Goal: Task Accomplishment & Management: Manage account settings

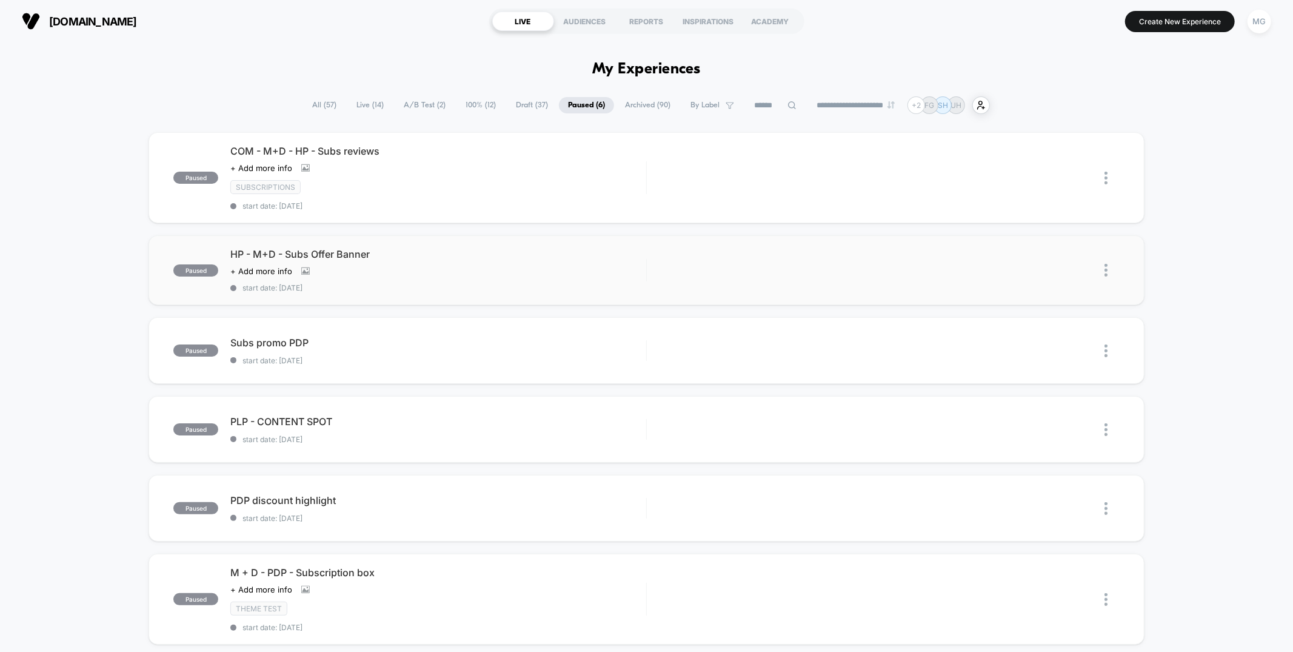
scroll to position [244, 0]
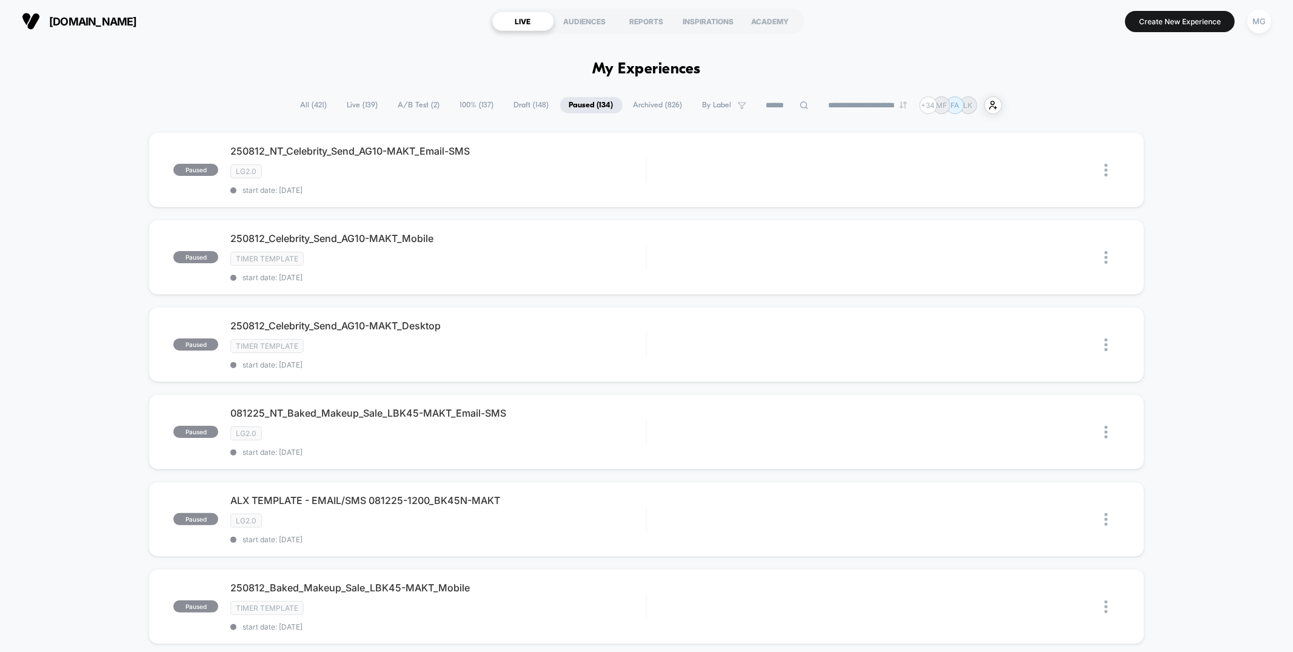
click at [419, 109] on span "A/B Test ( 2 )" at bounding box center [419, 105] width 60 height 16
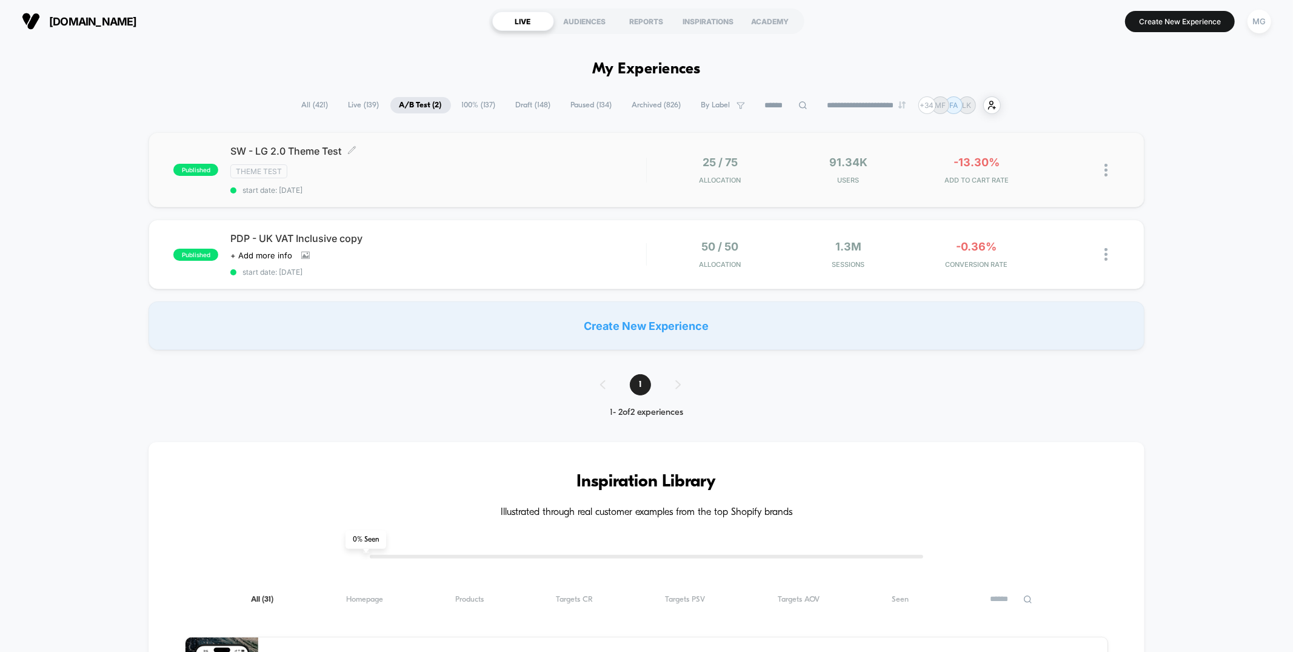
click at [473, 180] on div "SW - LG 2.0 Theme Test Click to edit experience details Click to edit experienc…" at bounding box center [437, 170] width 415 height 50
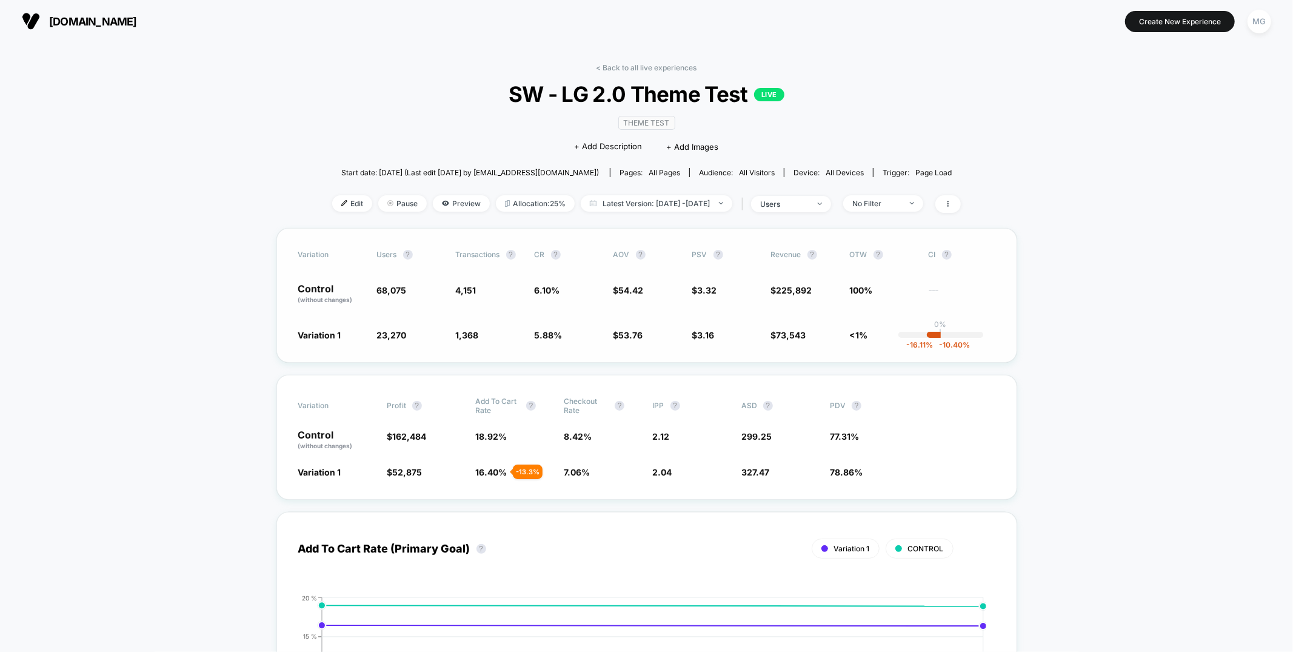
click at [579, 350] on div "Variation users ? Transactions ? CR ? AOV ? PSV ? Revenue ? OTW ? CI ? Control …" at bounding box center [646, 295] width 741 height 135
click at [899, 199] on div "No Filter" at bounding box center [876, 203] width 48 height 9
click at [904, 244] on span "Mobile Visitors" at bounding box center [896, 248] width 58 height 10
click at [890, 376] on button "Save" at bounding box center [902, 379] width 111 height 20
click at [513, 203] on span "Allocation: 25%" at bounding box center [535, 203] width 79 height 16
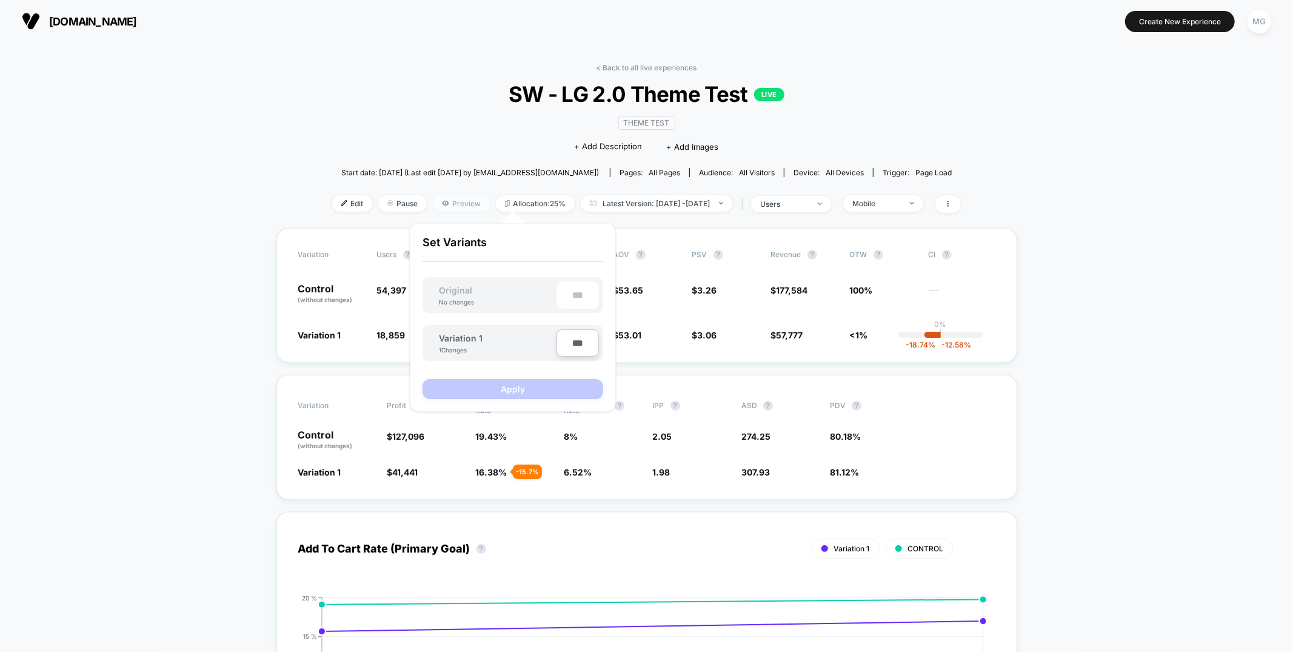
click at [441, 206] on span "Preview" at bounding box center [461, 203] width 57 height 16
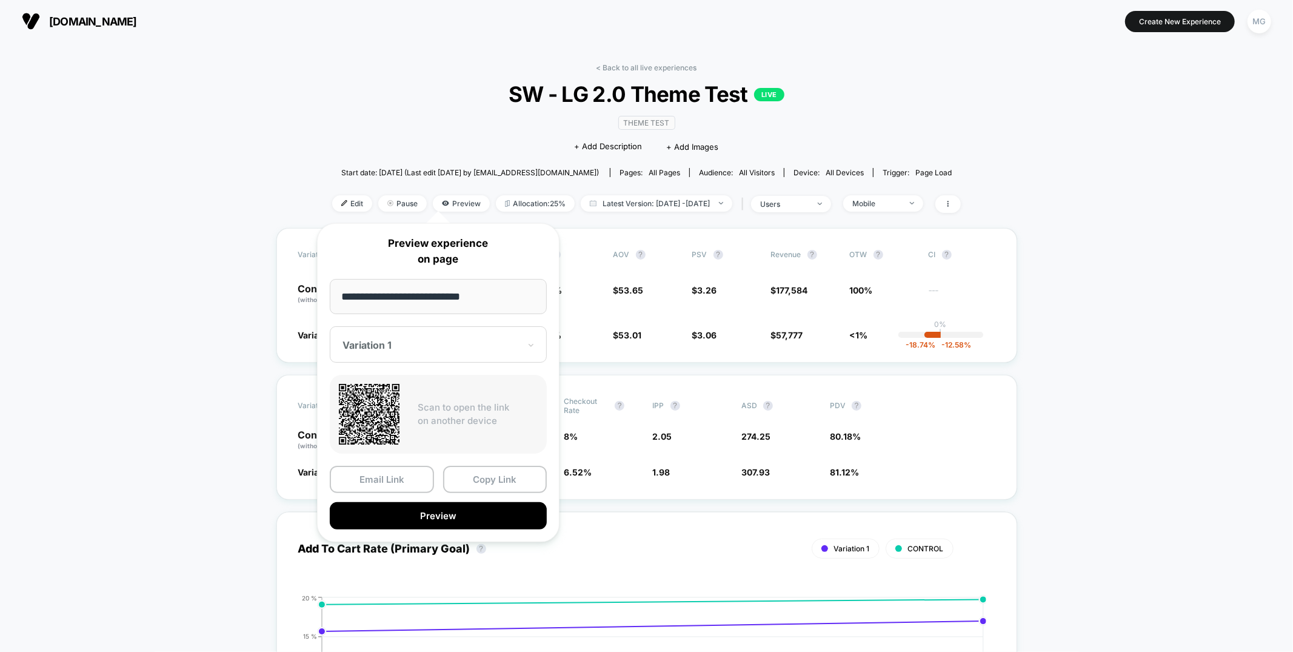
click at [468, 346] on div at bounding box center [430, 345] width 177 height 12
click at [389, 407] on div "CONTROL" at bounding box center [438, 409] width 205 height 22
click at [475, 484] on button "Copy Link" at bounding box center [495, 478] width 104 height 27
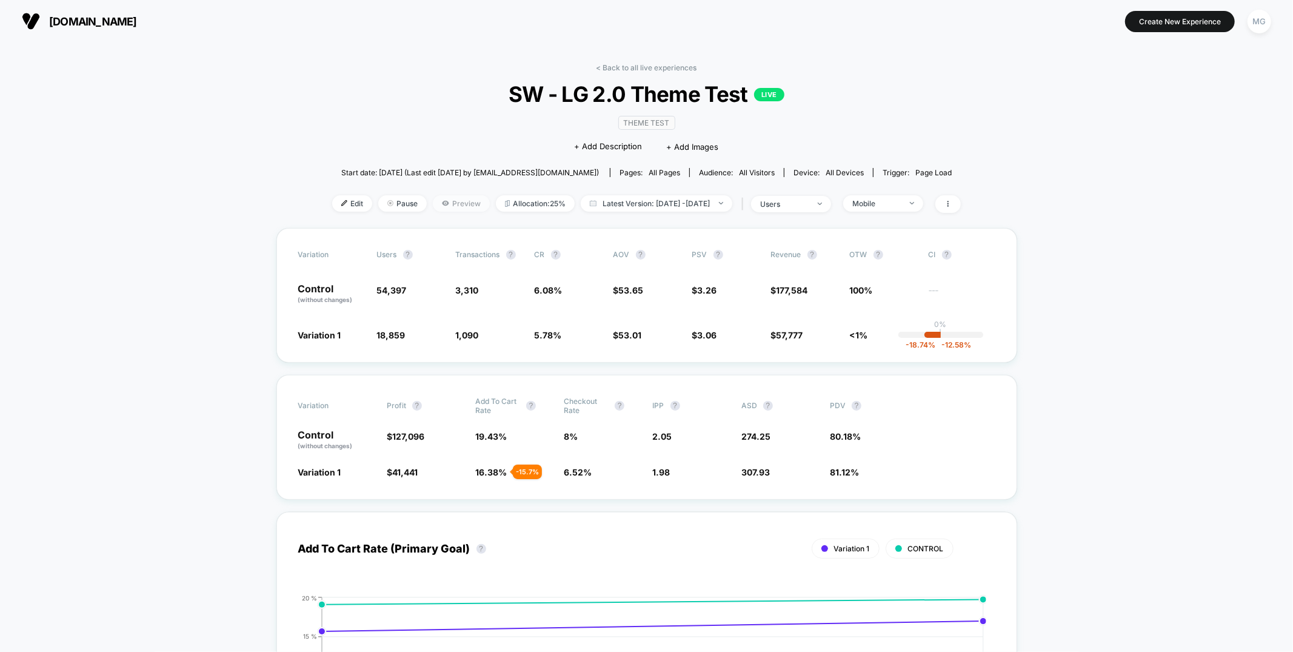
click at [448, 201] on span "Preview" at bounding box center [461, 203] width 57 height 16
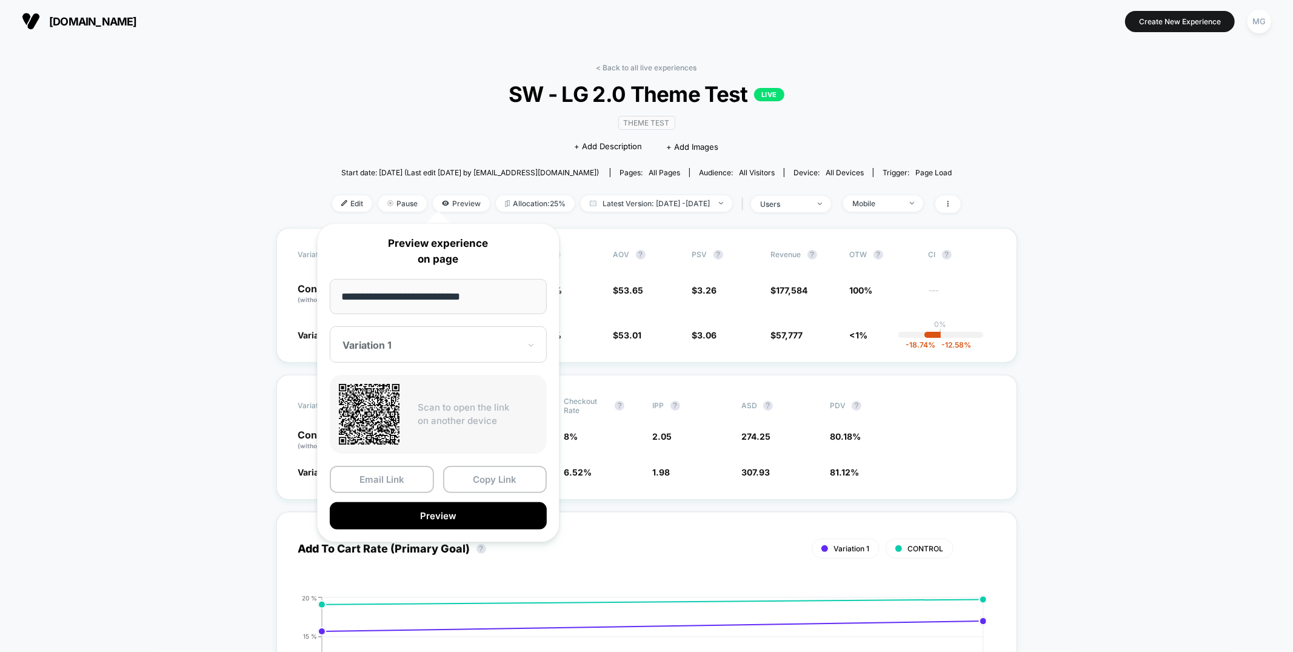
click at [452, 347] on div at bounding box center [430, 345] width 177 height 12
click at [387, 409] on div "CONTROL" at bounding box center [438, 409] width 205 height 22
click at [435, 330] on div "CONTROL" at bounding box center [438, 344] width 217 height 36
click at [384, 377] on div "Variation 1" at bounding box center [438, 387] width 205 height 22
click at [505, 464] on div "**********" at bounding box center [438, 382] width 242 height 319
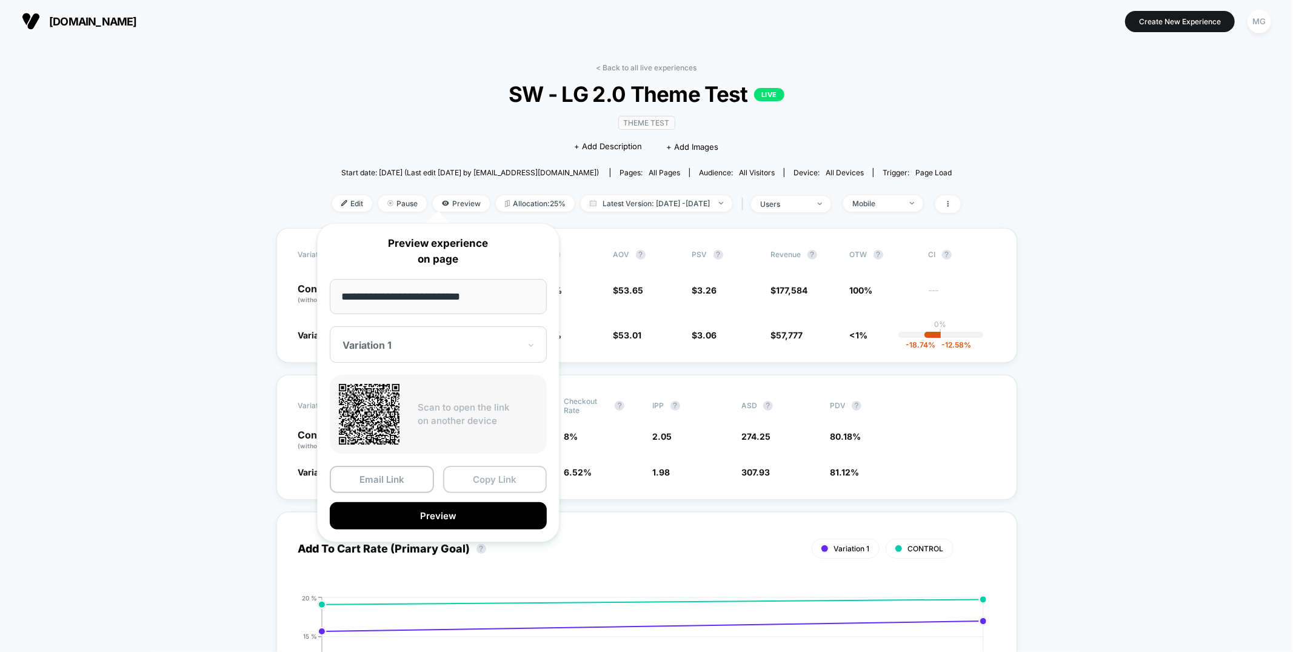
click at [503, 478] on button "Copy Link" at bounding box center [495, 478] width 104 height 27
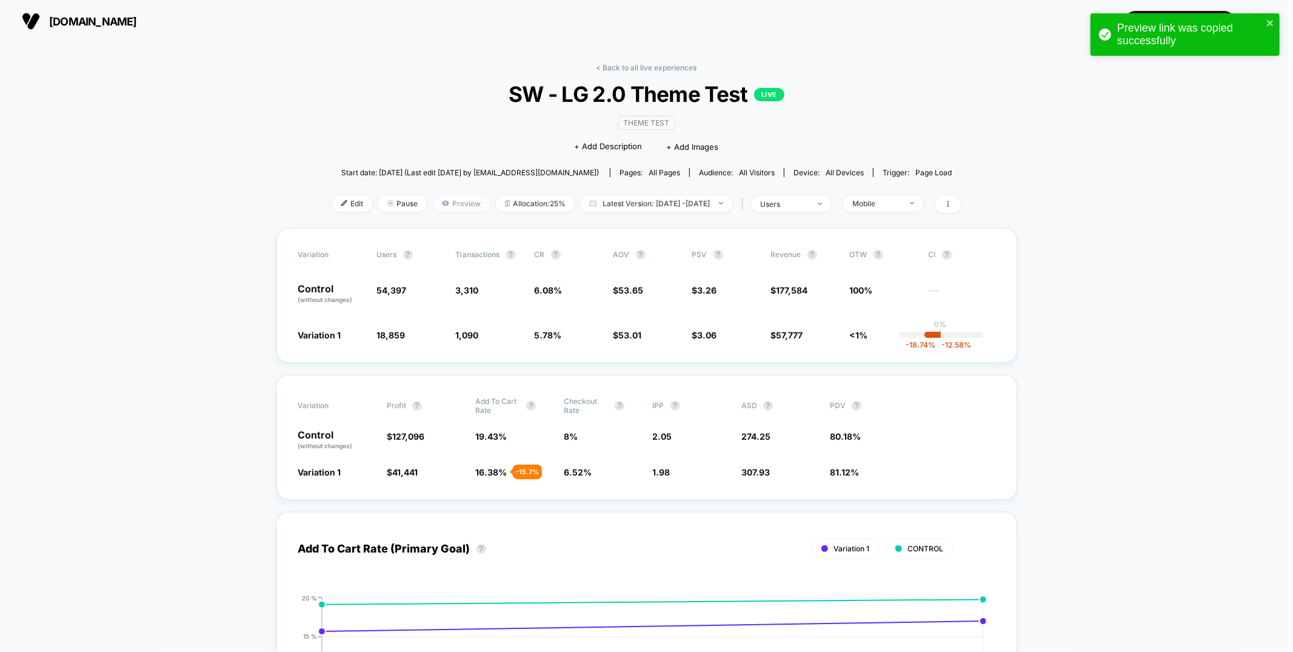
click at [439, 204] on span "Preview" at bounding box center [461, 203] width 57 height 16
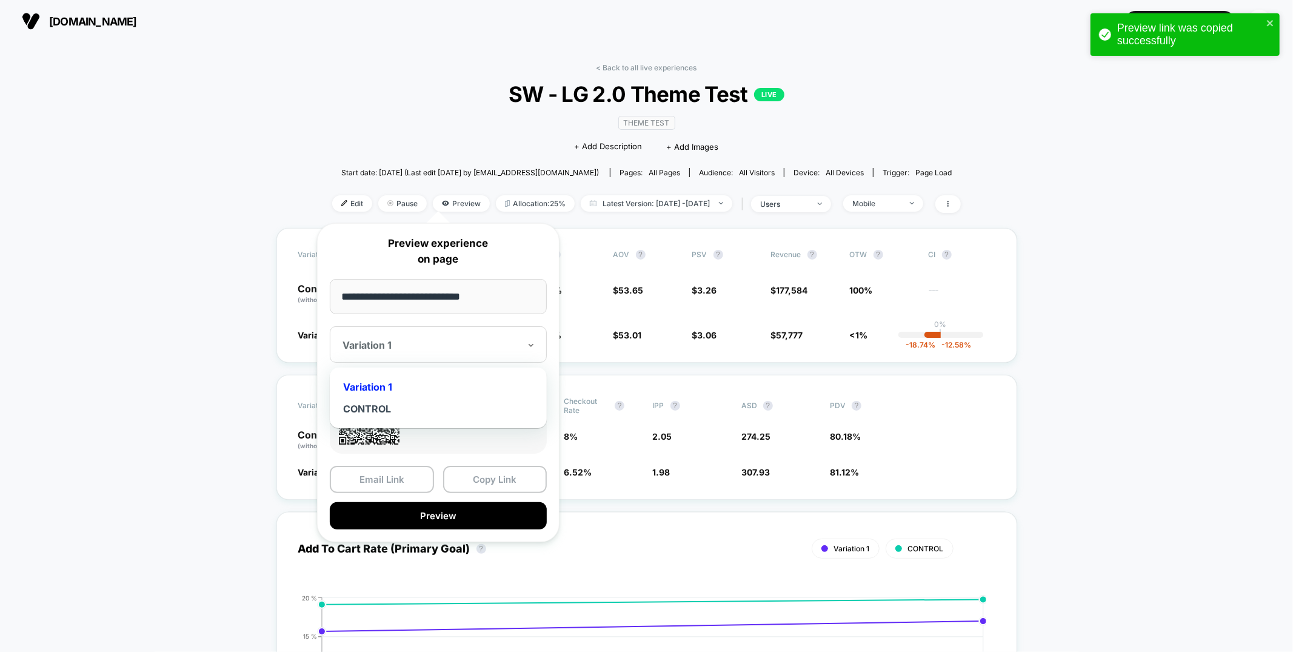
click at [468, 341] on div at bounding box center [430, 345] width 177 height 12
click at [375, 398] on div "CONTROL" at bounding box center [438, 409] width 205 height 22
click at [488, 482] on button "Copy Link" at bounding box center [495, 478] width 104 height 27
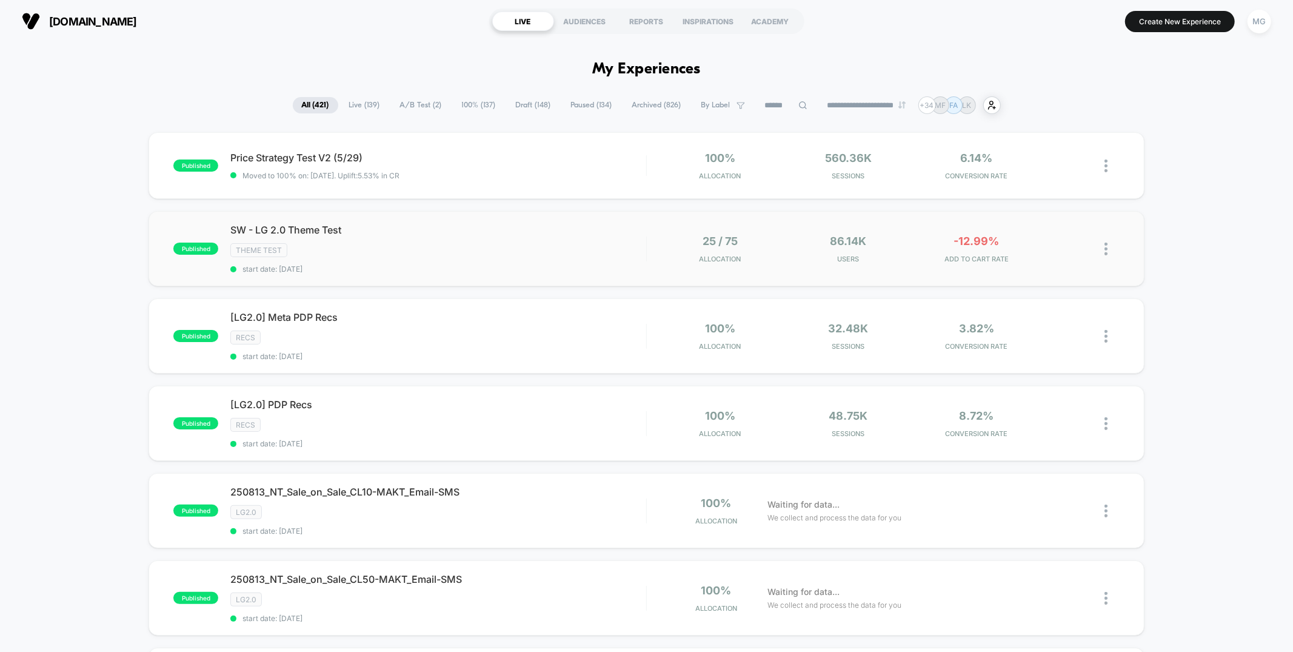
click at [1107, 246] on img at bounding box center [1105, 248] width 3 height 13
click at [1064, 261] on div "Preview Link" at bounding box center [1043, 262] width 109 height 27
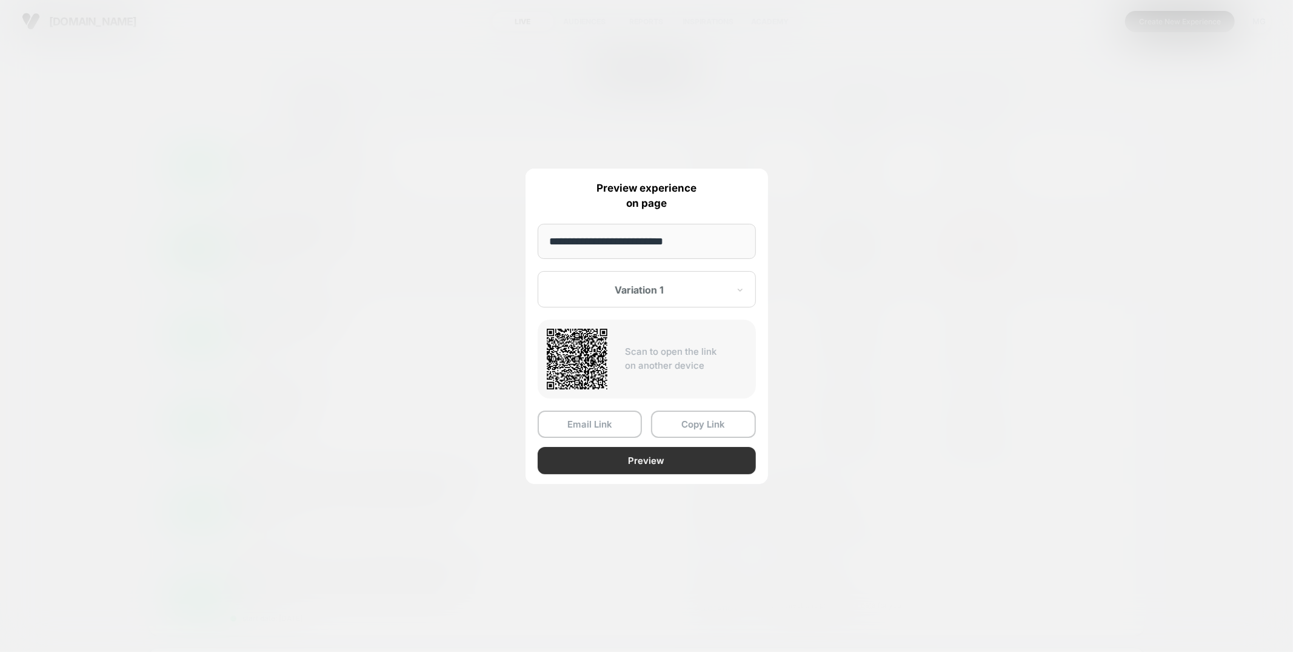
click at [659, 457] on button "Preview" at bounding box center [647, 460] width 218 height 27
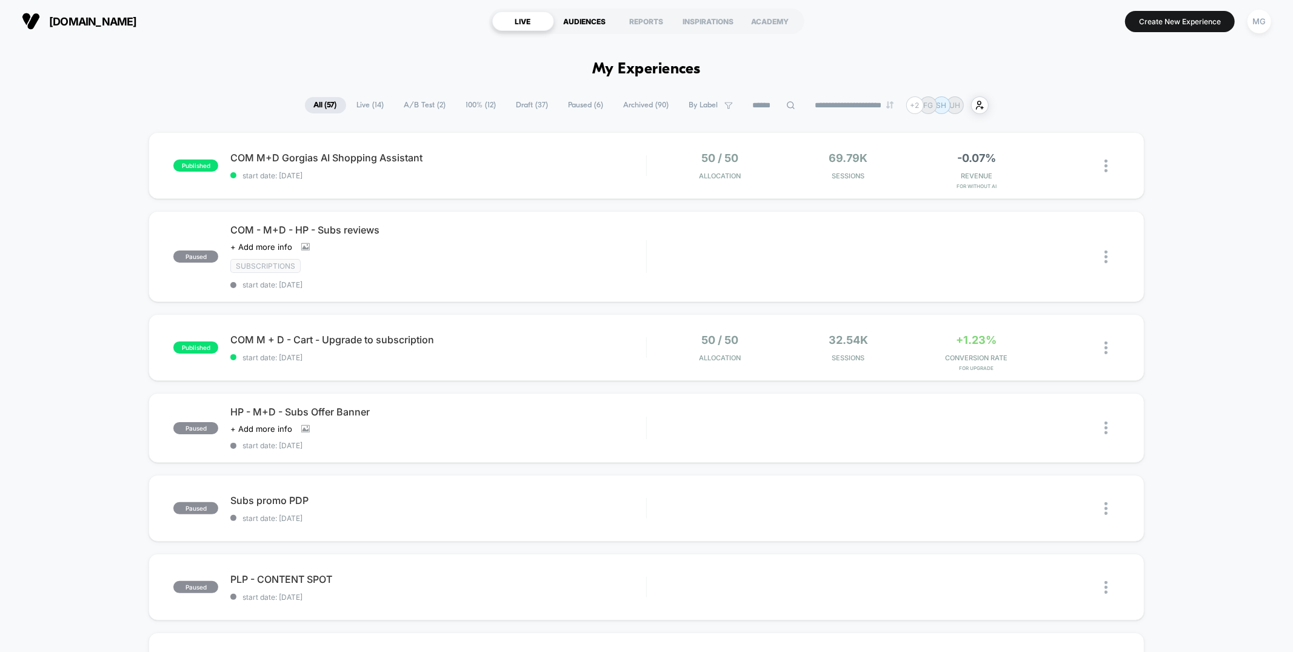
click at [589, 19] on div "AUDIENCES" at bounding box center [585, 21] width 62 height 19
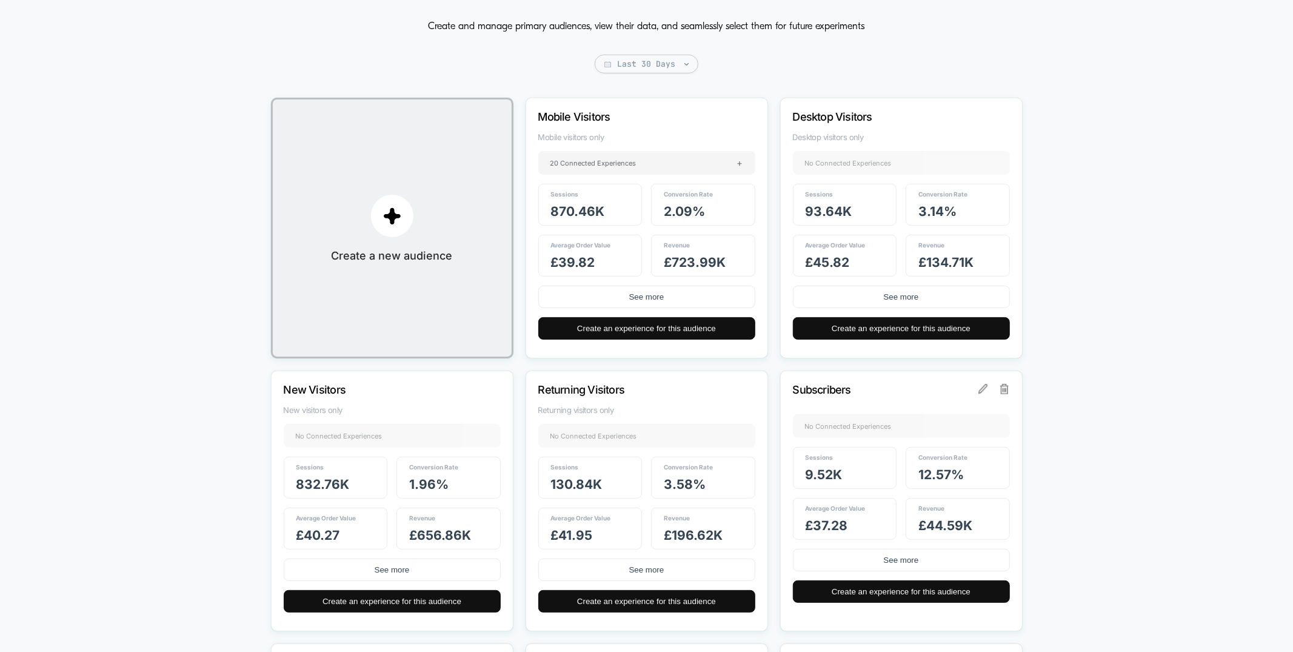
scroll to position [97, 0]
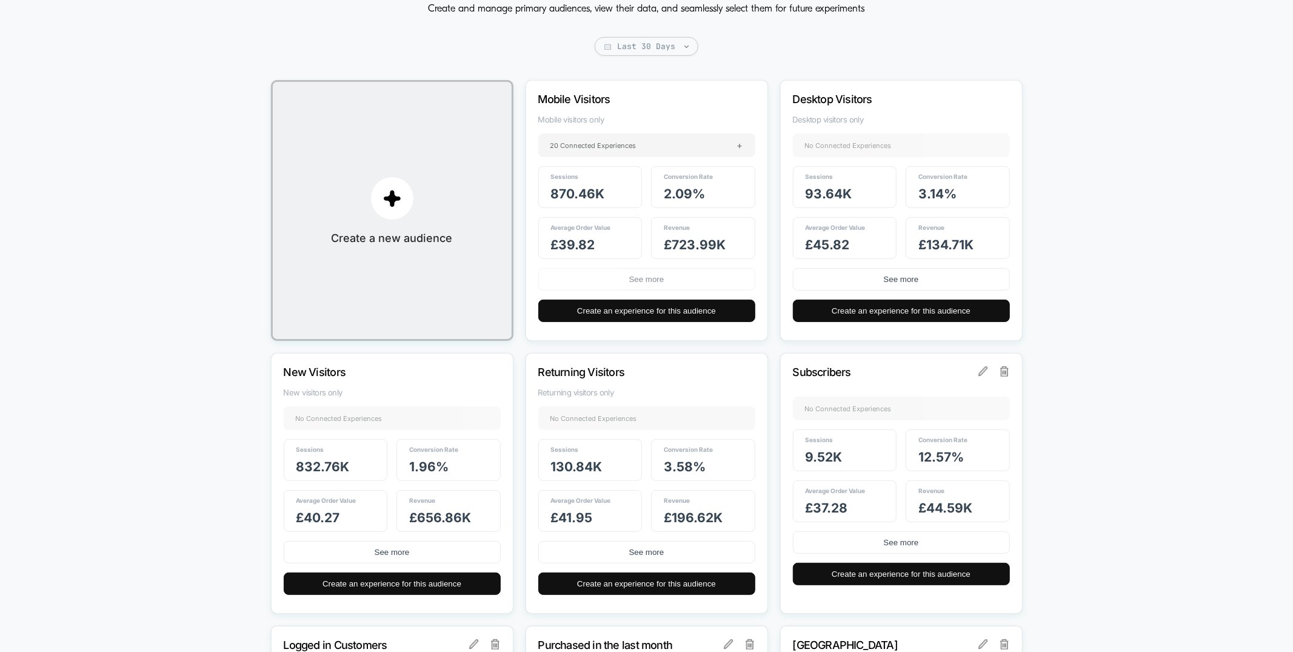
click at [585, 284] on button "See more" at bounding box center [646, 279] width 217 height 22
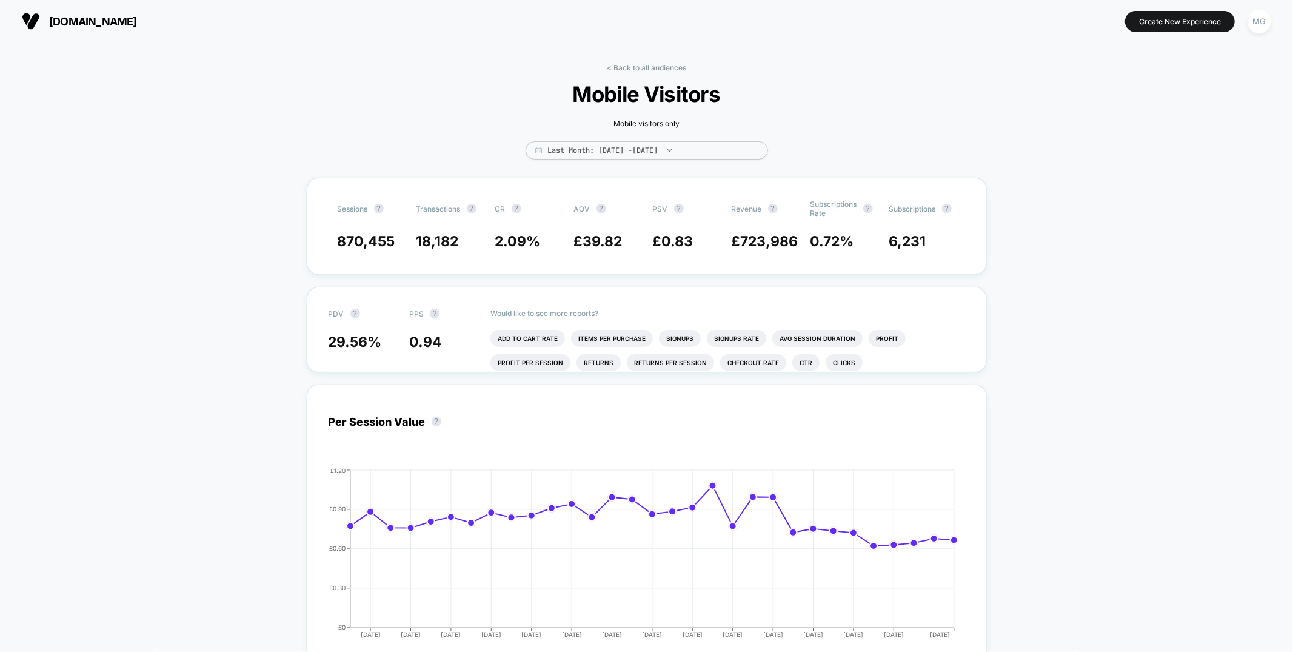
scroll to position [1, 0]
click at [656, 66] on link "< Back to all audiences" at bounding box center [646, 66] width 79 height 9
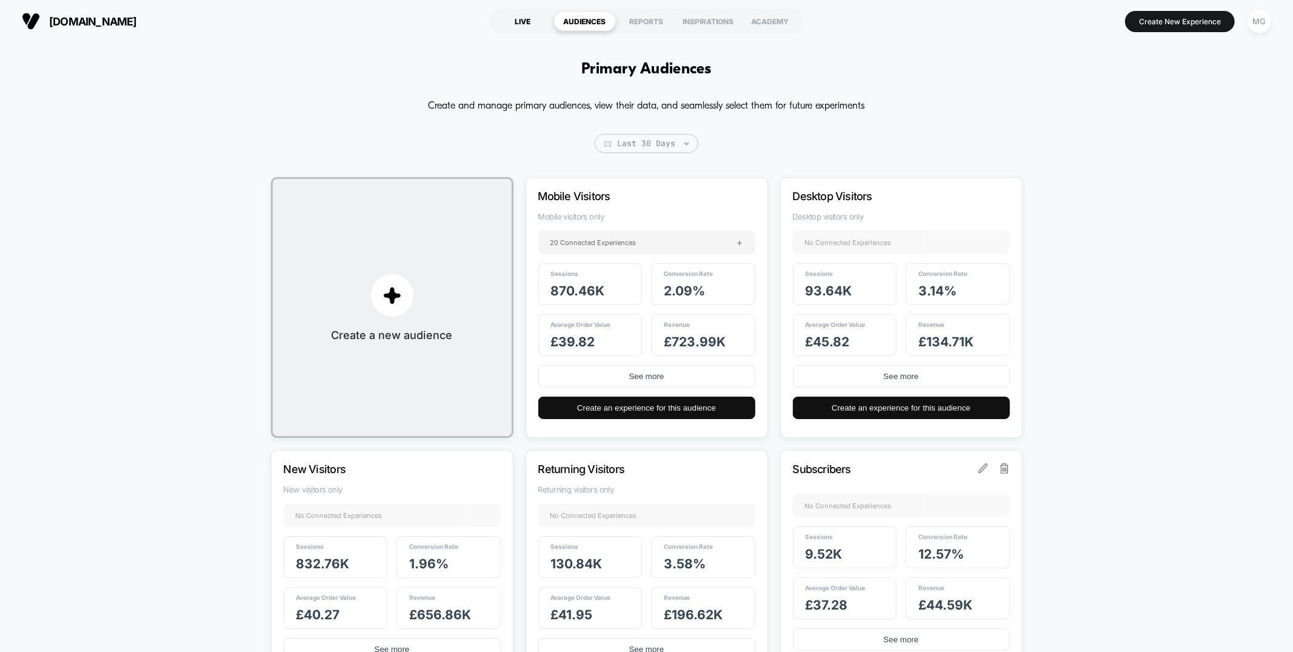
click at [529, 29] on div "LIVE" at bounding box center [523, 21] width 62 height 19
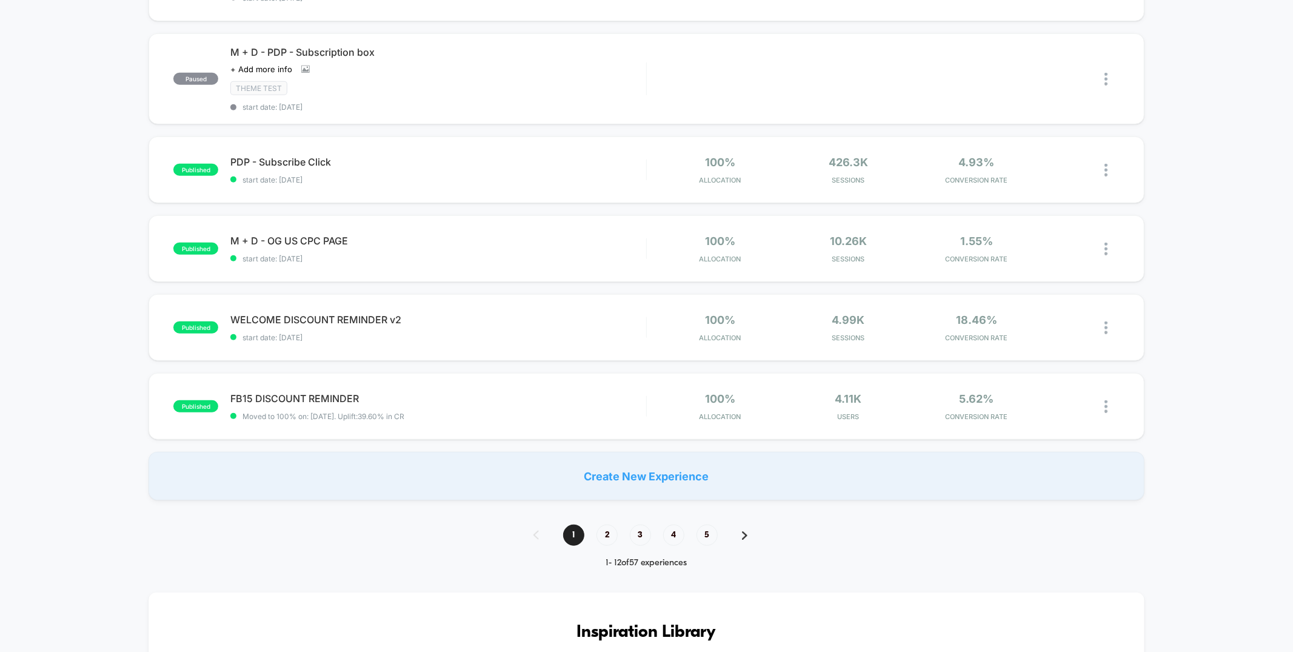
scroll to position [606, 0]
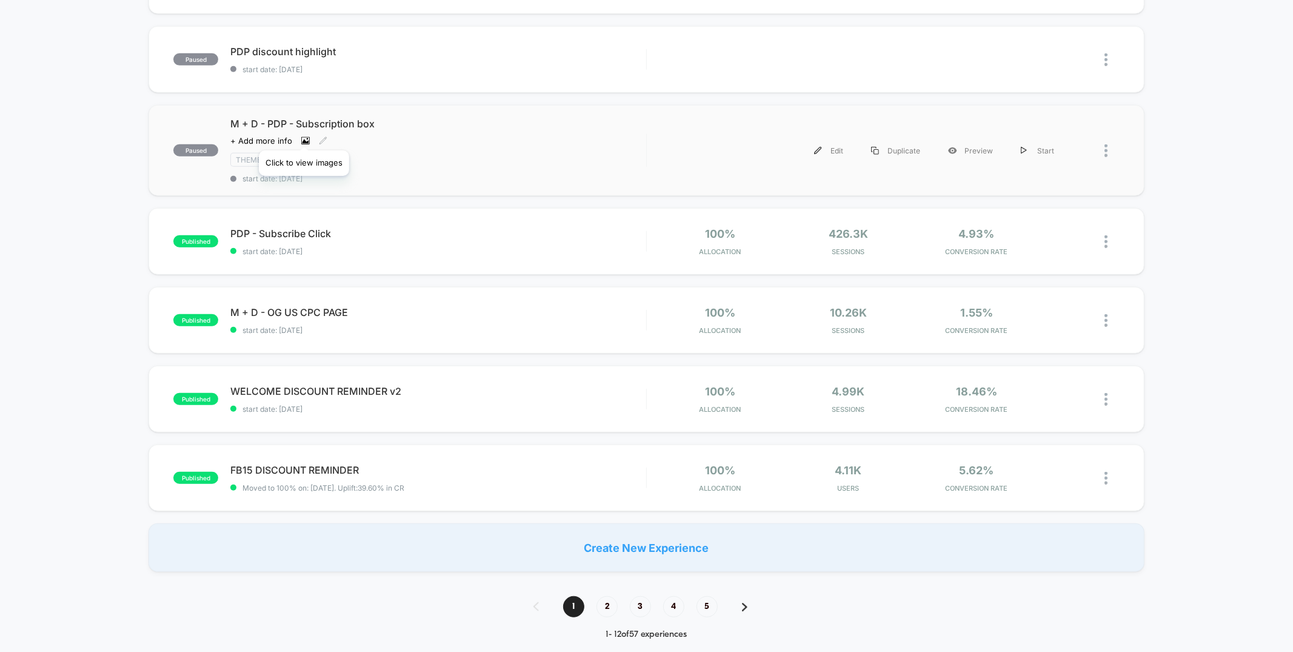
click at [304, 136] on icon at bounding box center [305, 140] width 8 height 8
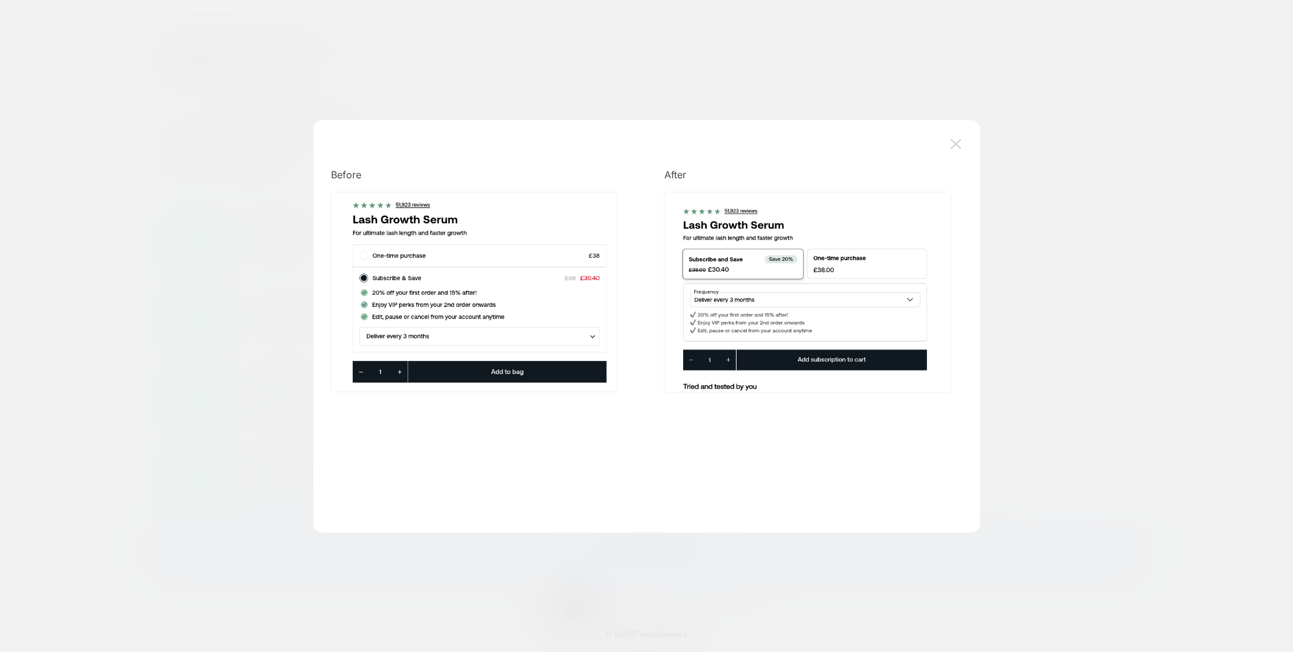
click at [957, 146] on img at bounding box center [955, 144] width 11 height 10
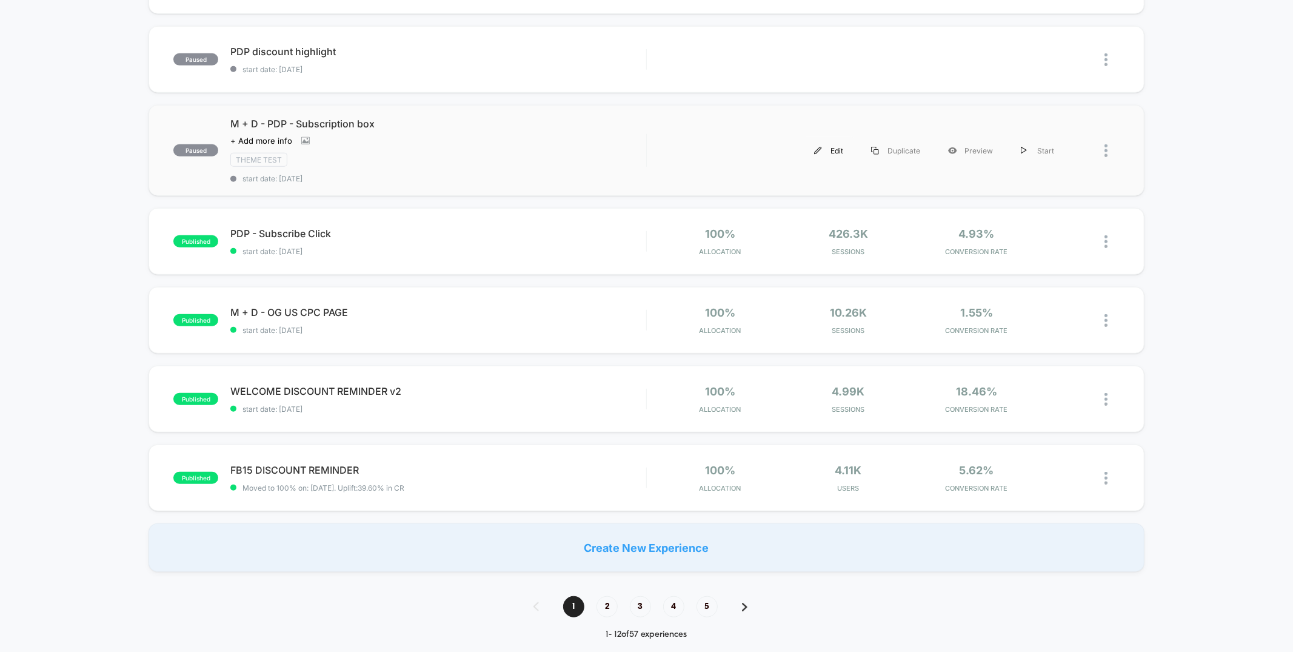
click at [825, 147] on div "Edit" at bounding box center [828, 150] width 57 height 27
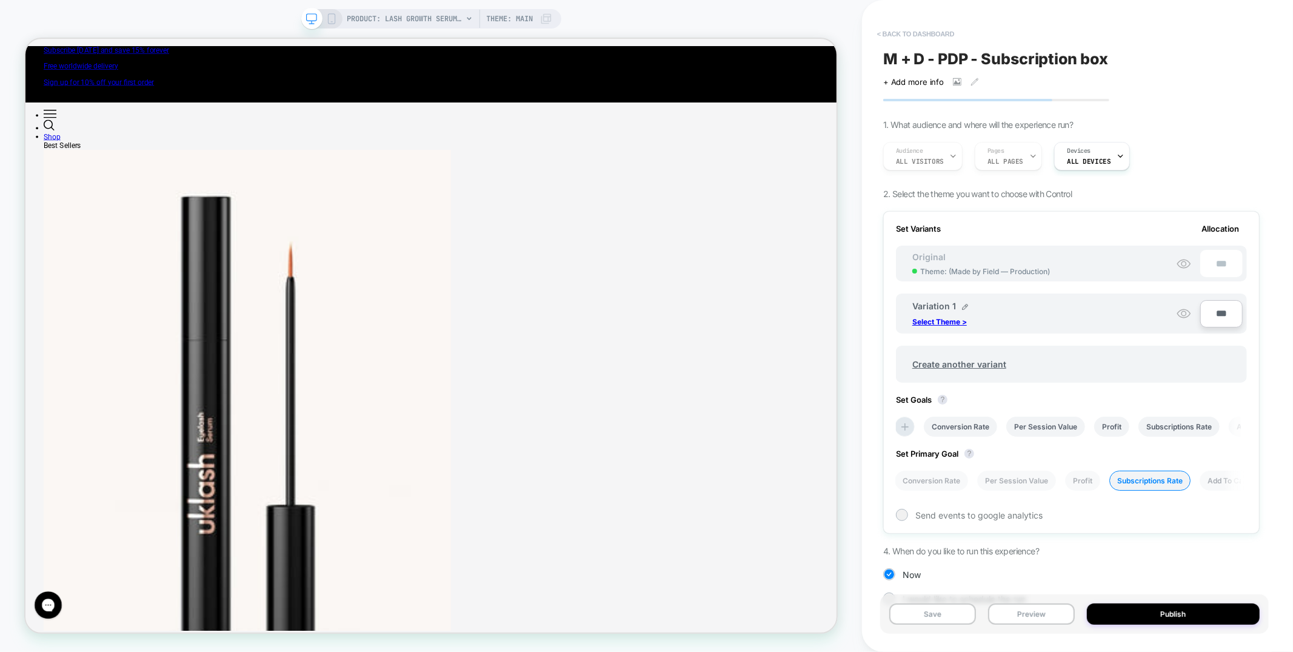
click at [920, 36] on button "< back to dashboard" at bounding box center [915, 33] width 89 height 19
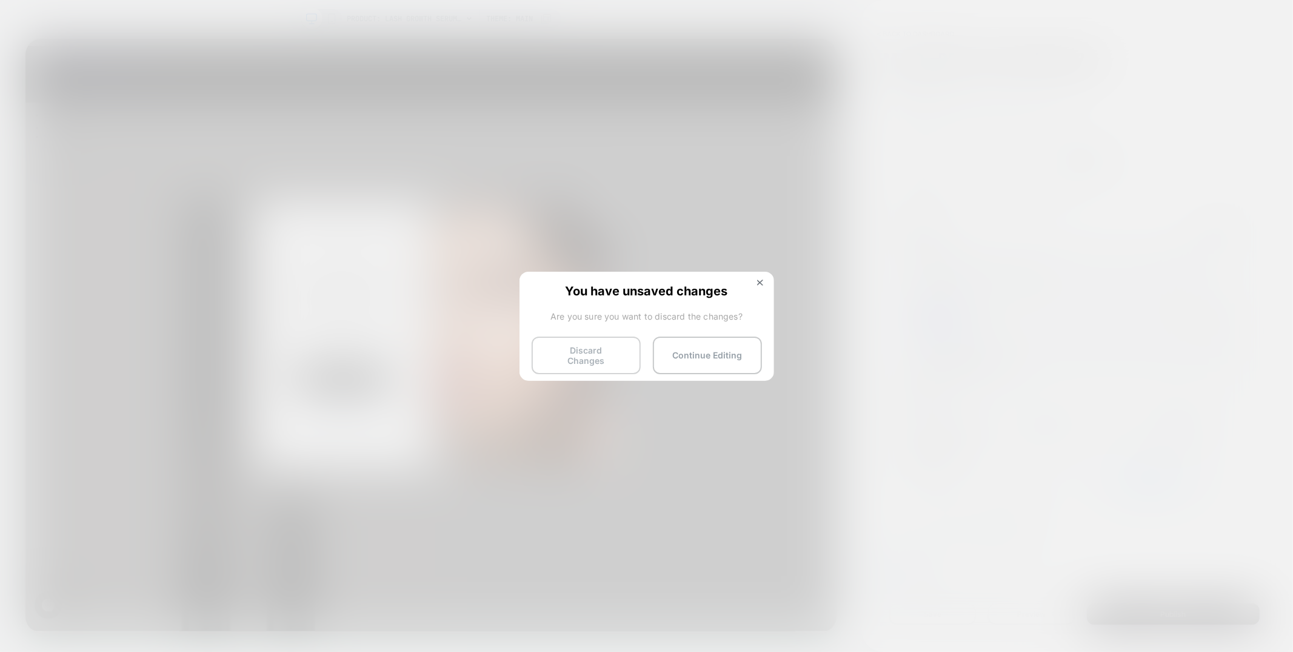
click at [602, 355] on button "Discard Changes" at bounding box center [586, 355] width 109 height 38
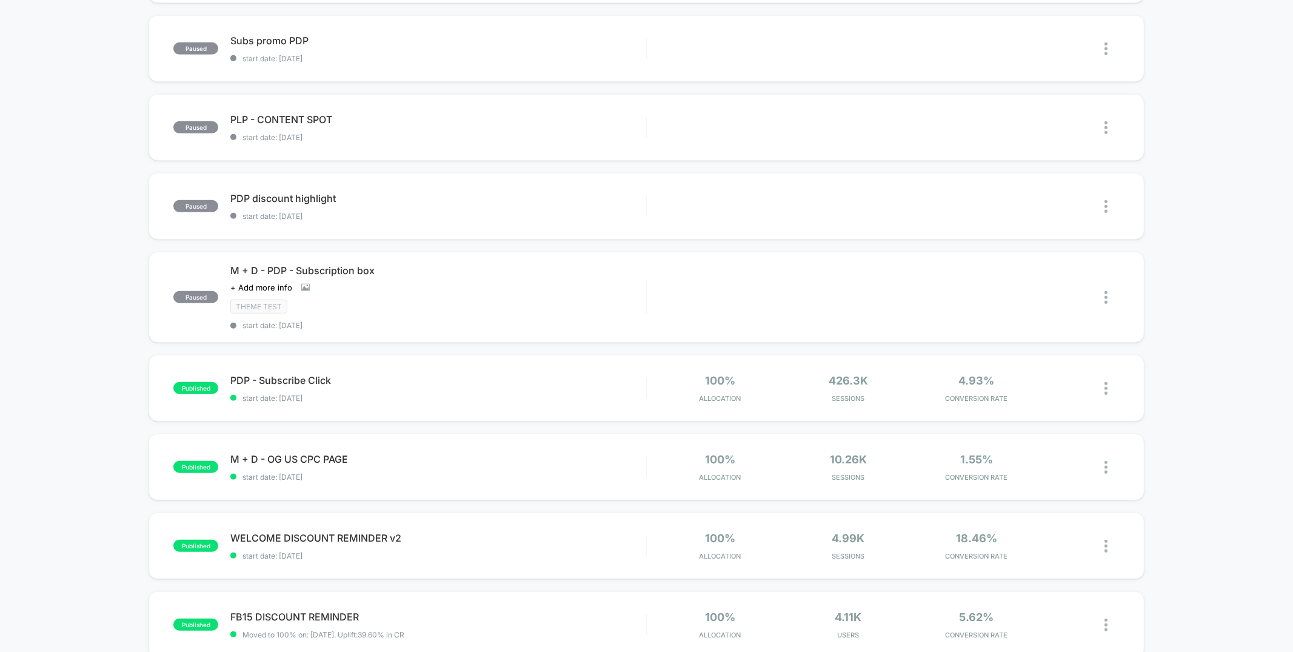
scroll to position [514, 0]
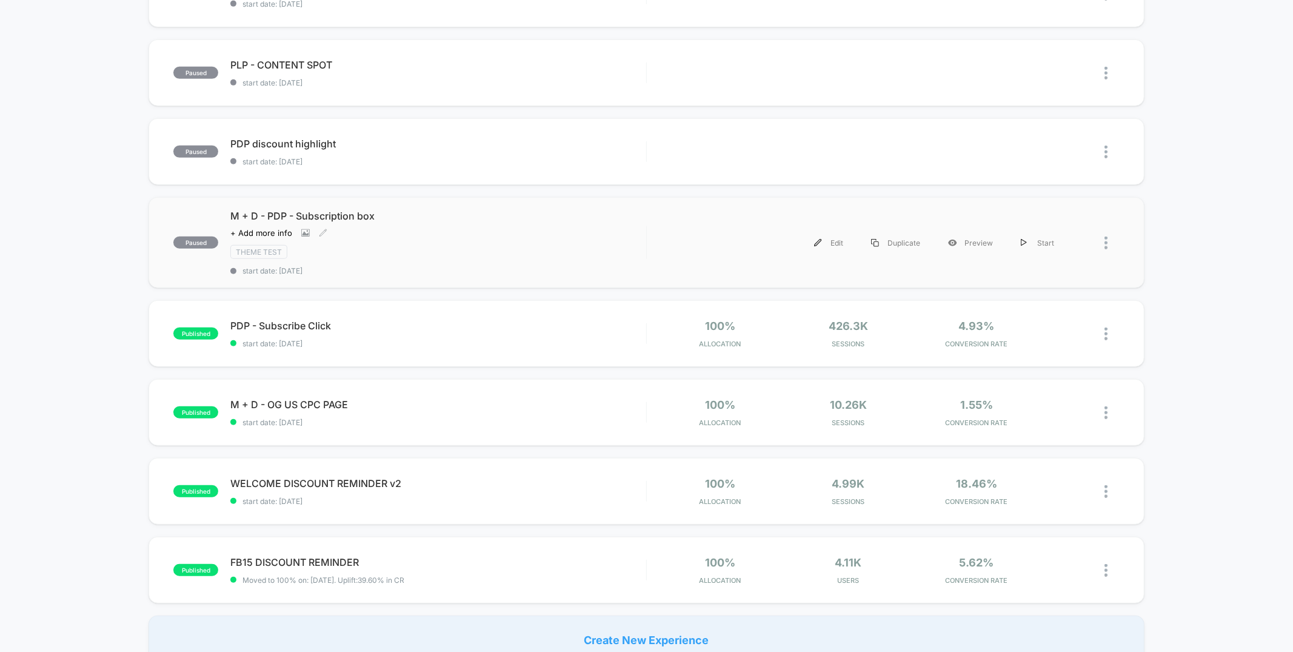
click at [429, 245] on div "Theme Test" at bounding box center [437, 252] width 415 height 14
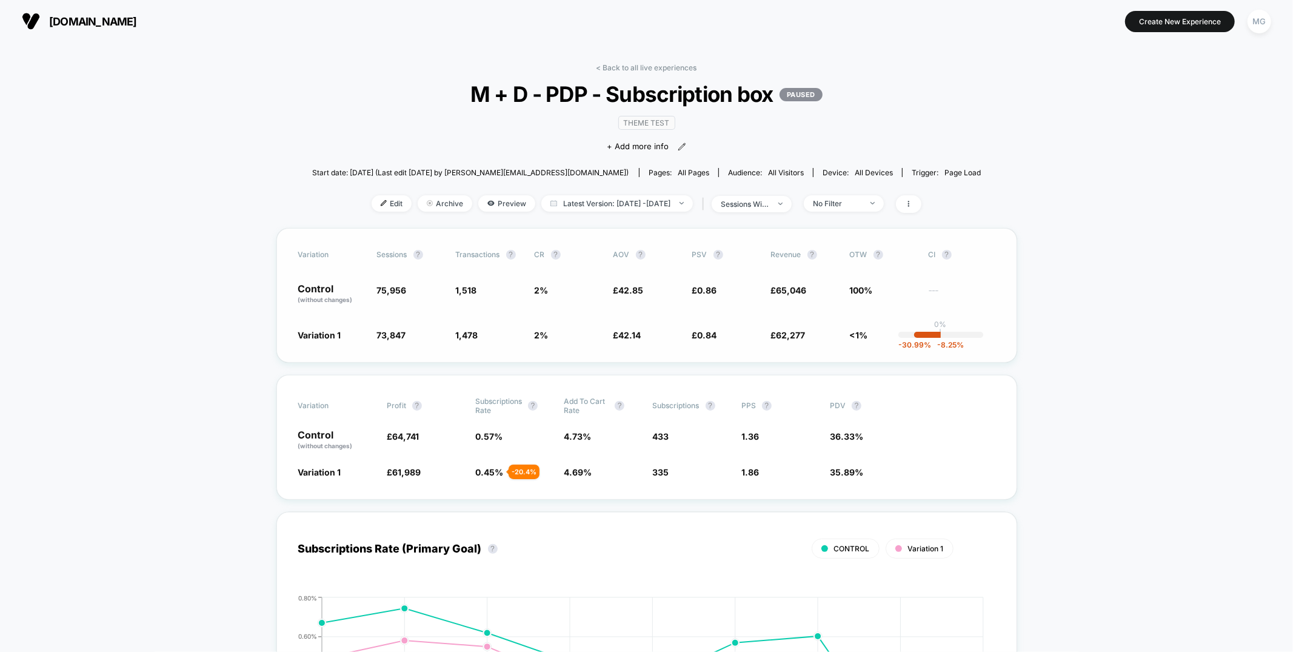
scroll to position [2, 0]
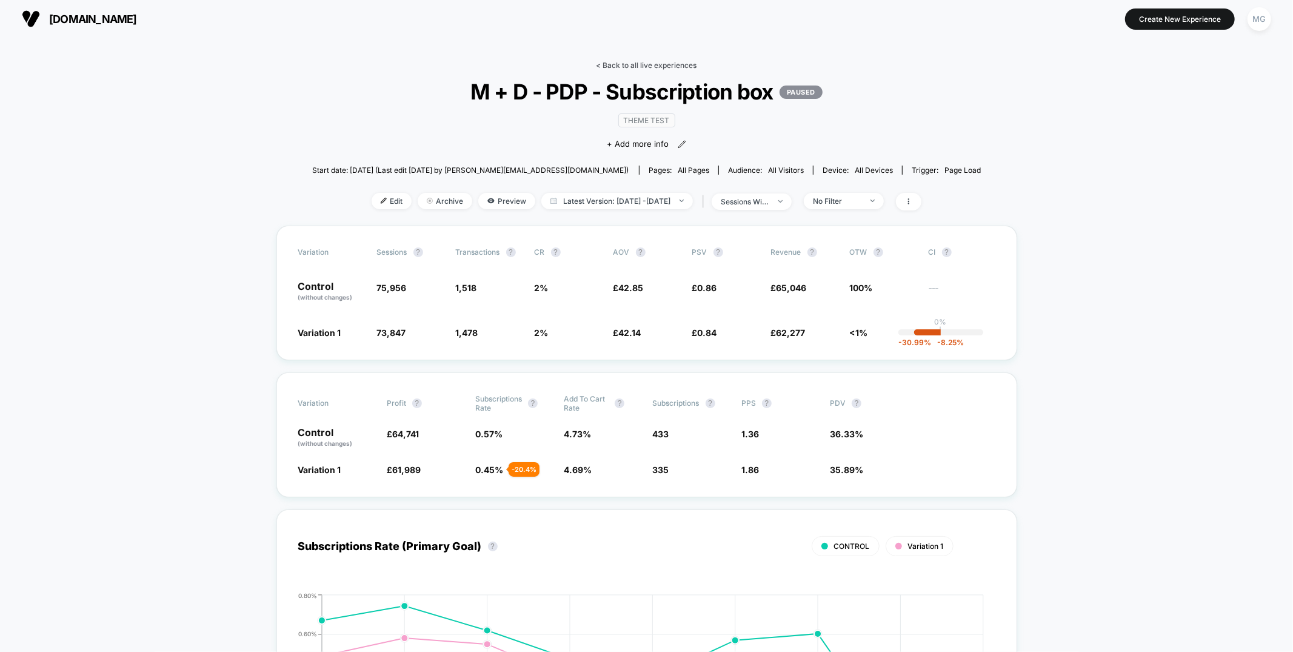
click at [639, 63] on link "< Back to all live experiences" at bounding box center [646, 65] width 101 height 9
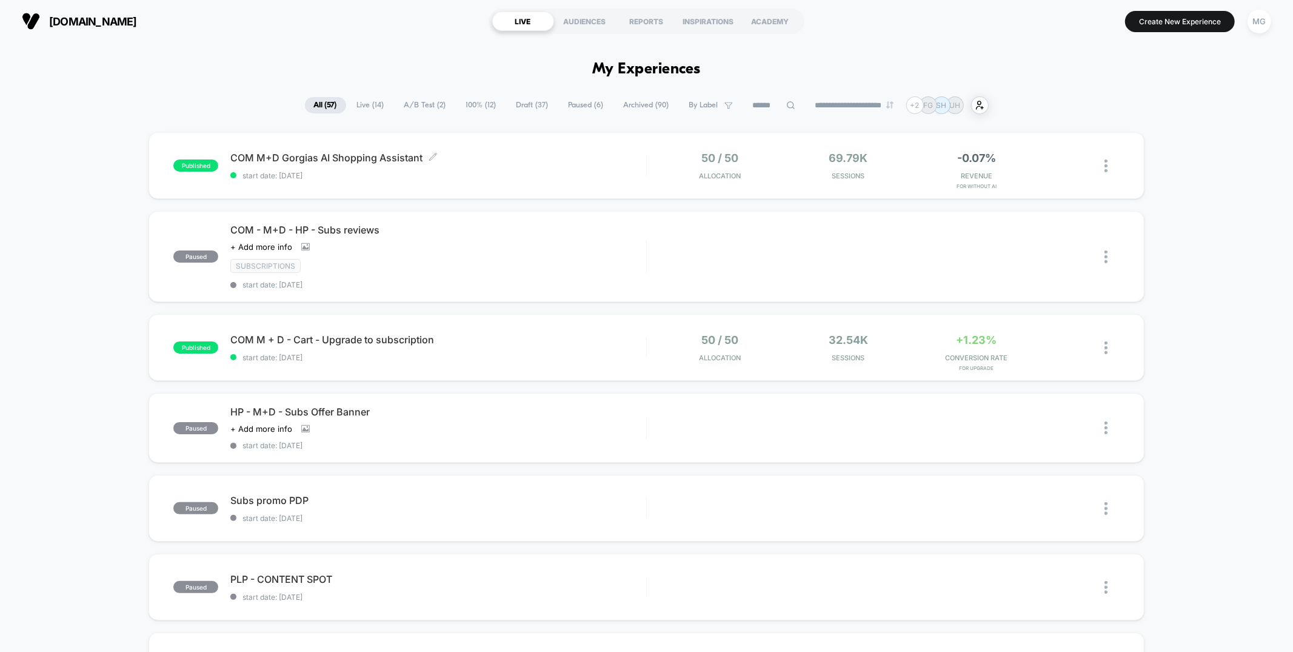
scroll to position [2, 0]
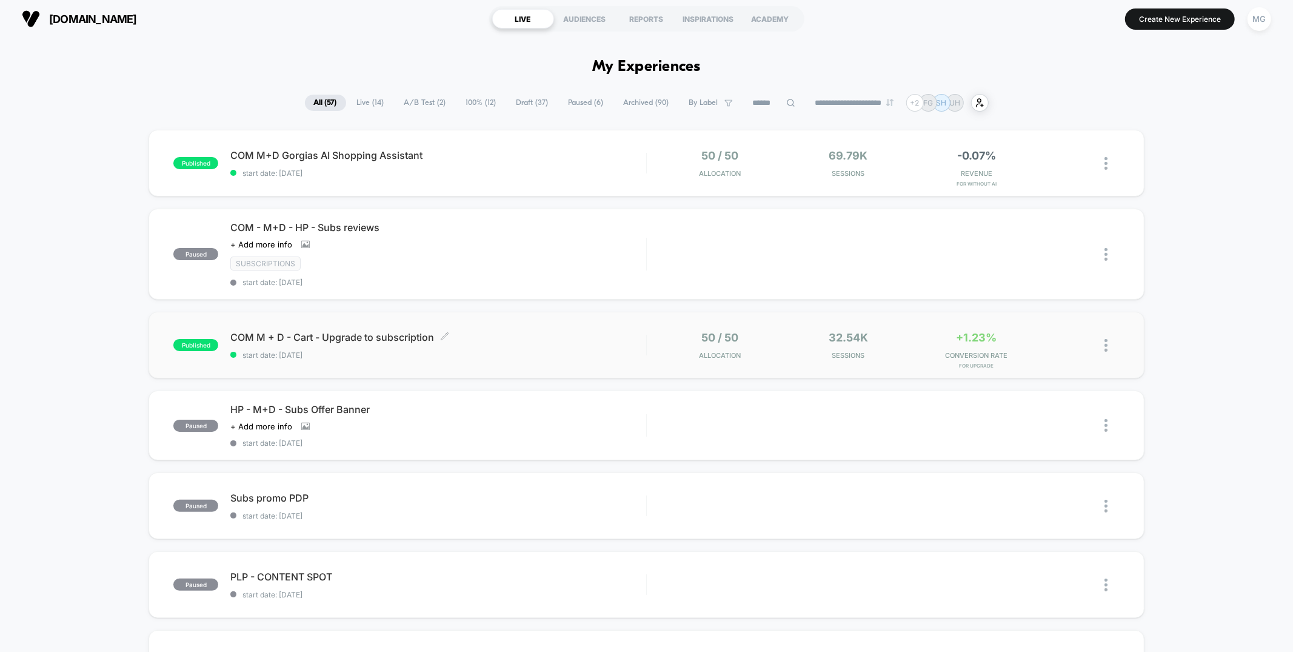
click at [535, 332] on span "COM M + D - Cart - Upgrade to subscription Click to edit experience details" at bounding box center [437, 337] width 415 height 12
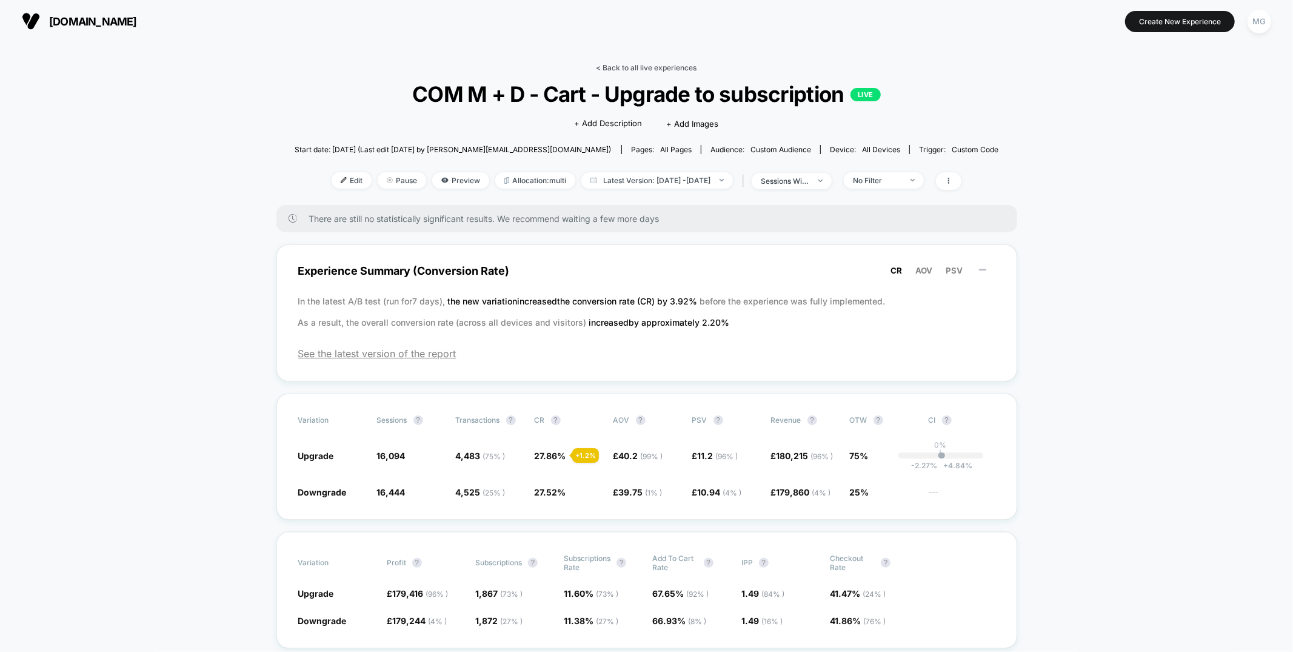
click at [669, 70] on link "< Back to all live experiences" at bounding box center [646, 67] width 101 height 9
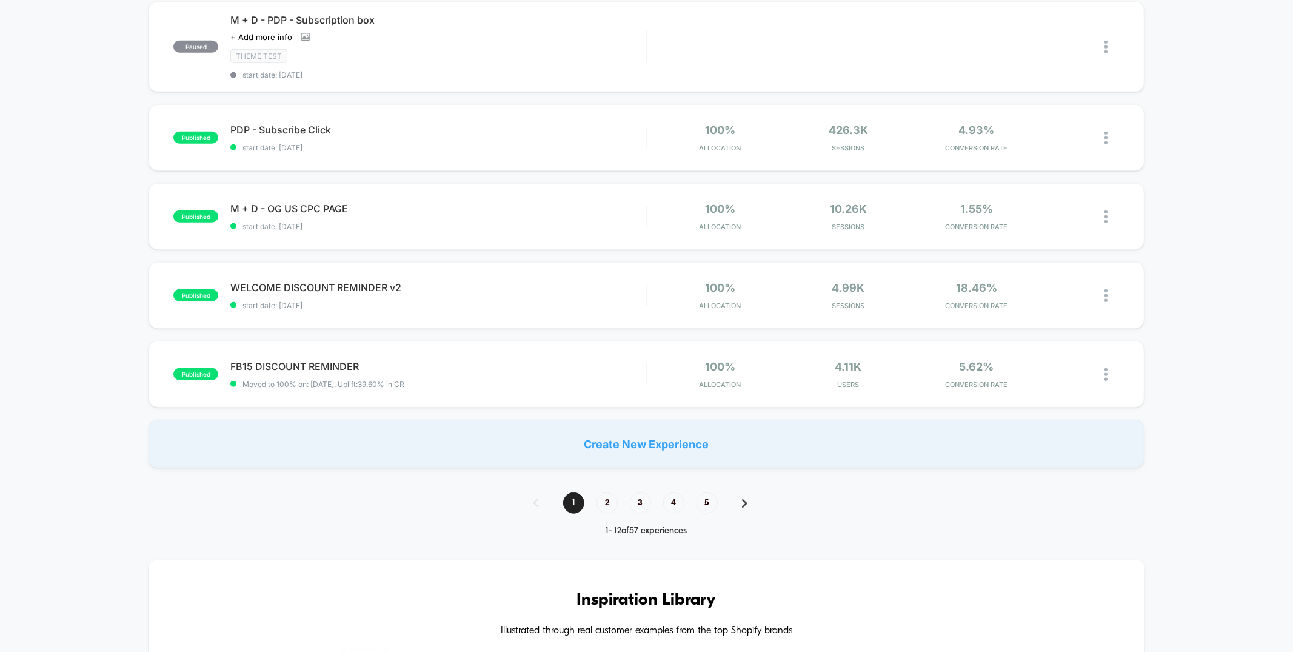
scroll to position [560, 0]
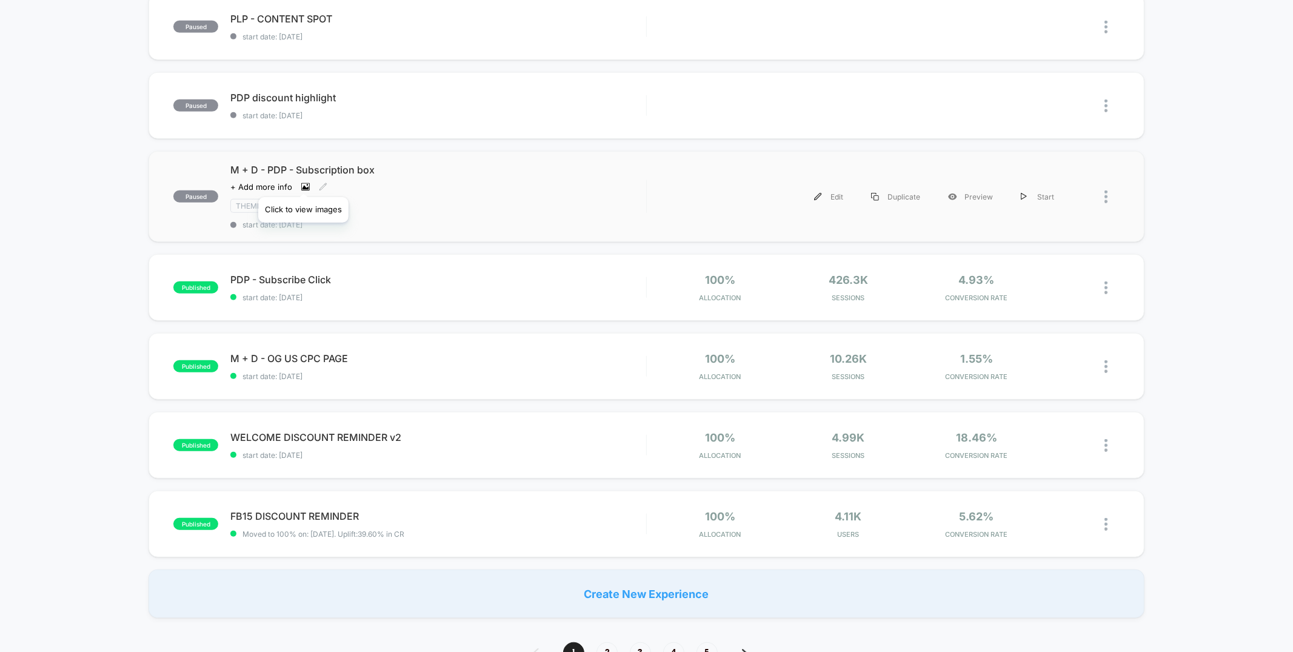
click at [303, 185] on icon at bounding box center [305, 187] width 7 height 4
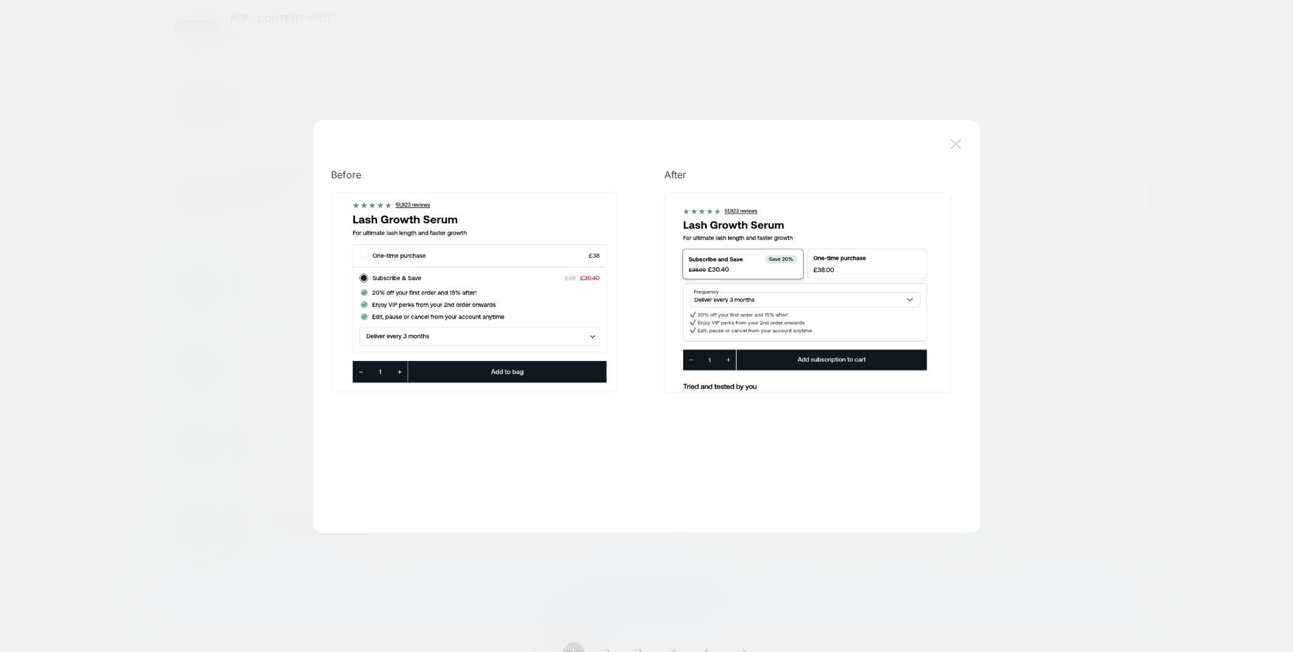
click at [957, 146] on img at bounding box center [955, 144] width 11 height 10
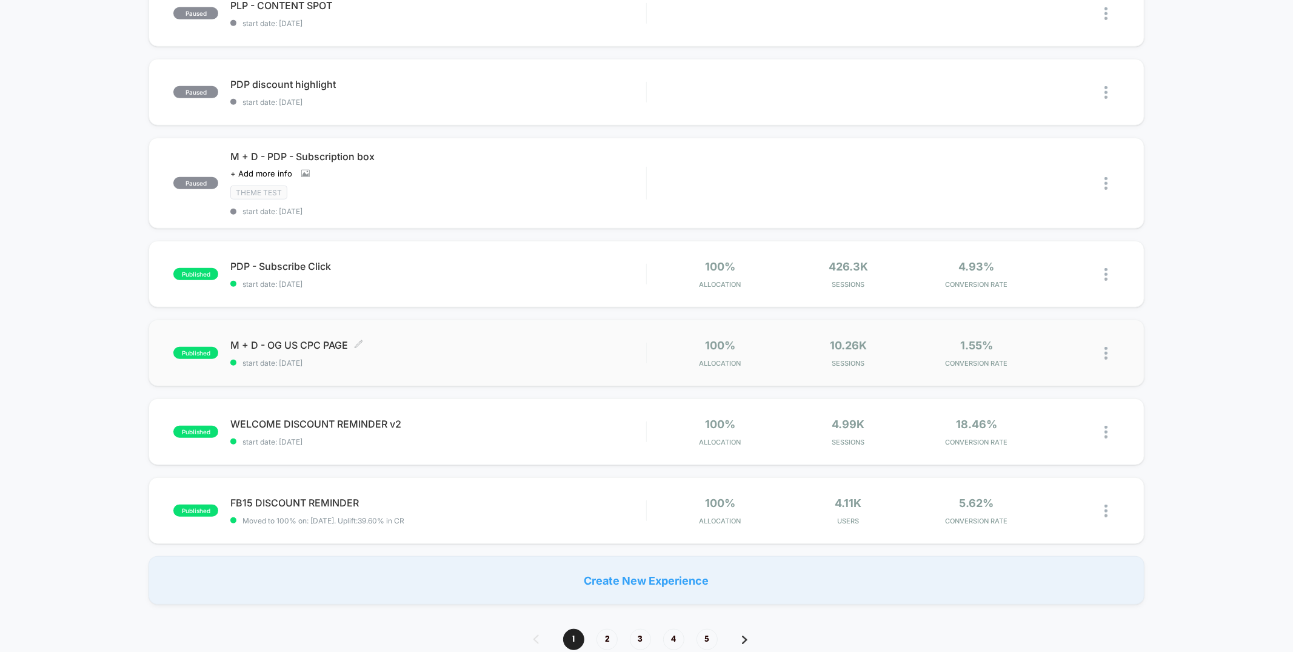
scroll to position [0, 0]
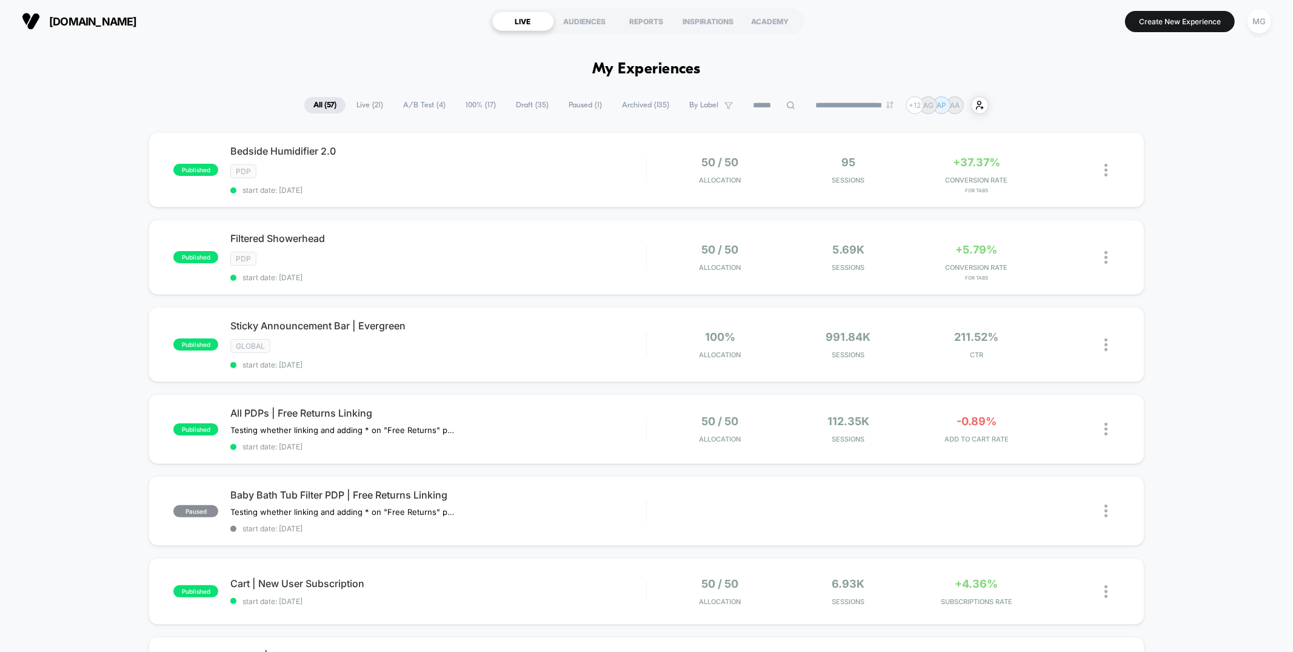
click at [433, 105] on span "A/B Test ( 4 )" at bounding box center [424, 105] width 61 height 16
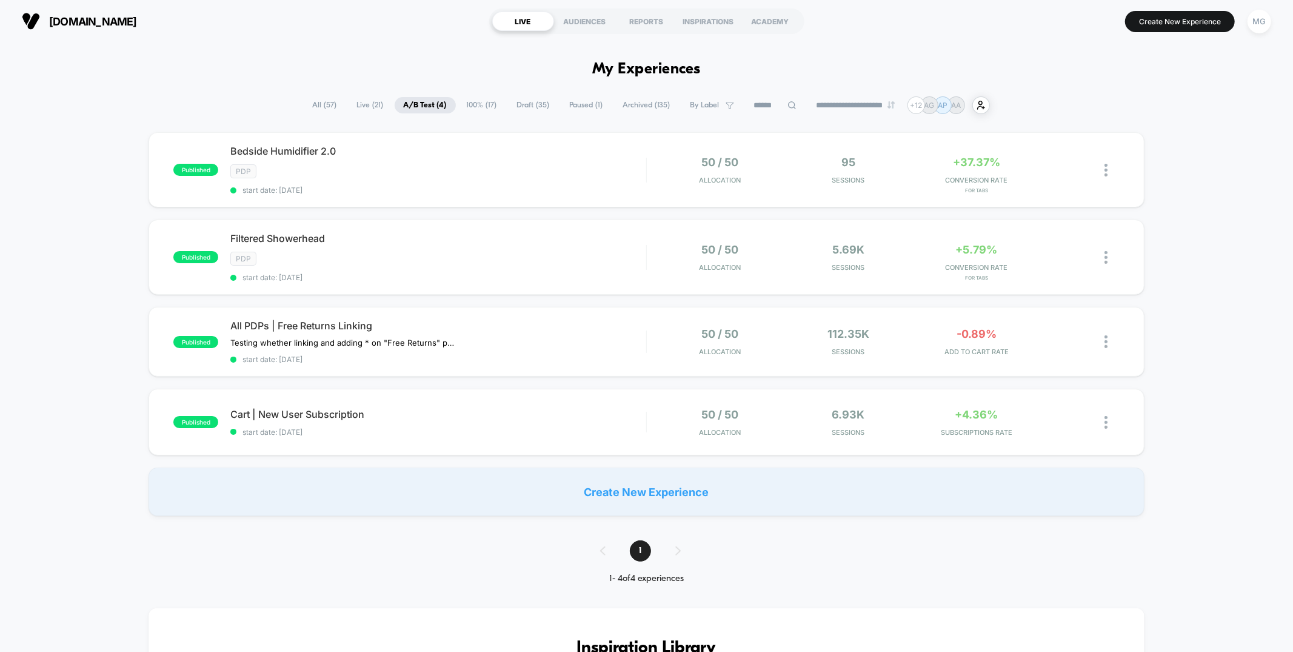
click at [509, 104] on span "Draft ( 35 )" at bounding box center [533, 105] width 51 height 16
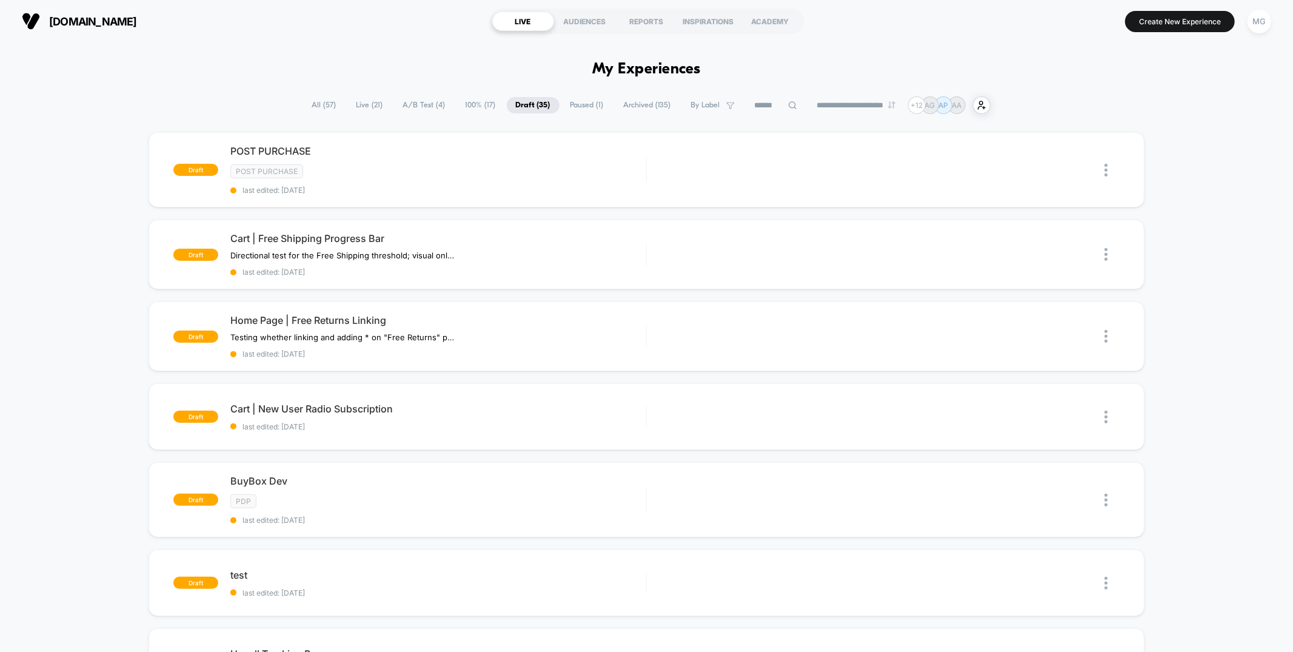
click at [581, 105] on span "Paused ( 1 )" at bounding box center [587, 105] width 52 height 16
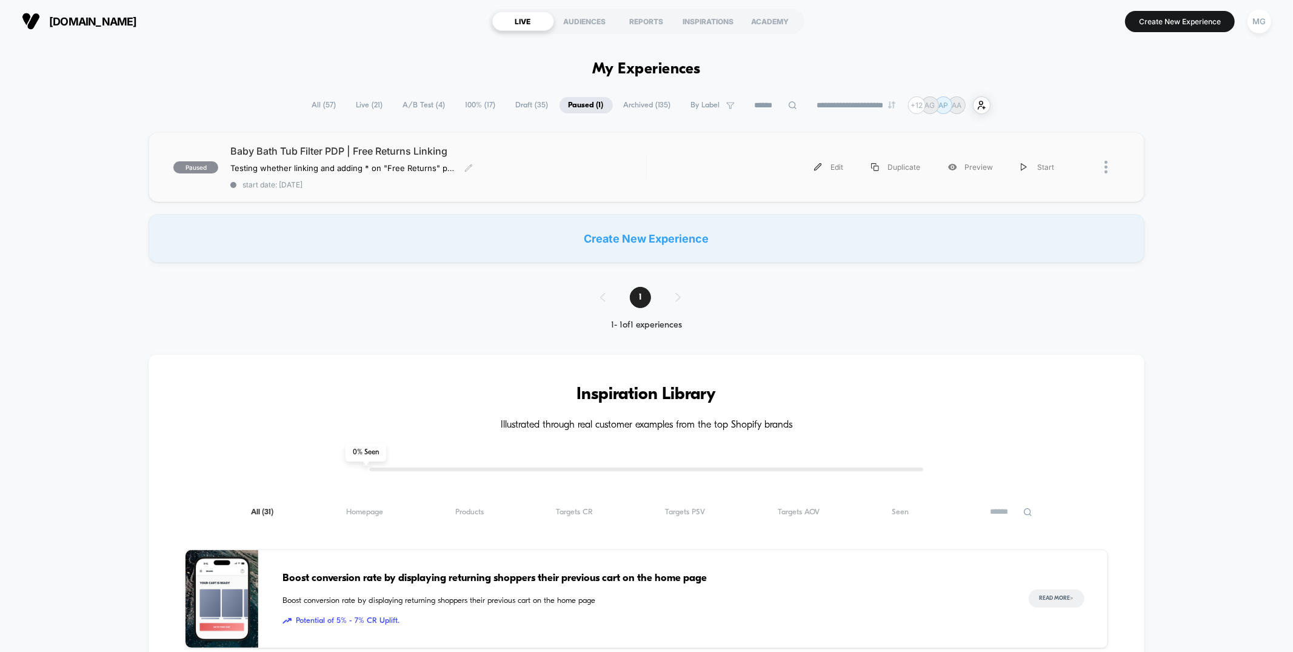
click at [555, 172] on div "Baby Bath Tub Filter PDP | Free Returns Linking Testing whether linking and add…" at bounding box center [437, 167] width 415 height 44
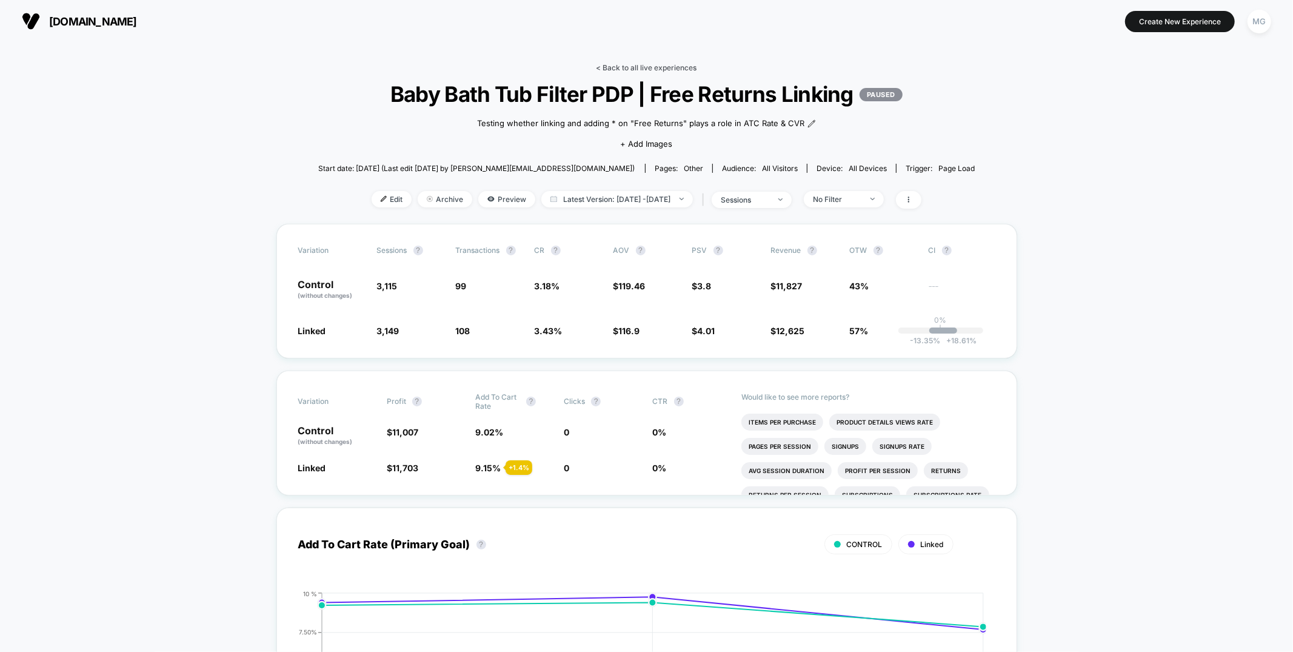
click at [642, 66] on link "< Back to all live experiences" at bounding box center [646, 67] width 101 height 9
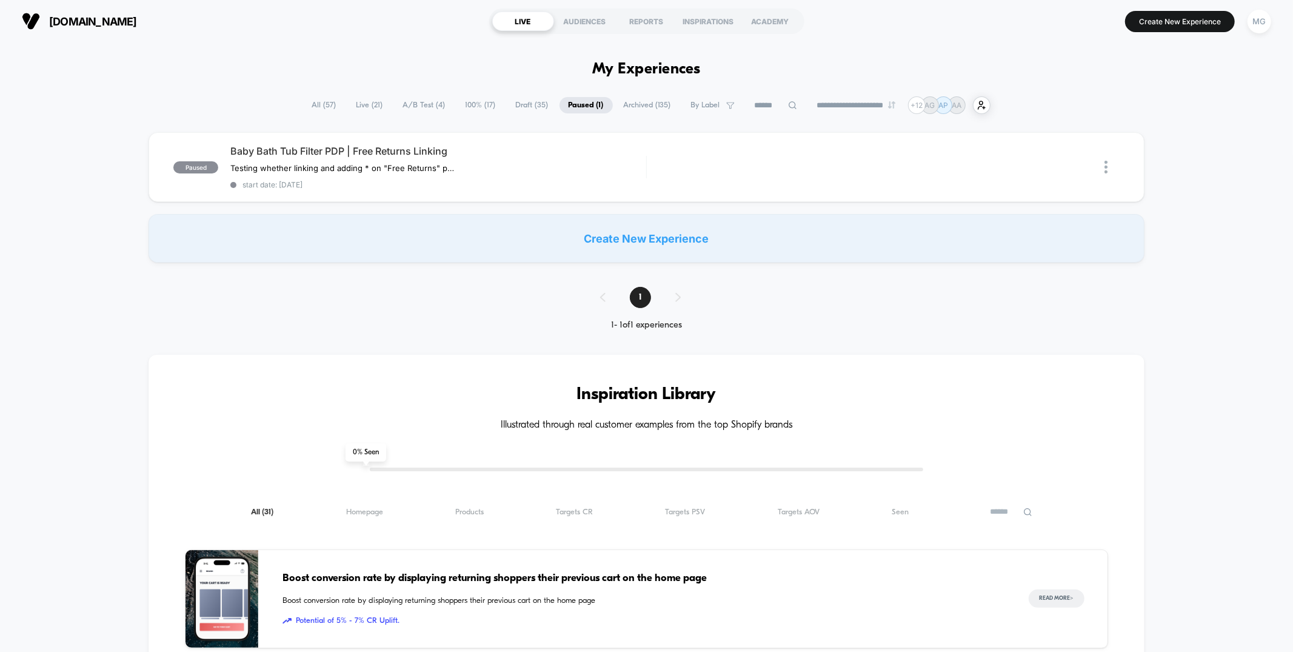
click at [615, 106] on span "Archived ( 135 )" at bounding box center [647, 105] width 65 height 16
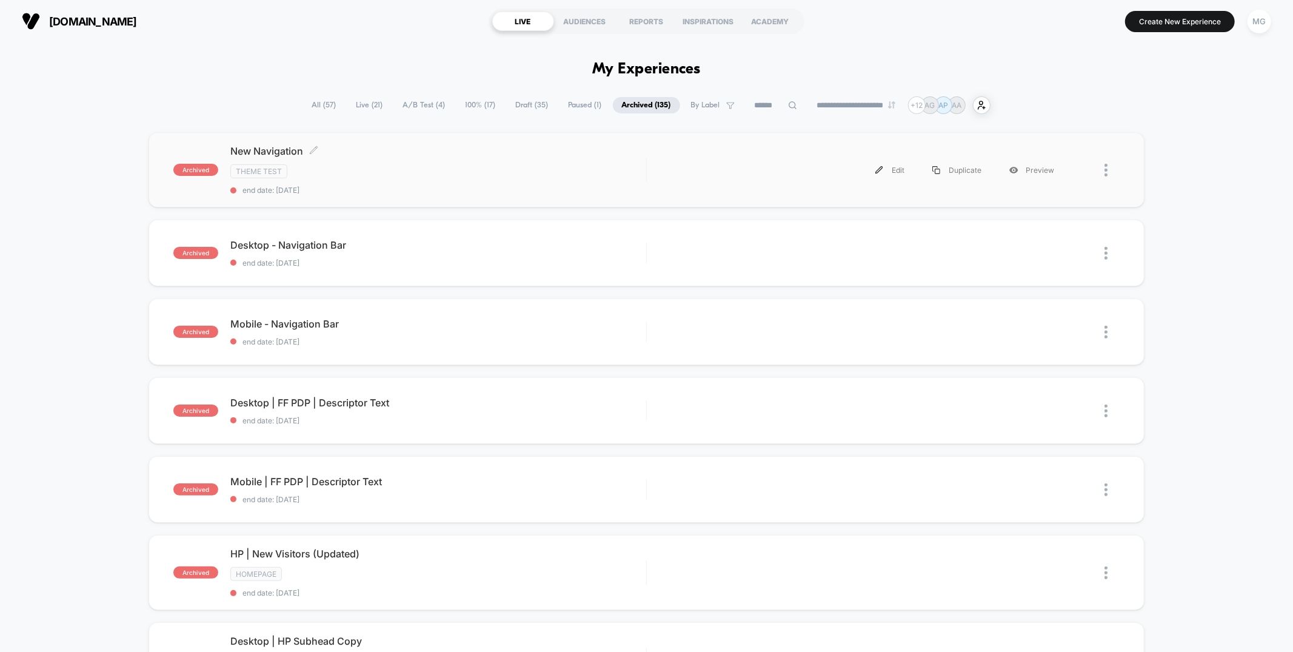
click at [484, 152] on span "New Navigation Click to edit experience details" at bounding box center [437, 151] width 415 height 12
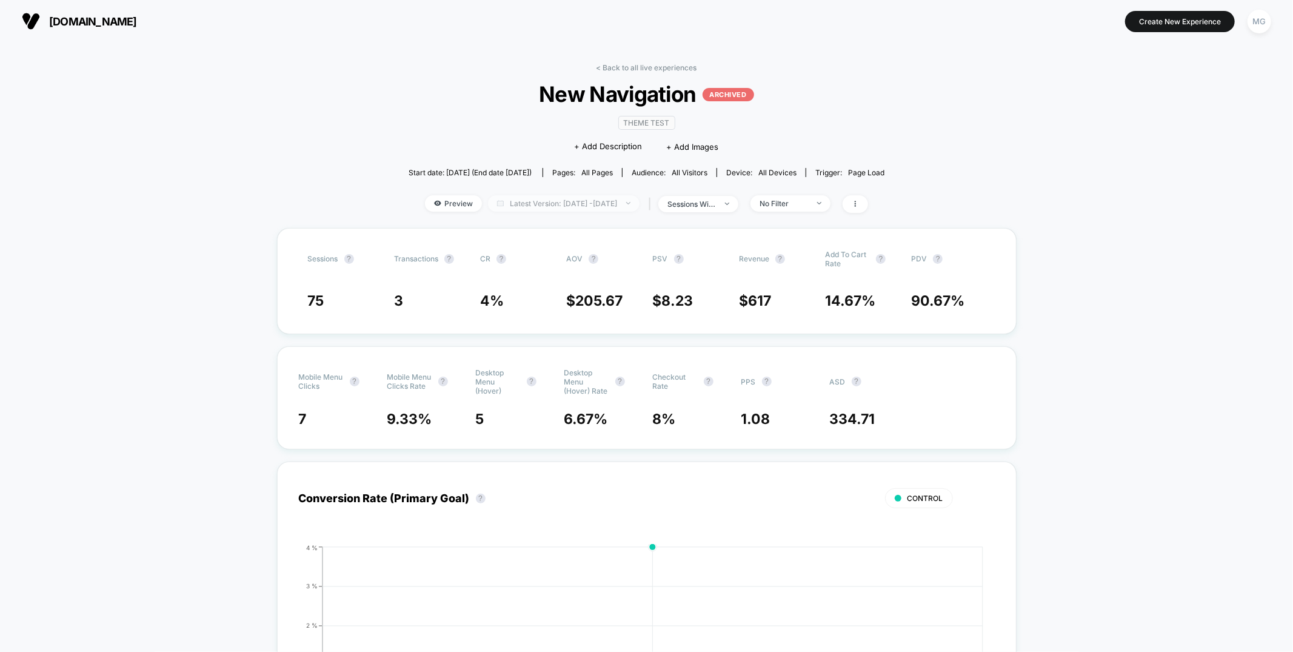
click at [628, 202] on span "Latest Version: Aug 12, 2025 - Aug 12, 2025" at bounding box center [564, 203] width 152 height 16
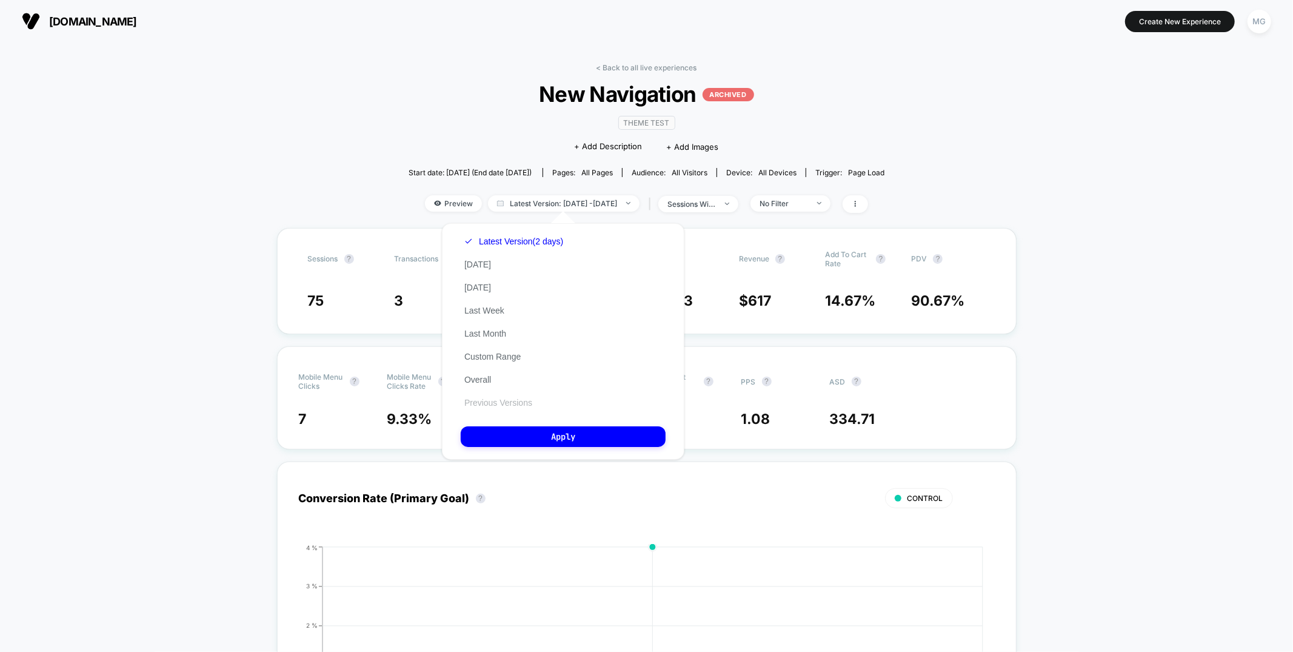
click at [509, 398] on button "Previous Versions" at bounding box center [498, 402] width 75 height 11
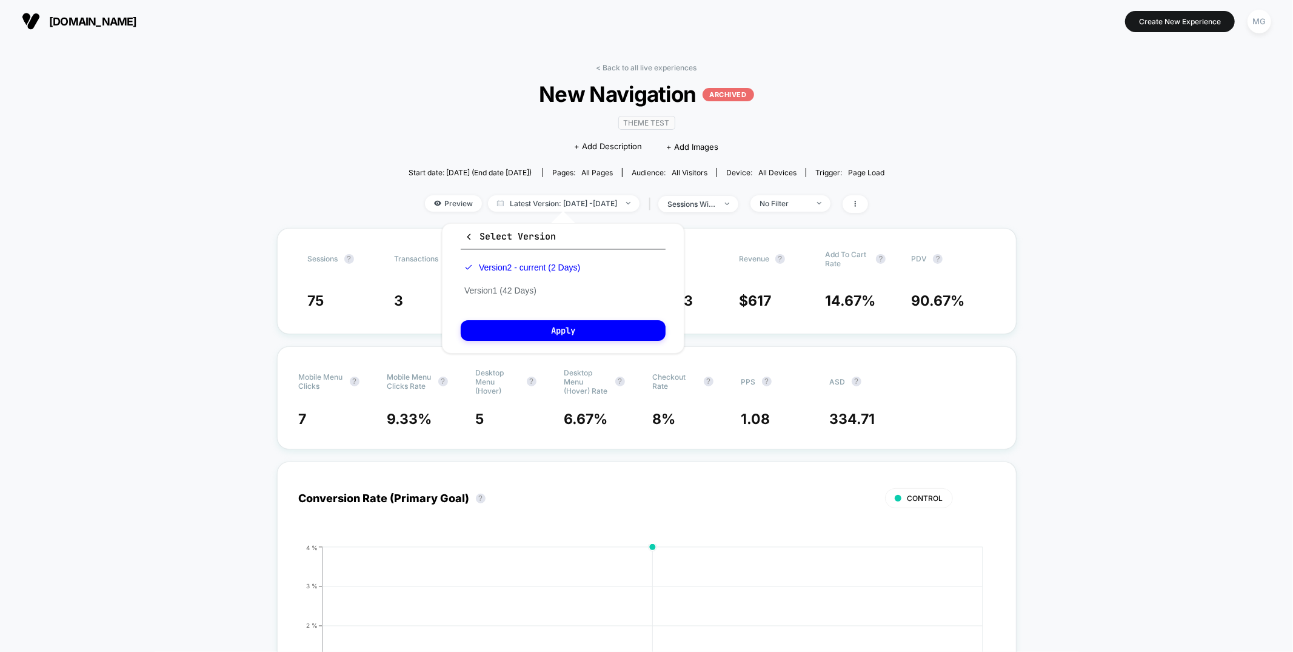
click at [516, 296] on div "Version 2 - current (2 Days) Version 1 (42 Days)" at bounding box center [522, 279] width 123 height 46
click at [517, 291] on button "Version 1 (42 Days)" at bounding box center [500, 290] width 79 height 11
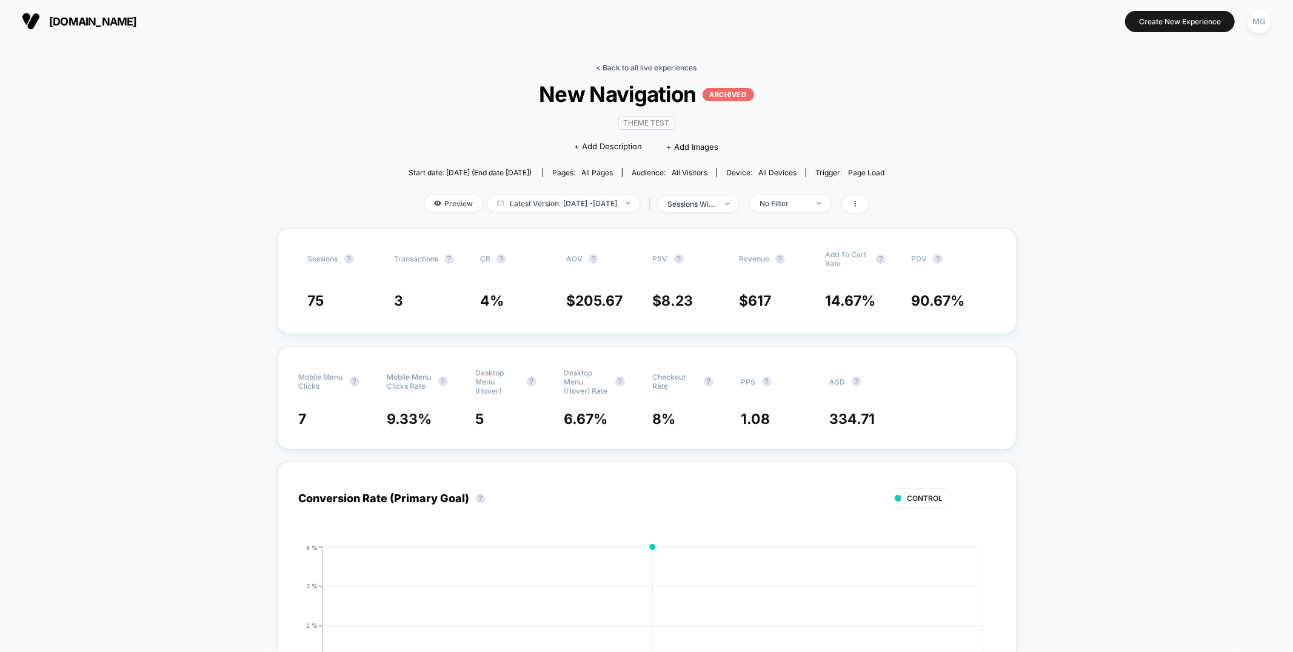
click at [618, 68] on link "< Back to all live experiences" at bounding box center [646, 67] width 101 height 9
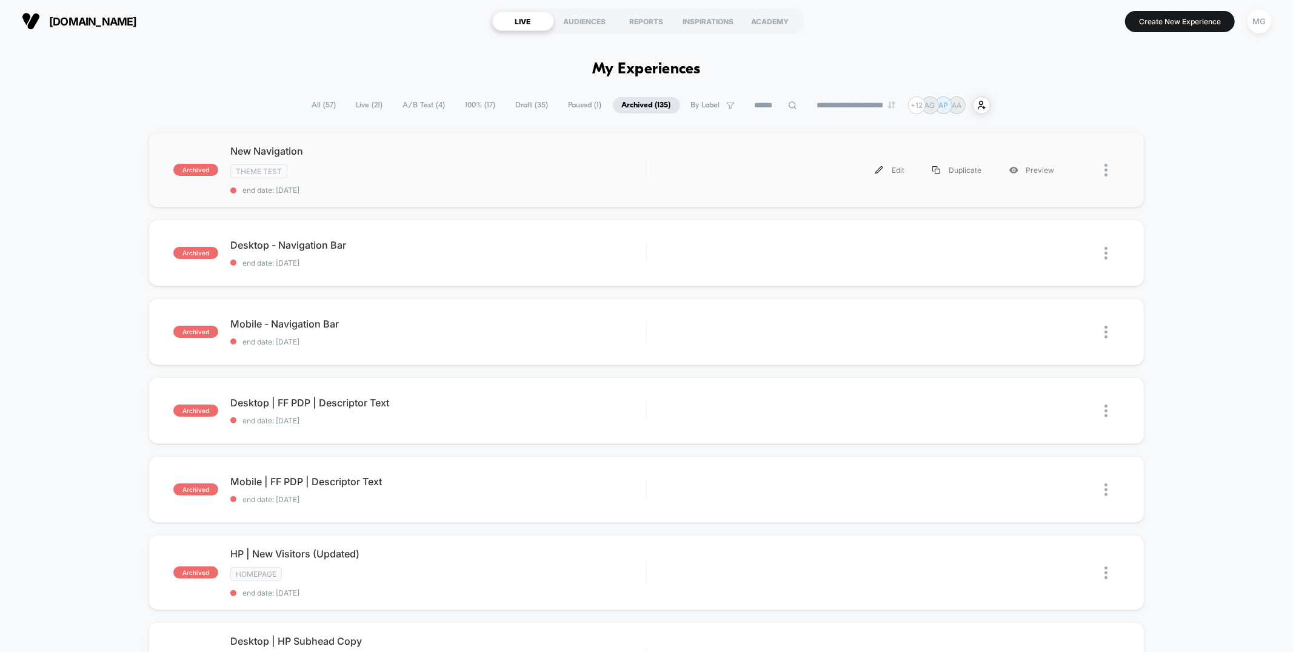
click at [427, 134] on div "archived New Navigation Theme Test end date: 8/12/2025 Edit Duplicate Preview" at bounding box center [645, 169] width 995 height 75
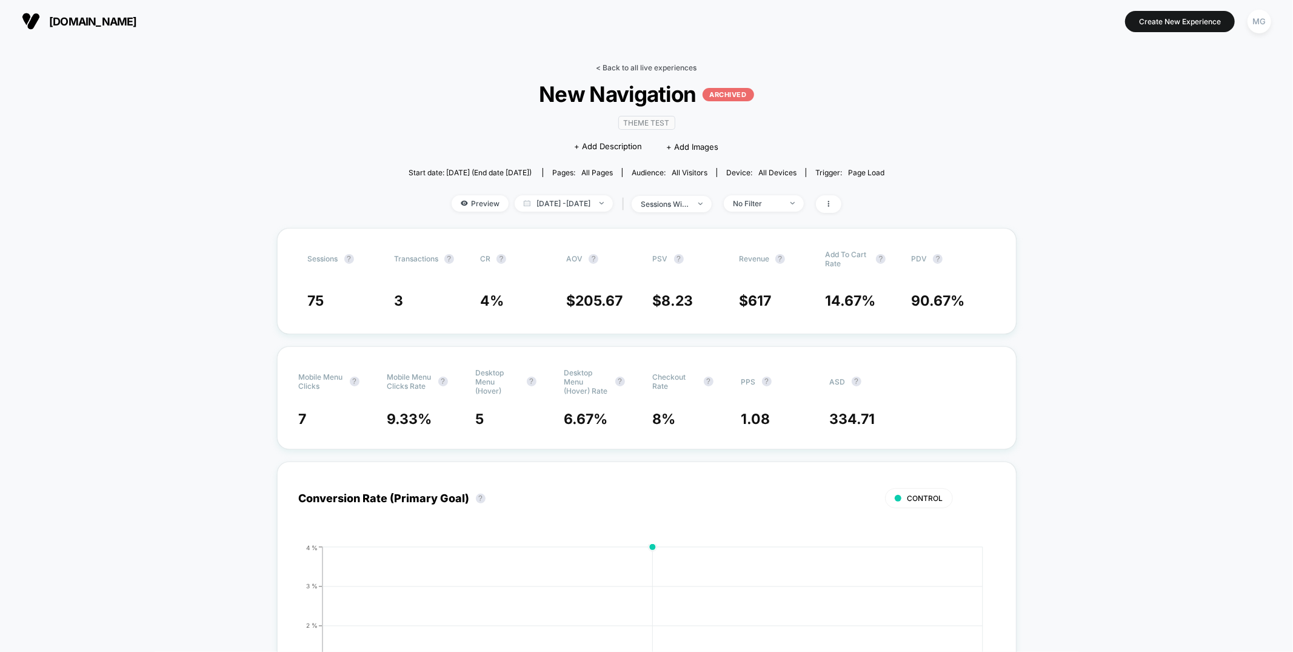
click at [632, 68] on link "< Back to all live experiences" at bounding box center [646, 67] width 101 height 9
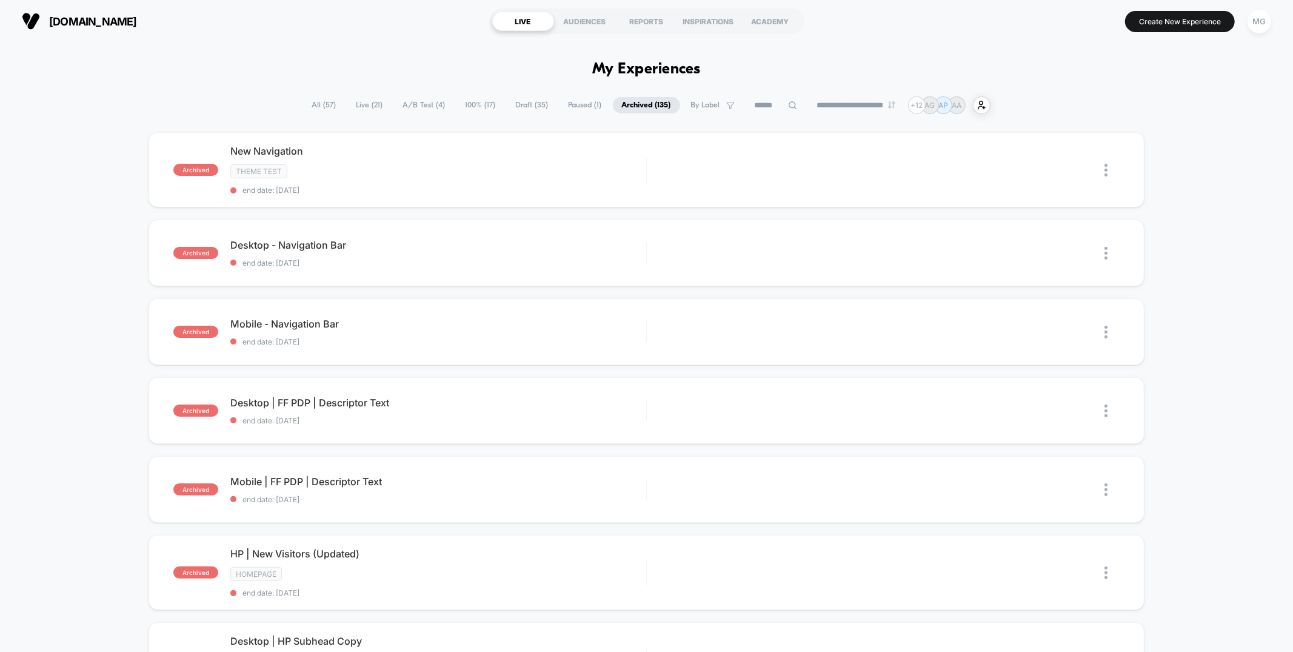
click at [468, 109] on span "100% ( 17 )" at bounding box center [480, 105] width 48 height 16
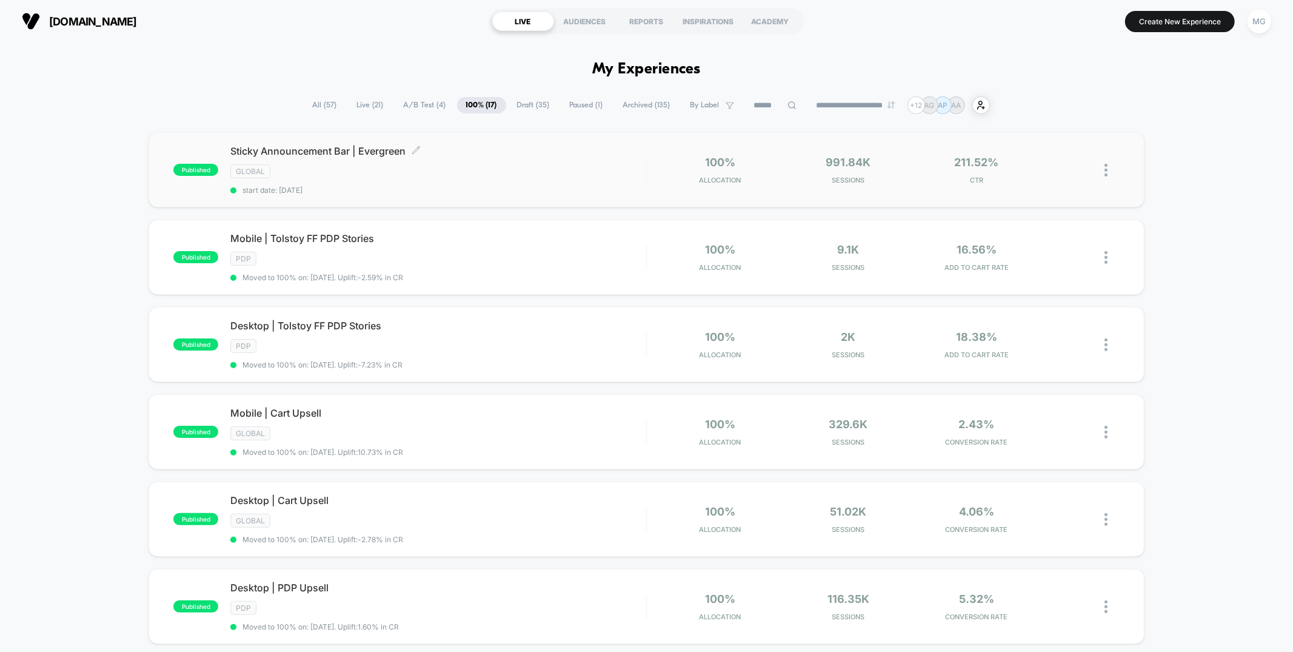
click at [438, 175] on div "GLOBAL" at bounding box center [437, 171] width 415 height 14
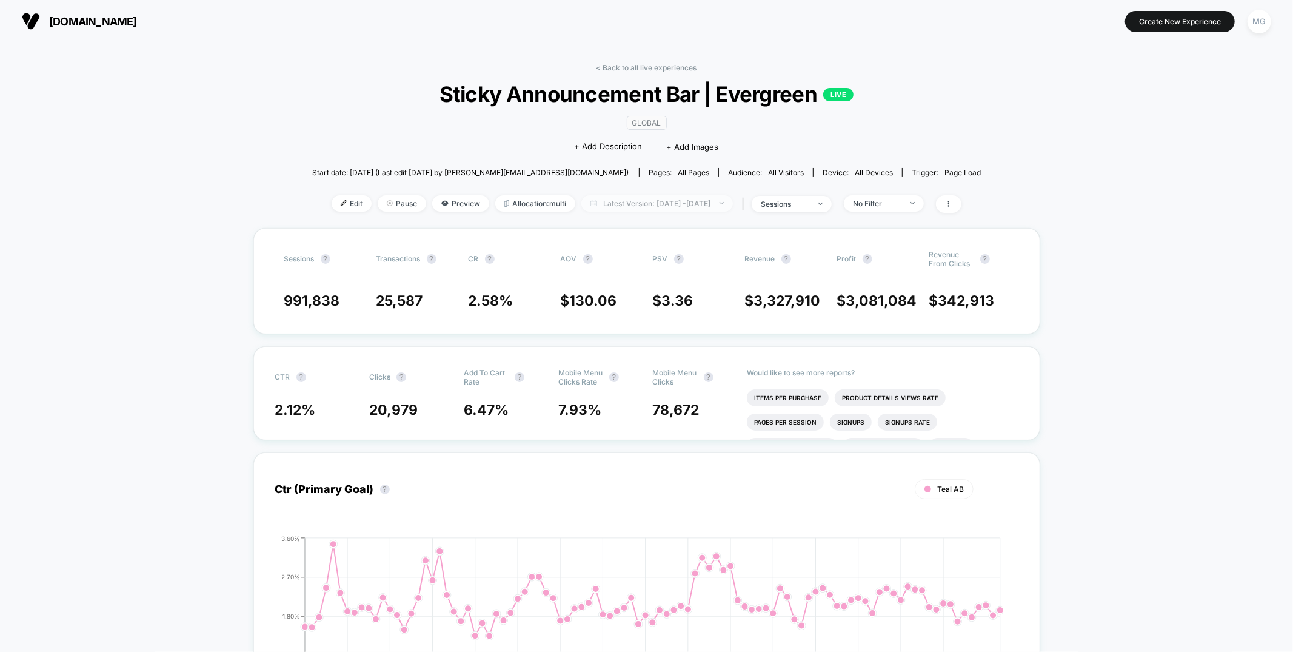
click at [685, 204] on span "Latest Version: May 7, 2025 - Aug 13, 2025" at bounding box center [657, 203] width 152 height 16
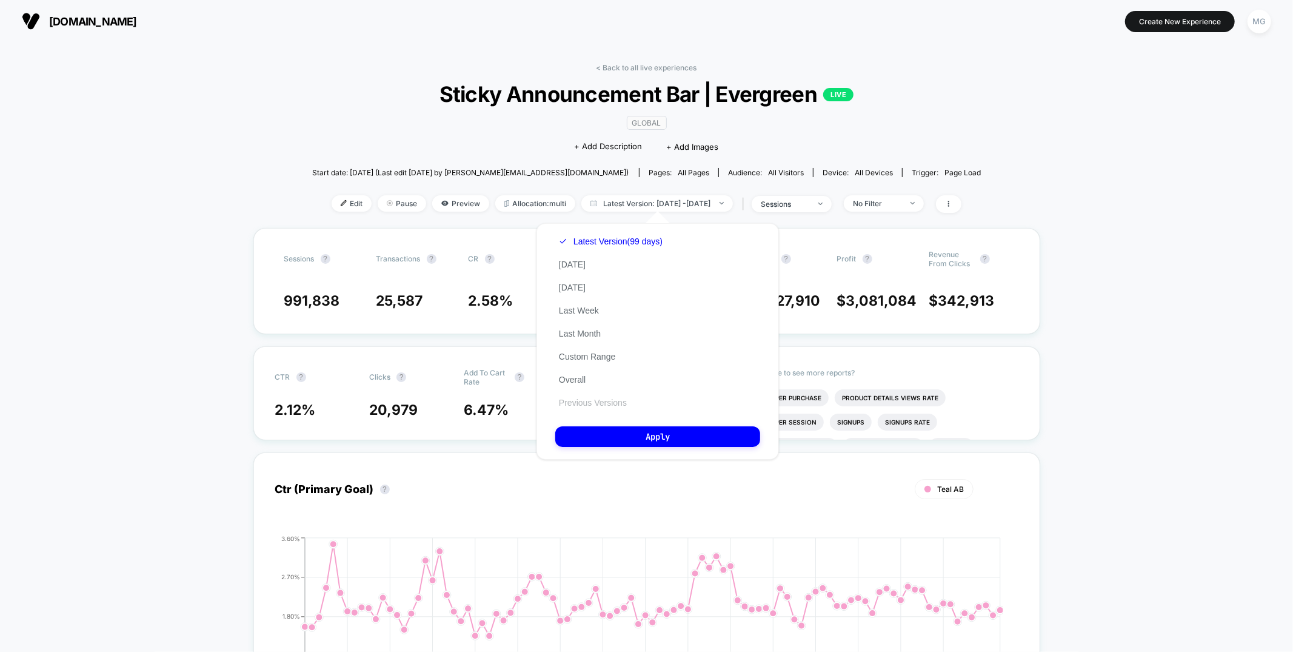
click at [613, 403] on button "Previous Versions" at bounding box center [592, 402] width 75 height 11
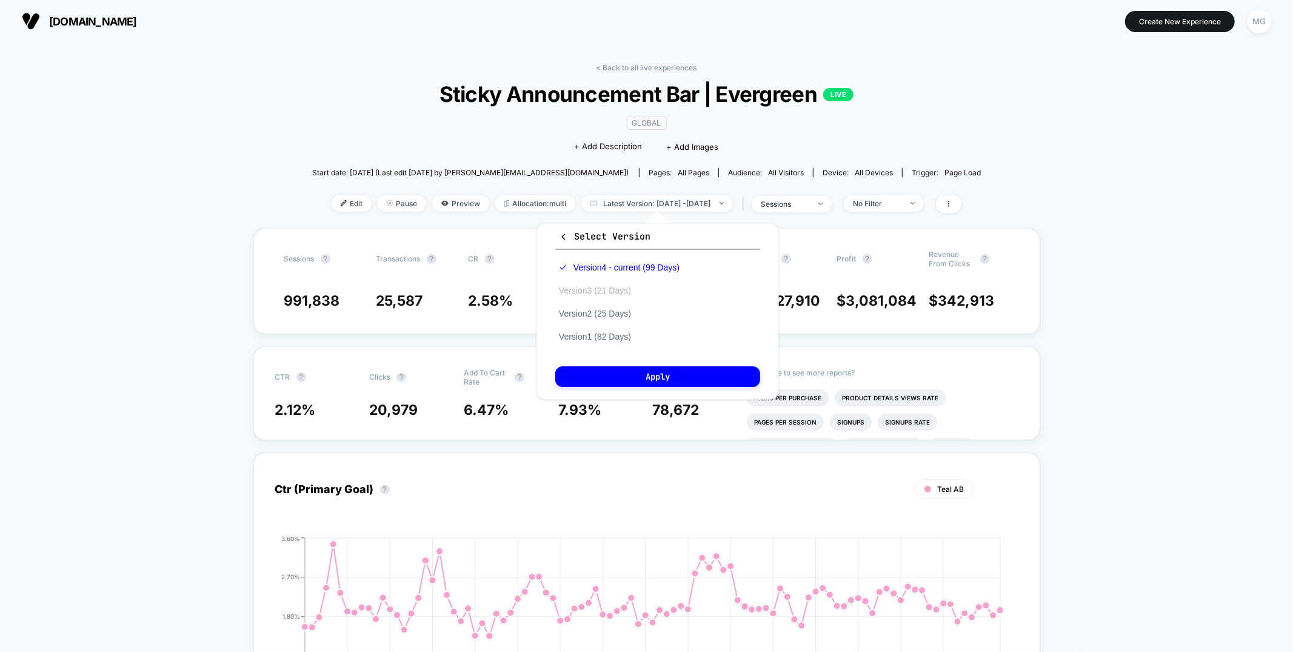
click at [577, 285] on button "Version 3 (21 Days)" at bounding box center [594, 290] width 79 height 11
click at [592, 375] on button "Apply" at bounding box center [657, 376] width 205 height 21
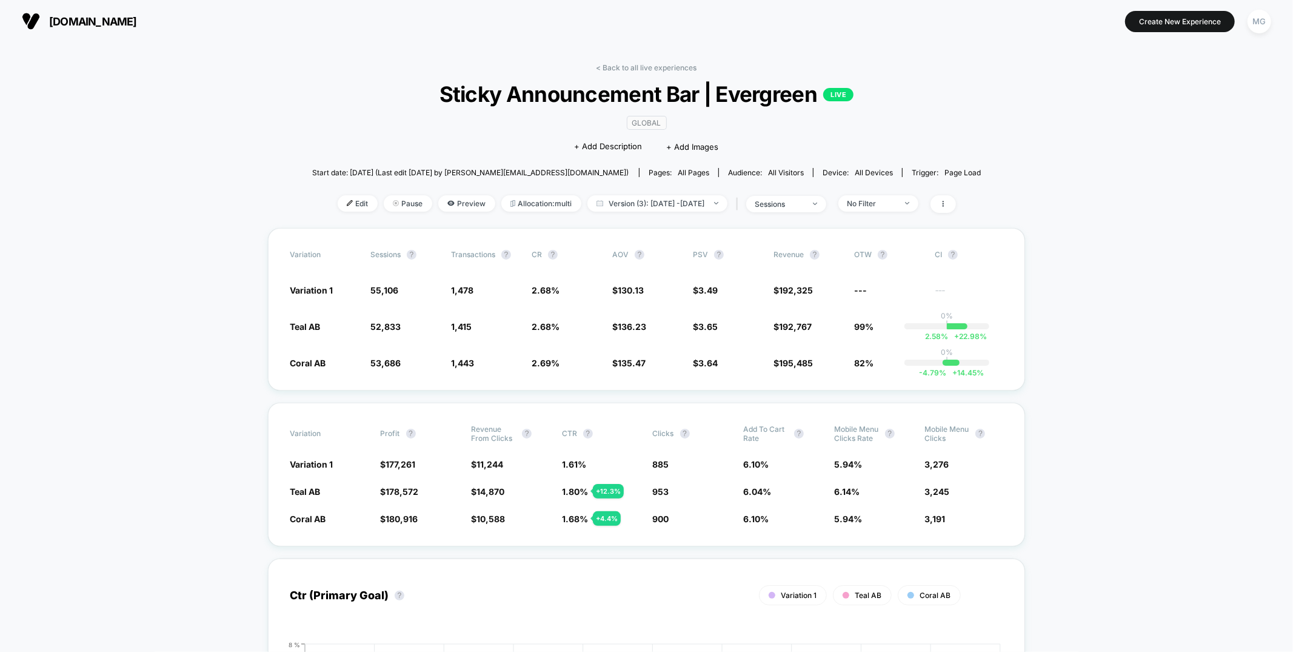
drag, startPoint x: 701, startPoint y: 70, endPoint x: 690, endPoint y: 68, distance: 10.4
click at [700, 70] on div "< Back to all live experiences Sticky Announcement Bar | Evergreen LIVE GLOBAL …" at bounding box center [646, 145] width 669 height 165
click at [681, 68] on link "< Back to all live experiences" at bounding box center [646, 67] width 101 height 9
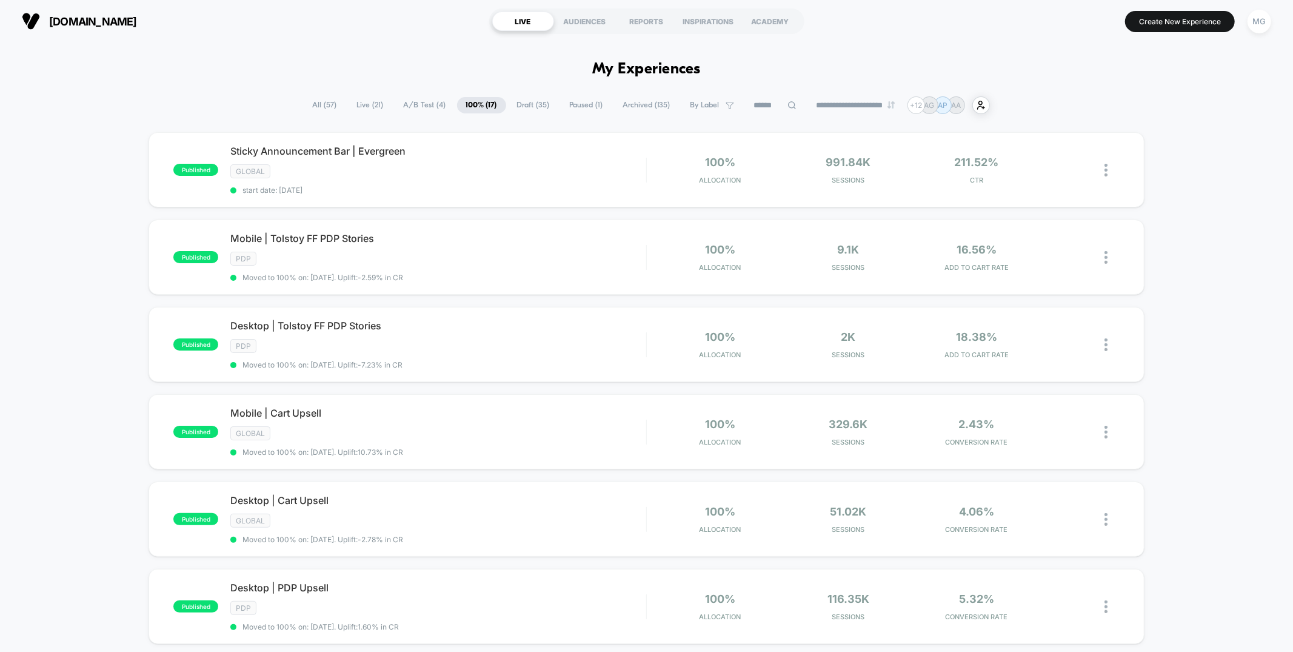
click at [415, 101] on span "A/B Test ( 4 )" at bounding box center [425, 105] width 61 height 16
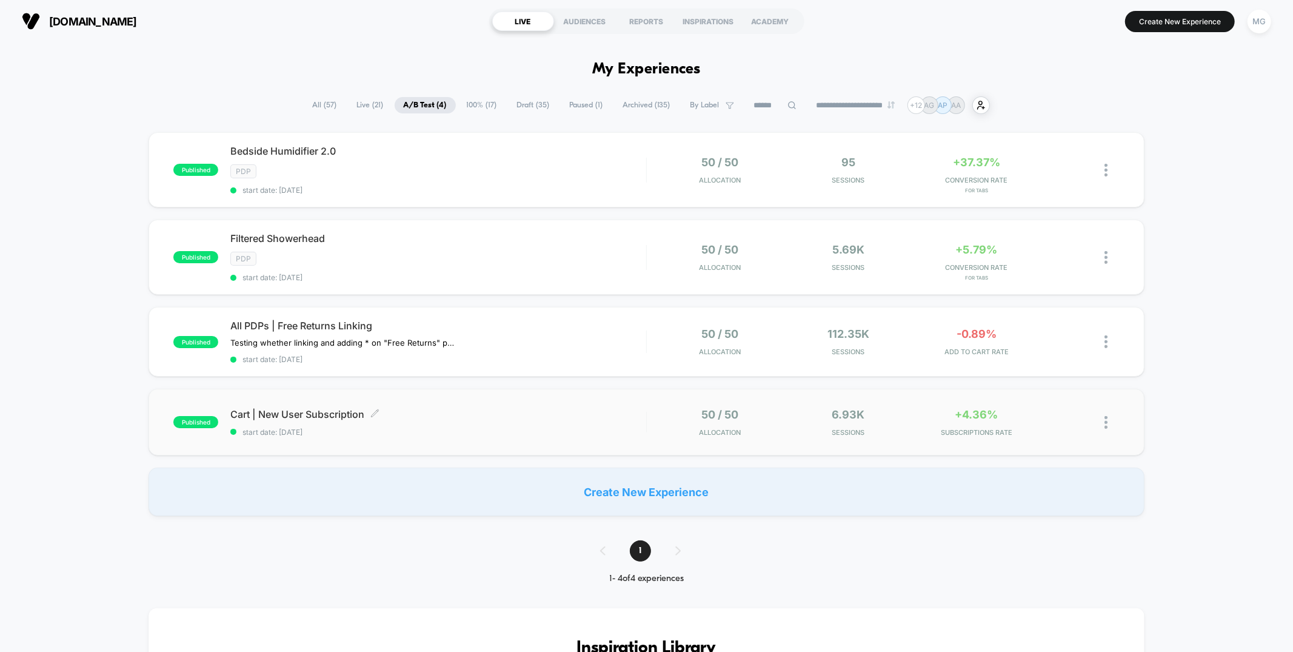
click at [516, 421] on div "Cart | New User Subscription Click to edit experience details Click to edit exp…" at bounding box center [437, 422] width 415 height 28
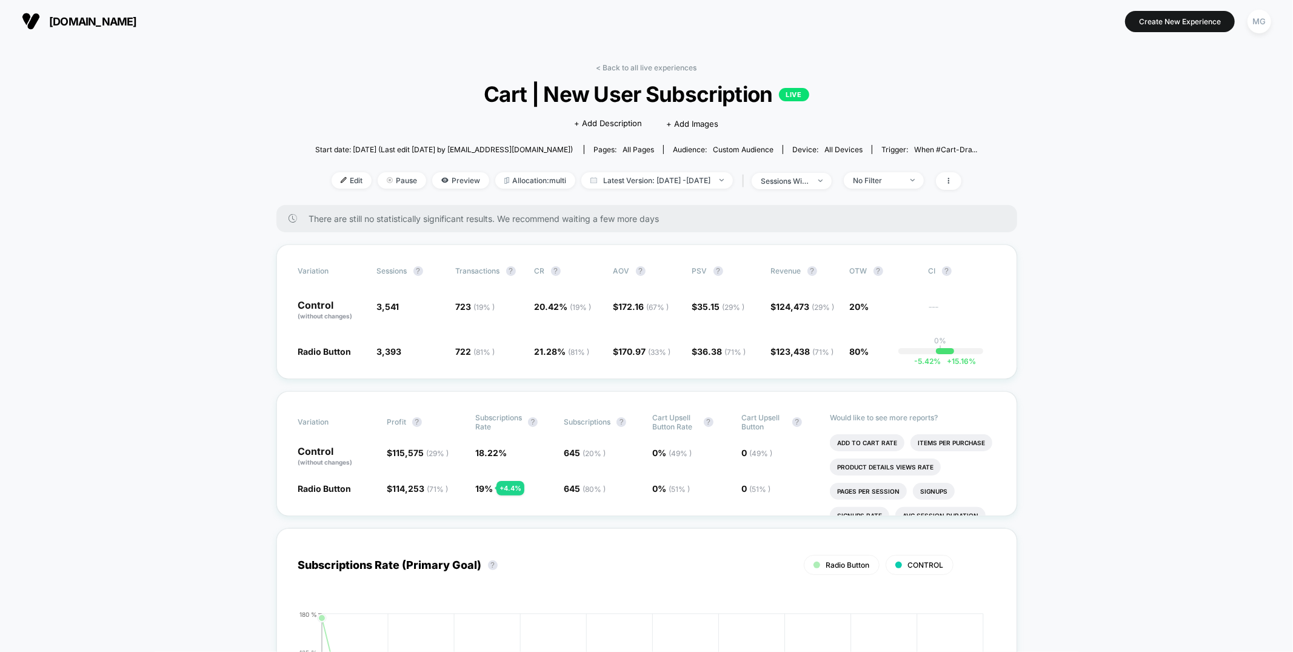
click at [653, 65] on link "< Back to all live experiences" at bounding box center [646, 67] width 101 height 9
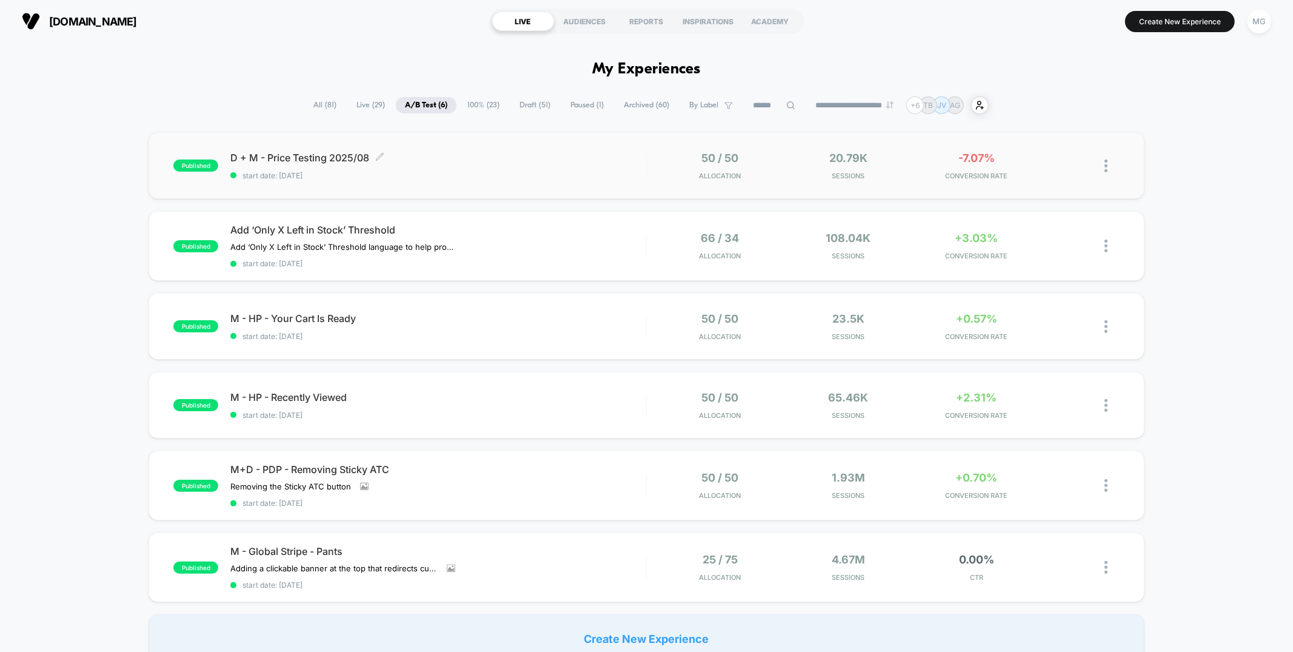
click at [488, 152] on span "D + M - Price Testing 2025/08 Click to edit experience details" at bounding box center [437, 158] width 415 height 12
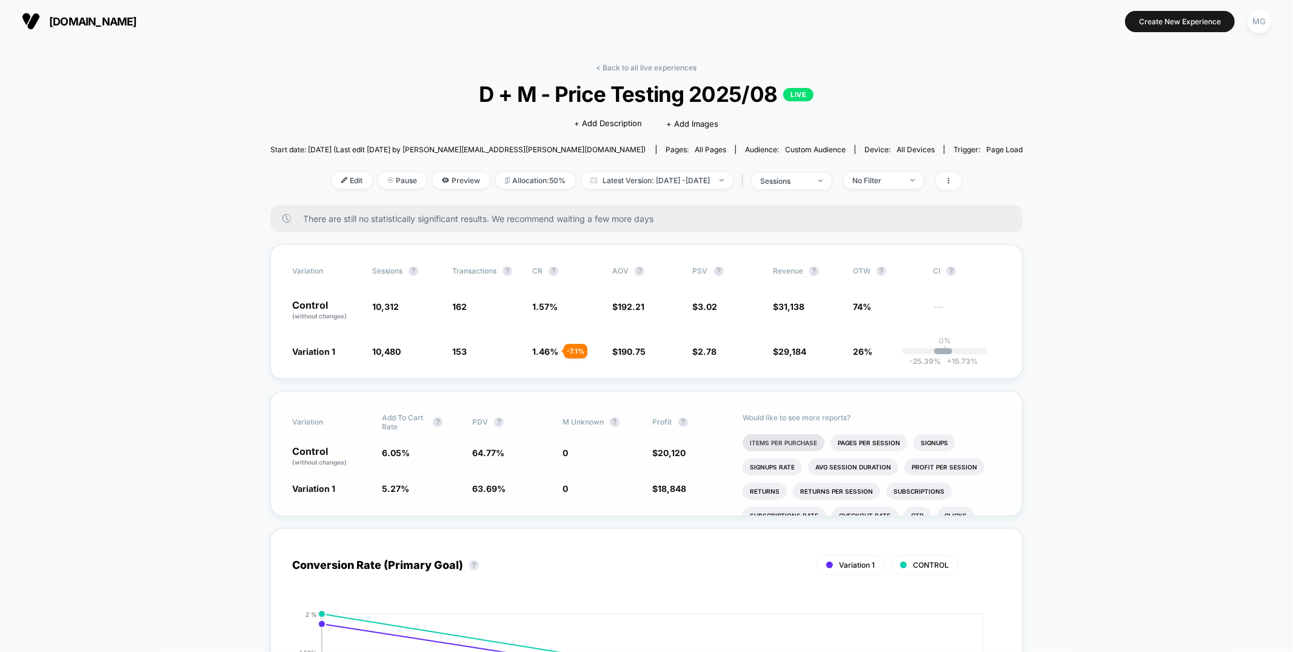
click at [770, 441] on li "Items Per Purchase" at bounding box center [783, 442] width 82 height 17
click at [961, 183] on span at bounding box center [948, 181] width 25 height 18
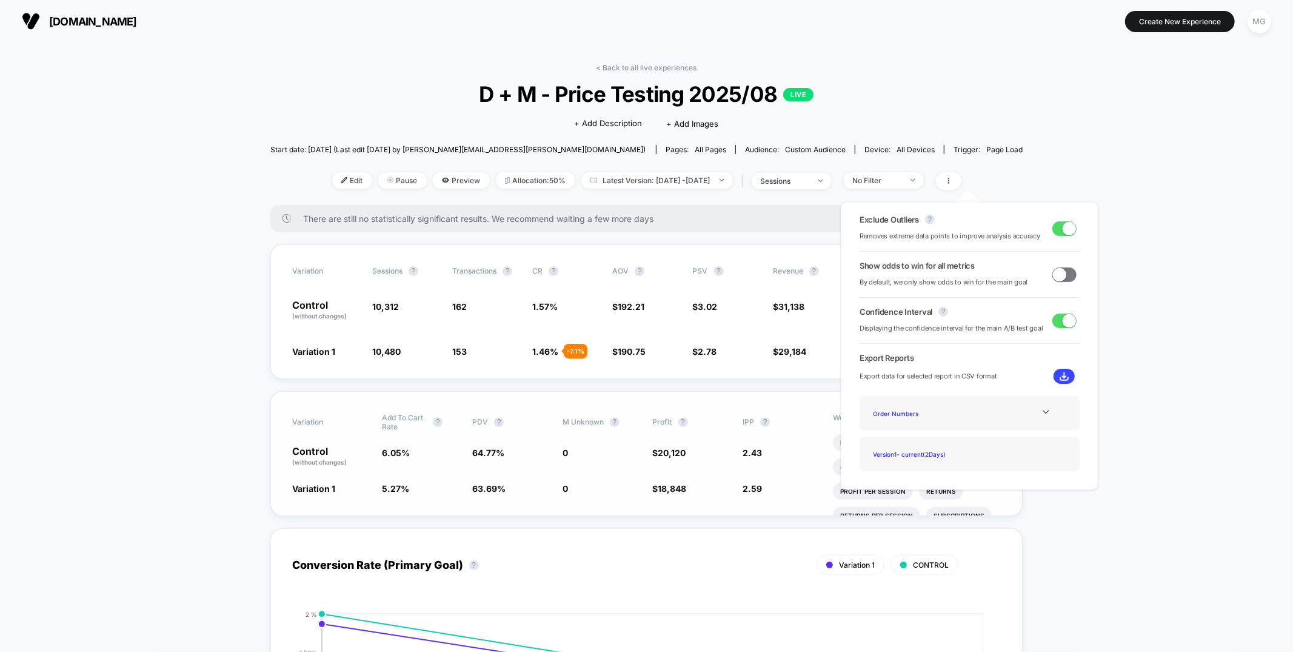
click at [1062, 229] on span at bounding box center [1068, 227] width 13 height 13
click at [1058, 229] on span at bounding box center [1059, 227] width 13 height 13
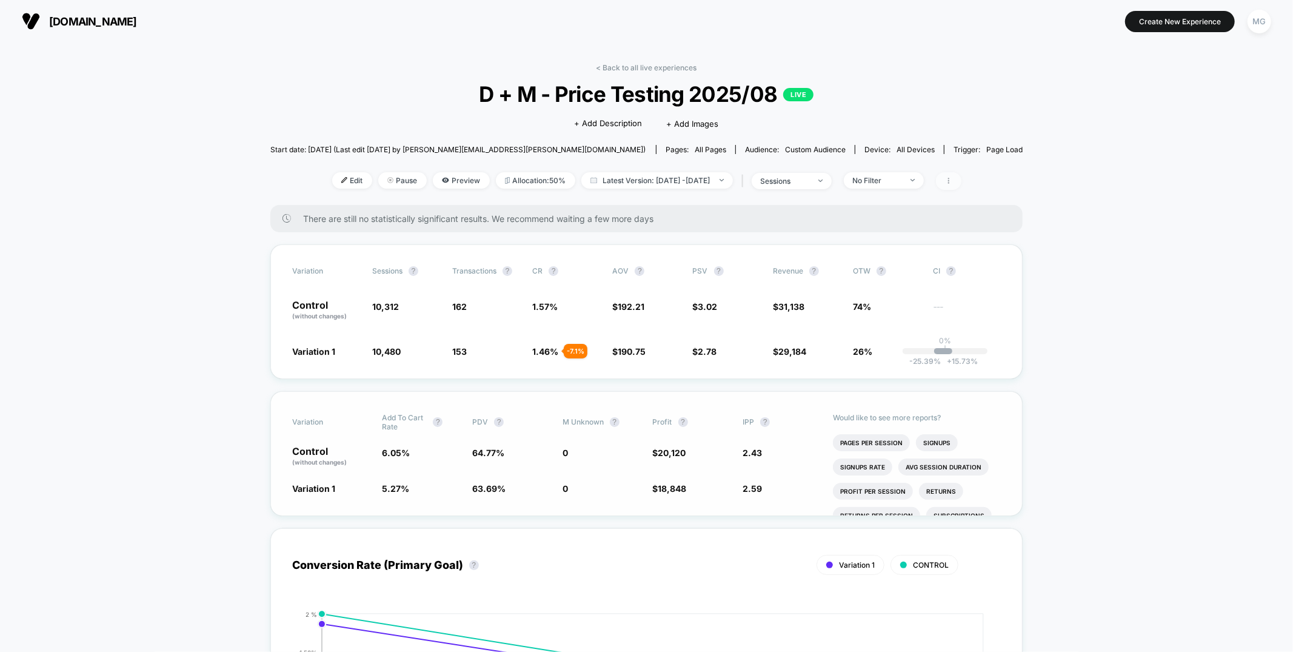
click at [961, 179] on span at bounding box center [948, 181] width 25 height 18
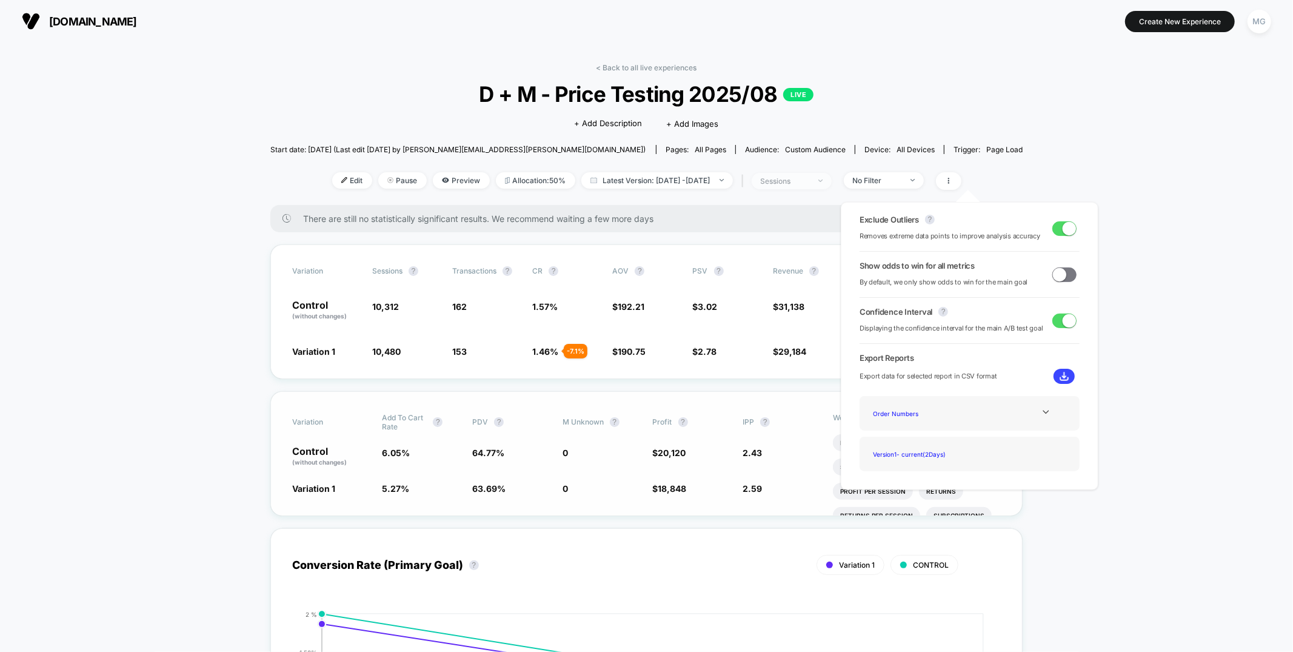
click at [832, 184] on span "sessions" at bounding box center [792, 181] width 80 height 16
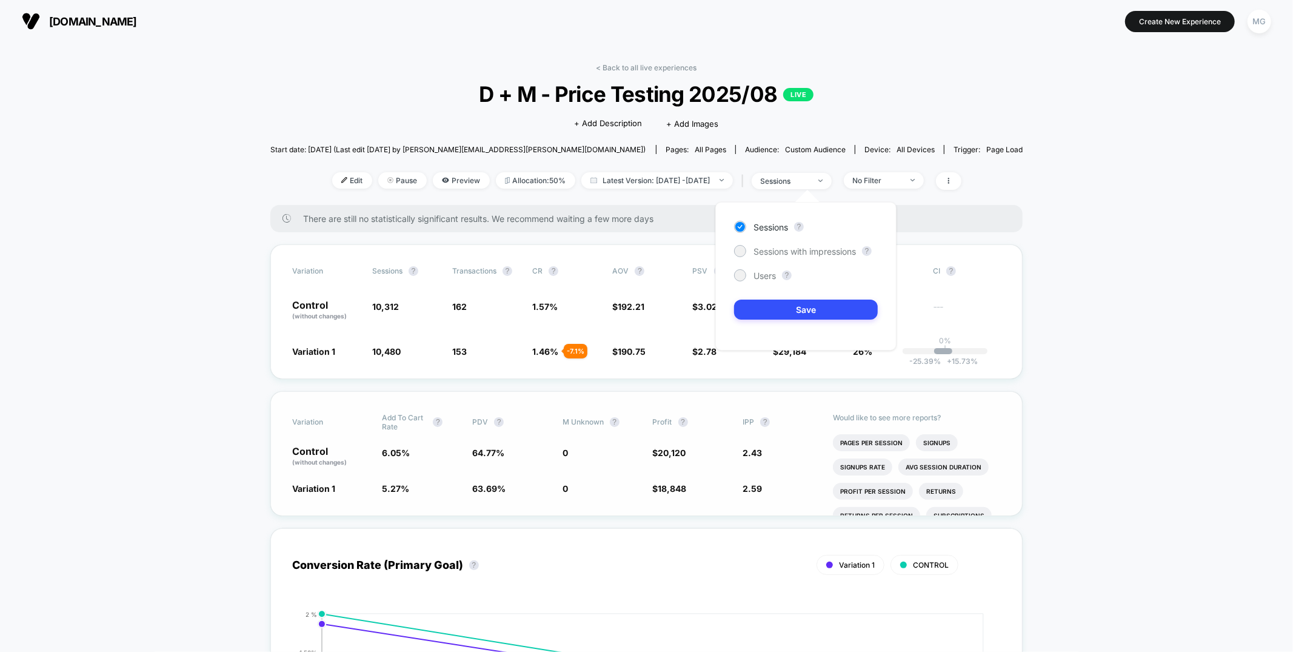
click at [761, 287] on div "Sessions ? Sessions with impressions ? Users ? Save" at bounding box center [805, 276] width 181 height 148
click at [762, 280] on span "Users" at bounding box center [764, 275] width 22 height 10
click at [766, 313] on button "Save" at bounding box center [806, 309] width 144 height 20
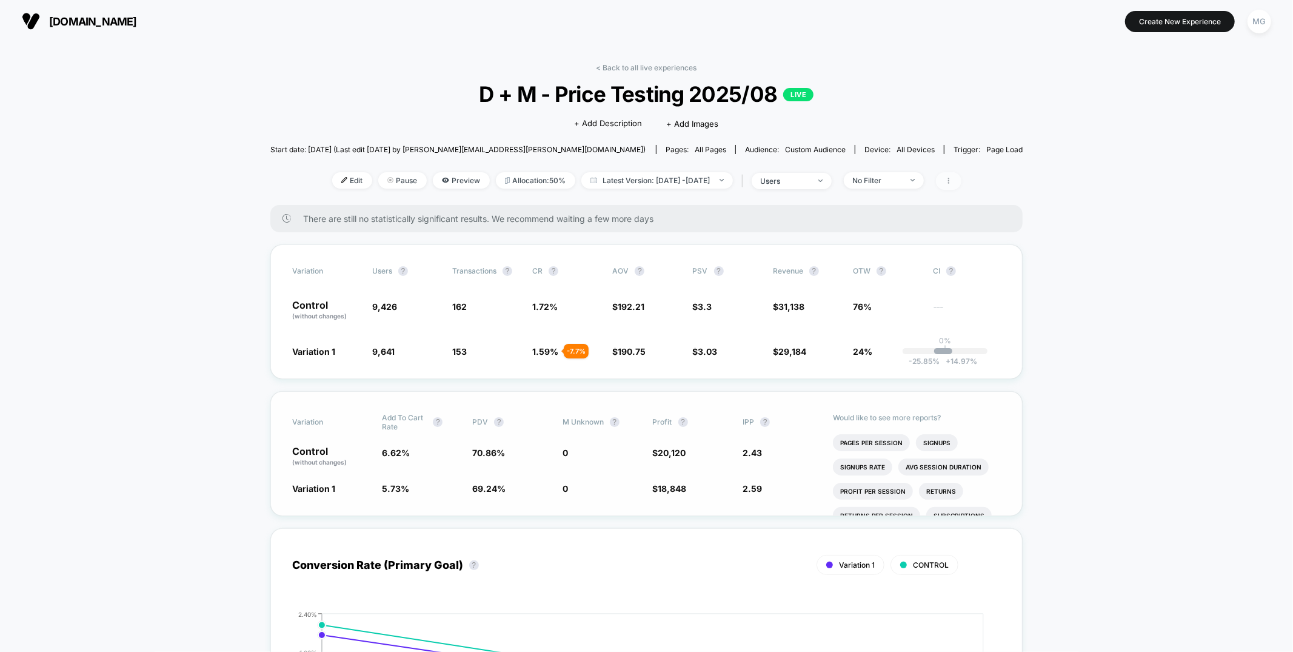
click at [952, 179] on icon at bounding box center [948, 180] width 7 height 7
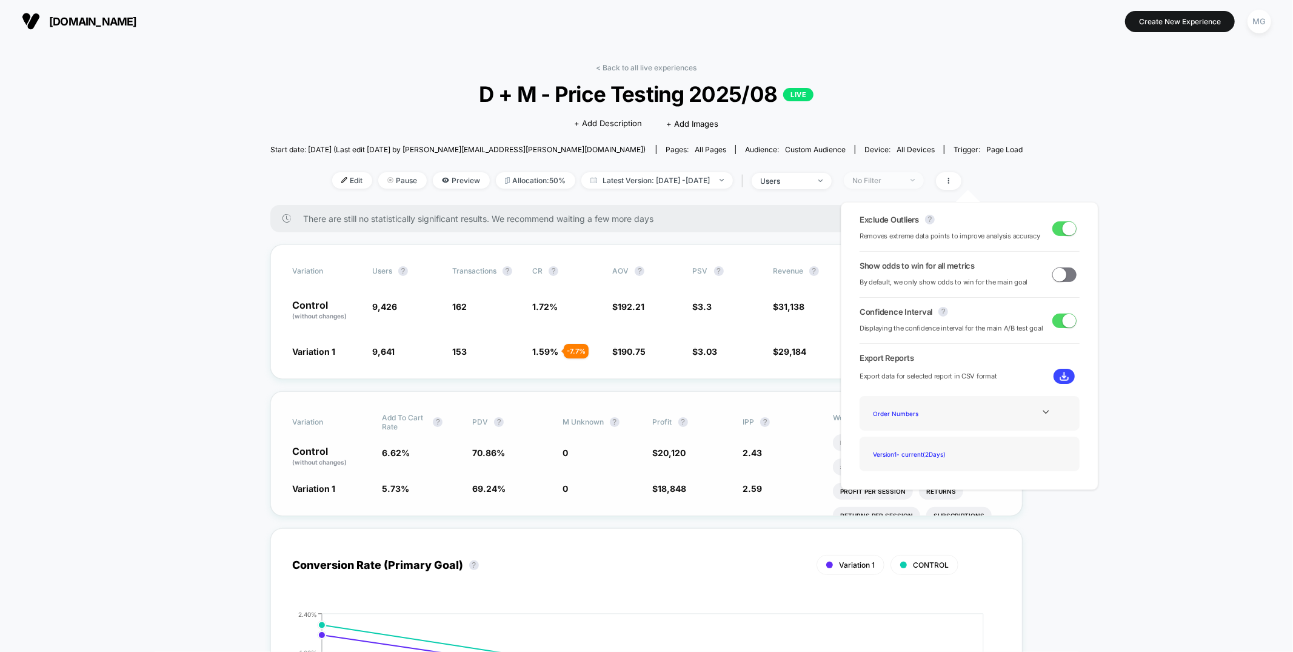
click at [901, 178] on div "No Filter" at bounding box center [877, 180] width 48 height 9
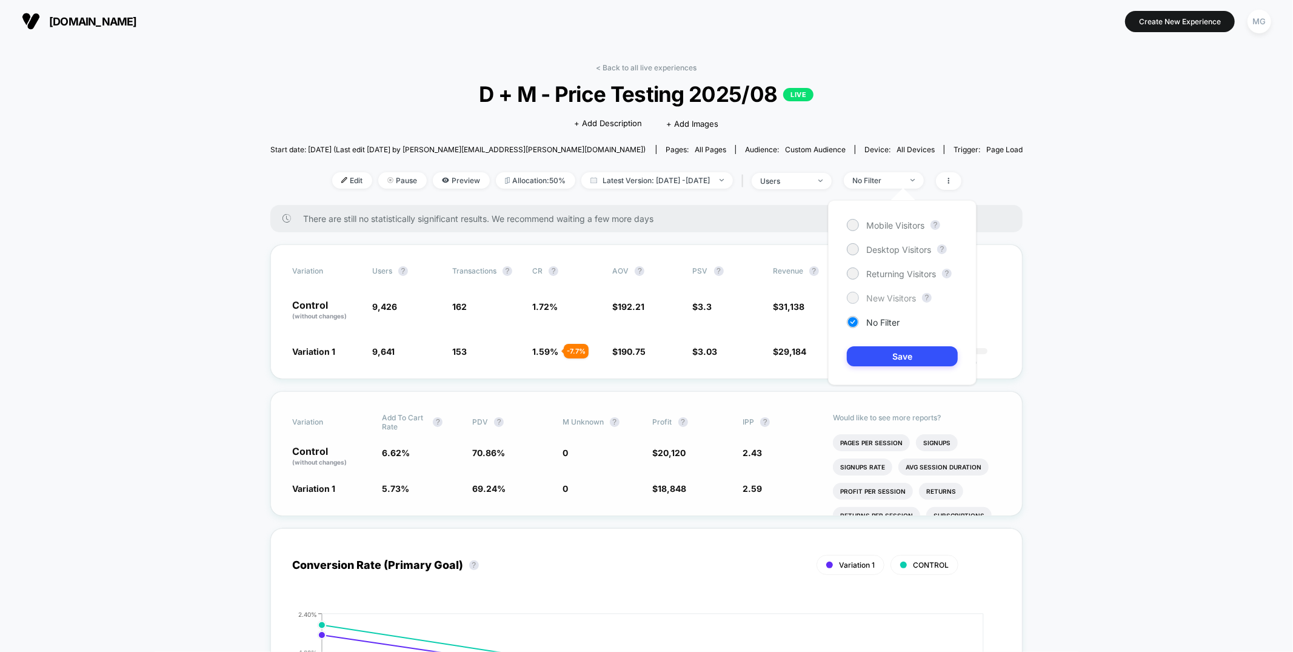
click at [872, 293] on span "New Visitors" at bounding box center [891, 298] width 50 height 10
click at [882, 347] on button "Save" at bounding box center [902, 356] width 111 height 20
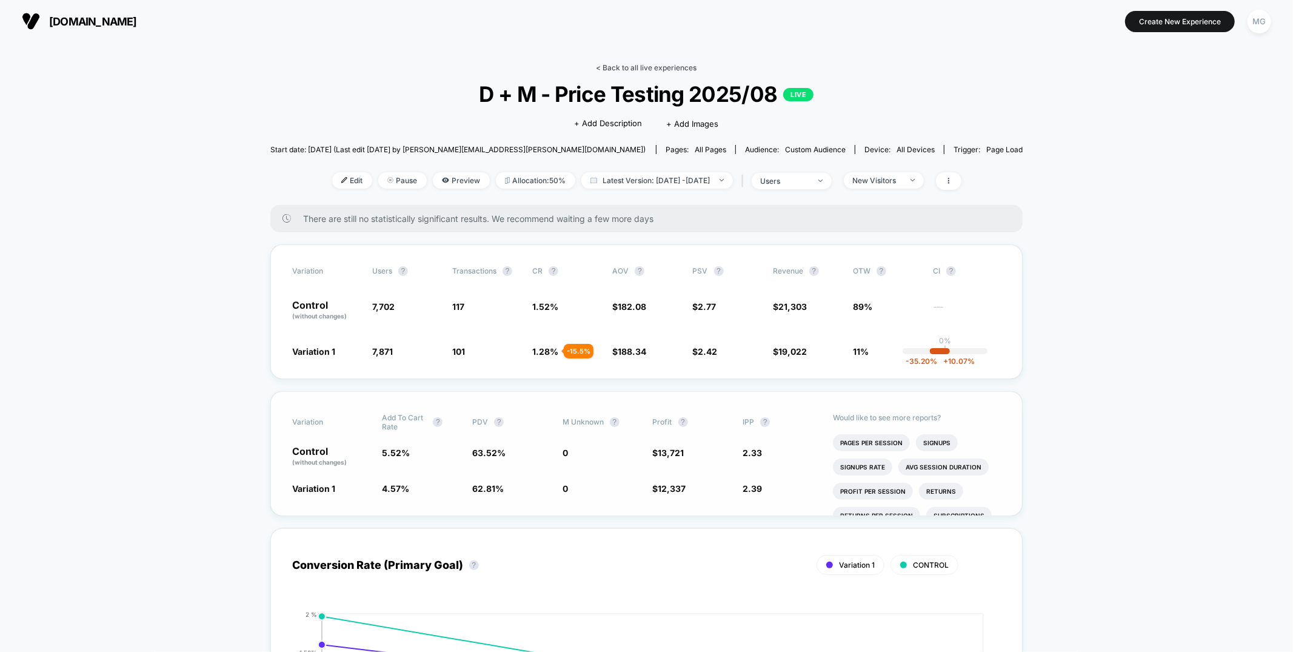
click at [678, 65] on link "< Back to all live experiences" at bounding box center [646, 67] width 101 height 9
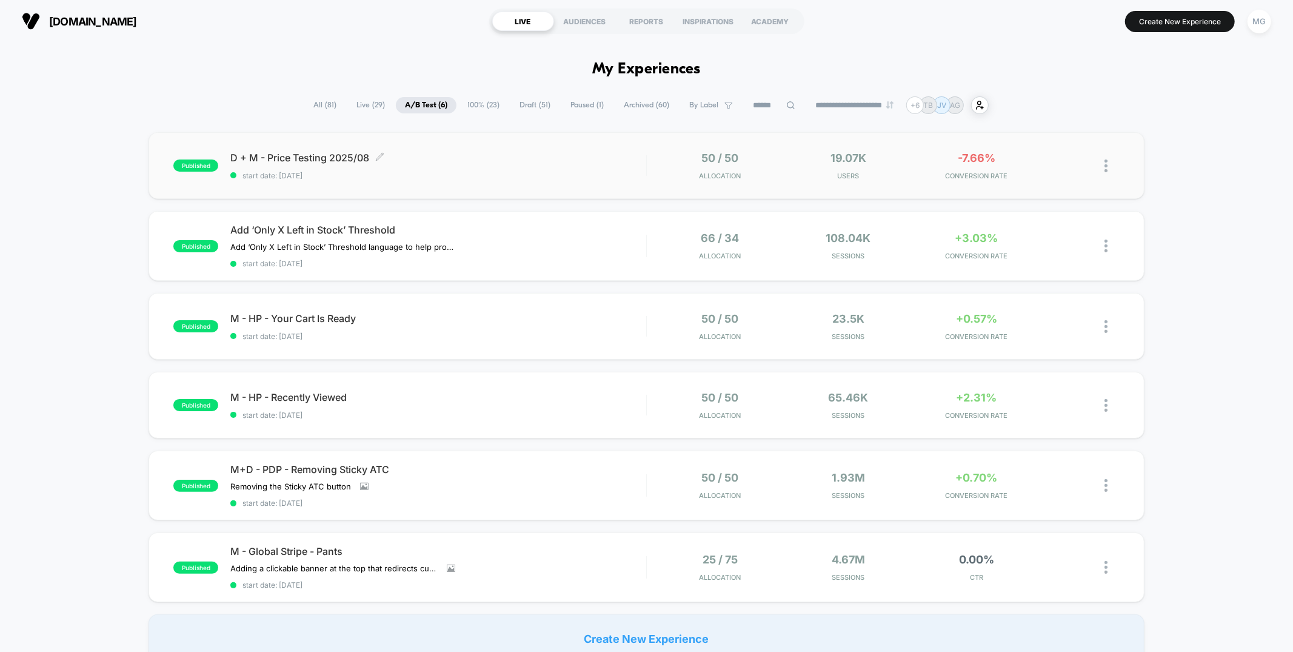
click at [635, 164] on div "D + M - Price Testing 2025/08 Click to edit experience details Click to edit ex…" at bounding box center [437, 166] width 415 height 28
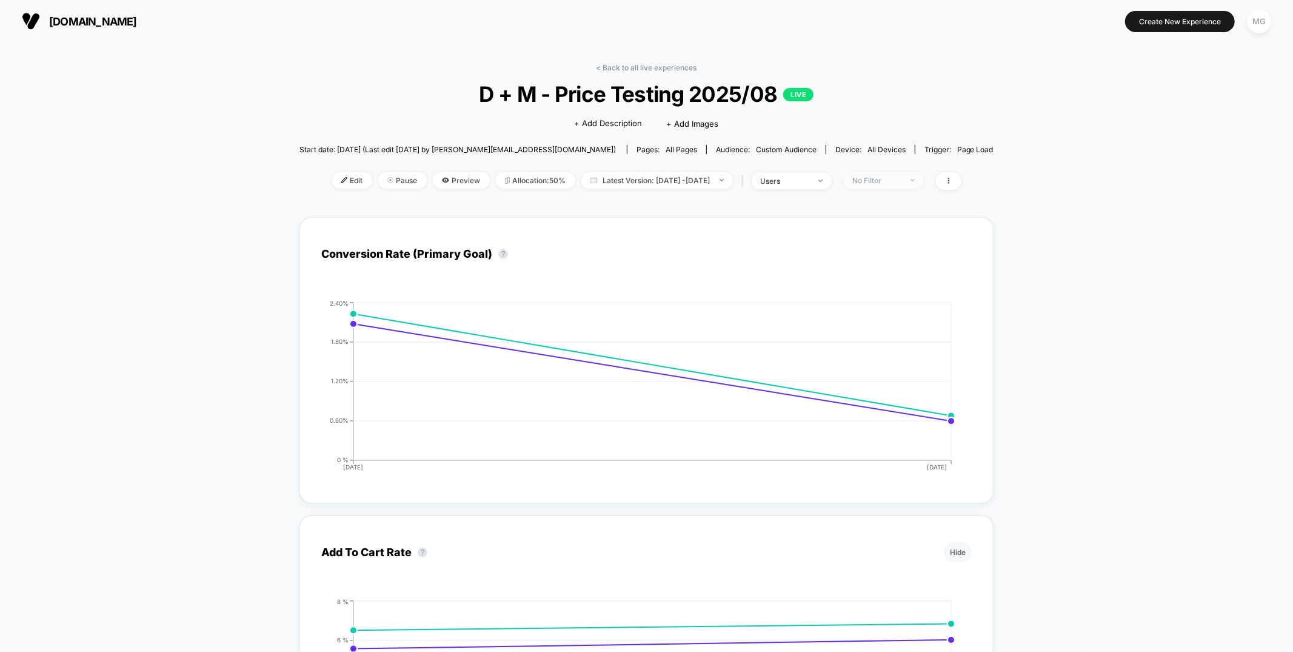
click at [901, 183] on div "No Filter" at bounding box center [877, 180] width 48 height 9
drag, startPoint x: 890, startPoint y: 275, endPoint x: 885, endPoint y: 330, distance: 55.4
click at [890, 275] on span "Returning Visitors" at bounding box center [901, 273] width 70 height 10
click at [882, 360] on button "Save" at bounding box center [902, 356] width 111 height 20
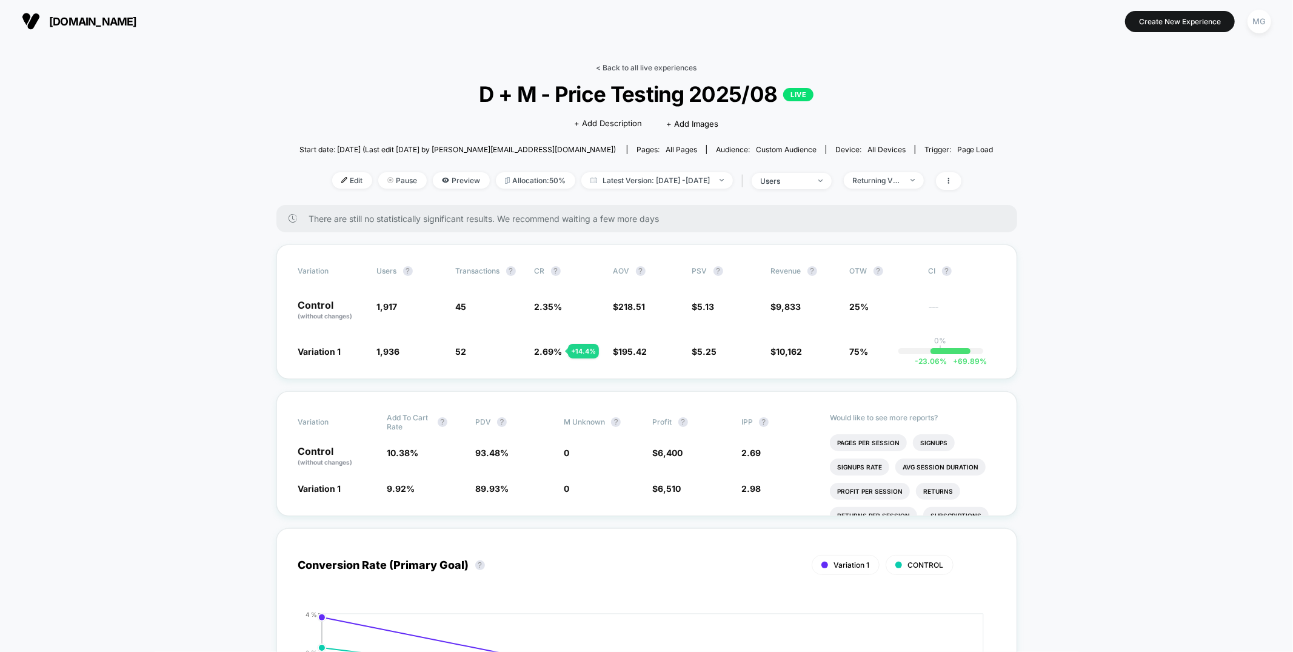
click at [626, 67] on link "< Back to all live experiences" at bounding box center [646, 67] width 101 height 9
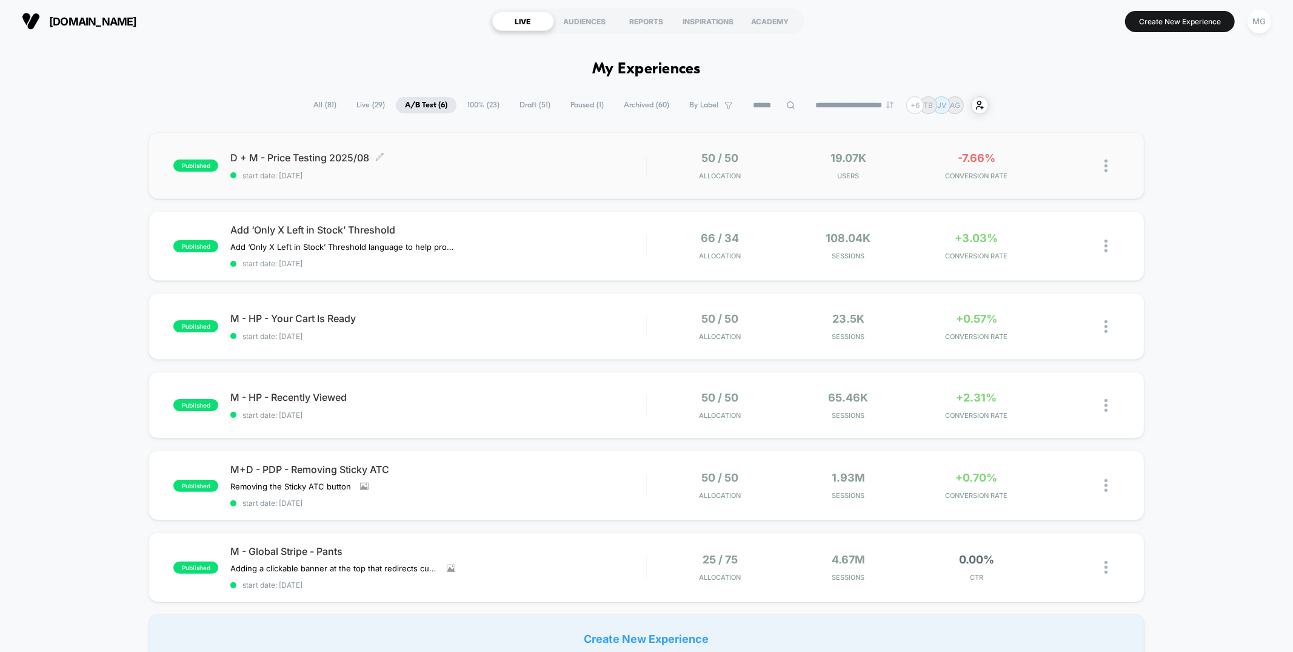
click at [492, 171] on span "start date: 8/12/2025" at bounding box center [437, 175] width 415 height 9
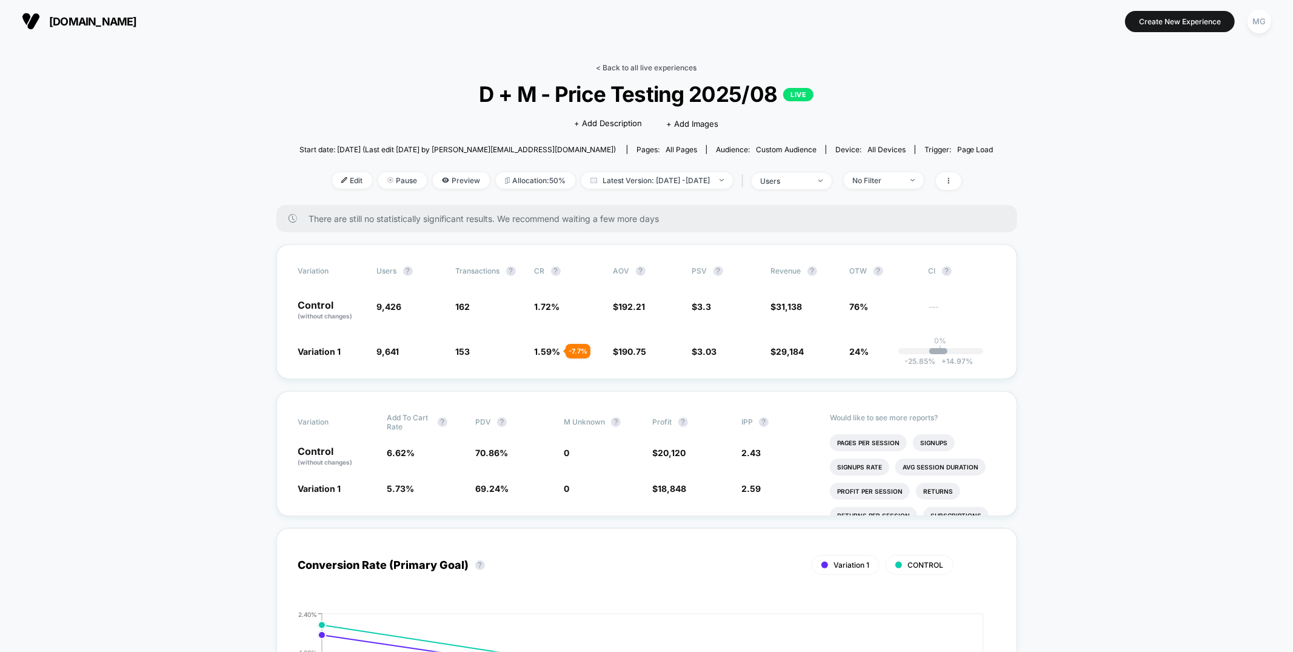
click at [649, 66] on link "< Back to all live experiences" at bounding box center [646, 67] width 101 height 9
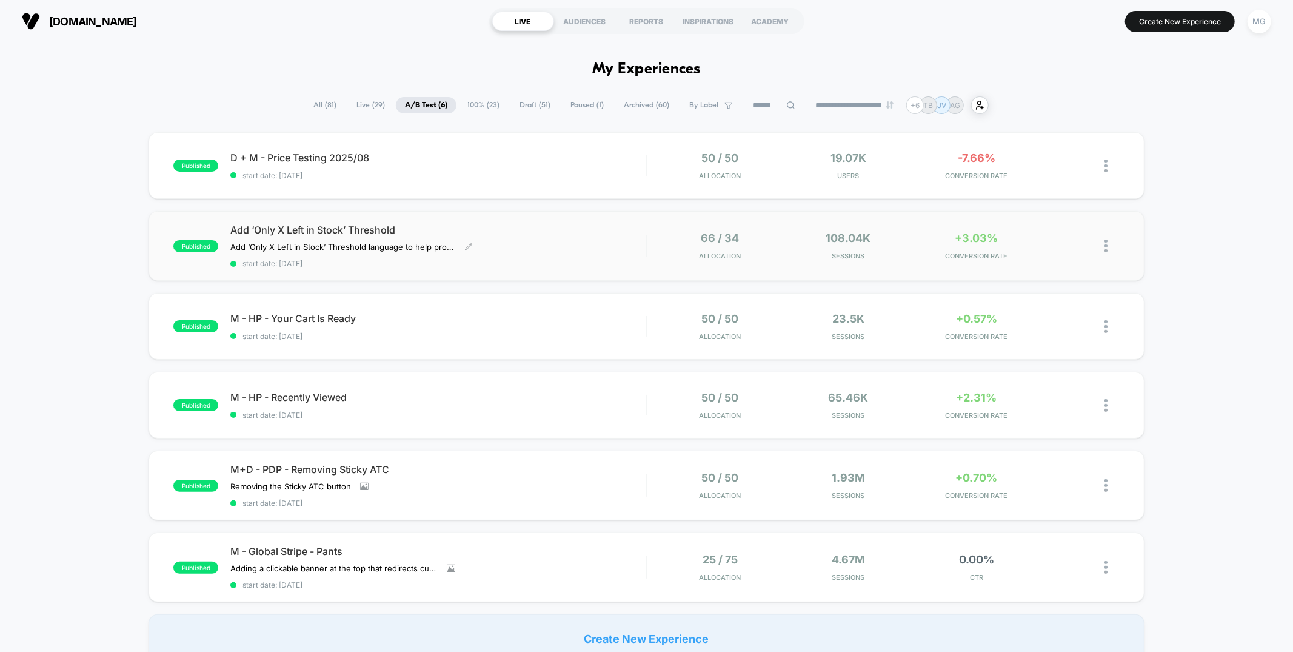
click at [590, 253] on div "Add ‘Only X Left in Stock’ Threshold Add ‘Only X Left in Stock’ Threshold langu…" at bounding box center [437, 246] width 415 height 44
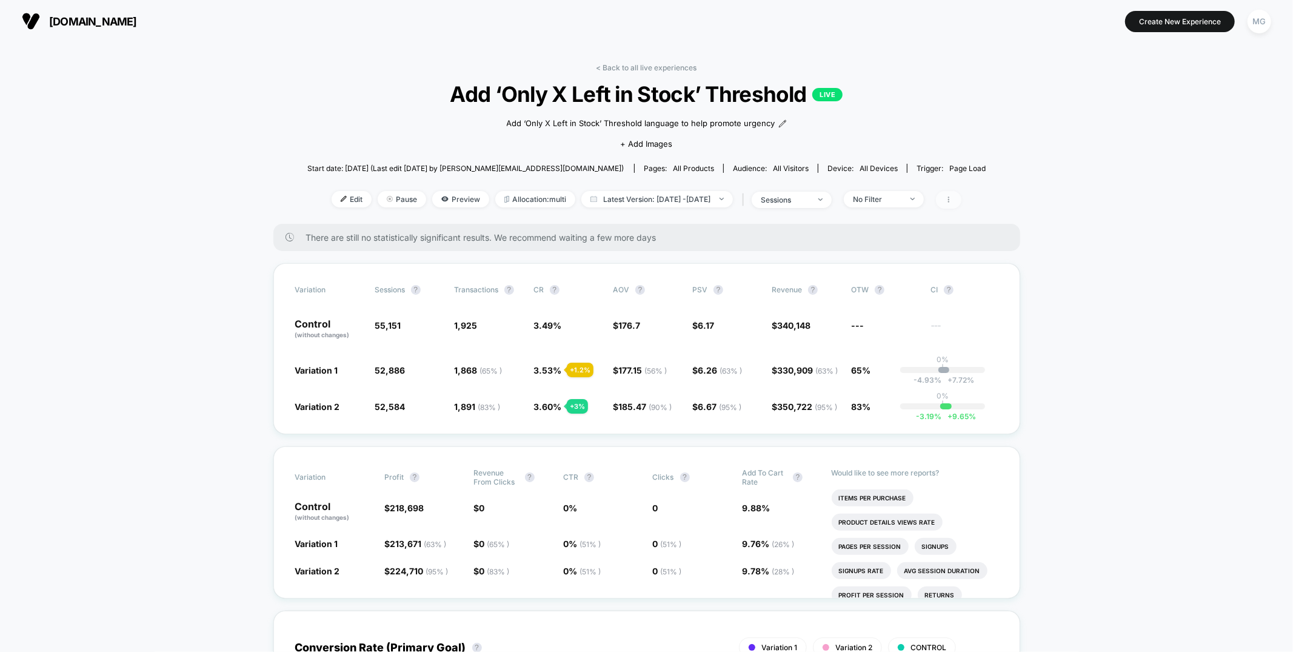
click at [961, 199] on span at bounding box center [948, 200] width 25 height 18
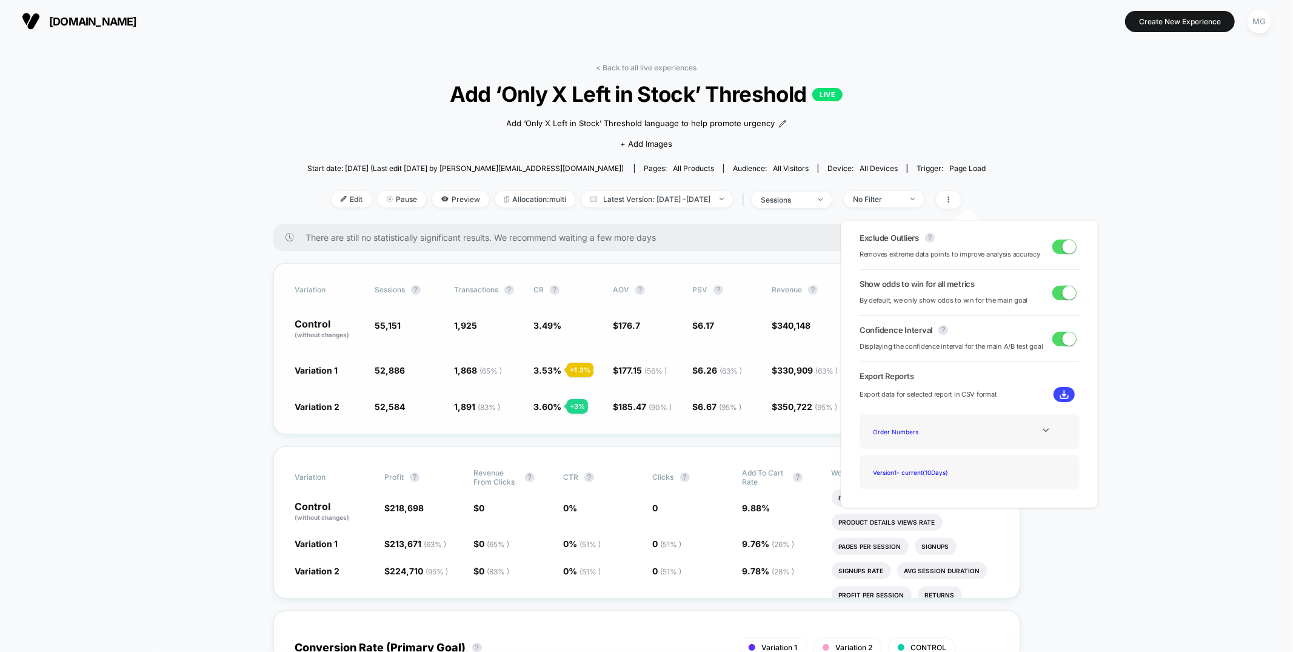
click at [746, 297] on div "Variation Sessions ? Transactions ? CR ? AOV ? PSV ? Revenue ? OTW ? CI ? Contr…" at bounding box center [646, 348] width 747 height 171
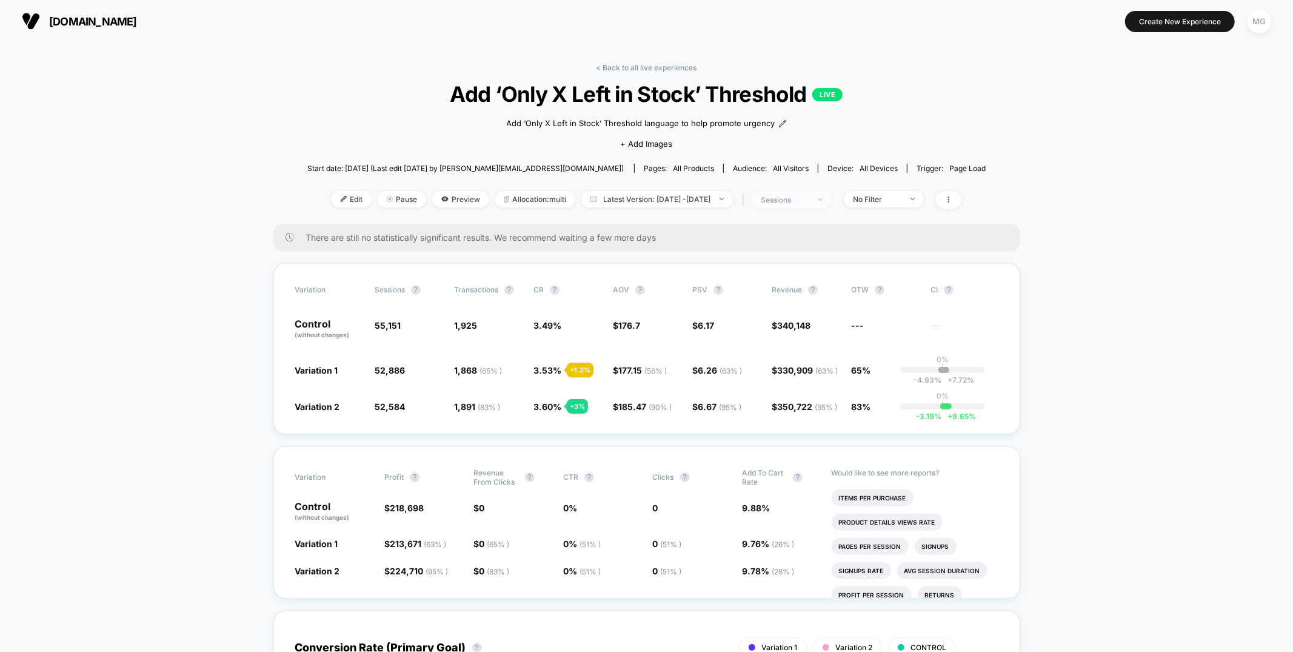
click at [809, 196] on div "sessions" at bounding box center [785, 199] width 48 height 9
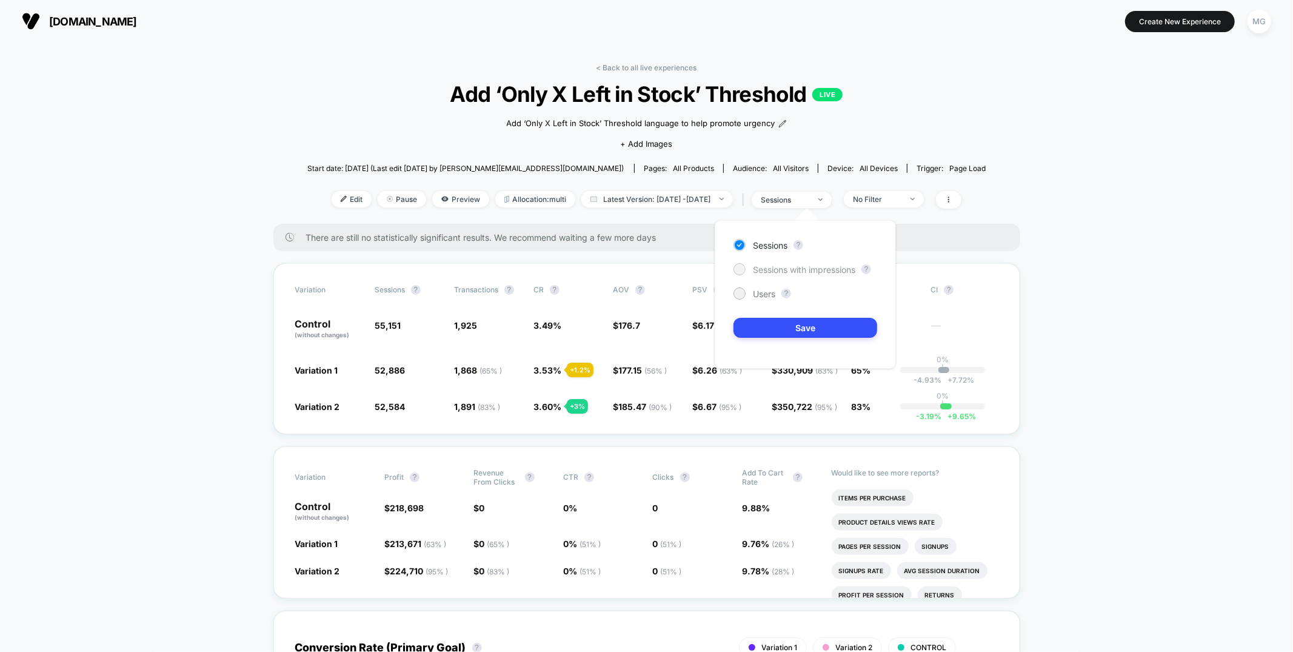
click at [803, 273] on span "Sessions with impressions" at bounding box center [804, 269] width 102 height 10
click at [796, 331] on button "Save" at bounding box center [805, 328] width 144 height 20
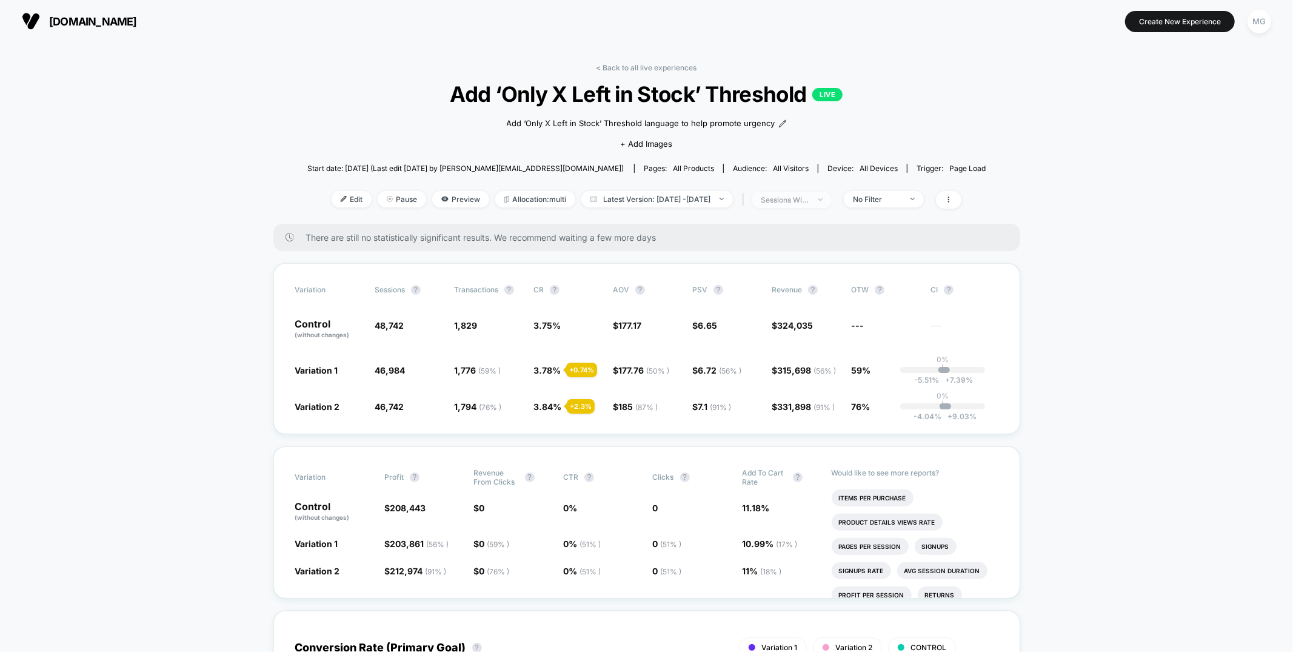
click at [799, 198] on div "sessions with impression" at bounding box center [785, 199] width 48 height 9
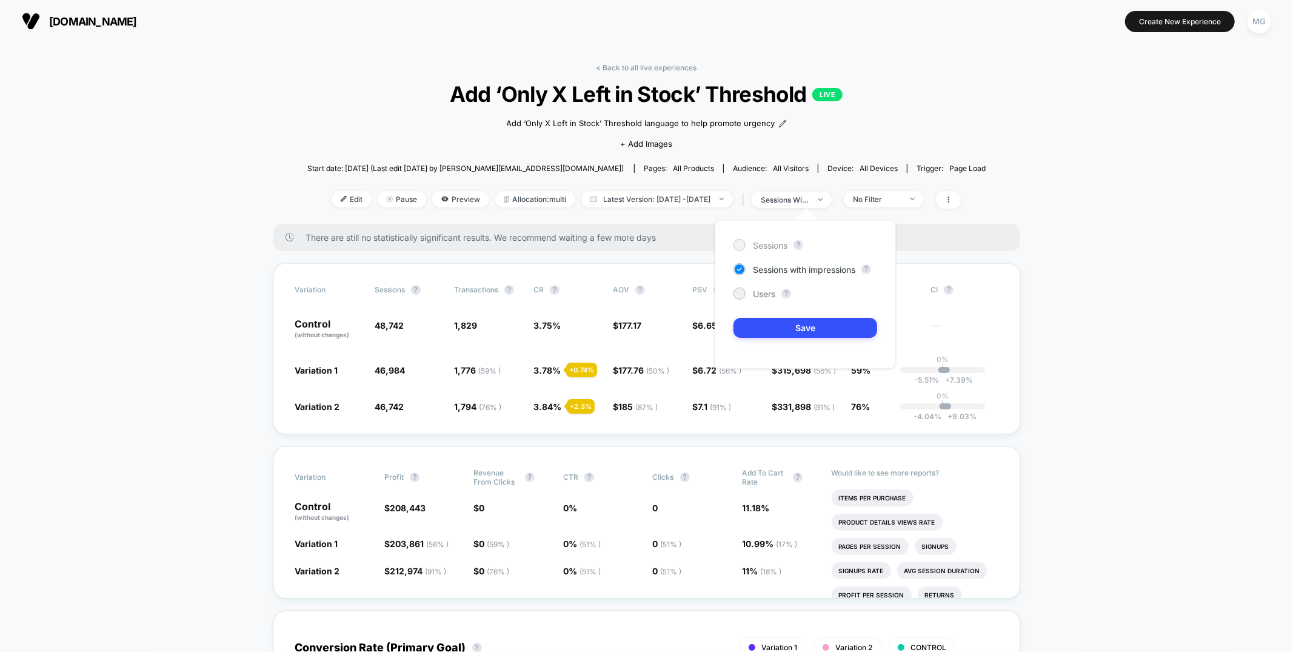
click at [782, 248] on span "Sessions" at bounding box center [770, 245] width 35 height 10
click at [778, 326] on button "Save" at bounding box center [805, 328] width 144 height 20
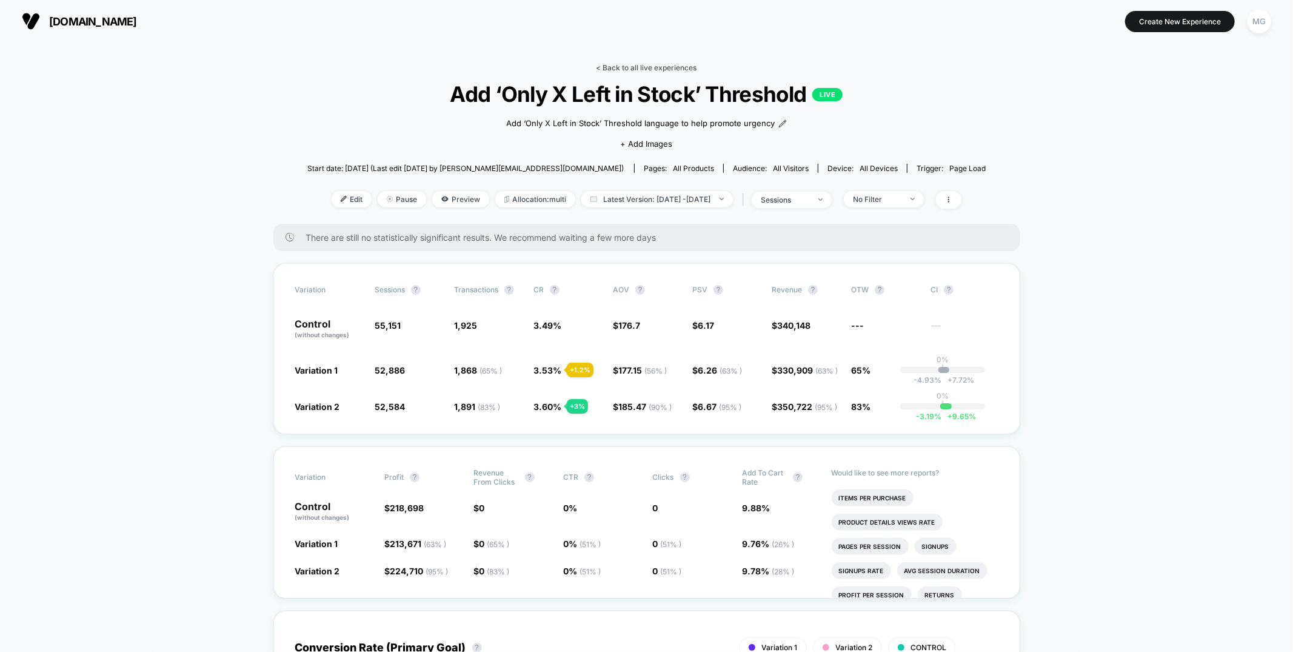
click at [673, 66] on link "< Back to all live experiences" at bounding box center [646, 67] width 101 height 9
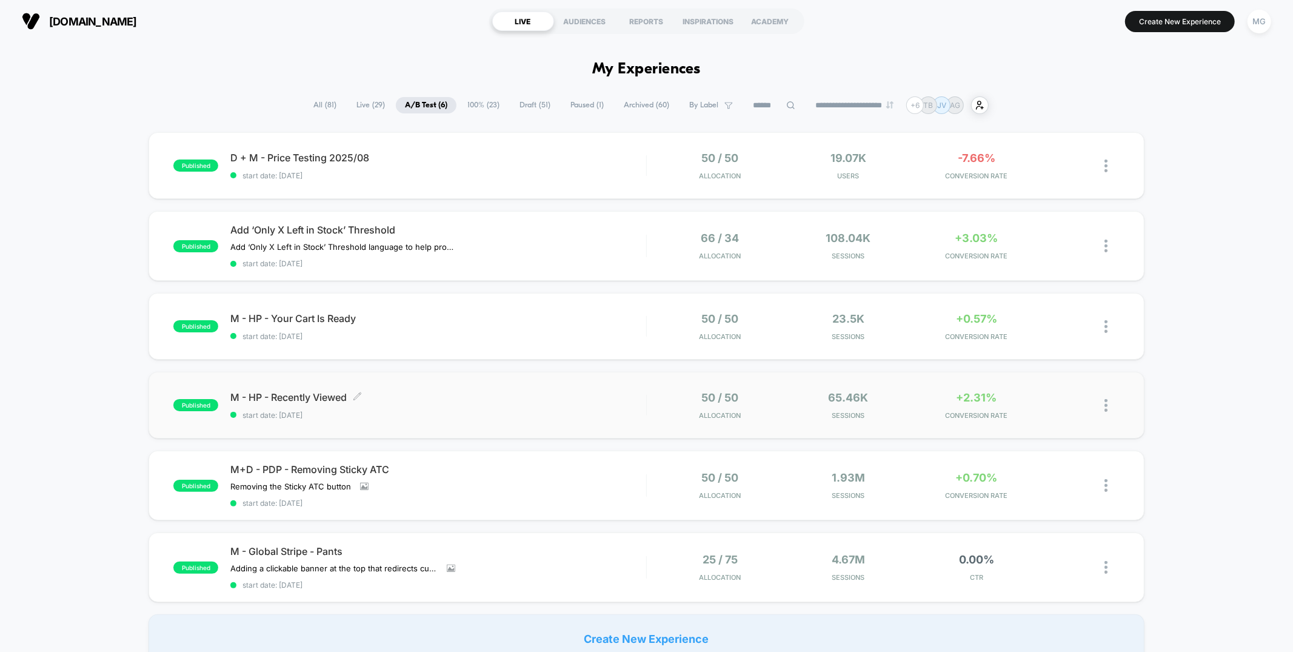
click at [629, 410] on span "start date: 7/3/2025" at bounding box center [437, 414] width 415 height 9
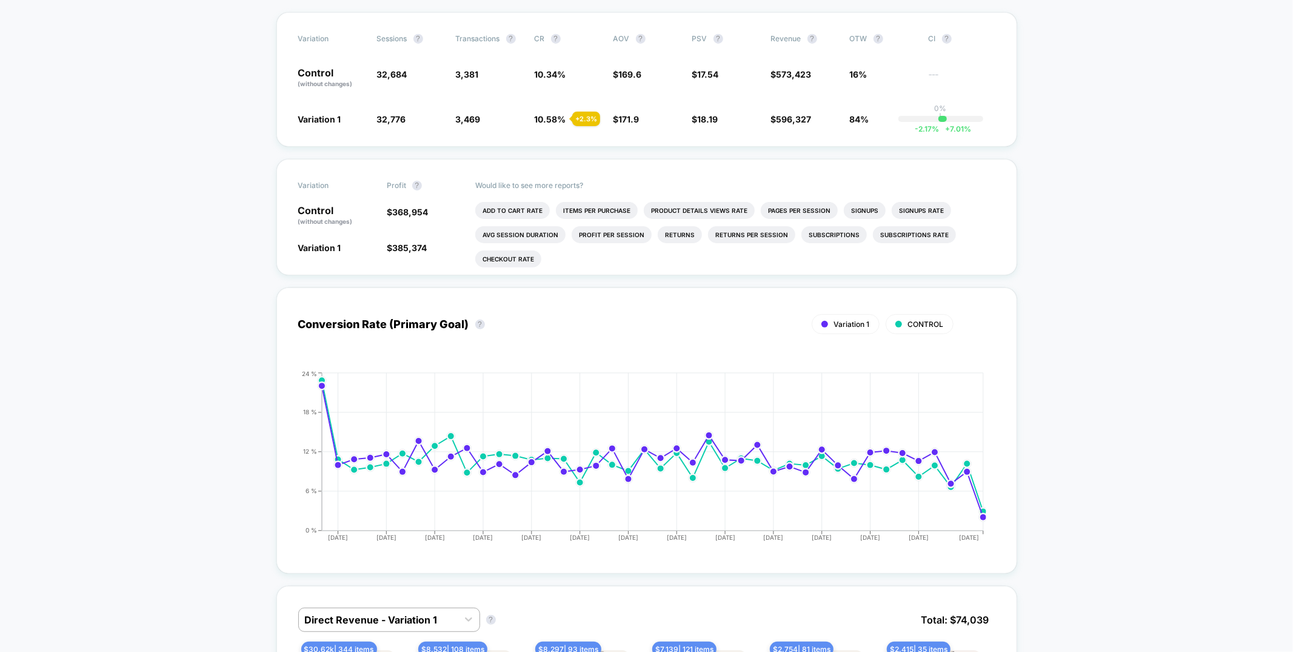
scroll to position [95, 0]
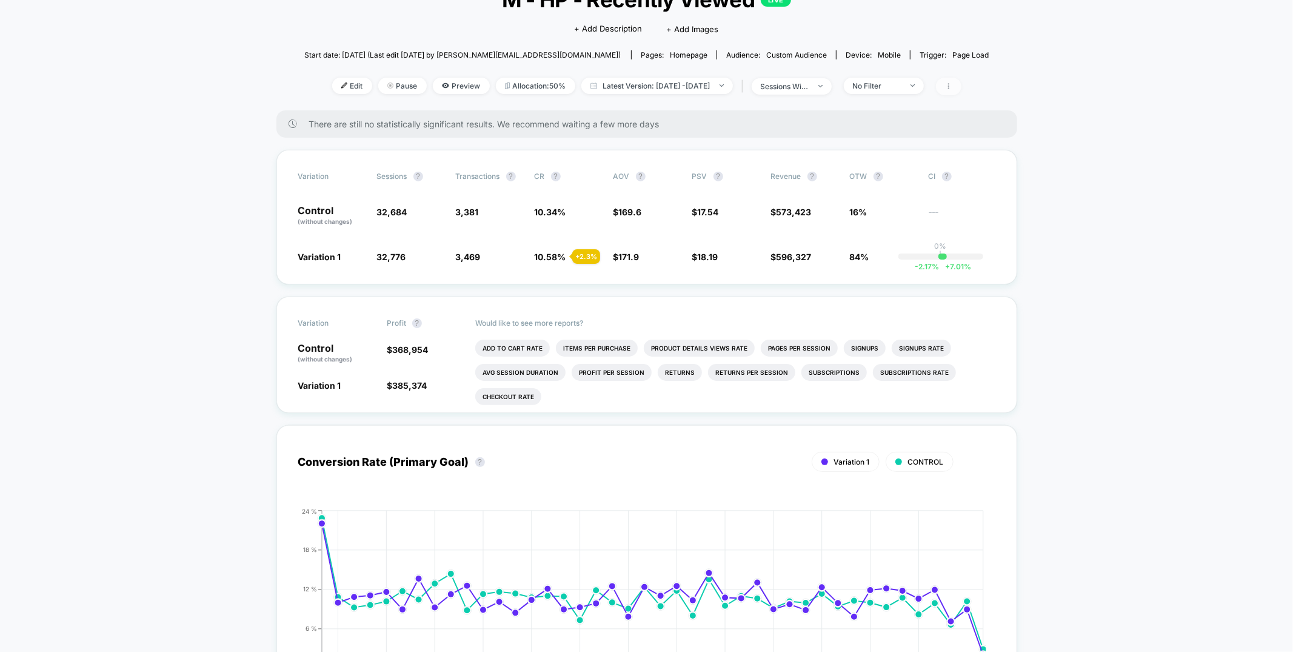
click at [955, 85] on span at bounding box center [948, 87] width 25 height 18
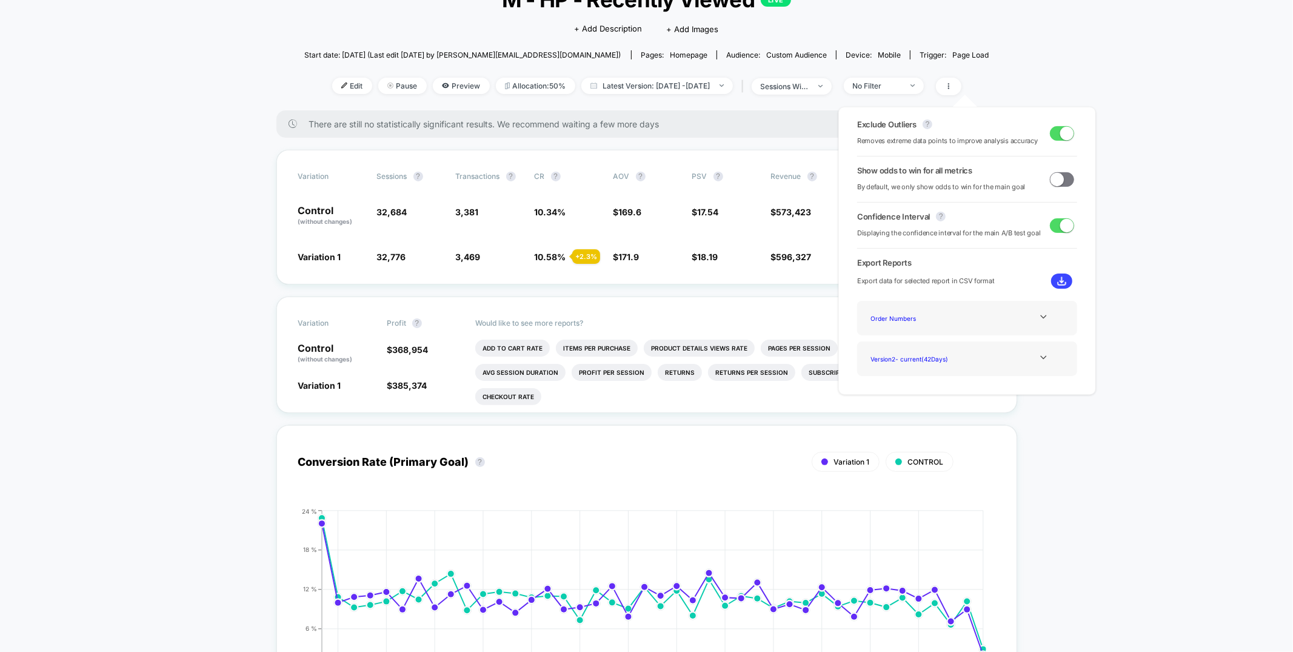
click at [1059, 179] on span at bounding box center [1062, 179] width 24 height 15
click at [728, 244] on div "Variation Sessions ? Transactions ? CR ? AOV ? PSV ? Revenue ? OTW ? CI ? Contr…" at bounding box center [646, 217] width 741 height 135
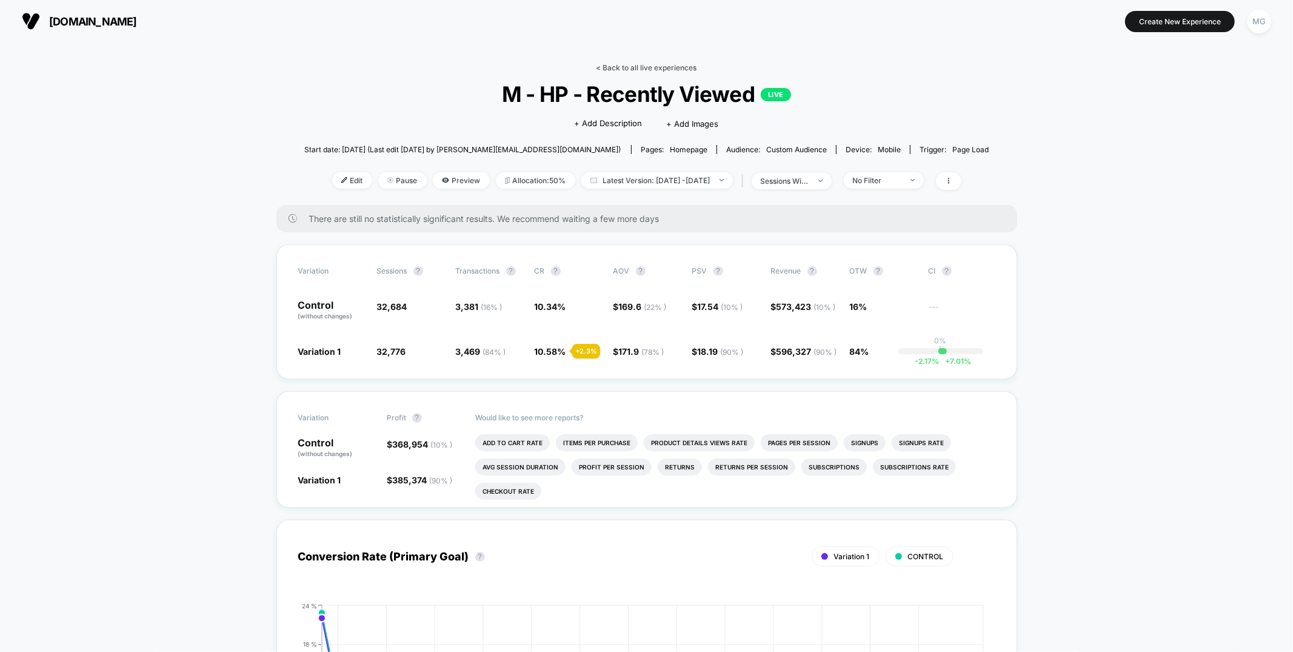
click at [629, 66] on link "< Back to all live experiences" at bounding box center [646, 67] width 101 height 9
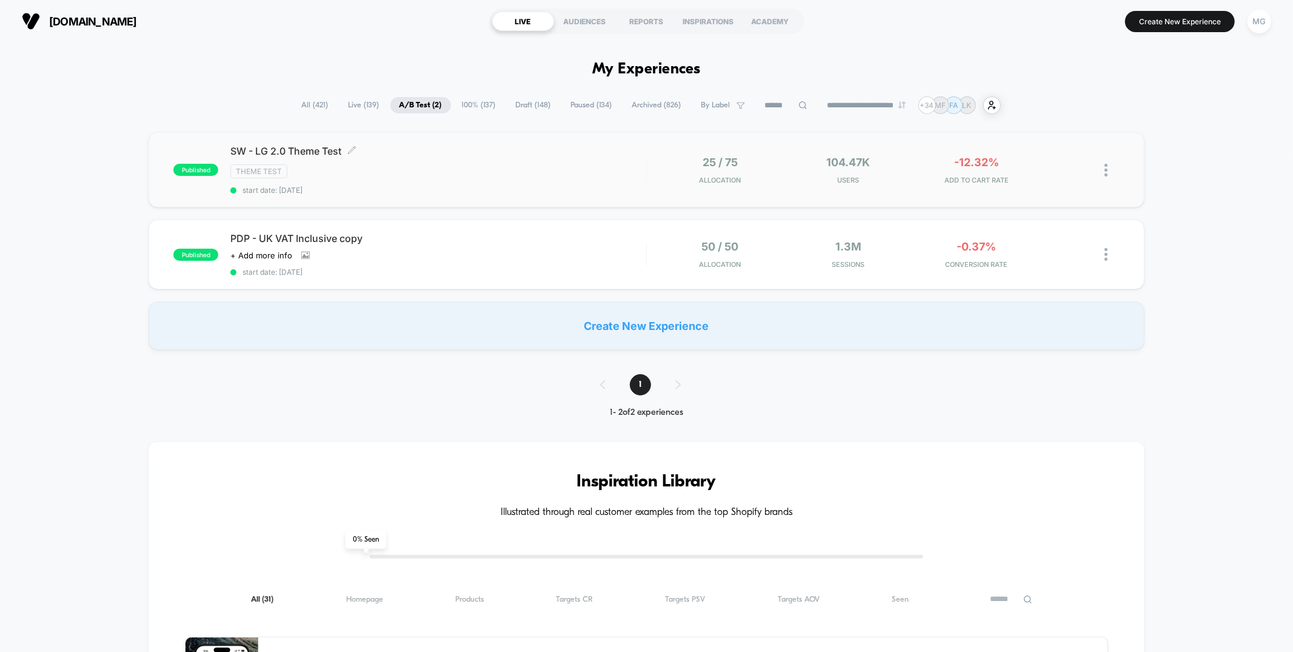
click at [493, 166] on div "Theme Test" at bounding box center [437, 171] width 415 height 14
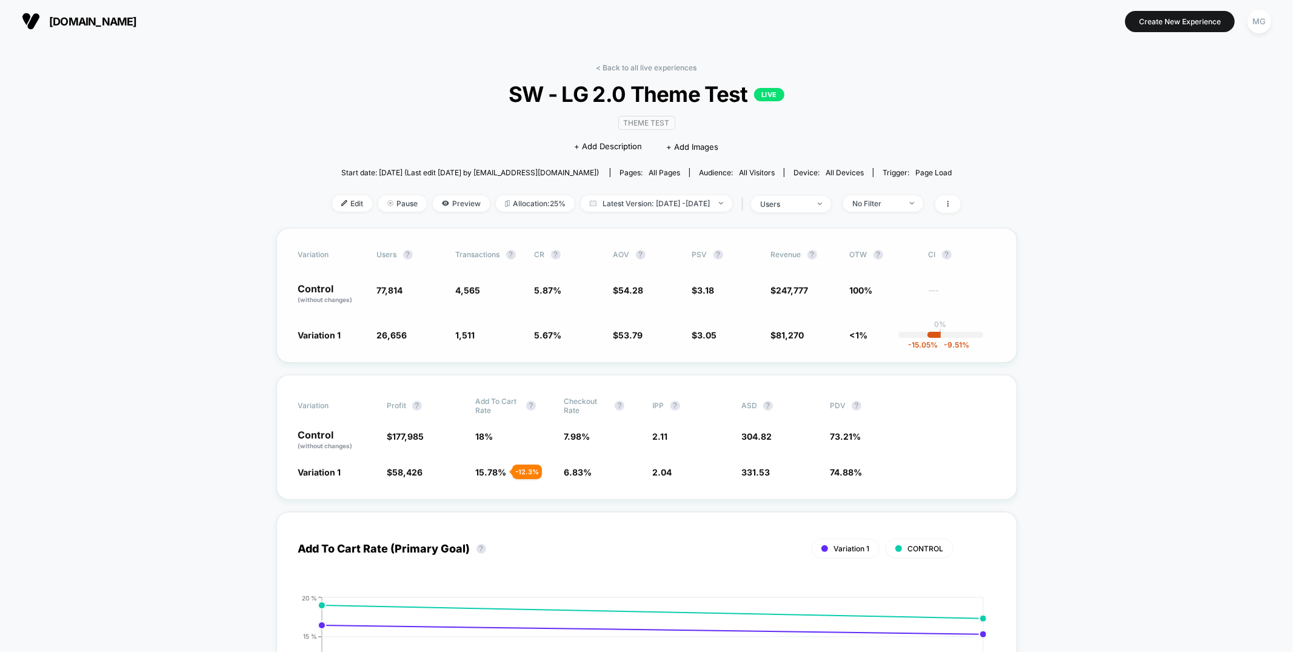
click at [644, 348] on div "Variation users ? Transactions ? CR ? AOV ? PSV ? Revenue ? OTW ? CI ? Control …" at bounding box center [646, 295] width 741 height 135
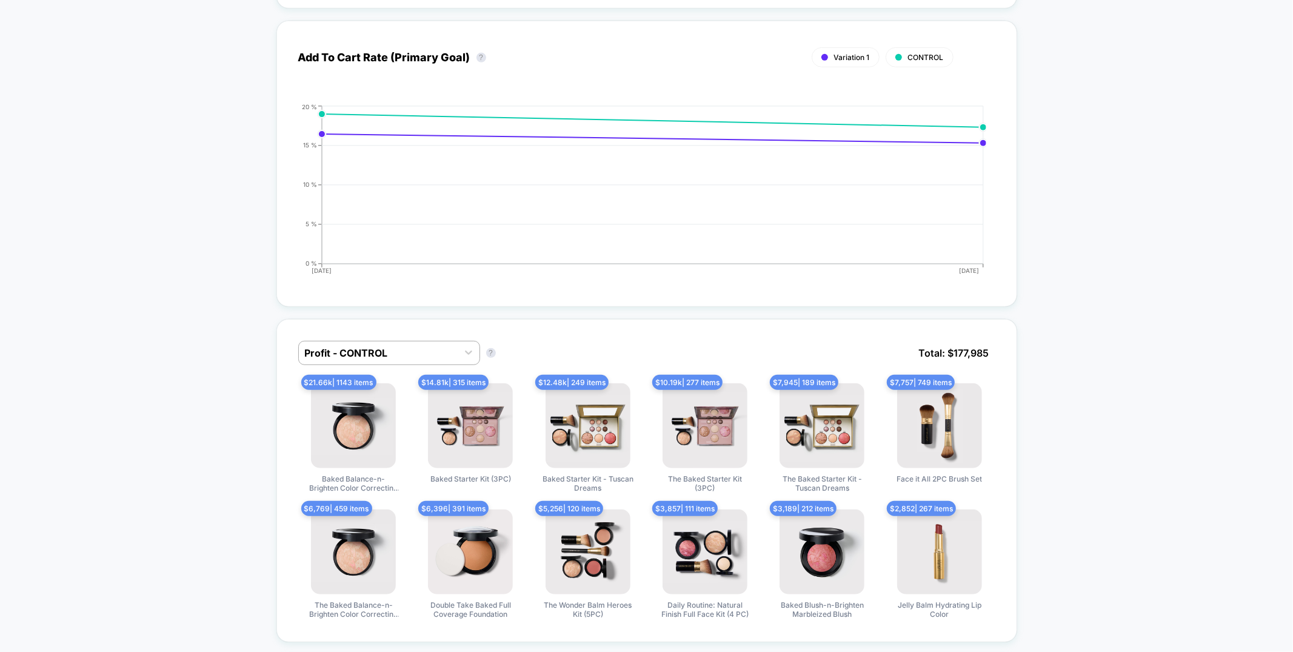
scroll to position [391, 0]
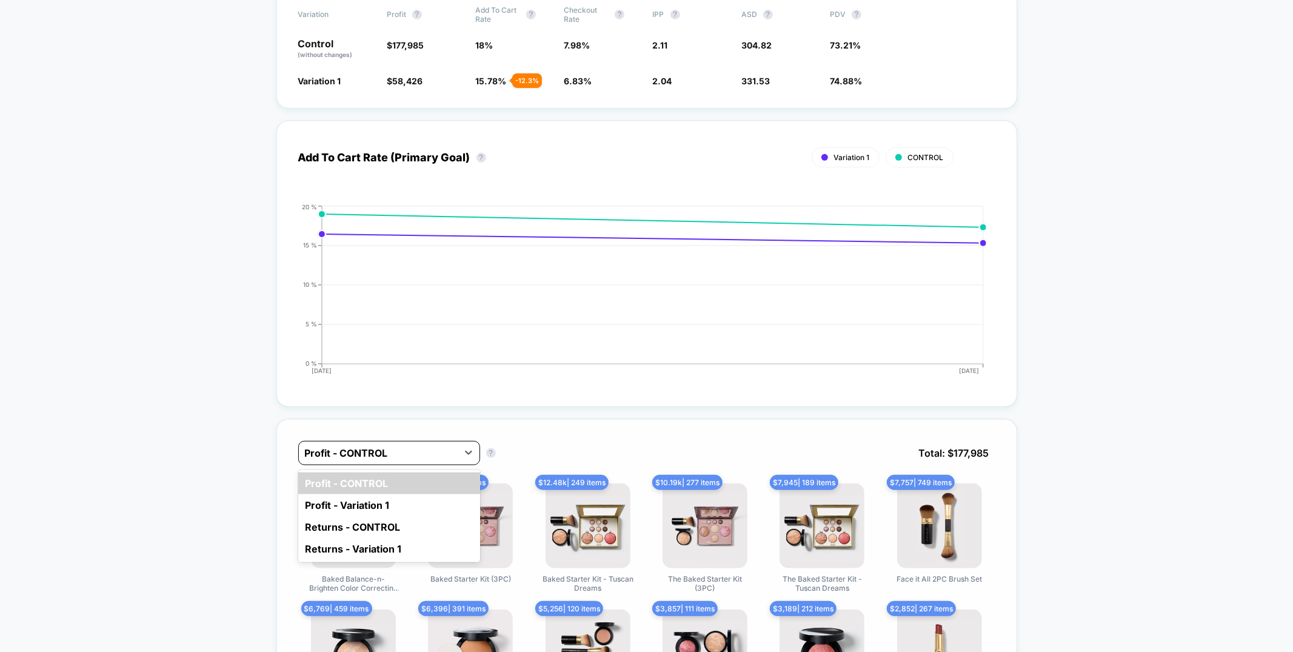
click at [407, 450] on div at bounding box center [378, 452] width 147 height 15
click at [399, 499] on div "Profit - Variation 1" at bounding box center [389, 505] width 182 height 22
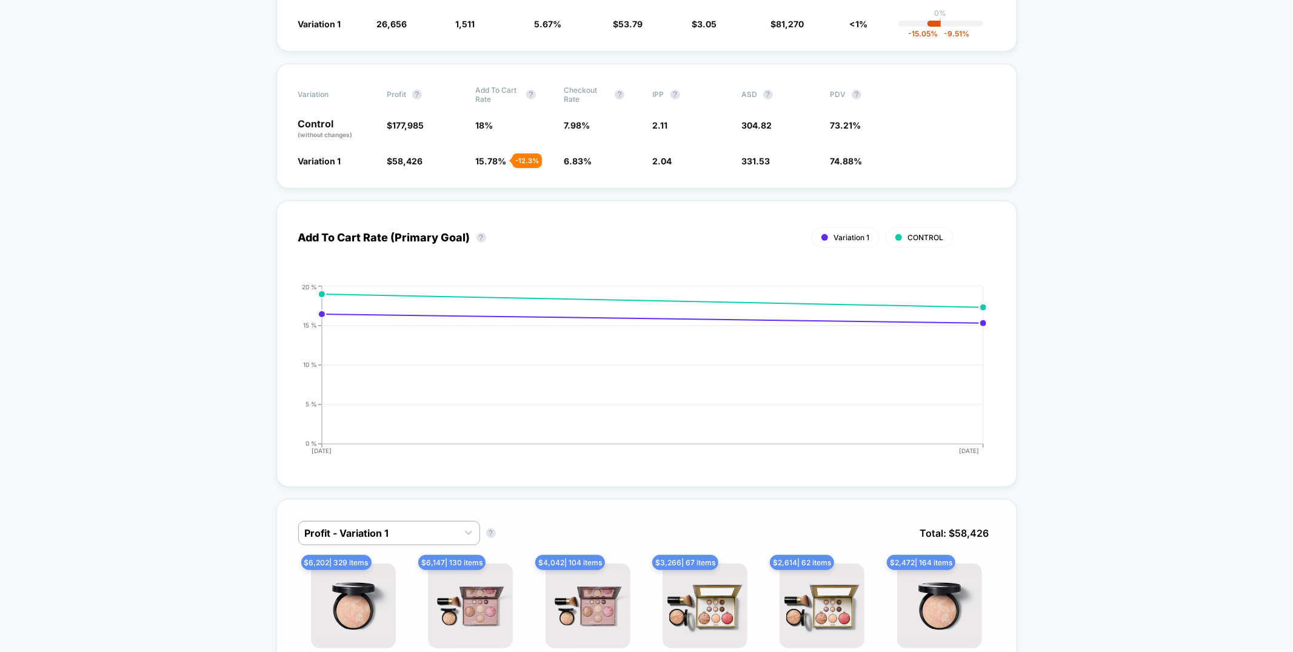
scroll to position [0, 0]
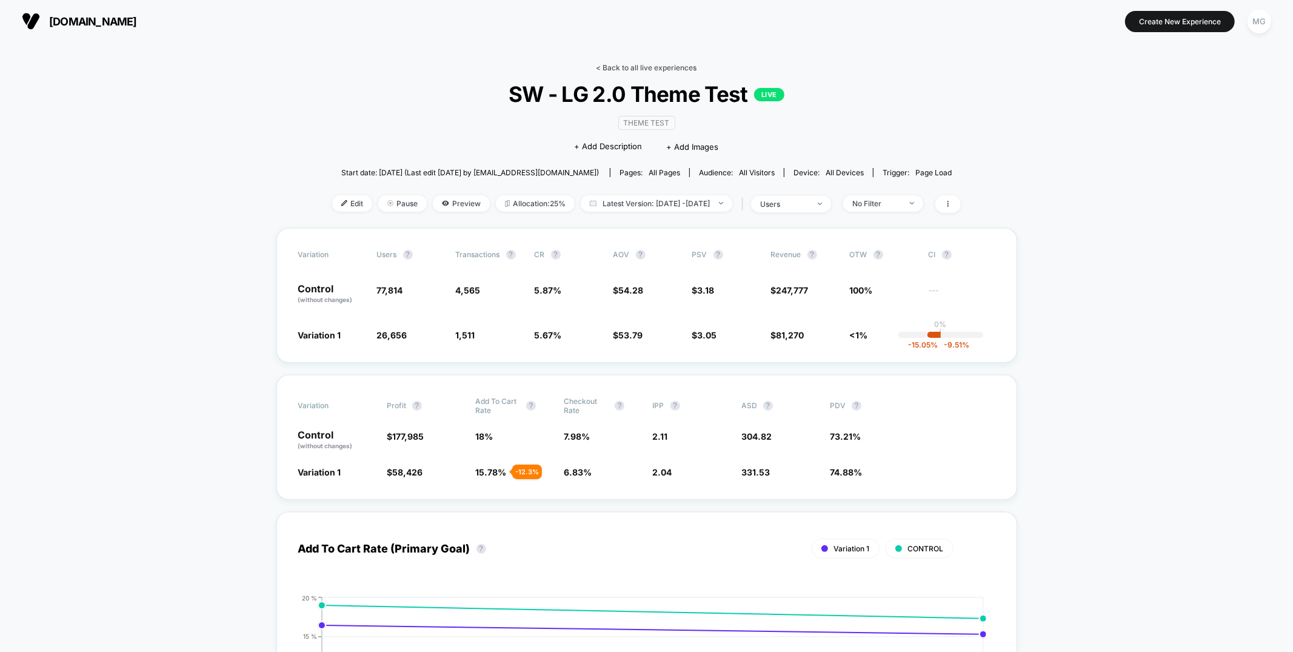
click at [618, 70] on link "< Back to all live experiences" at bounding box center [646, 67] width 101 height 9
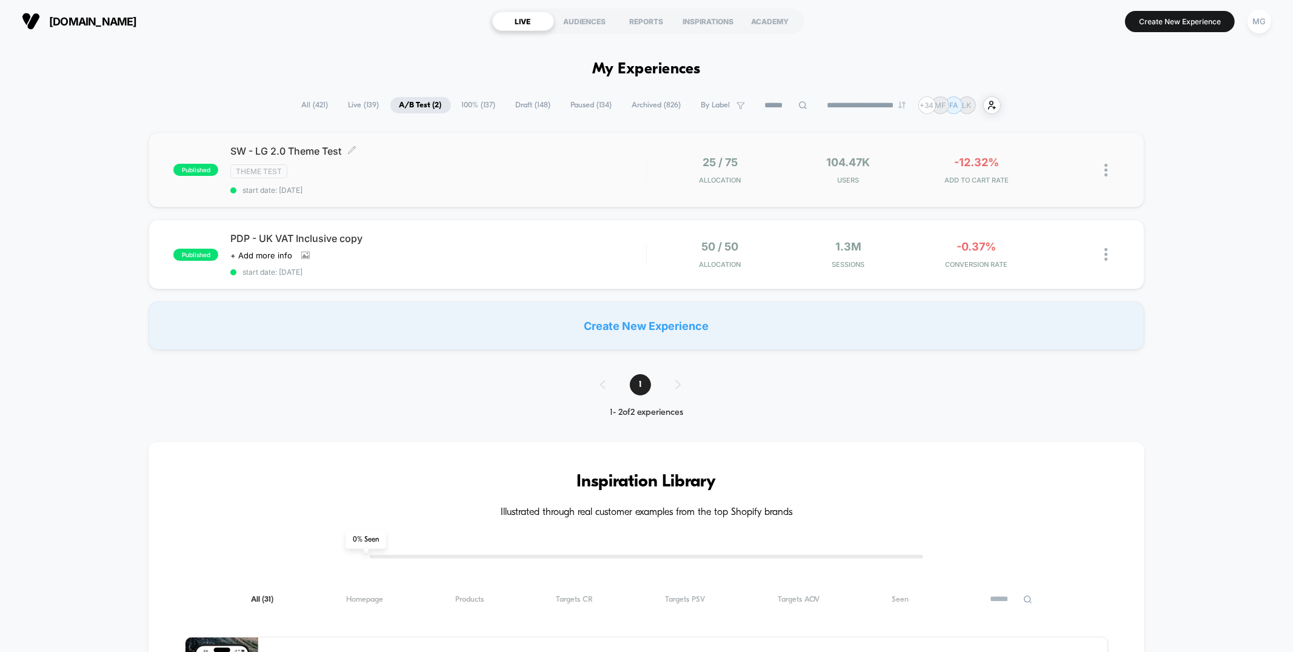
click at [575, 161] on div "SW - LG 2.0 Theme Test Click to edit experience details Click to edit experienc…" at bounding box center [437, 170] width 415 height 50
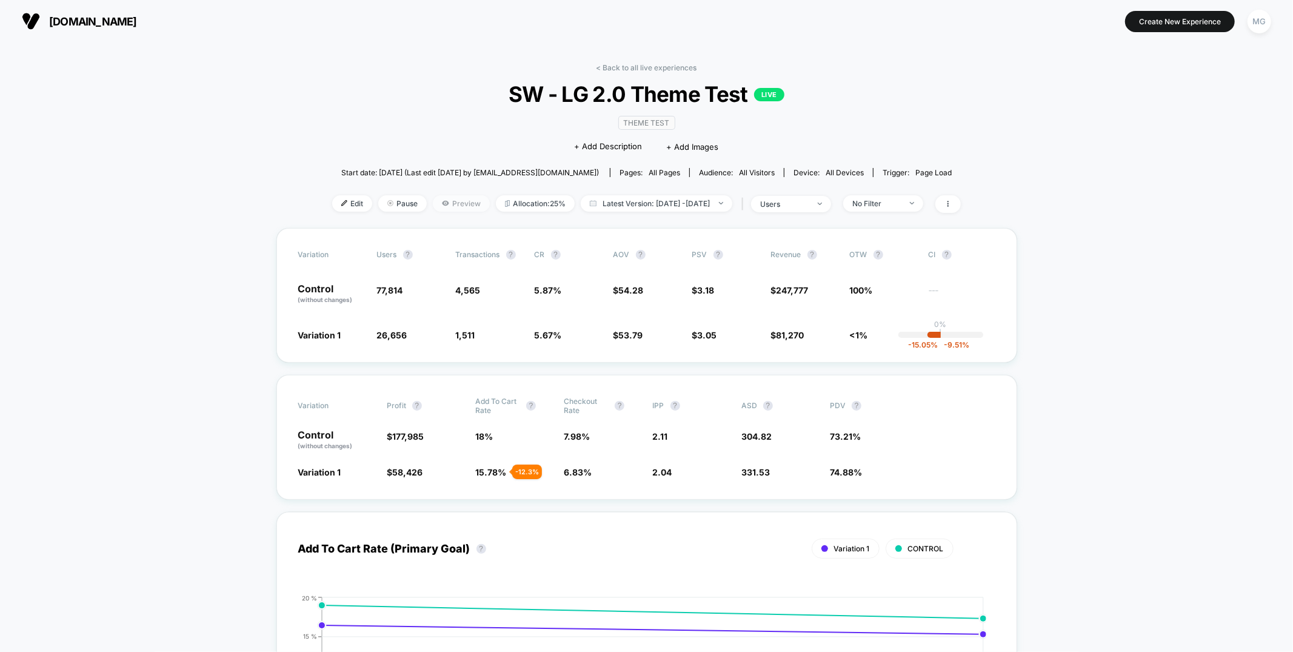
click at [433, 200] on span "Preview" at bounding box center [461, 203] width 57 height 16
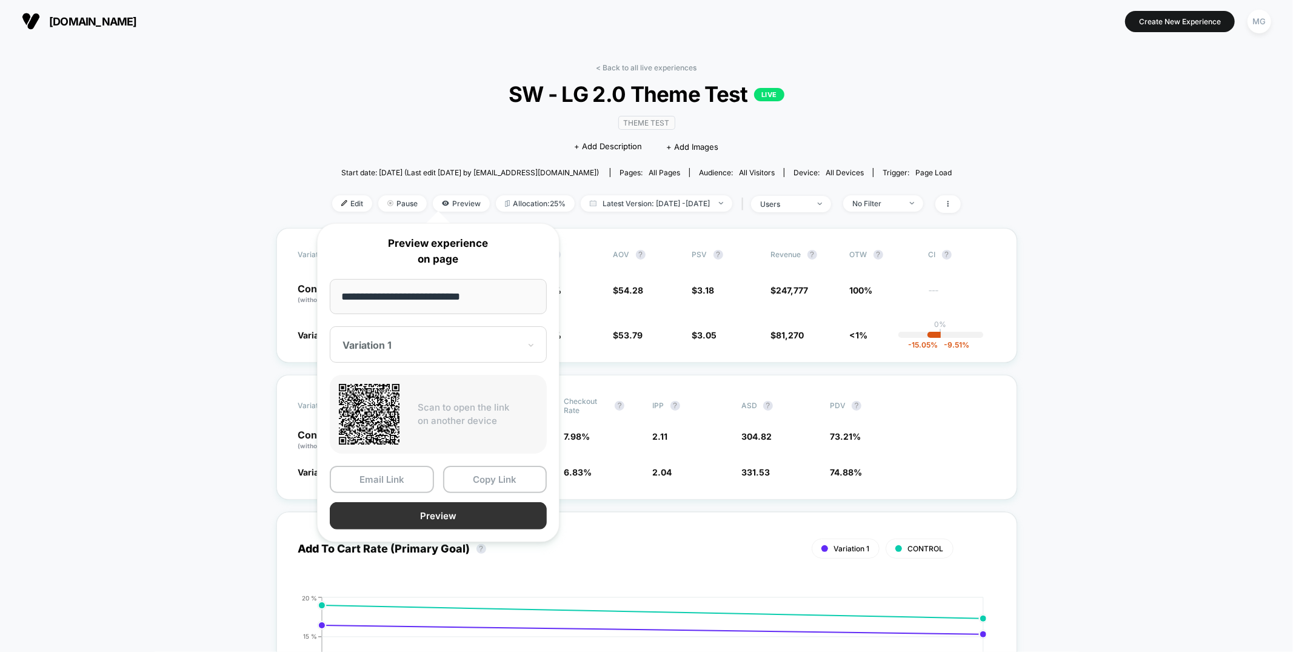
click at [444, 518] on button "Preview" at bounding box center [438, 515] width 217 height 27
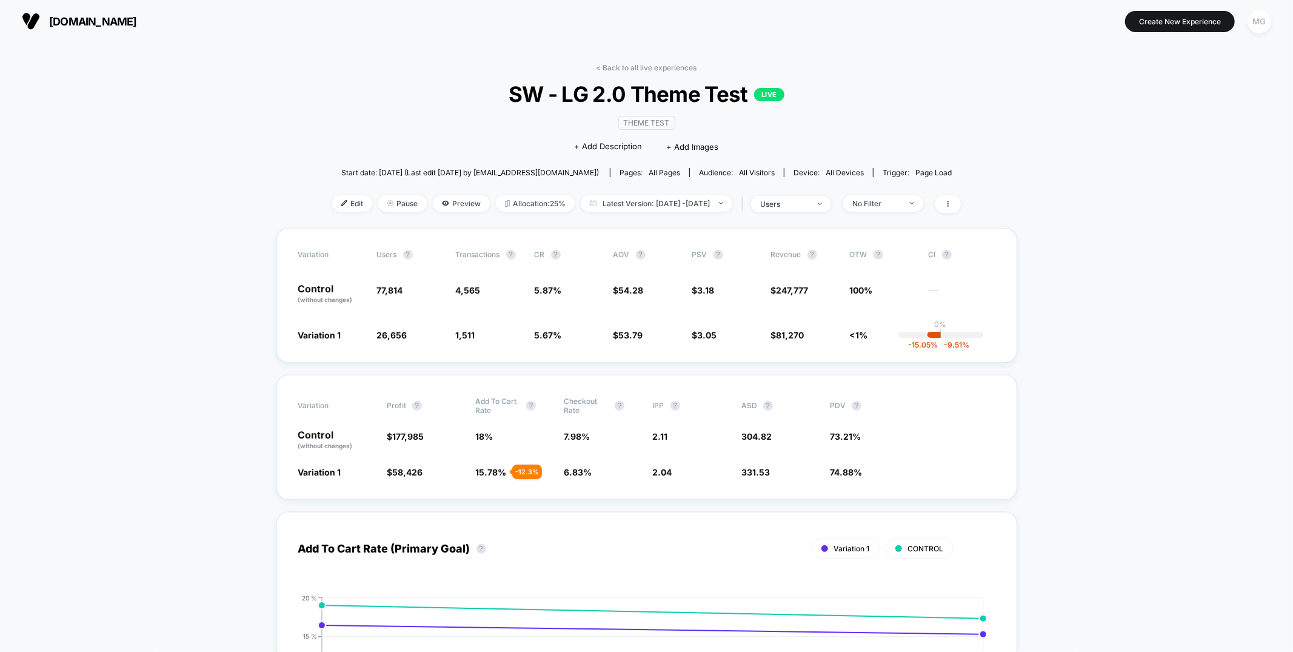
click at [1251, 22] on div "MG" at bounding box center [1259, 22] width 24 height 24
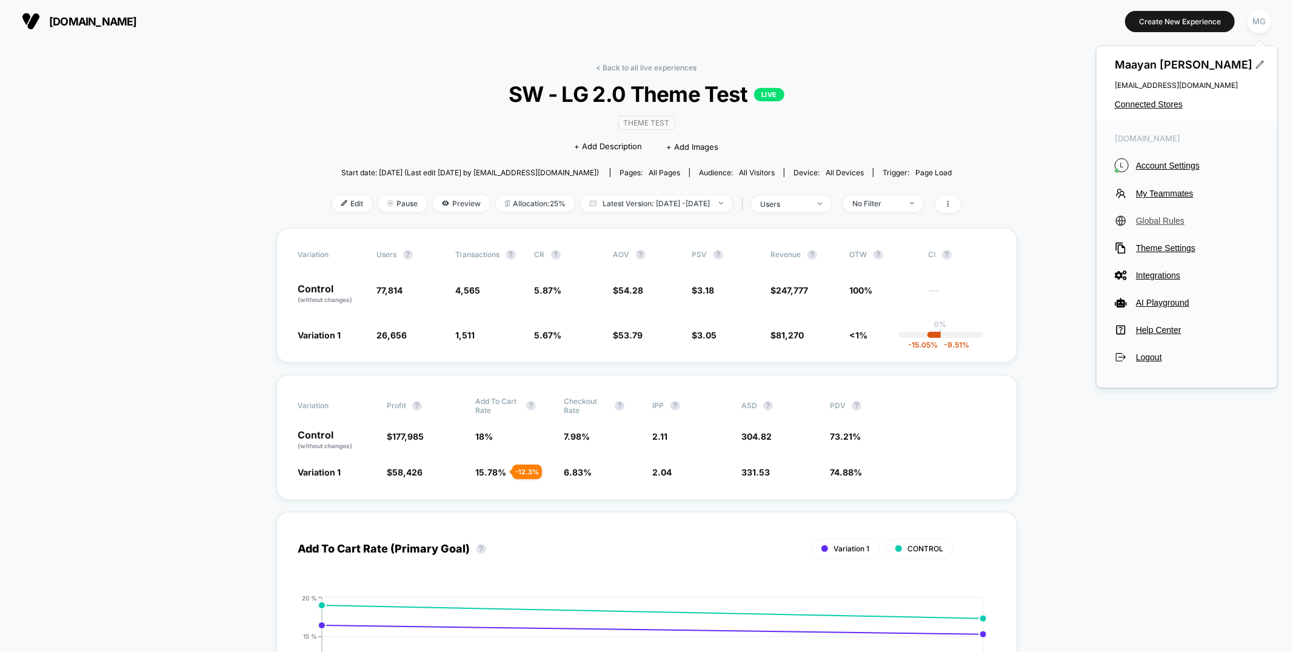
click at [1154, 221] on span "Global Rules" at bounding box center [1197, 221] width 123 height 10
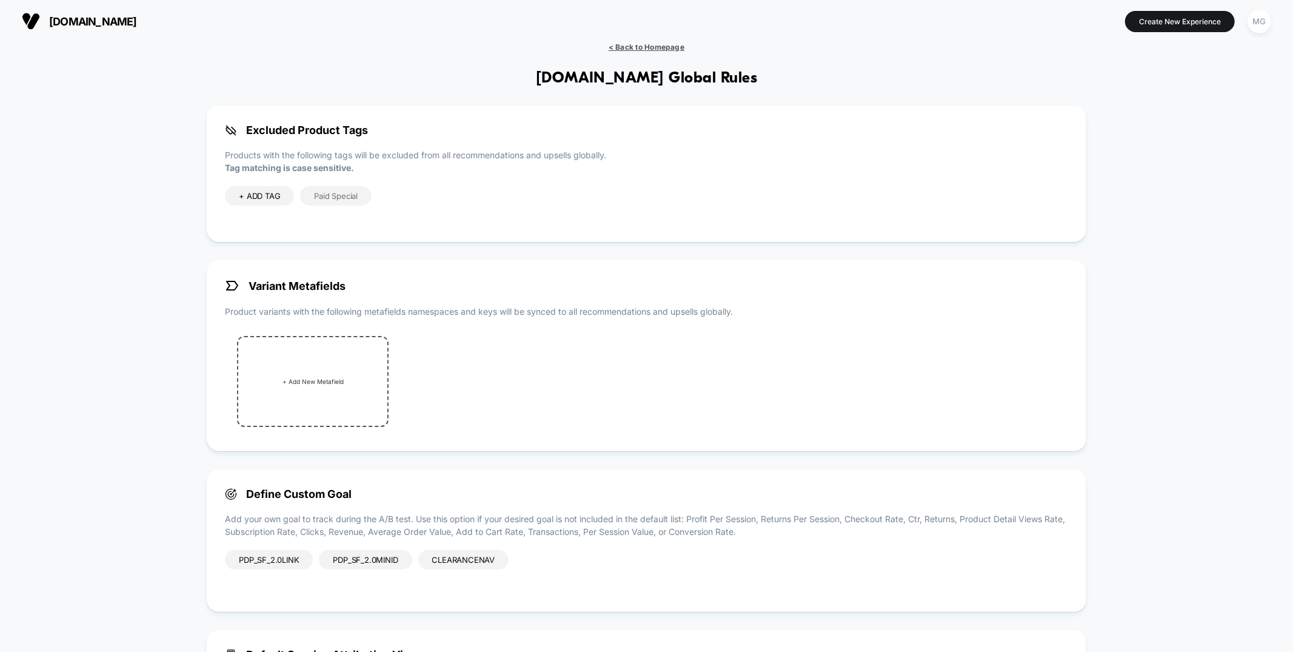
click at [670, 48] on span "< Back to Homepage" at bounding box center [647, 46] width 76 height 9
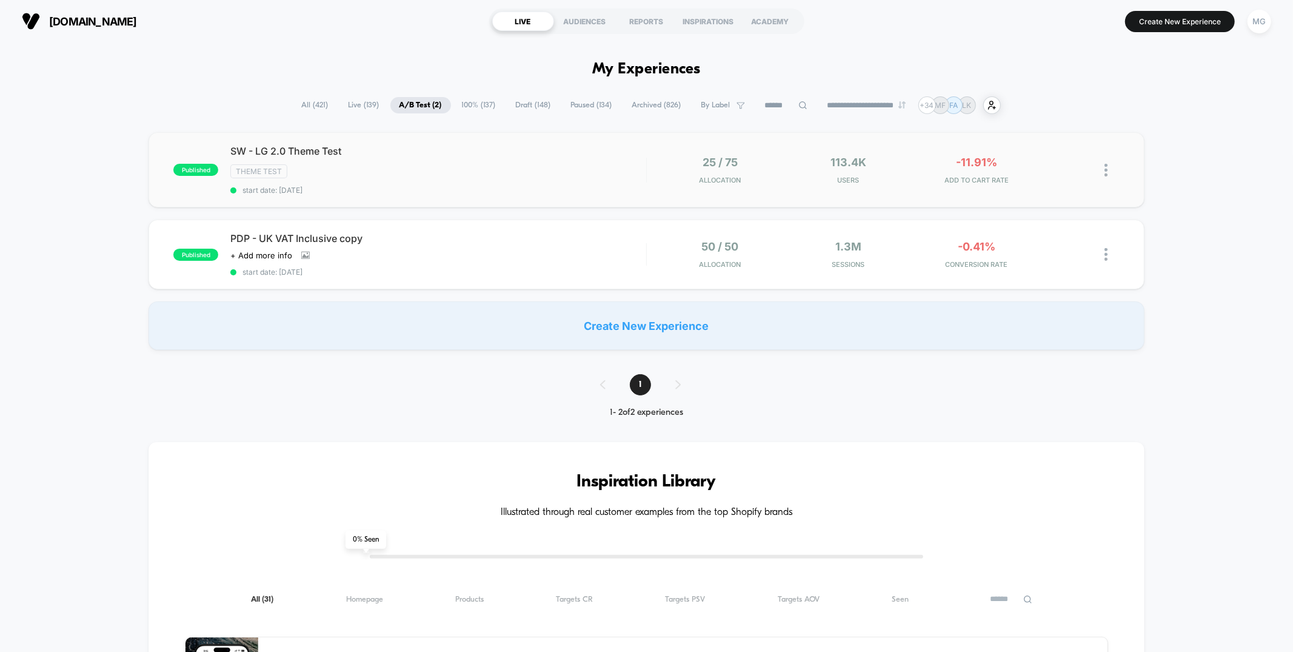
click at [505, 158] on div "SW - LG 2.0 Theme Test Theme Test start date: 8/12/2025" at bounding box center [437, 170] width 415 height 50
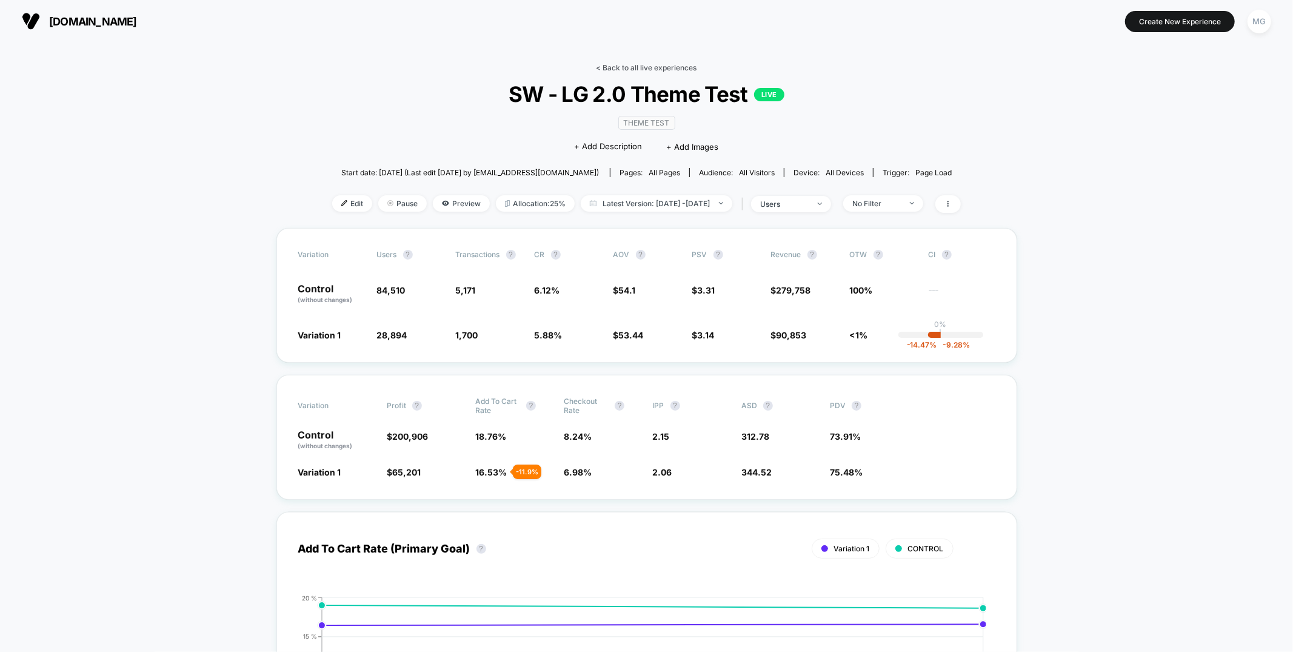
click at [676, 65] on link "< Back to all live experiences" at bounding box center [646, 67] width 101 height 9
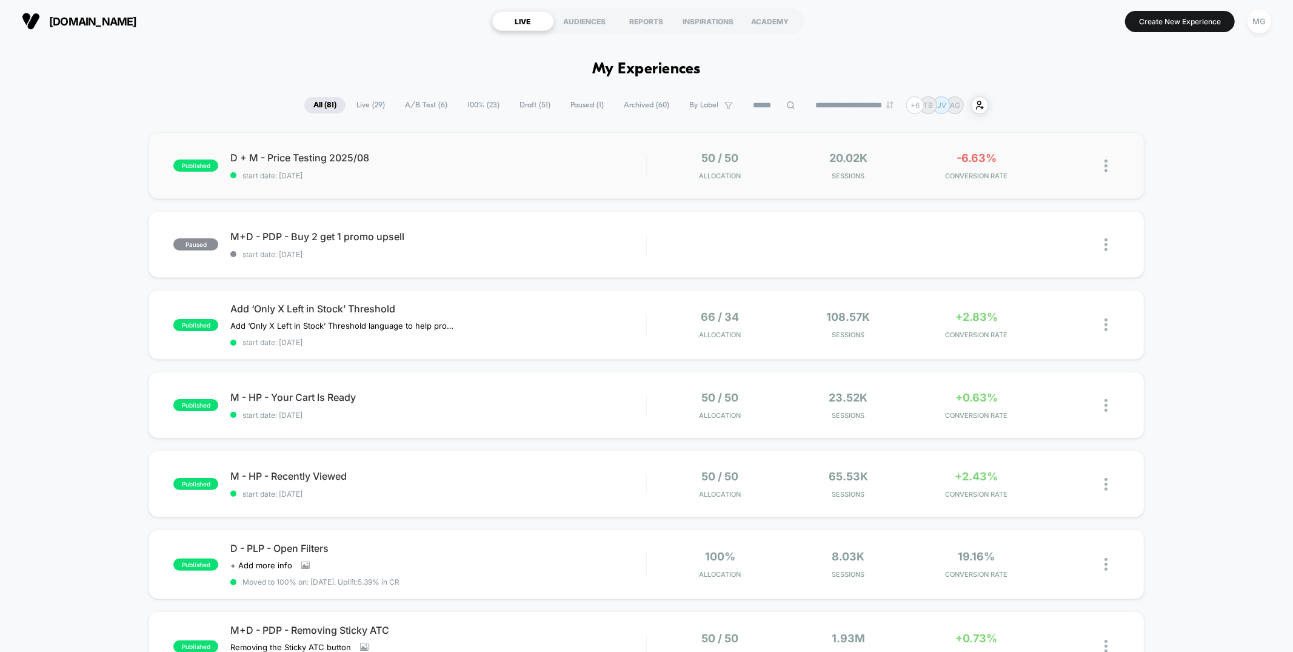
click at [573, 183] on div "published D + M - Price Testing 2025/08 start date: [DATE] 50 / 50 Allocation 2…" at bounding box center [645, 165] width 995 height 67
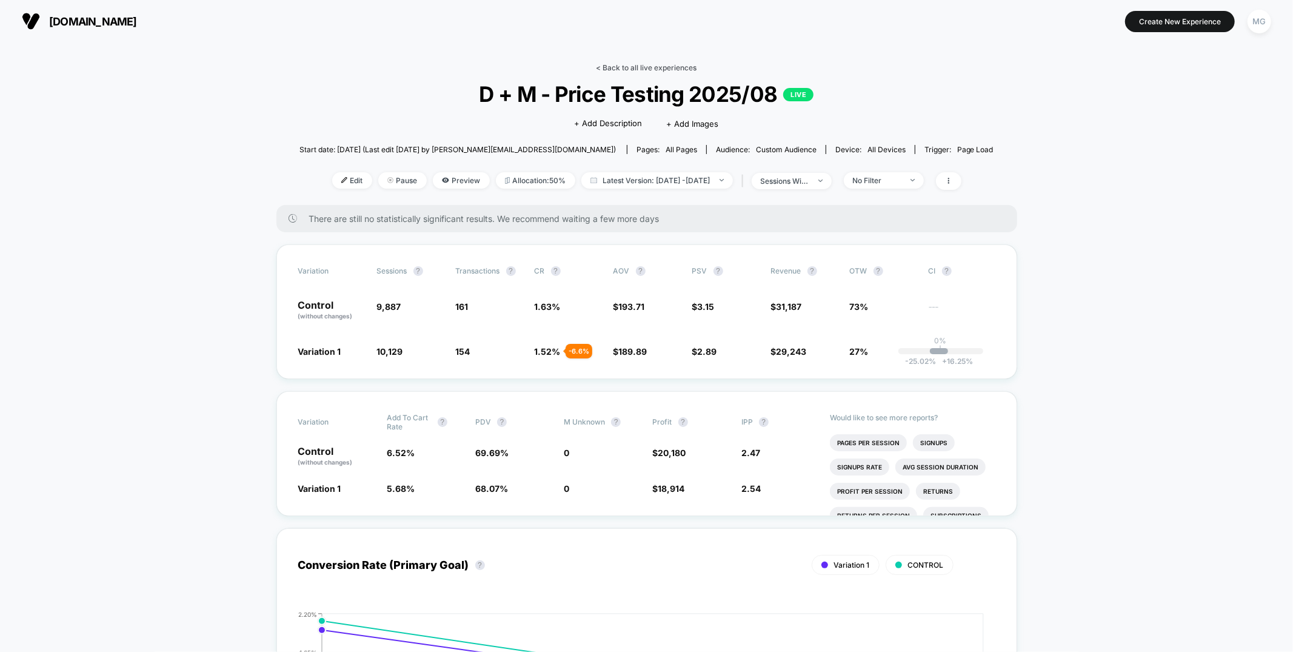
click at [654, 65] on link "< Back to all live experiences" at bounding box center [646, 67] width 101 height 9
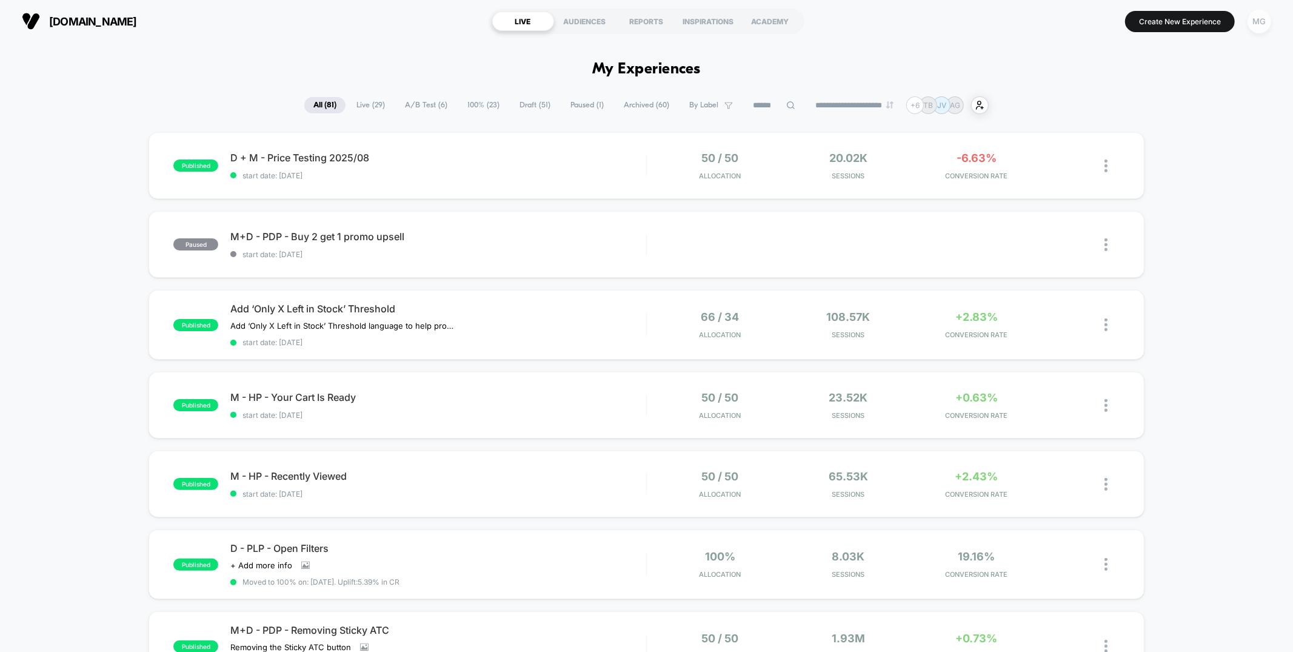
click at [1254, 22] on div "MG" at bounding box center [1259, 22] width 24 height 24
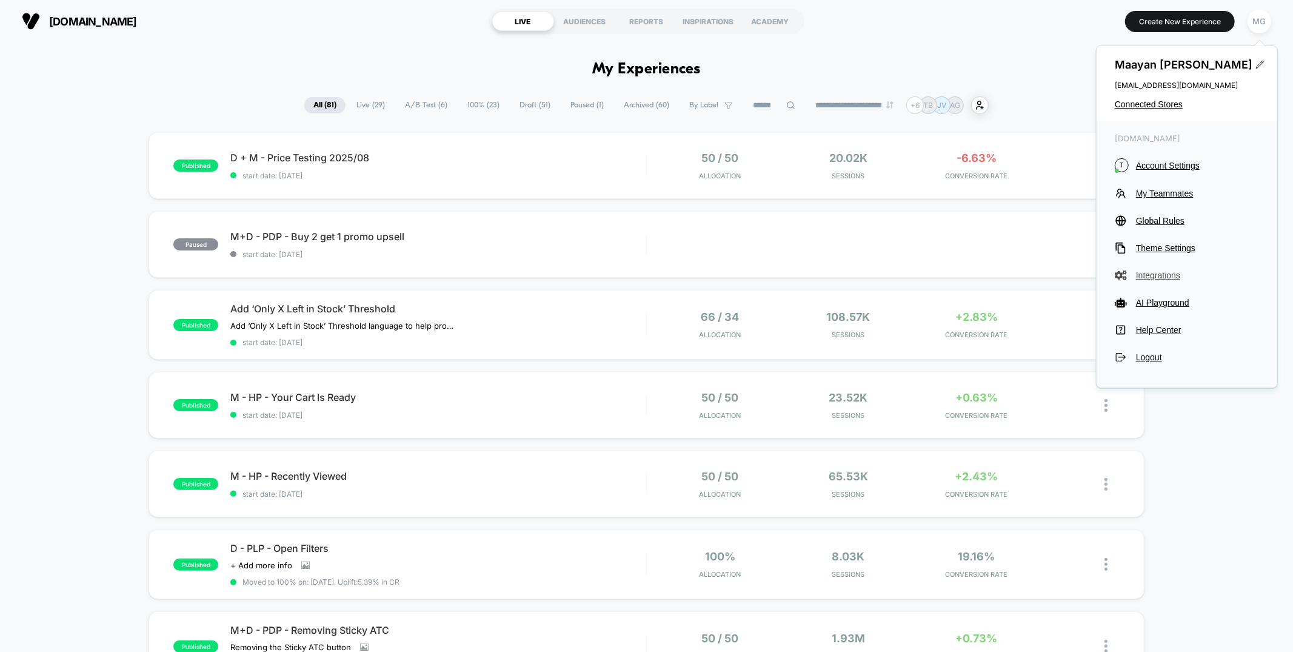
click at [1156, 274] on span "Integrations" at bounding box center [1197, 275] width 123 height 10
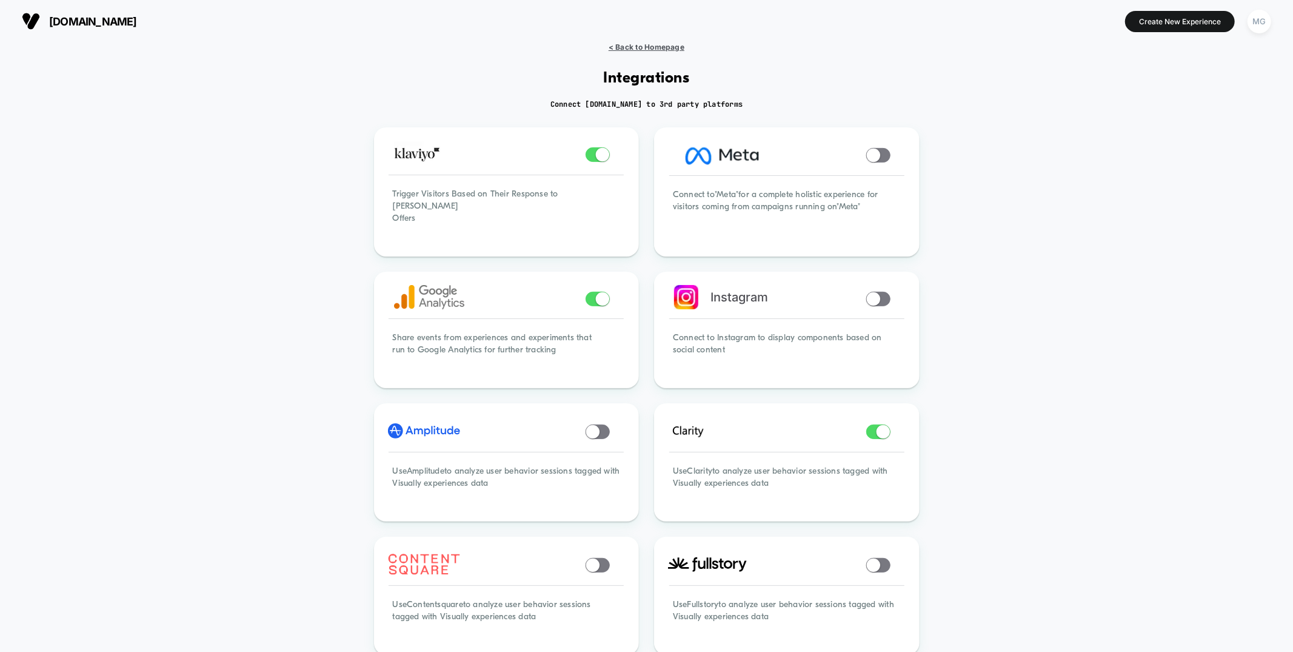
click at [641, 48] on span "< Back to Homepage" at bounding box center [647, 46] width 76 height 9
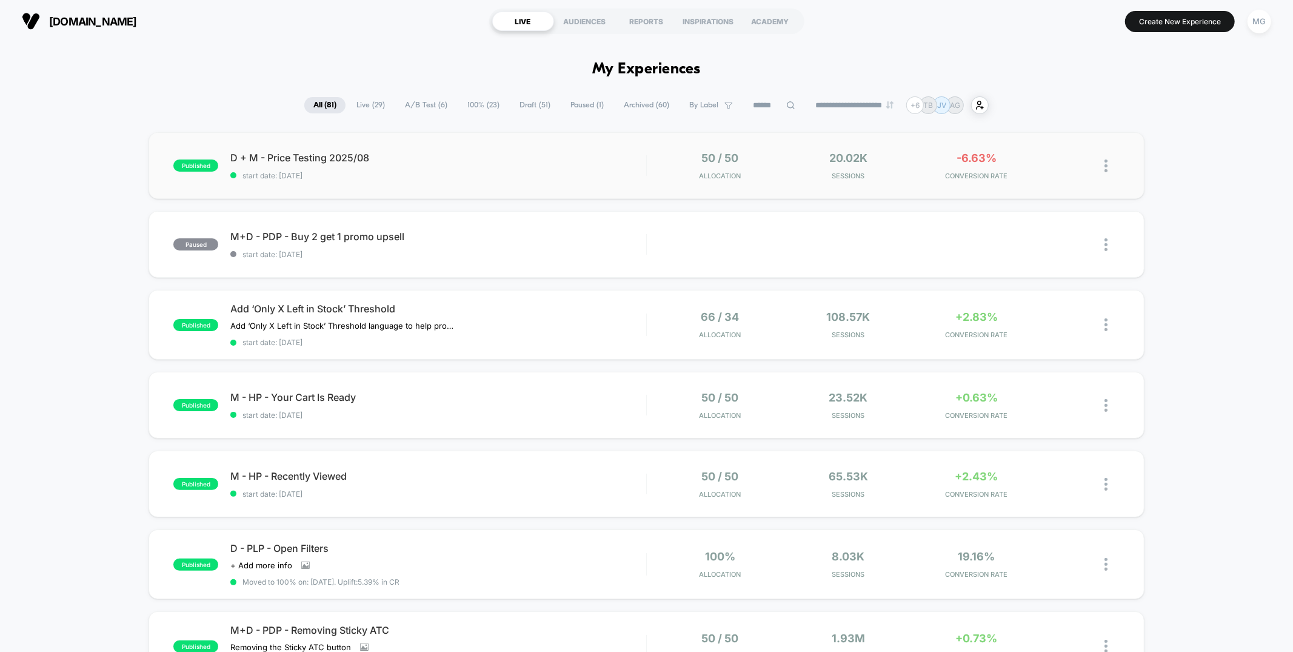
click at [477, 183] on div "published D + M - Price Testing 2025/08 start date: [DATE] 50 / 50 Allocation 2…" at bounding box center [645, 165] width 995 height 67
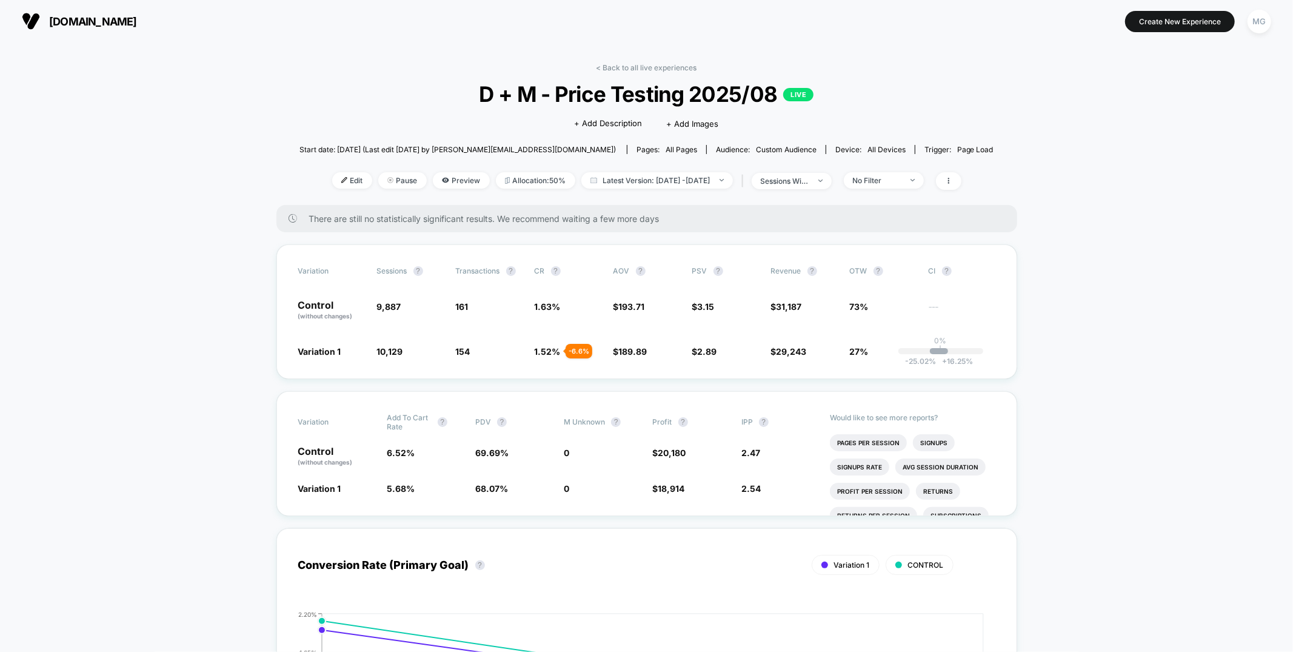
click at [372, 76] on div "< Back to all live experiences D + M - Price Testing 2025/08 LIVE Click to edit…" at bounding box center [646, 134] width 694 height 142
click at [952, 182] on icon at bounding box center [948, 180] width 7 height 7
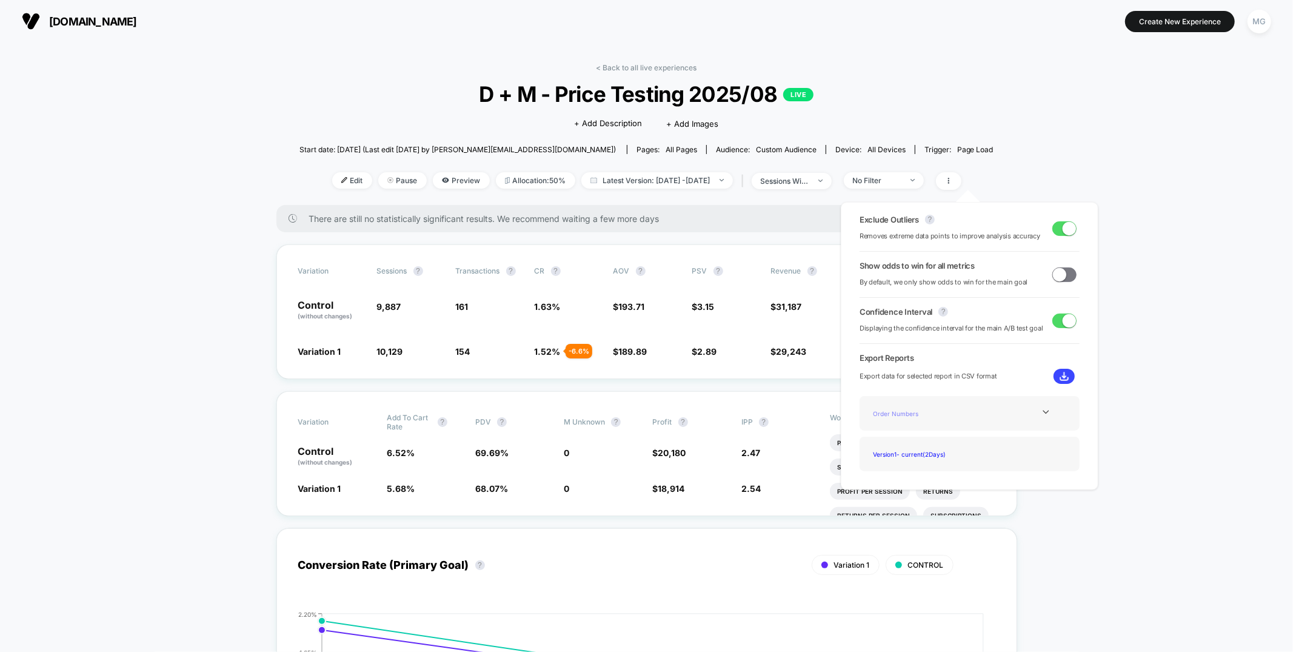
click at [935, 416] on div "Order Numbers" at bounding box center [917, 413] width 97 height 16
click at [1042, 405] on div "Order Numbers" at bounding box center [970, 413] width 202 height 16
click at [1042, 411] on icon at bounding box center [1045, 411] width 9 height 9
click at [884, 447] on div "Best Selling Items" at bounding box center [917, 446] width 97 height 16
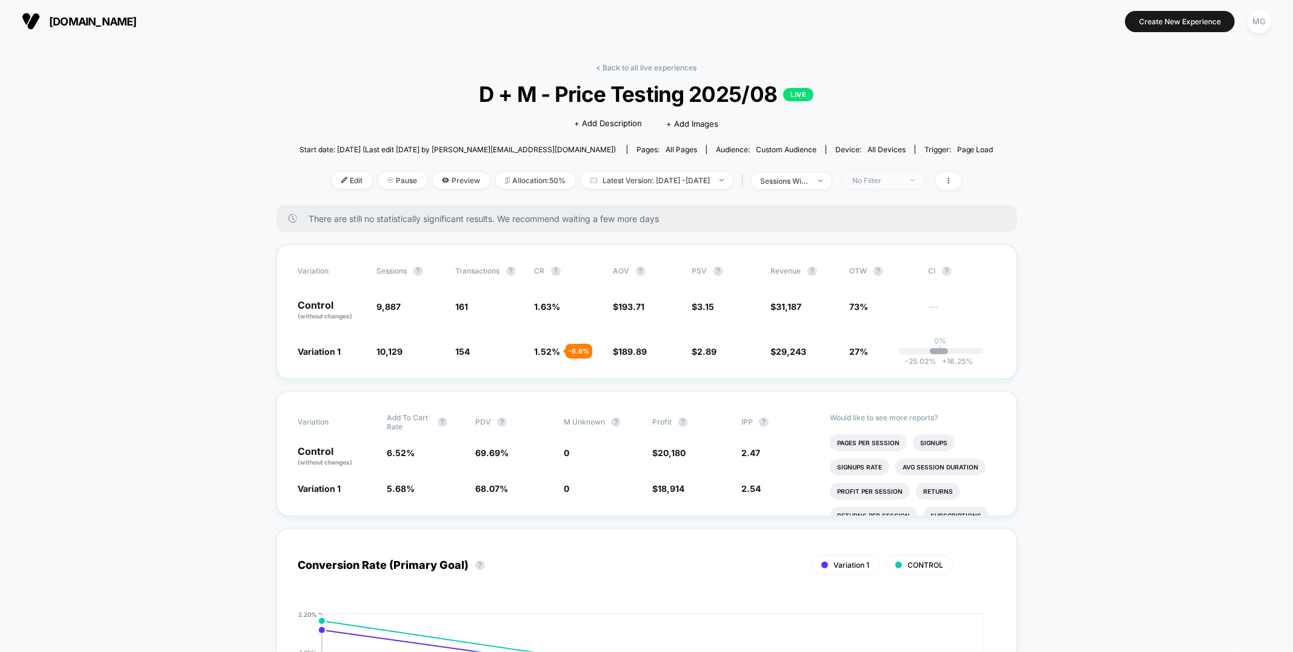
click at [893, 178] on div "No Filter" at bounding box center [877, 180] width 48 height 9
click at [883, 300] on span "New Visitors" at bounding box center [891, 298] width 50 height 10
click at [888, 272] on span "Returning Visitors" at bounding box center [901, 273] width 70 height 10
click at [884, 354] on button "Save" at bounding box center [902, 356] width 111 height 20
click at [924, 181] on span "Returning Visitors" at bounding box center [884, 180] width 80 height 16
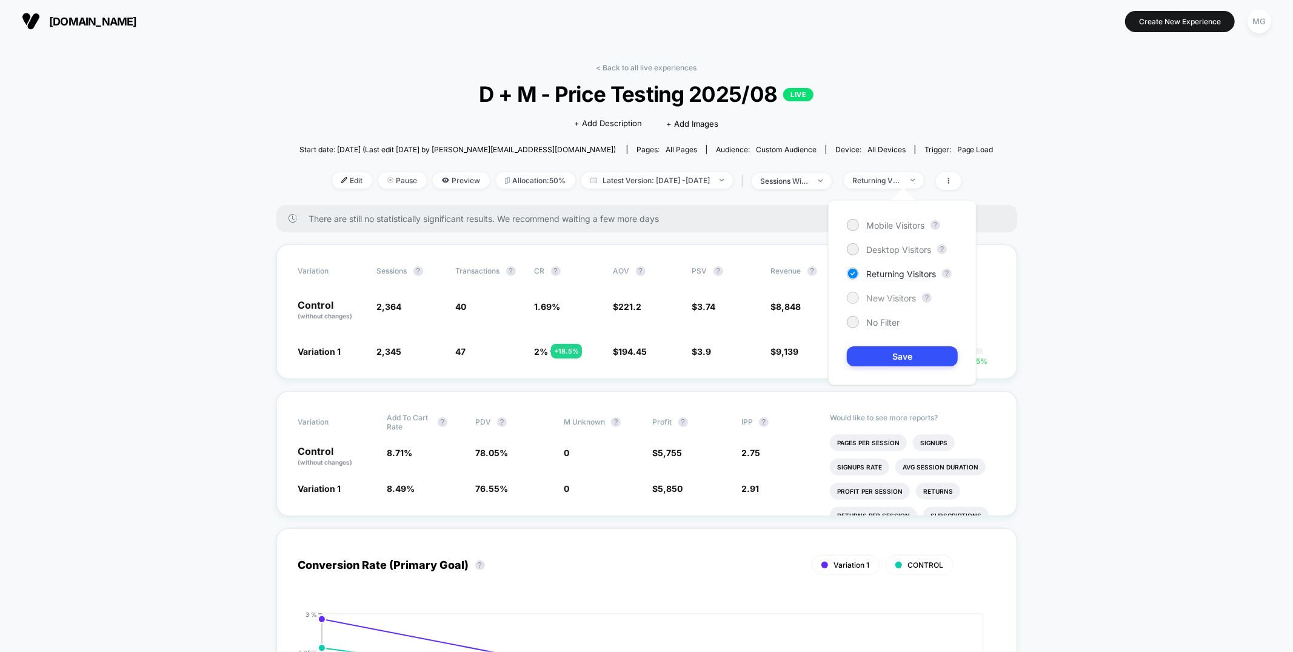
click at [887, 298] on span "New Visitors" at bounding box center [891, 298] width 50 height 10
click at [877, 356] on button "Save" at bounding box center [902, 356] width 111 height 20
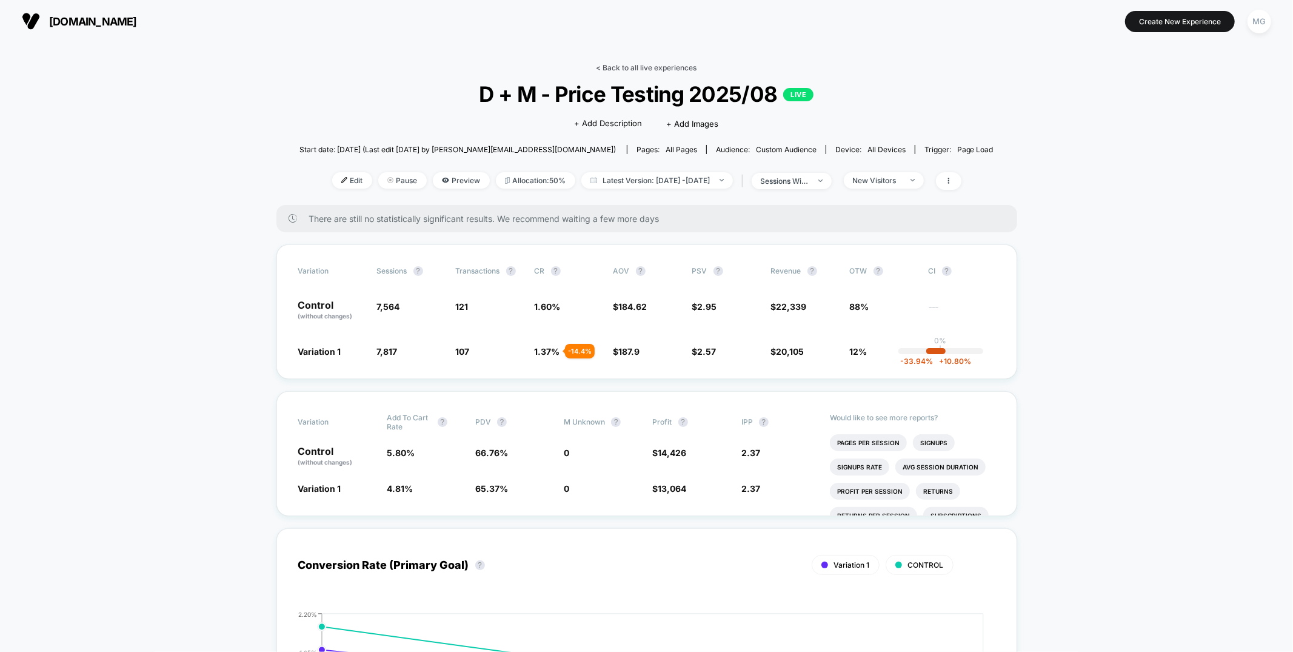
click at [664, 65] on link "< Back to all live experiences" at bounding box center [646, 67] width 101 height 9
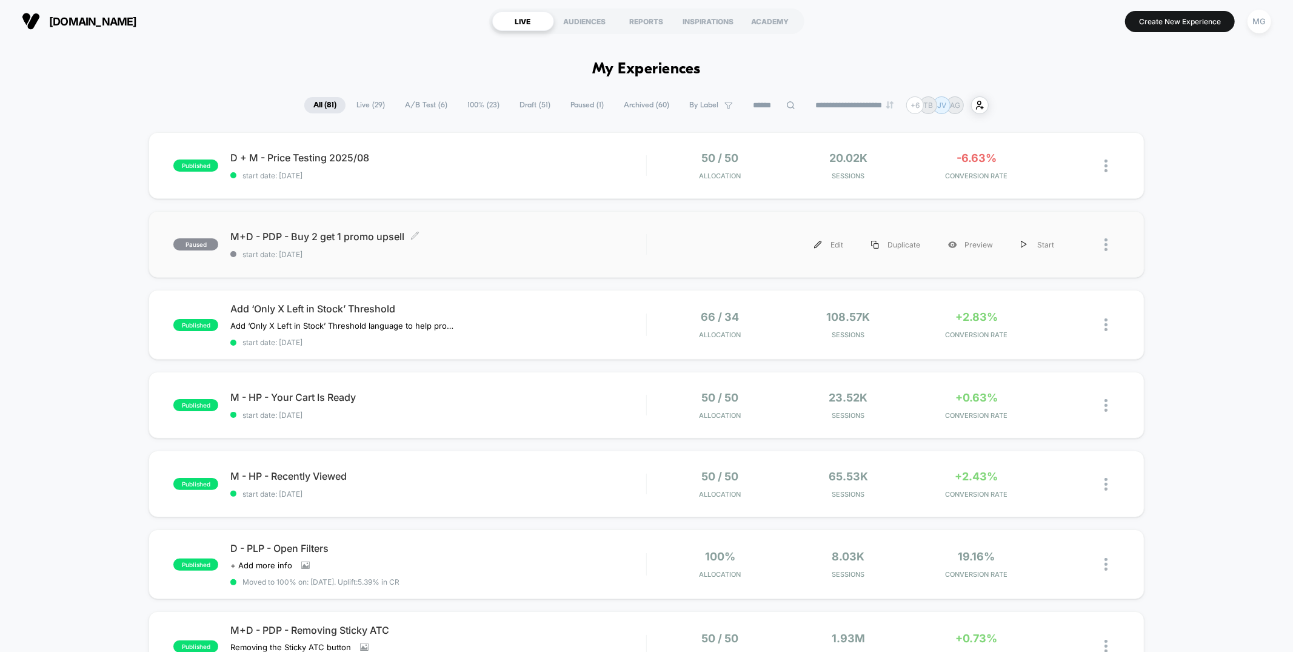
click at [489, 238] on span "M+D - PDP - Buy 2 get 1 promo upsell Click to edit experience details" at bounding box center [437, 236] width 415 height 12
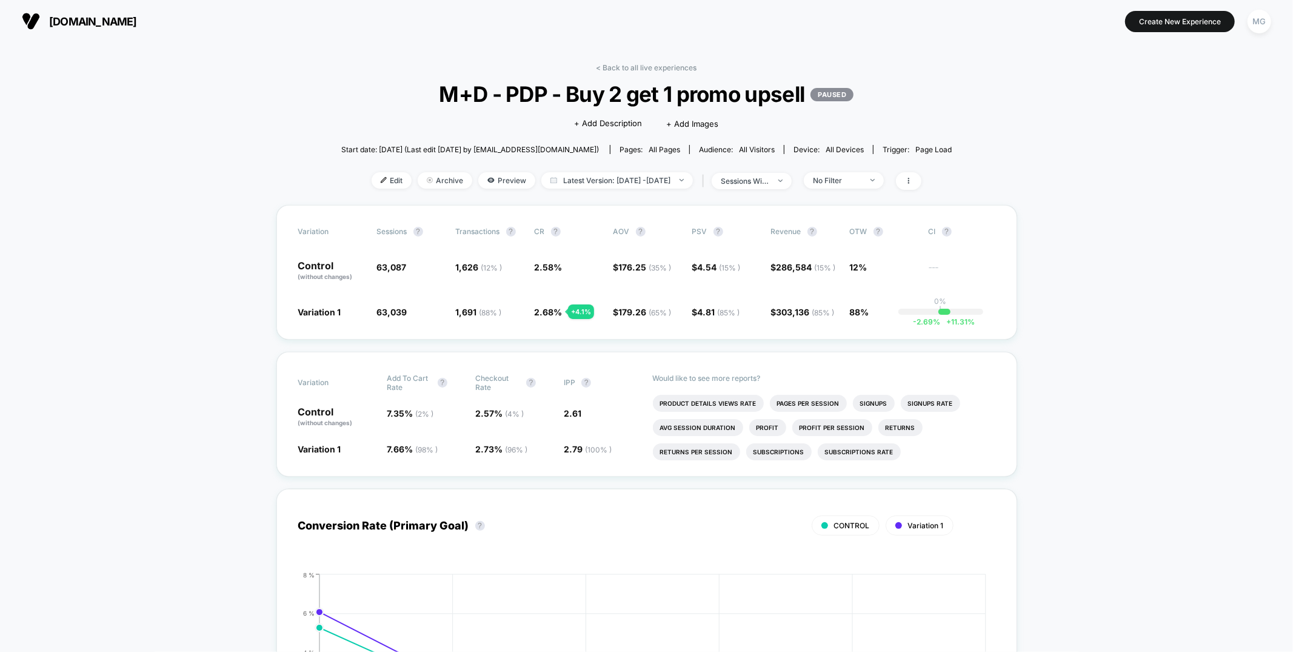
click at [874, 171] on div "< Back to all live experiences M+D - PDP - Buy 2 get 1 promo upsell PAUSED Clic…" at bounding box center [646, 134] width 610 height 142
click at [861, 181] on div "No Filter" at bounding box center [837, 180] width 48 height 9
click at [825, 225] on span "Mobile Visitors" at bounding box center [853, 225] width 58 height 10
click at [835, 358] on button "Save" at bounding box center [860, 356] width 111 height 20
click at [861, 180] on div "Mobile" at bounding box center [837, 180] width 48 height 9
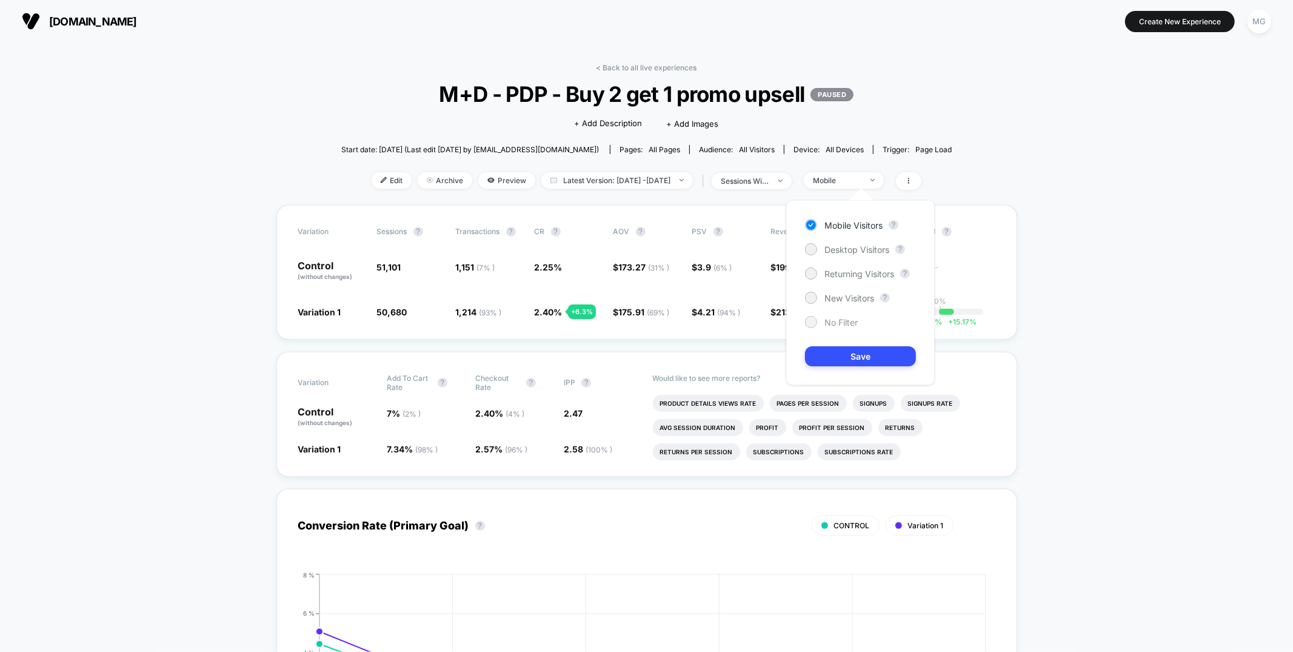
click at [828, 319] on span "No Filter" at bounding box center [840, 322] width 33 height 10
click at [836, 358] on button "Save" at bounding box center [860, 356] width 111 height 20
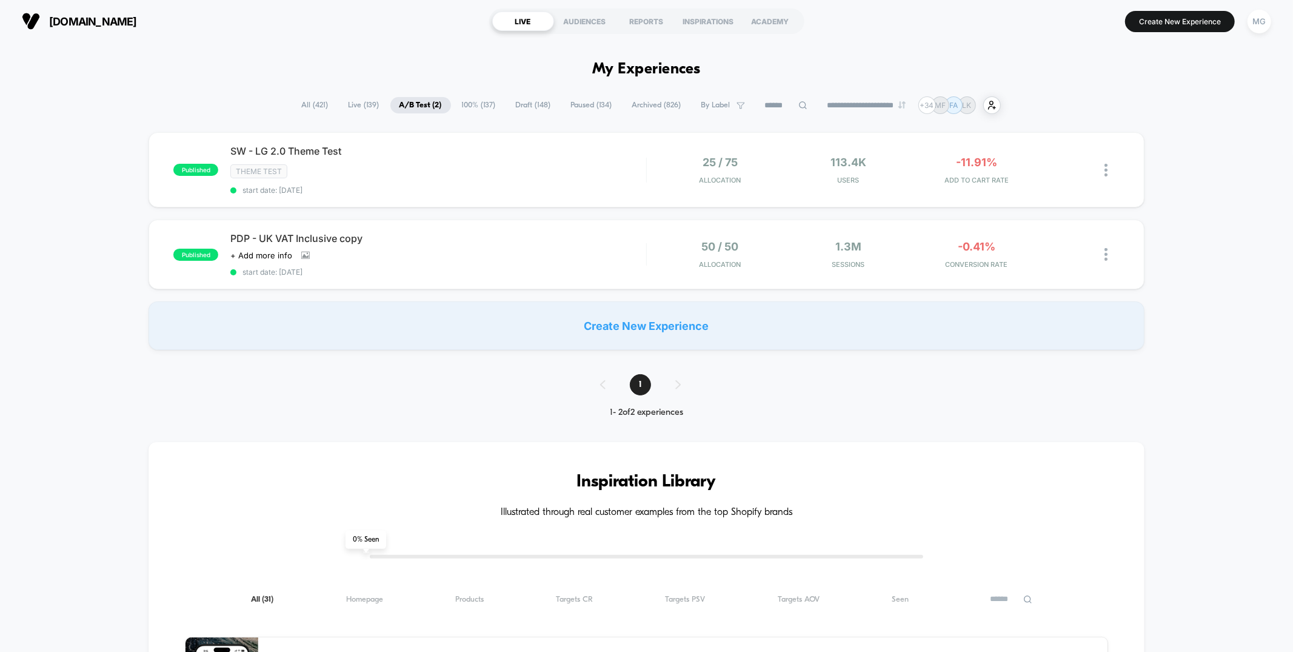
click at [381, 173] on div "Theme Test" at bounding box center [437, 171] width 415 height 14
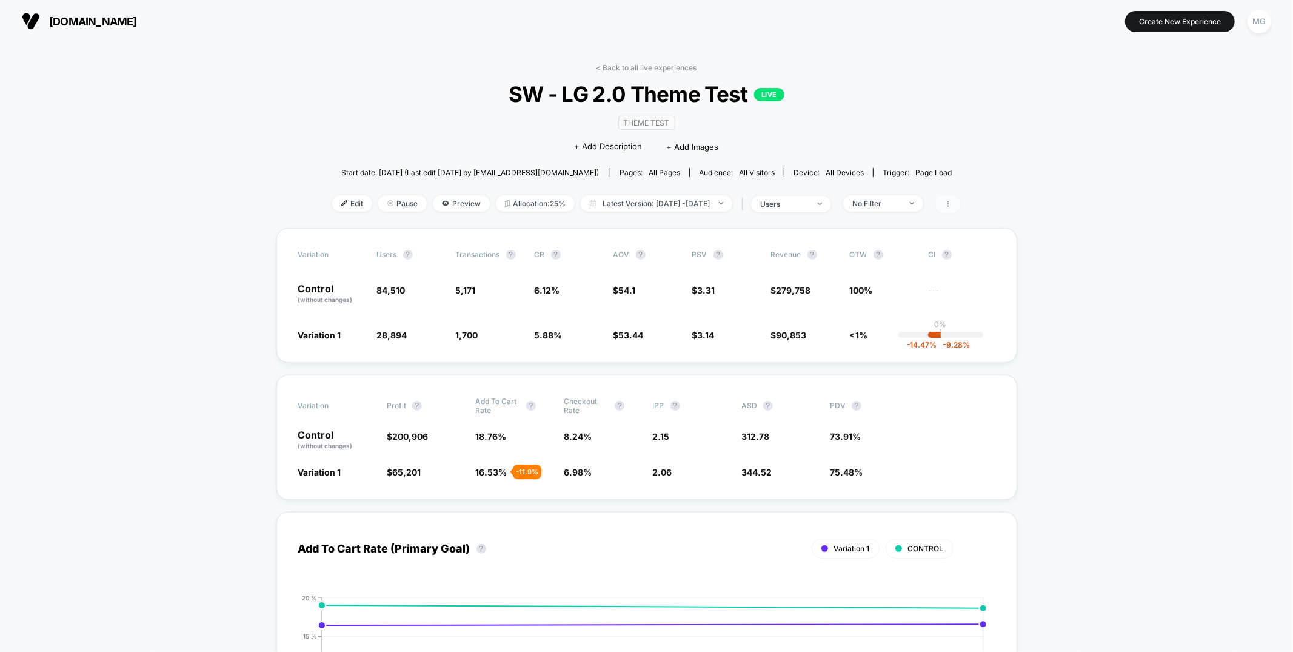
click at [961, 207] on span at bounding box center [947, 204] width 25 height 18
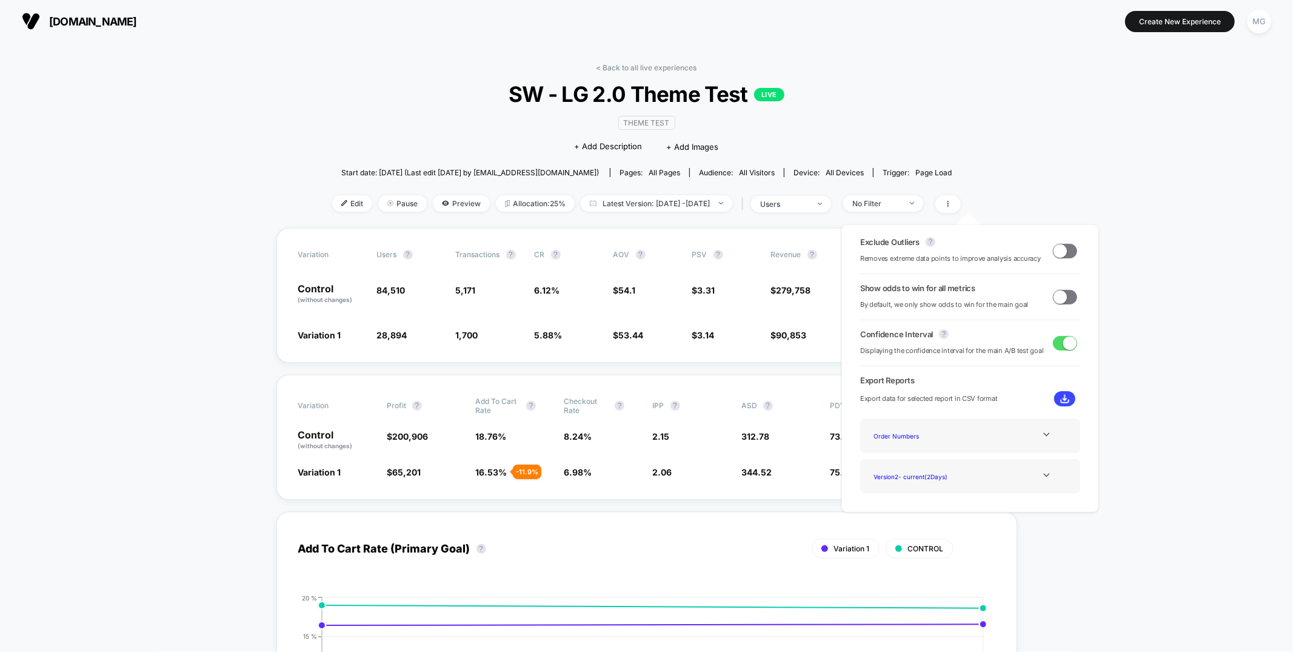
click at [1056, 298] on span at bounding box center [1059, 296] width 13 height 13
click at [1061, 253] on span at bounding box center [1059, 250] width 13 height 13
click at [1063, 298] on span at bounding box center [1069, 296] width 13 height 13
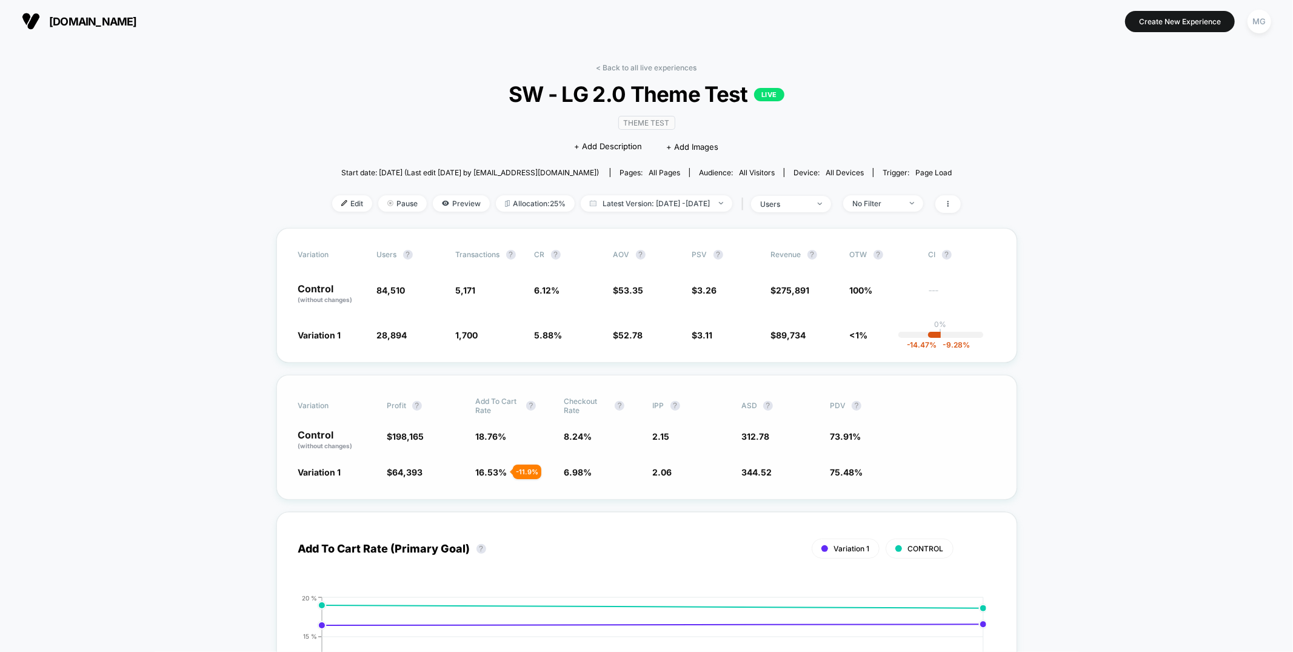
scroll to position [4, 0]
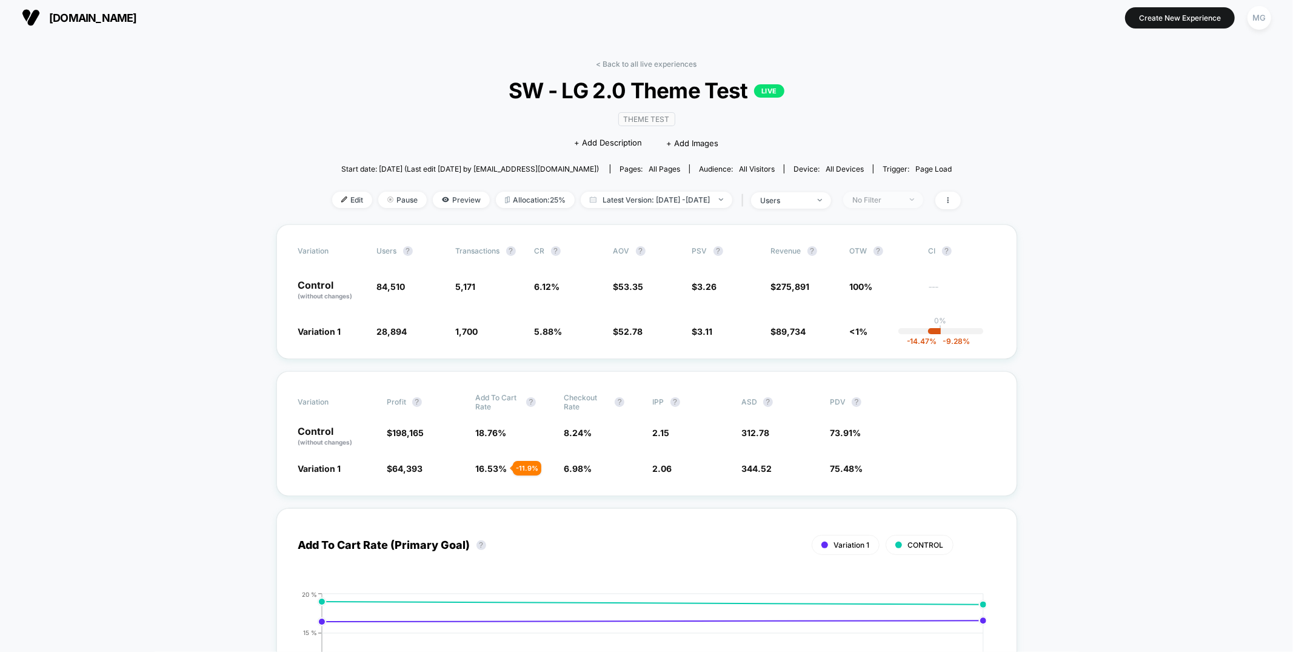
click at [923, 200] on span "No Filter" at bounding box center [883, 200] width 80 height 16
click at [898, 264] on span "Desktop Visitors" at bounding box center [899, 268] width 65 height 10
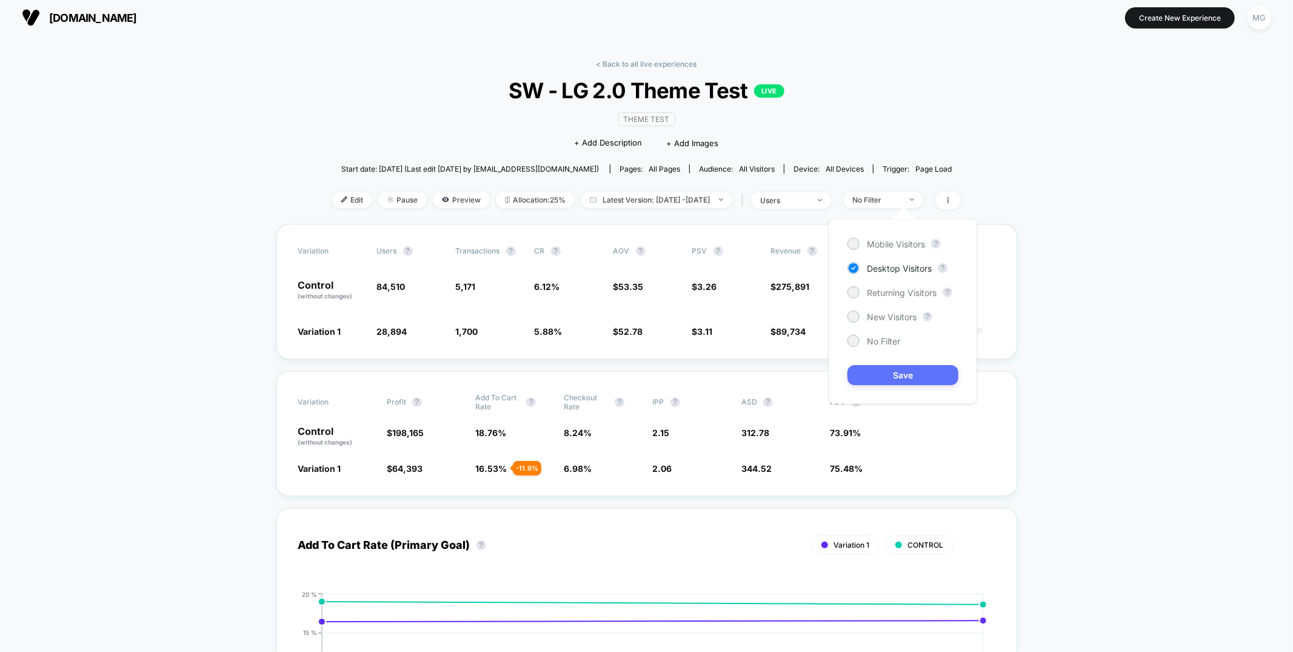
click at [894, 365] on button "Save" at bounding box center [902, 375] width 111 height 20
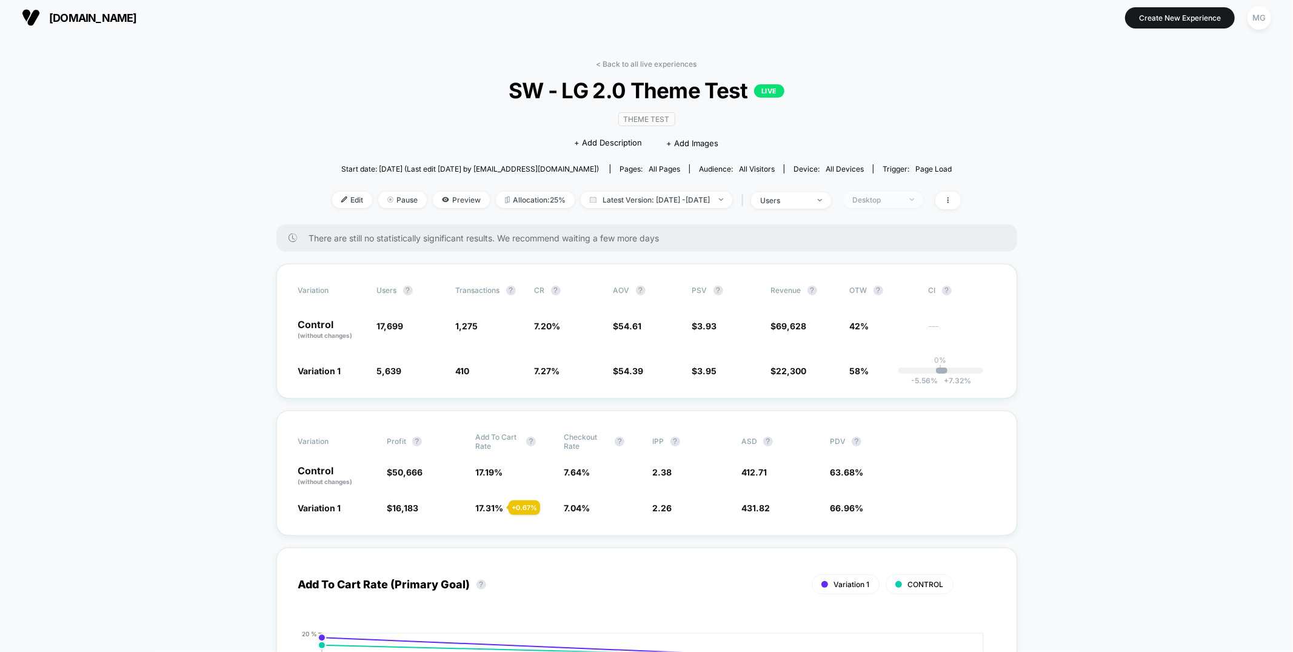
click at [923, 201] on span "Desktop" at bounding box center [883, 200] width 80 height 16
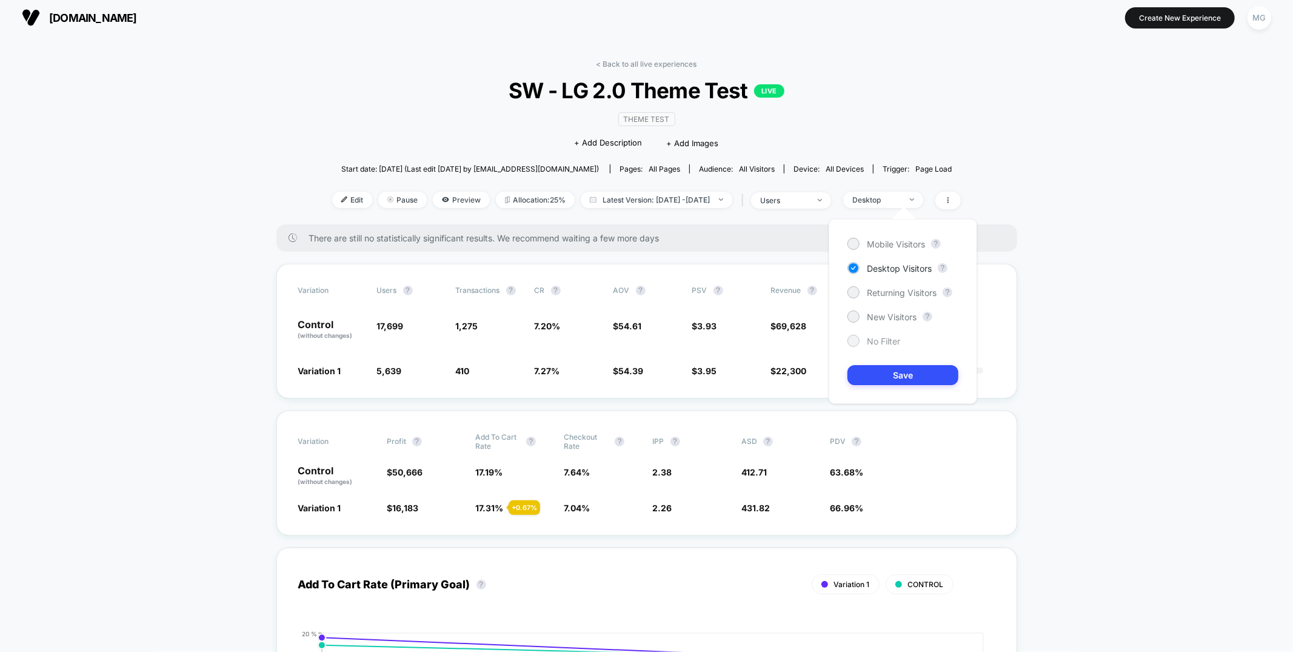
click at [876, 341] on span "No Filter" at bounding box center [883, 341] width 33 height 10
click at [885, 371] on button "Save" at bounding box center [902, 375] width 111 height 20
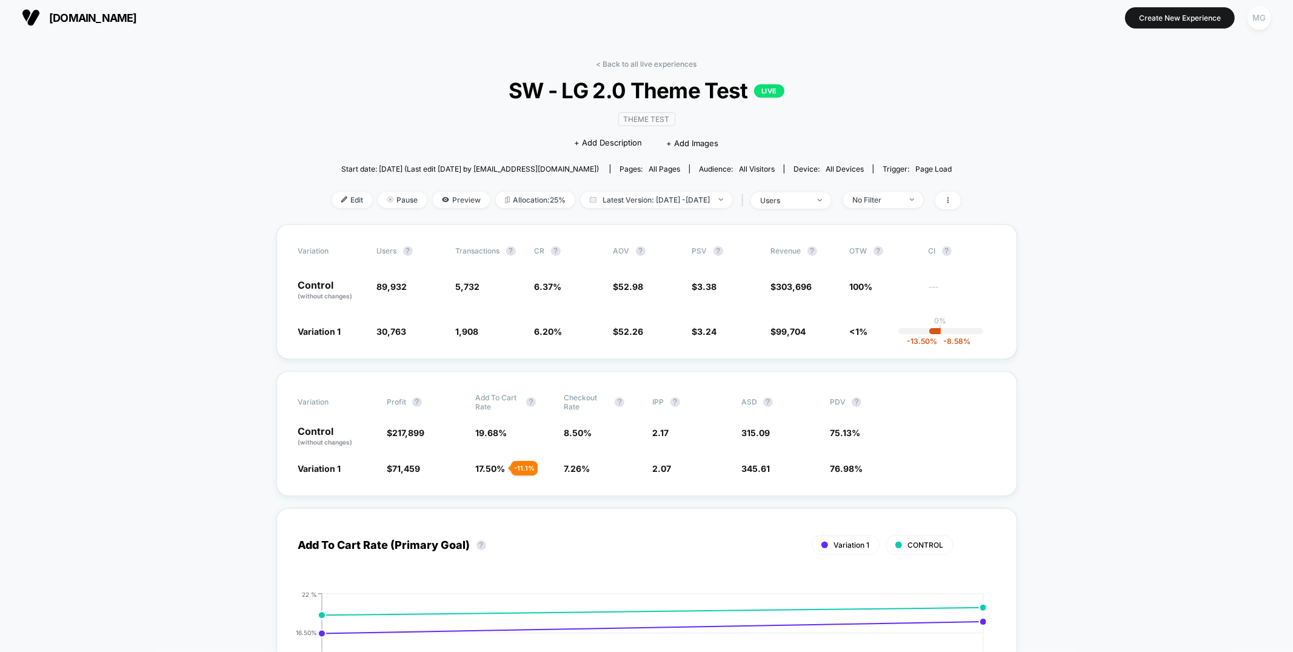
click at [1258, 20] on div "MG" at bounding box center [1259, 18] width 24 height 24
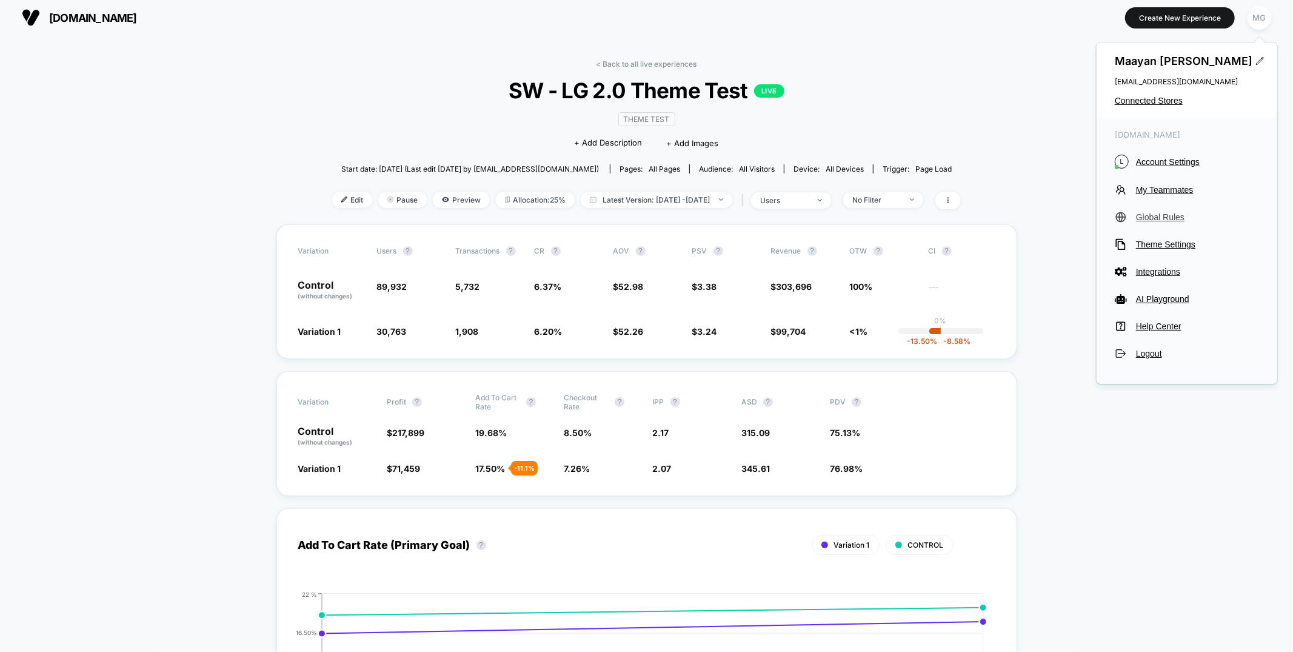
click at [1176, 217] on span "Global Rules" at bounding box center [1197, 217] width 123 height 10
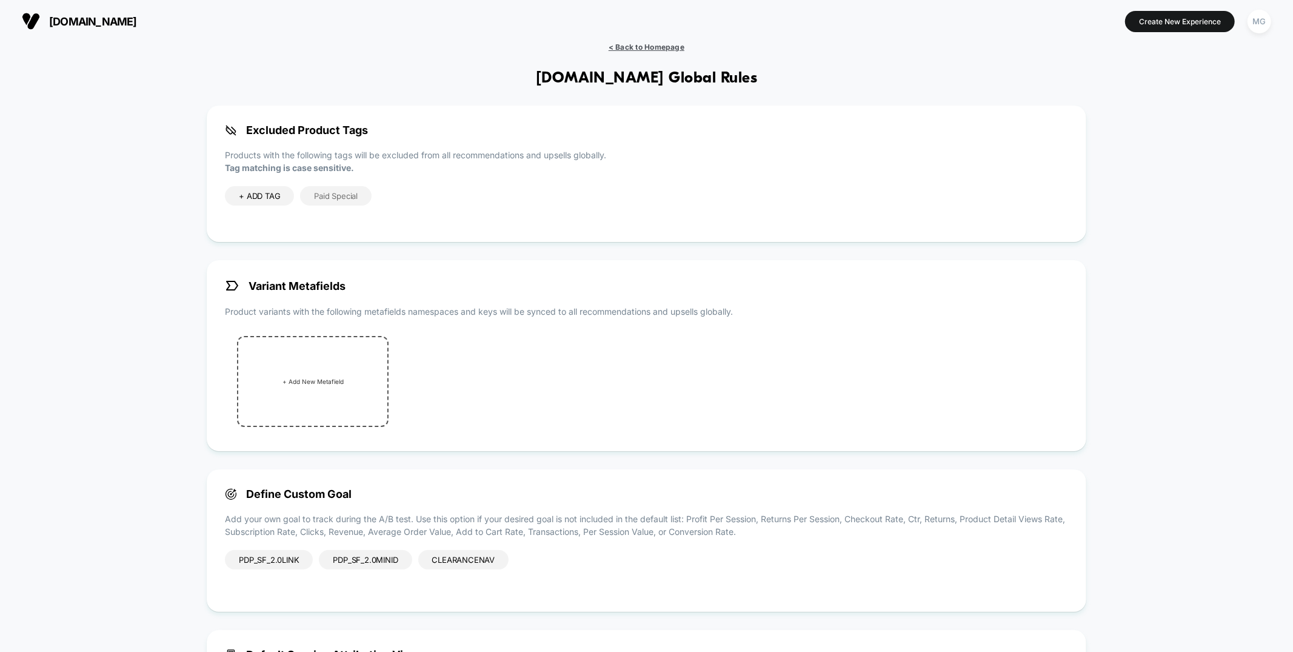
click at [619, 48] on span "< Back to Homepage" at bounding box center [647, 46] width 76 height 9
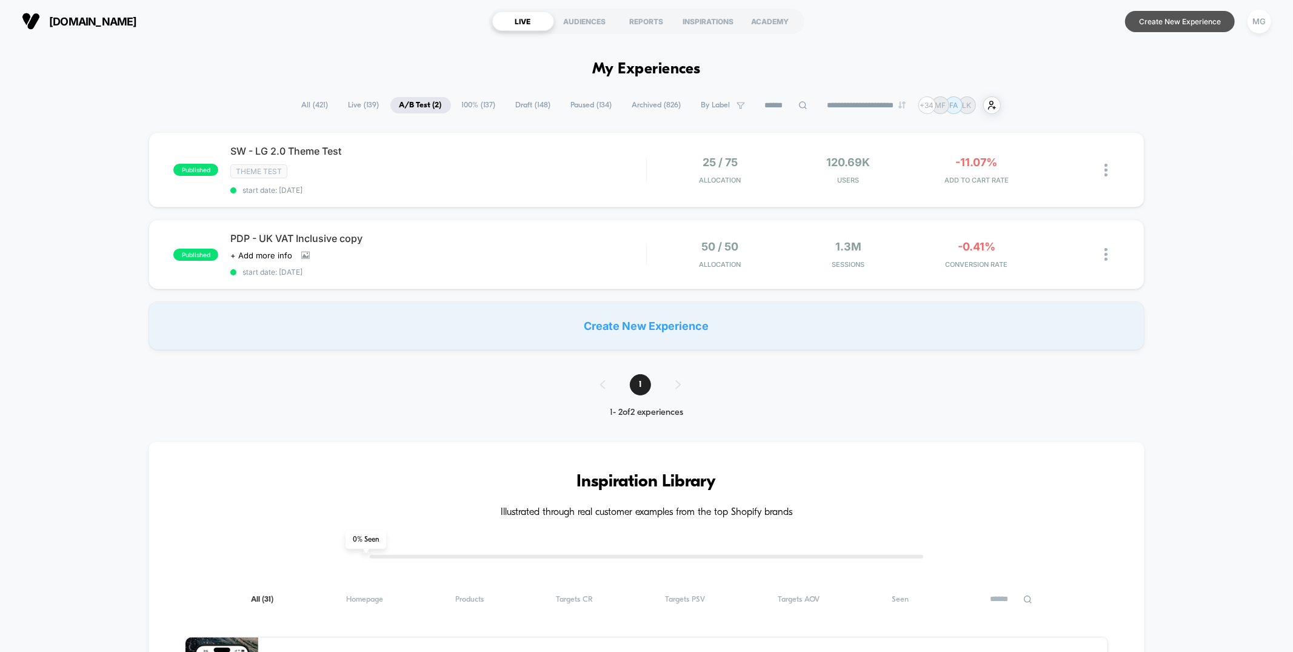
click at [1199, 23] on button "Create New Experience" at bounding box center [1180, 21] width 110 height 21
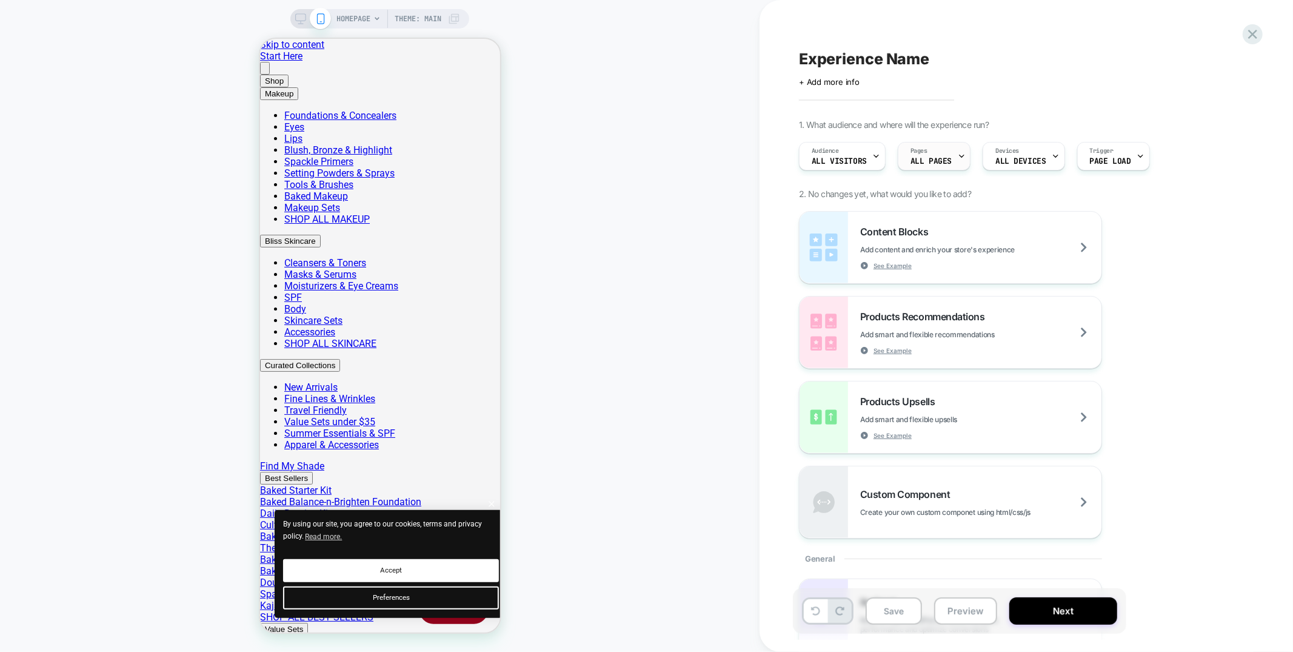
click at [932, 154] on div "Pages ALL PAGES" at bounding box center [930, 155] width 65 height 27
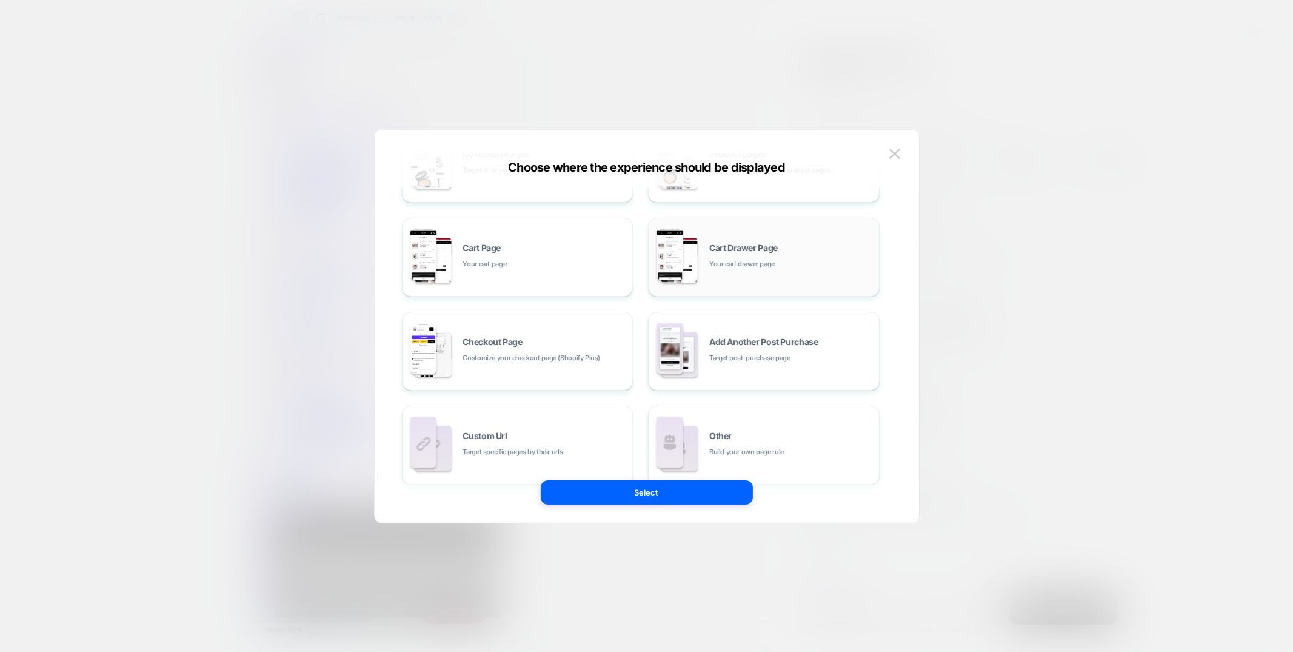
scroll to position [183, 0]
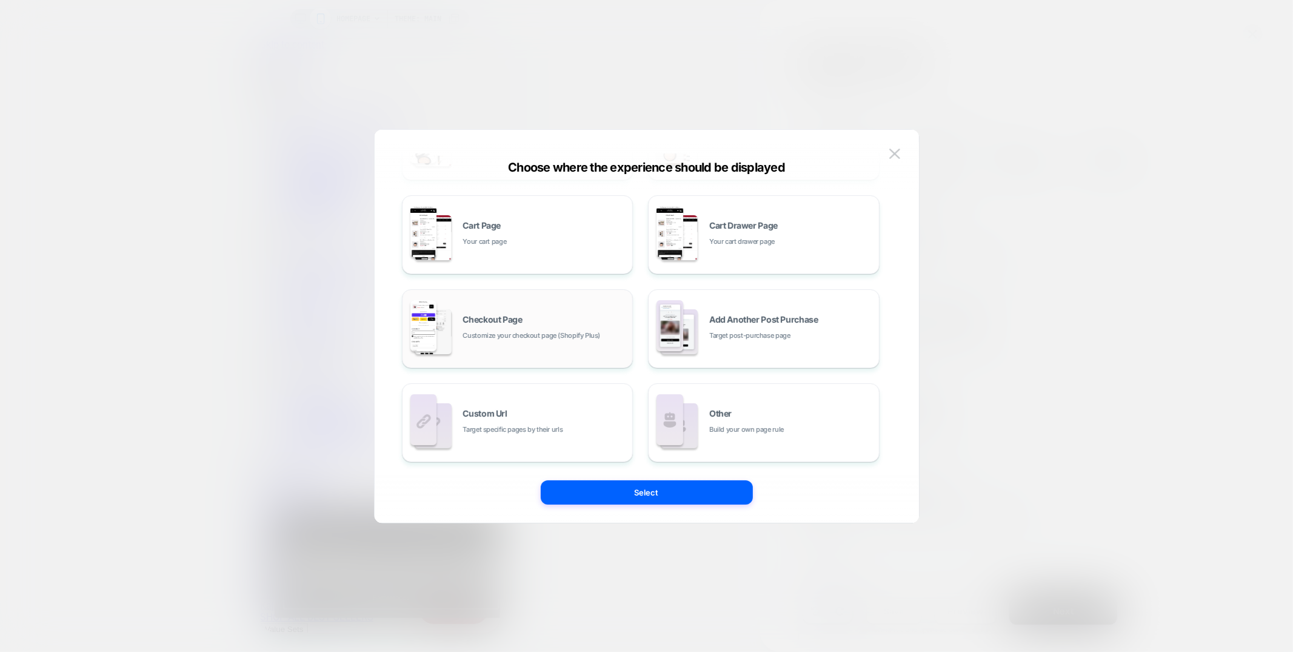
click at [550, 348] on div "Checkout Page Customize your checkout page (Shopify Plus)" at bounding box center [518, 328] width 218 height 67
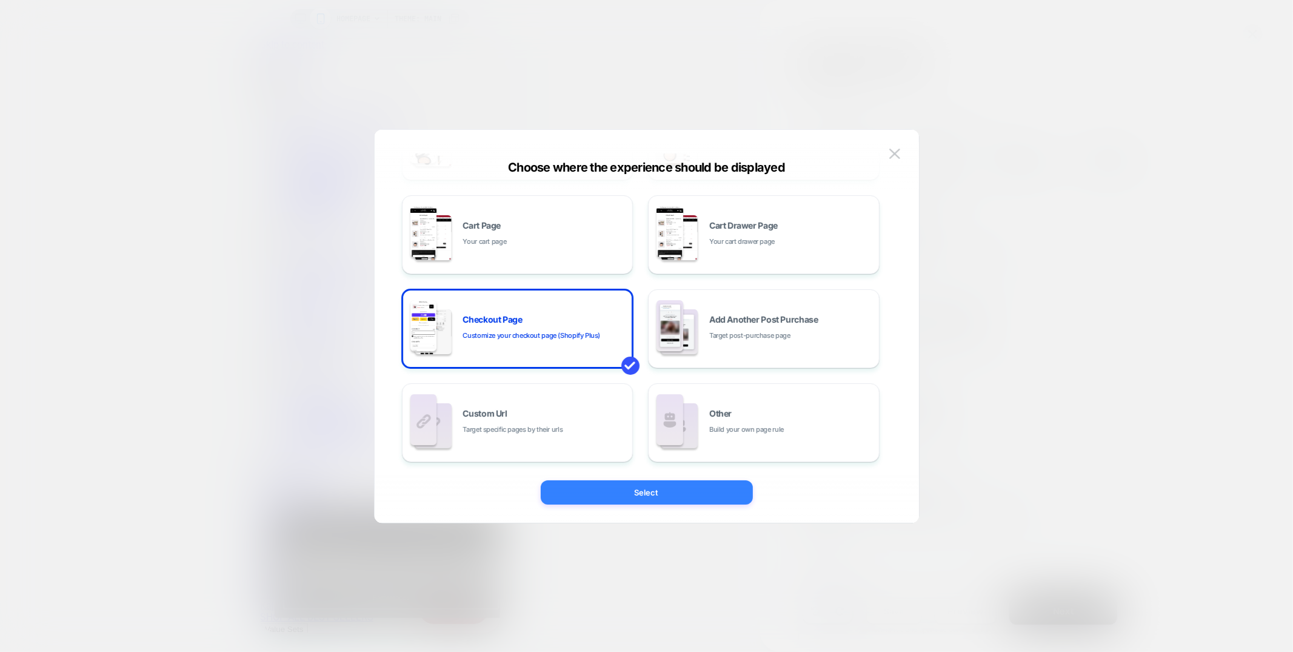
click at [707, 501] on button "Select" at bounding box center [647, 492] width 212 height 24
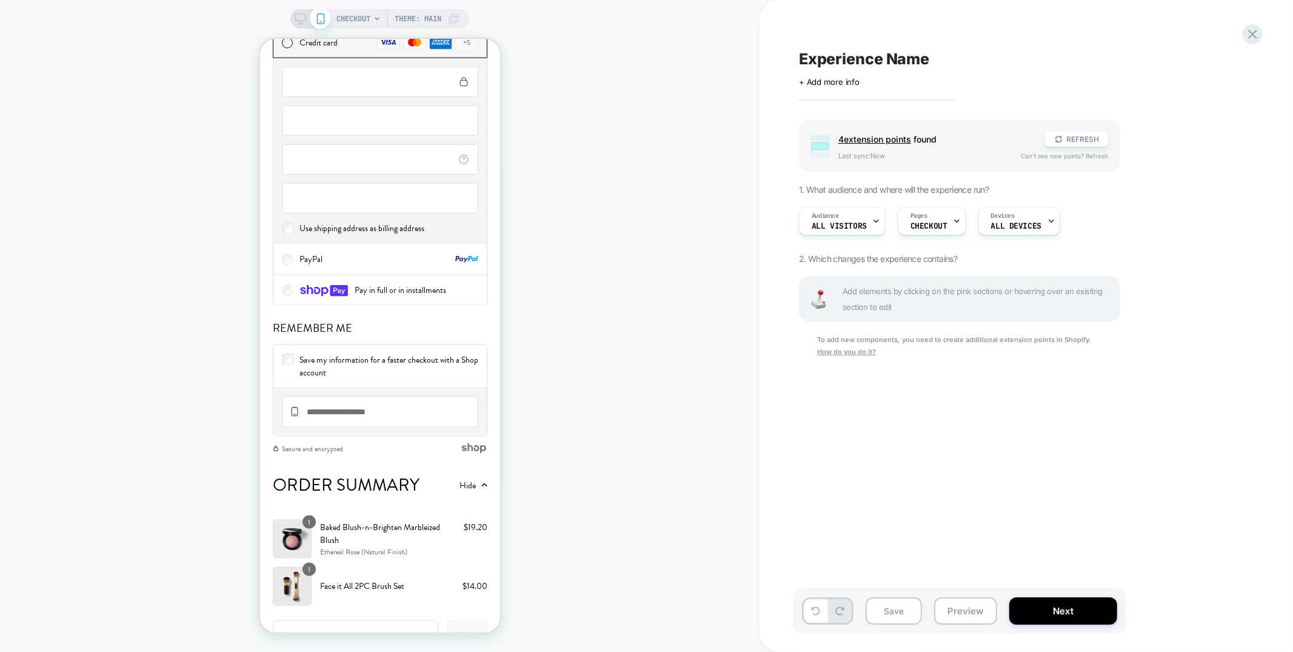
scroll to position [0, 0]
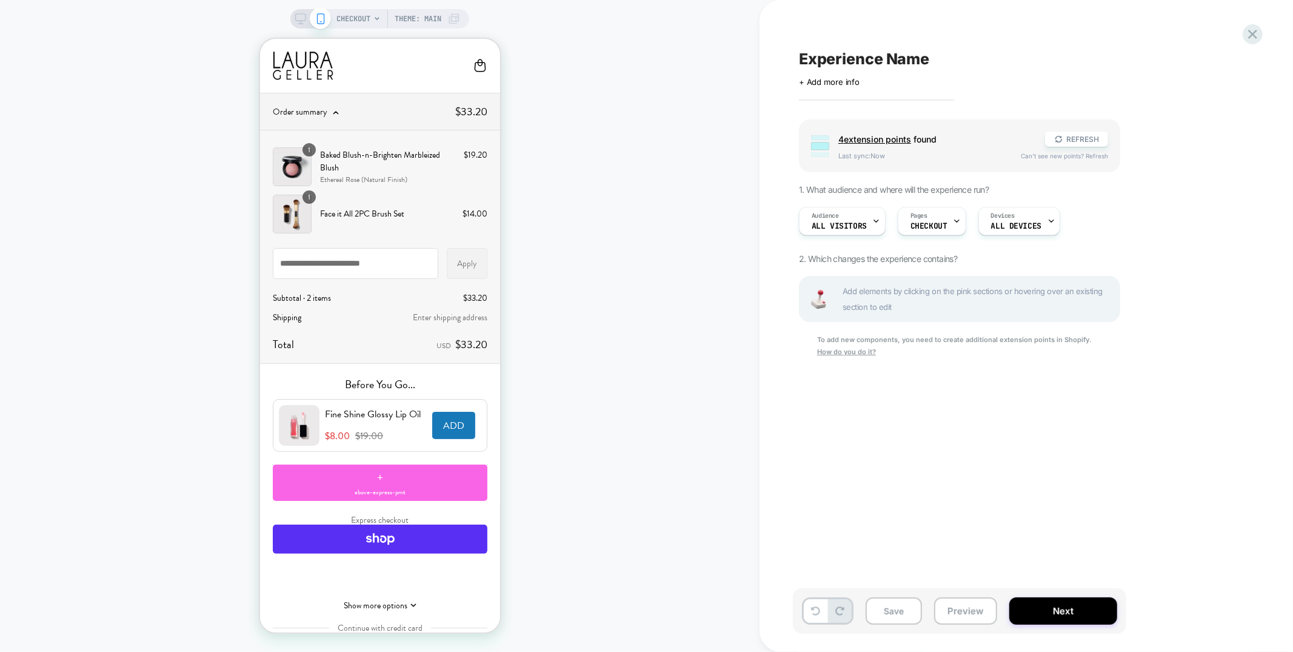
click at [299, 20] on rect at bounding box center [301, 17] width 10 height 7
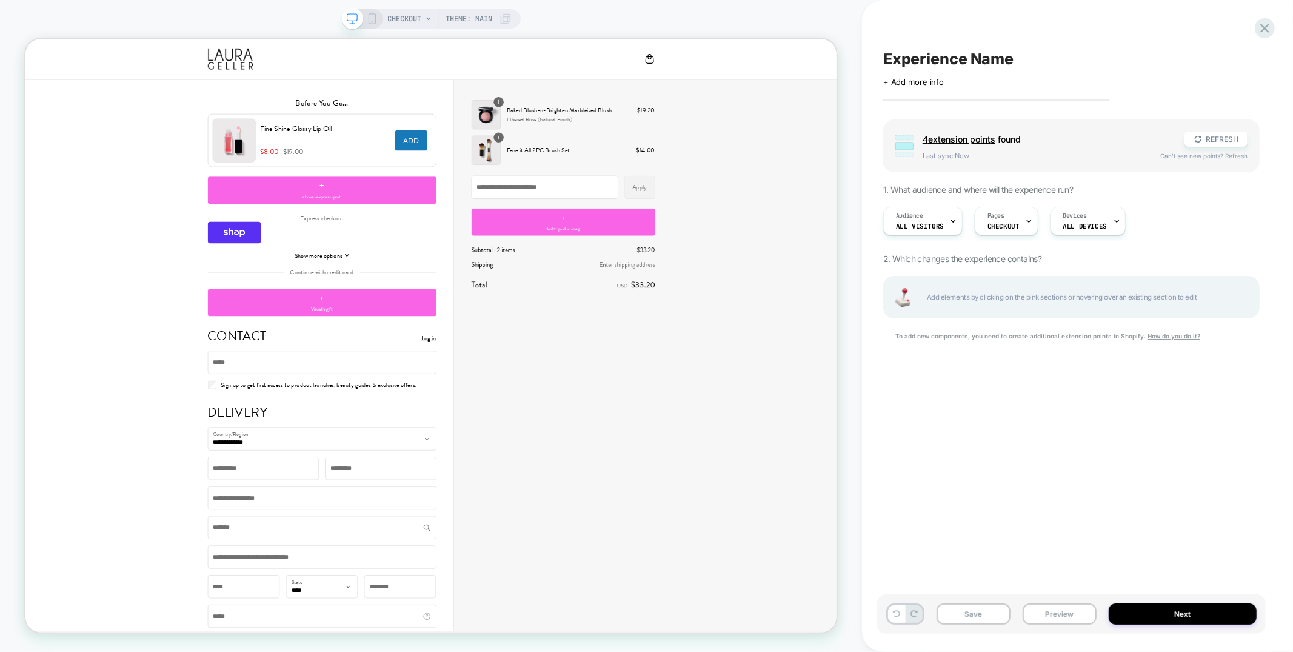
click at [367, 19] on icon at bounding box center [372, 18] width 11 height 11
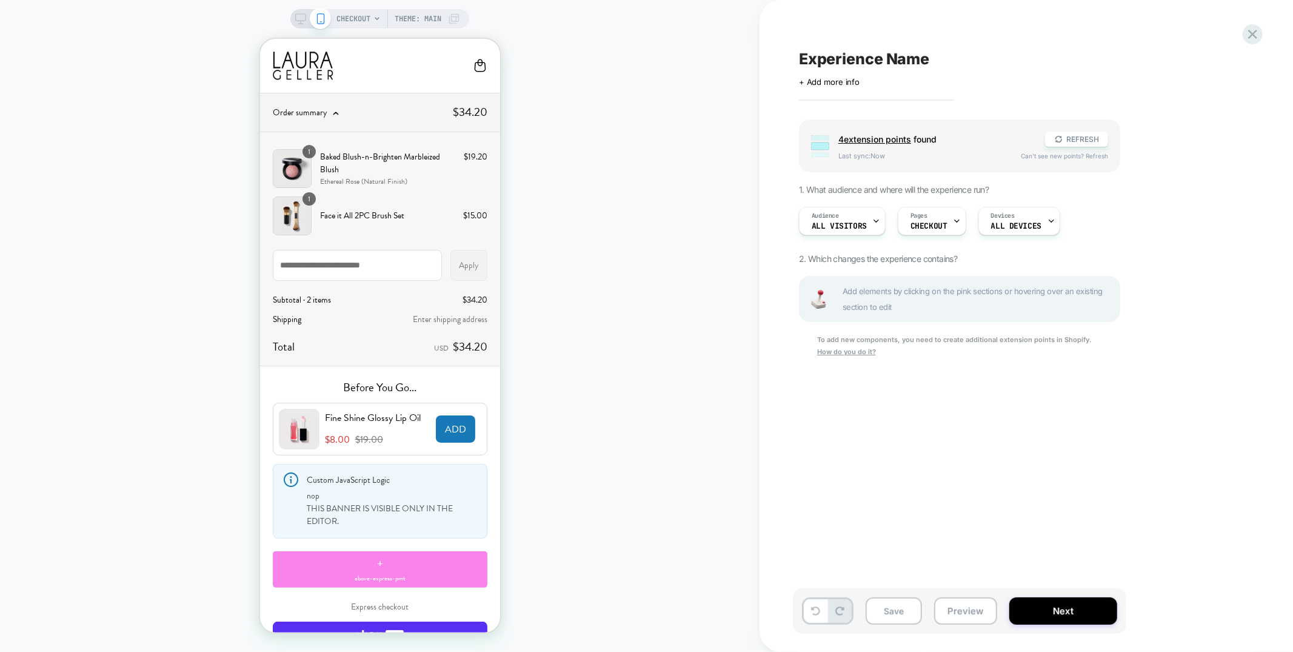
click at [416, 569] on div "+ above-express-pmt" at bounding box center [379, 568] width 215 height 36
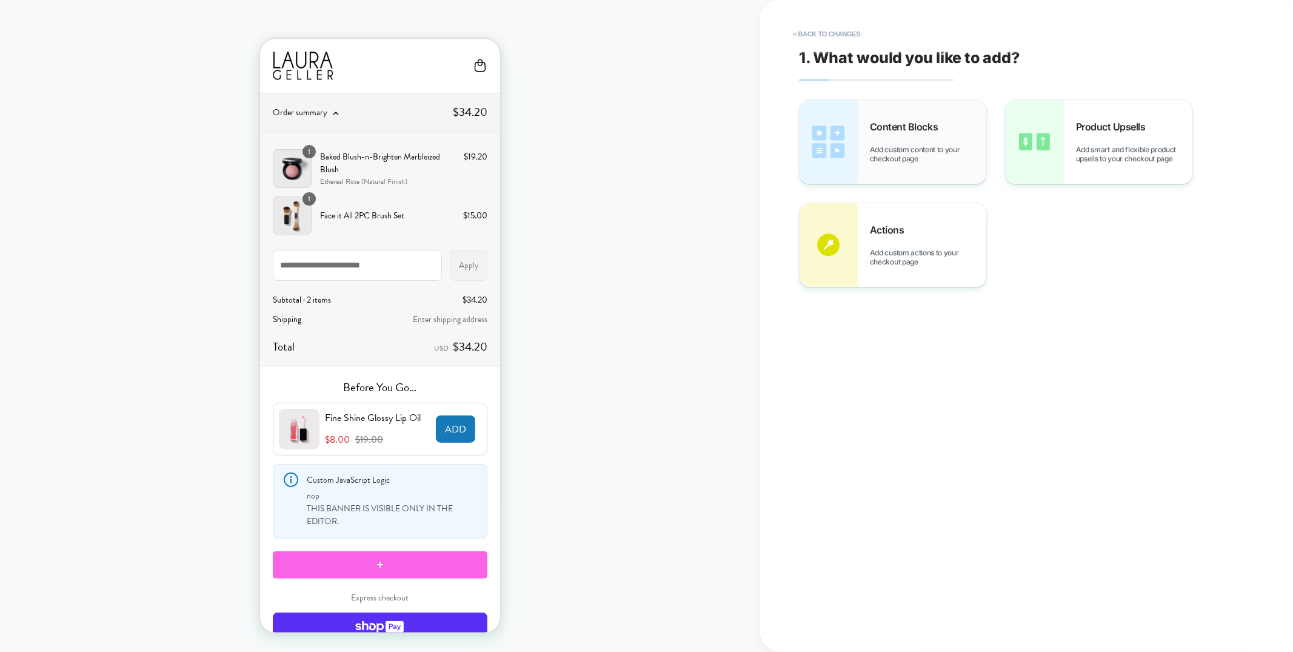
click at [898, 149] on span "Add custom content to your checkout page" at bounding box center [928, 154] width 116 height 18
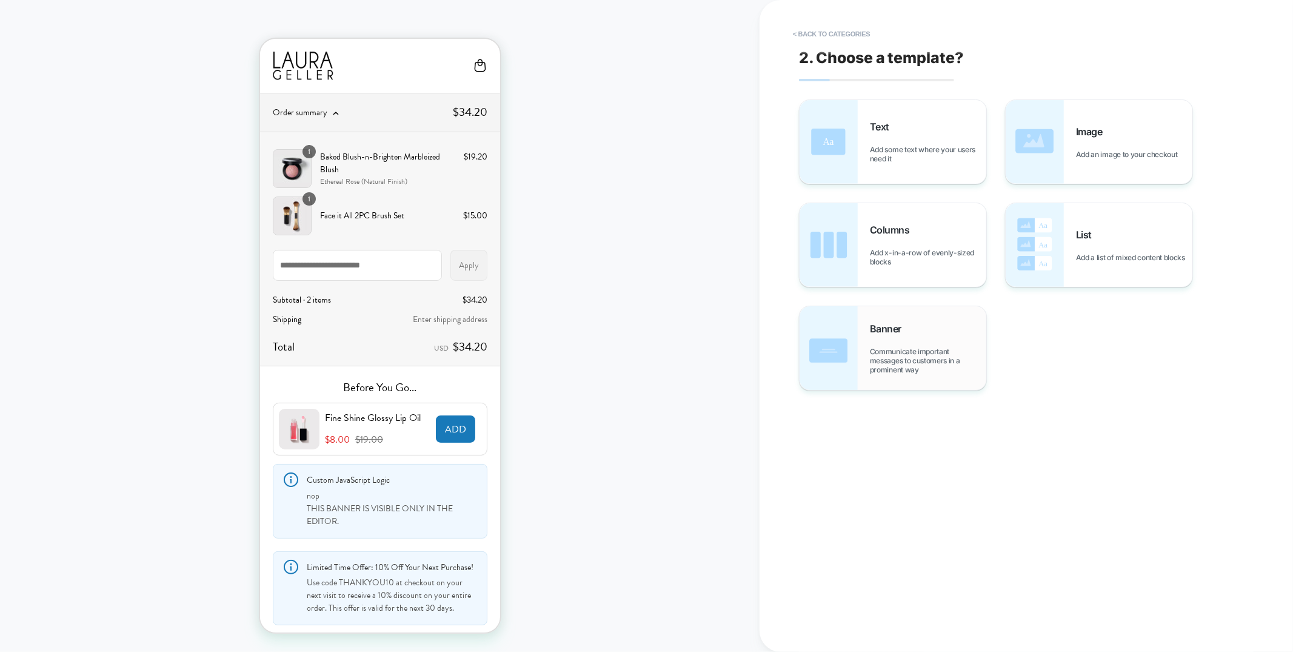
click at [921, 373] on span "Communicate important messages to customers in a prominent way" at bounding box center [928, 360] width 116 height 27
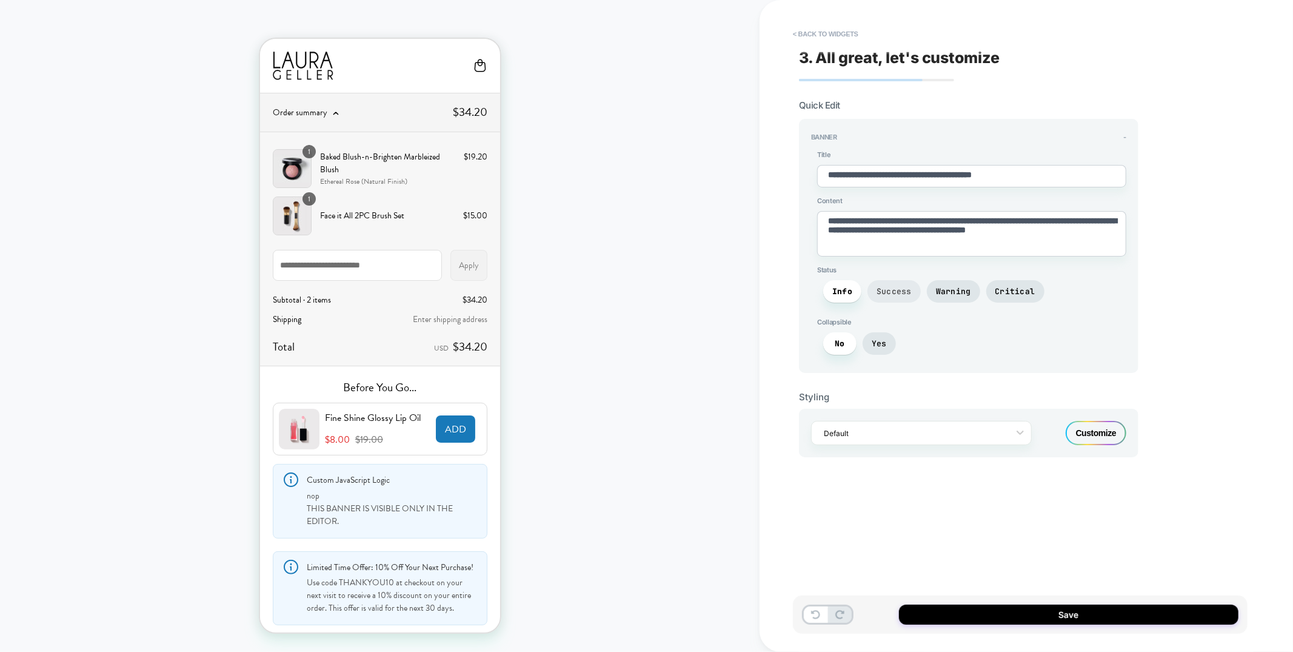
click at [898, 296] on span "Success" at bounding box center [893, 291] width 53 height 22
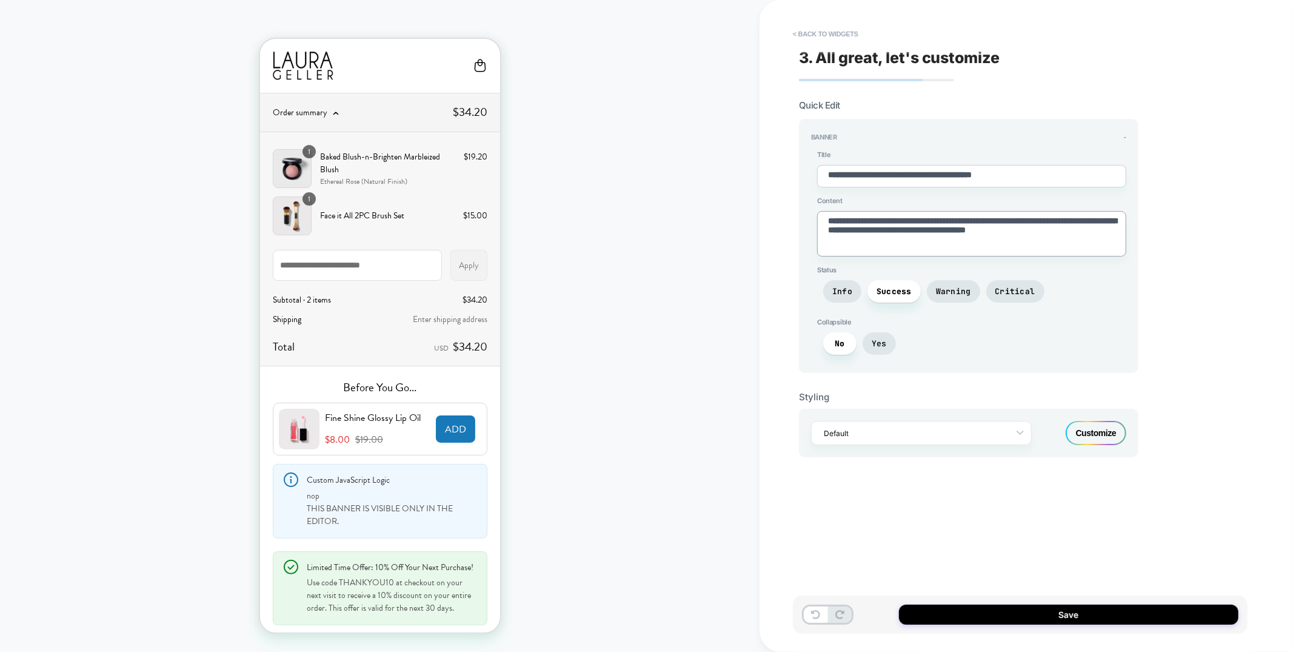
click at [1001, 228] on textarea "**********" at bounding box center [971, 233] width 309 height 45
type textarea "*"
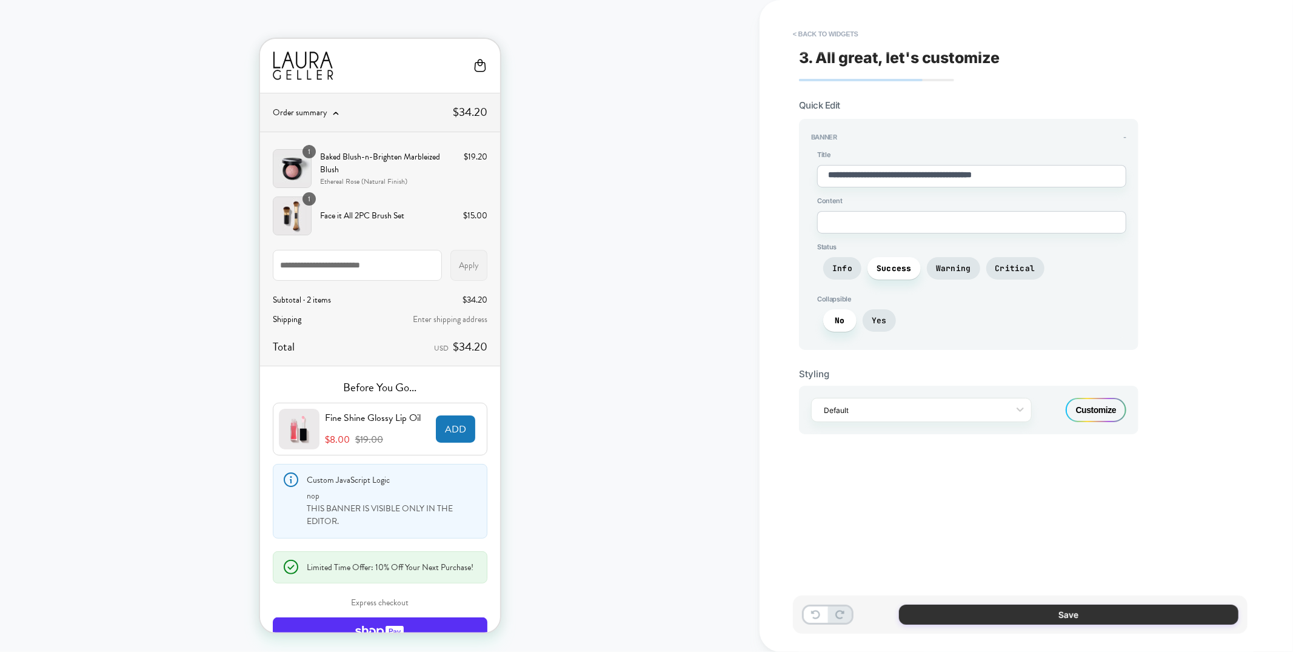
click at [998, 623] on button "Save" at bounding box center [1068, 614] width 339 height 20
type textarea "*"
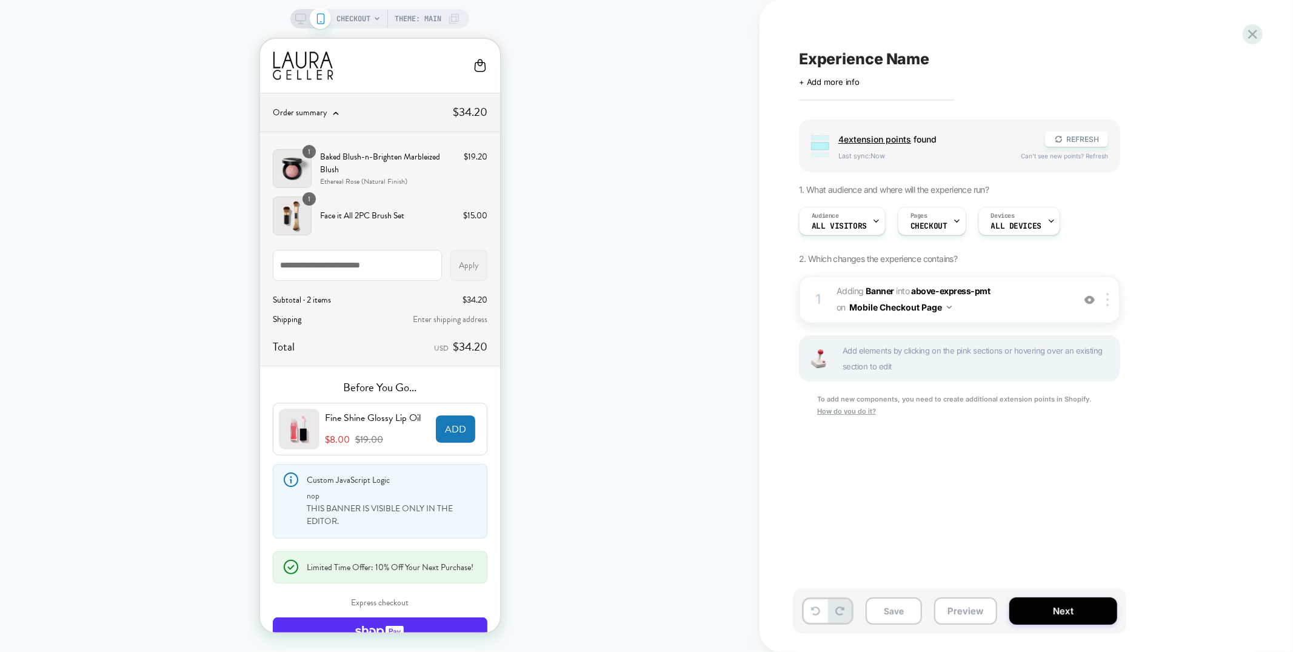
click at [926, 65] on span "Experience Name" at bounding box center [864, 59] width 130 height 18
type textarea "**********"
click at [1054, 56] on icon at bounding box center [1053, 59] width 15 height 15
click at [303, 21] on icon at bounding box center [300, 18] width 11 height 11
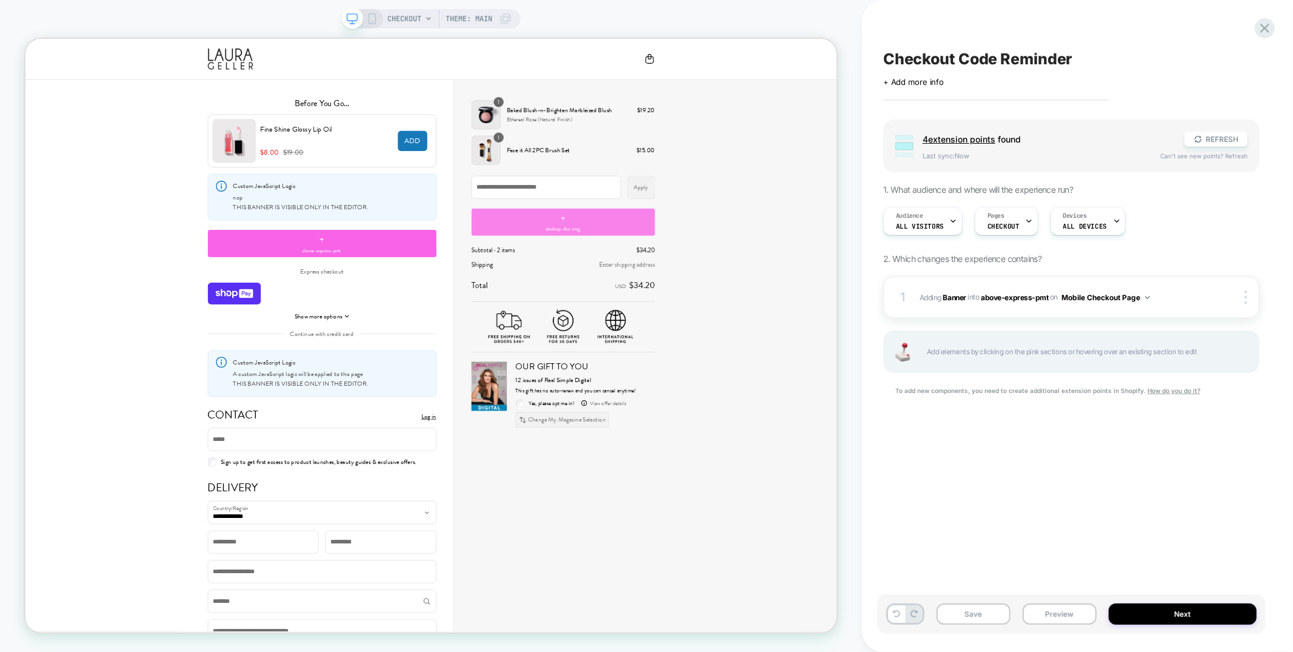
click at [792, 288] on div "+ desktop-disc-msg" at bounding box center [742, 282] width 245 height 36
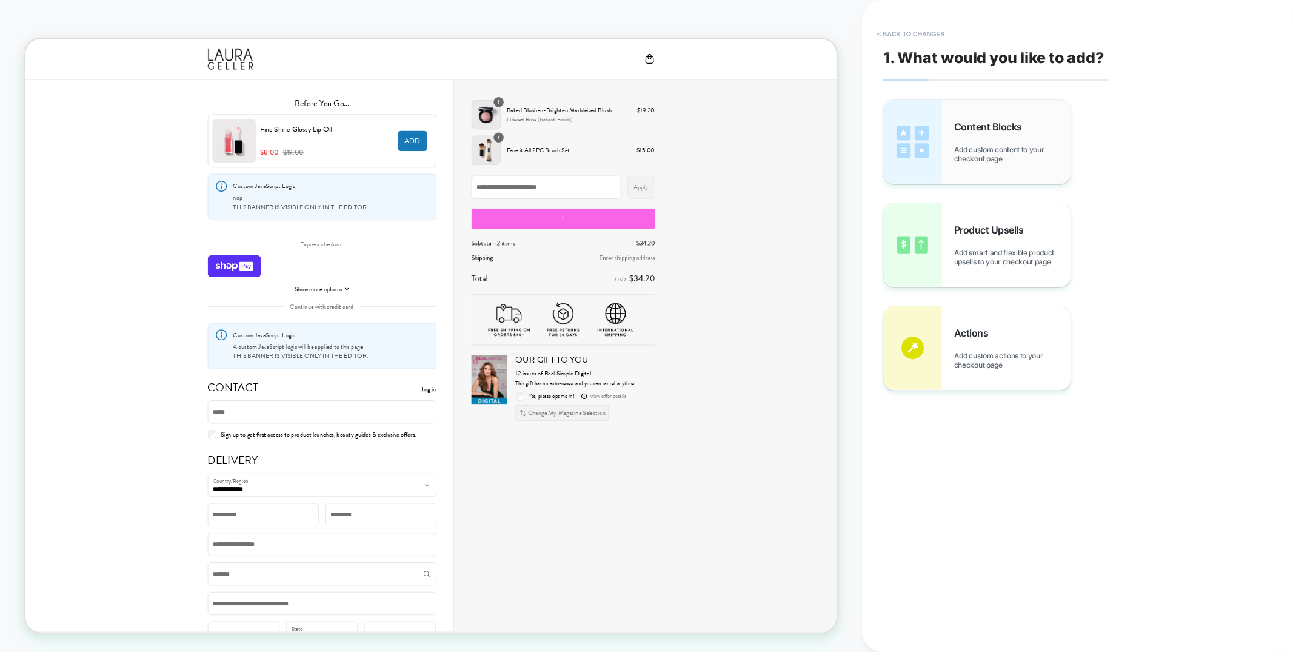
click at [927, 134] on img at bounding box center [913, 142] width 58 height 84
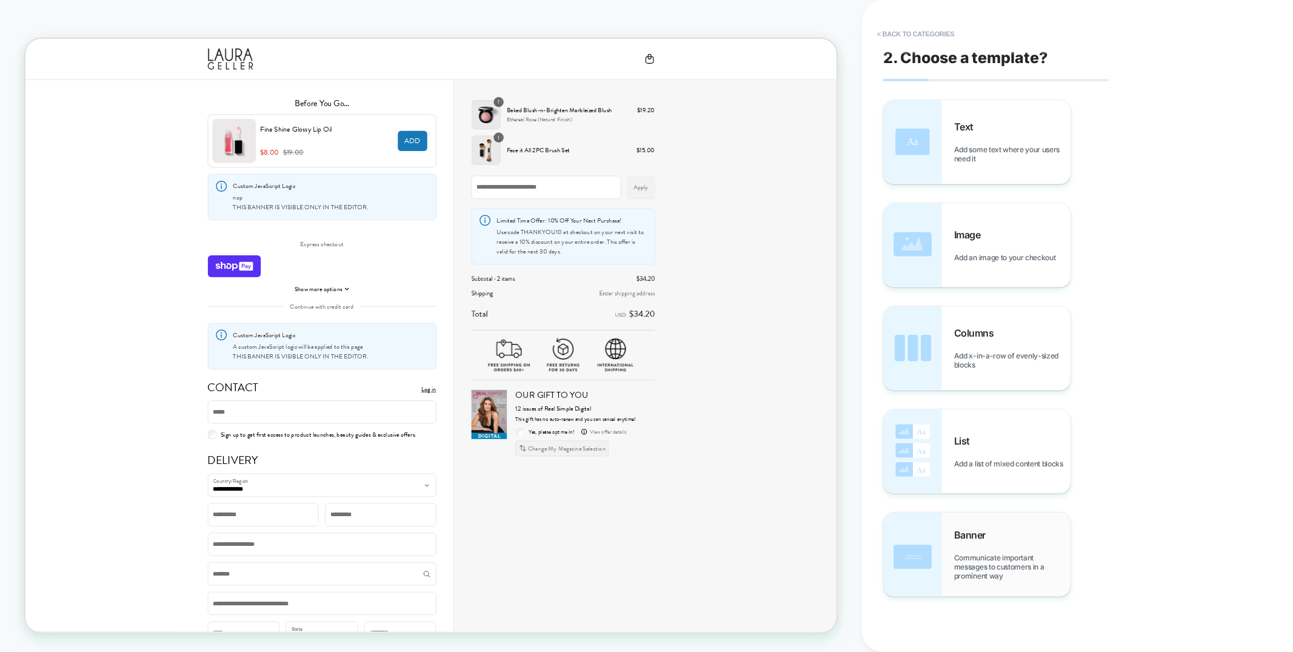
click at [1004, 562] on span "Communicate important messages to customers in a prominent way" at bounding box center [1012, 566] width 116 height 27
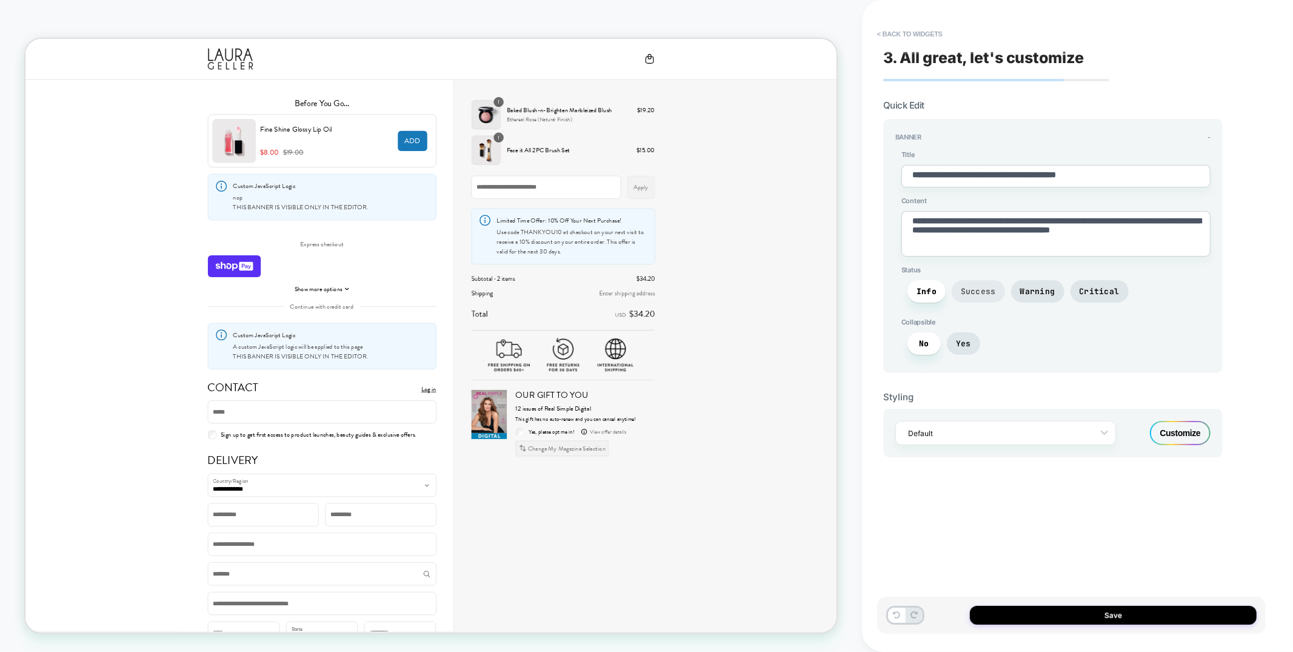
click at [993, 297] on span "Success" at bounding box center [978, 291] width 53 height 22
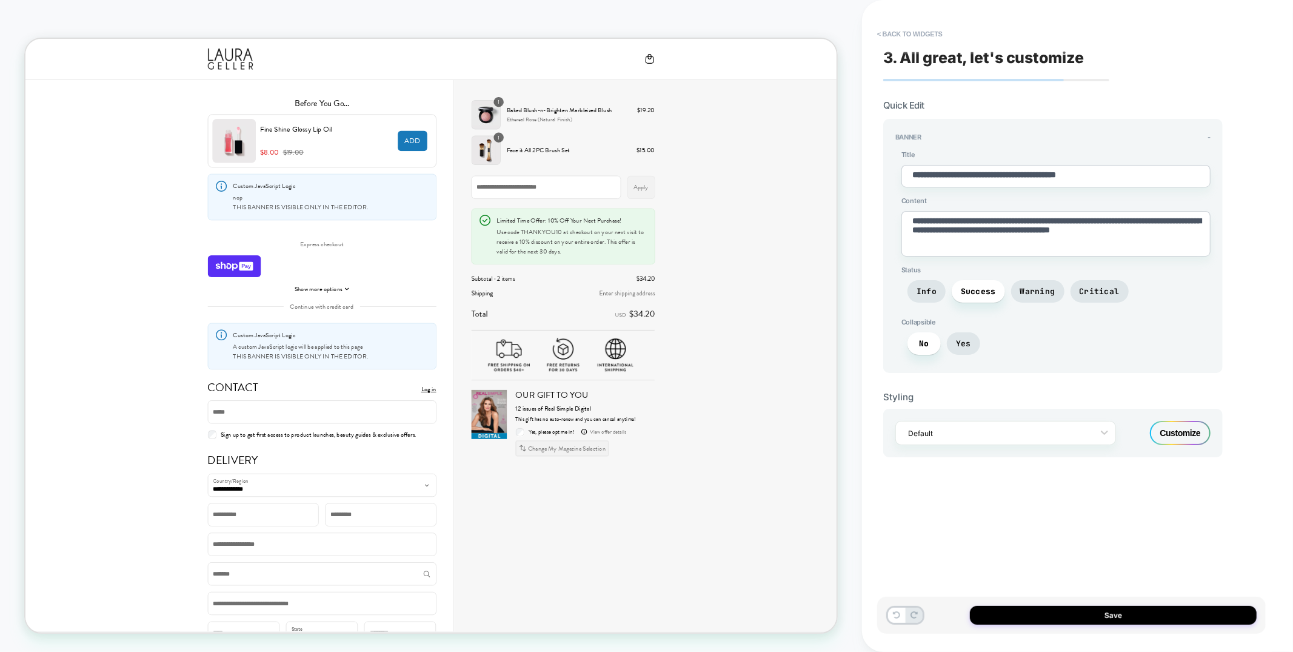
click at [1004, 239] on textarea "**********" at bounding box center [1055, 233] width 309 height 45
type textarea "*"
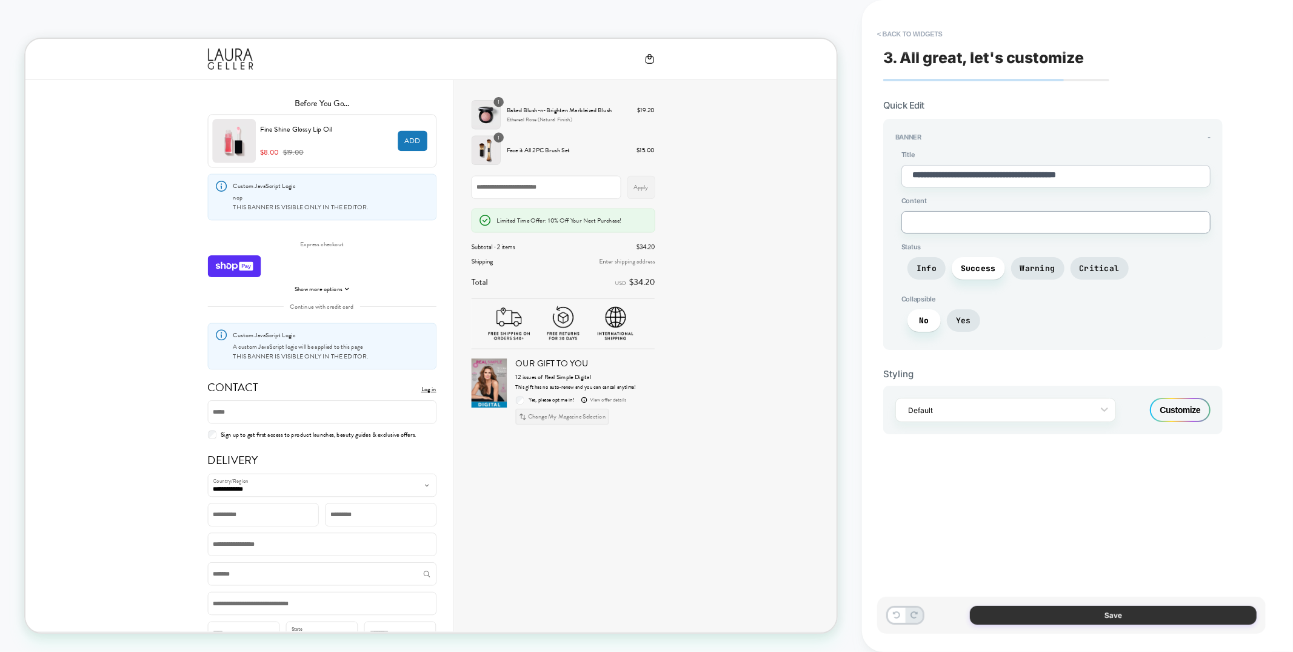
click at [1046, 616] on button "Save" at bounding box center [1113, 614] width 287 height 19
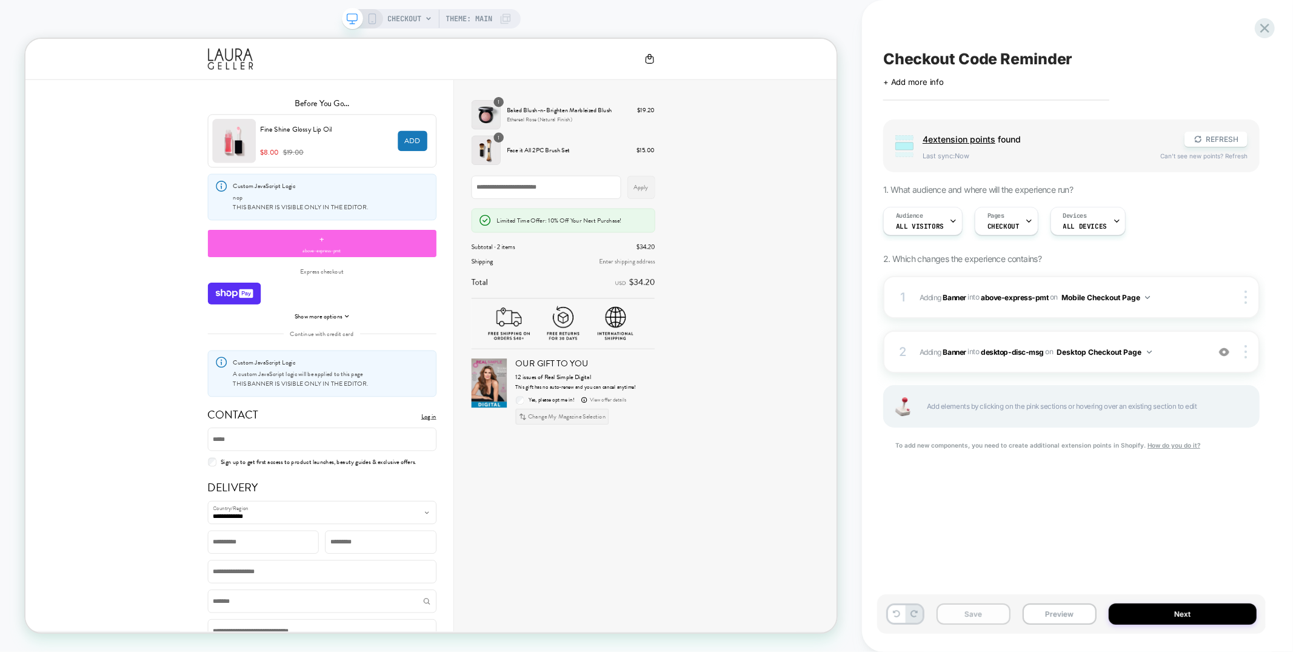
click at [962, 613] on button "Save" at bounding box center [973, 613] width 74 height 21
click at [1187, 362] on div "2 #_loomi_addon_1755104510099 Adding Banner INTO desktop-disc-msg desktop-disc-…" at bounding box center [1071, 351] width 376 height 42
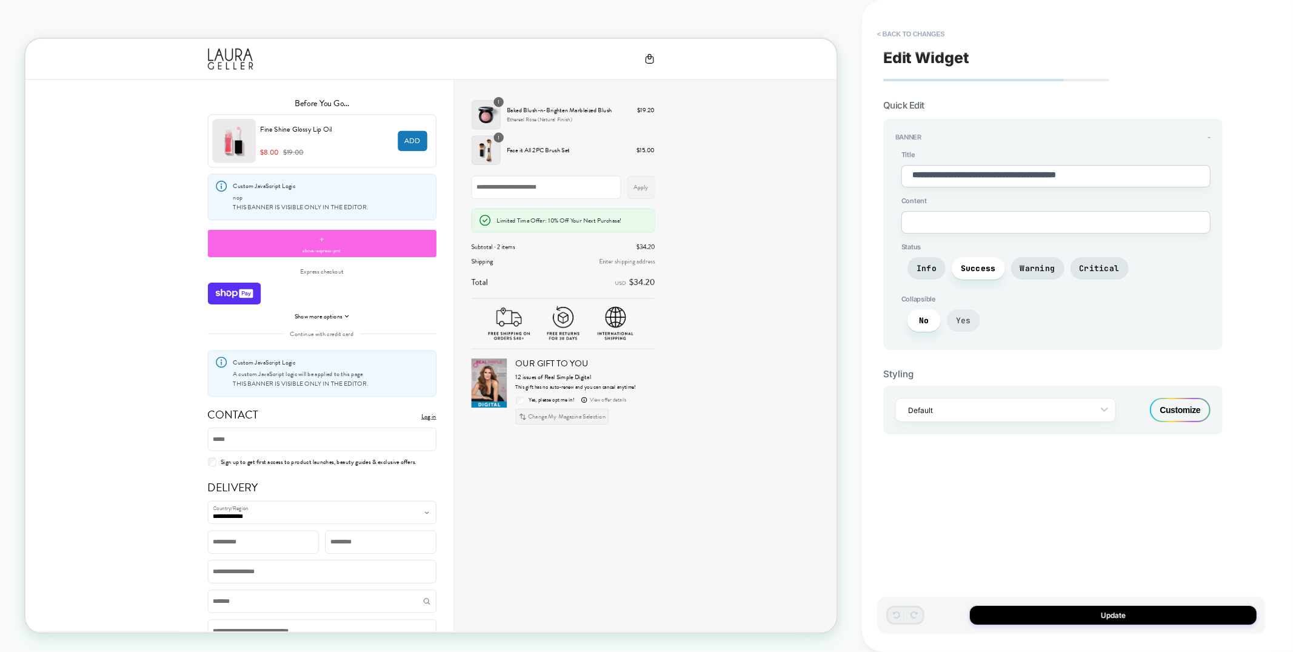
click at [969, 319] on span "Yes" at bounding box center [963, 320] width 15 height 10
click at [972, 224] on textarea at bounding box center [1055, 222] width 309 height 22
type textarea "*"
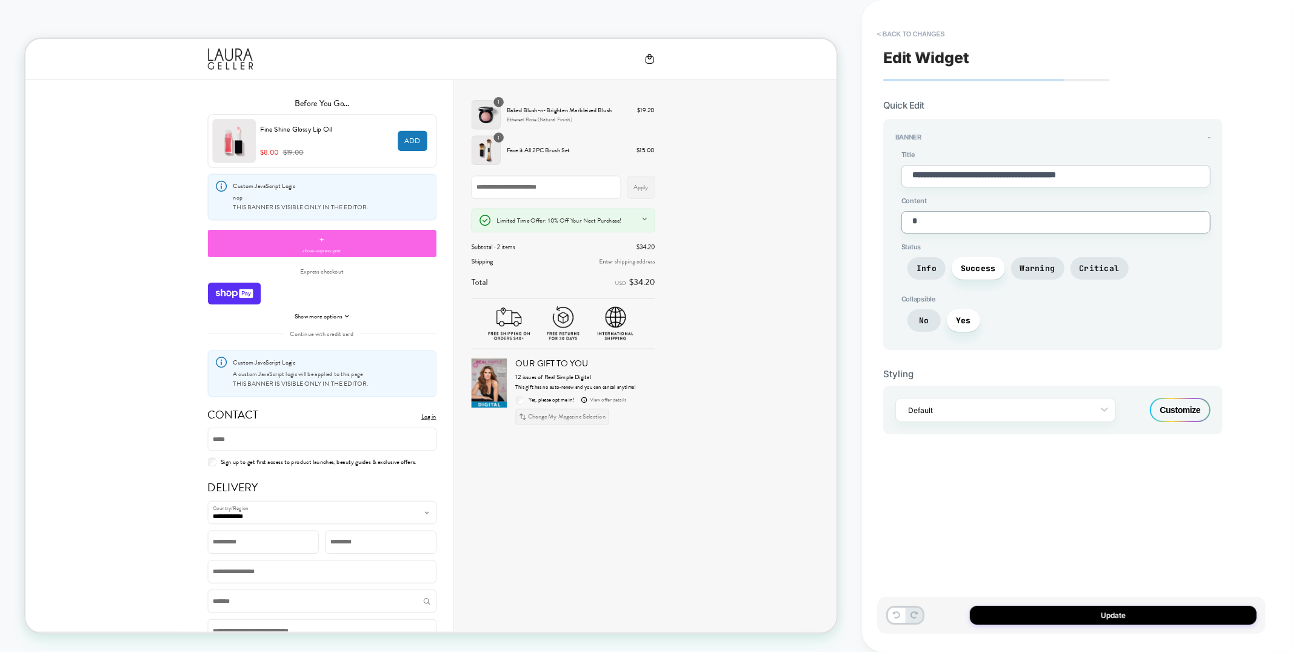
type textarea "**"
type textarea "*"
type textarea "***"
type textarea "*"
type textarea "****"
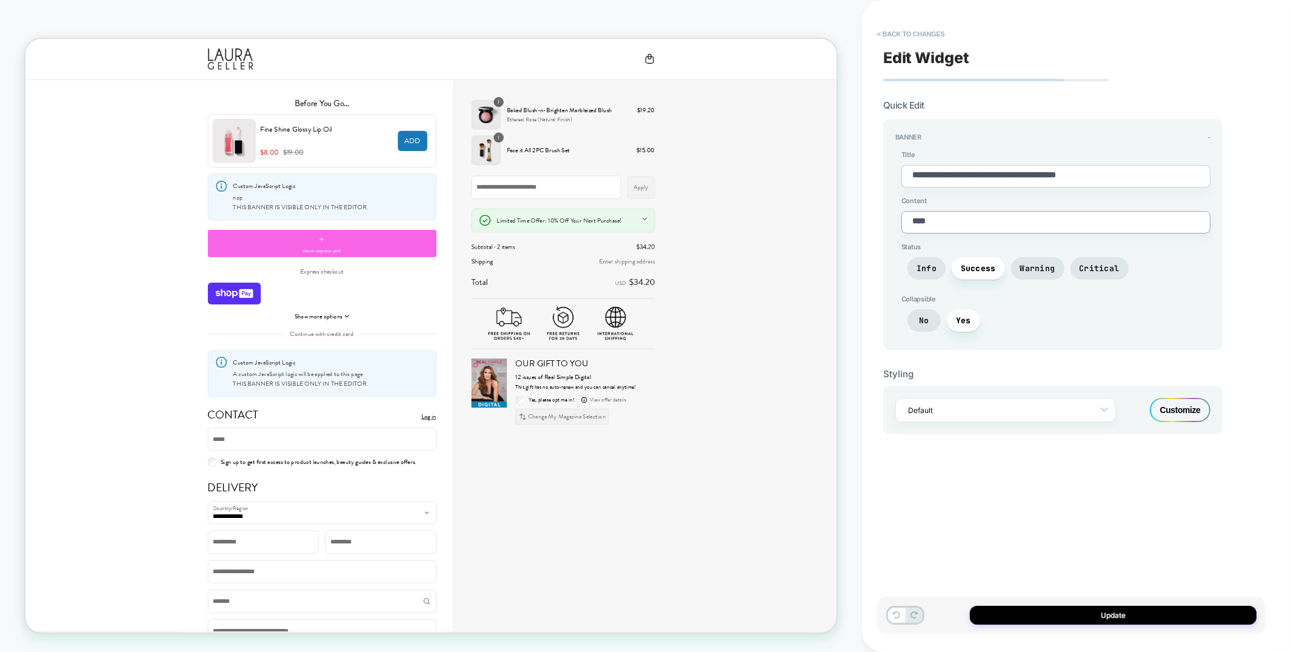
type textarea "*"
type textarea "****"
type textarea "*"
type textarea "******"
type textarea "*"
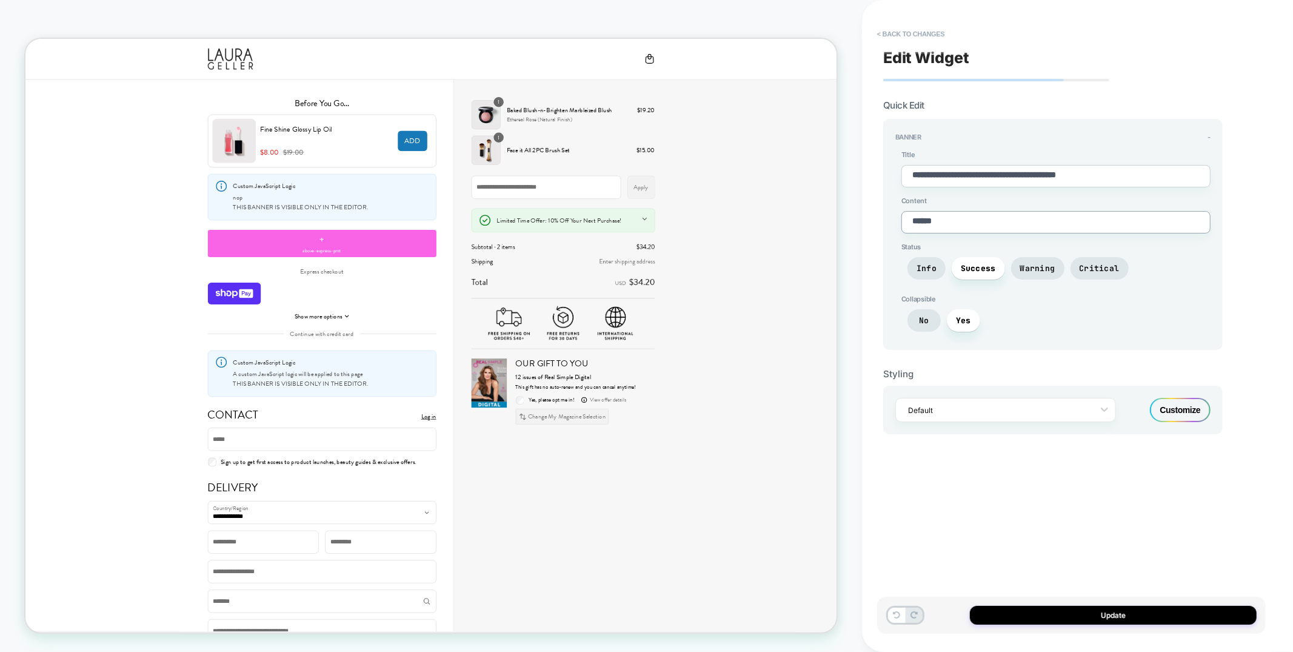
type textarea "*******"
type textarea "*"
type textarea "********"
type textarea "*"
type textarea "*********"
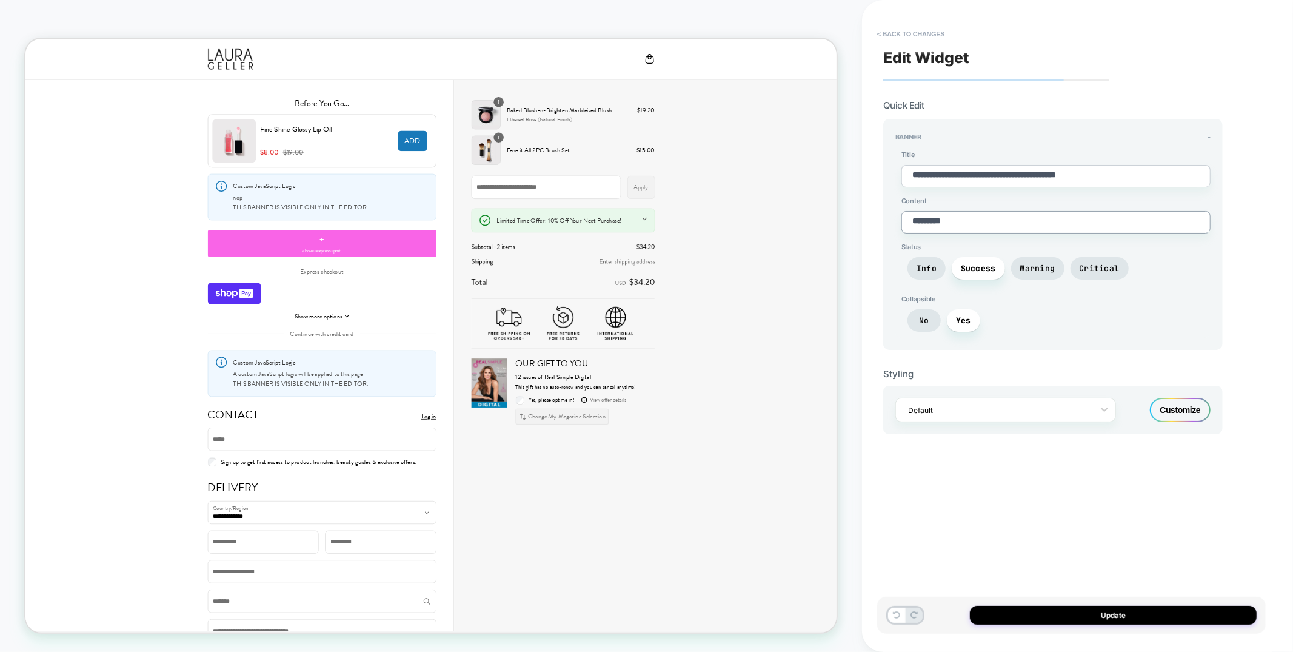
type textarea "*"
type textarea "**********"
type textarea "*"
type textarea "**********"
type textarea "*"
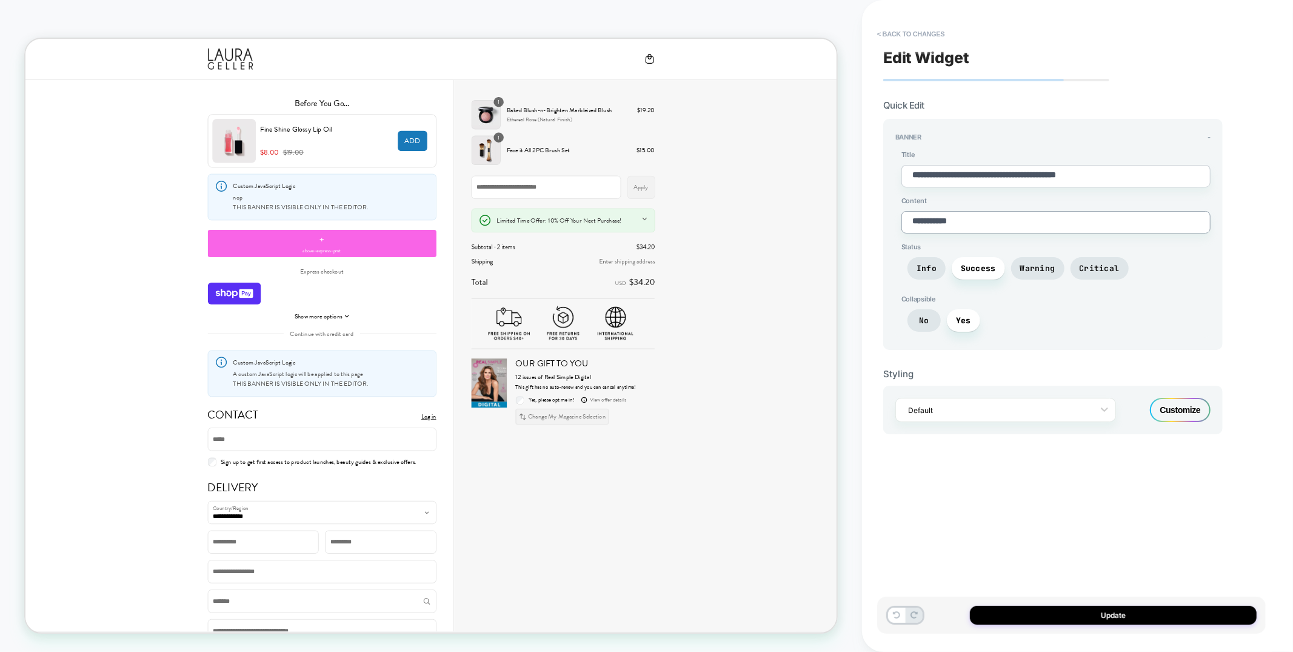
type textarea "**********"
type textarea "*"
type textarea "**********"
click at [845, 283] on button "button" at bounding box center [850, 277] width 19 height 19
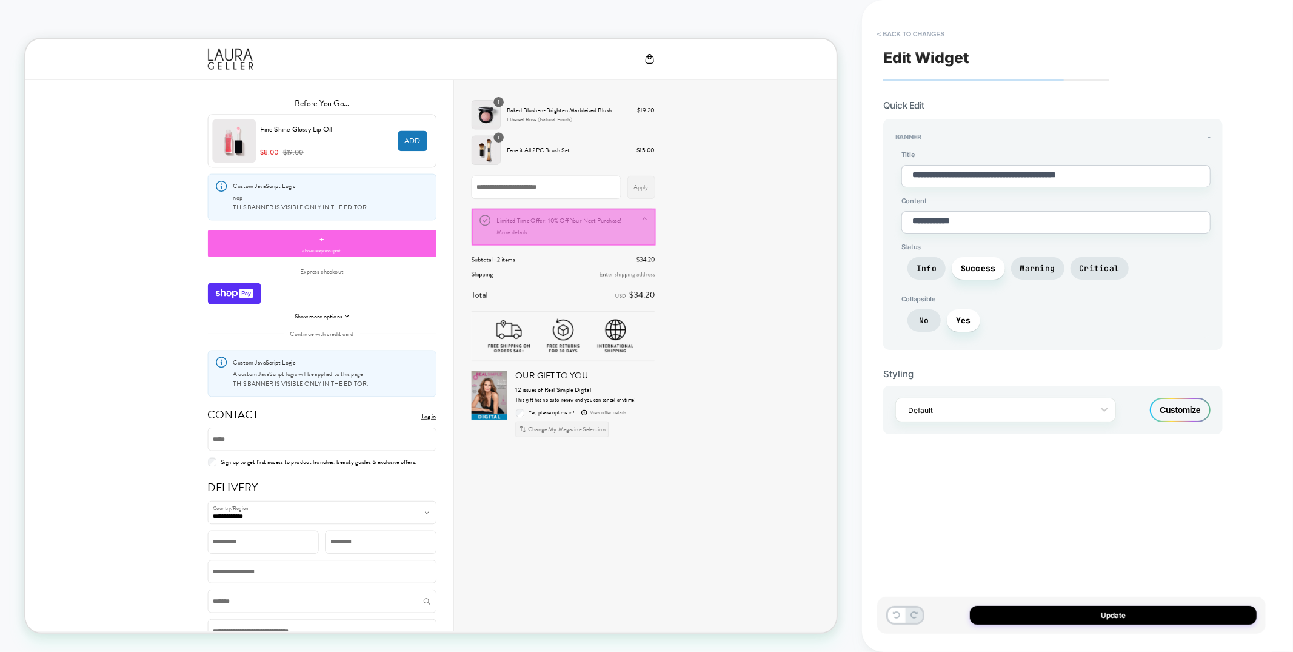
click at [850, 279] on div at bounding box center [743, 288] width 245 height 49
click at [929, 321] on span "No" at bounding box center [924, 320] width 10 height 10
click at [965, 215] on textarea "**********" at bounding box center [1055, 222] width 309 height 22
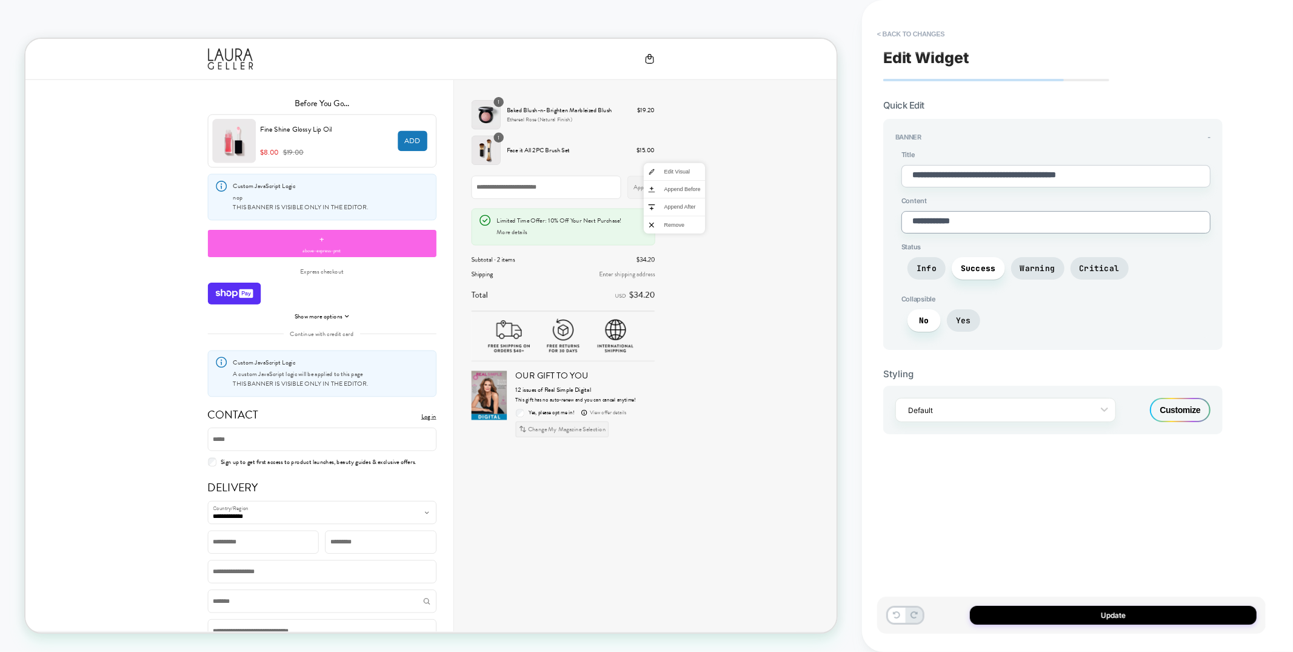
type textarea "*"
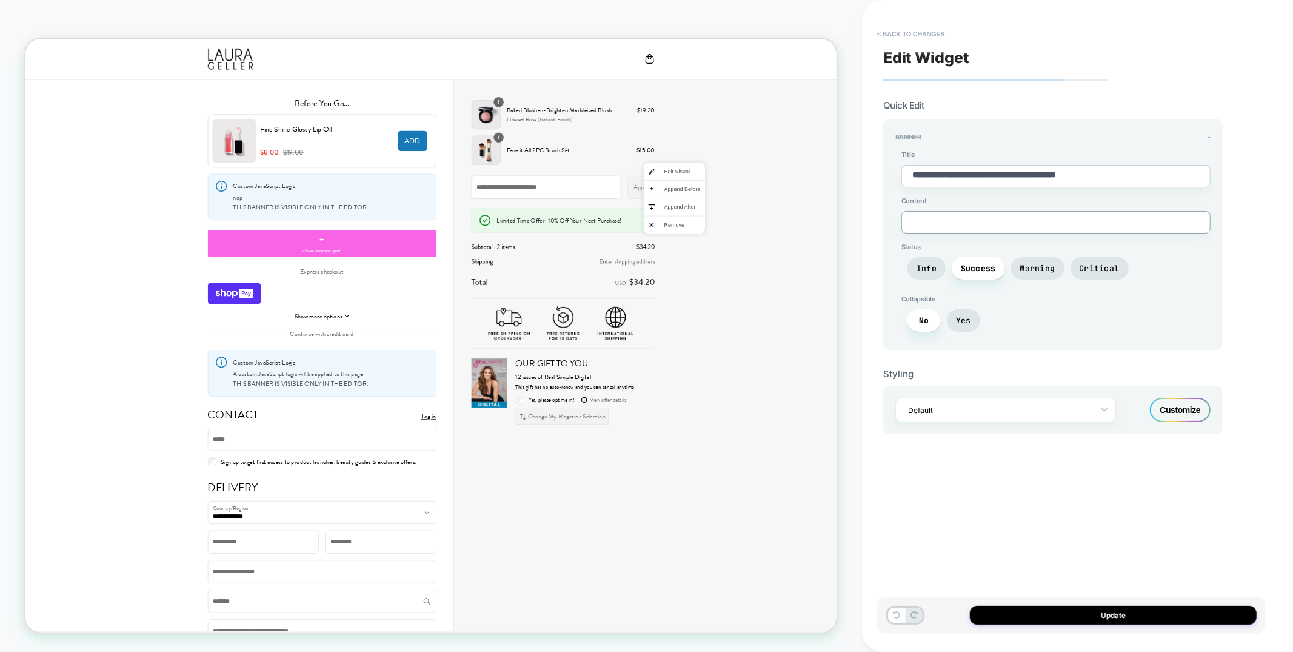
click at [965, 215] on textarea at bounding box center [1055, 222] width 309 height 22
click at [1112, 612] on button "Update" at bounding box center [1113, 614] width 287 height 19
type textarea "*"
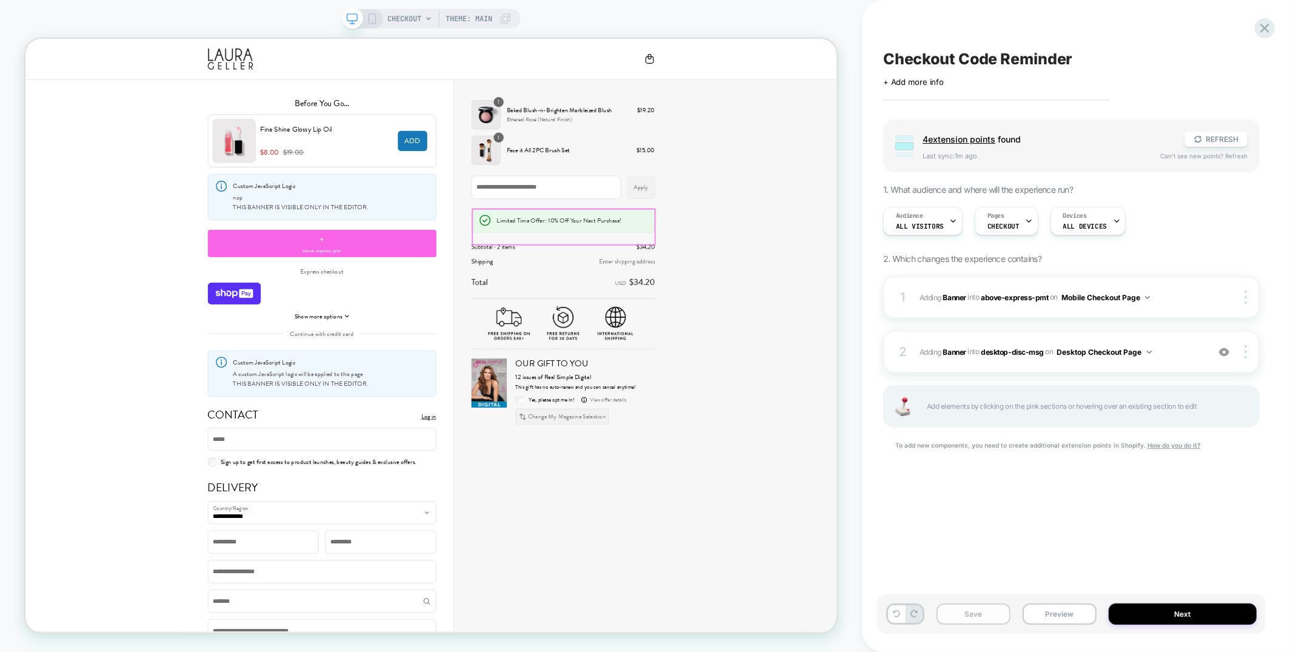
click at [983, 621] on button "Save" at bounding box center [973, 613] width 74 height 21
click at [1261, 24] on icon at bounding box center [1264, 28] width 9 height 9
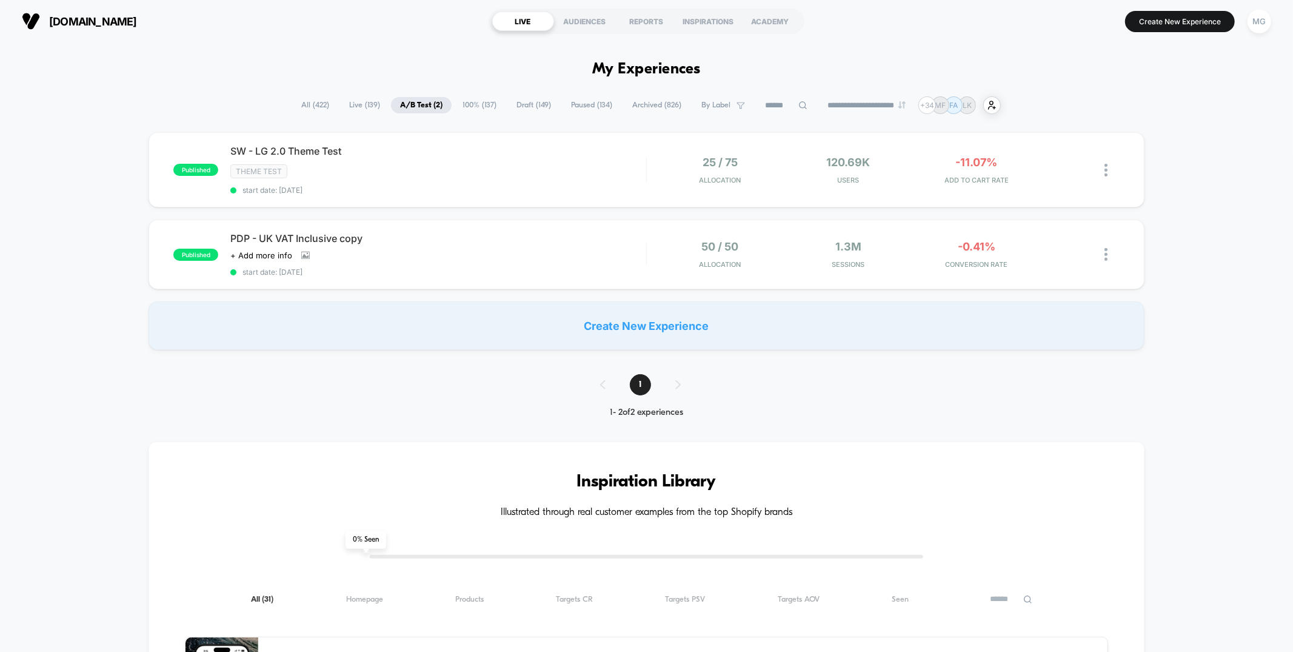
click at [529, 104] on span "Draft ( 149 )" at bounding box center [533, 105] width 53 height 16
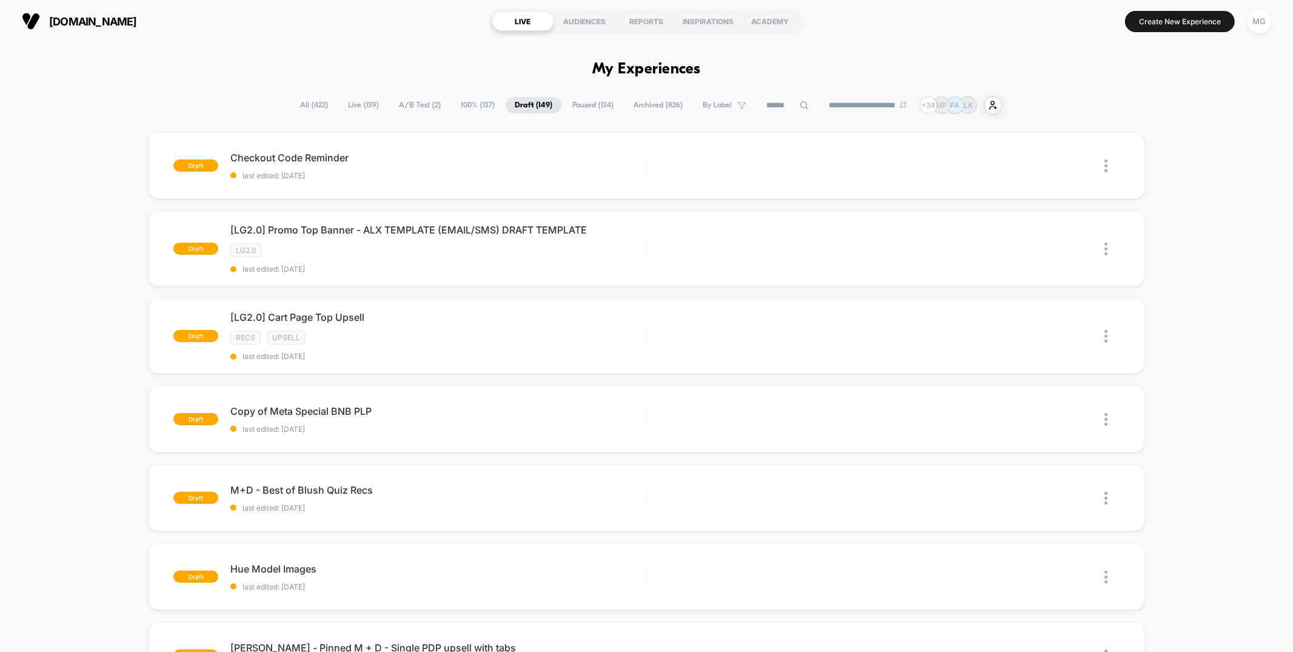
click at [416, 105] on span "A/B Test ( 2 )" at bounding box center [420, 105] width 60 height 16
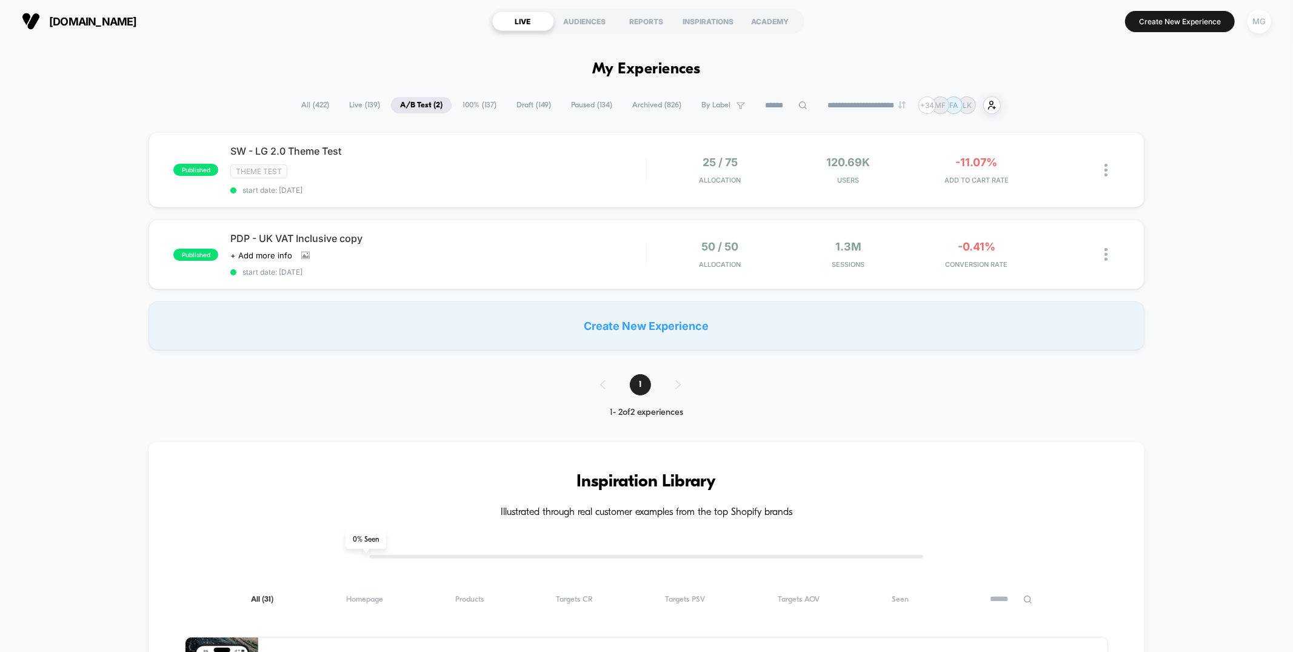
click at [1263, 28] on div "MG" at bounding box center [1259, 22] width 24 height 24
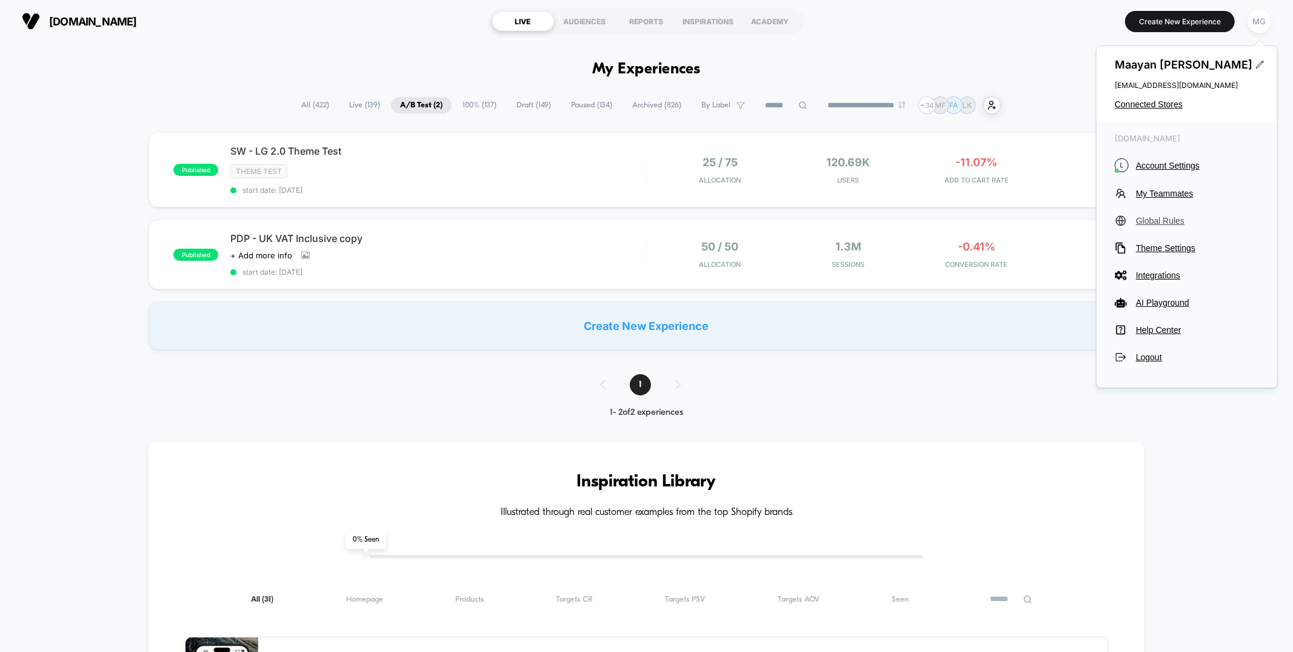
click at [1159, 222] on span "Global Rules" at bounding box center [1197, 221] width 123 height 10
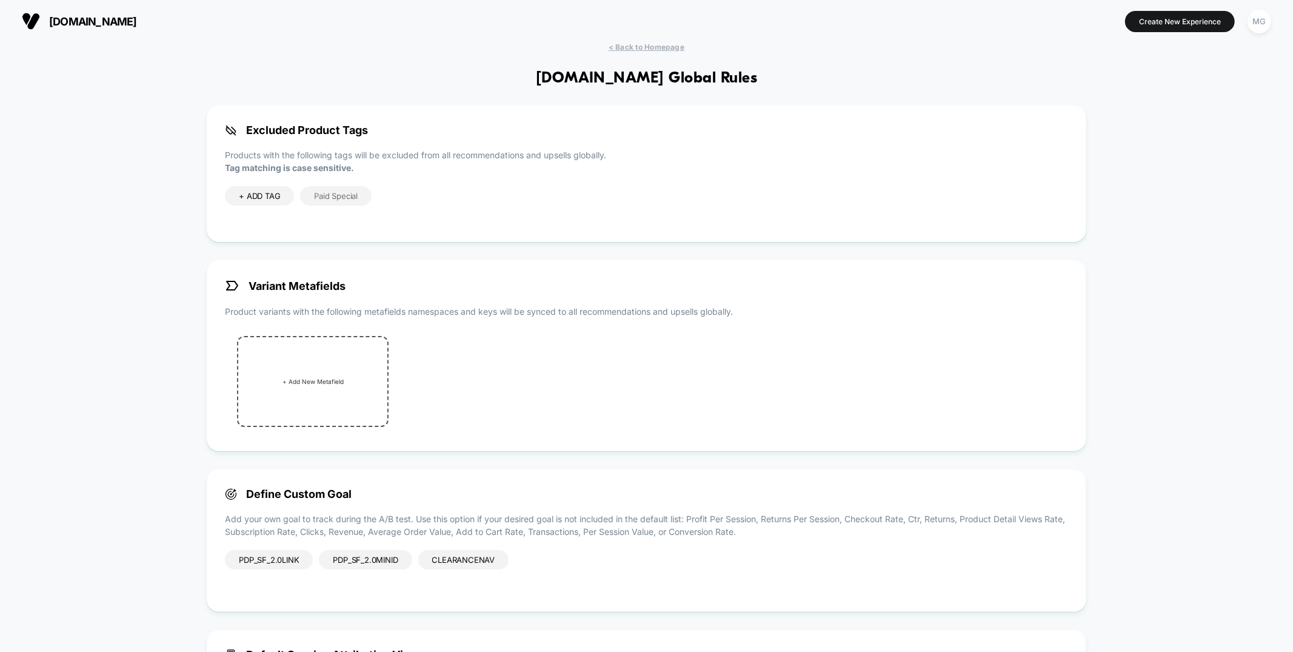
click at [482, 558] on div "ClearanceNav" at bounding box center [463, 559] width 91 height 19
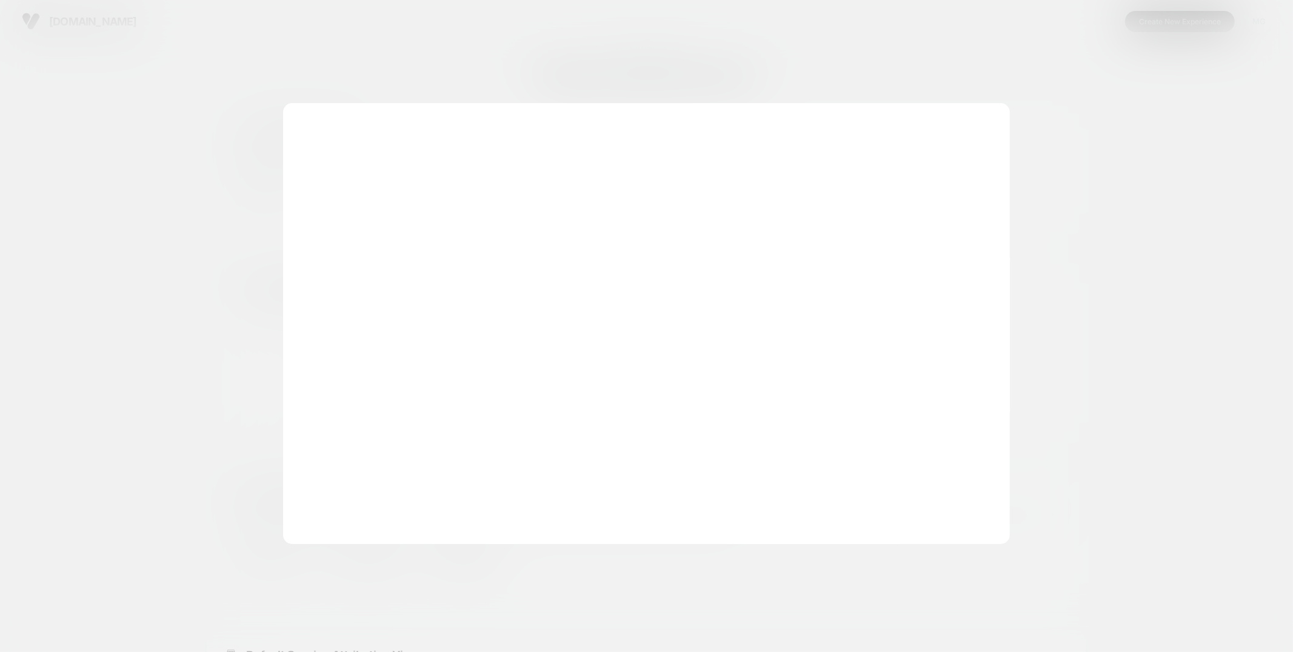
scroll to position [147, 0]
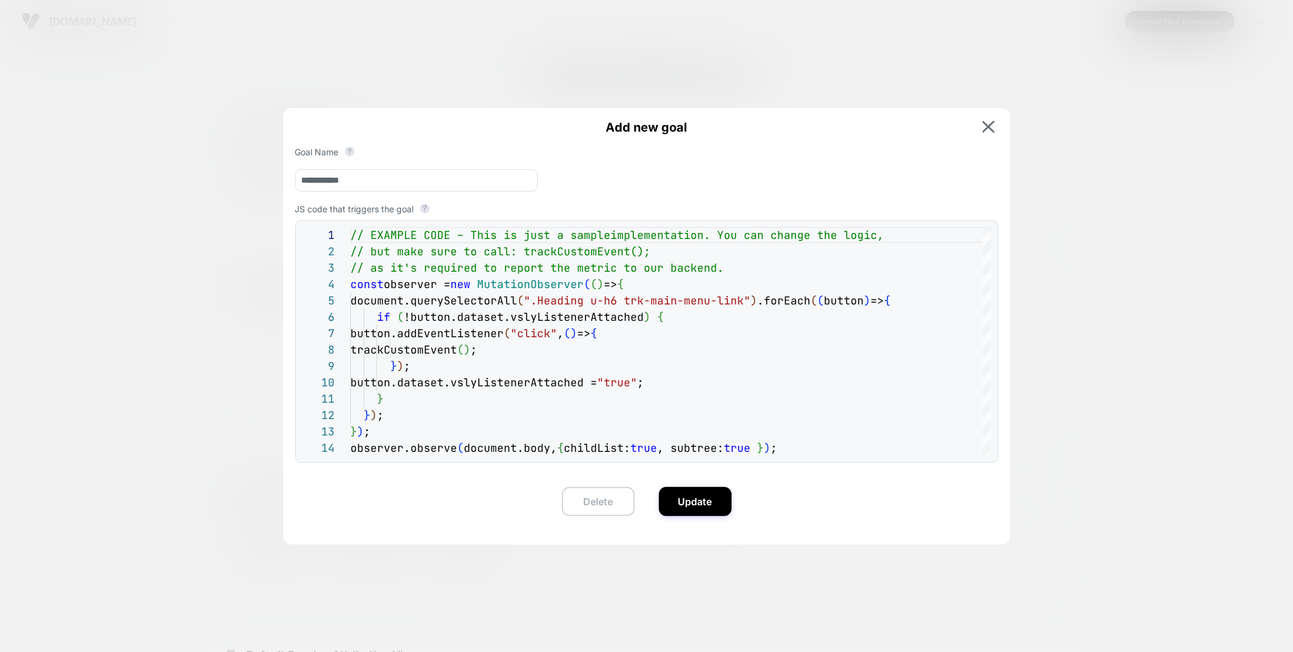
click at [609, 501] on button "Delete" at bounding box center [598, 501] width 73 height 29
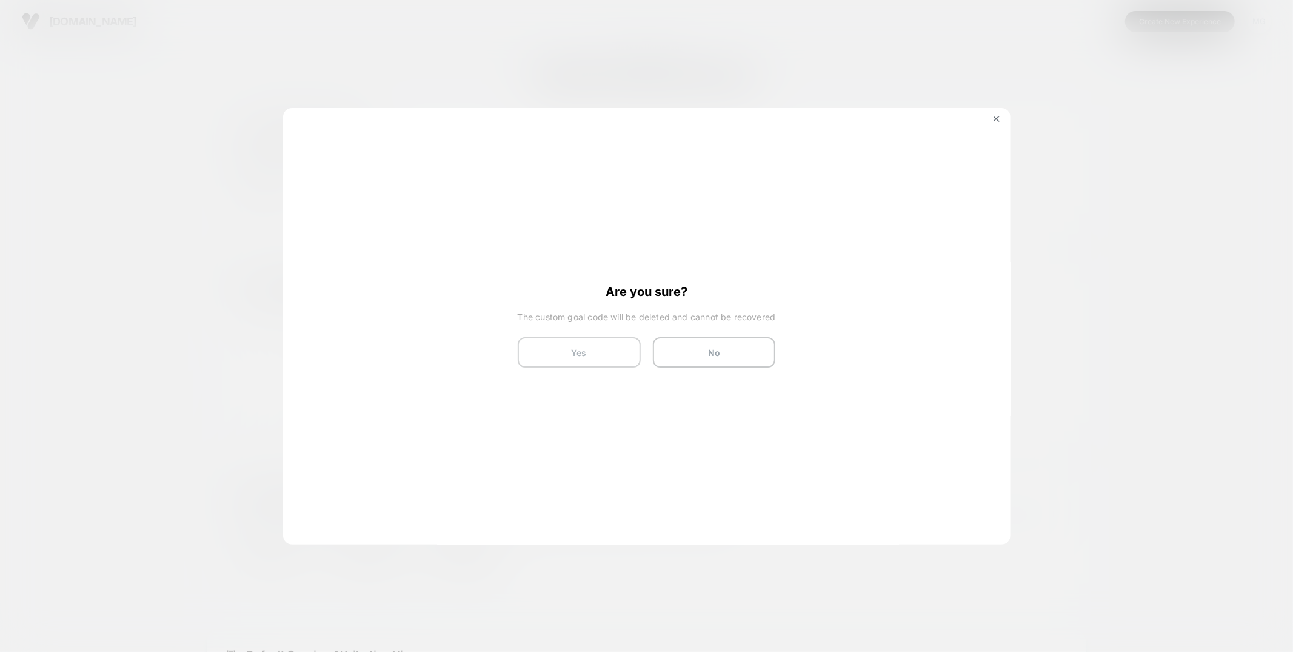
click at [599, 352] on button "Yes" at bounding box center [579, 352] width 123 height 30
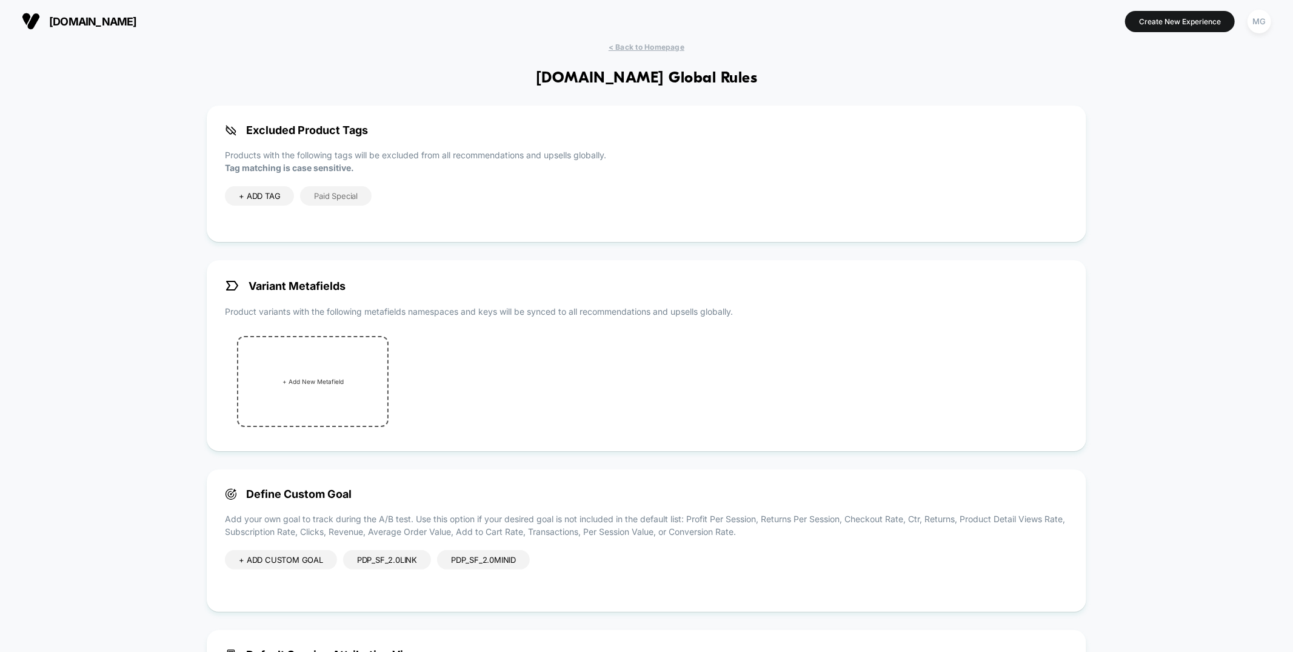
click at [381, 569] on div "+ ADD CUSTOM GOAL PDP_SF_2.0Link PDP_SF_2.0MiniD" at bounding box center [377, 572] width 305 height 44
click at [404, 564] on div "PDP_SF_2.0Link" at bounding box center [387, 559] width 88 height 19
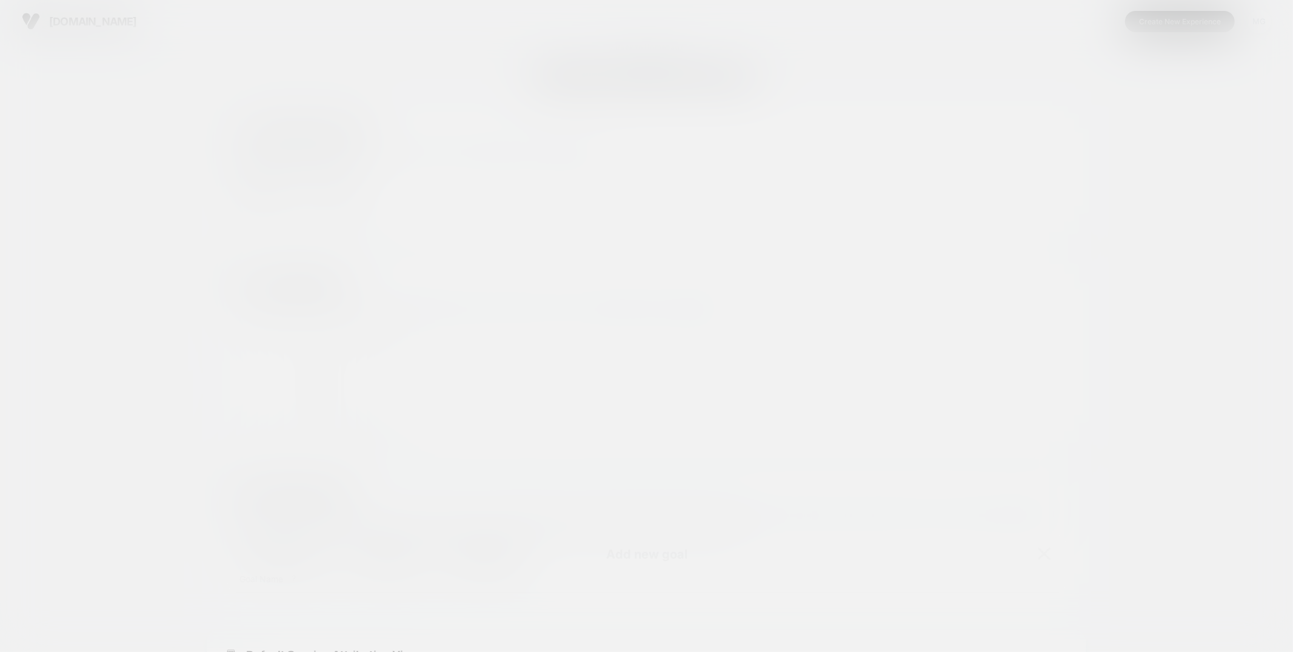
scroll to position [164, 0]
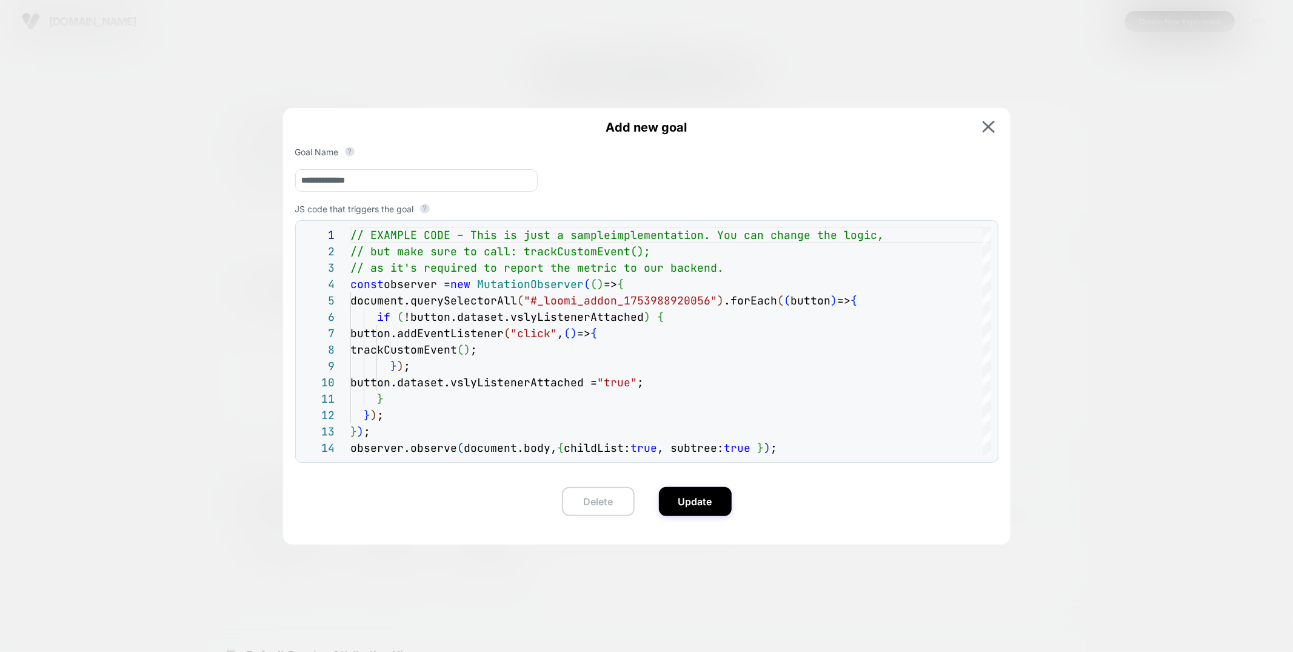
click at [589, 501] on button "Delete" at bounding box center [598, 501] width 73 height 29
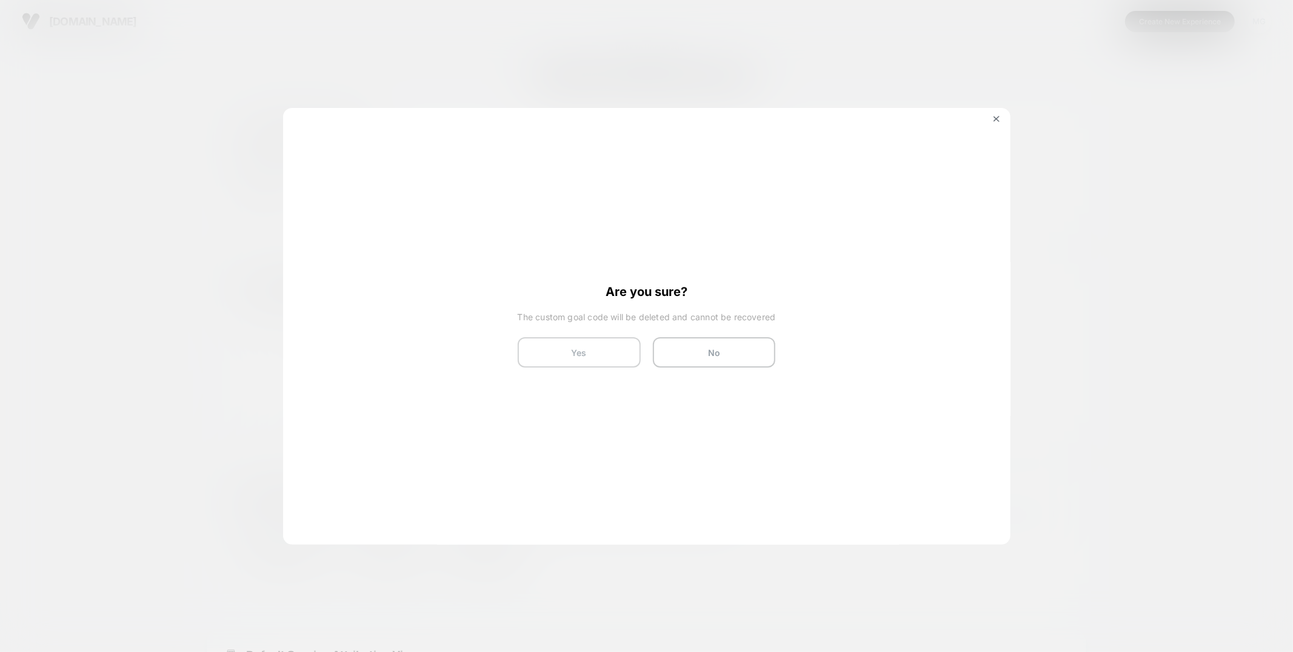
click at [545, 350] on button "Yes" at bounding box center [579, 352] width 123 height 30
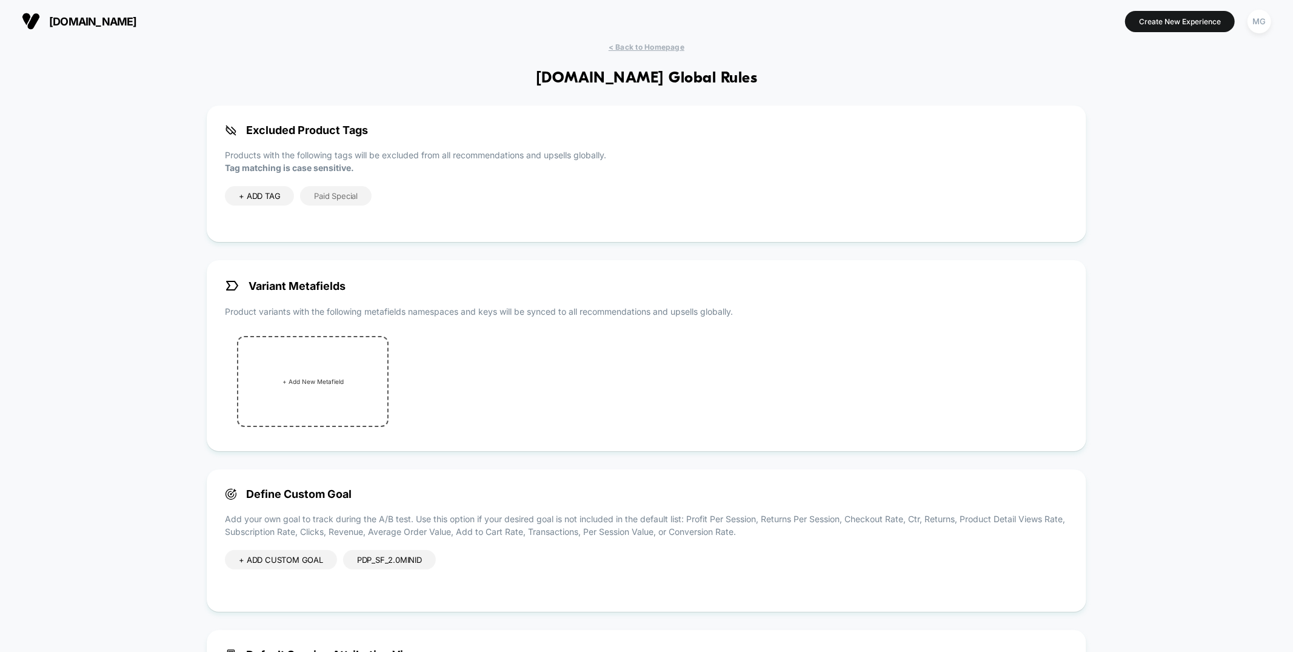
click at [385, 561] on div "PDP_SF_2.0MiniD" at bounding box center [389, 559] width 93 height 19
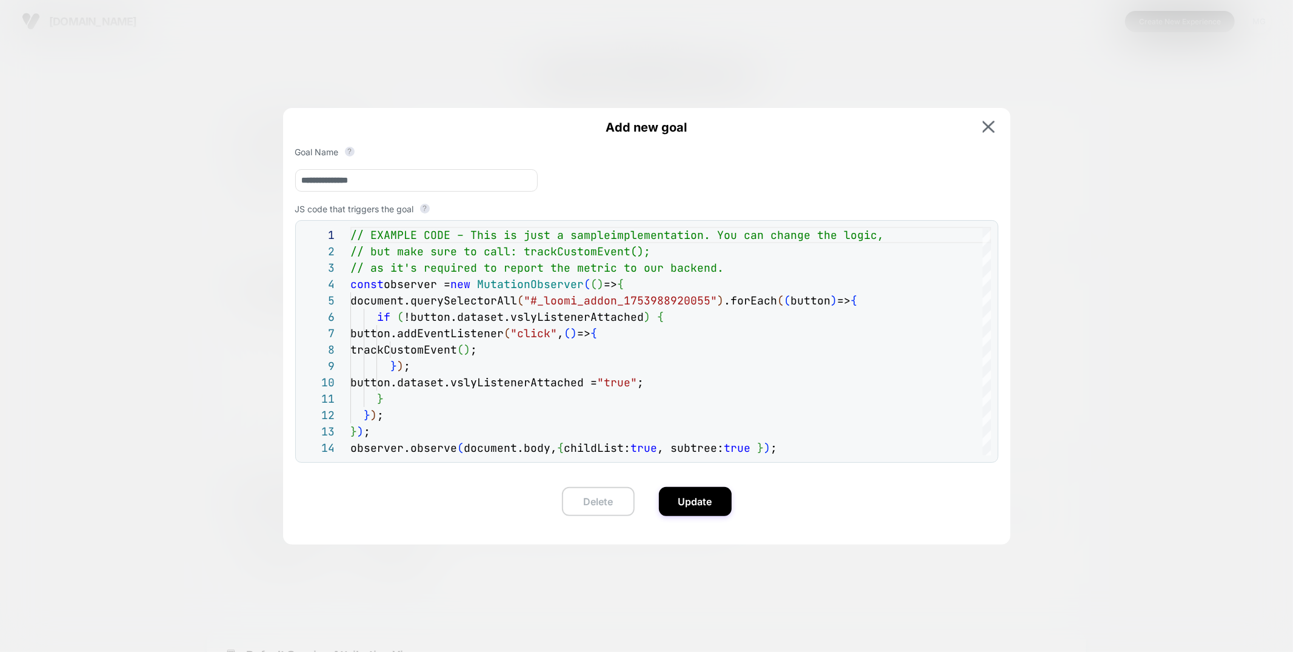
click at [604, 498] on button "Delete" at bounding box center [598, 501] width 73 height 29
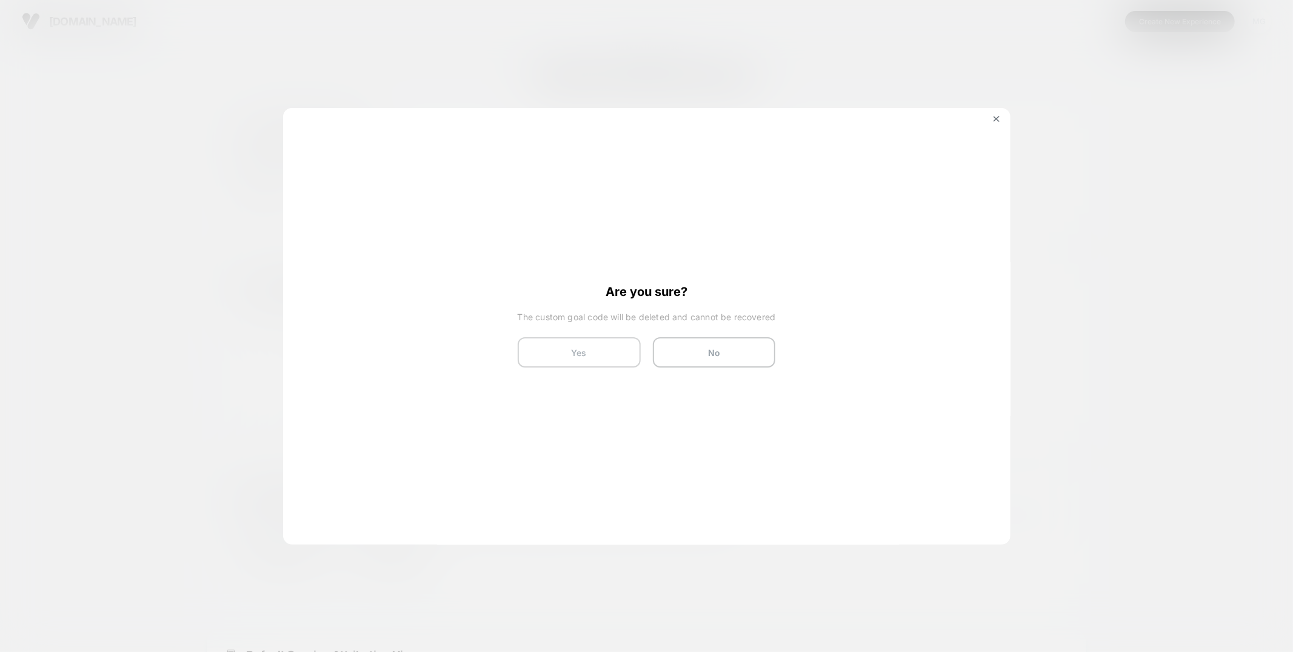
click at [632, 354] on button "Yes" at bounding box center [579, 352] width 123 height 30
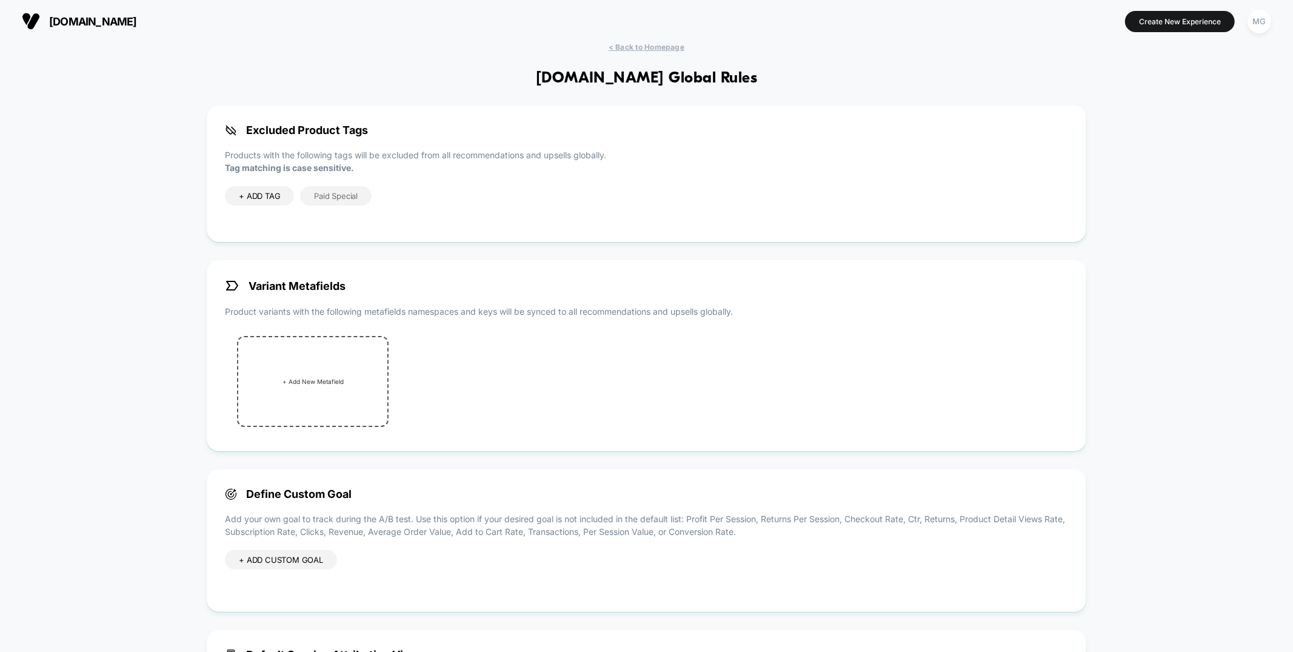
click at [294, 561] on div "+ ADD CUSTOM GOAL" at bounding box center [281, 559] width 112 height 19
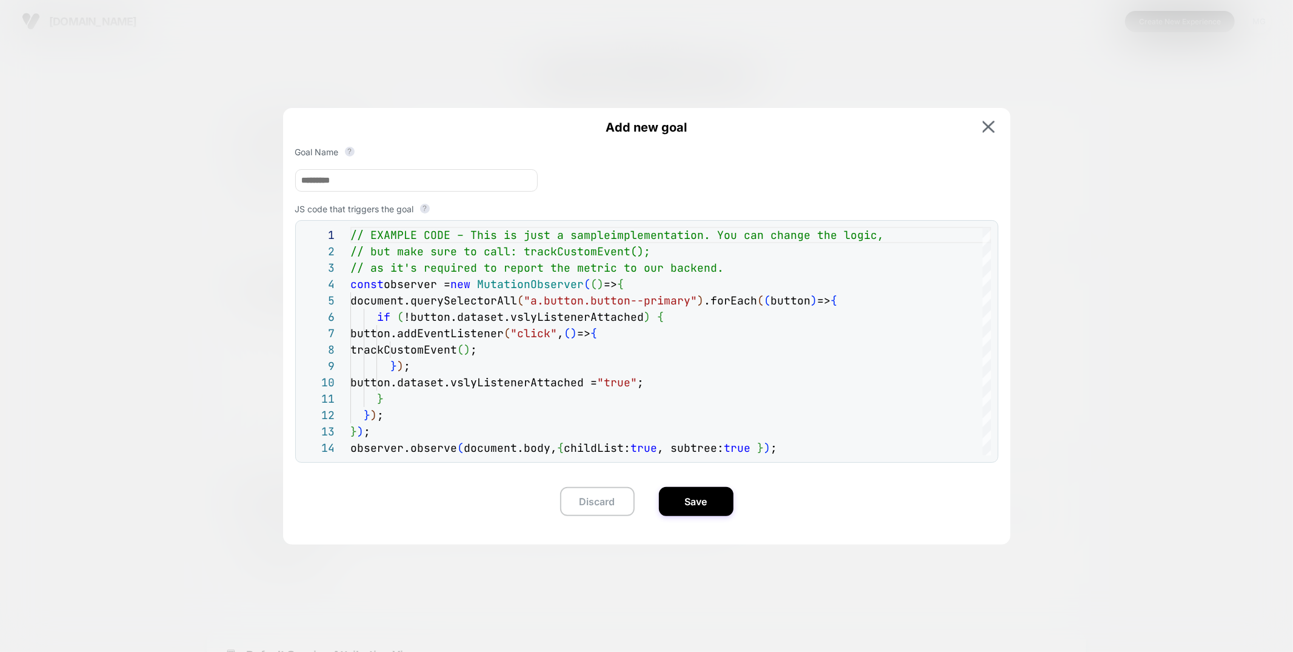
click at [399, 182] on input at bounding box center [416, 180] width 242 height 22
type input "**********"
drag, startPoint x: 539, startPoint y: 302, endPoint x: 696, endPoint y: 308, distance: 157.1
click at [696, 308] on div "// EXAMPLE CODE – This is just a sample implementation. You can change the logi…" at bounding box center [670, 447] width 641 height 441
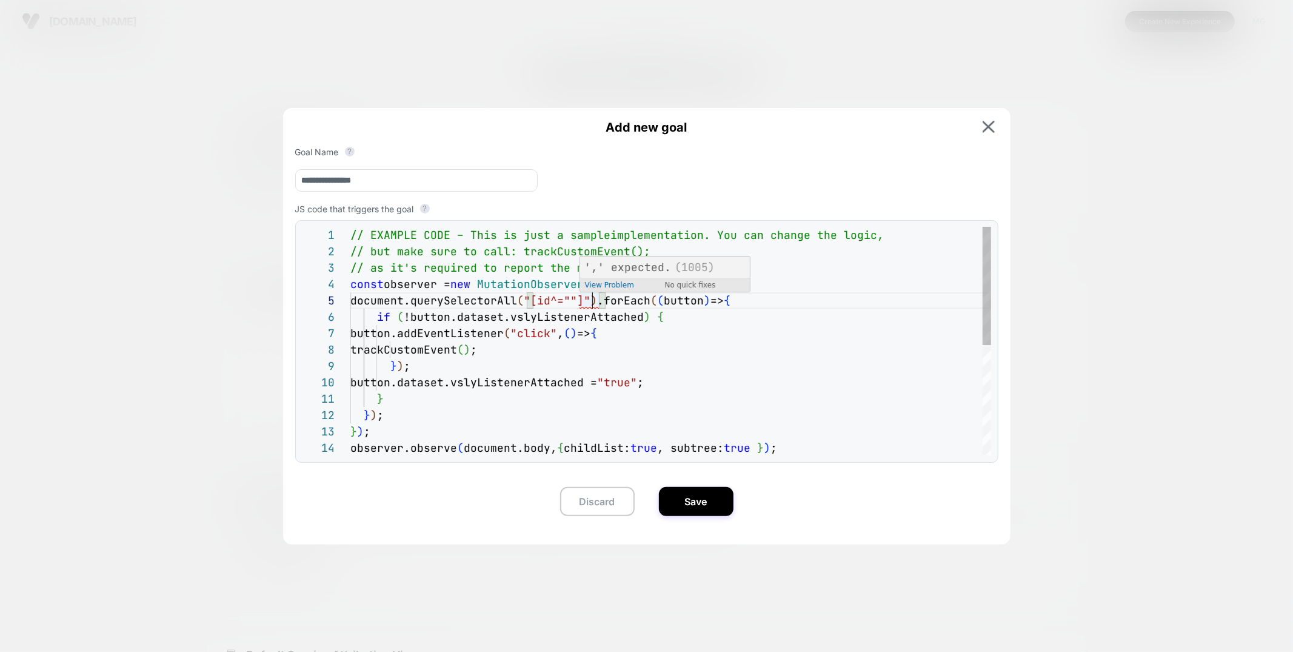
scroll to position [65, 228]
click at [579, 301] on div "// EXAMPLE CODE – This is just a sample implementation. You can change the logi…" at bounding box center [670, 447] width 641 height 441
click at [540, 301] on div "// EXAMPLE CODE – This is just a sample implementation. You can change the logi…" at bounding box center [670, 447] width 641 height 441
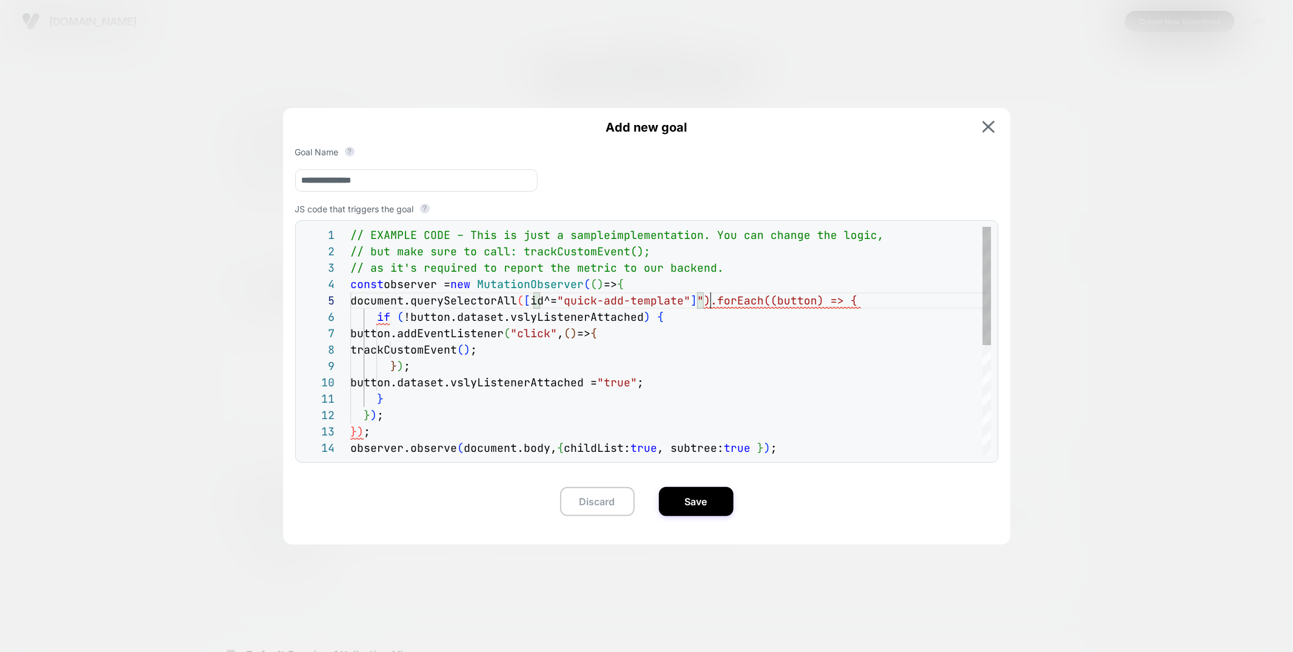
click at [710, 301] on div "// EXAMPLE CODE – This is just a sample implementation. You can change the logi…" at bounding box center [670, 447] width 641 height 441
type textarea "**********"
click at [690, 504] on button "Save" at bounding box center [696, 501] width 75 height 29
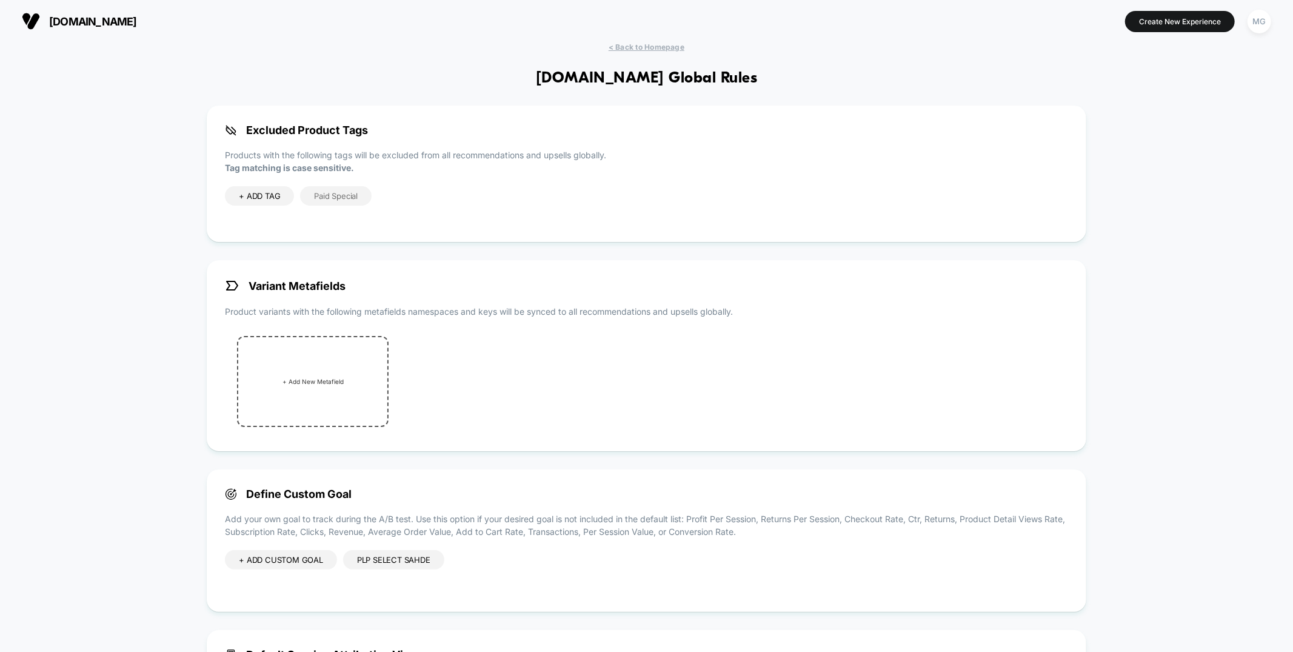
click at [282, 560] on div "+ ADD CUSTOM GOAL" at bounding box center [281, 559] width 112 height 19
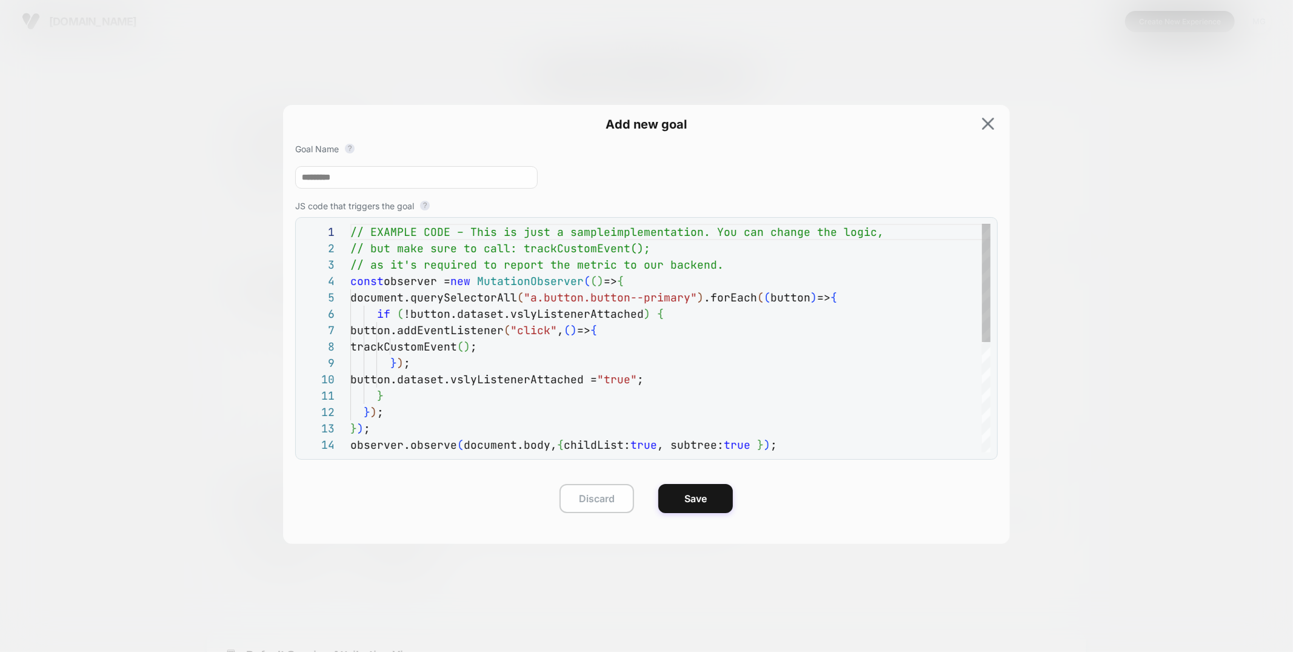
scroll to position [164, 0]
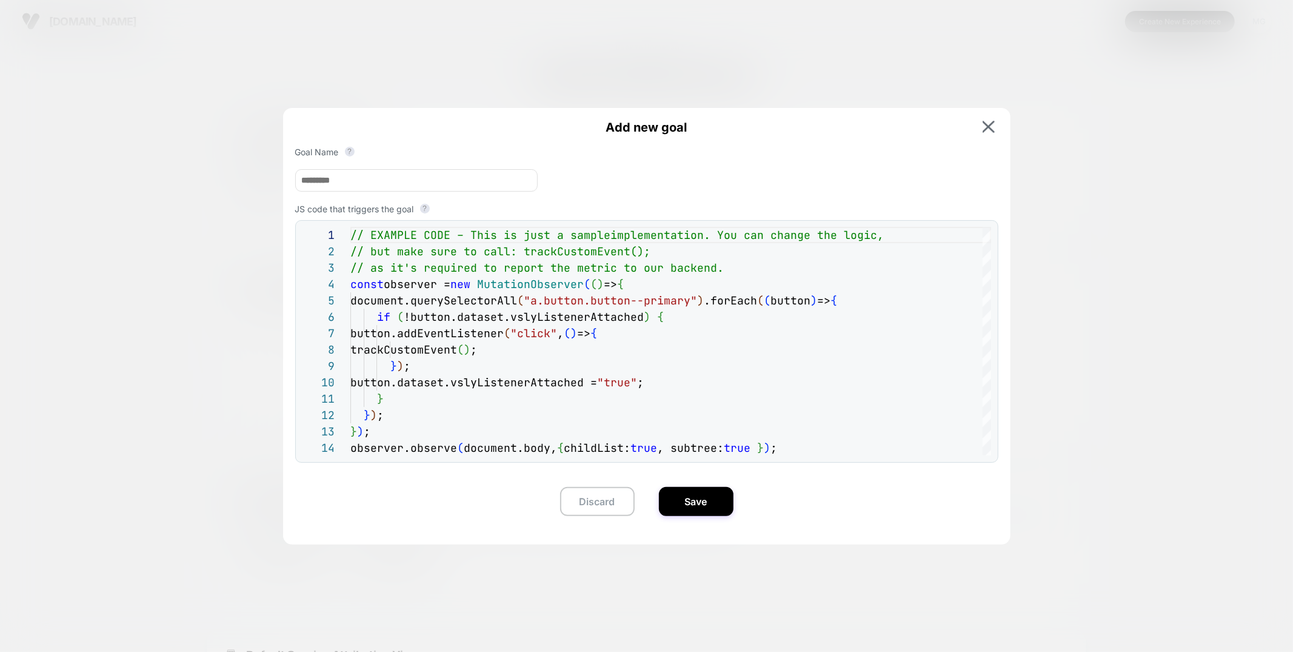
click at [387, 188] on input at bounding box center [416, 180] width 242 height 22
type input "*******"
drag, startPoint x: 535, startPoint y: 299, endPoint x: 705, endPoint y: 296, distance: 170.3
click at [705, 296] on div "// EXAMPLE CODE – This is just a sample implementation. You can change the logi…" at bounding box center [670, 447] width 641 height 441
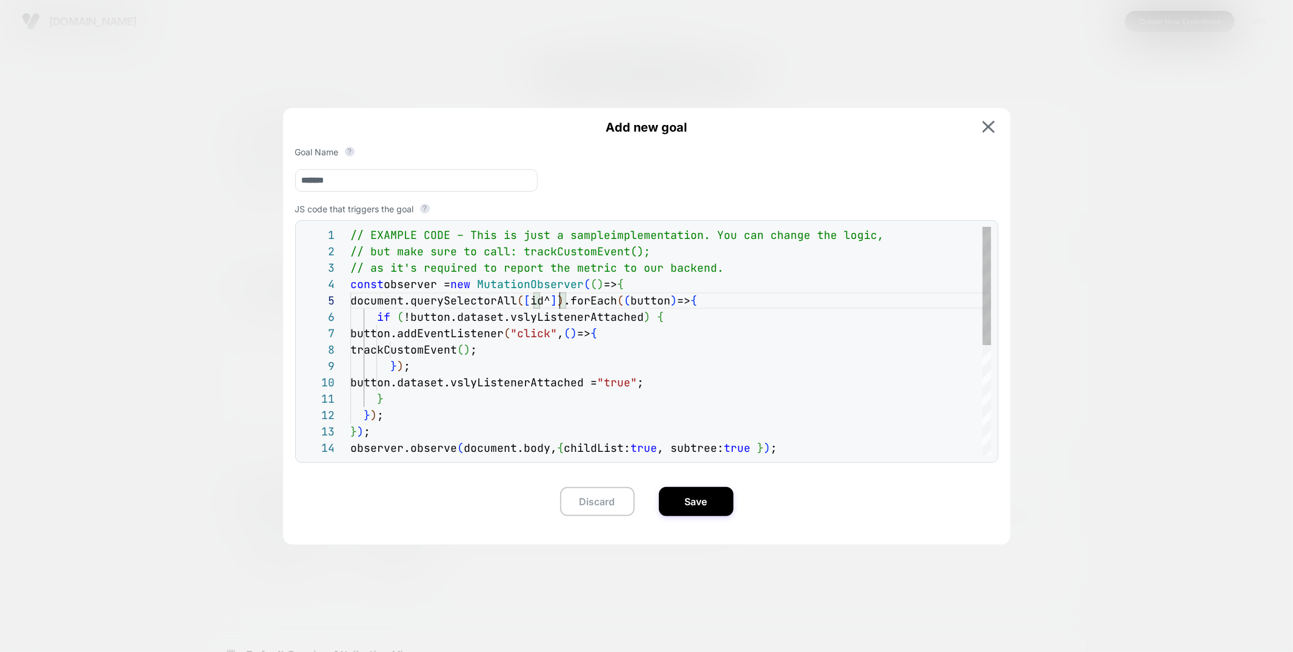
scroll to position [65, 215]
click at [562, 302] on div "// EXAMPLE CODE – This is just a sample implementation. You can change the logi…" at bounding box center [670, 447] width 641 height 441
click at [565, 302] on div "// EXAMPLE CODE – This is just a sample implementation. You can change the logi…" at bounding box center [670, 447] width 641 height 441
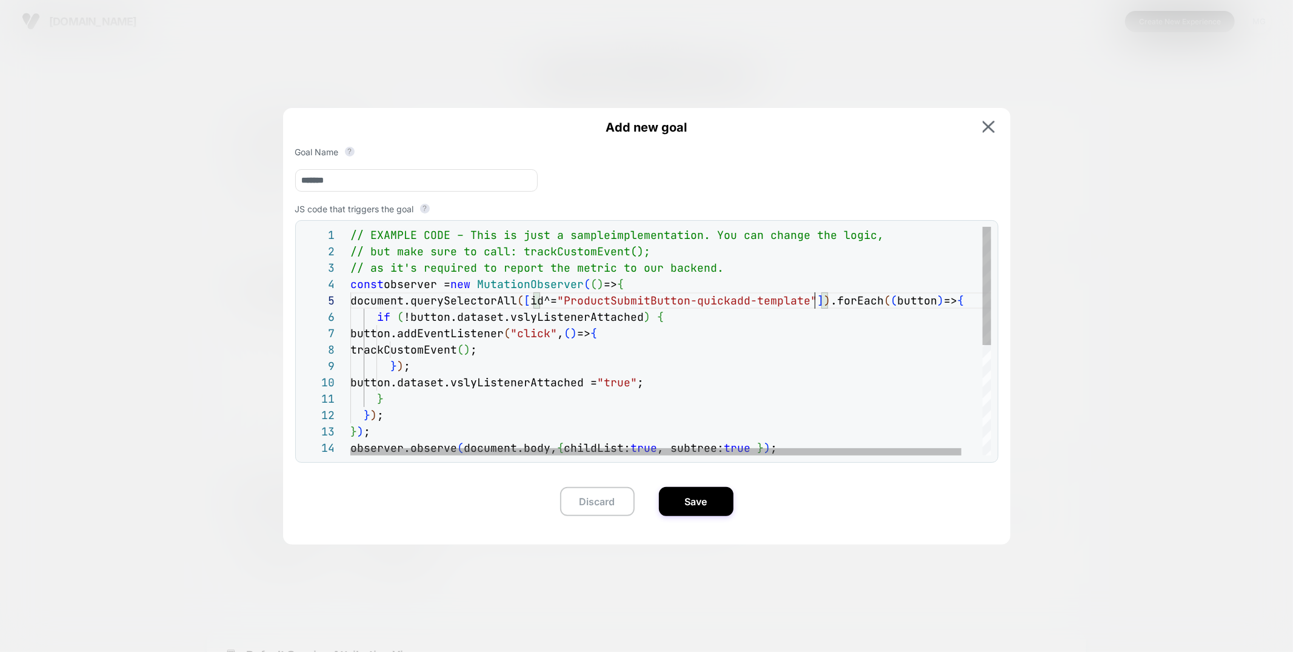
scroll to position [65, 464]
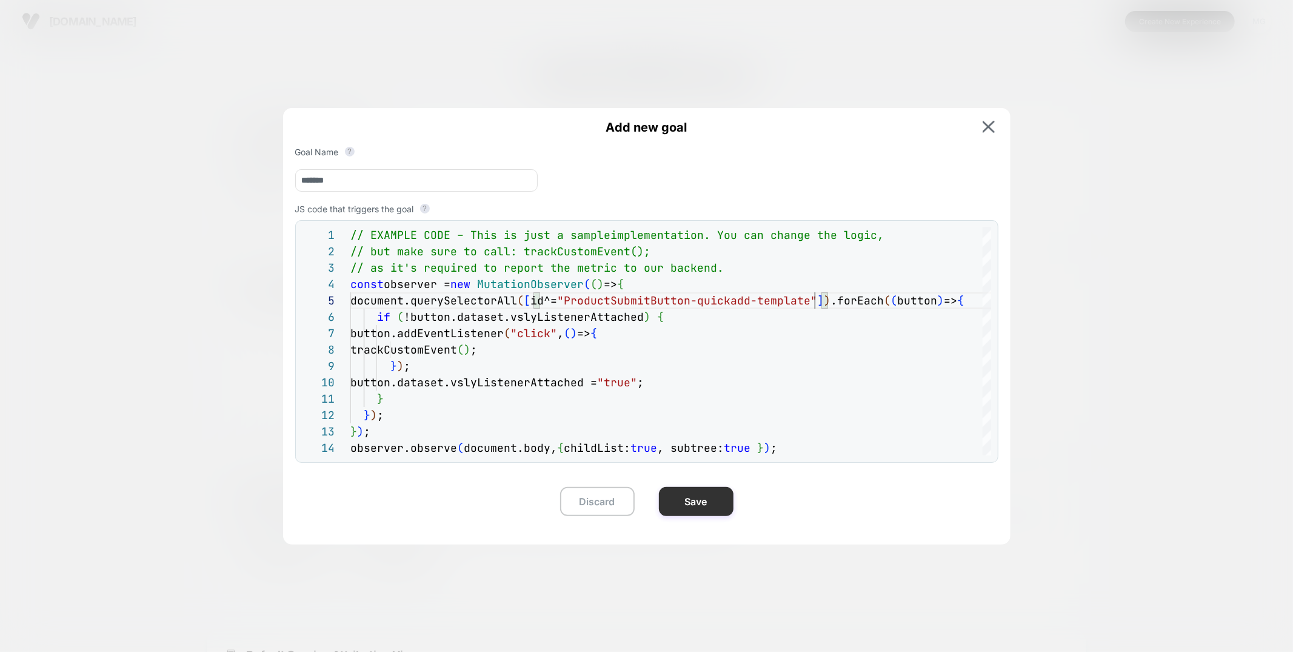
type textarea "**********"
click at [682, 508] on button "Save" at bounding box center [696, 501] width 75 height 29
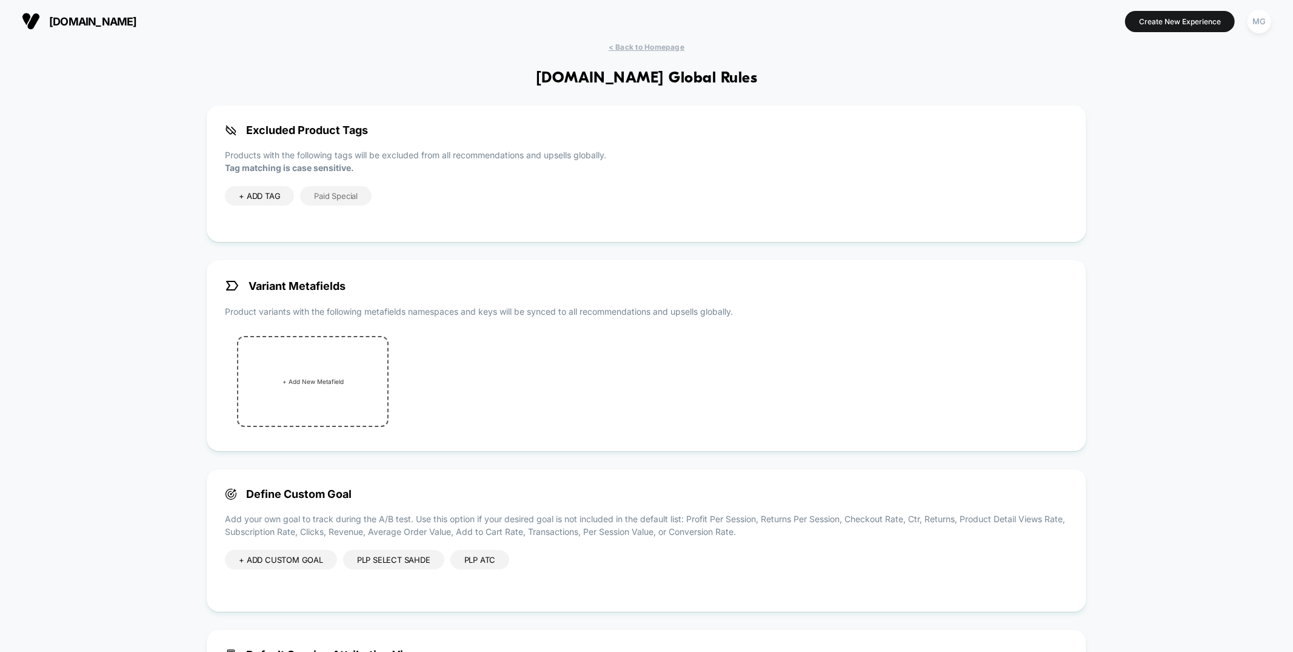
click at [281, 558] on div "+ ADD CUSTOM GOAL" at bounding box center [281, 559] width 112 height 19
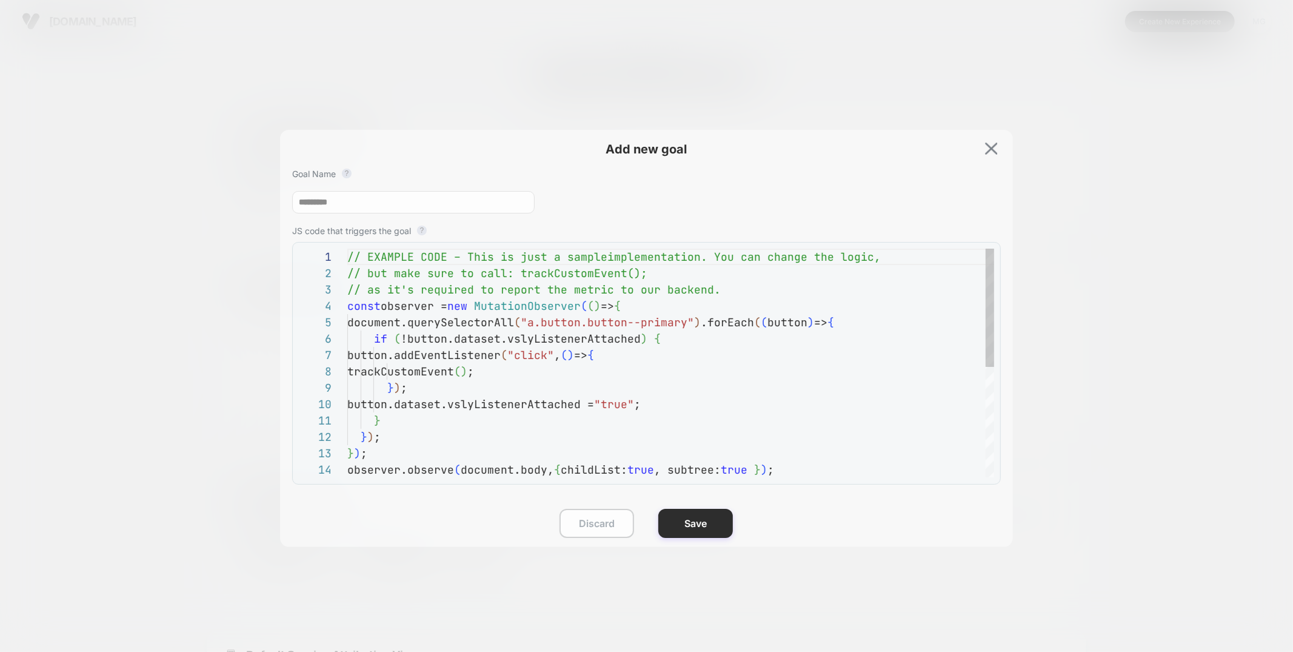
scroll to position [164, 0]
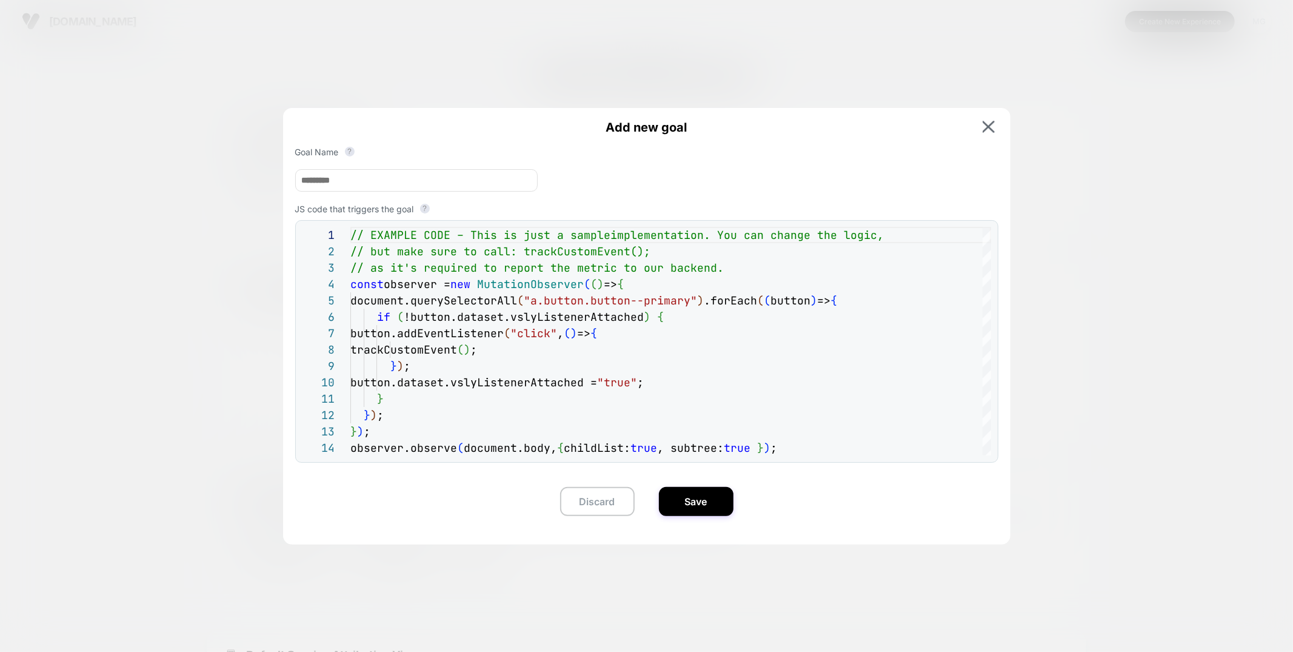
click at [351, 178] on input at bounding box center [416, 180] width 242 height 22
type input "**********"
drag, startPoint x: 535, startPoint y: 304, endPoint x: 703, endPoint y: 302, distance: 168.5
click at [703, 302] on div "// EXAMPLE CODE – This is just a sample implementation. You can change the logi…" at bounding box center [670, 447] width 641 height 441
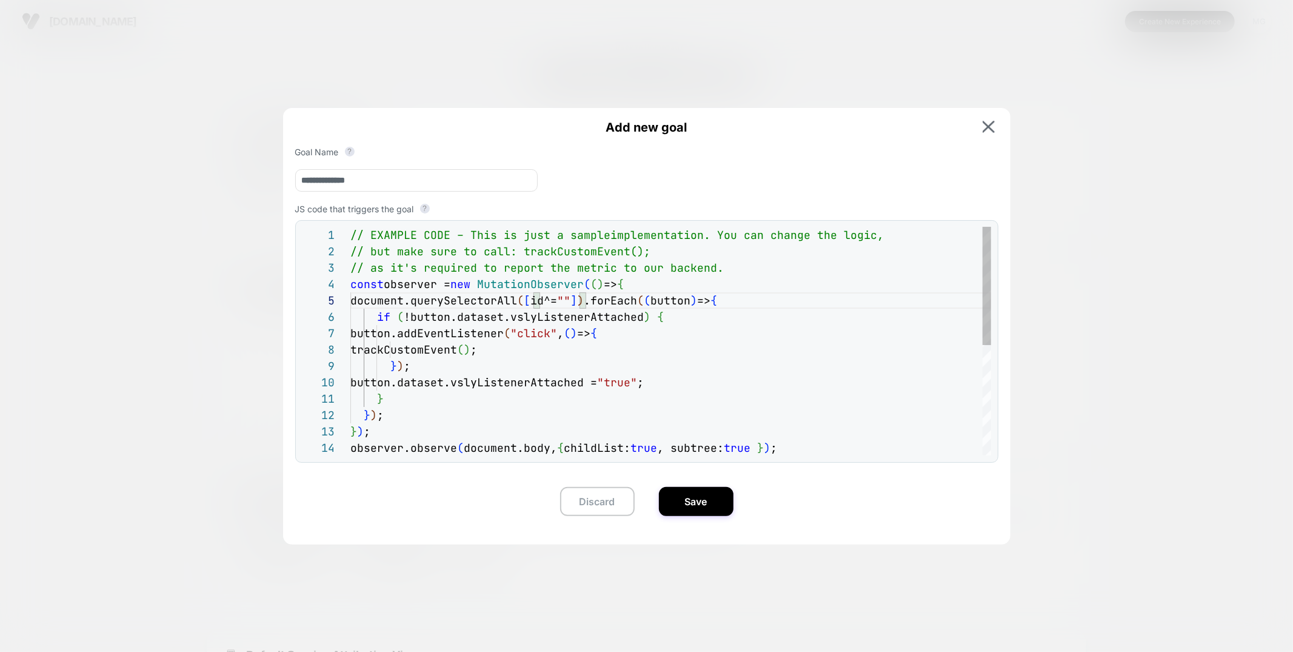
scroll to position [65, 405]
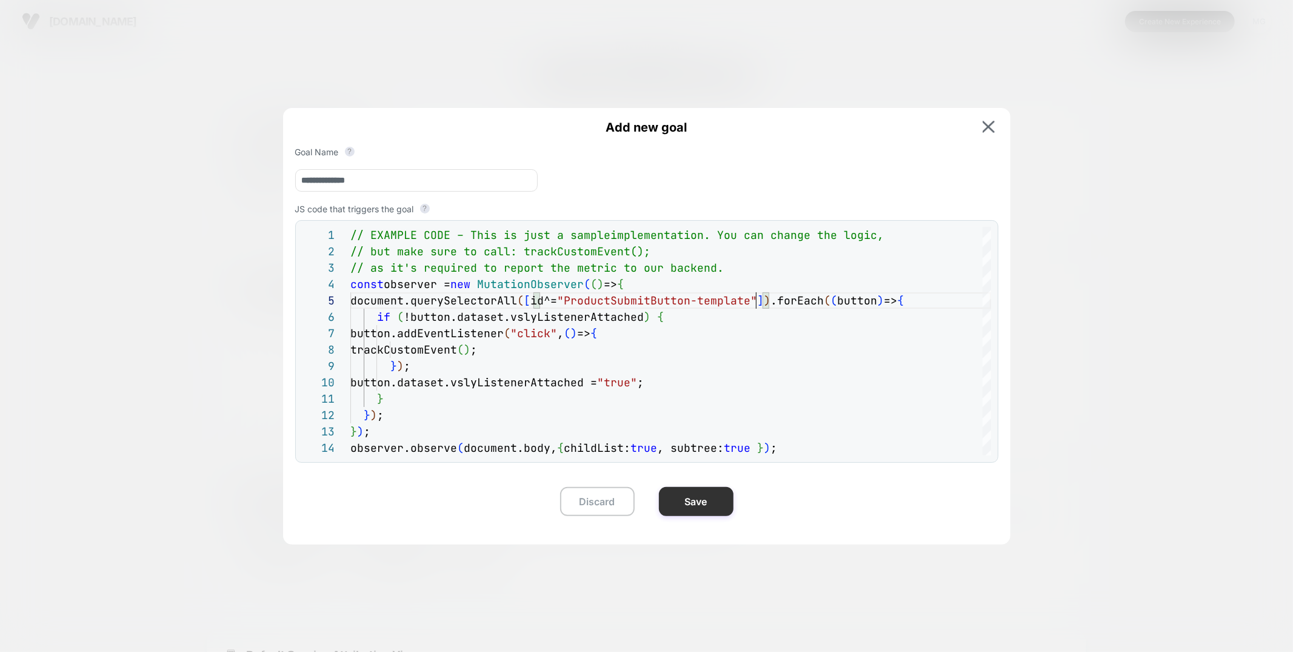
type textarea "**********"
click at [694, 505] on button "Save" at bounding box center [696, 501] width 75 height 29
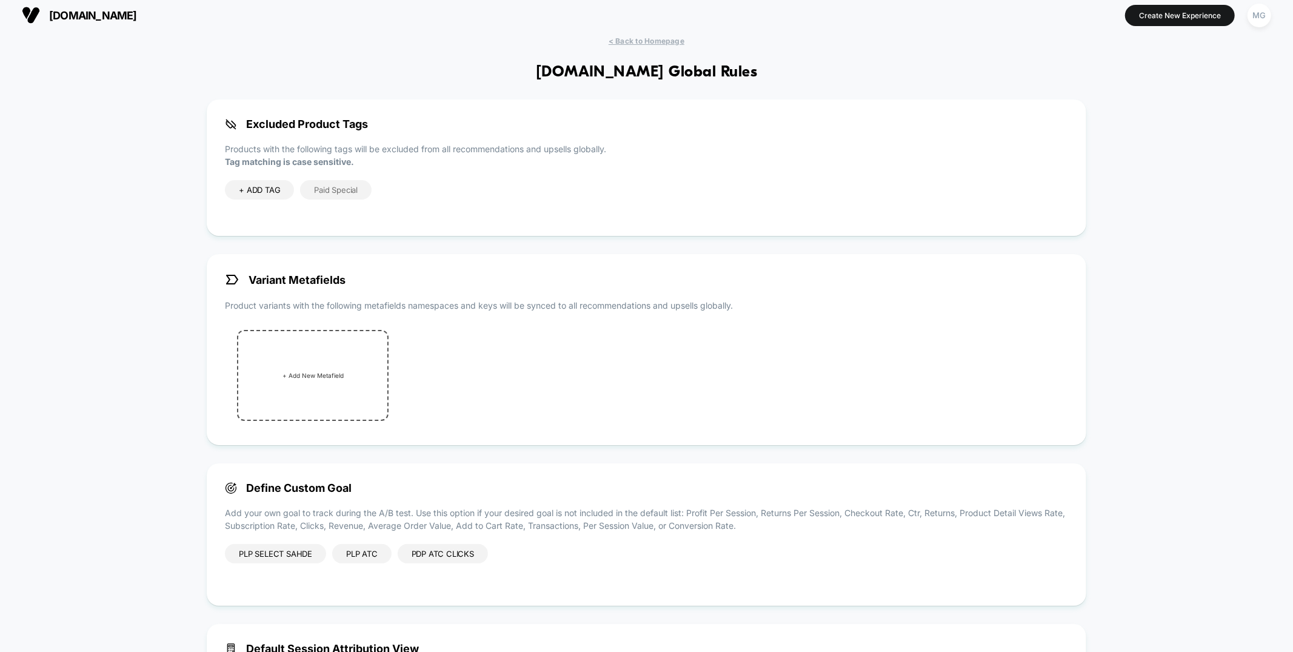
scroll to position [5, 0]
click at [637, 41] on span "< Back to Homepage" at bounding box center [647, 42] width 76 height 9
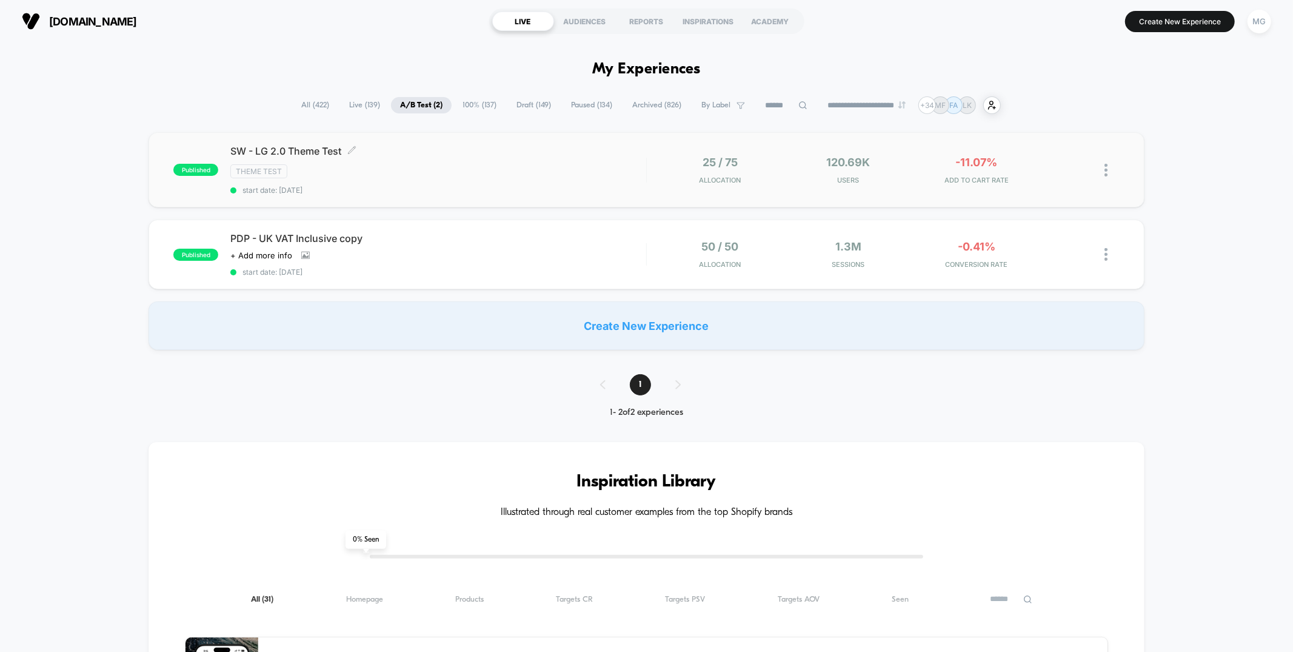
click at [523, 185] on span "start date: 8/12/2025" at bounding box center [437, 189] width 415 height 9
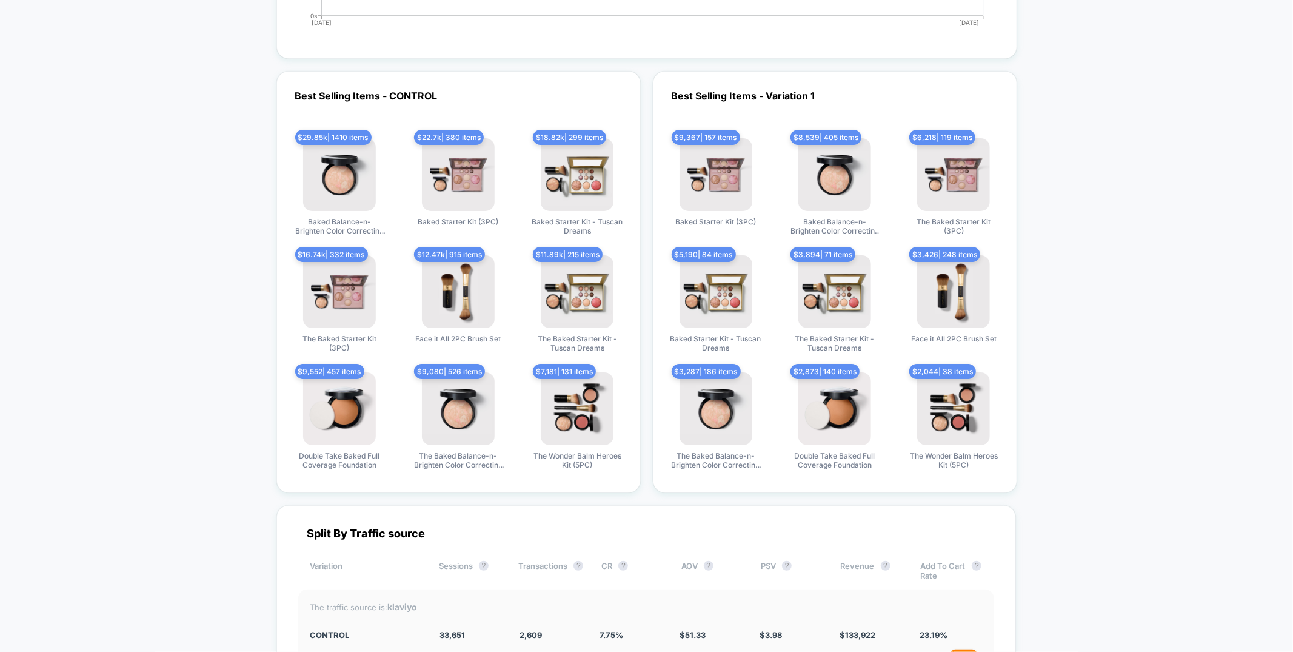
scroll to position [3549, 0]
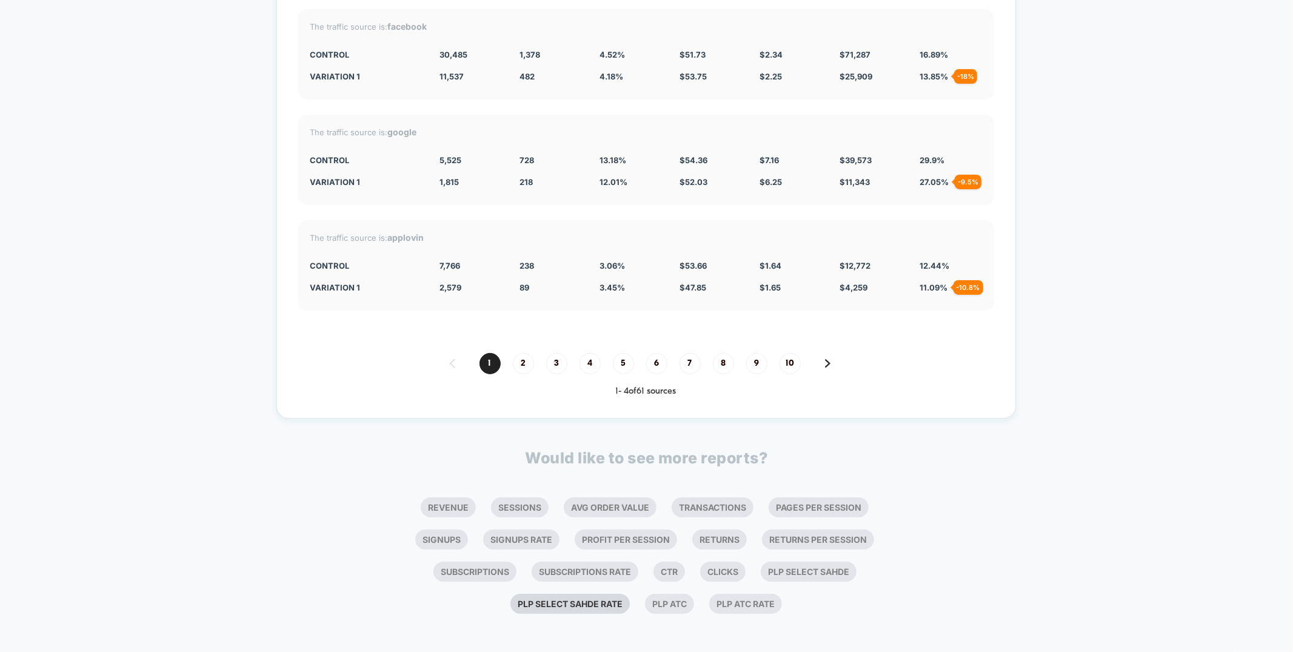
click at [600, 599] on li "Plp Select Sahde Rate" at bounding box center [569, 603] width 119 height 20
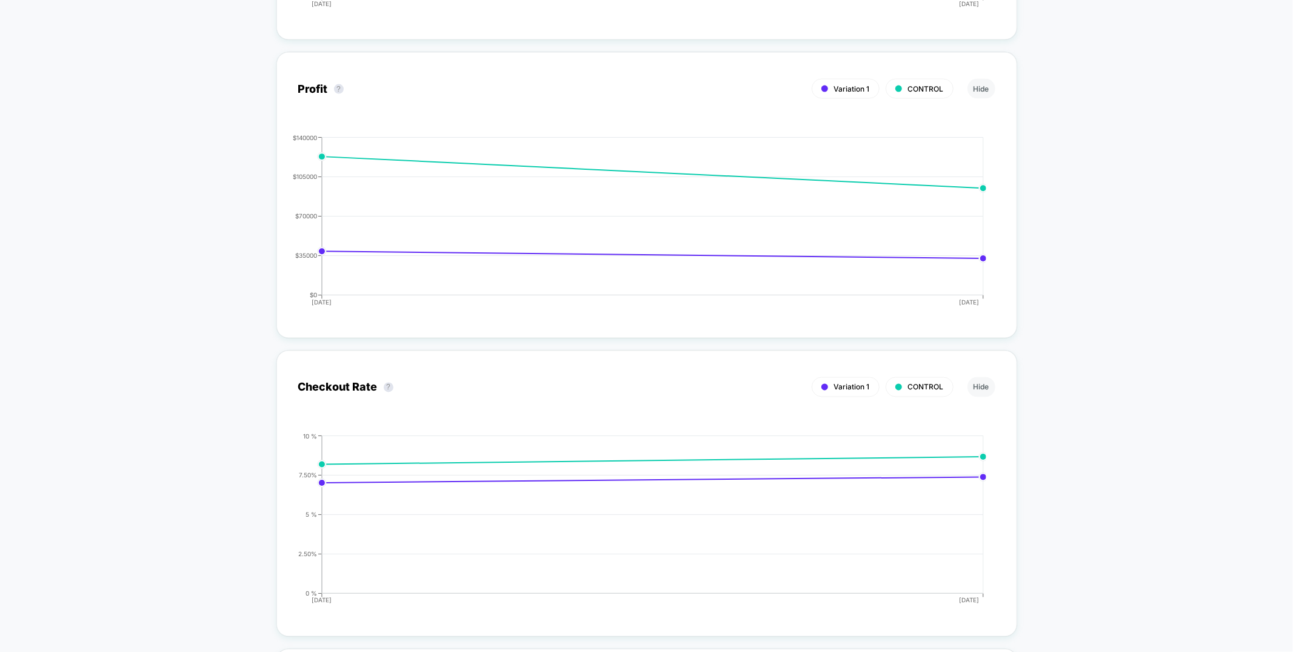
scroll to position [1720, 0]
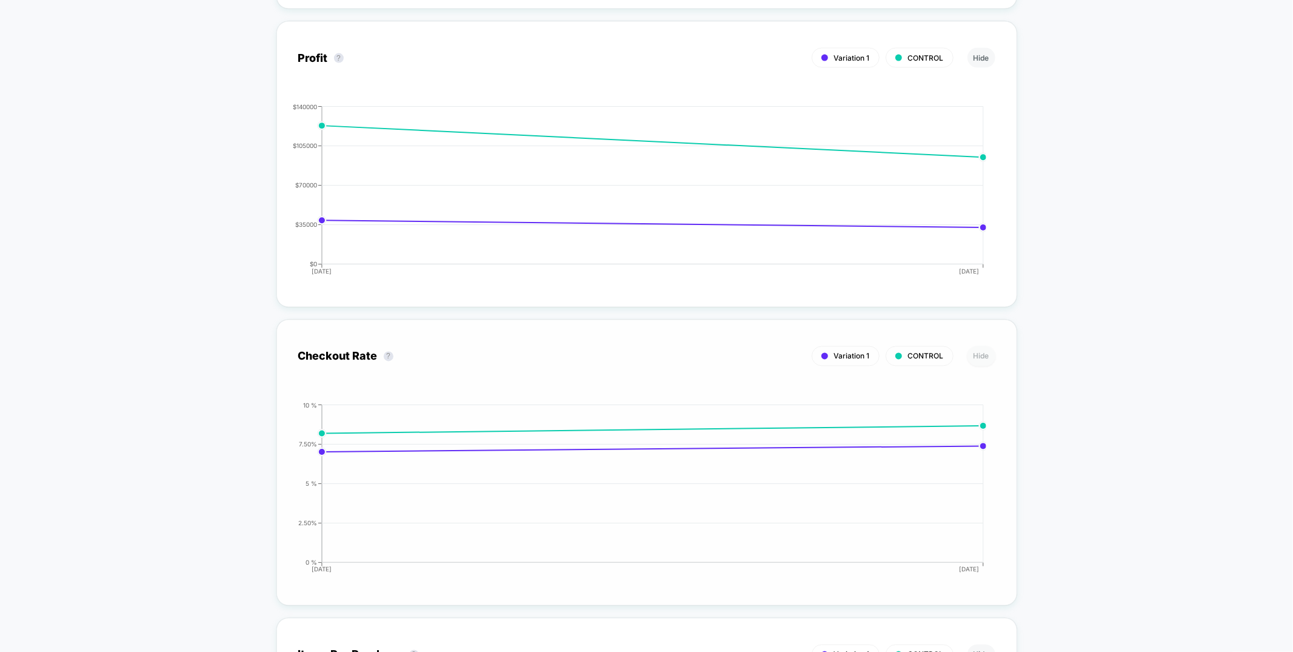
click at [981, 358] on button "Hide" at bounding box center [981, 356] width 28 height 20
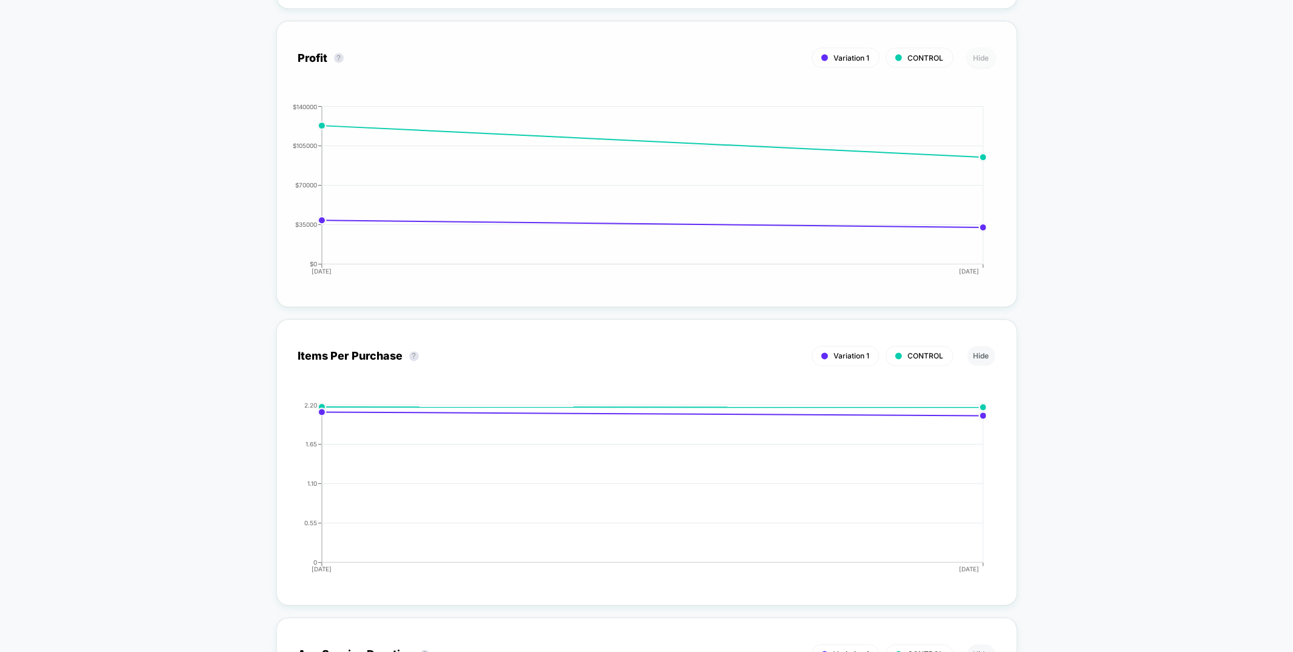
click at [976, 55] on button "Hide" at bounding box center [981, 58] width 28 height 20
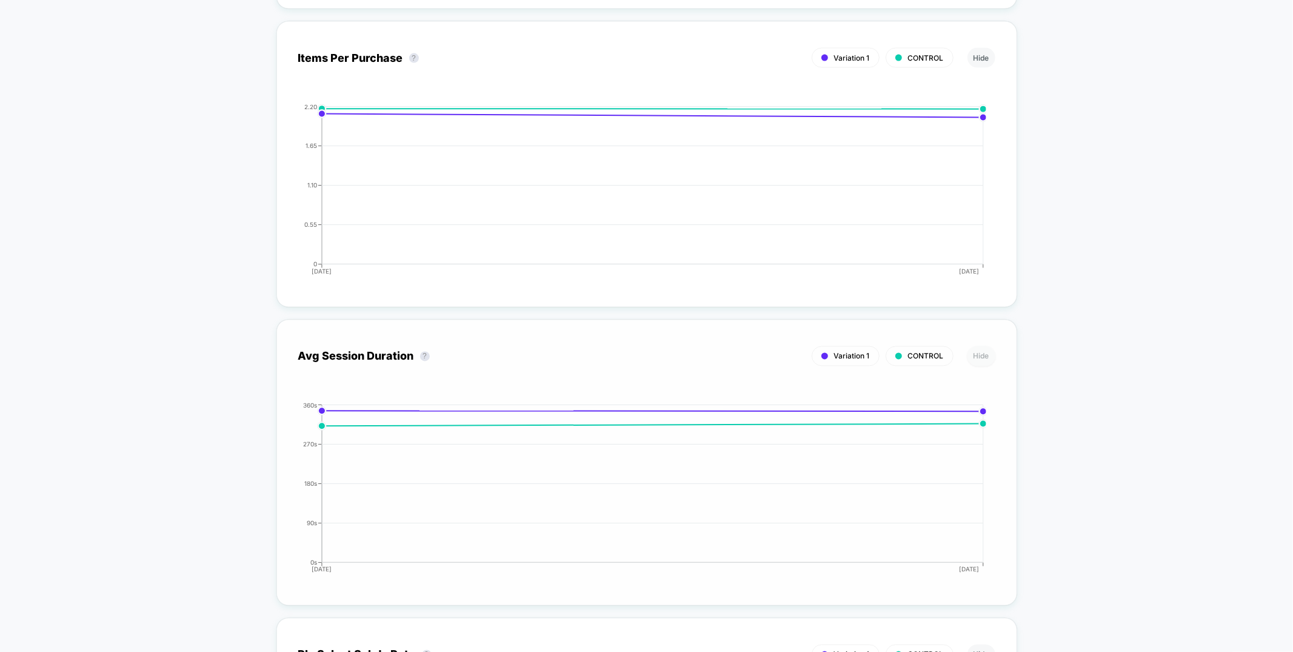
click at [980, 359] on button "Hide" at bounding box center [981, 356] width 28 height 20
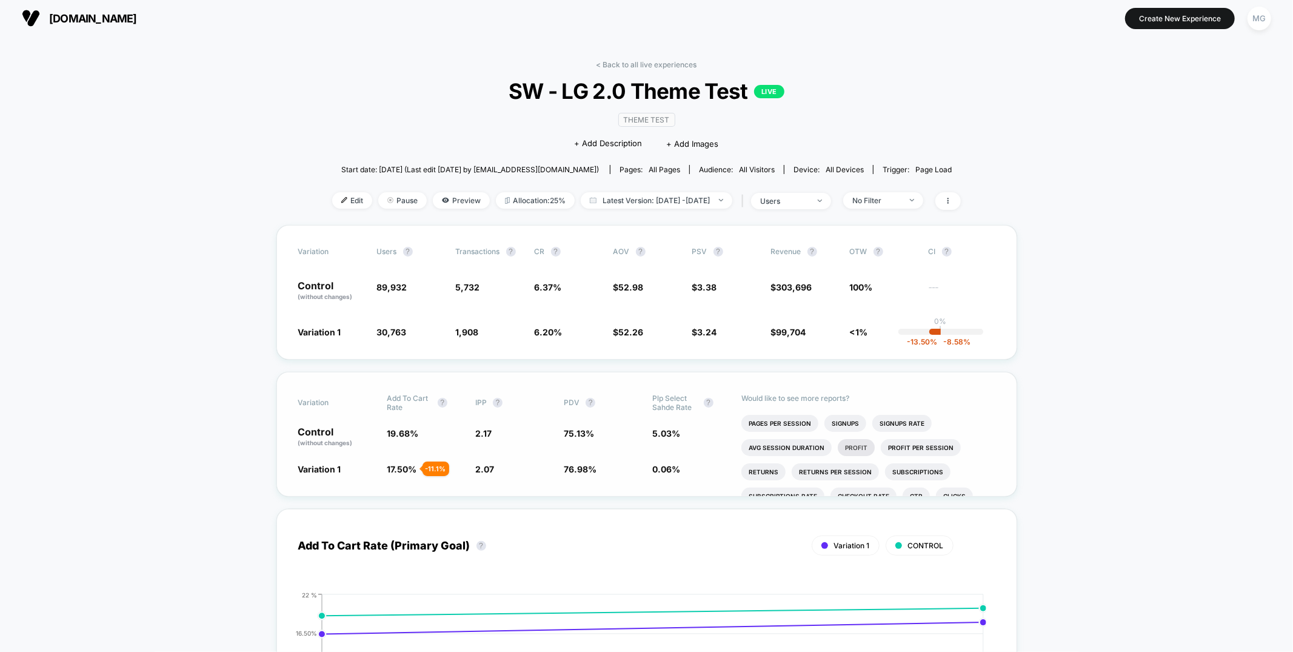
scroll to position [46, 0]
click at [795, 476] on li "Plp Select Sahde" at bounding box center [777, 475] width 73 height 17
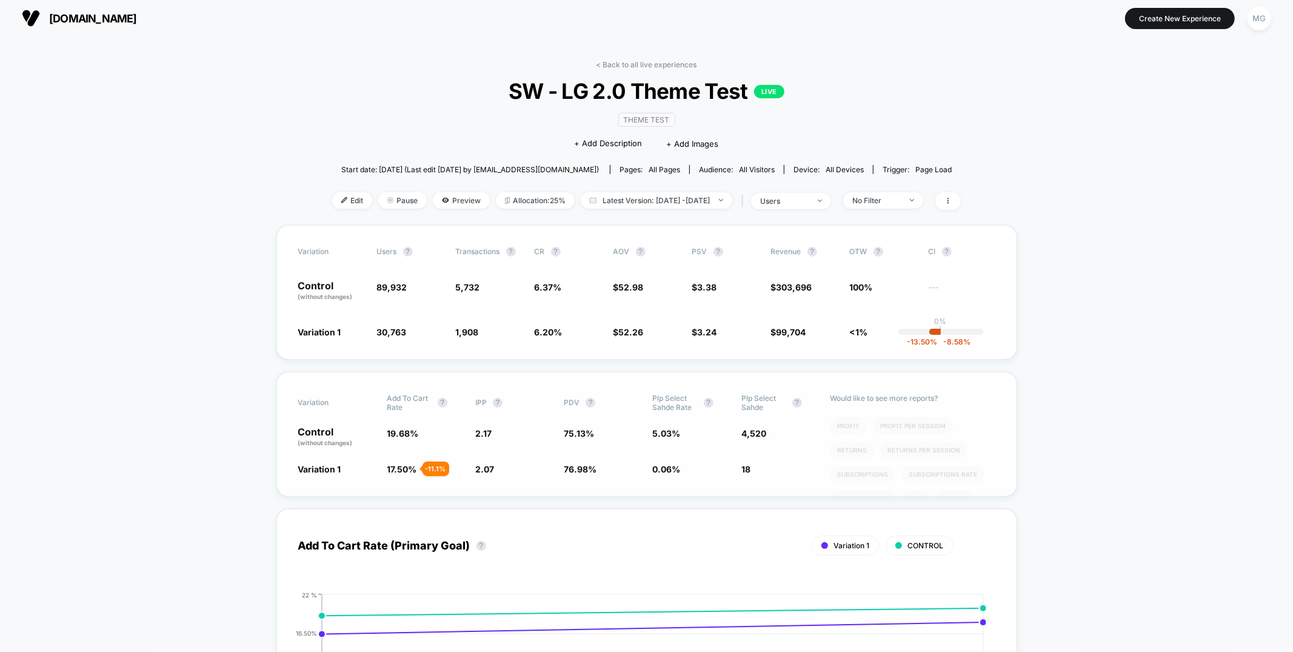
scroll to position [71, 0]
click at [1261, 18] on div "MG" at bounding box center [1259, 19] width 24 height 24
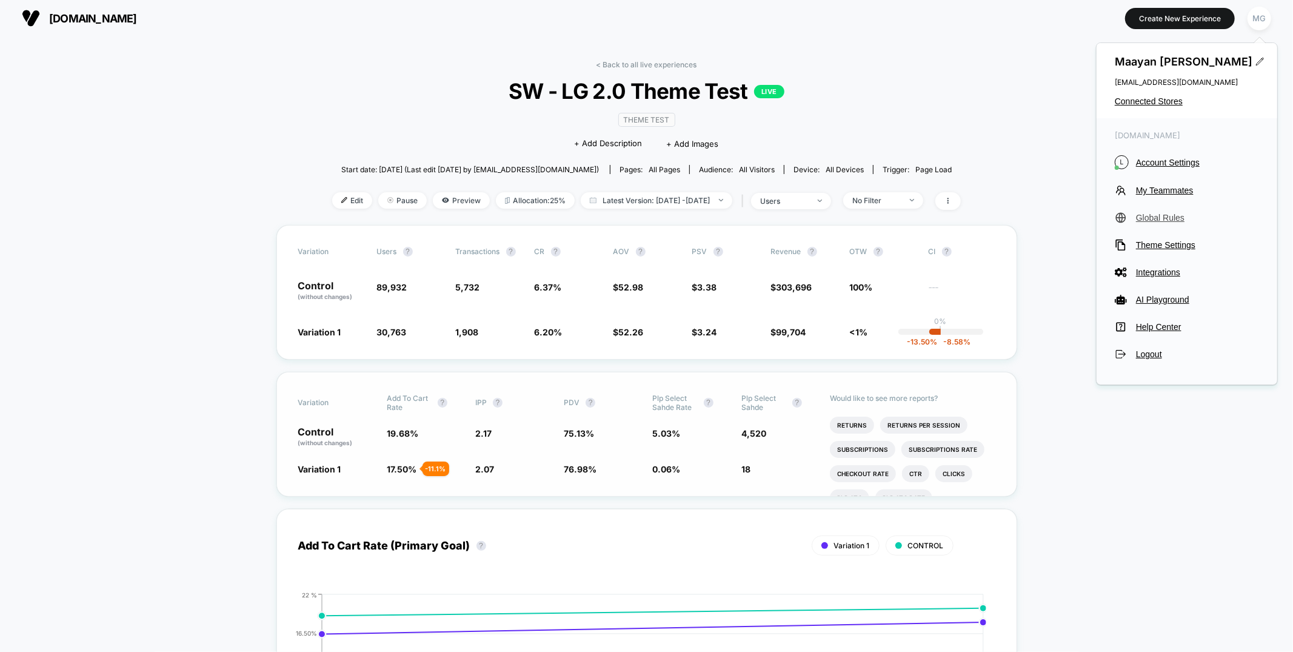
click at [1153, 220] on span "Global Rules" at bounding box center [1197, 218] width 123 height 10
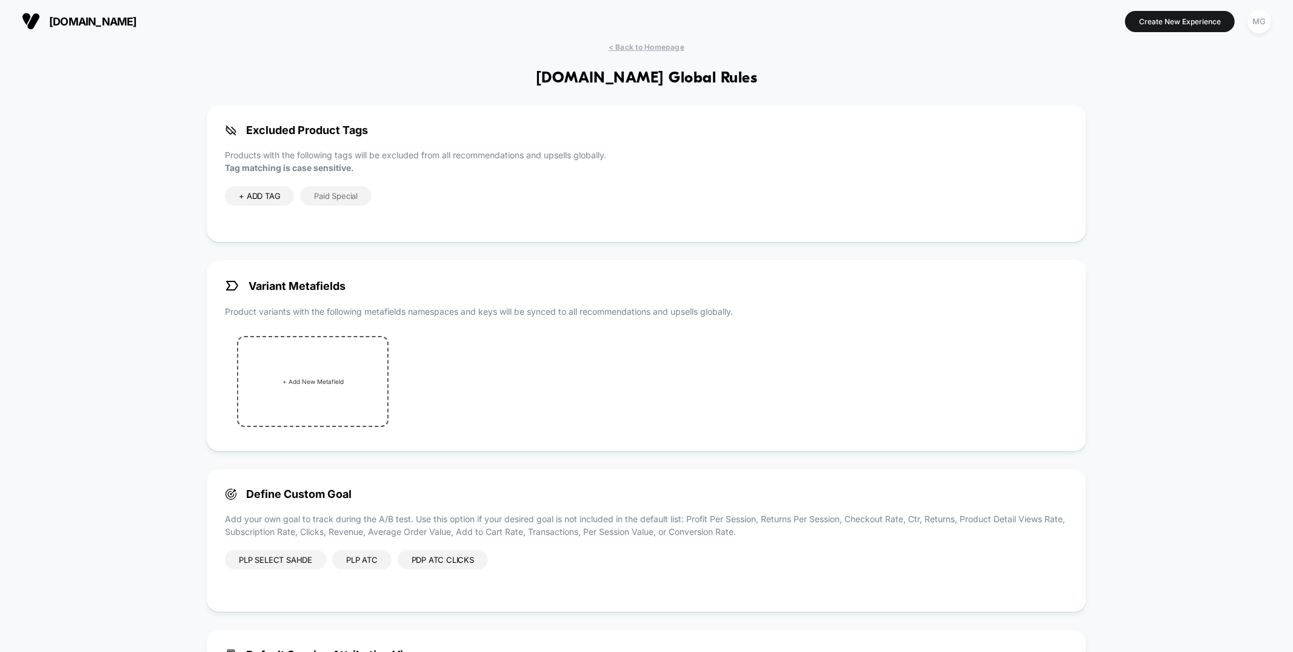
click at [460, 565] on div "PDP ATC Clicks" at bounding box center [443, 559] width 90 height 19
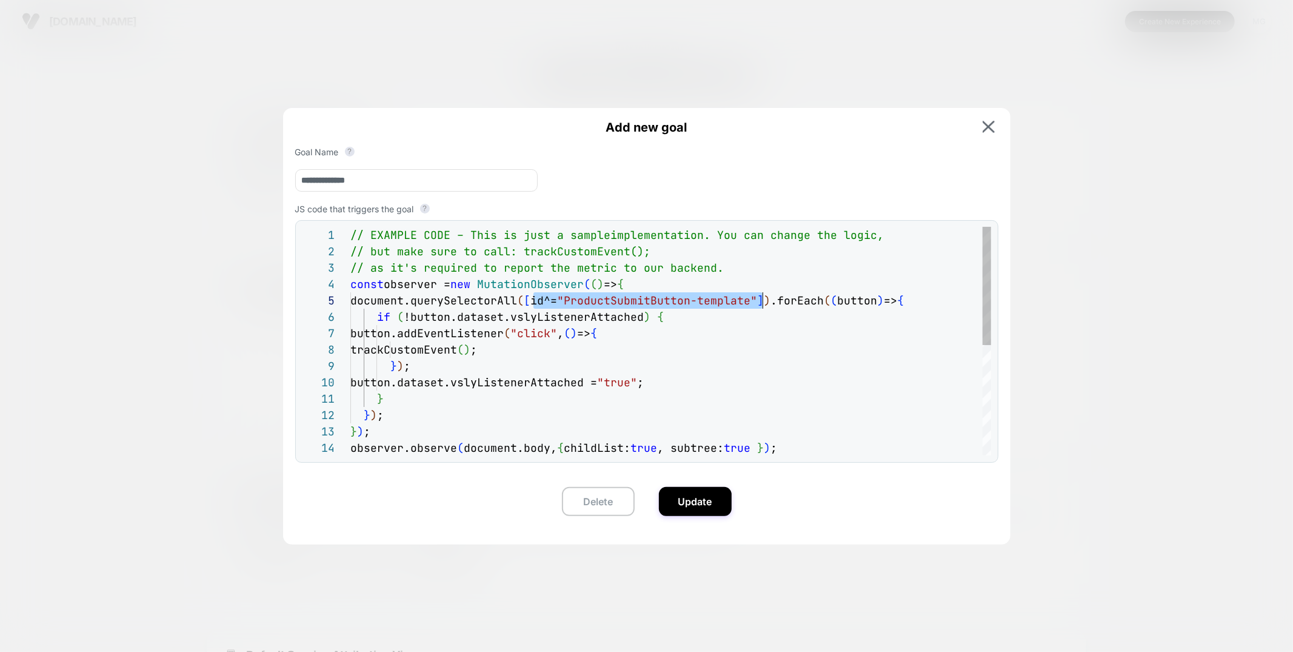
scroll to position [65, 419]
drag, startPoint x: 533, startPoint y: 301, endPoint x: 769, endPoint y: 307, distance: 235.8
click at [769, 307] on div "// EXAMPLE CODE – This is just a sample implementation. You can change the logi…" at bounding box center [670, 447] width 641 height 441
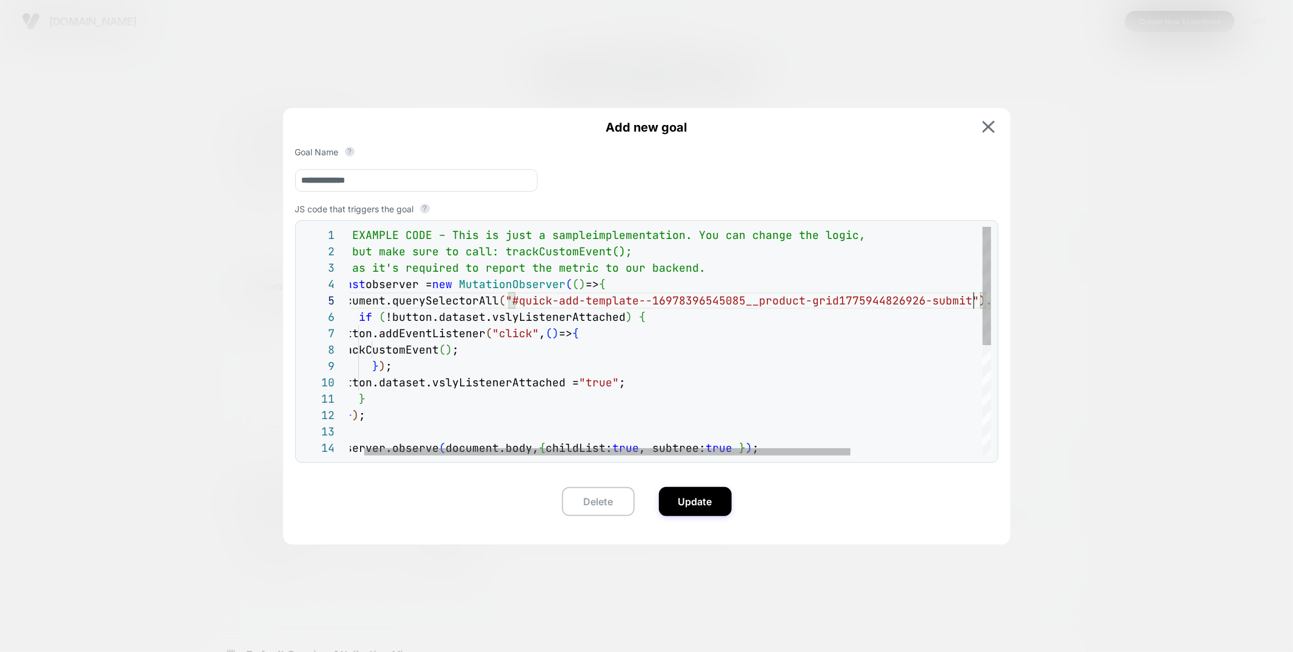
scroll to position [65, 641]
type textarea "**********"
click at [988, 128] on img at bounding box center [988, 127] width 12 height 12
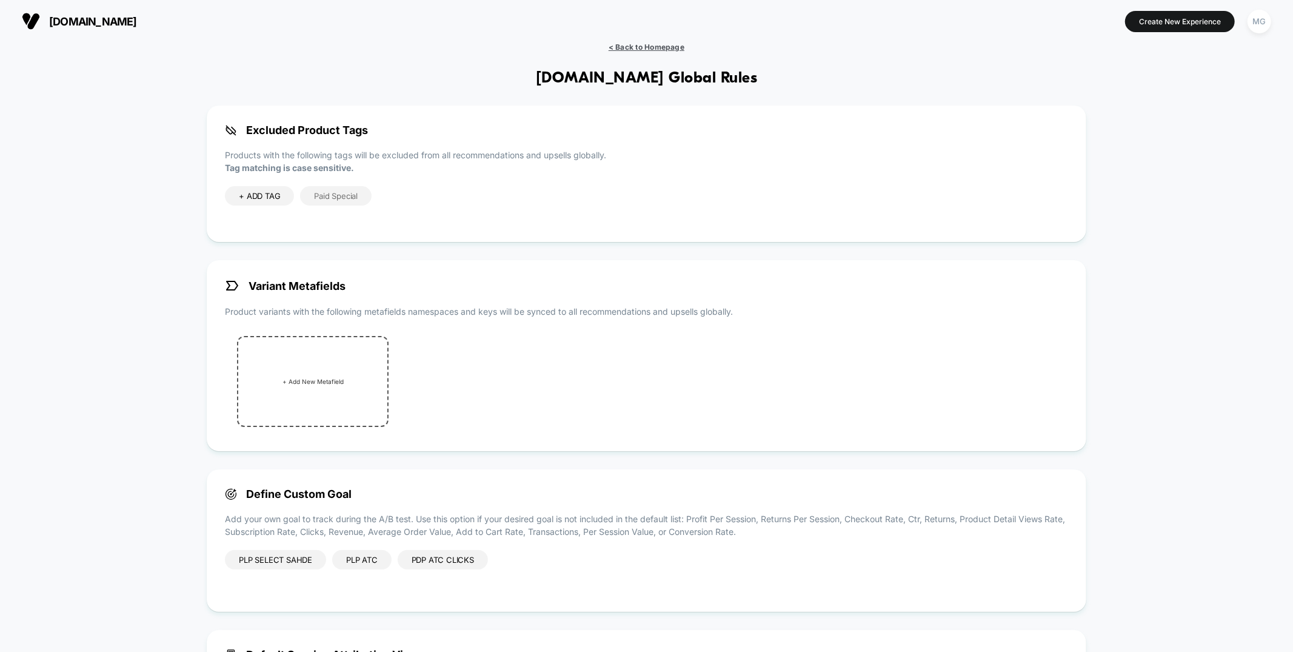
click at [672, 48] on span "< Back to Homepage" at bounding box center [647, 46] width 76 height 9
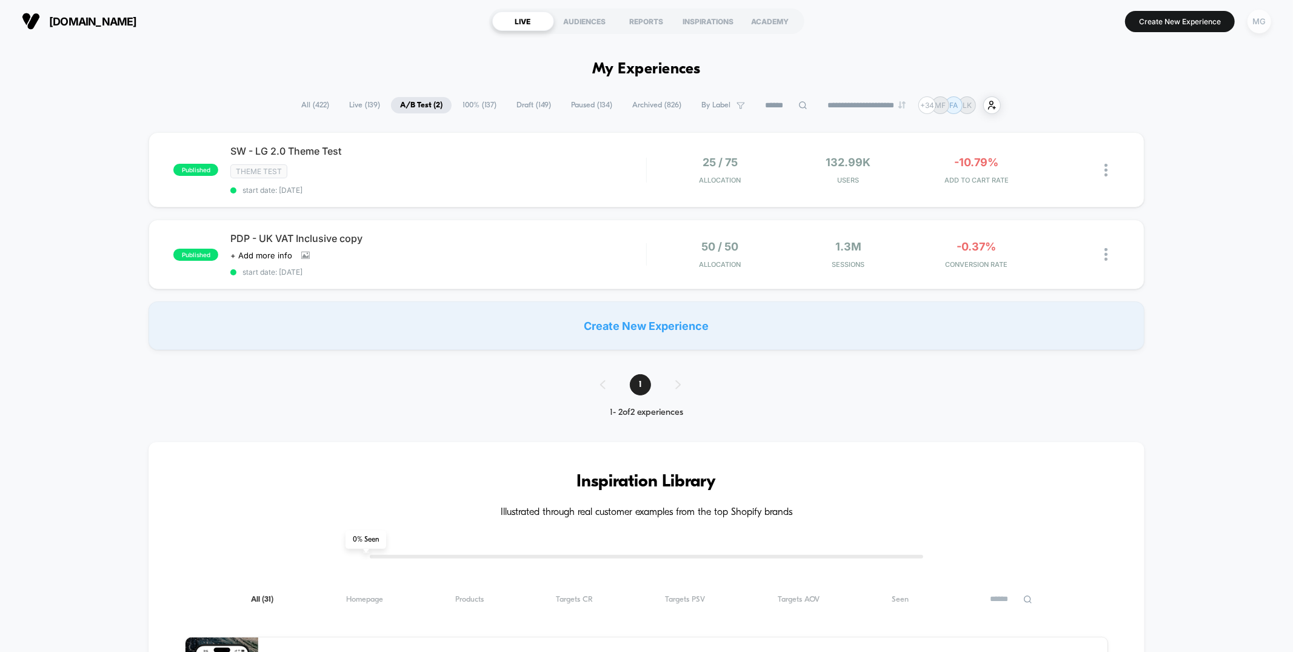
click at [1260, 19] on div "MG" at bounding box center [1259, 22] width 24 height 24
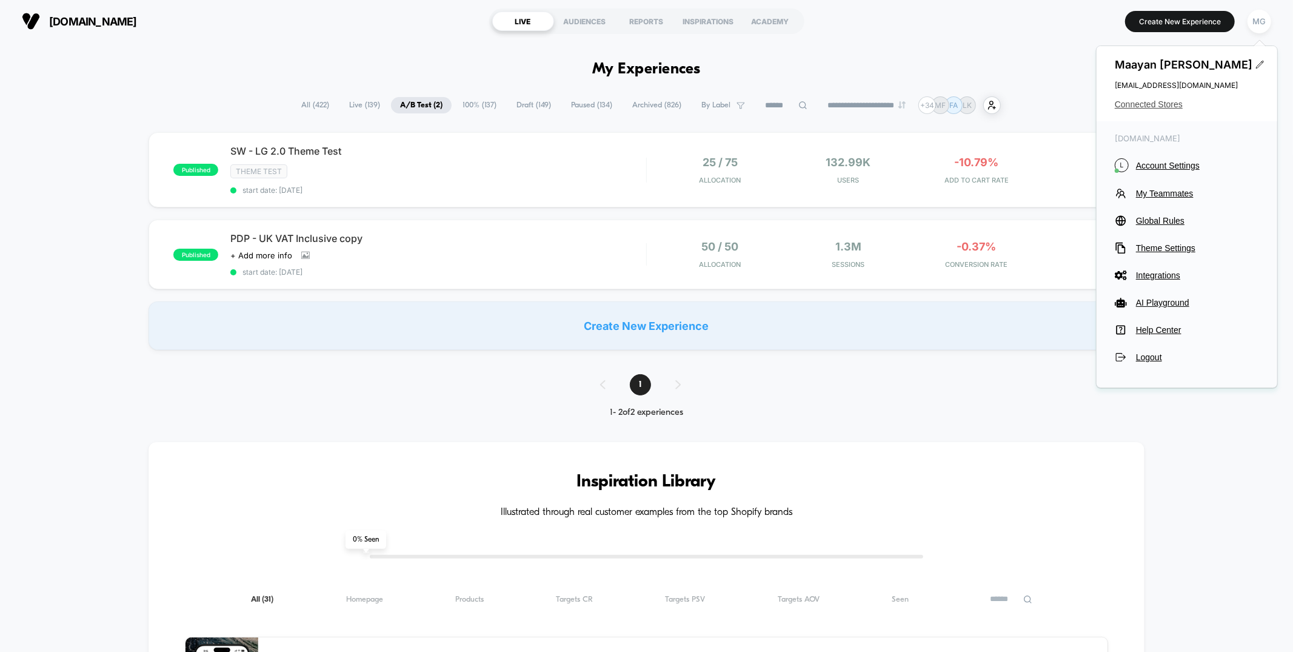
click at [1159, 107] on span "Connected Stores" at bounding box center [1187, 104] width 144 height 10
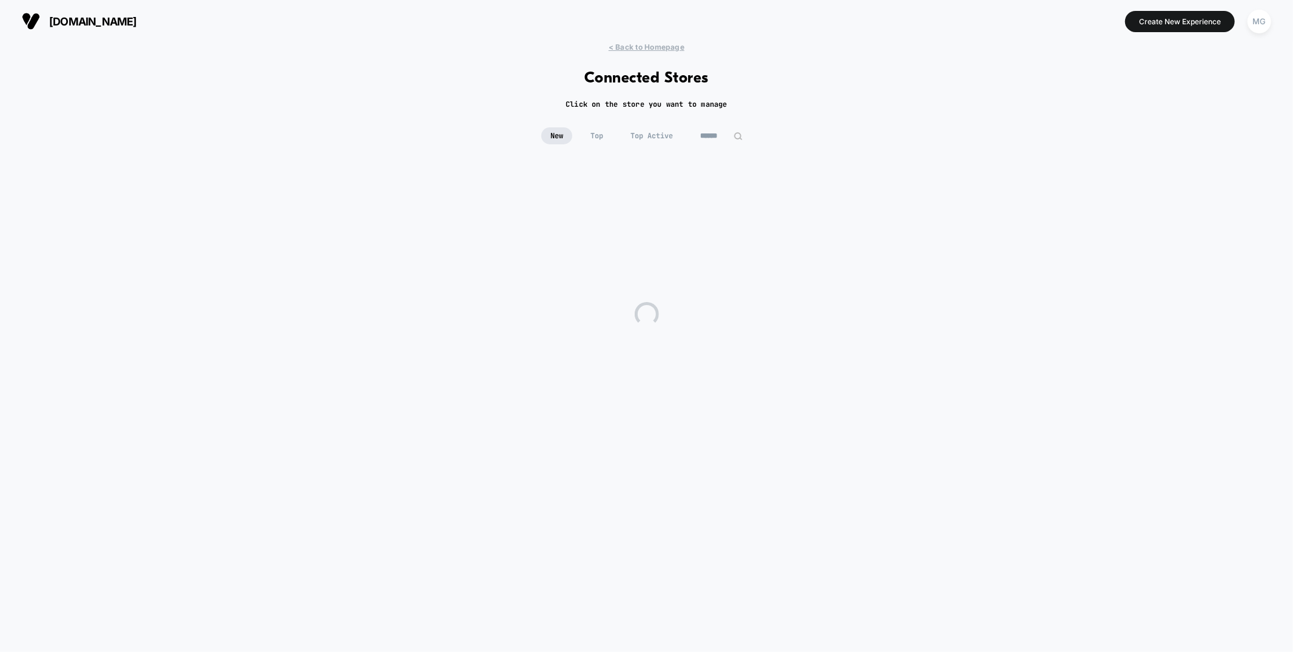
click at [724, 135] on input at bounding box center [721, 135] width 61 height 17
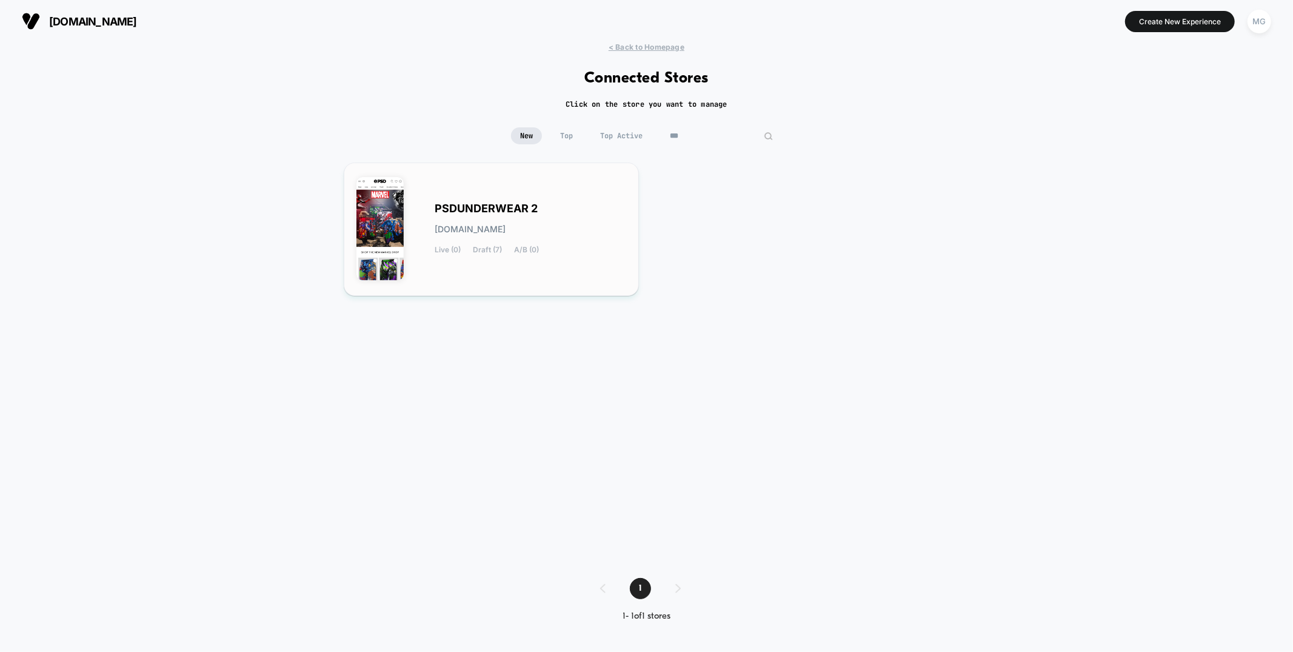
type input "***"
click at [447, 227] on span "[DOMAIN_NAME]" at bounding box center [470, 229] width 71 height 8
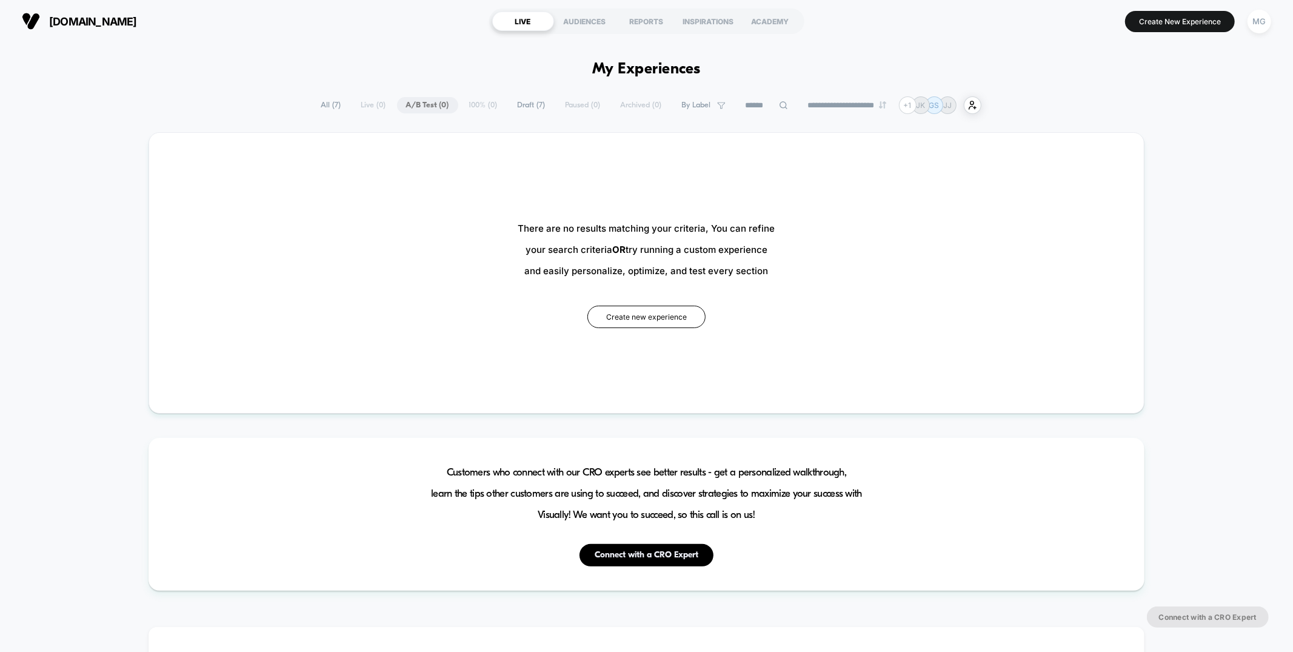
click at [527, 103] on span "Draft ( 7 )" at bounding box center [532, 105] width 46 height 16
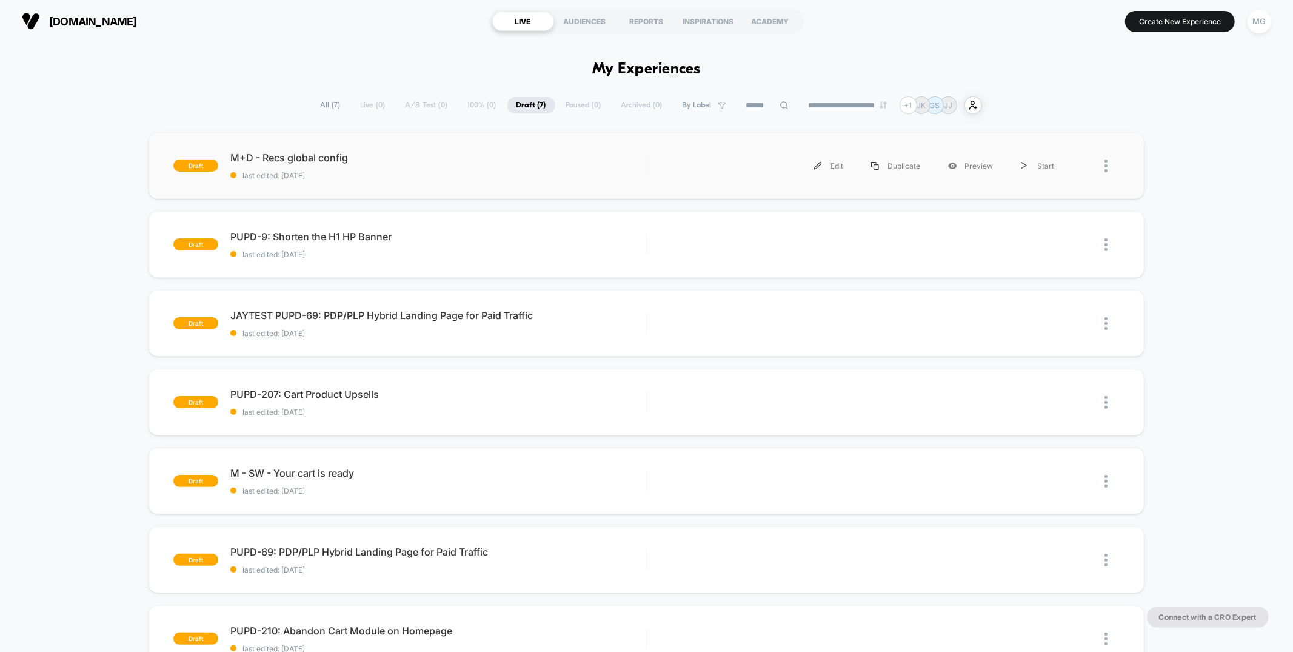
click at [505, 184] on div "draft M+D - Recs global config last edited: [DATE] Edit Duplicate Preview Start" at bounding box center [645, 165] width 995 height 67
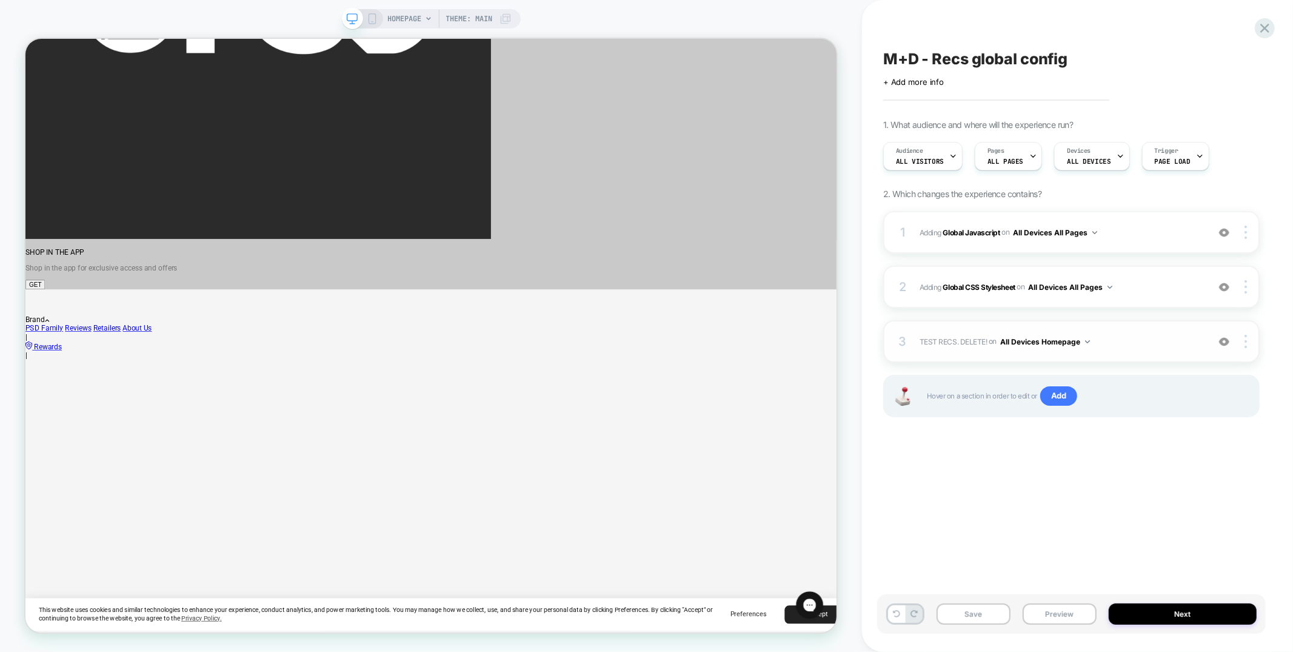
click at [1222, 339] on img at bounding box center [1224, 341] width 10 height 10
click at [1221, 340] on img at bounding box center [1224, 341] width 10 height 10
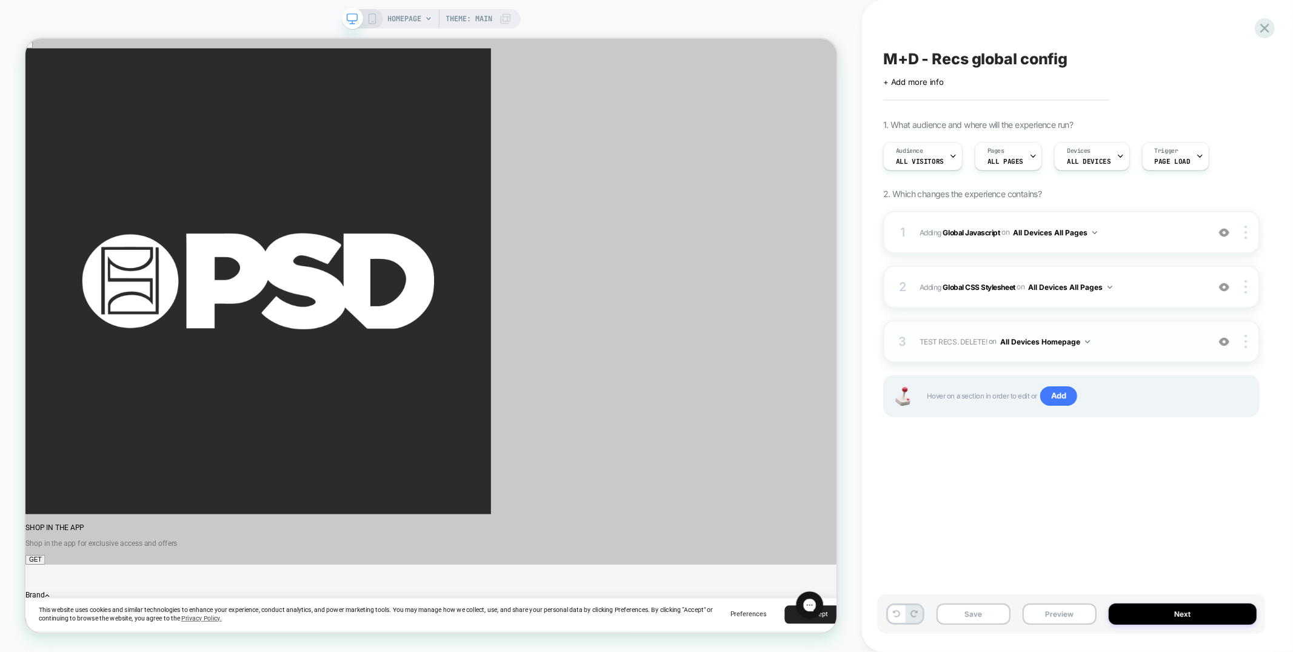
click at [1113, 345] on span "TEST RECS. DELETE! Adding Product Slider BEFORE #shopify-section-template--1932…" at bounding box center [1060, 341] width 282 height 15
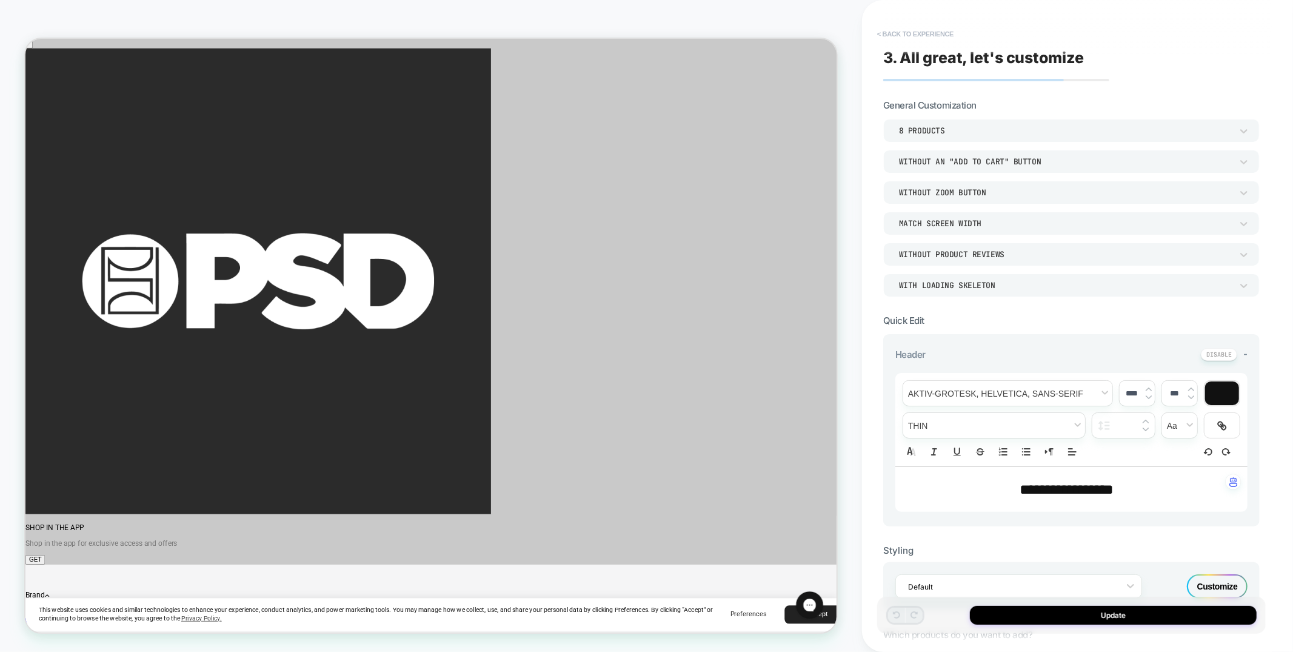
click at [896, 31] on button "< Back to experience" at bounding box center [915, 33] width 88 height 19
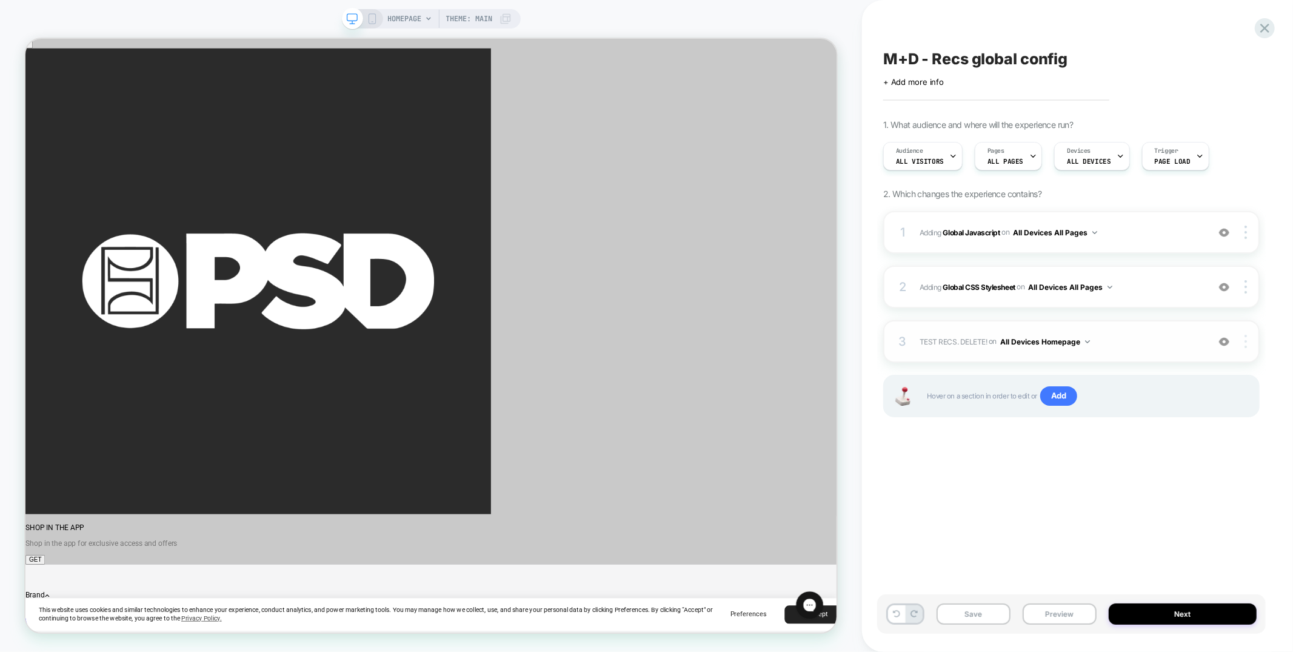
click at [1244, 342] on img at bounding box center [1245, 341] width 2 height 13
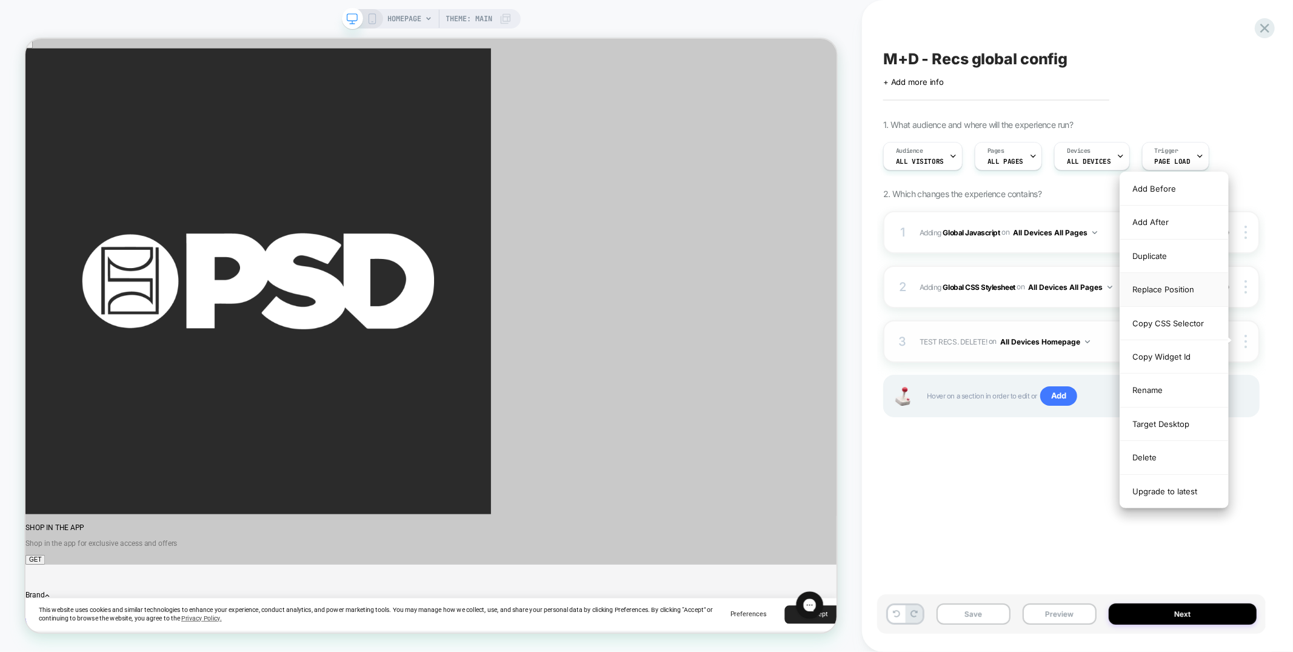
click at [1165, 285] on div "Replace Position" at bounding box center [1174, 289] width 108 height 33
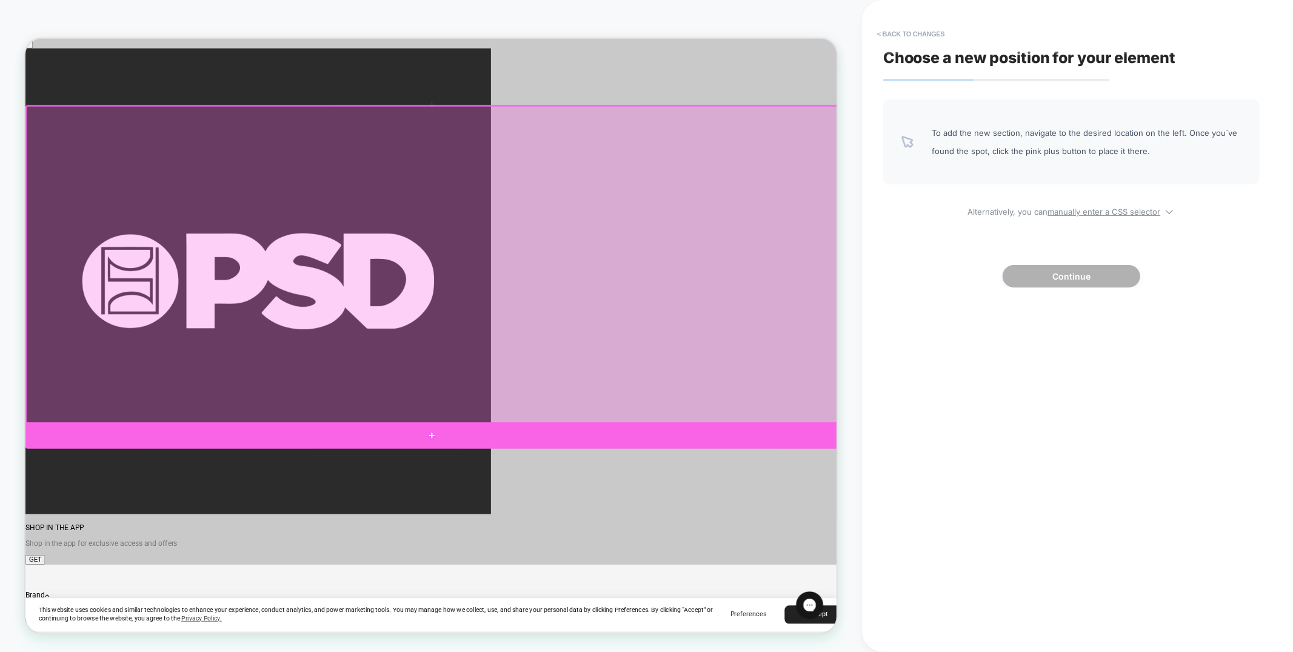
click at [655, 572] on div at bounding box center [567, 566] width 1084 height 35
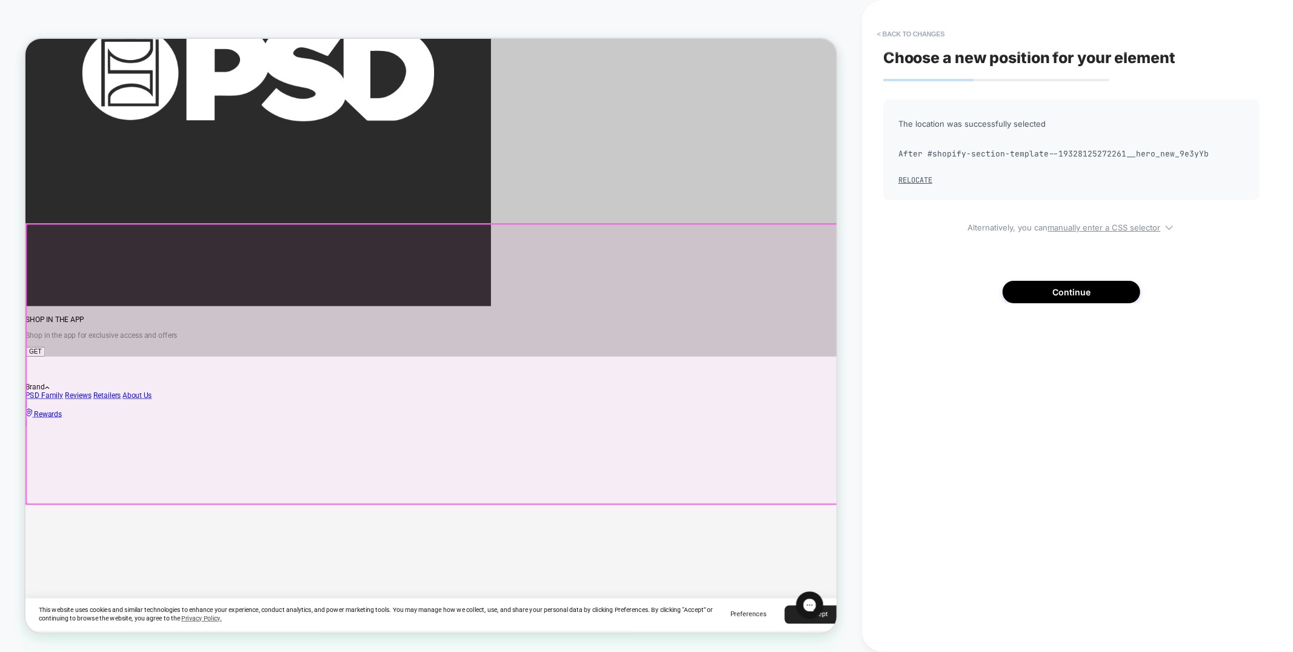
scroll to position [324, 0]
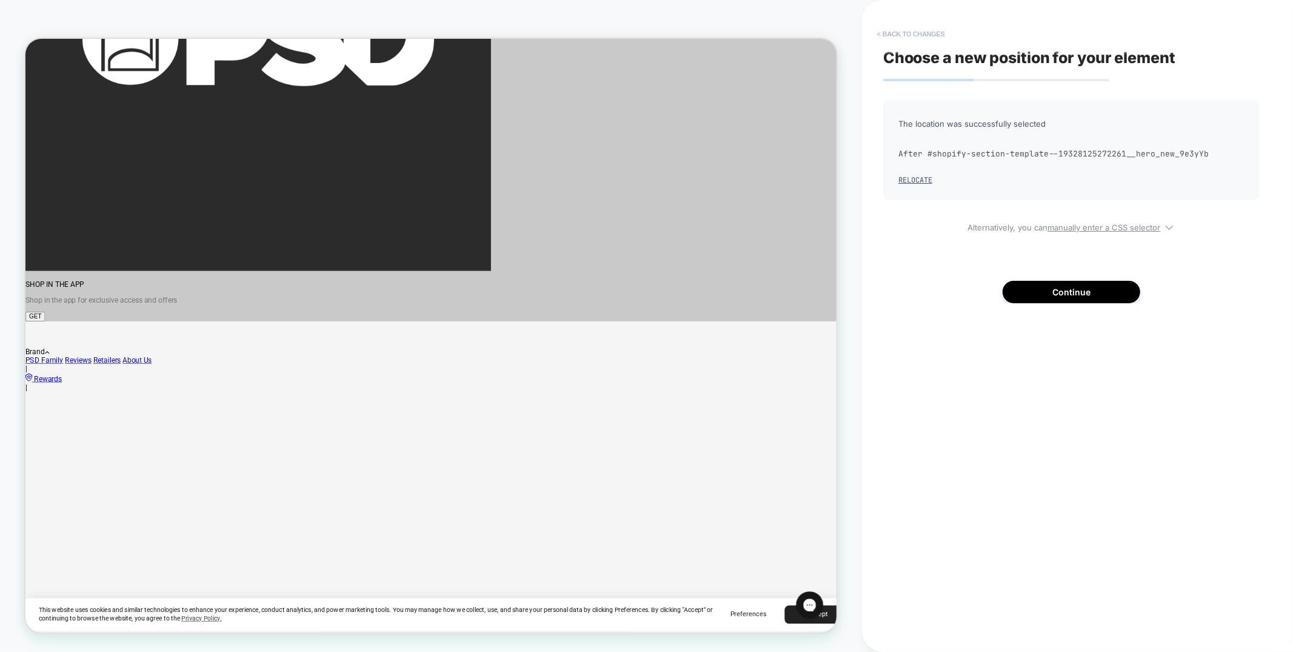
click at [899, 31] on button "< Back to changes" at bounding box center [911, 33] width 80 height 19
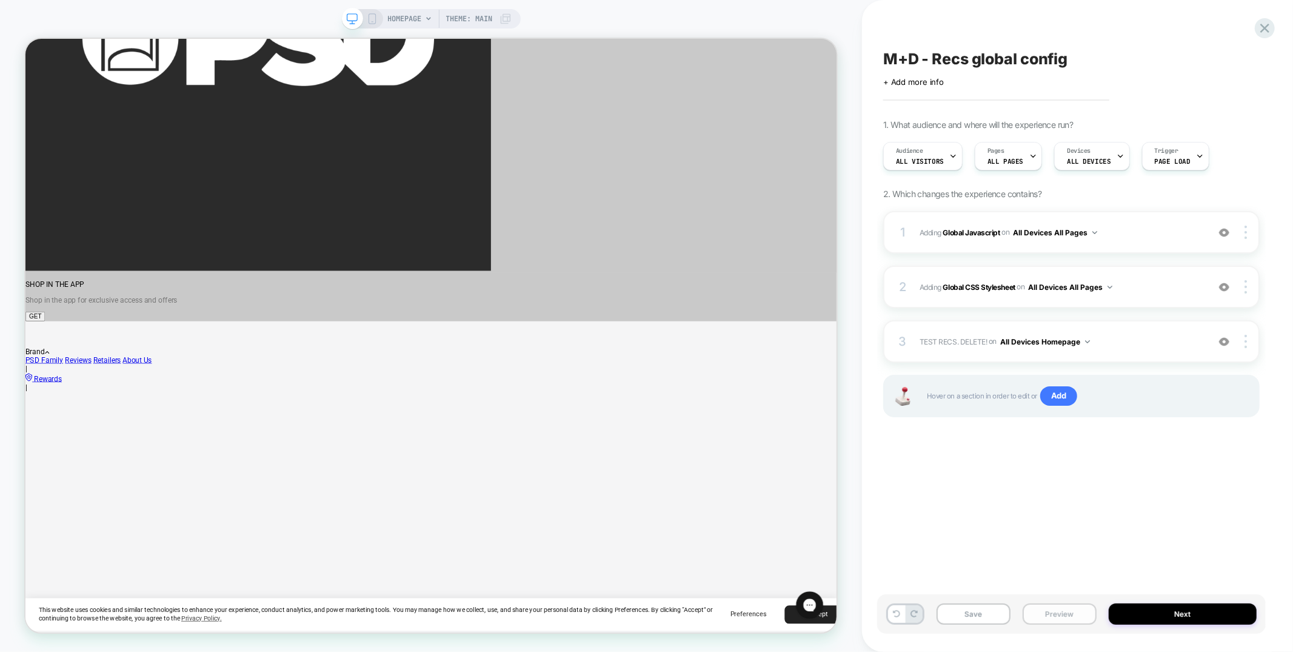
click at [1061, 609] on button "Preview" at bounding box center [1059, 613] width 74 height 21
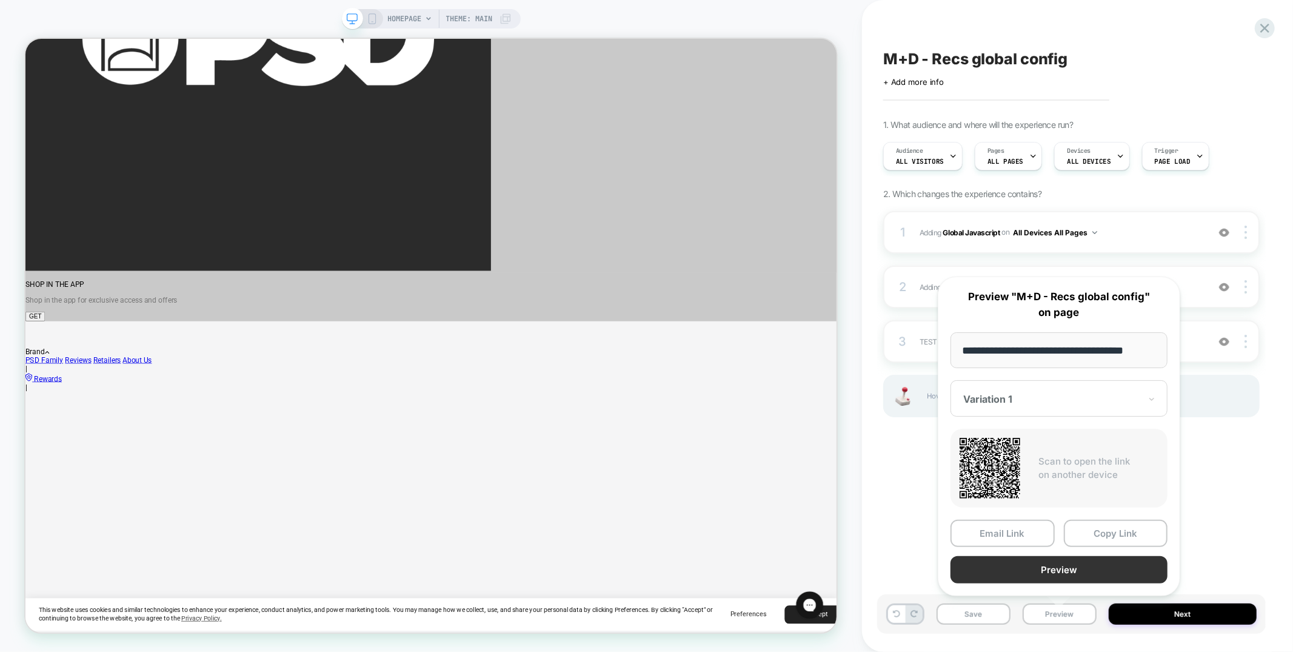
scroll to position [0, 0]
click at [1044, 568] on button "Preview" at bounding box center [1058, 569] width 217 height 27
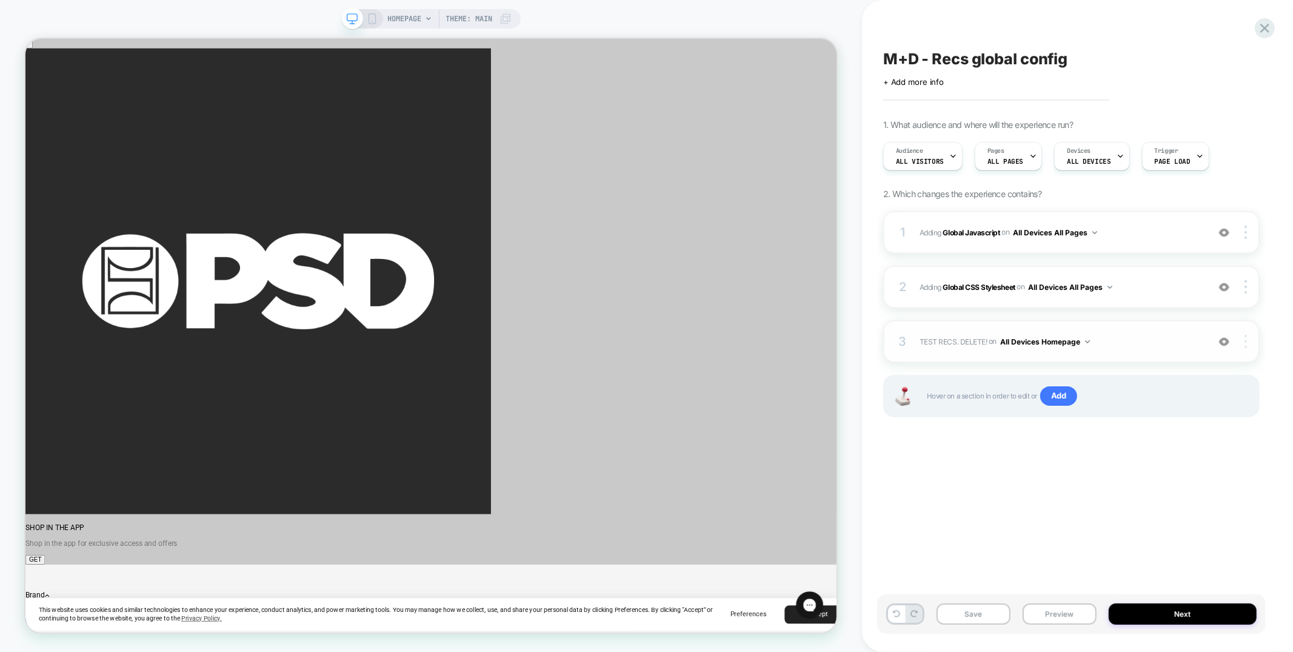
click at [1245, 342] on img at bounding box center [1245, 341] width 2 height 13
click at [1246, 341] on img at bounding box center [1245, 341] width 2 height 13
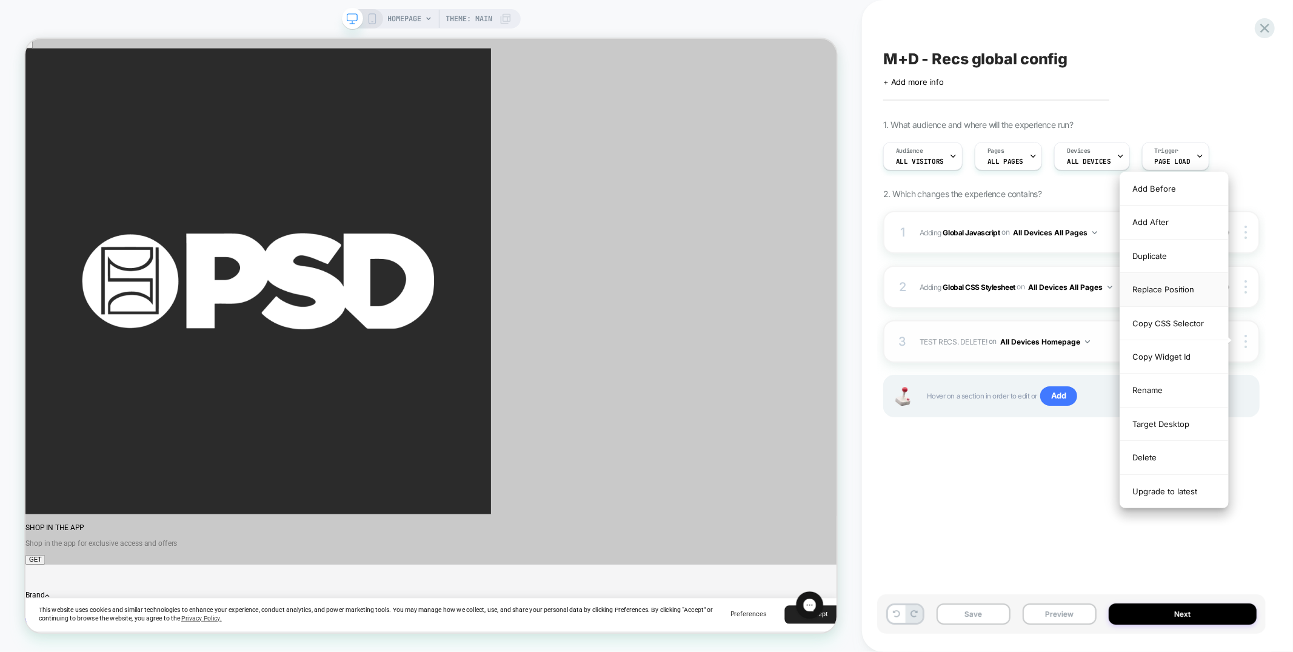
click at [1167, 287] on div "Replace Position" at bounding box center [1174, 289] width 108 height 33
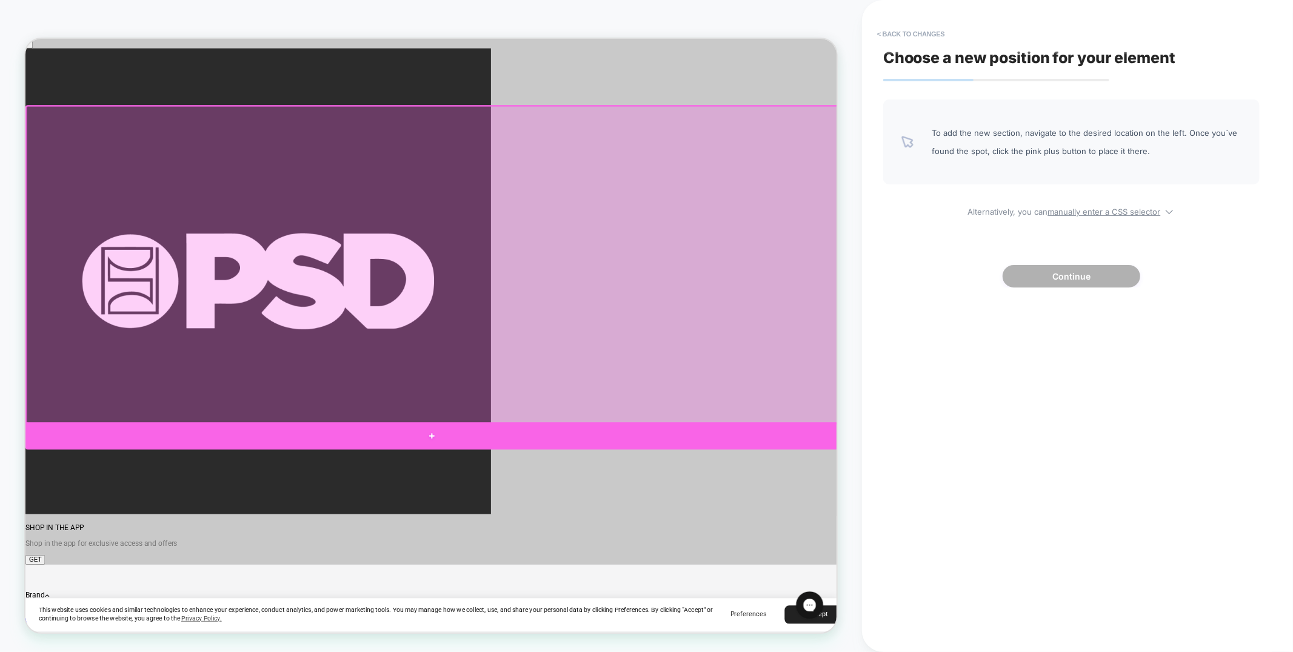
click at [969, 570] on div at bounding box center [567, 567] width 1084 height 36
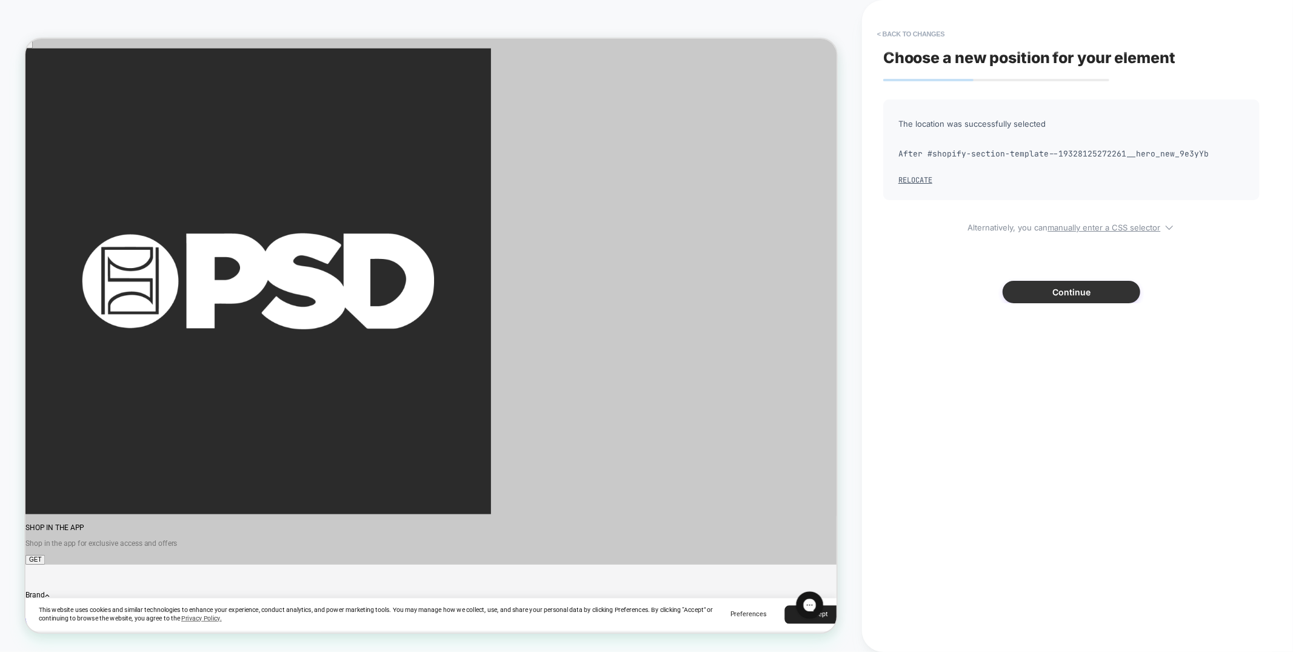
click at [1075, 293] on button "Continue" at bounding box center [1071, 292] width 138 height 22
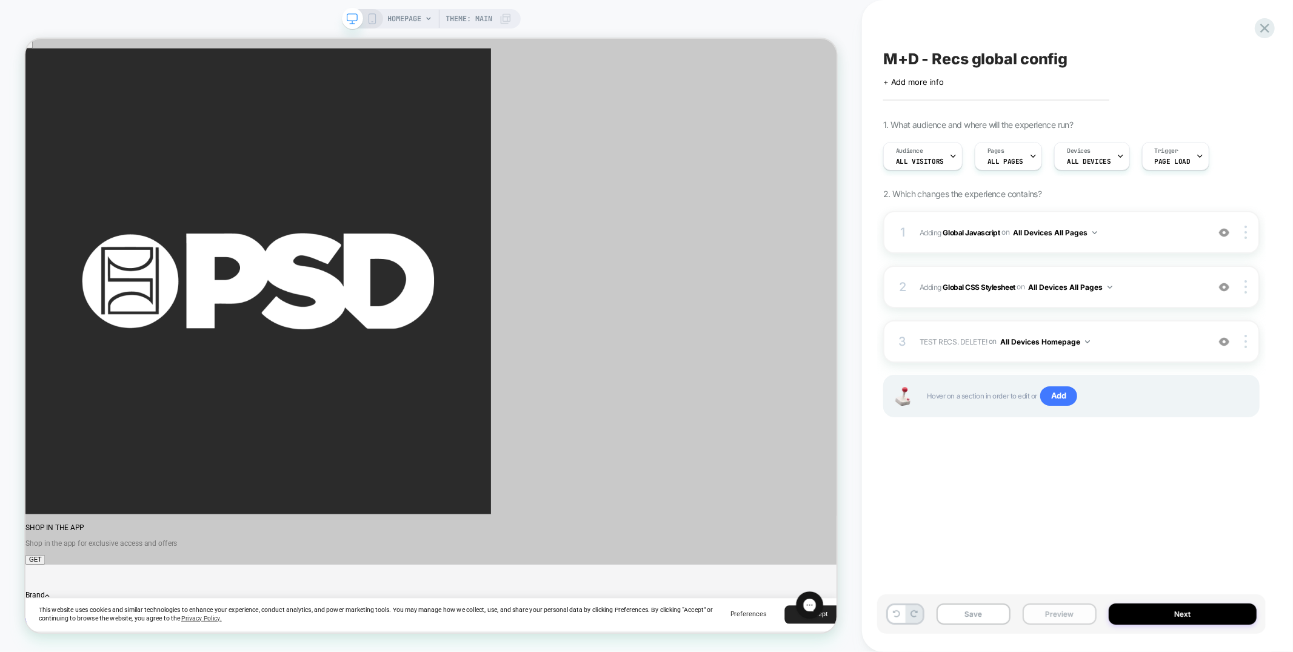
click at [1051, 612] on button "Preview" at bounding box center [1059, 613] width 74 height 21
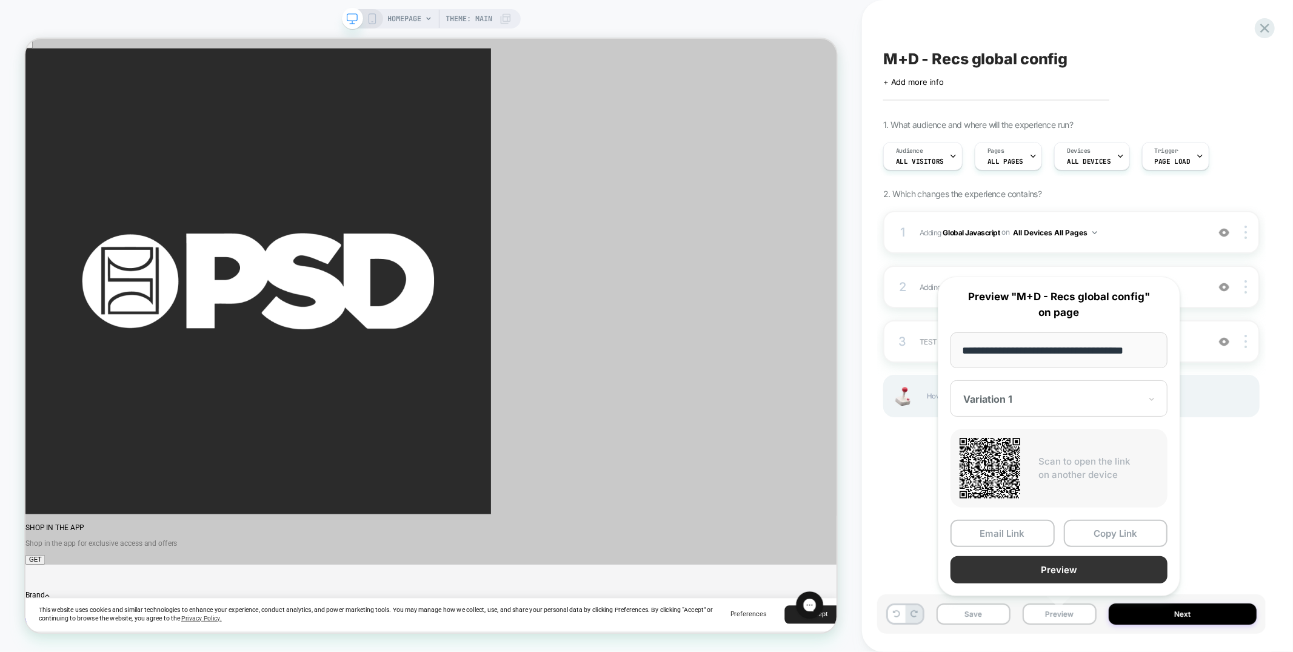
click at [1045, 566] on button "Preview" at bounding box center [1058, 569] width 217 height 27
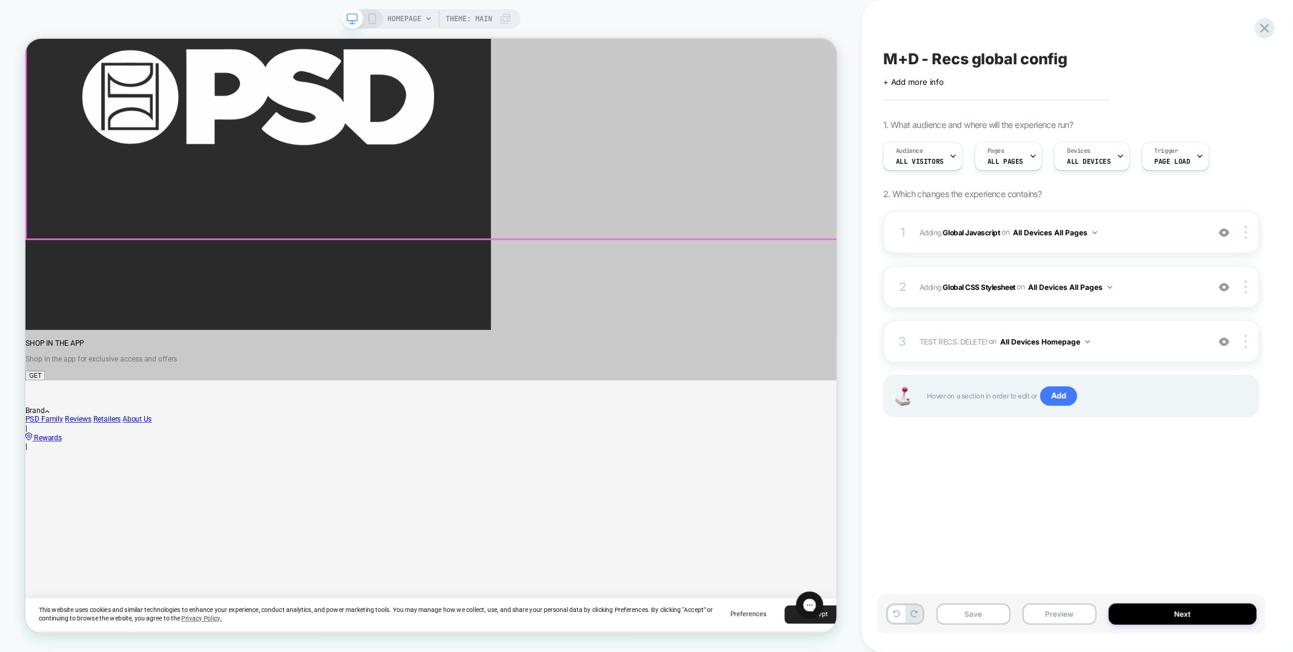
scroll to position [250, 0]
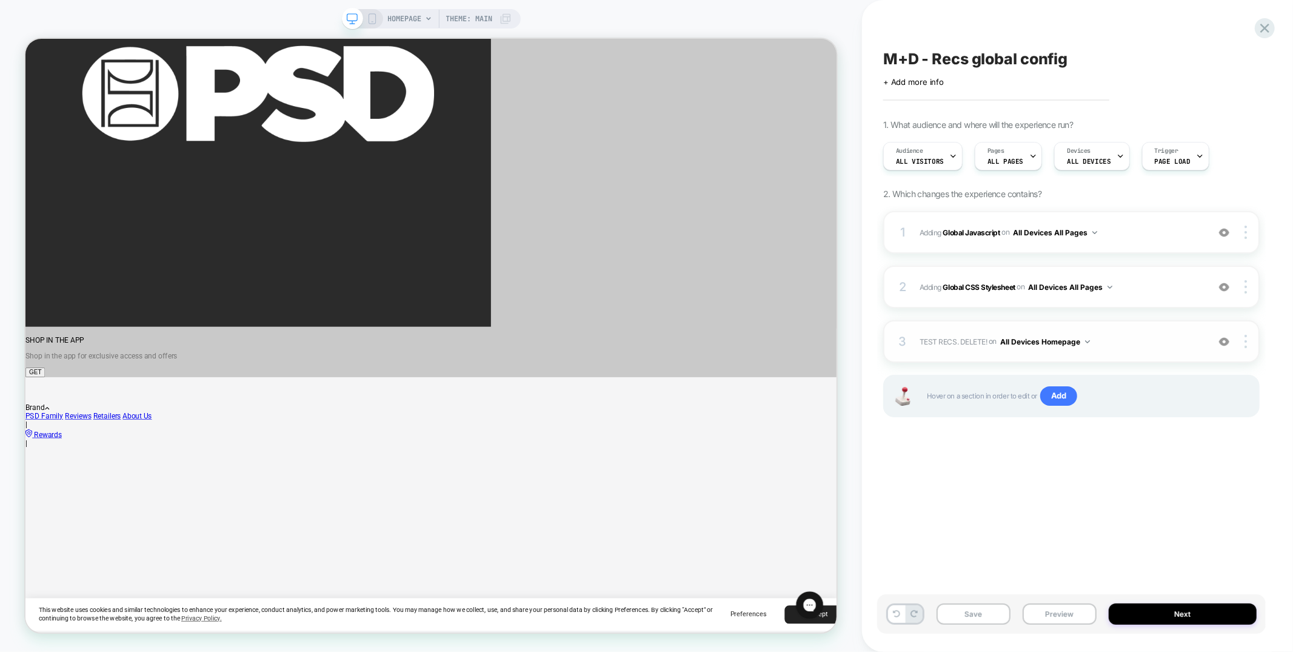
click at [1155, 350] on div "3 TEST RECS. DELETE! Adding Product Slider AFTER #shopify-section-template--193…" at bounding box center [1071, 341] width 376 height 42
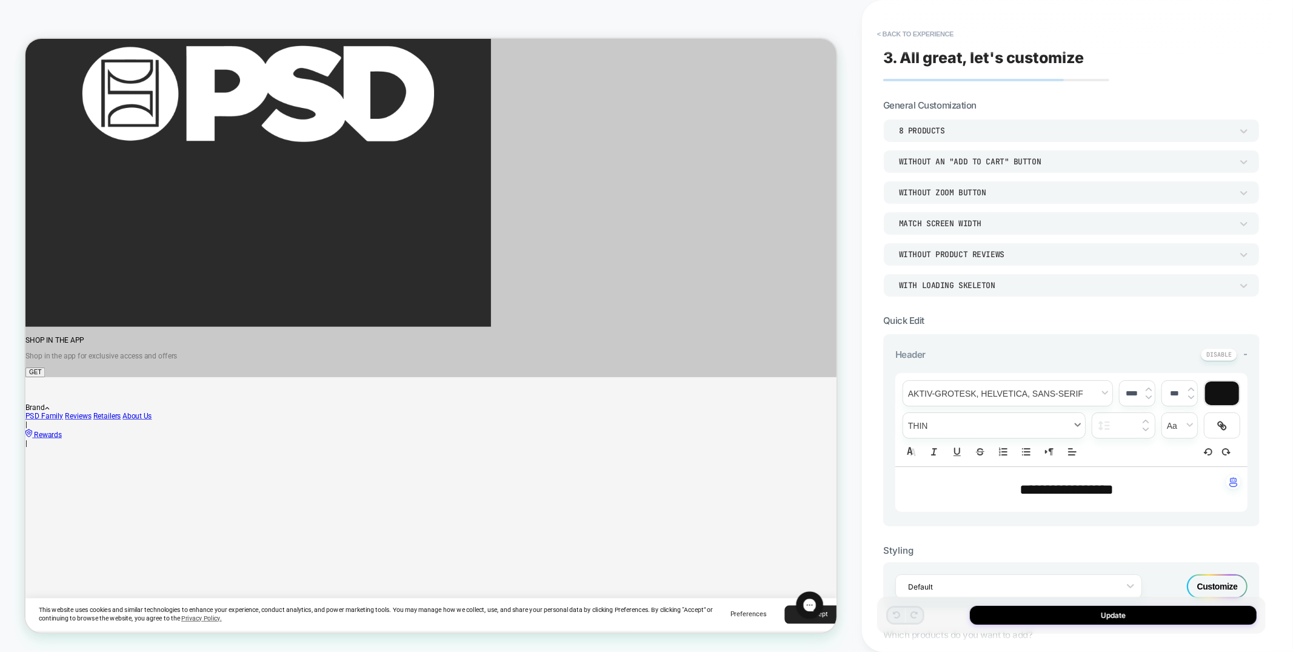
scroll to position [277, 0]
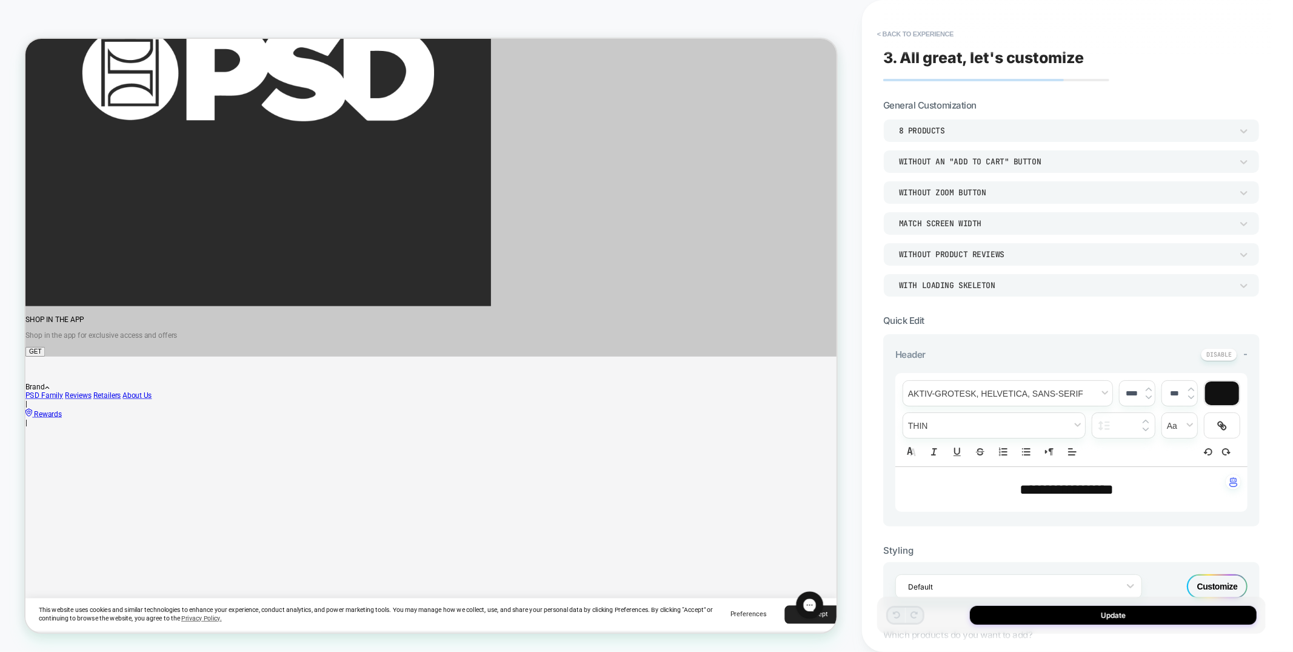
click at [1070, 496] on p "**********" at bounding box center [1066, 489] width 319 height 21
click at [1070, 497] on p "**********" at bounding box center [1066, 489] width 319 height 21
type input "****"
drag, startPoint x: 1072, startPoint y: 489, endPoint x: 1060, endPoint y: 488, distance: 11.5
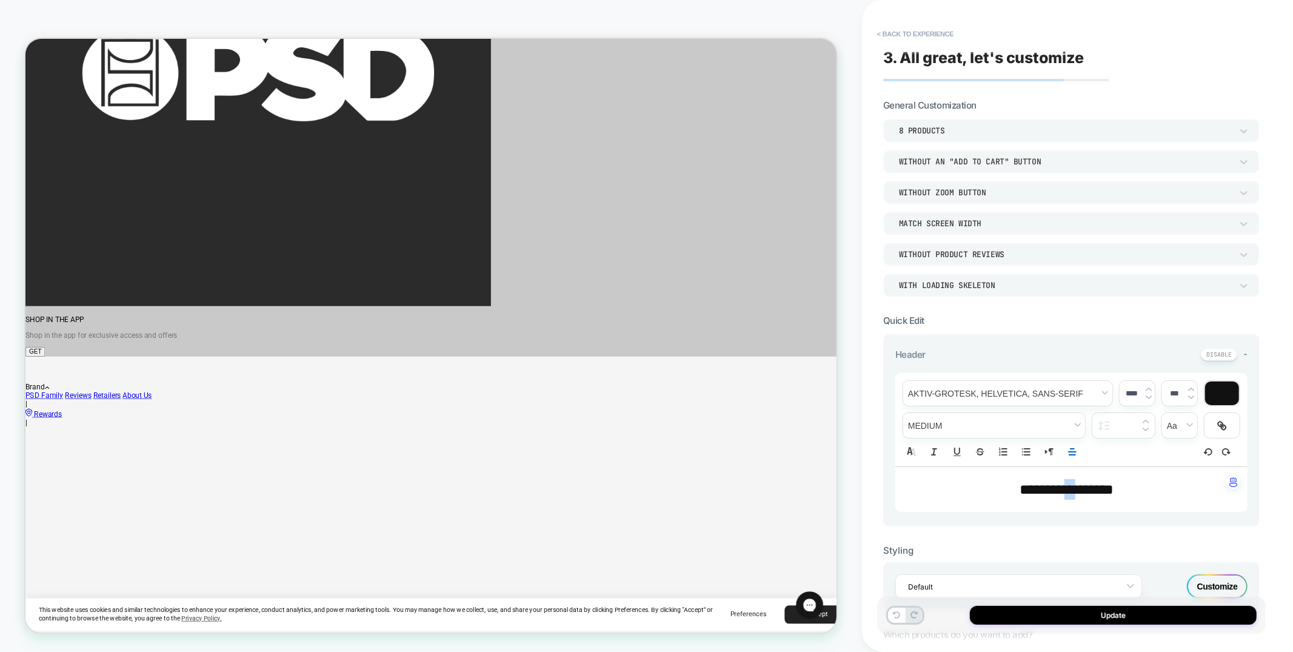
click at [1060, 488] on span "**********" at bounding box center [1067, 489] width 94 height 15
click at [1148, 615] on button "Update" at bounding box center [1113, 614] width 287 height 19
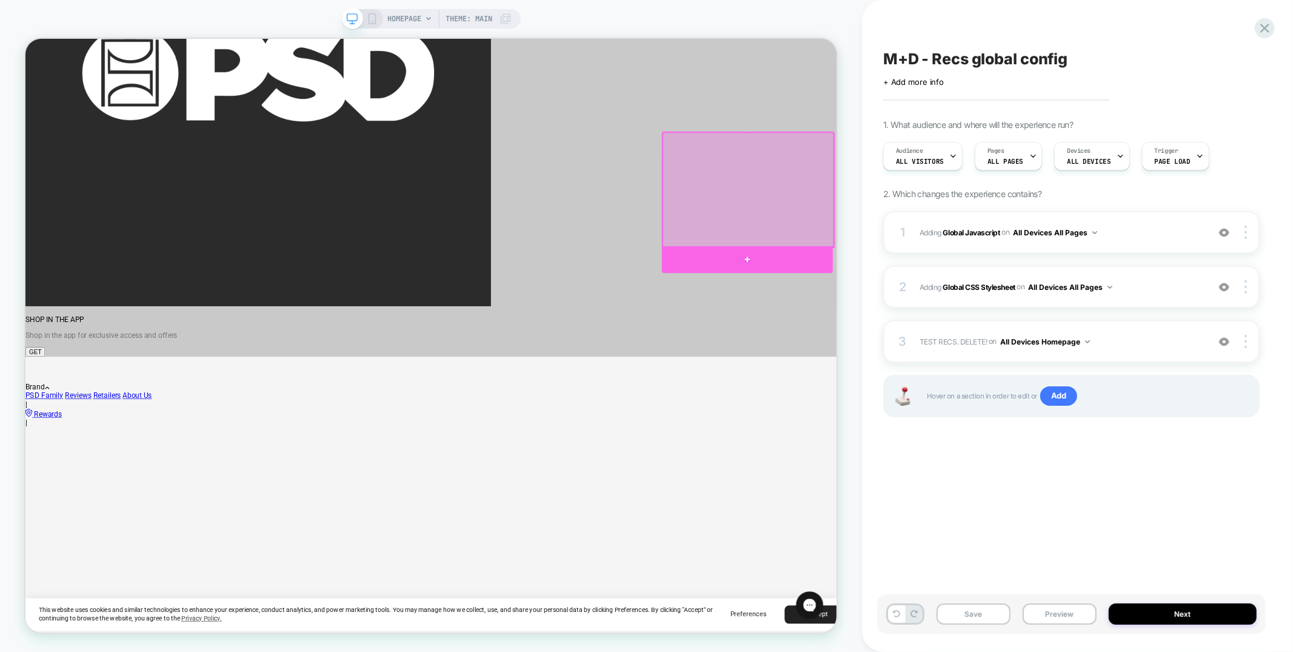
click at [986, 325] on div at bounding box center [988, 333] width 228 height 36
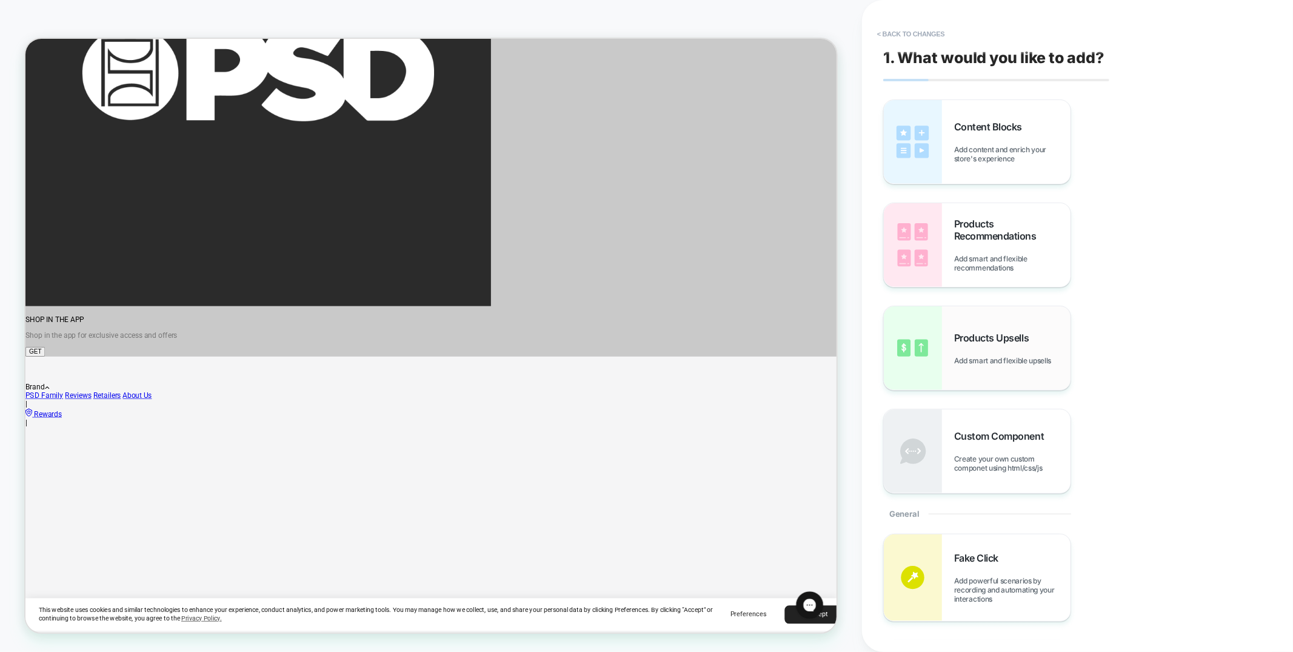
click at [1014, 345] on div "Products Upsells Add smart and flexible upsells" at bounding box center [1012, 348] width 116 height 33
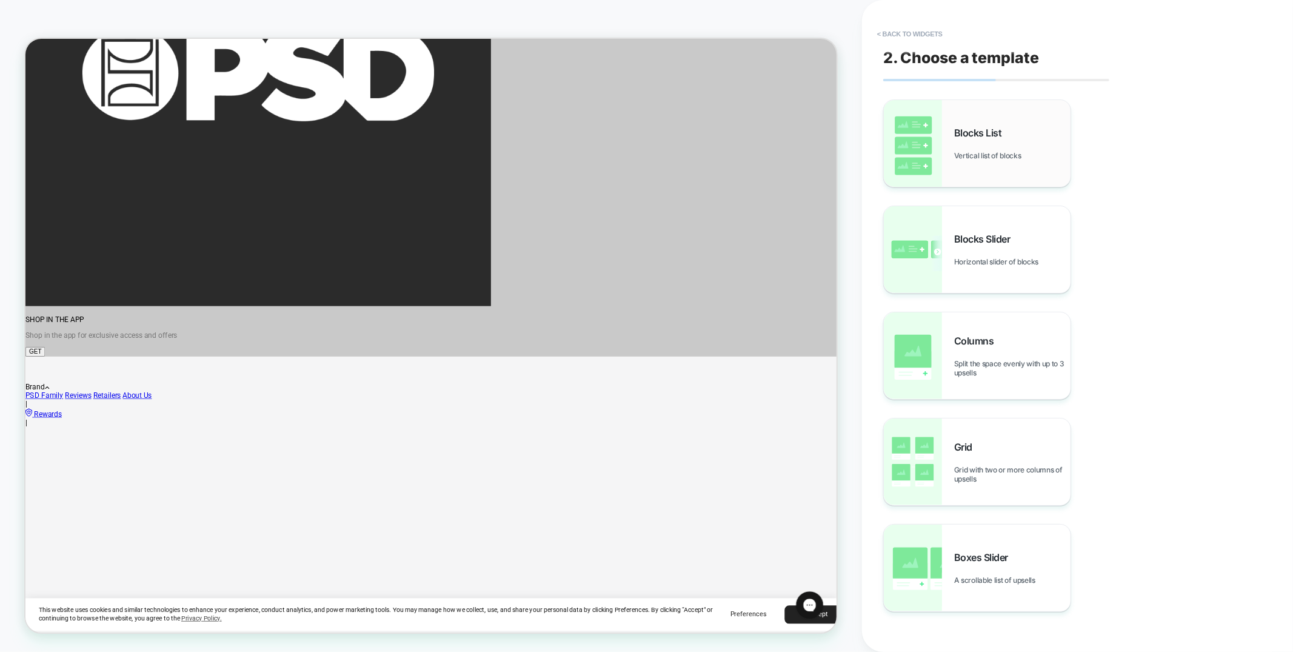
click at [969, 151] on span "Vertical list of blocks" at bounding box center [990, 155] width 73 height 9
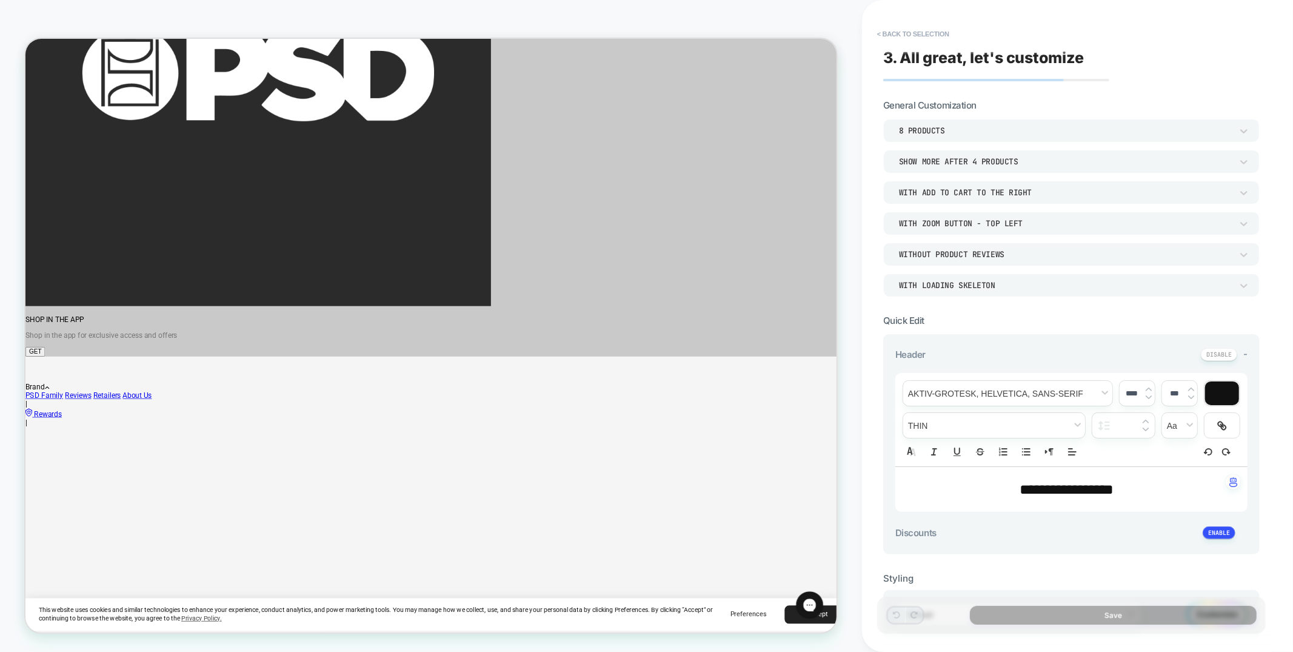
type textarea "*"
click at [937, 30] on button "< Back to selection" at bounding box center [913, 33] width 84 height 19
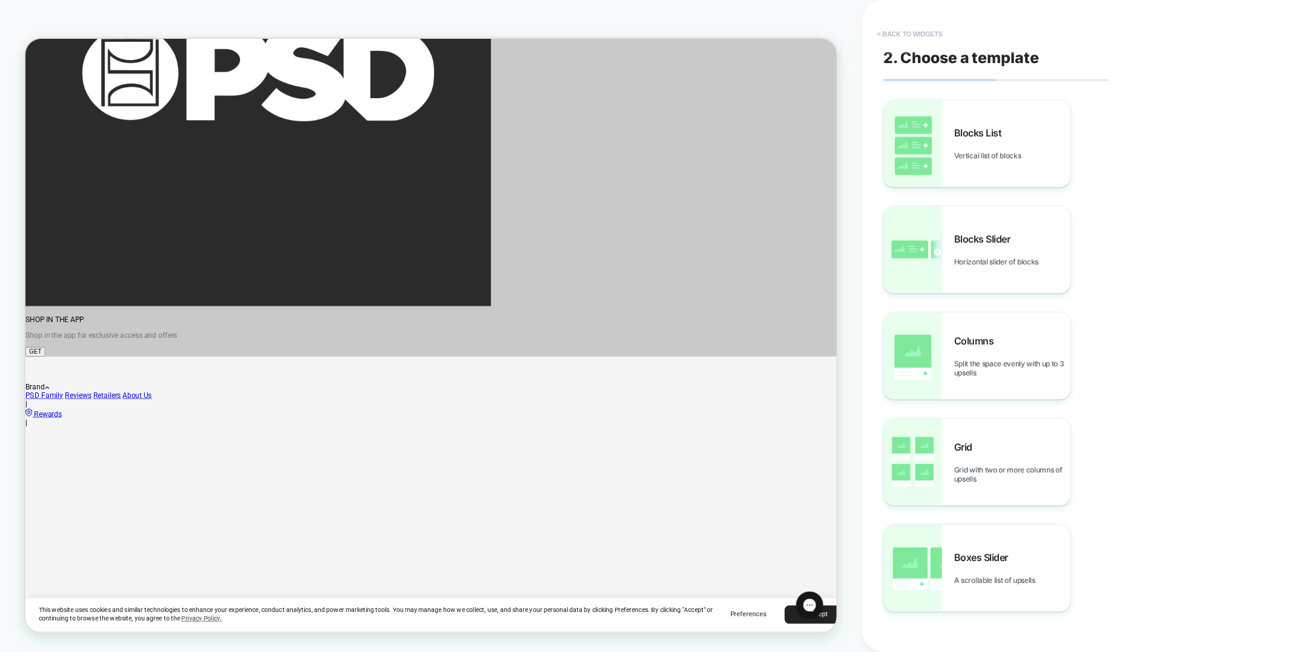
click at [929, 33] on button "< Back to widgets" at bounding box center [910, 33] width 78 height 19
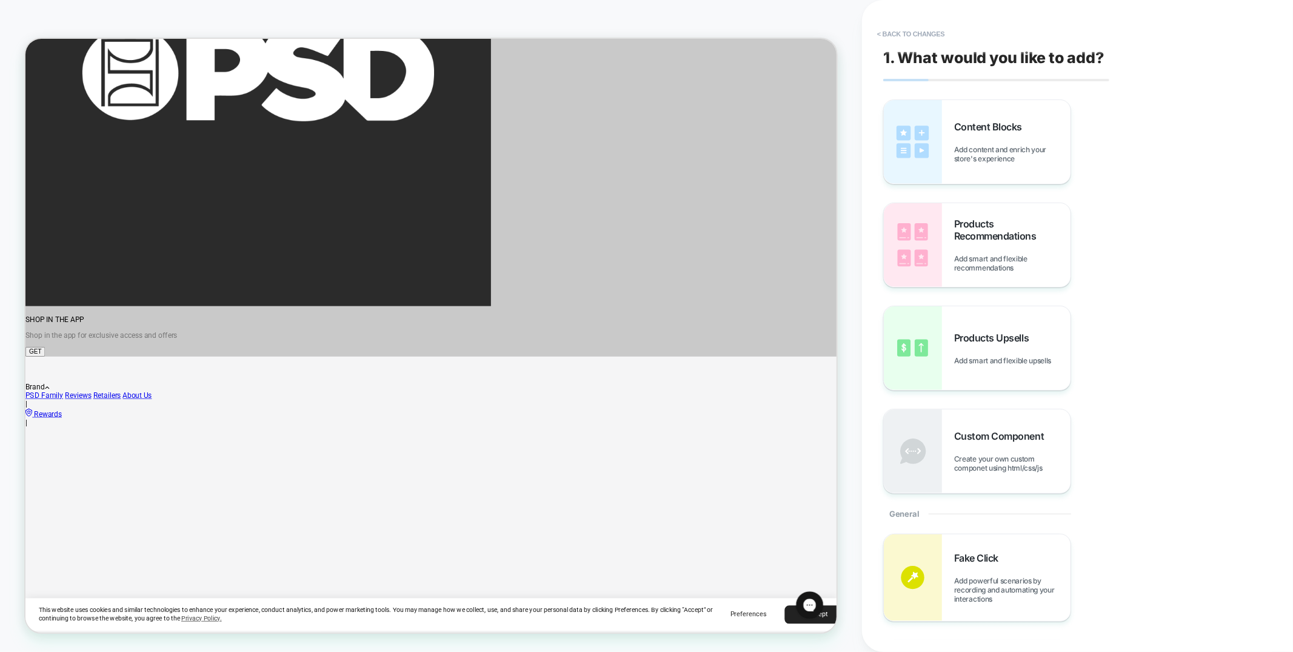
click at [929, 33] on button "< Back to changes" at bounding box center [911, 33] width 80 height 19
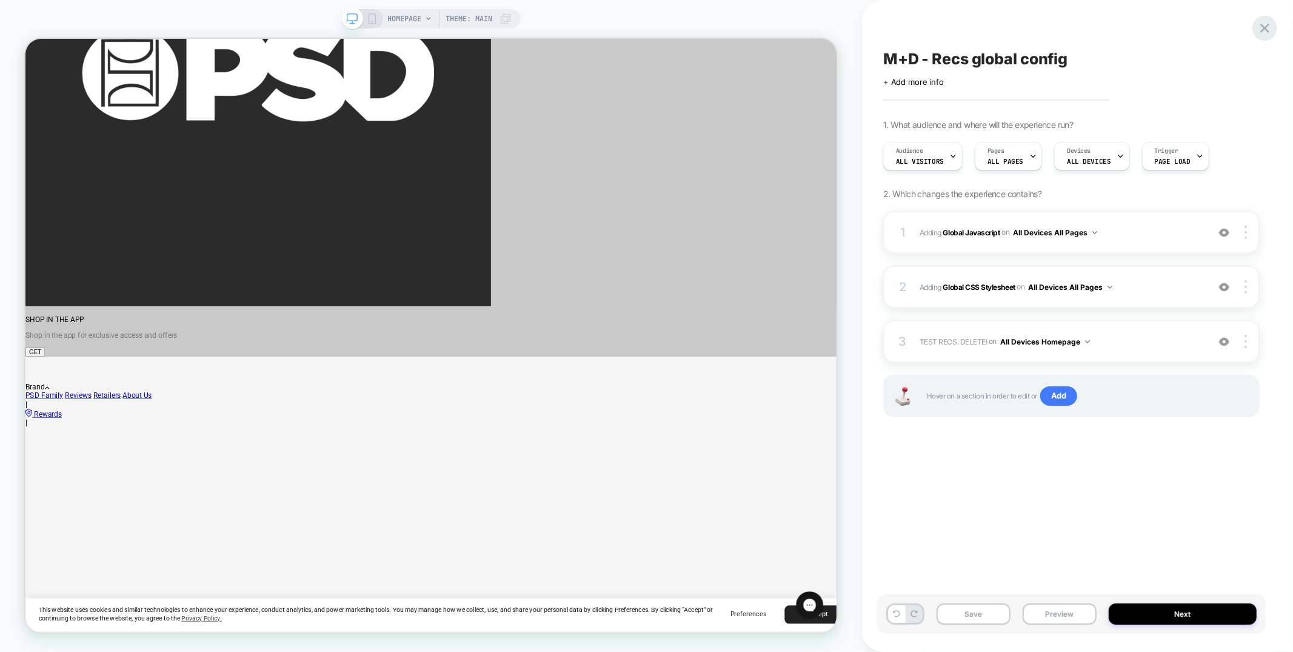
click at [1269, 27] on icon at bounding box center [1264, 28] width 16 height 16
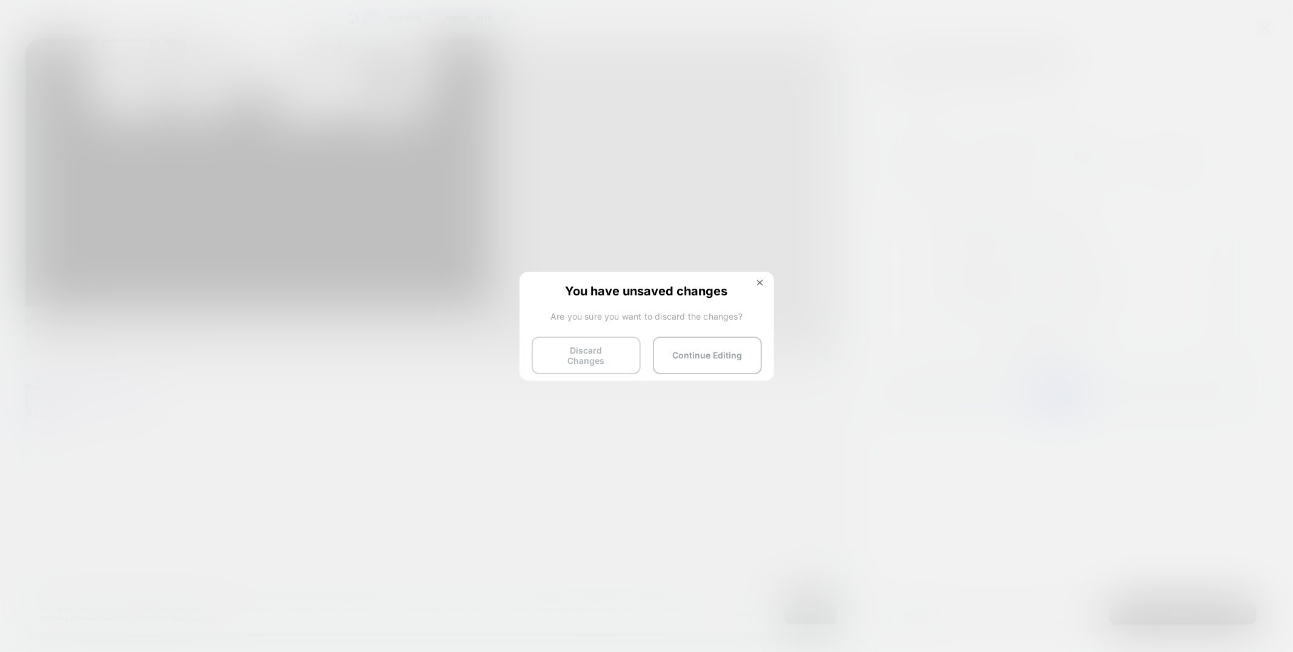
click at [572, 356] on button "Discard Changes" at bounding box center [586, 355] width 109 height 38
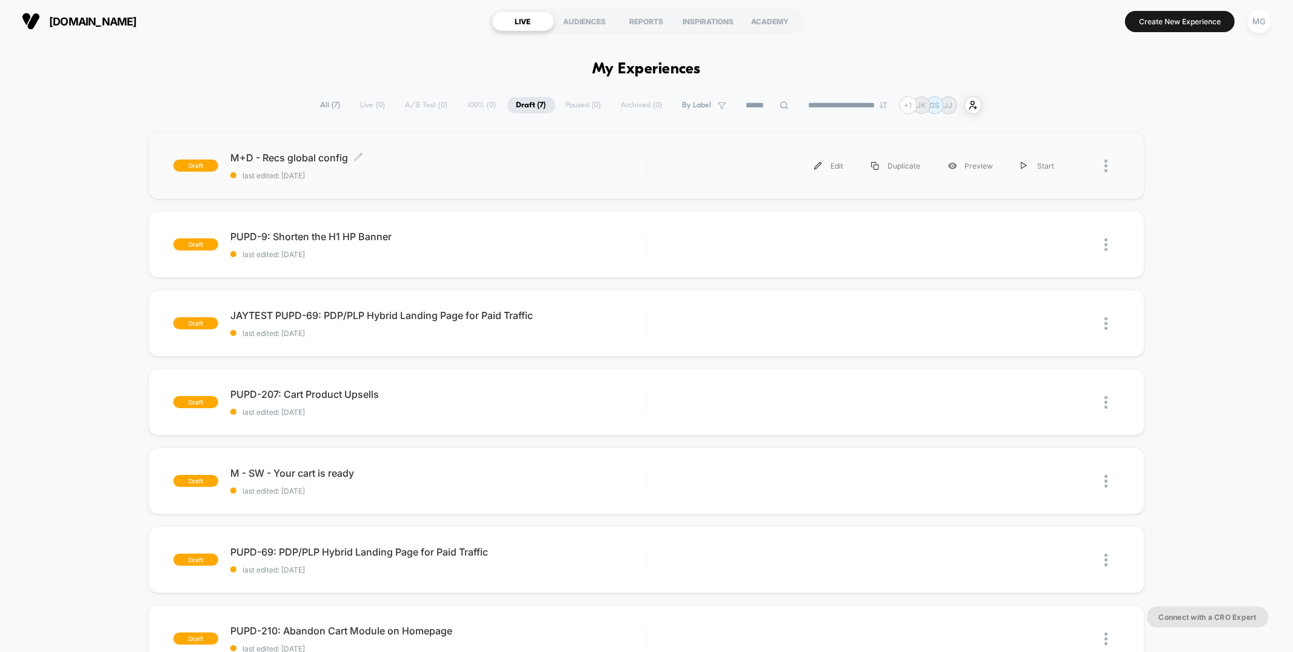
click at [512, 166] on div "M+D - Recs global config Click to edit experience details Click to edit experie…" at bounding box center [437, 166] width 415 height 28
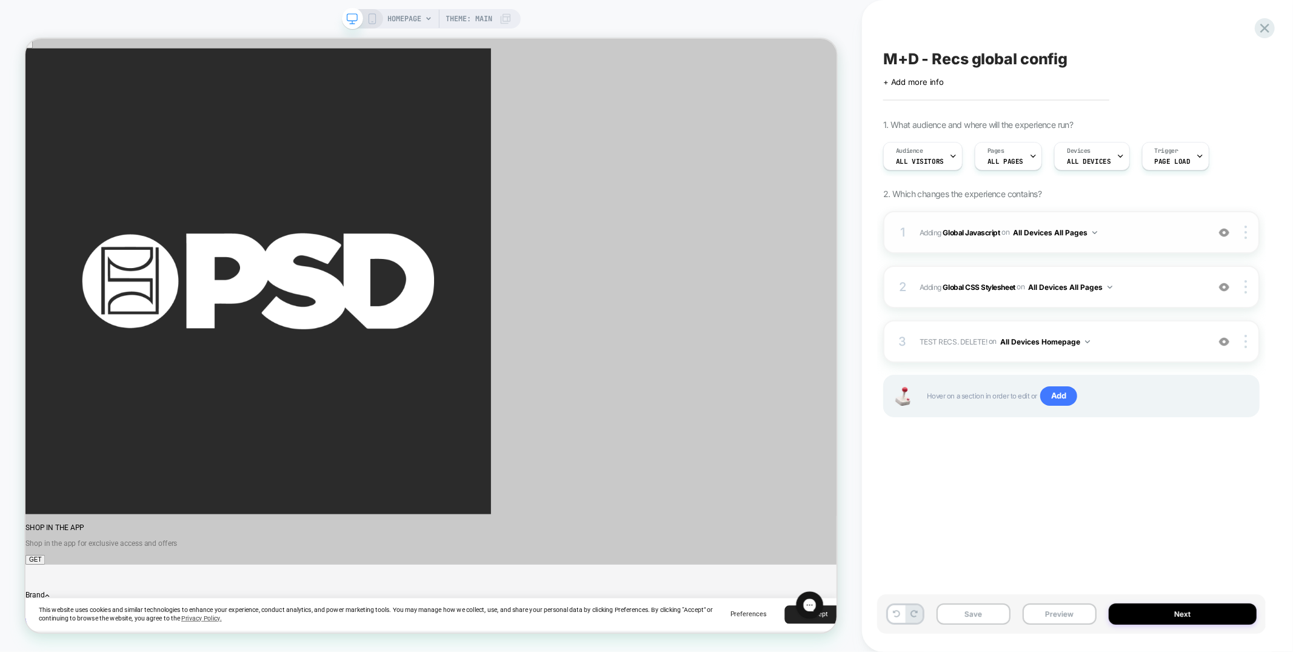
click at [1115, 228] on span "Adding Global Javascript on All Devices All Pages" at bounding box center [1060, 232] width 282 height 15
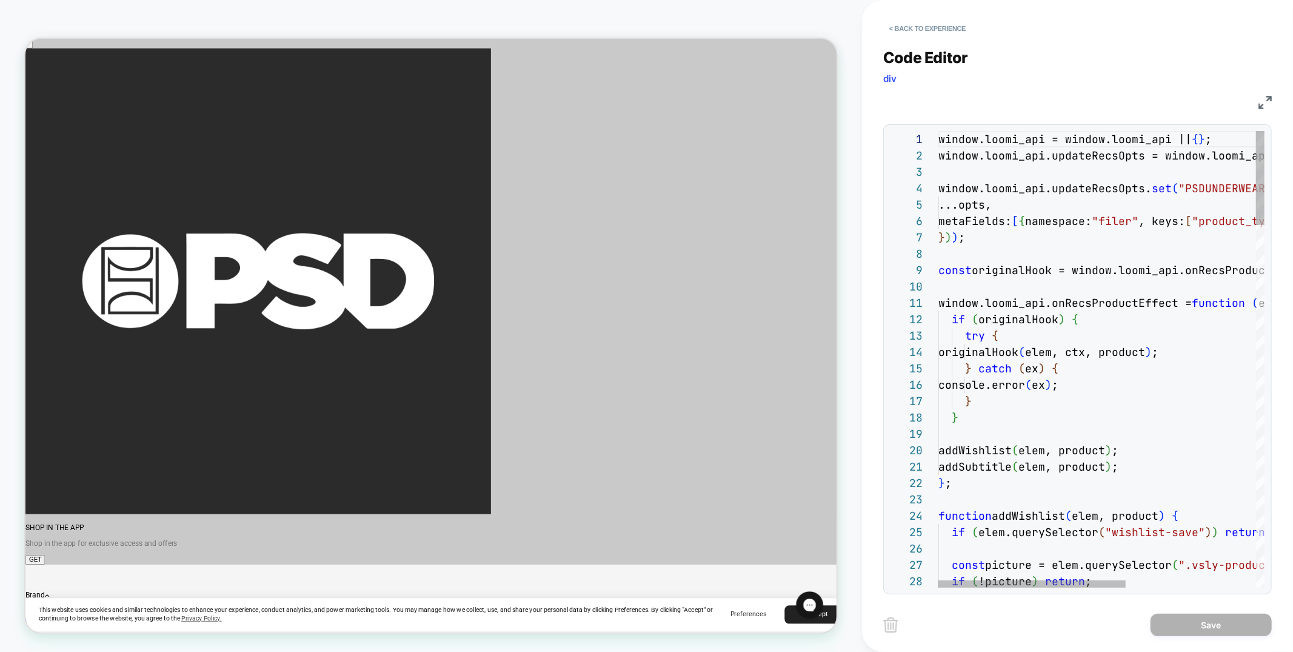
scroll to position [130, 143]
type textarea "**********"
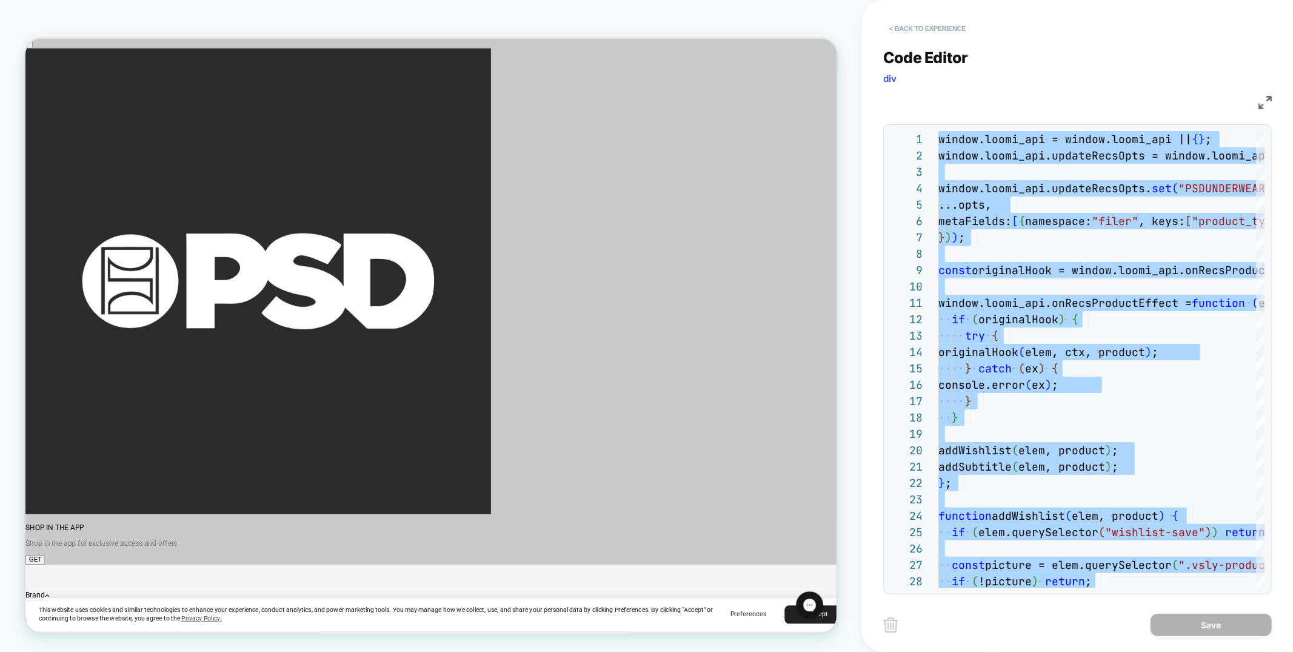
click at [944, 26] on button "< Back to experience" at bounding box center [927, 28] width 88 height 19
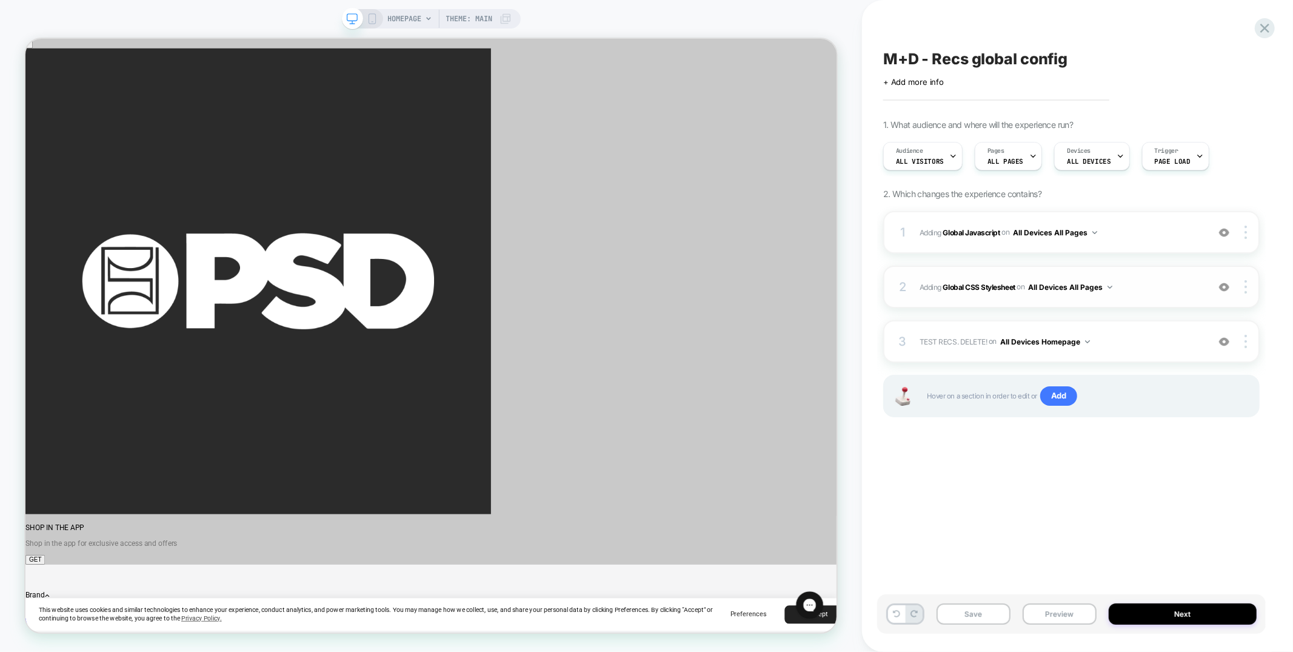
click at [1154, 277] on div "2 Adding Global CSS Stylesheet on All Devices All Pages Add Before Add After Ta…" at bounding box center [1071, 286] width 376 height 42
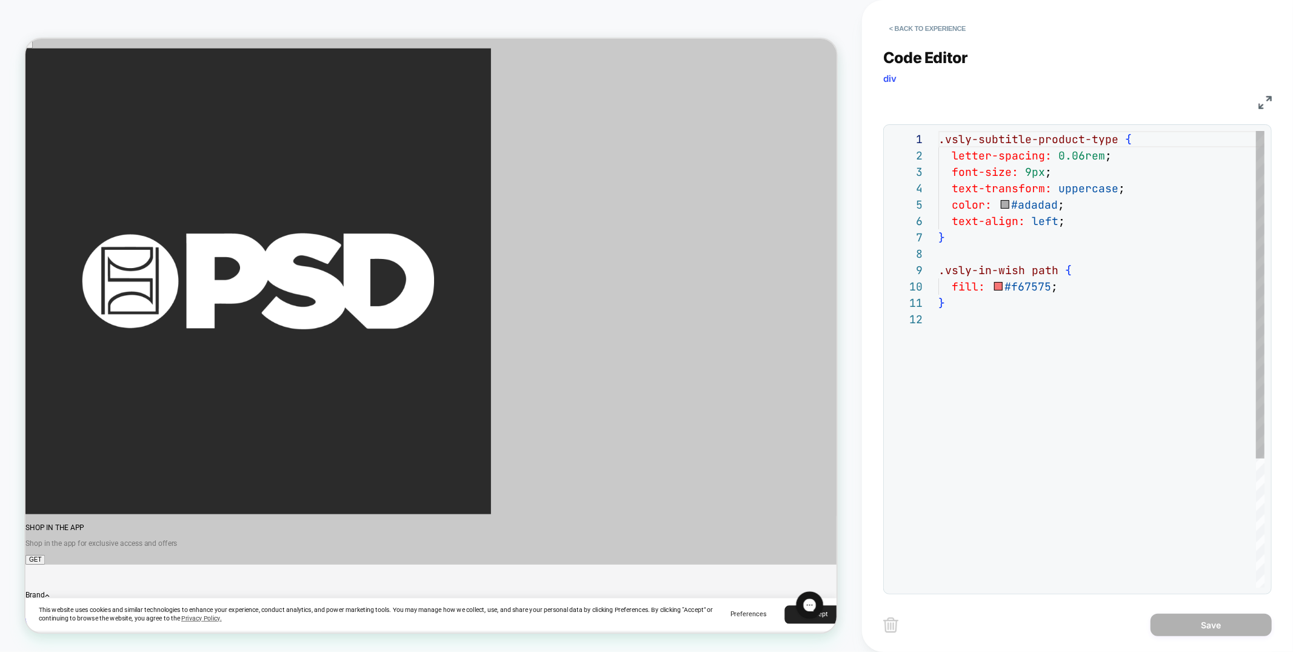
scroll to position [16, 0]
click at [1079, 325] on div ".vsly-subtitle-product-type { letter-spacing: 0.06rem ; font-size: 9px ; text-t…" at bounding box center [1101, 449] width 326 height 636
type textarea "**********"
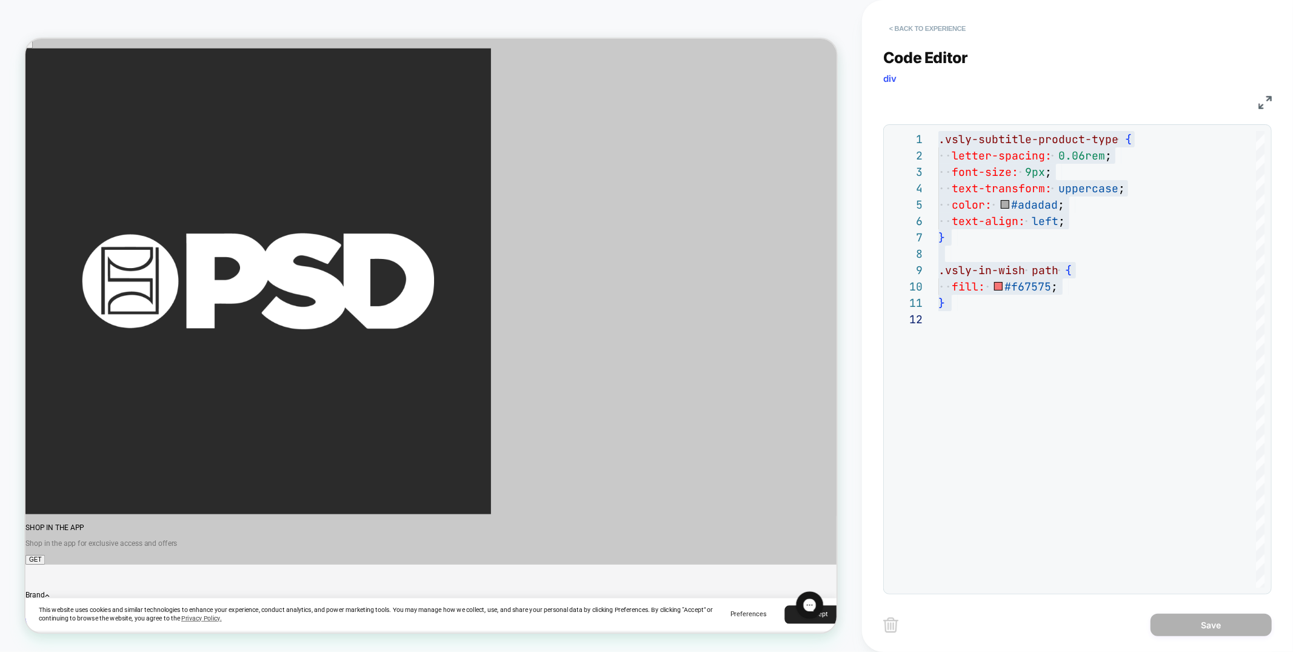
click at [949, 28] on button "< Back to experience" at bounding box center [927, 28] width 88 height 19
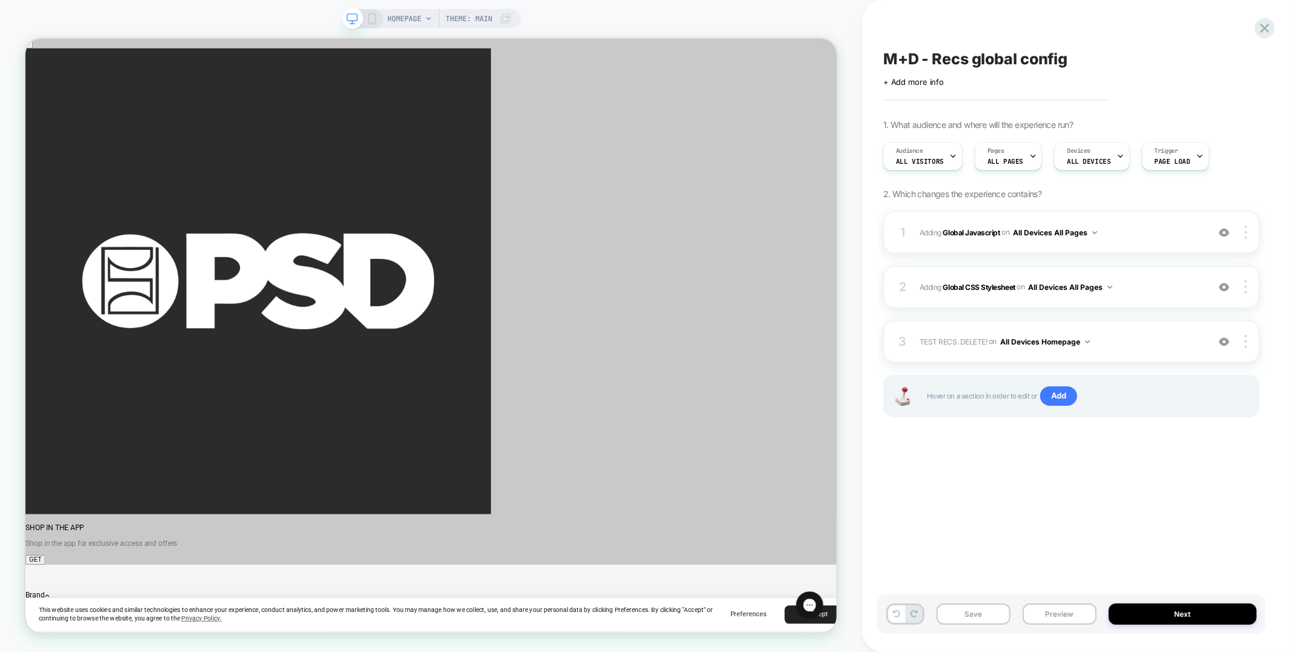
click at [371, 15] on icon at bounding box center [372, 18] width 11 height 11
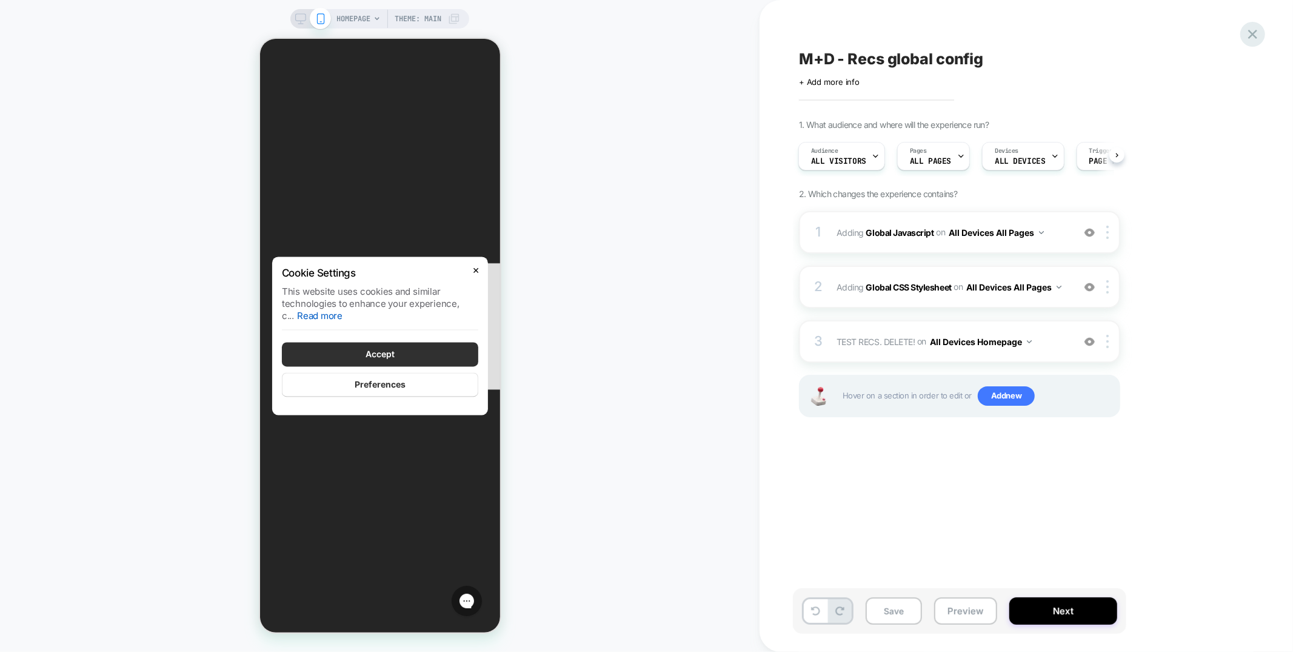
click at [1253, 29] on icon at bounding box center [1252, 34] width 16 height 16
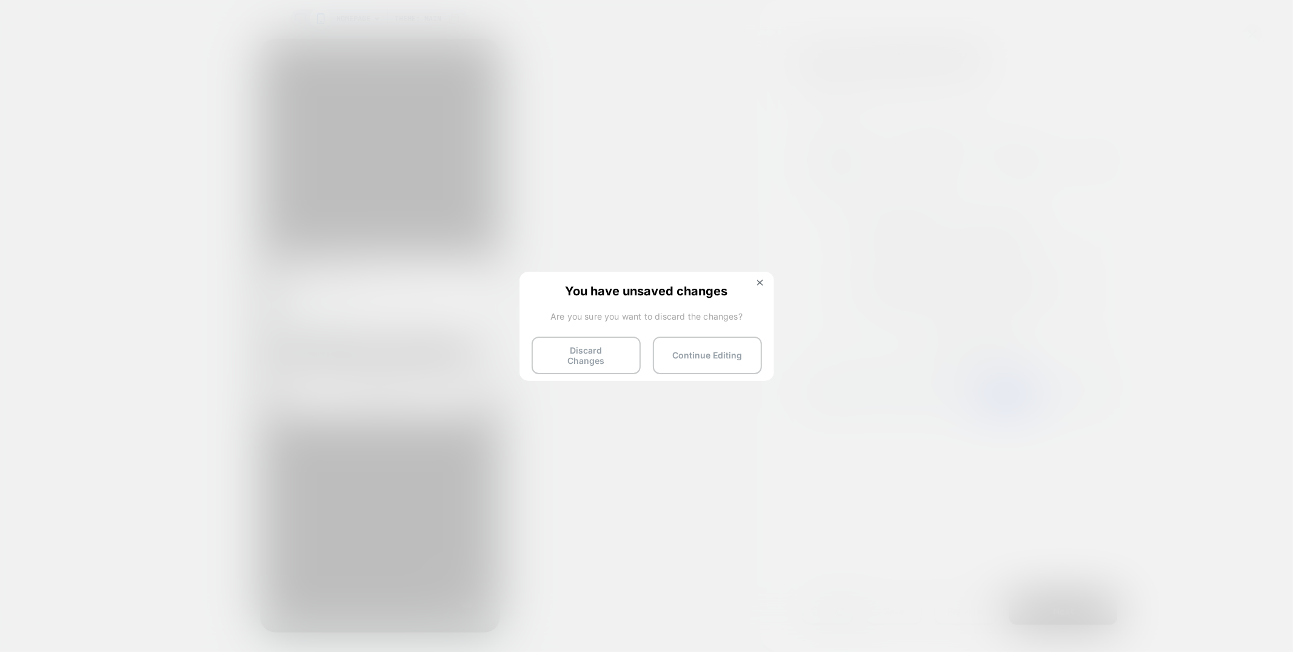
drag, startPoint x: 602, startPoint y: 348, endPoint x: 259, endPoint y: 13, distance: 479.2
click at [602, 348] on button "Discard Changes" at bounding box center [586, 355] width 109 height 38
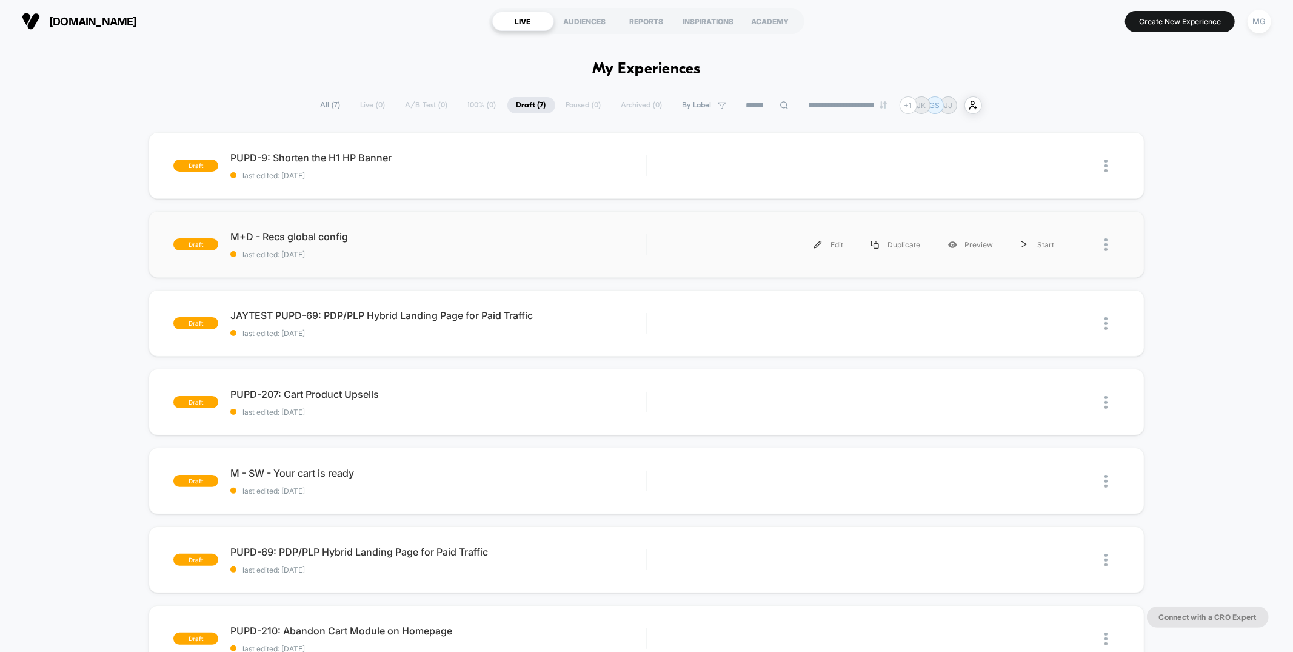
click at [449, 264] on div "draft M+D - Recs global config last edited: 8/13/2025 Edit Duplicate Preview St…" at bounding box center [645, 244] width 995 height 67
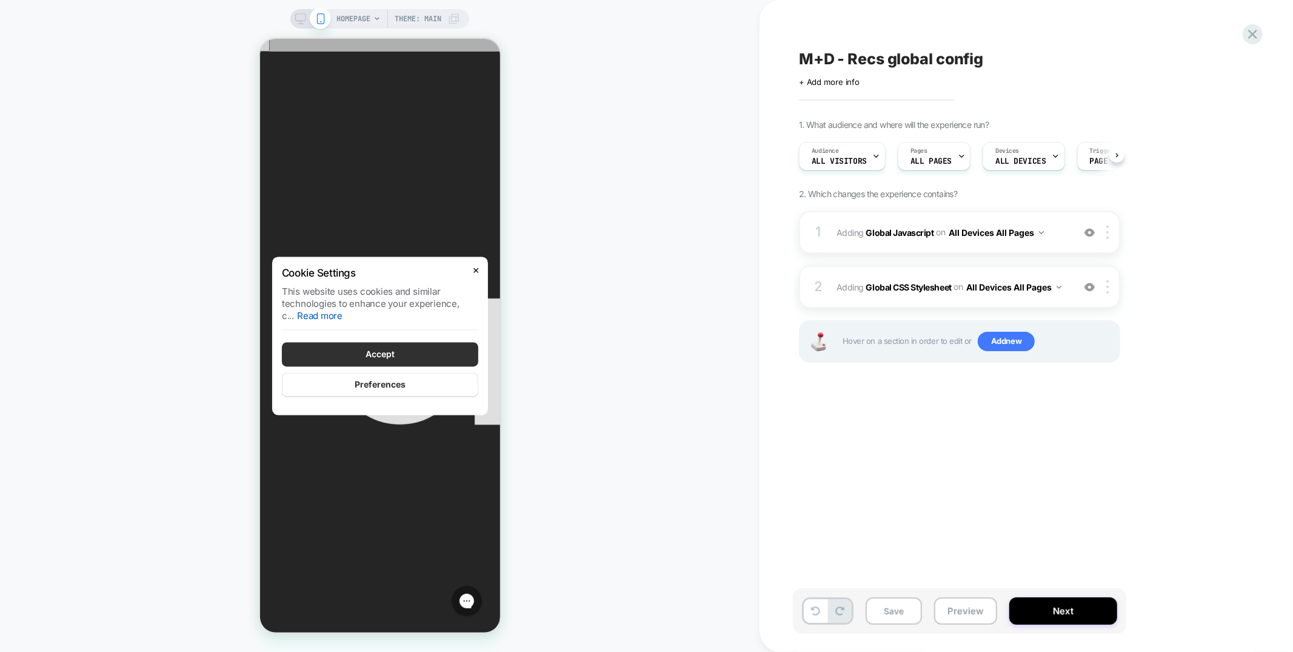
scroll to position [0, 1]
click at [898, 608] on button "Save" at bounding box center [893, 610] width 56 height 27
click at [1247, 36] on icon at bounding box center [1252, 34] width 16 height 16
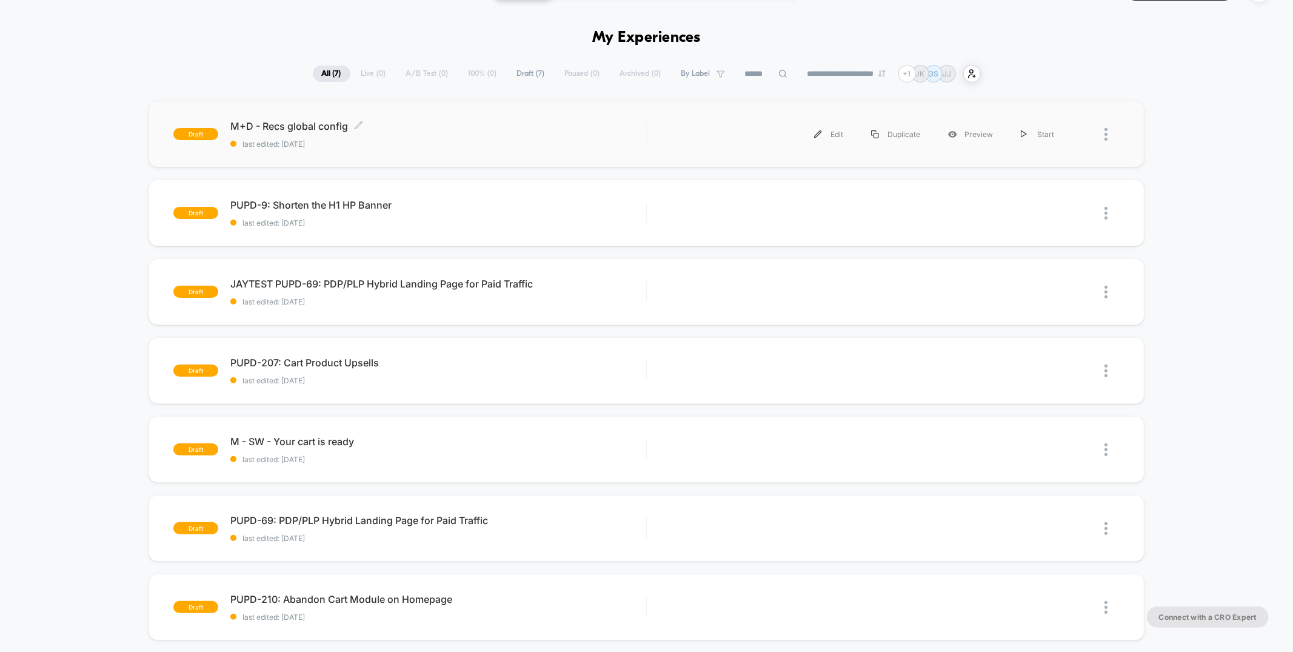
click at [468, 140] on span "last edited: [DATE]" at bounding box center [437, 143] width 415 height 9
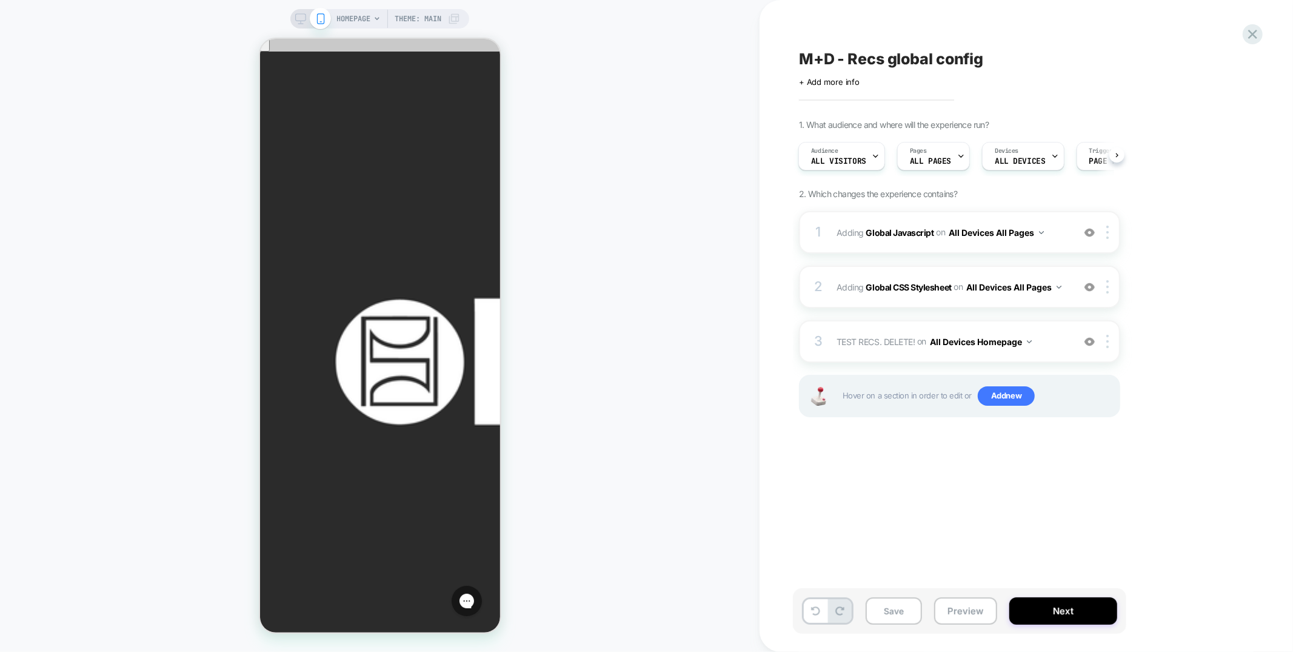
click at [727, 242] on div "HOMEPAGE Theme: MAIN" at bounding box center [379, 325] width 759 height 627
click at [1259, 34] on icon at bounding box center [1252, 34] width 16 height 16
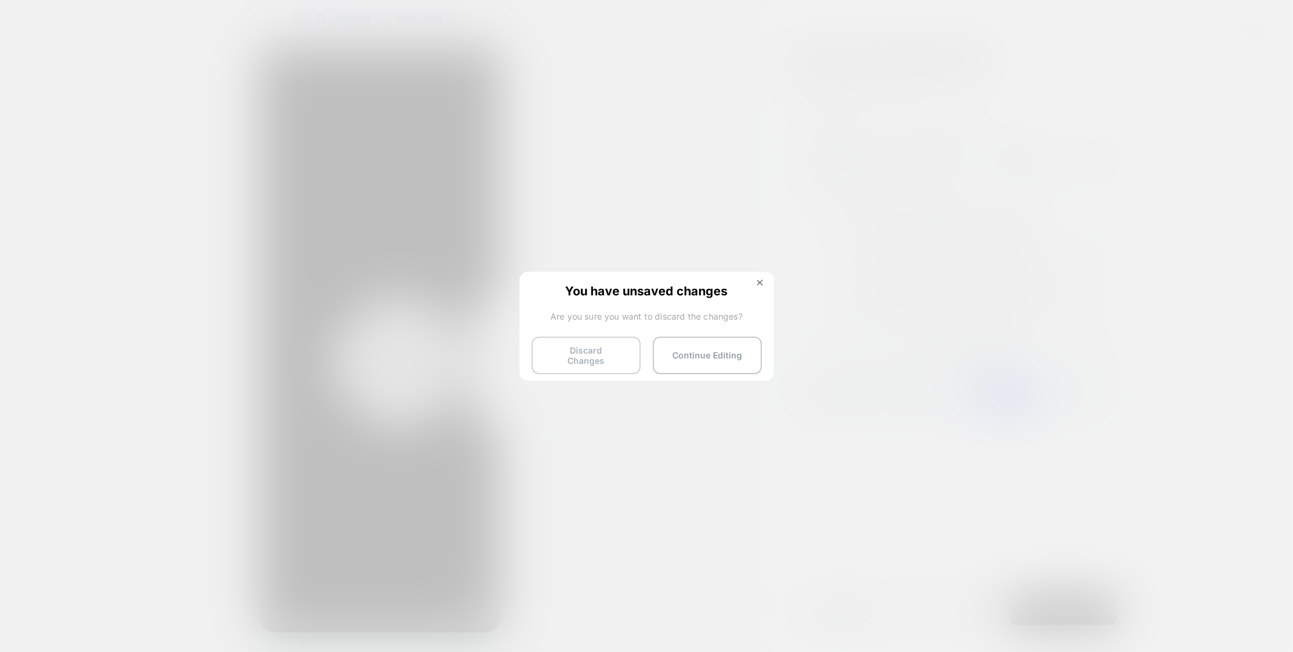
click at [587, 354] on button "Discard Changes" at bounding box center [586, 355] width 109 height 38
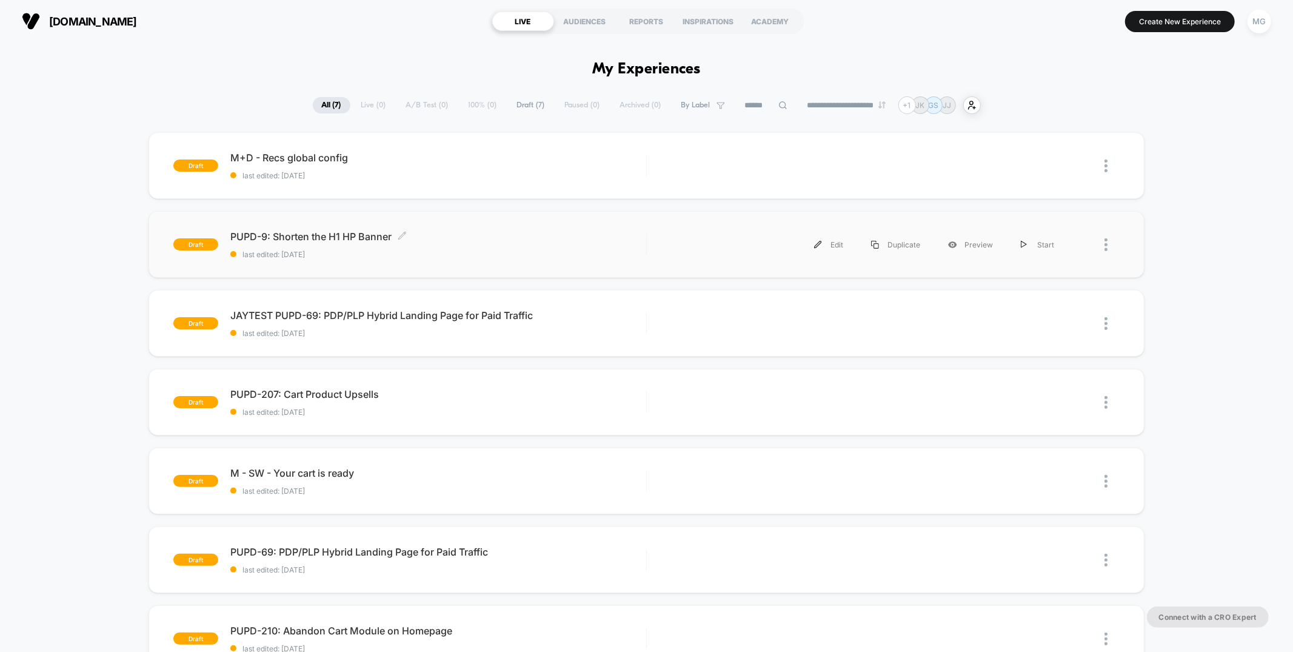
click at [486, 252] on span "last edited: [DATE]" at bounding box center [437, 254] width 415 height 9
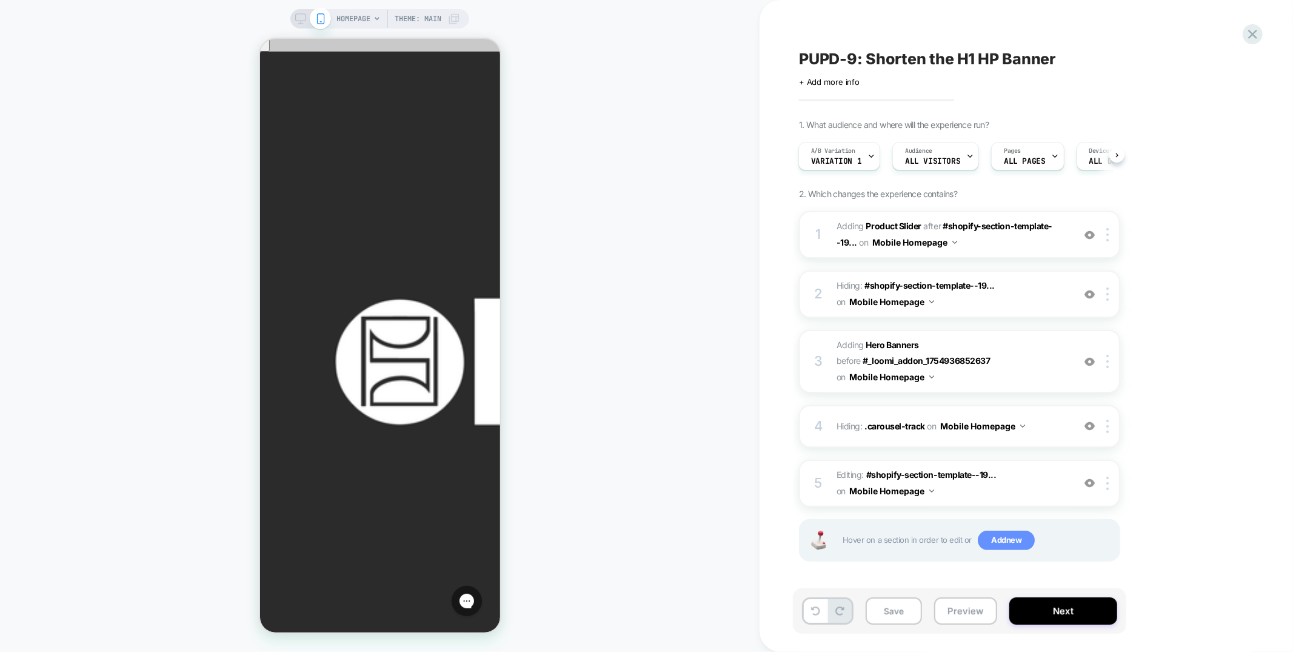
click at [1007, 533] on span "Add new" at bounding box center [1006, 539] width 57 height 19
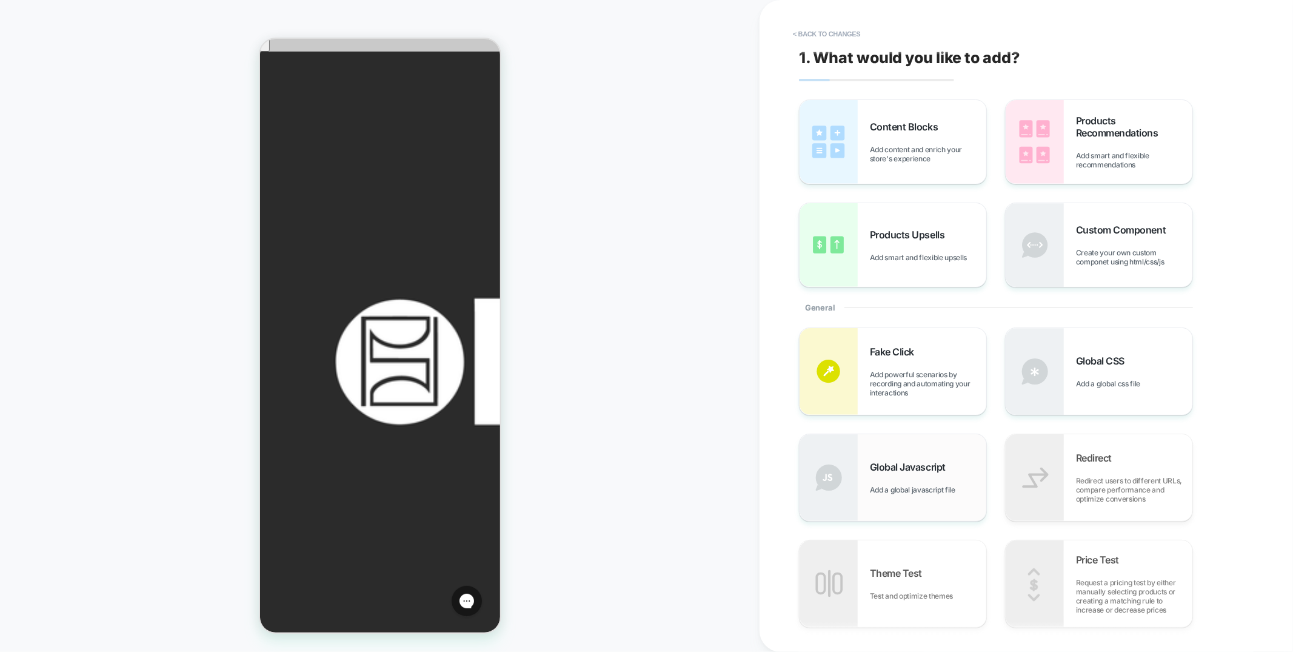
click at [935, 456] on div "Global Javascript Add a global javascript file" at bounding box center [892, 477] width 187 height 87
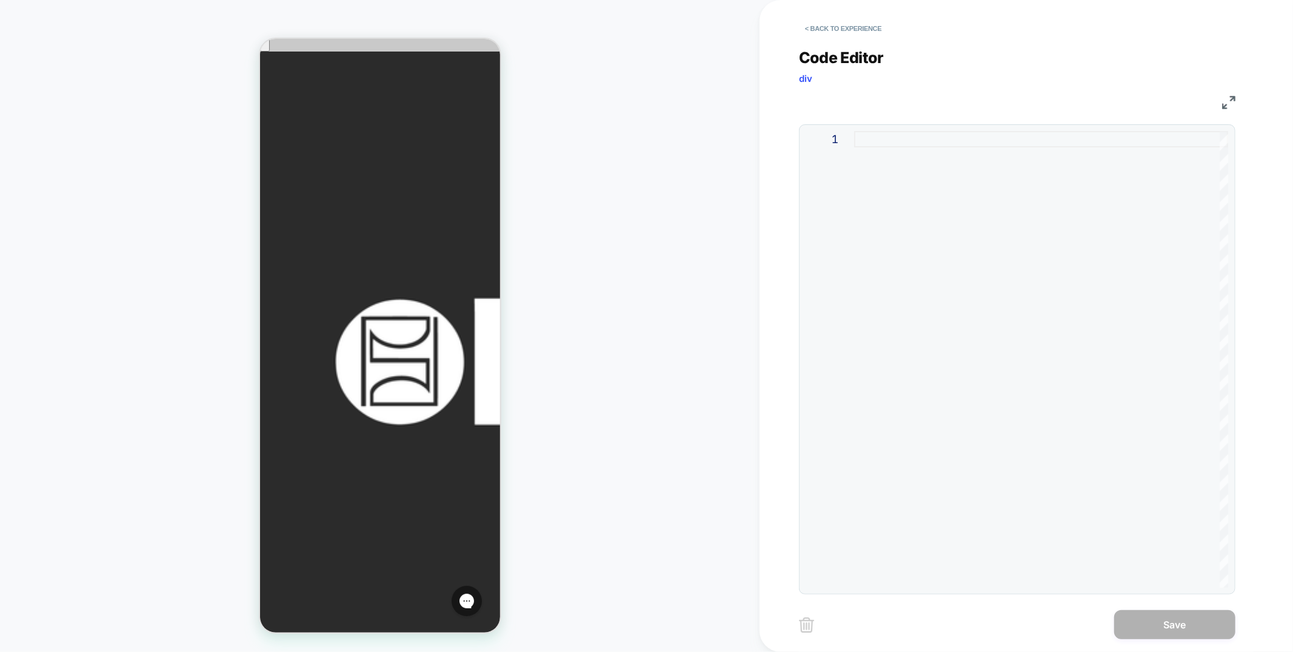
click at [952, 178] on div at bounding box center [1041, 359] width 374 height 456
type textarea "**********"
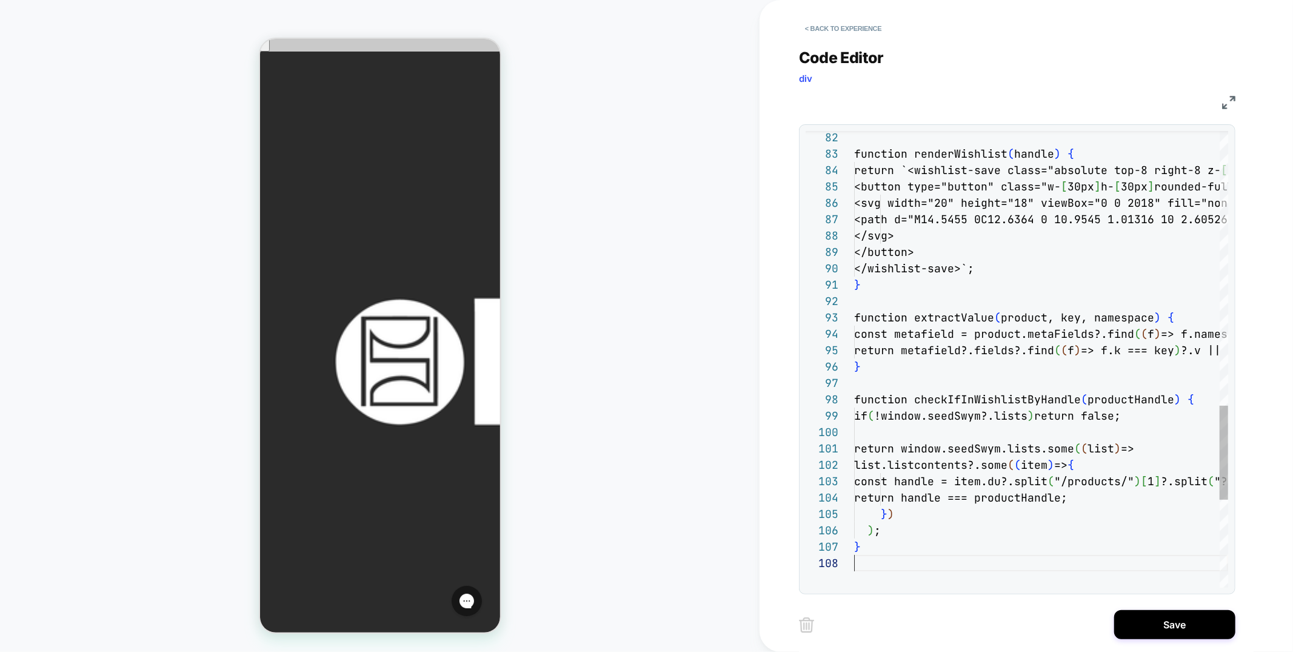
scroll to position [114, 0]
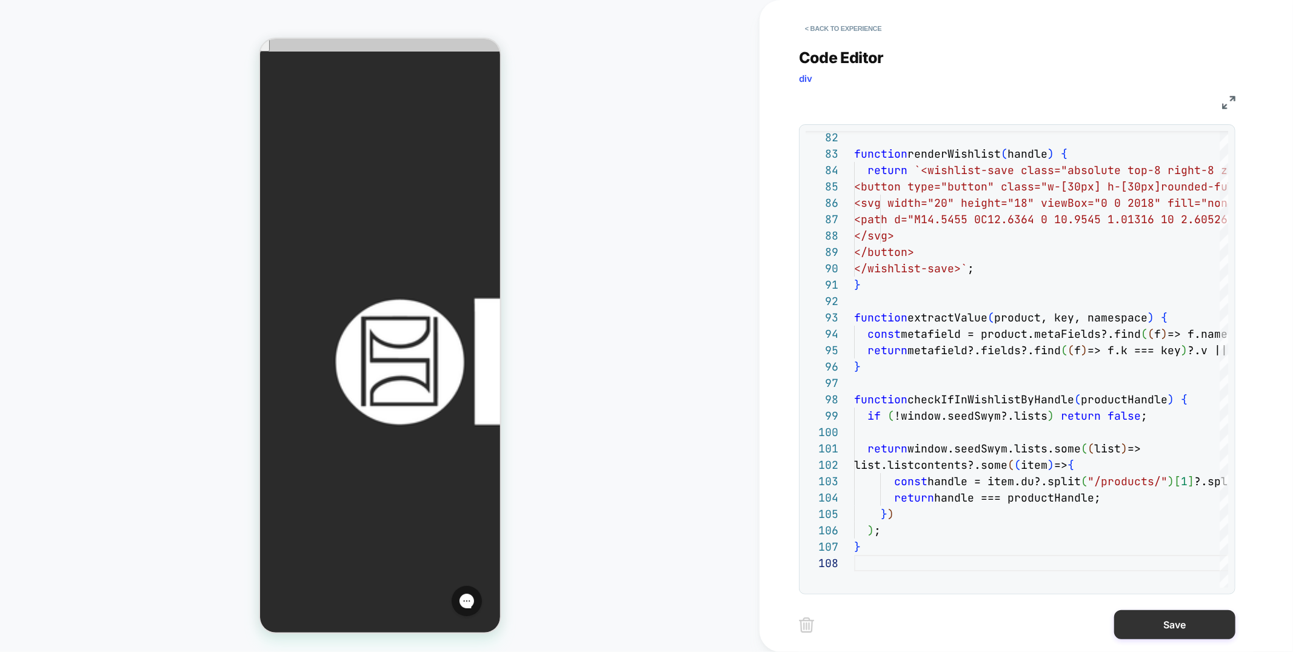
click at [1143, 613] on button "Save" at bounding box center [1174, 624] width 121 height 29
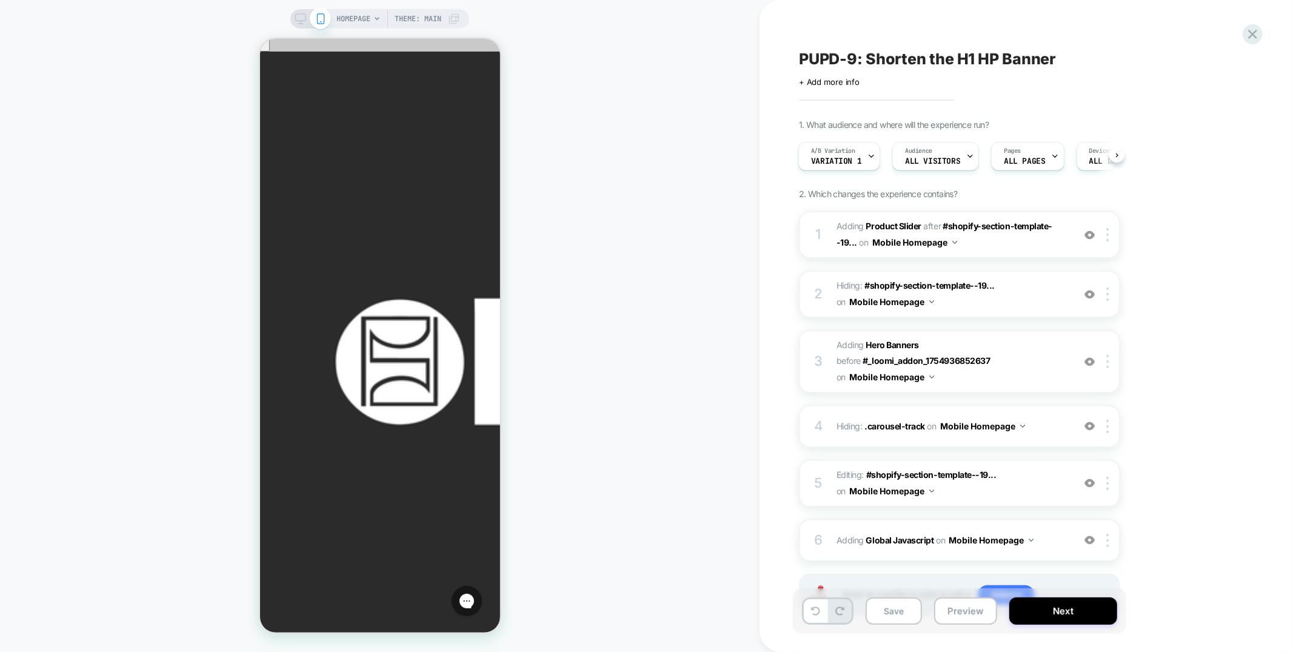
scroll to position [49, 0]
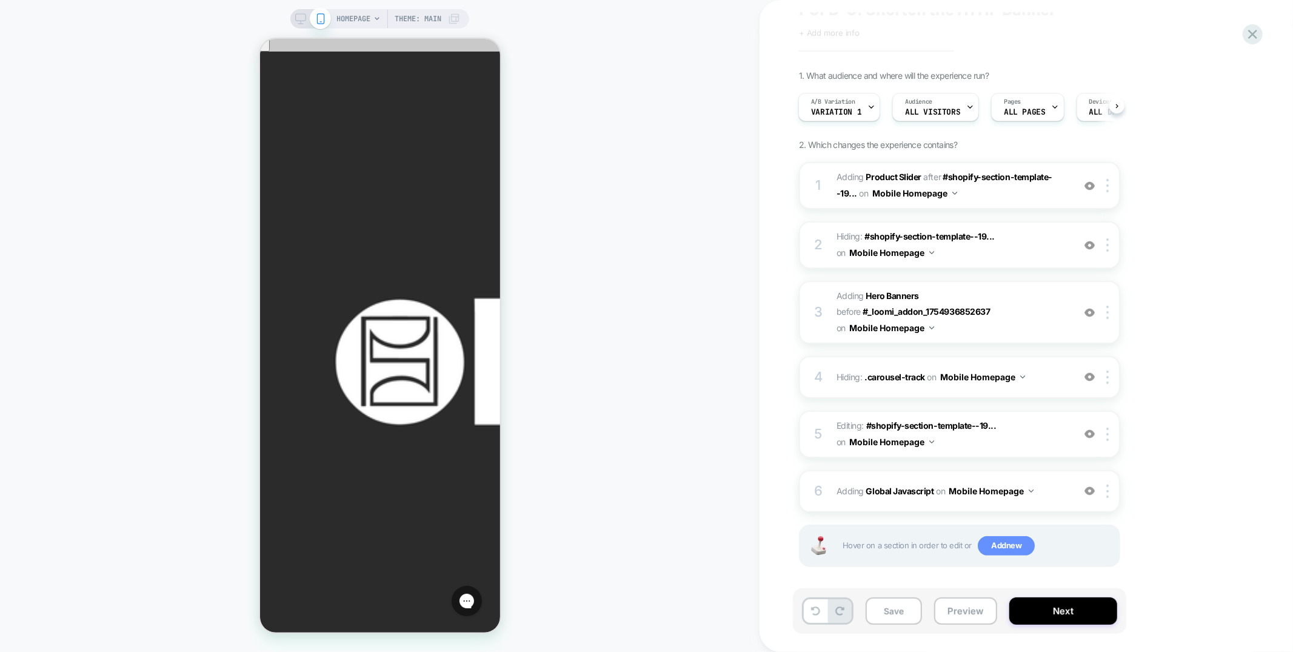
click at [1010, 539] on span "Add new" at bounding box center [1006, 545] width 57 height 19
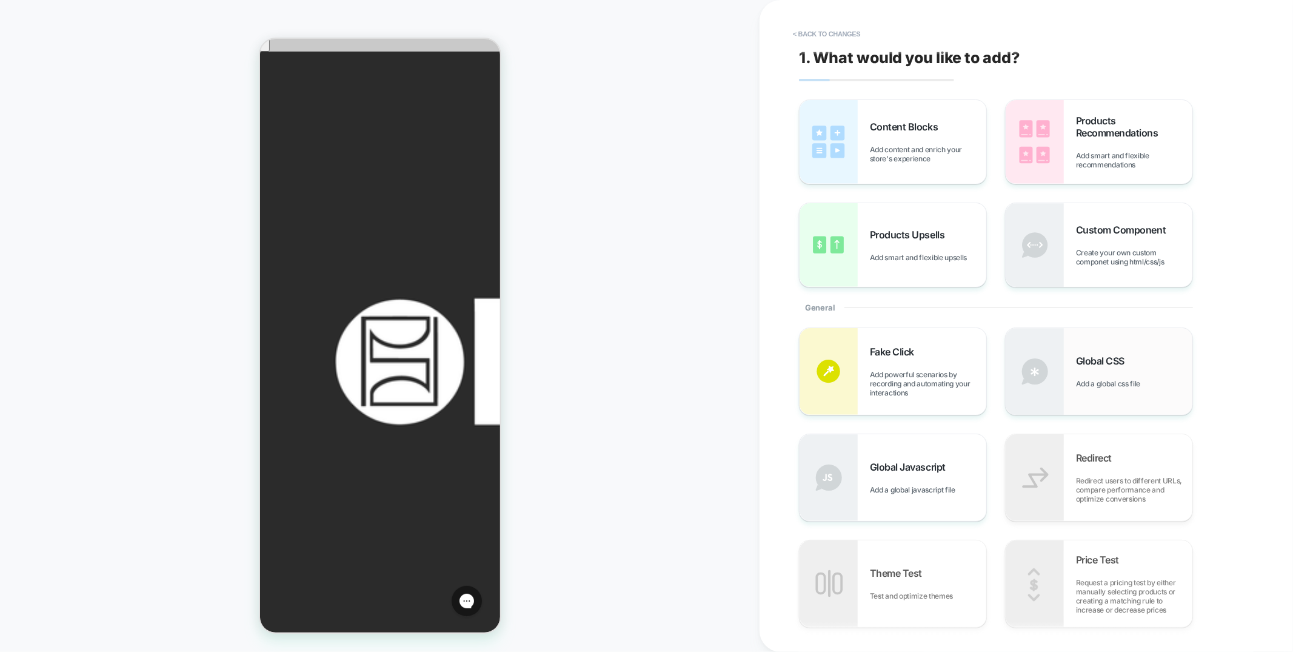
click at [1097, 375] on div "Global CSS Add a global css file" at bounding box center [1134, 371] width 116 height 33
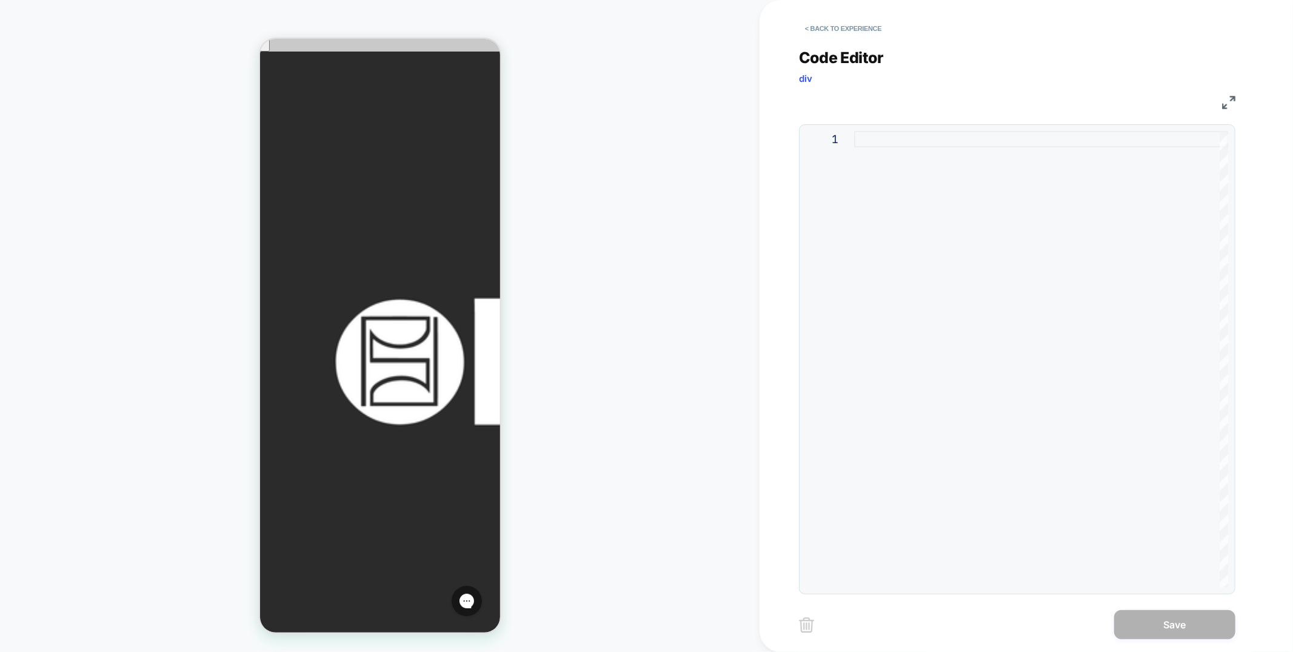
click at [887, 221] on div at bounding box center [1041, 359] width 374 height 456
type textarea "*"
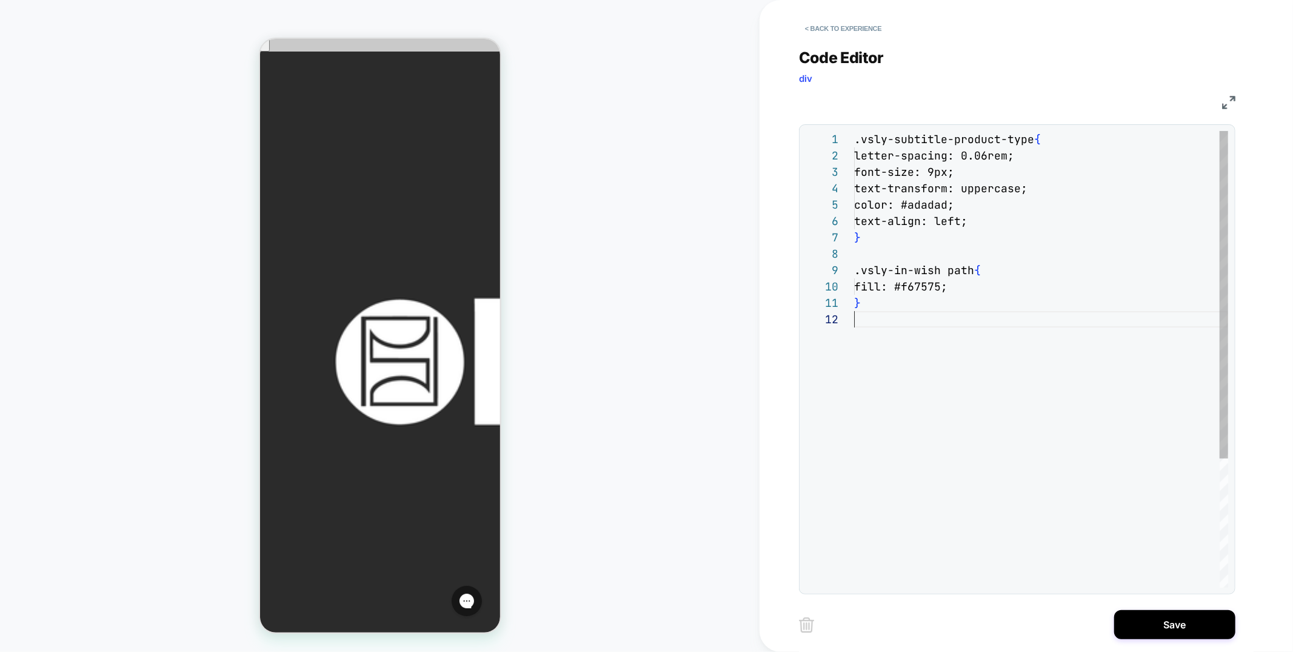
scroll to position [16, 0]
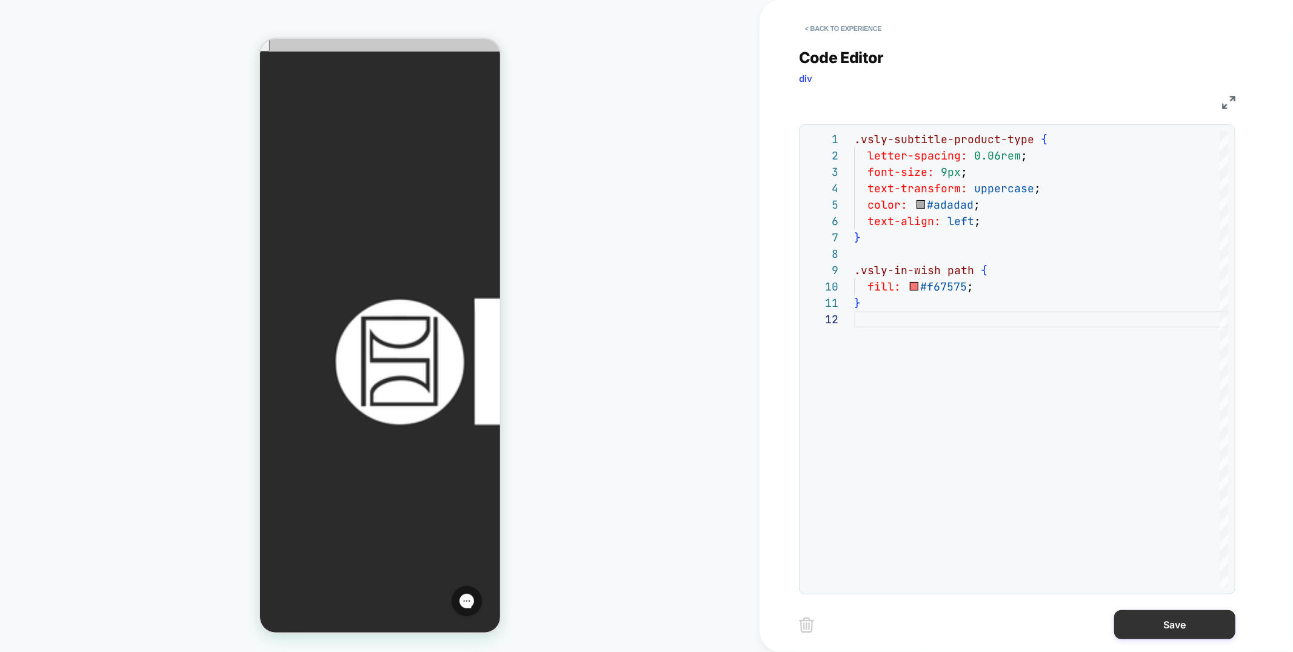
click at [1183, 627] on button "Save" at bounding box center [1174, 624] width 121 height 29
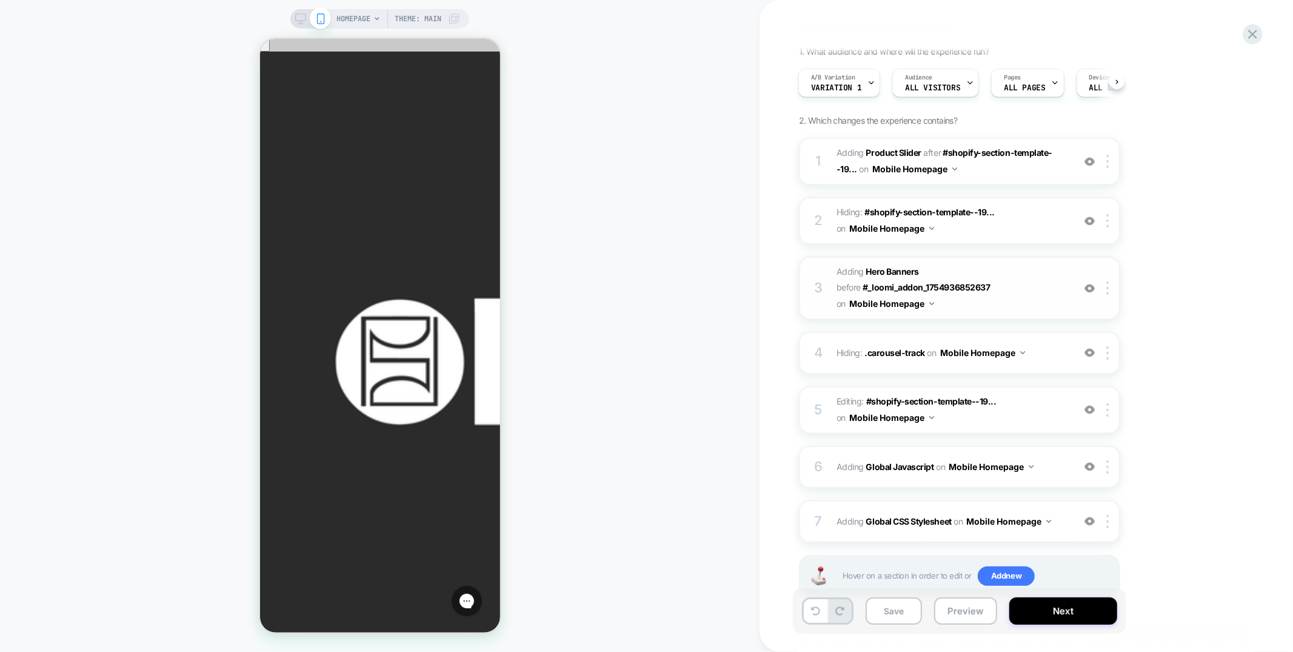
scroll to position [63, 0]
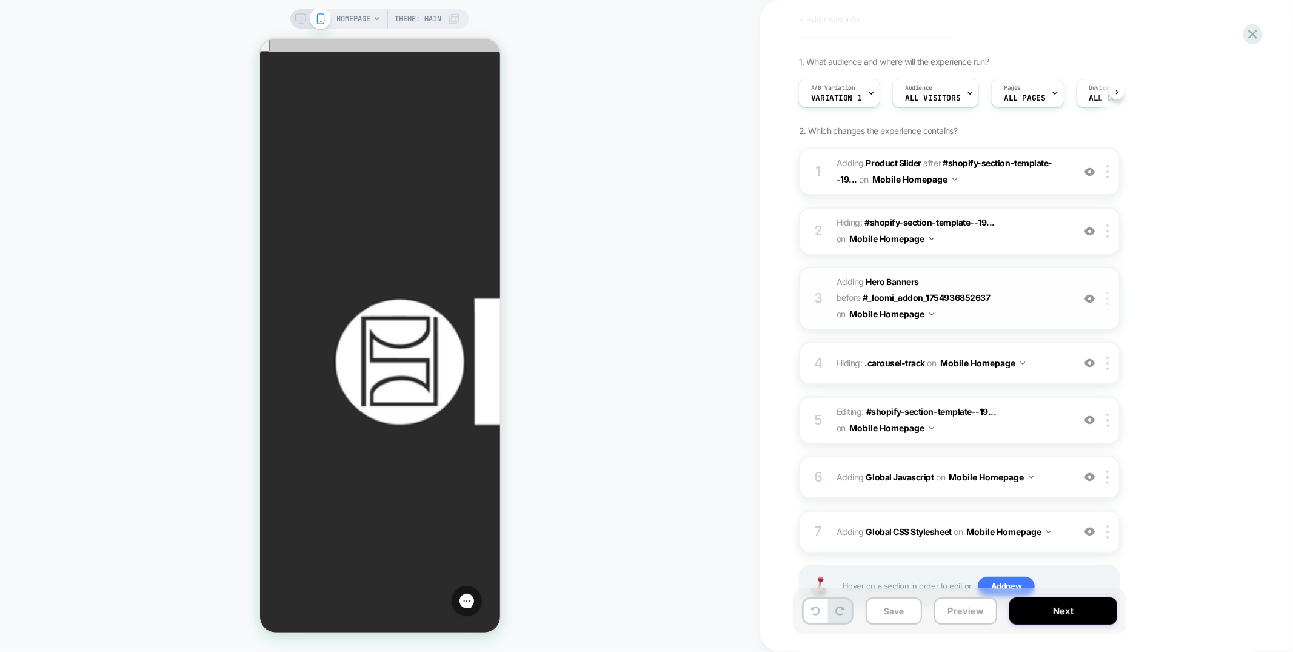
click at [1110, 296] on div at bounding box center [1109, 298] width 20 height 13
click at [1089, 358] on img at bounding box center [1089, 363] width 10 height 10
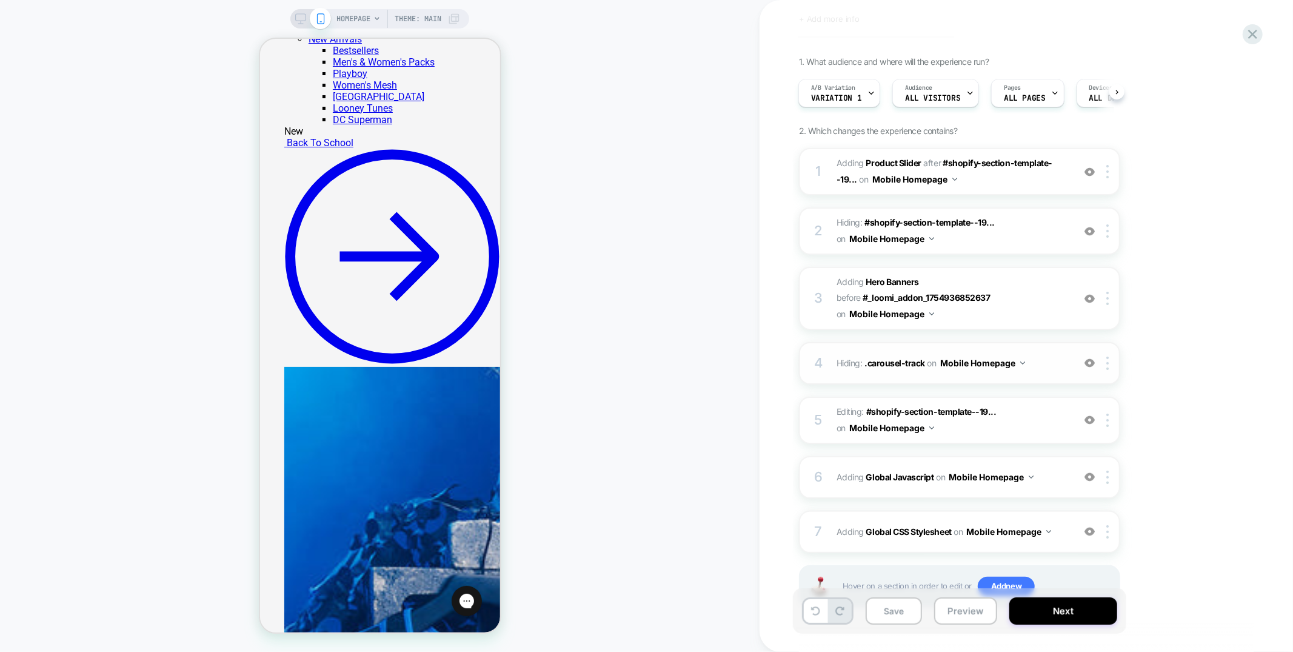
scroll to position [1301, 0]
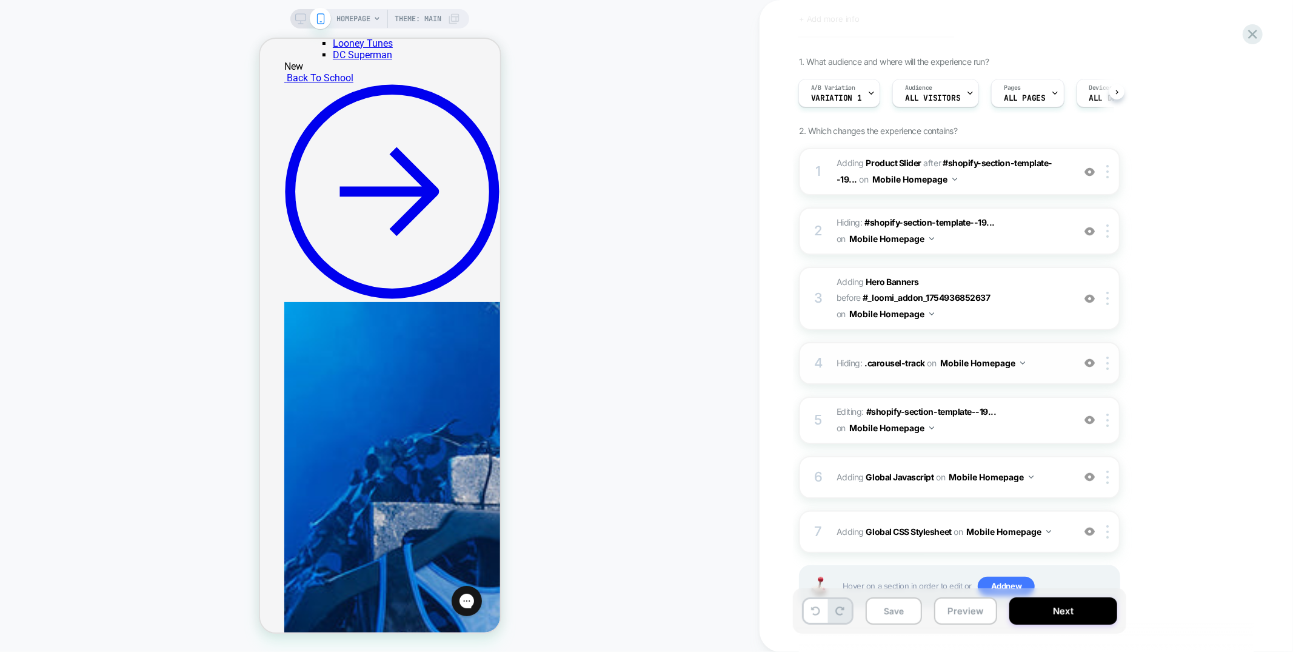
click at [1090, 358] on img at bounding box center [1089, 363] width 10 height 10
click at [1095, 358] on img at bounding box center [1089, 363] width 10 height 10
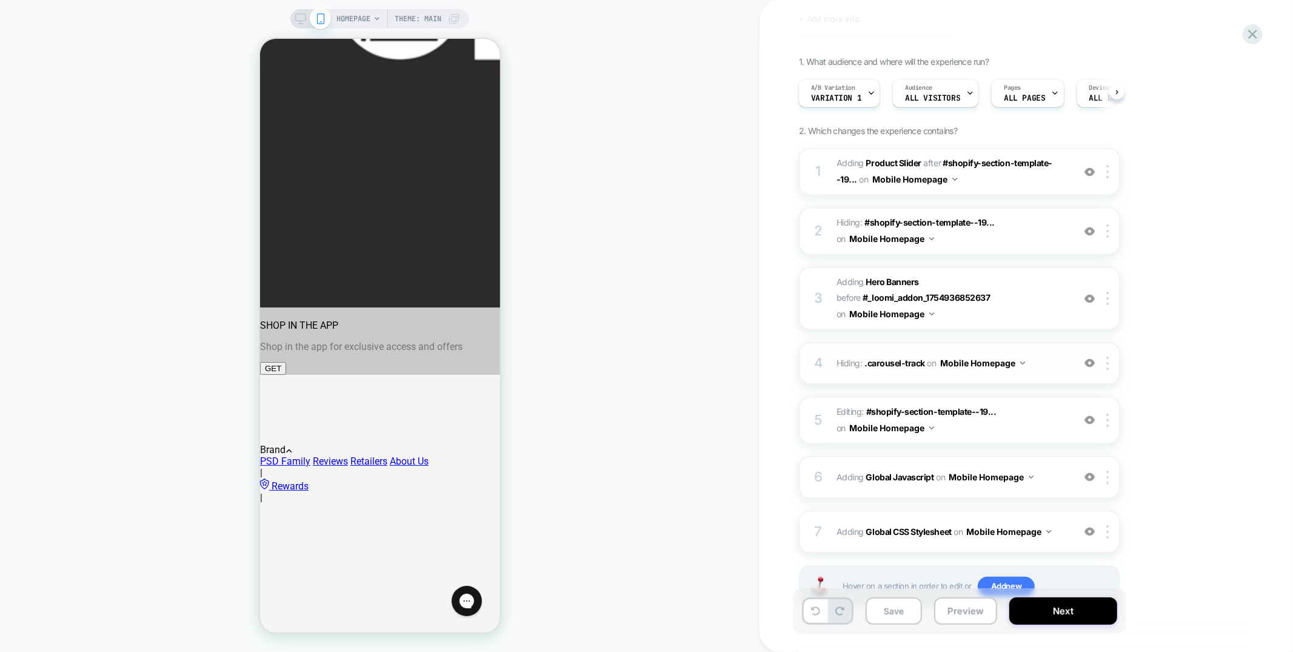
scroll to position [0, 0]
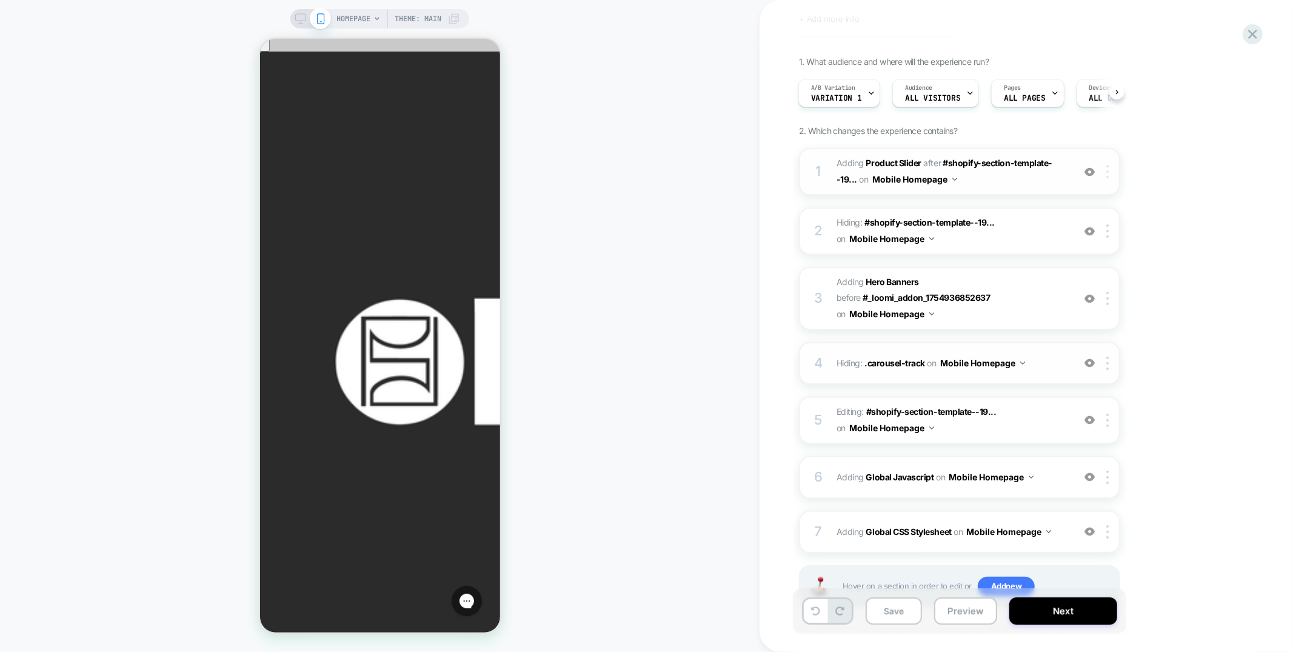
click at [1112, 168] on div at bounding box center [1109, 171] width 20 height 13
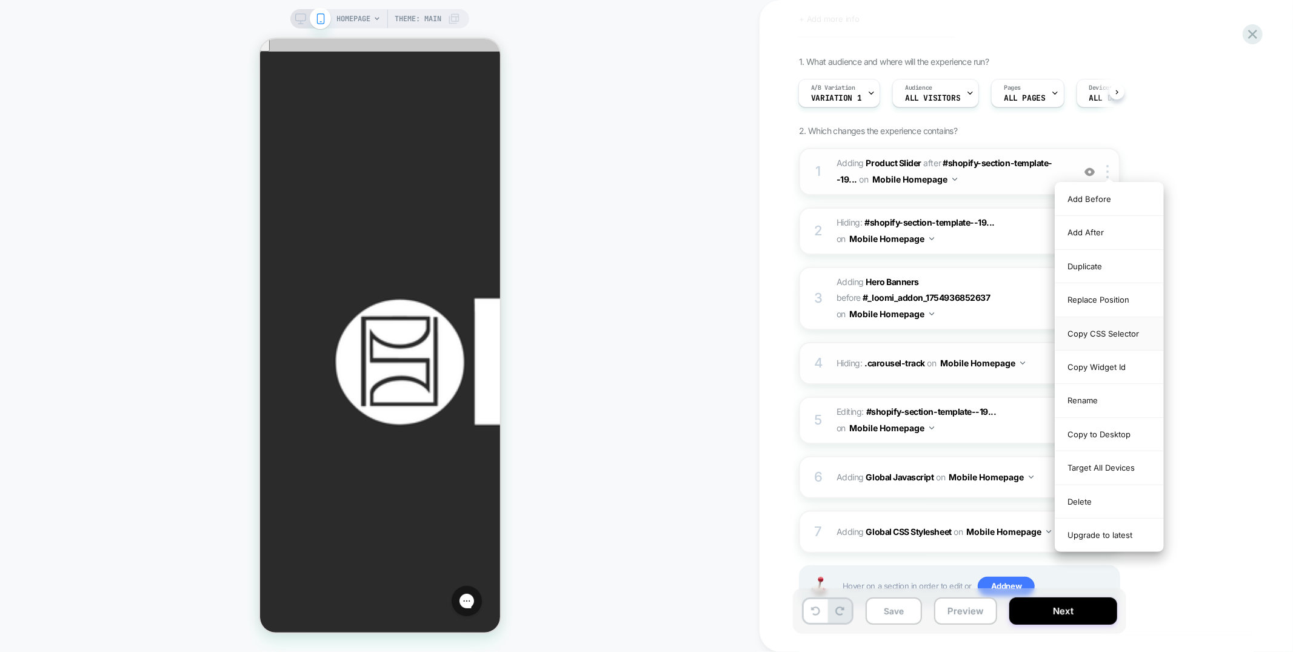
click at [1079, 335] on div "Copy CSS Selector" at bounding box center [1109, 333] width 108 height 33
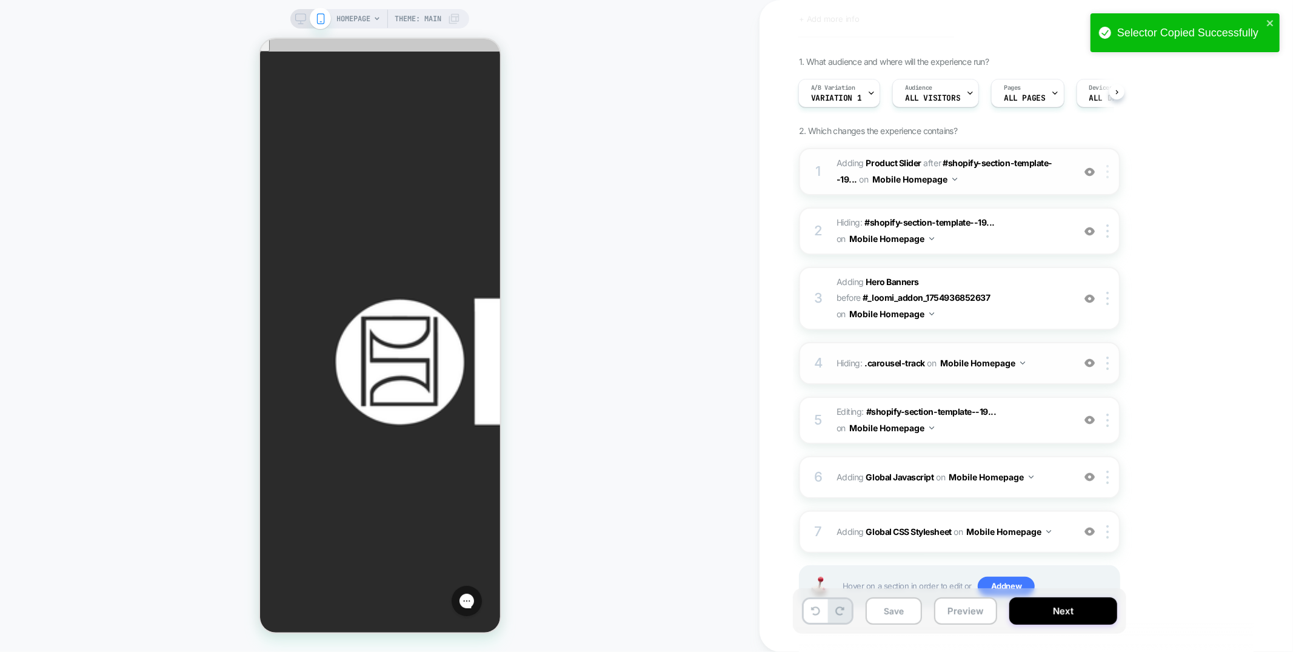
click at [1108, 173] on img at bounding box center [1107, 171] width 2 height 13
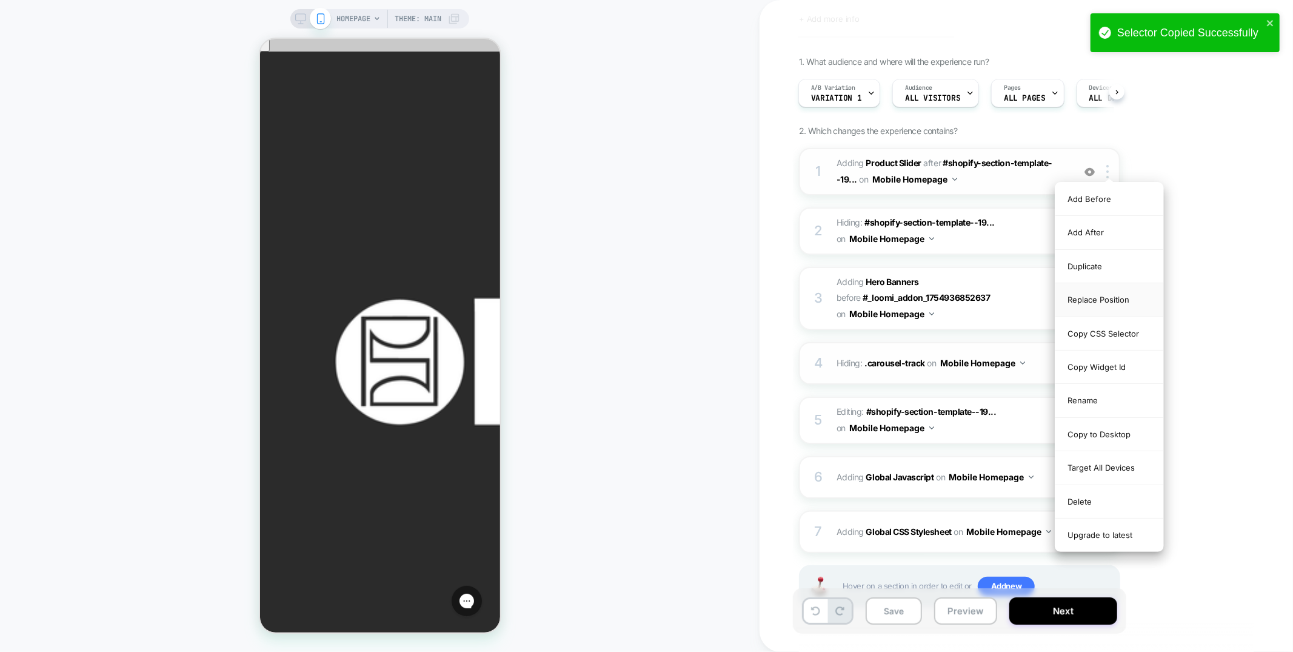
click at [1112, 295] on div "Replace Position" at bounding box center [1109, 299] width 108 height 33
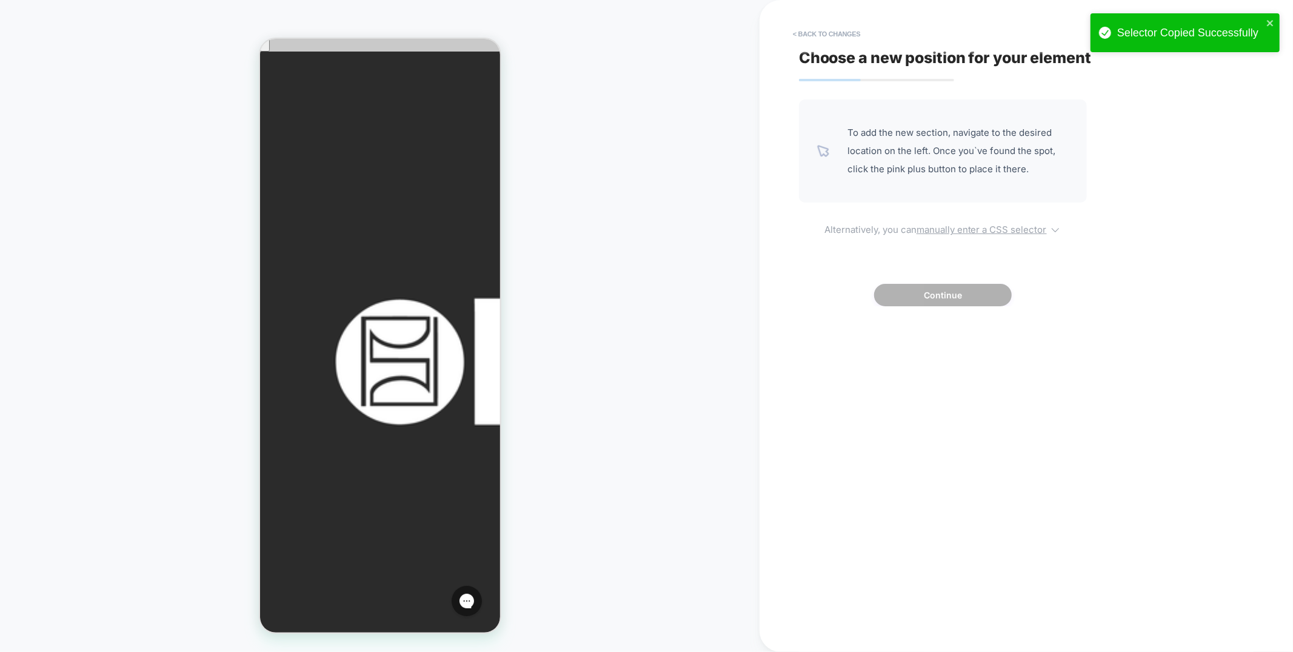
click at [999, 232] on u "manually enter a CSS selector" at bounding box center [981, 230] width 130 height 12
select select "*******"
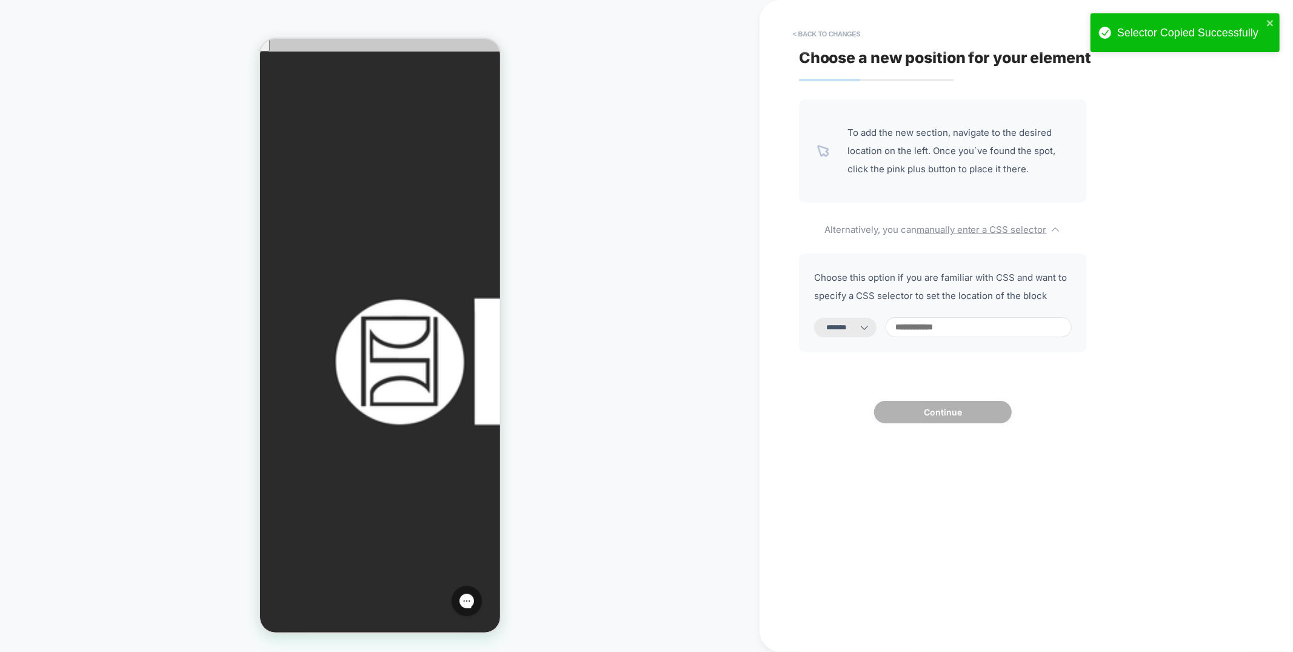
click at [981, 330] on input at bounding box center [978, 327] width 186 height 20
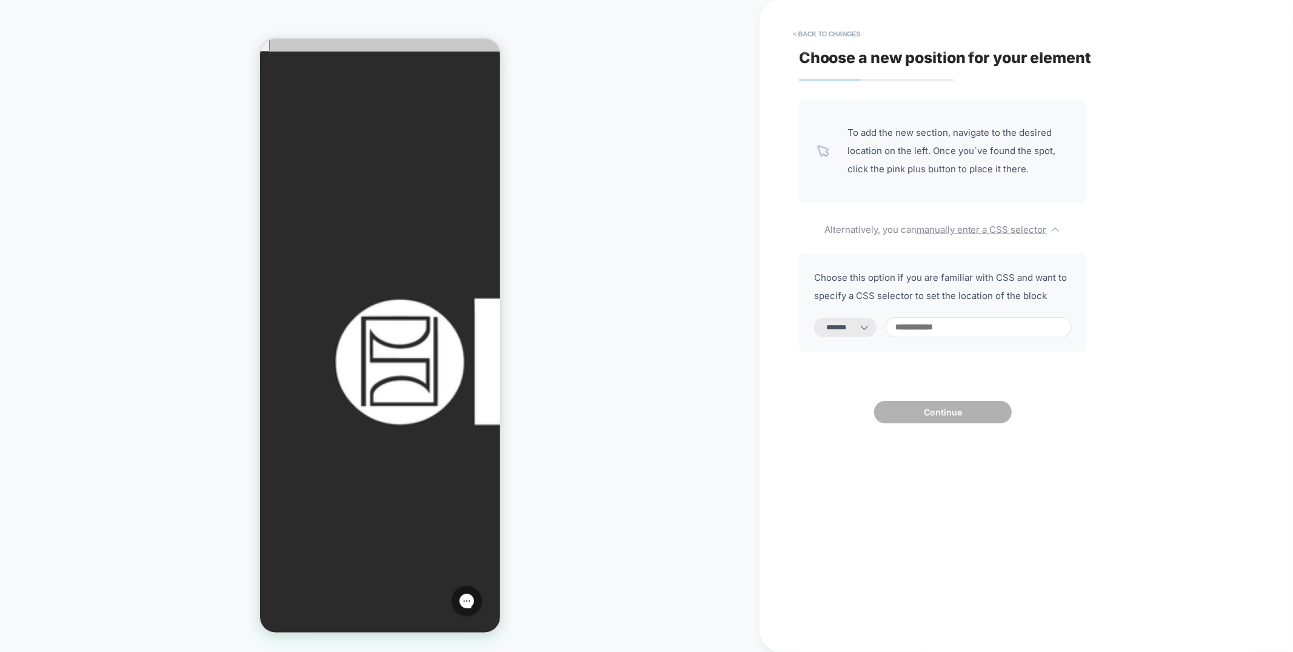
paste input "**********"
type input "**********"
select select "*********"
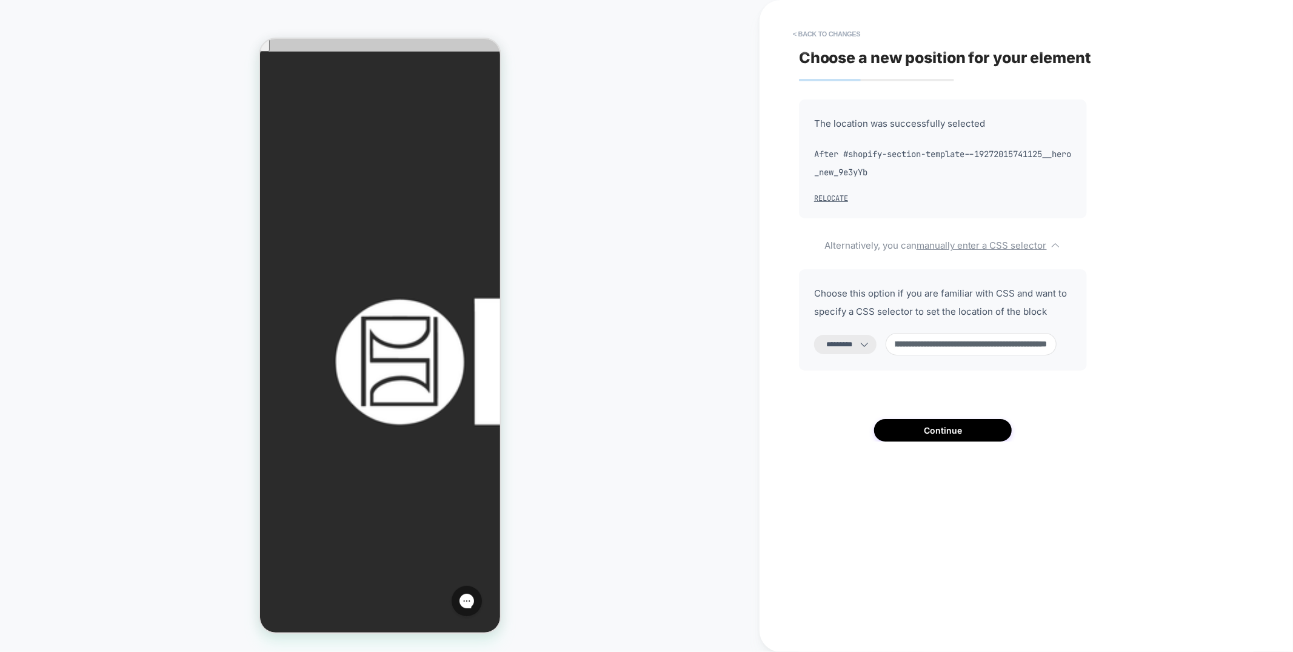
scroll to position [0, 0]
drag, startPoint x: 975, startPoint y: 341, endPoint x: 844, endPoint y: 328, distance: 131.6
click at [844, 328] on div "**********" at bounding box center [943, 319] width 288 height 101
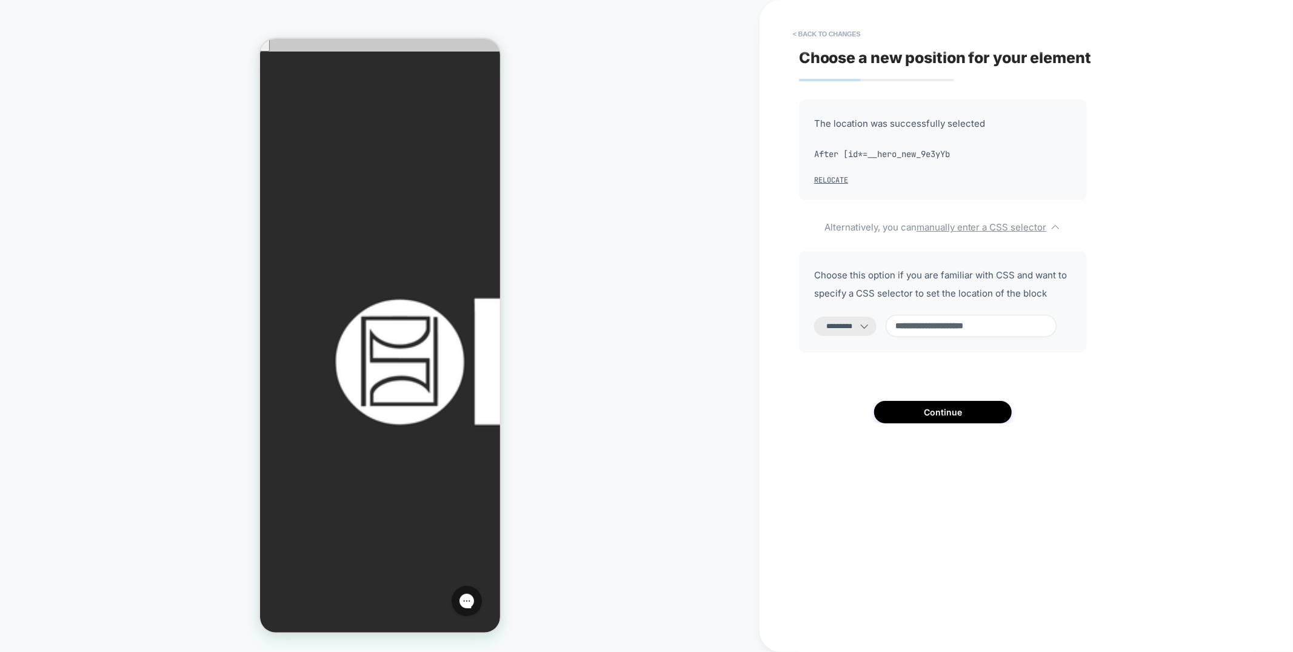
click at [1042, 323] on input "**********" at bounding box center [970, 326] width 171 height 22
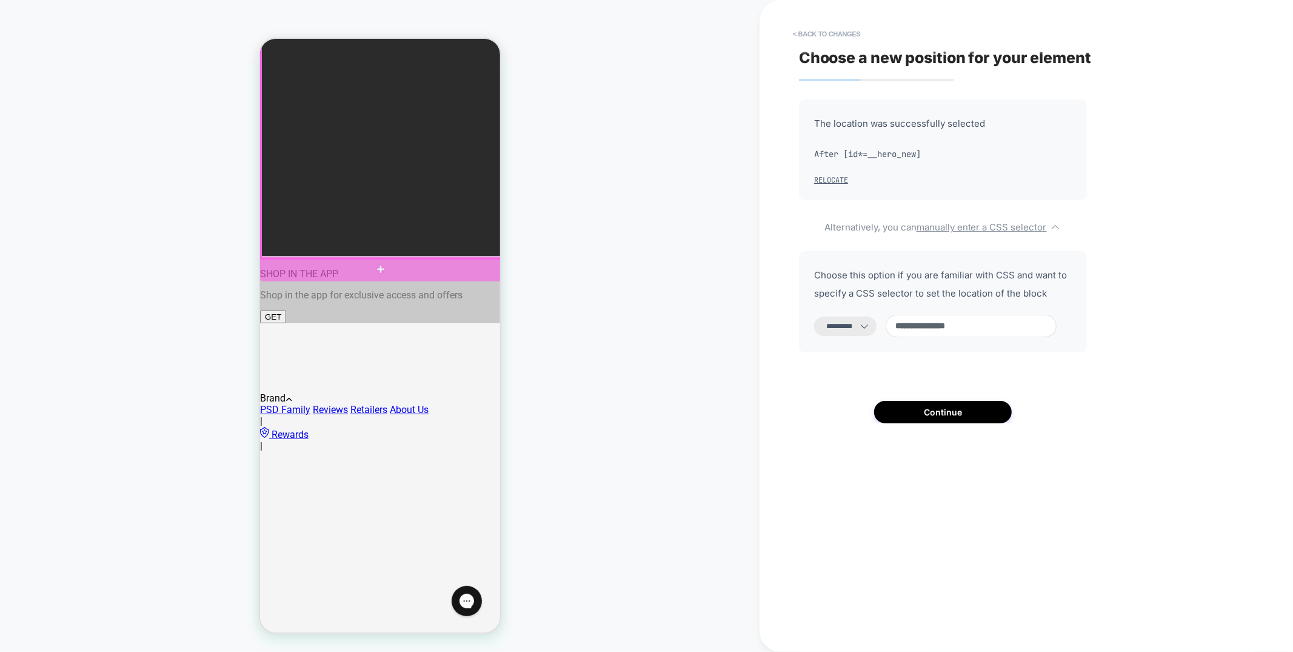
scroll to position [439, 0]
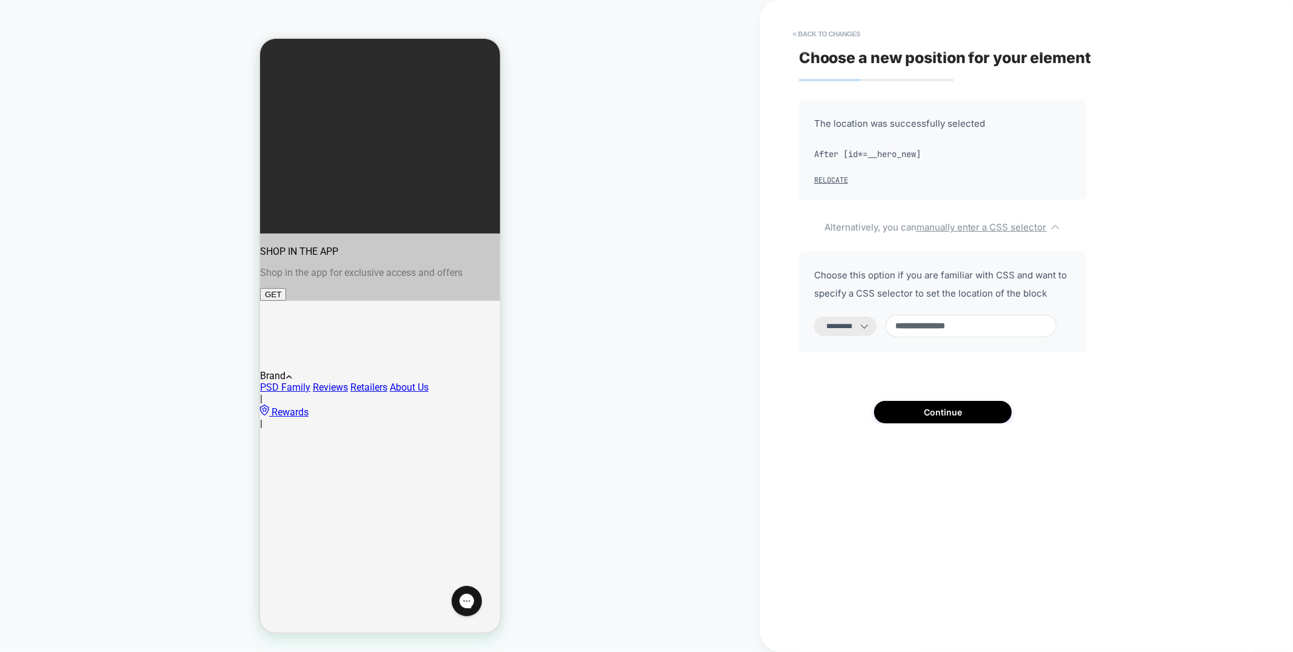
type input "**********"
click at [870, 329] on select "**********" at bounding box center [845, 325] width 62 height 19
select select "*******"
click at [814, 316] on select "**********" at bounding box center [845, 325] width 62 height 19
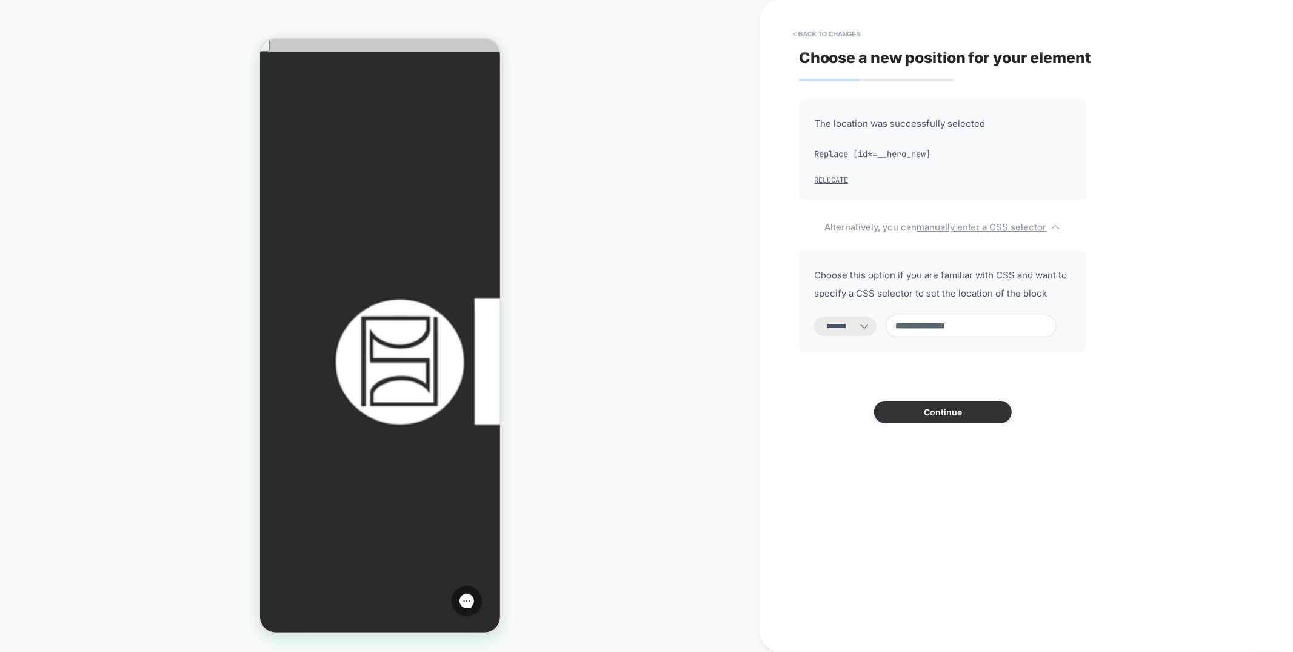
click at [954, 410] on button "Continue" at bounding box center [943, 412] width 138 height 22
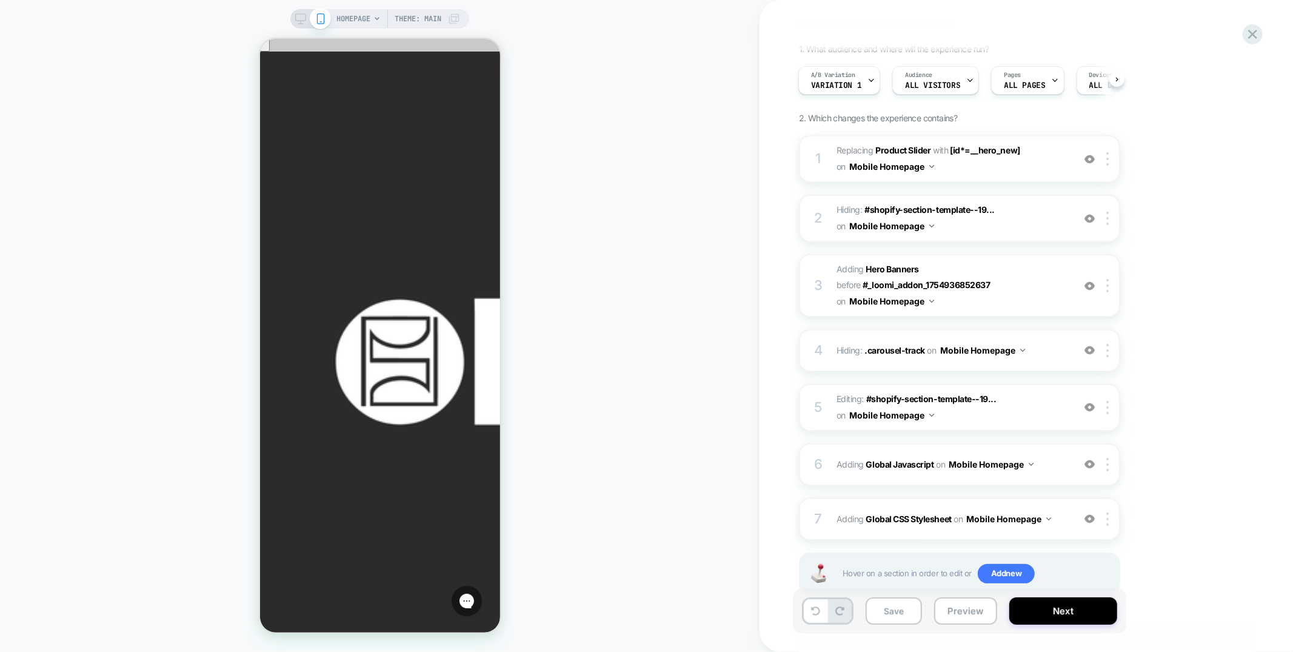
scroll to position [104, 0]
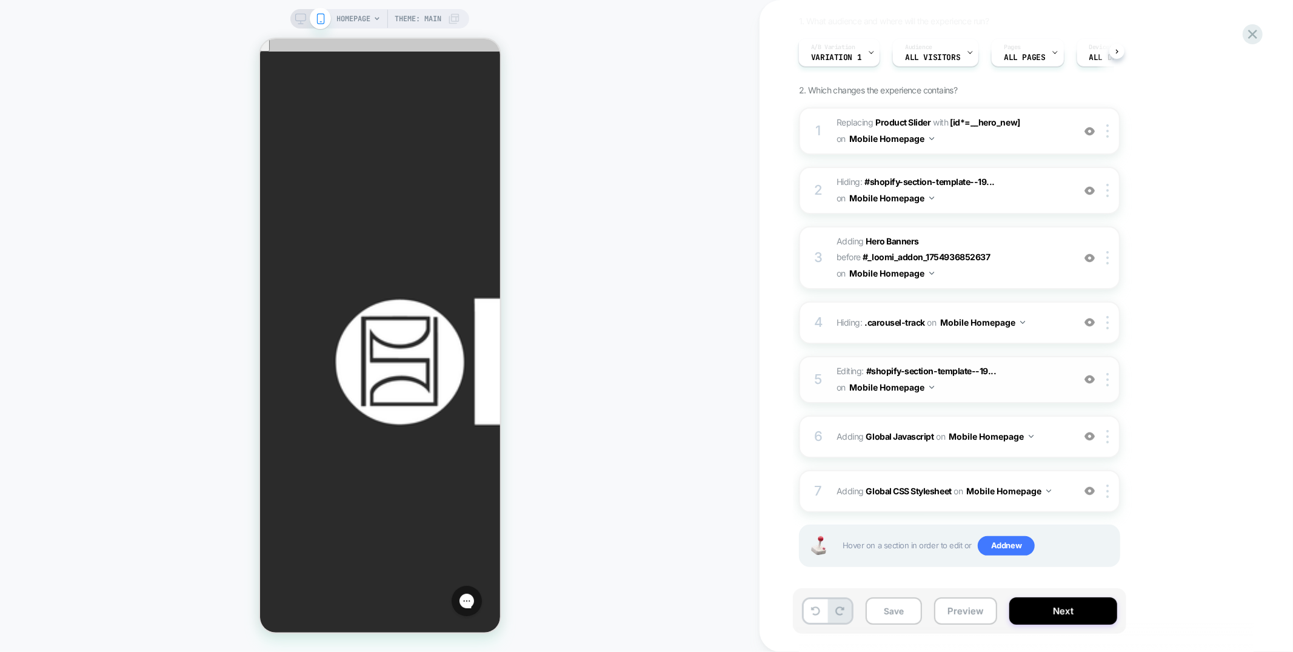
click at [1089, 374] on img at bounding box center [1089, 379] width 10 height 10
click at [1089, 253] on img at bounding box center [1089, 258] width 10 height 10
click at [1057, 258] on span "#_loomi_addon_1754937284455 Adding Hero Banners BEFORE #_loomi_addon_1754936852…" at bounding box center [951, 257] width 231 height 48
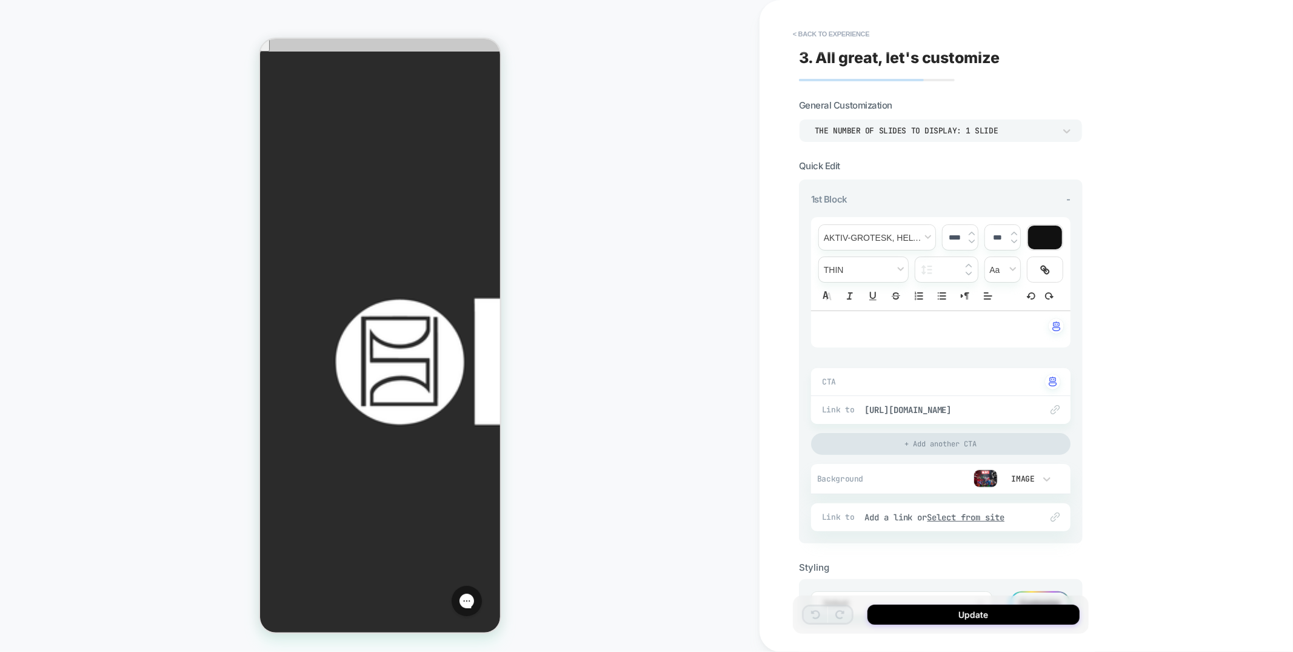
scroll to position [52, 0]
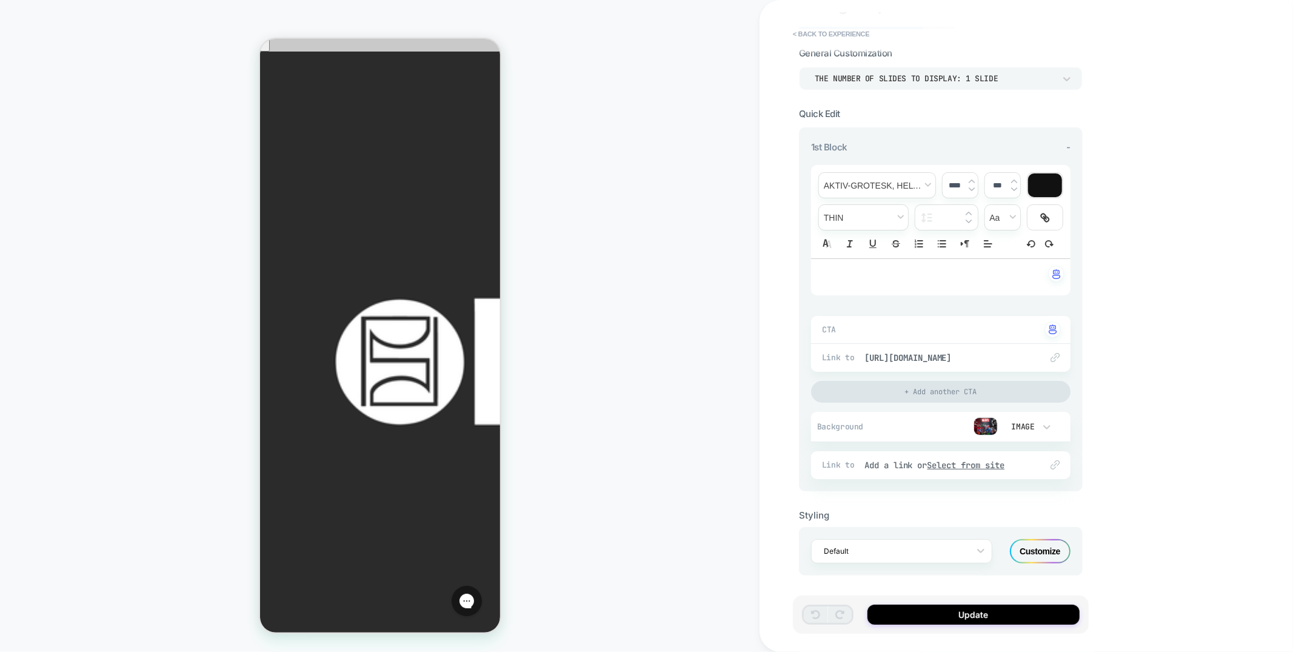
click at [1047, 544] on div "Customize" at bounding box center [1040, 551] width 61 height 24
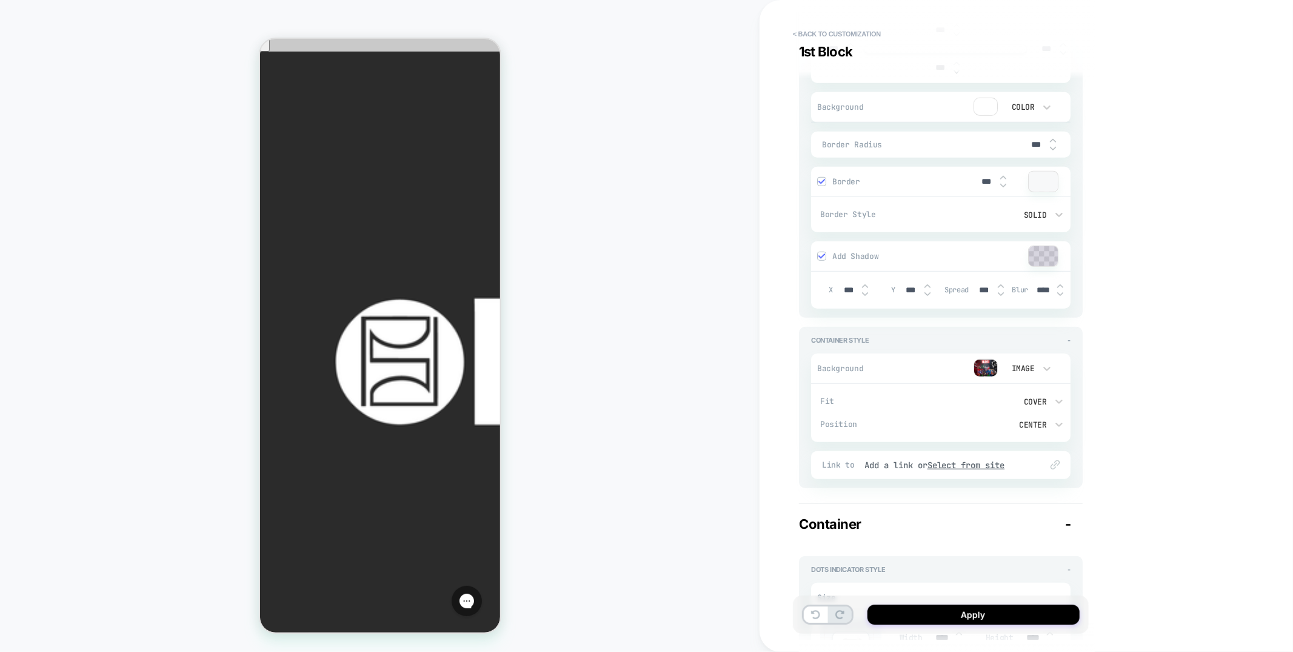
scroll to position [1456, 0]
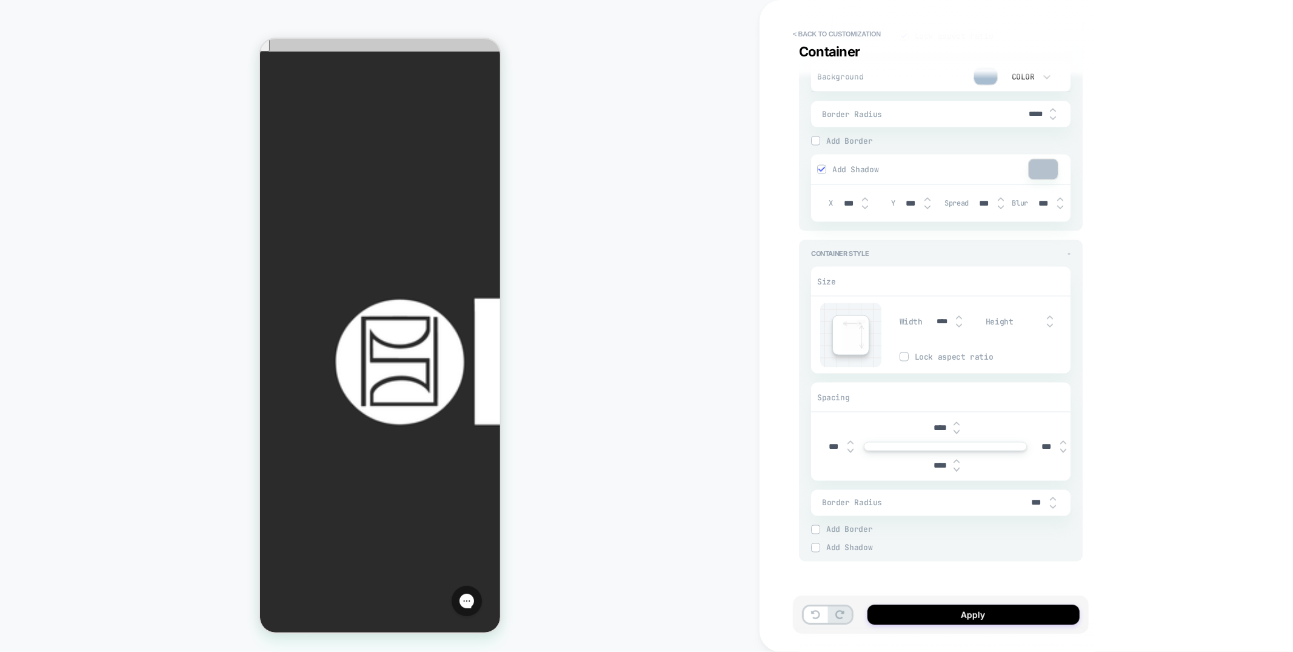
click at [936, 425] on input "****" at bounding box center [939, 427] width 27 height 10
type input "***"
click at [937, 462] on input "****" at bounding box center [939, 465] width 27 height 10
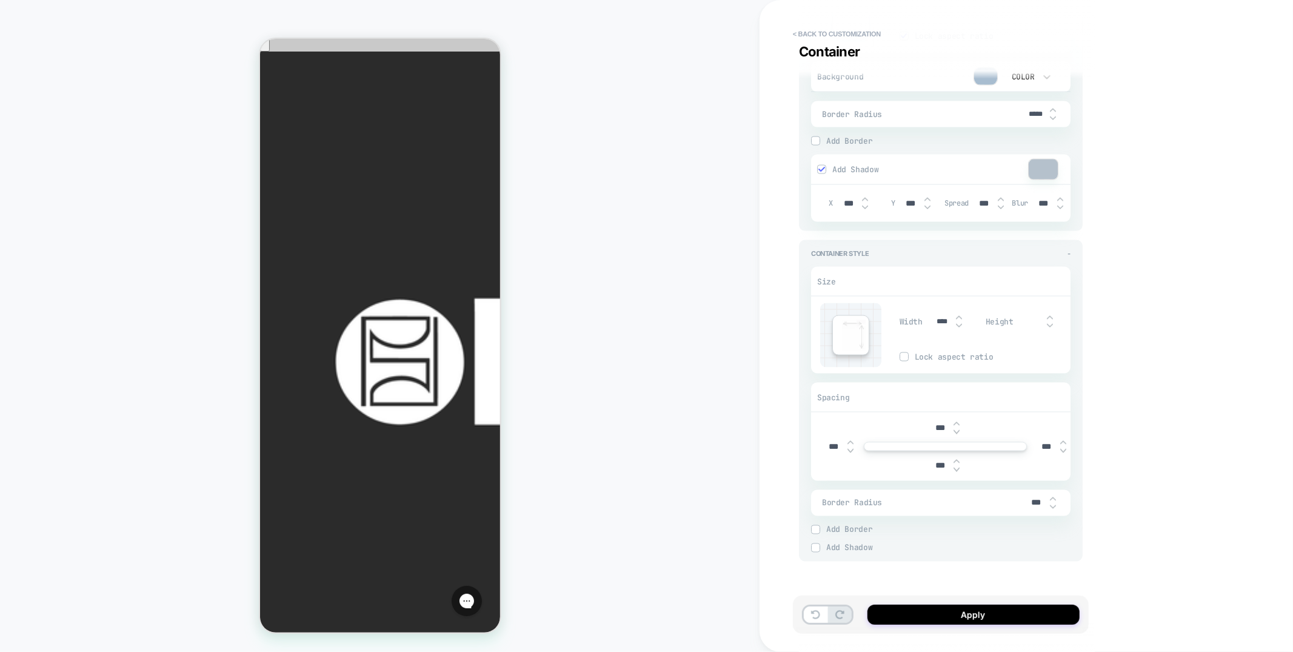
click at [937, 462] on input "***" at bounding box center [939, 465] width 27 height 10
click at [937, 464] on input "****" at bounding box center [939, 465] width 27 height 10
type input "****"
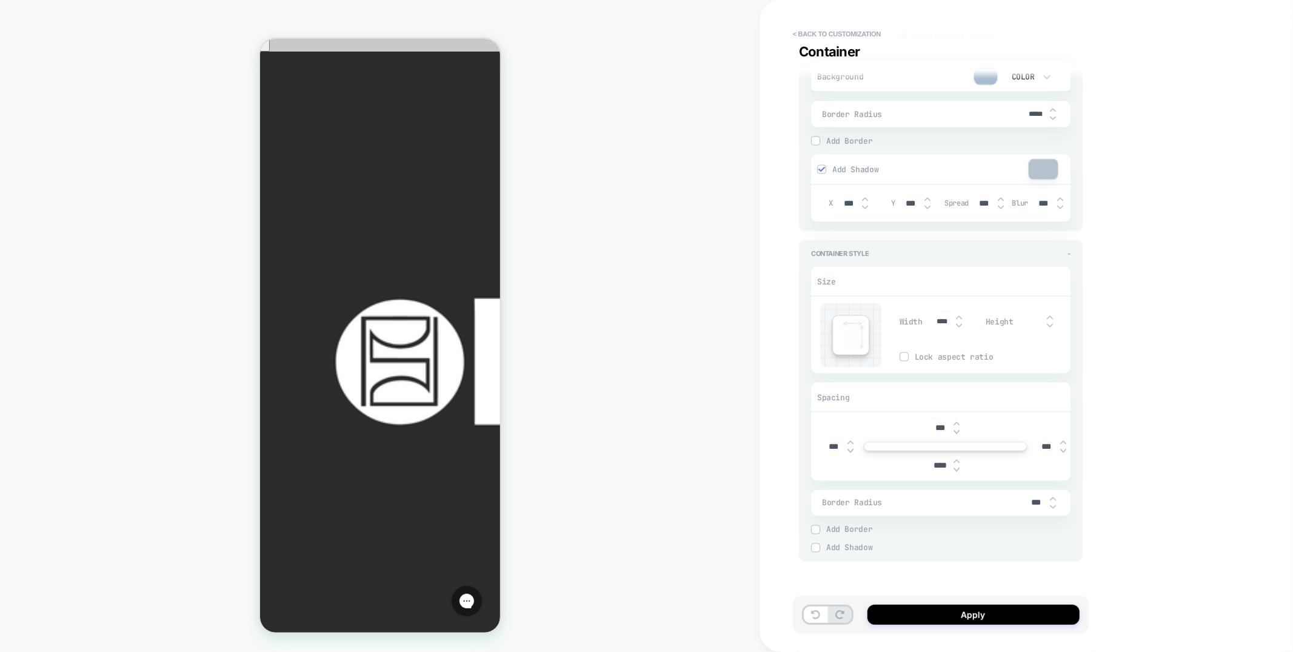
click at [940, 603] on div "Apply" at bounding box center [941, 614] width 296 height 38
click at [939, 607] on button "Apply" at bounding box center [973, 614] width 212 height 20
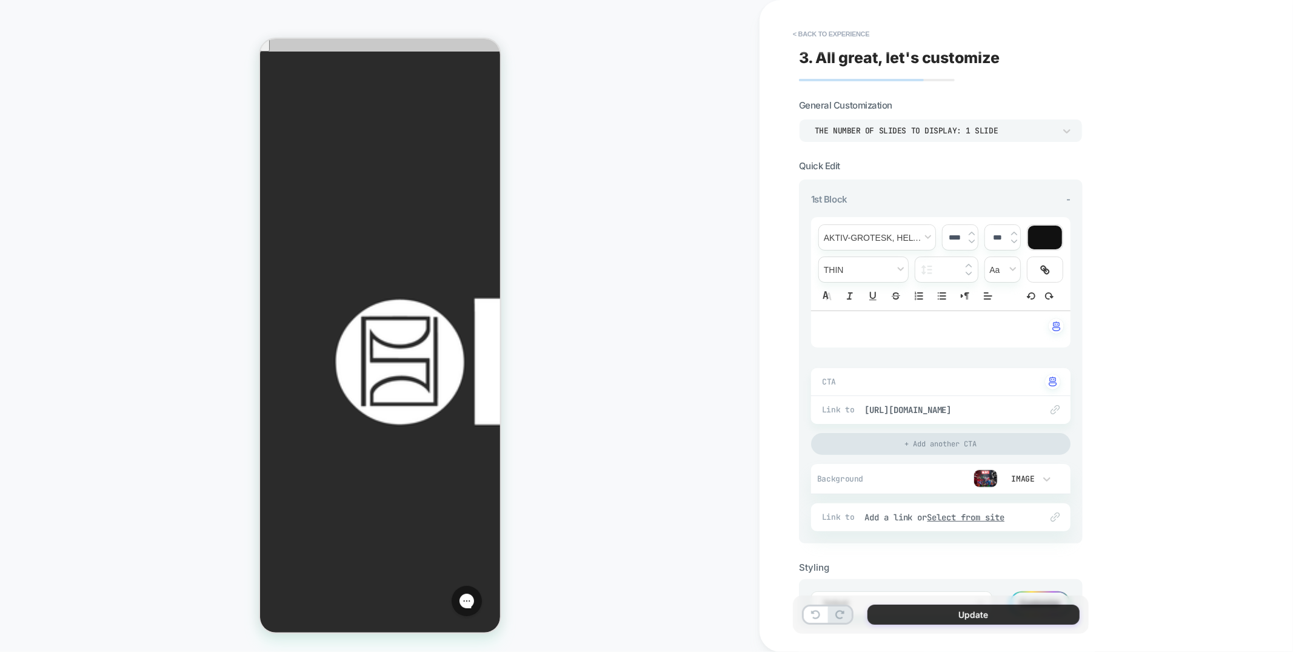
click at [959, 612] on button "Update" at bounding box center [973, 614] width 212 height 20
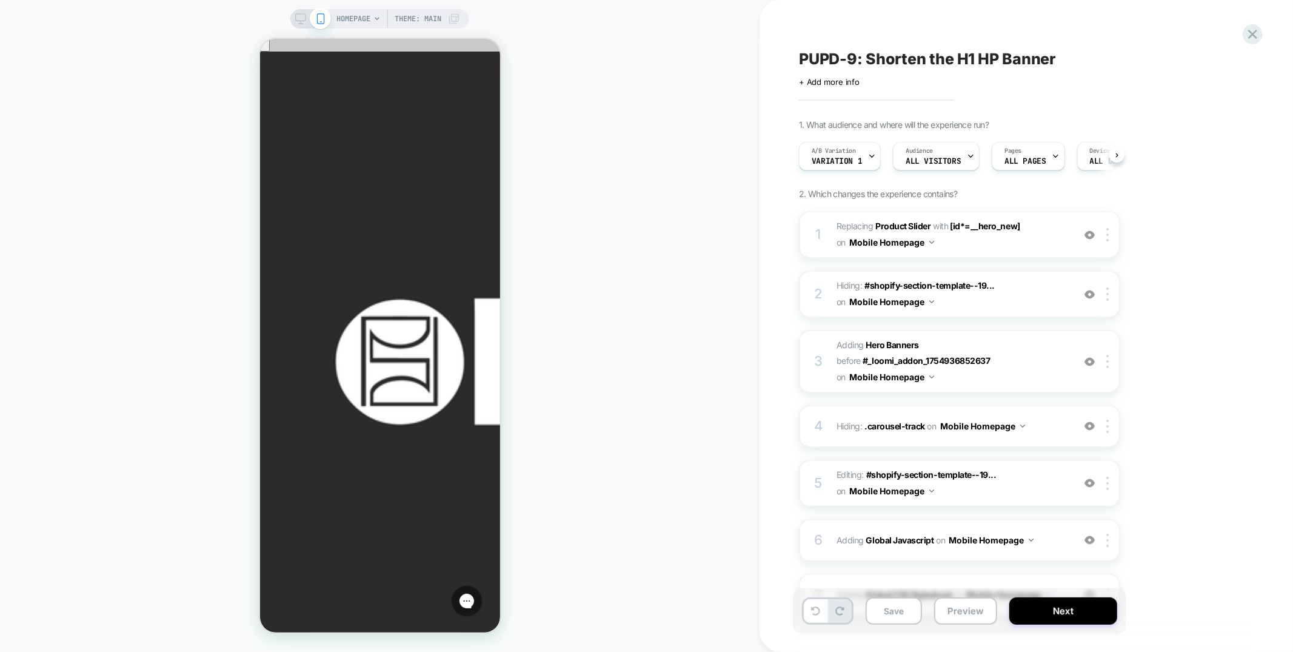
scroll to position [0, 1]
click at [1005, 245] on span "#_loomi_addon_1754936852637 Replacing Product Slider WITH [id*=__hero_new] [id*…" at bounding box center [951, 234] width 231 height 33
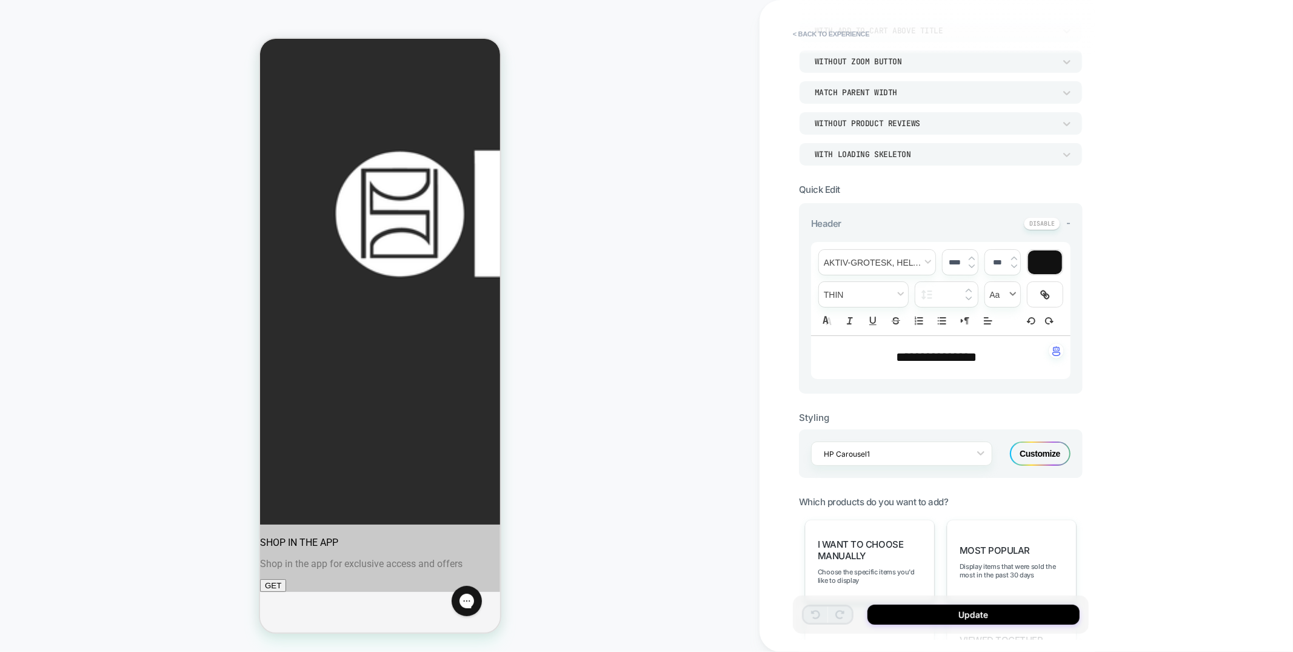
scroll to position [217, 0]
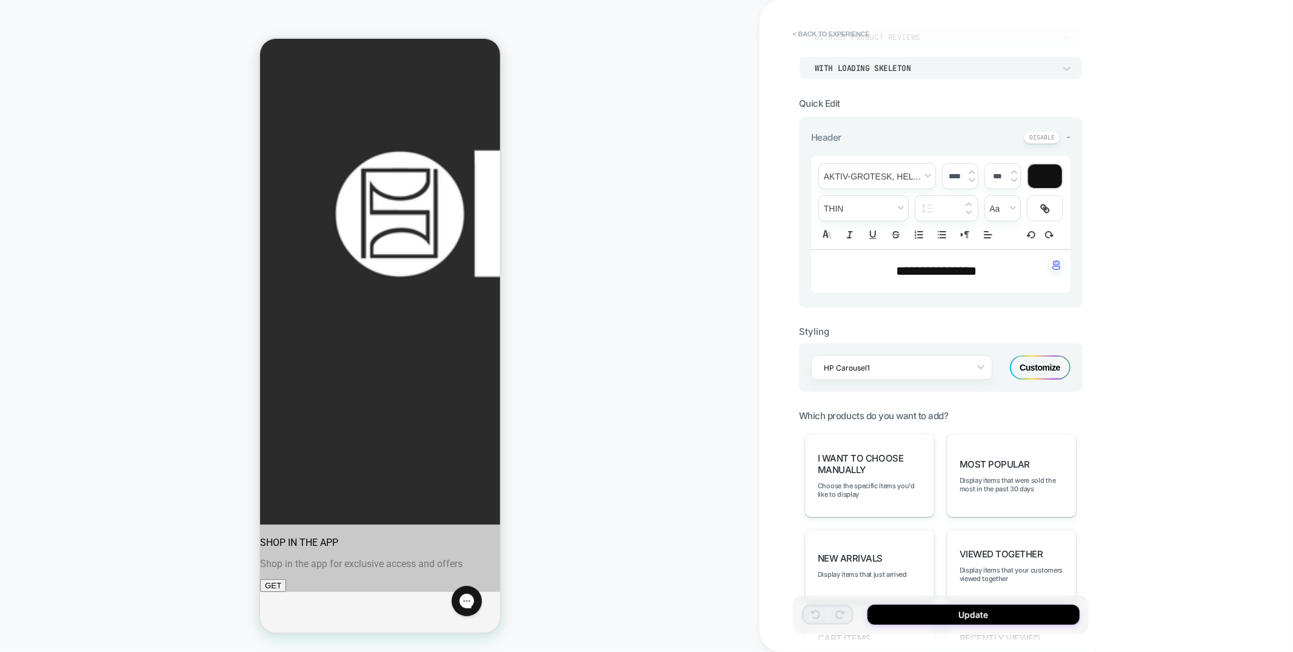
click at [1042, 361] on div "Customize" at bounding box center [1040, 367] width 61 height 24
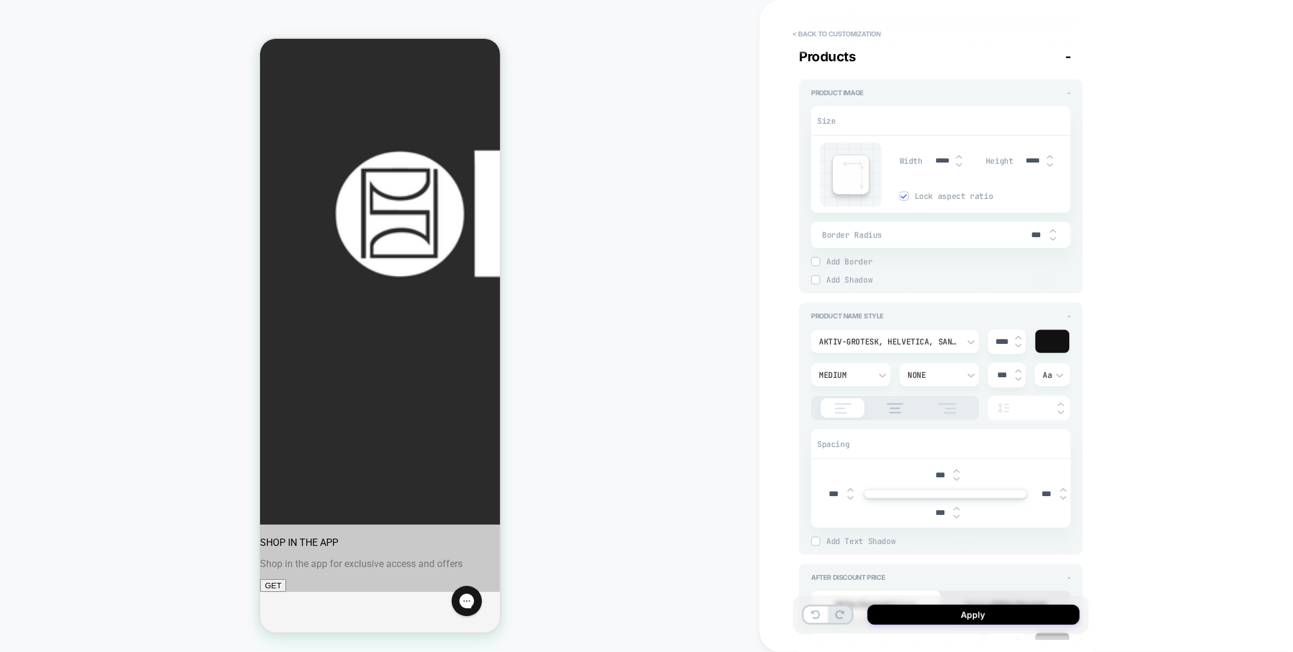
type textarea "*"
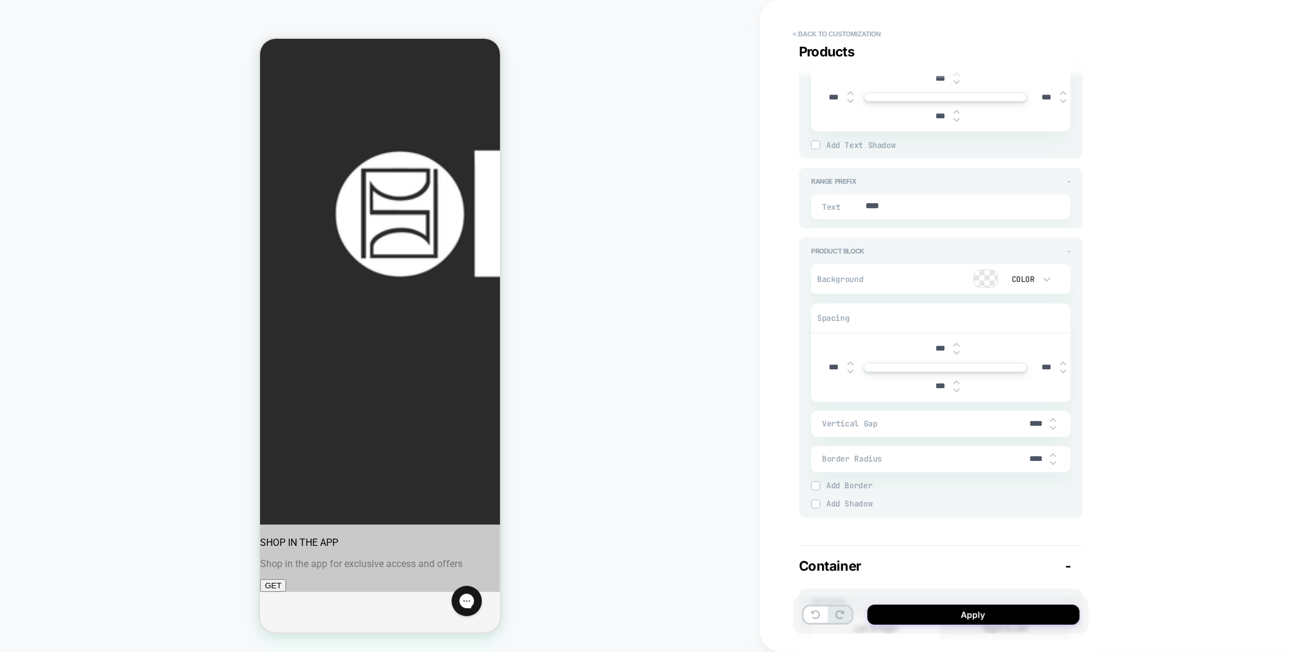
scroll to position [1643, 0]
click at [1032, 420] on input "****" at bounding box center [1035, 425] width 27 height 10
type input "***"
type textarea "*"
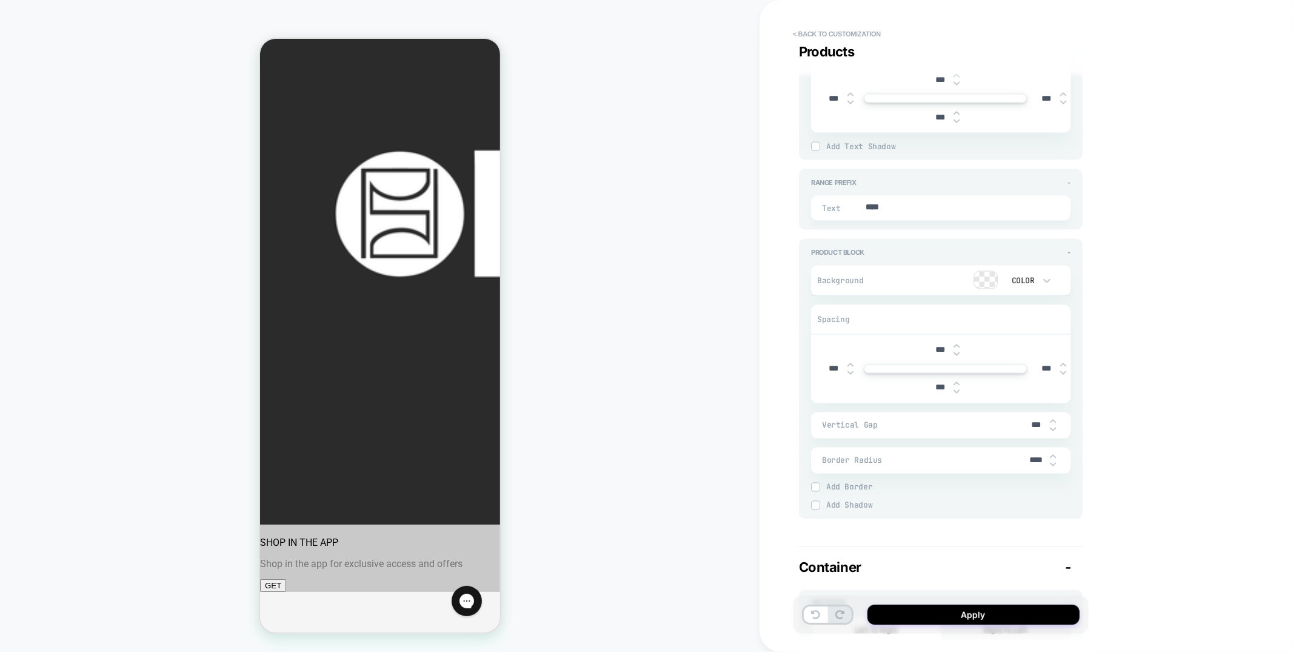
click at [1032, 420] on input "***" at bounding box center [1035, 425] width 27 height 10
type input "****"
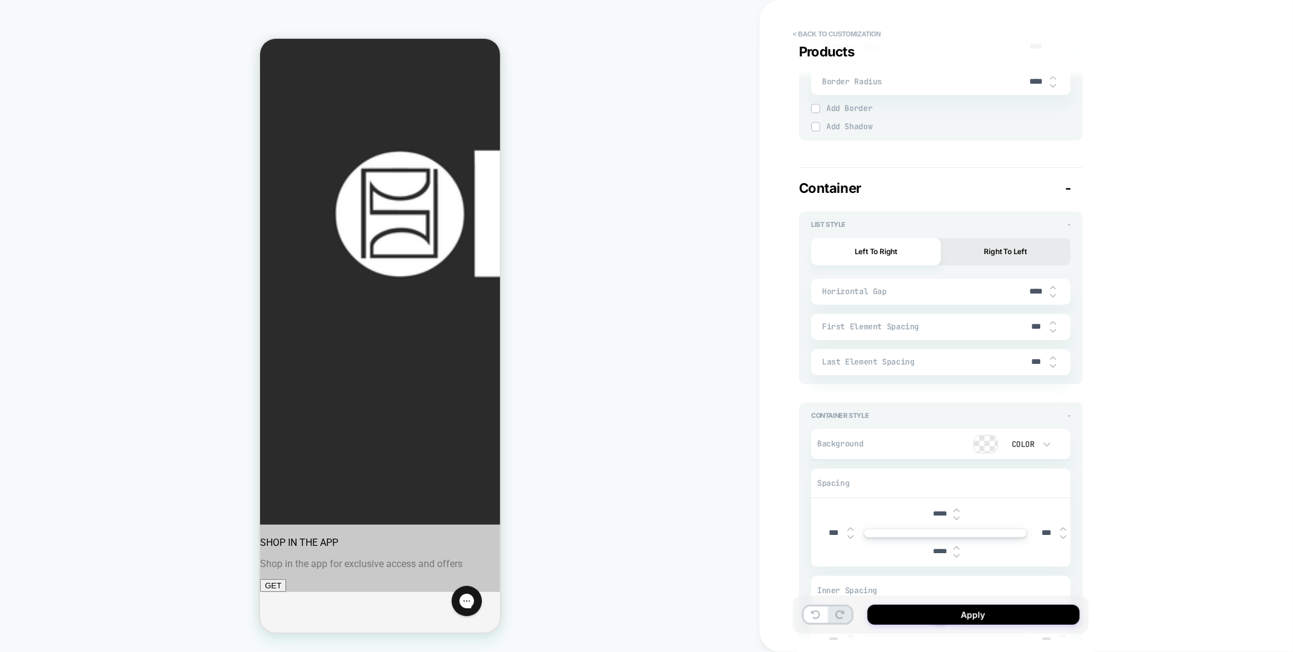
scroll to position [2207, 0]
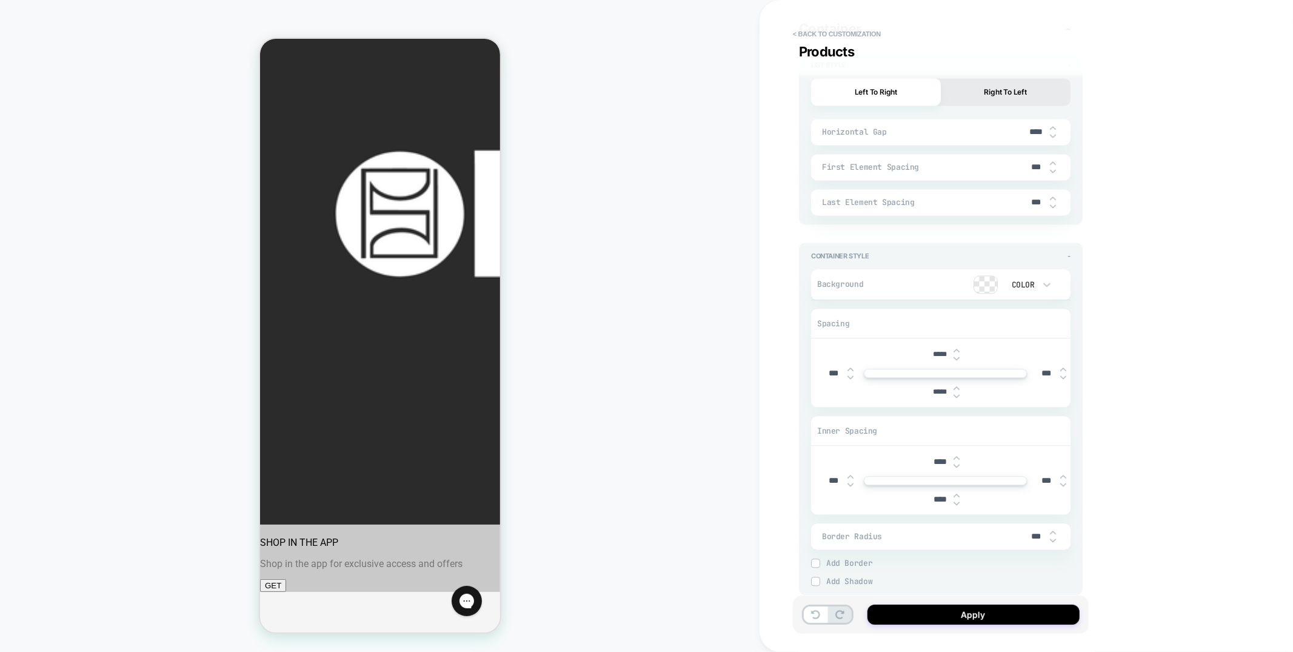
type textarea "*"
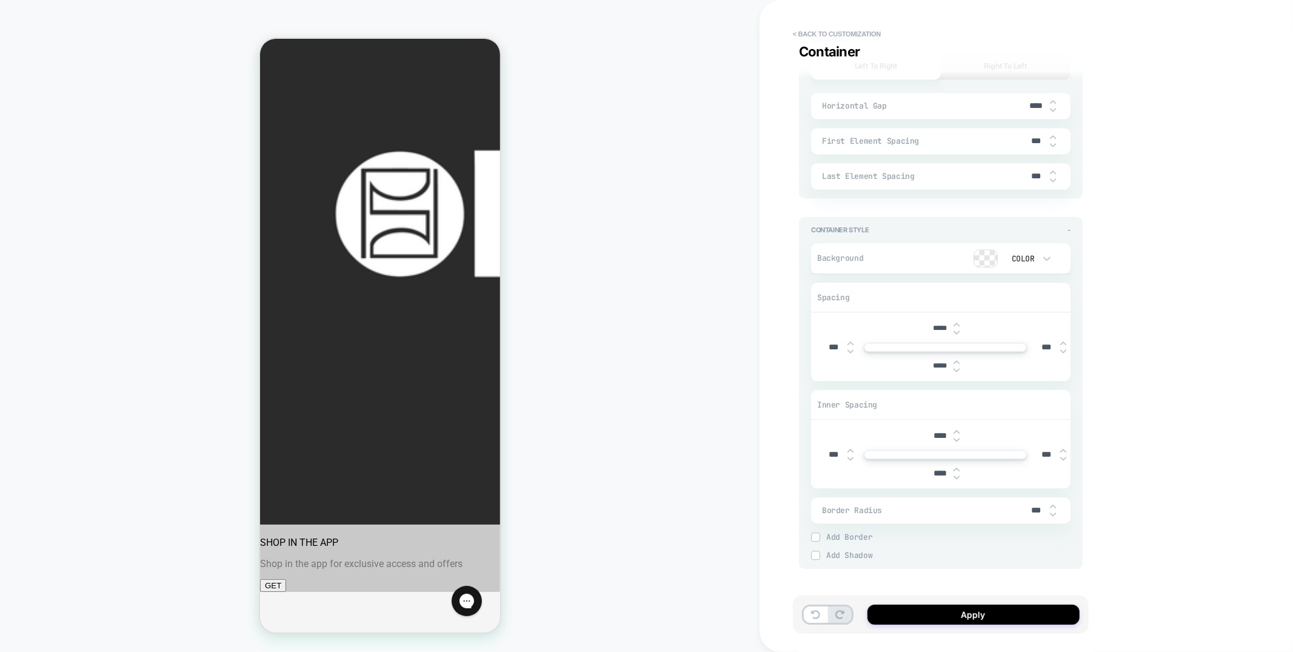
type input "****"
click at [940, 361] on input "*****" at bounding box center [939, 365] width 27 height 9
type input "***"
type textarea "*"
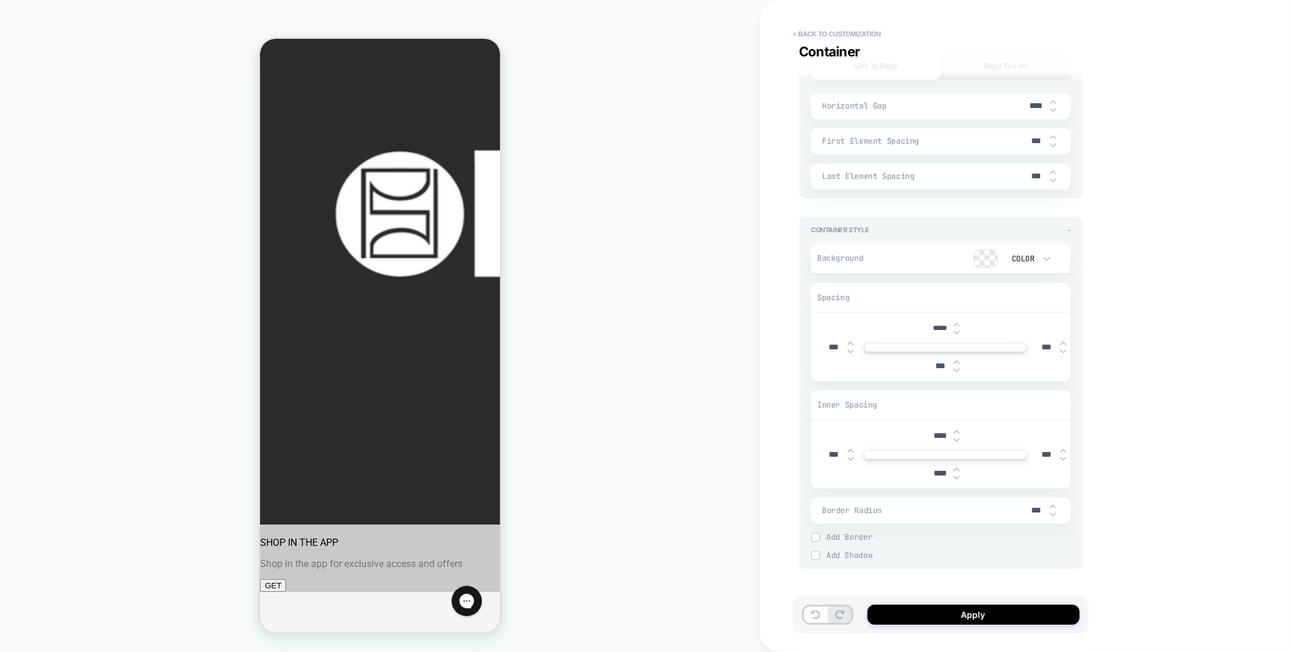
type input "***"
click at [935, 468] on input "****" at bounding box center [939, 473] width 27 height 10
type textarea "*"
type input "***"
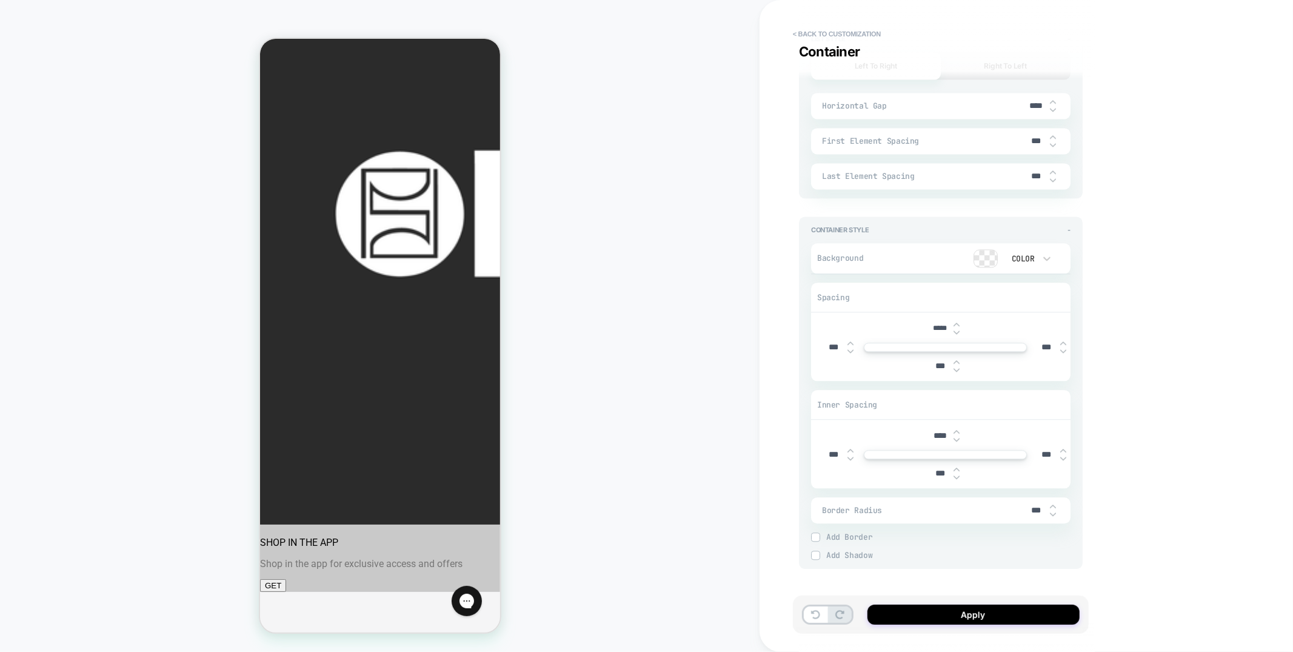
type textarea "*"
type input "***"
click at [941, 324] on input "*****" at bounding box center [939, 328] width 27 height 9
type input "***"
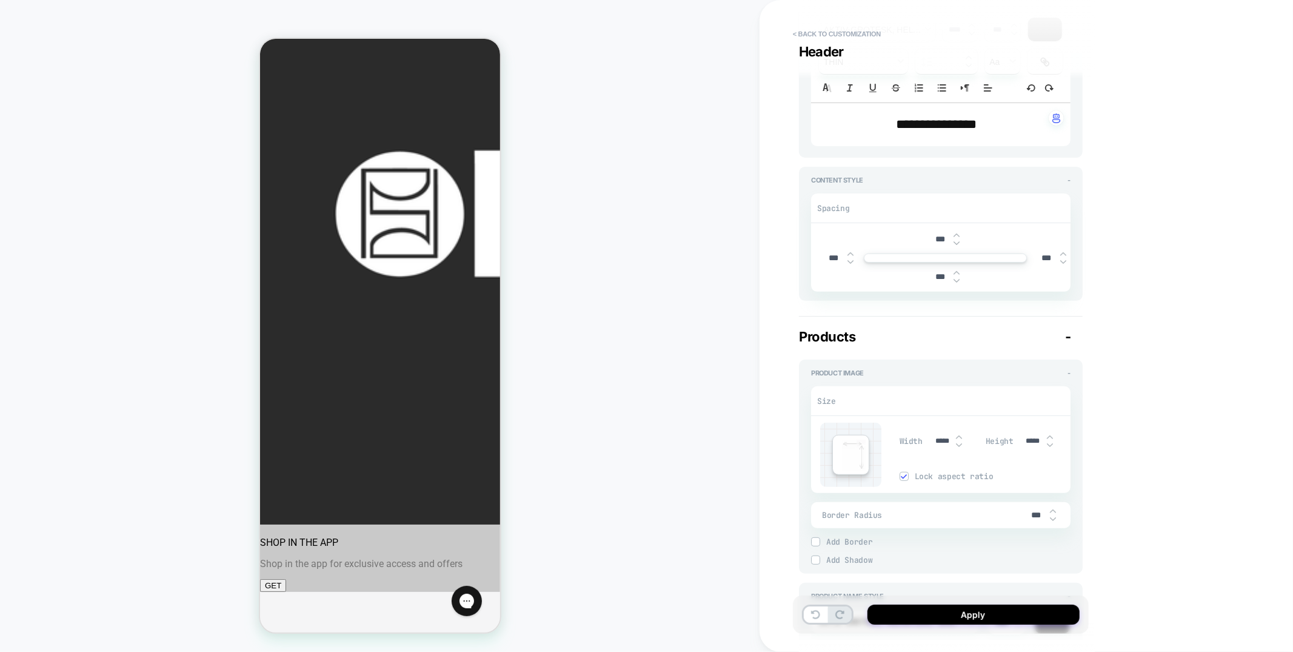
scroll to position [0, 0]
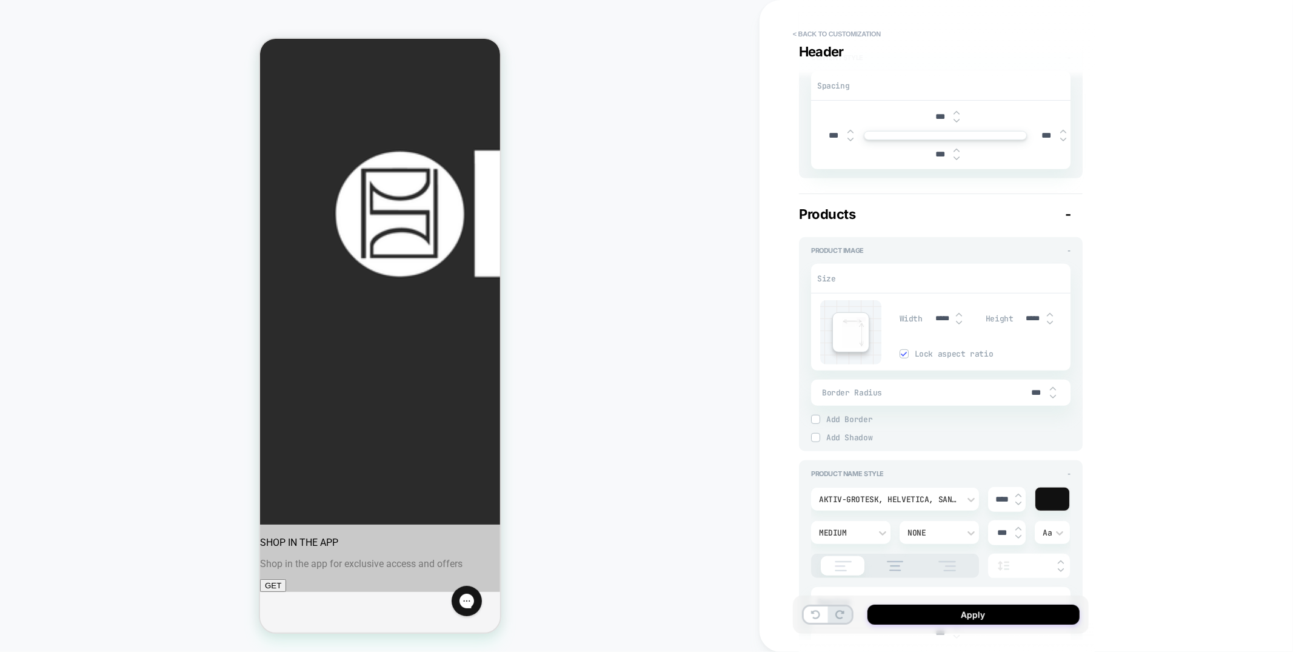
type textarea "*"
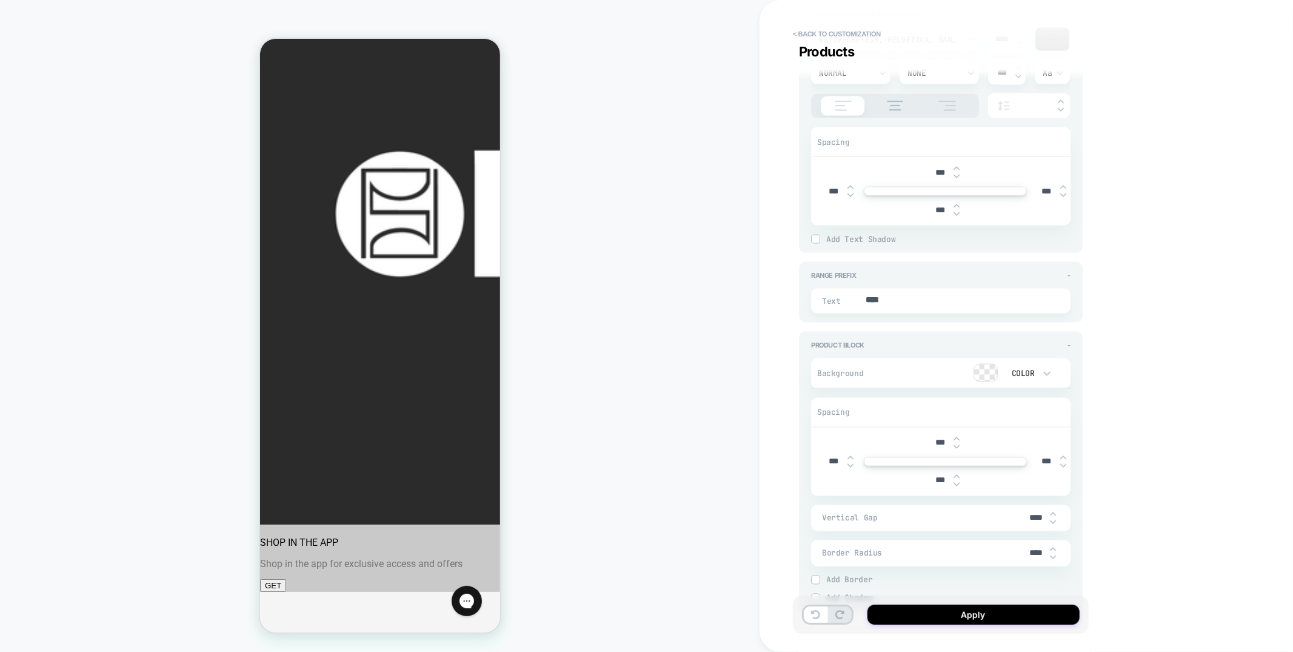
scroll to position [1611, 0]
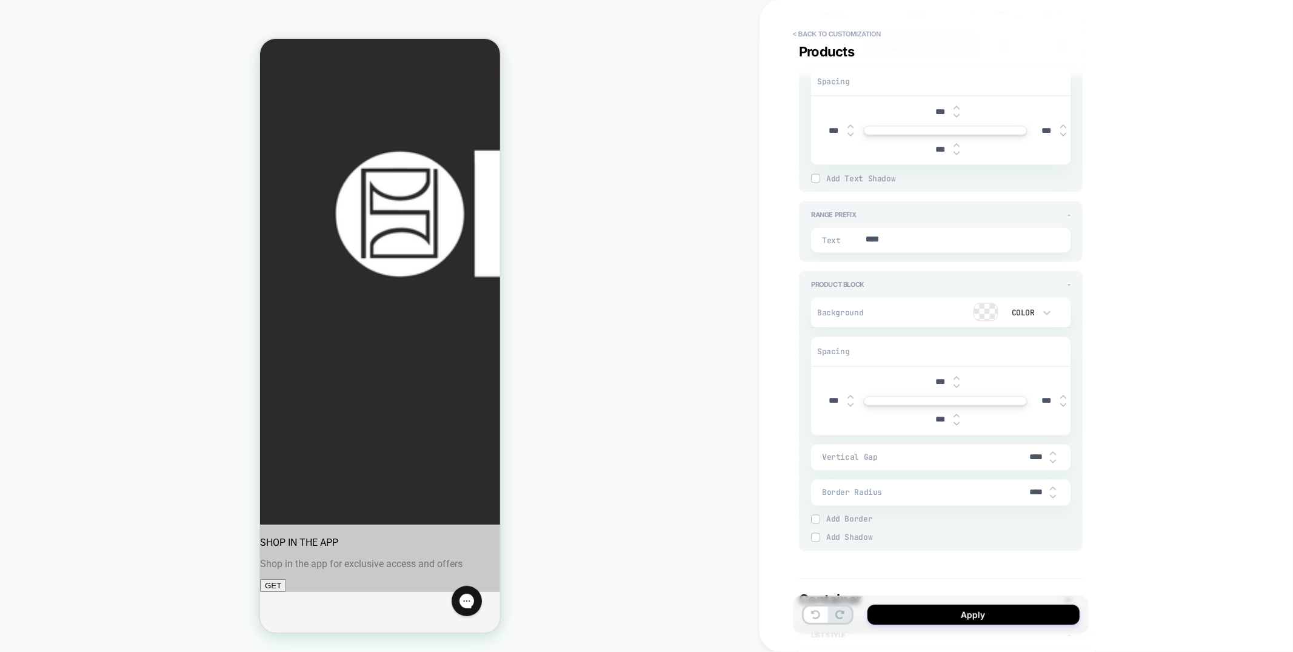
type input "***"
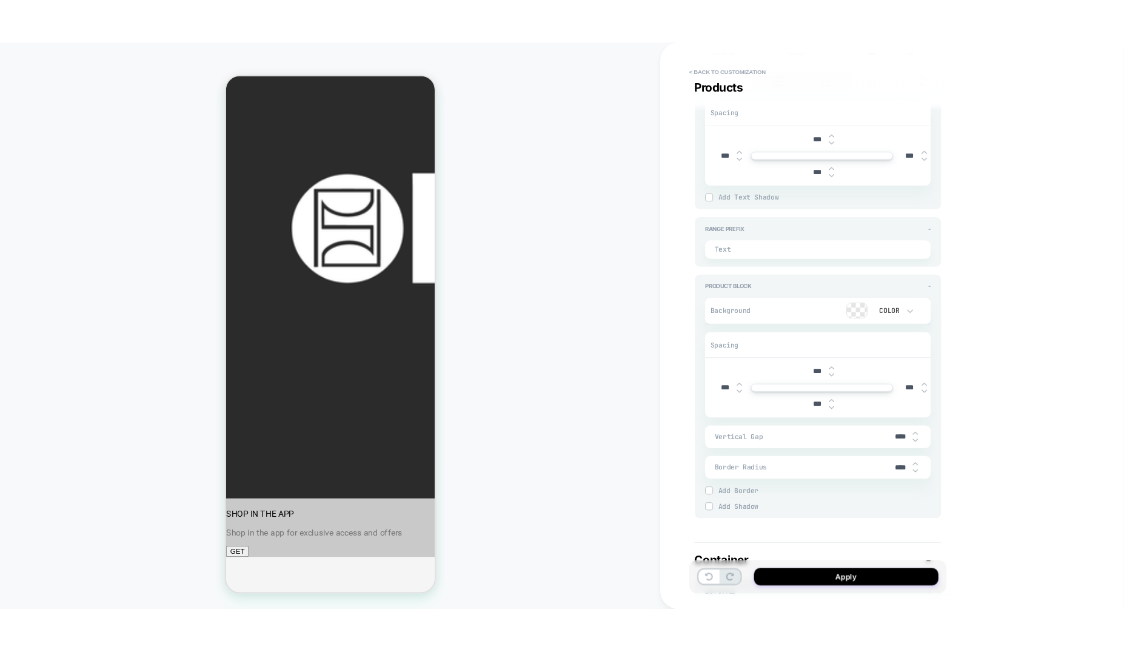
scroll to position [0, 0]
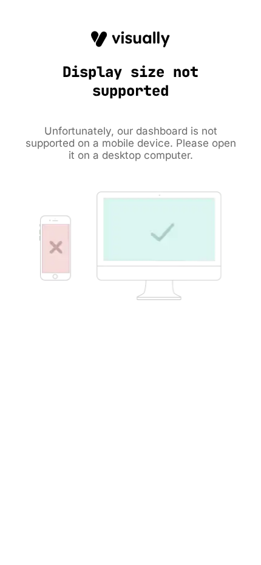
type textarea "*"
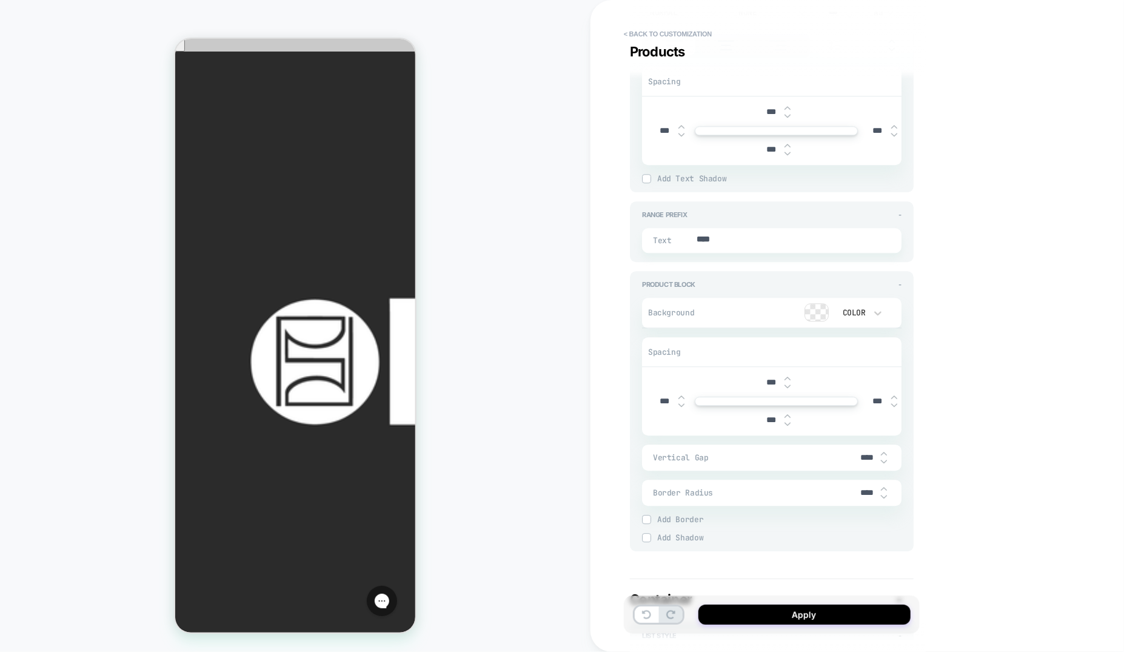
click at [861, 453] on input "****" at bounding box center [866, 457] width 27 height 10
type input "***"
type textarea "*"
type input "***"
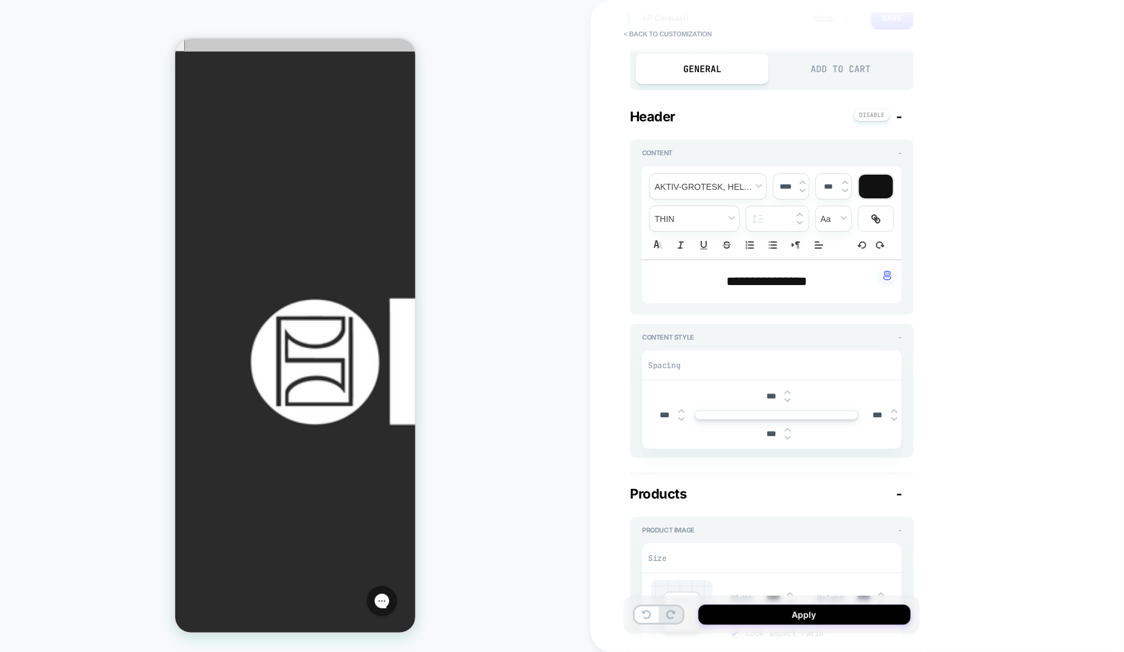
type textarea "*"
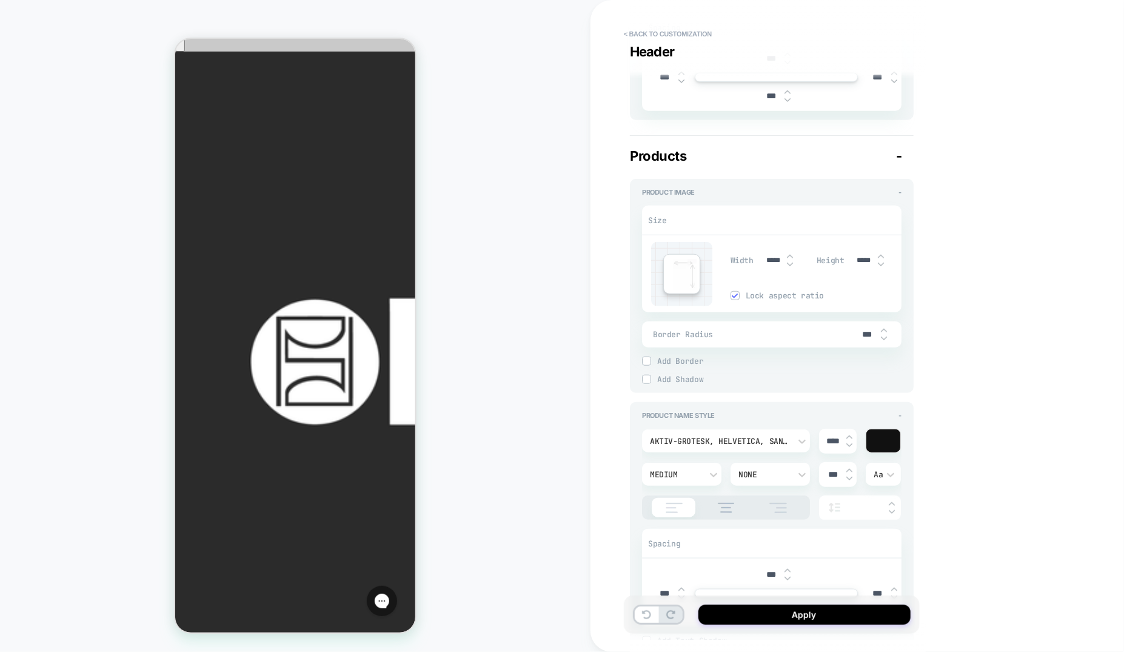
scroll to position [496, 0]
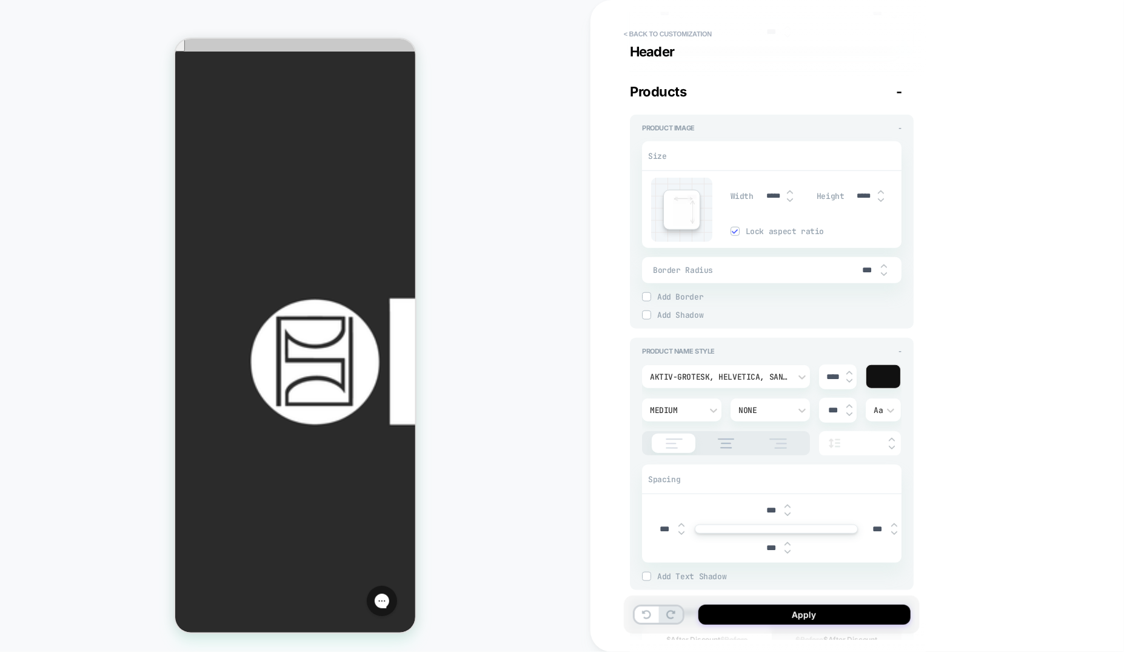
click at [773, 510] on input "***" at bounding box center [770, 510] width 27 height 10
type input "***"
type textarea "*"
type input "***"
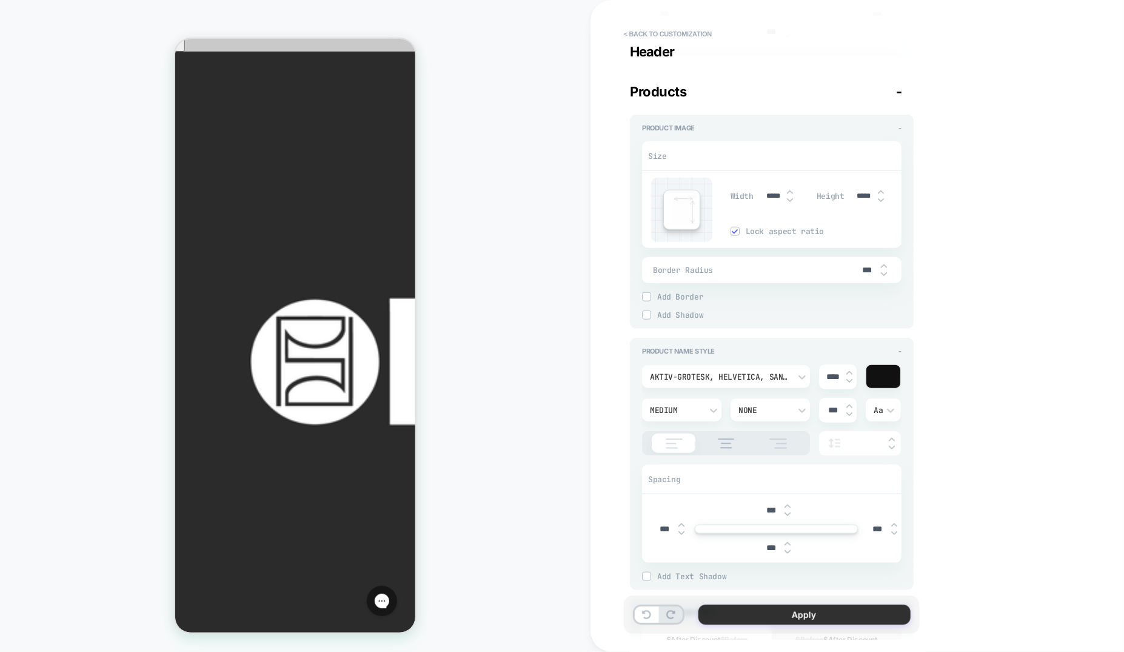
click at [778, 613] on button "Apply" at bounding box center [804, 614] width 212 height 20
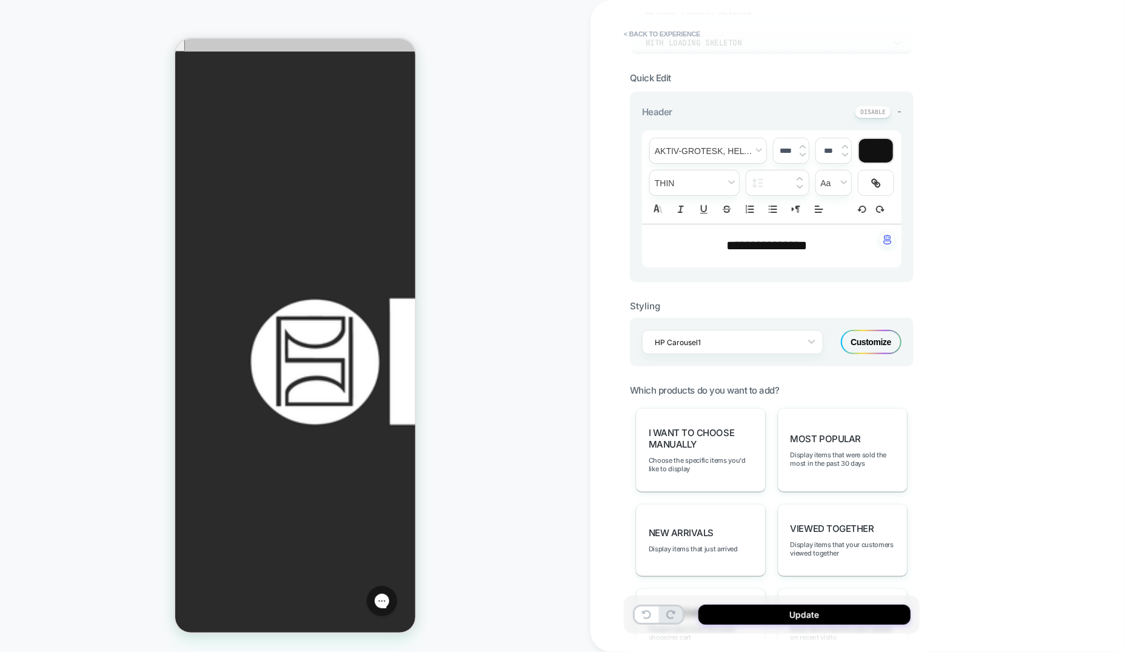
scroll to position [388, 0]
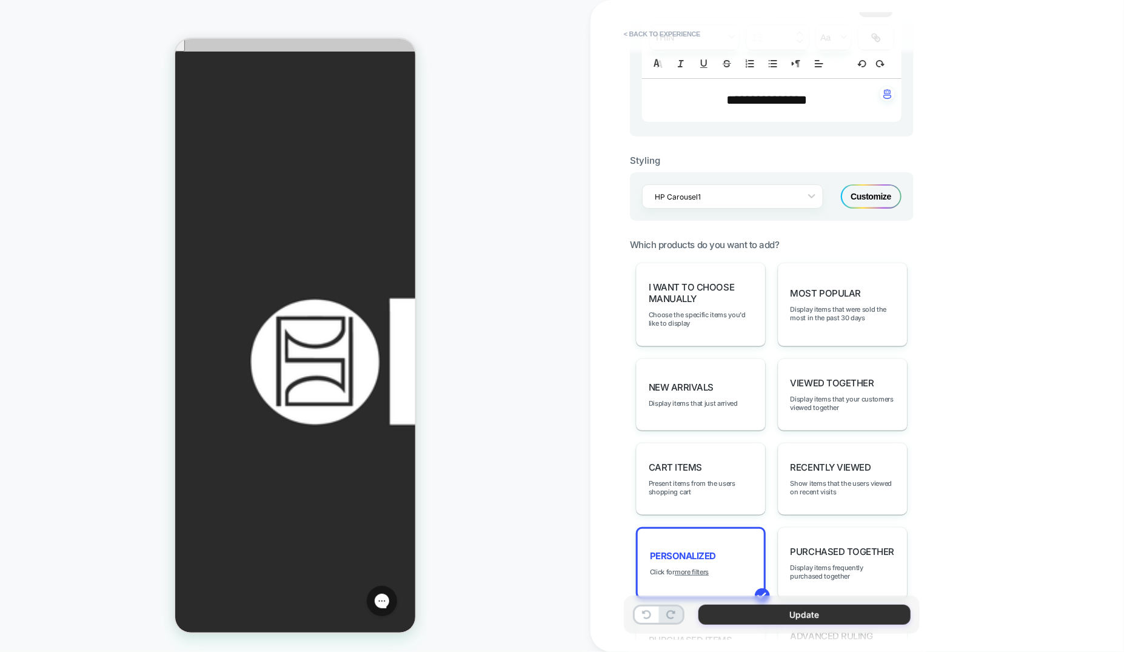
click at [801, 620] on button "Update" at bounding box center [804, 614] width 212 height 20
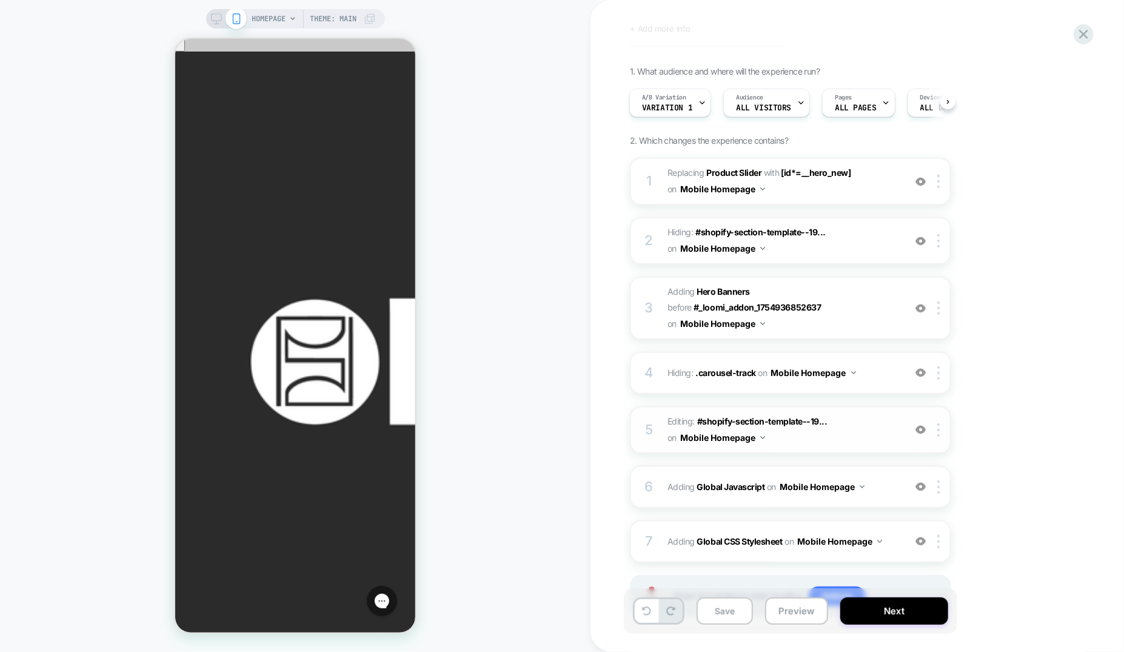
scroll to position [104, 0]
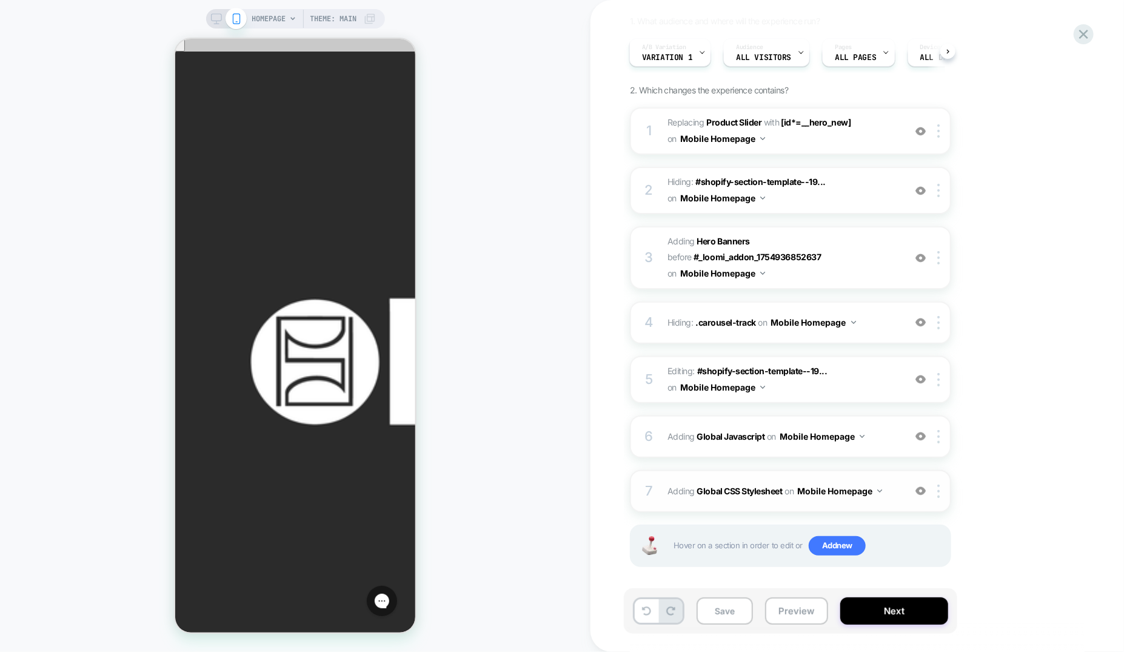
click at [840, 470] on div "7 Adding Global CSS Stylesheet on Mobile Homepage Add Before Add After Copy to …" at bounding box center [790, 491] width 321 height 42
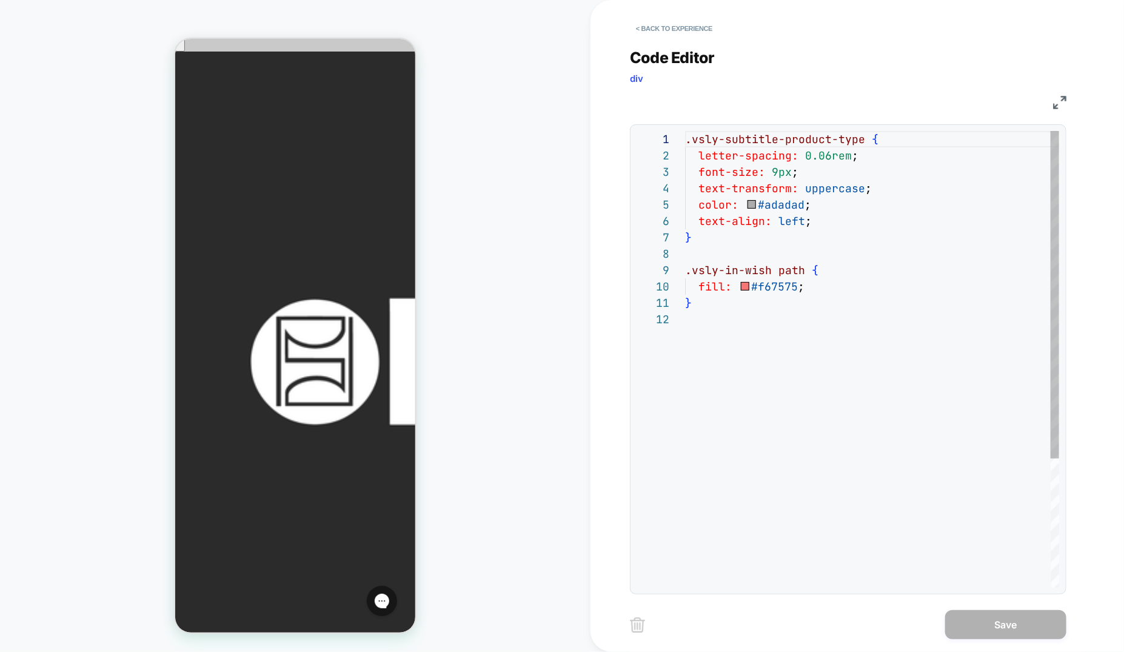
scroll to position [82, 124]
click at [843, 222] on div ".vsly-subtitle-product-type { letter-spacing: 0.06rem ; font-size: 9px ; text-t…" at bounding box center [872, 449] width 374 height 636
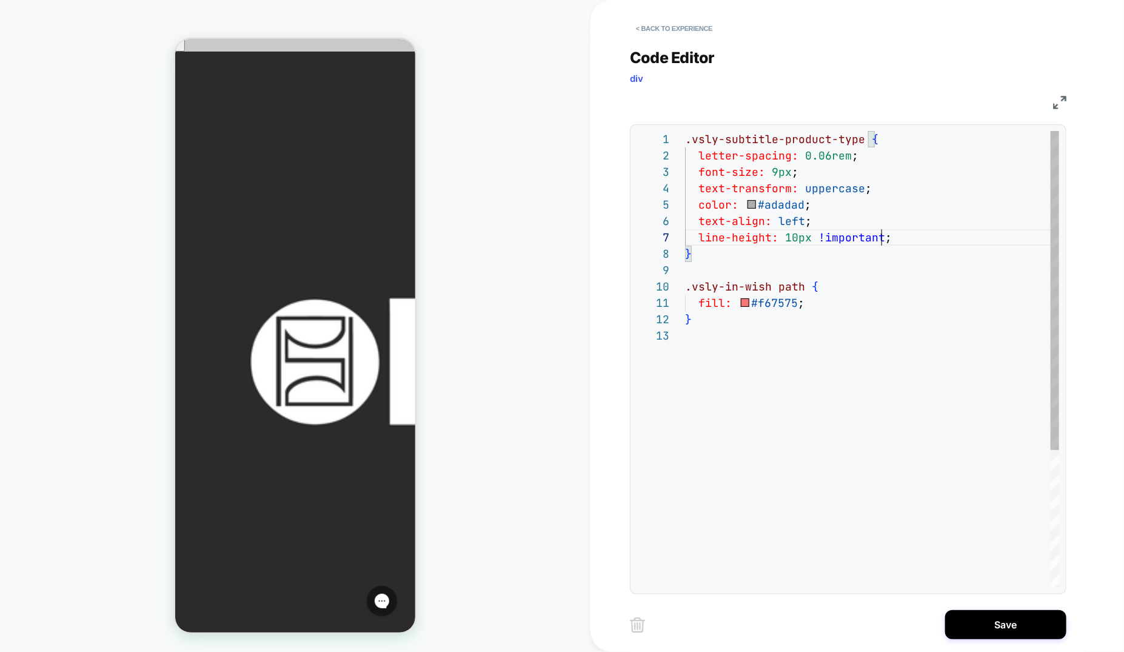
scroll to position [98, 196]
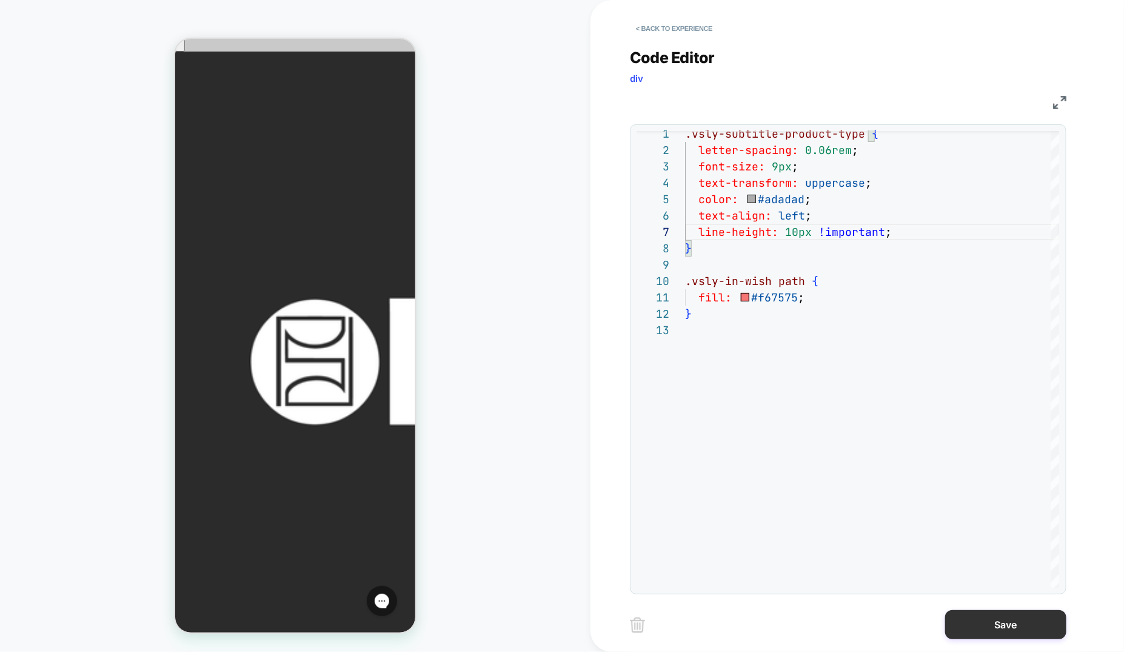
type textarea "**********"
click at [1018, 624] on button "Save" at bounding box center [1005, 624] width 121 height 29
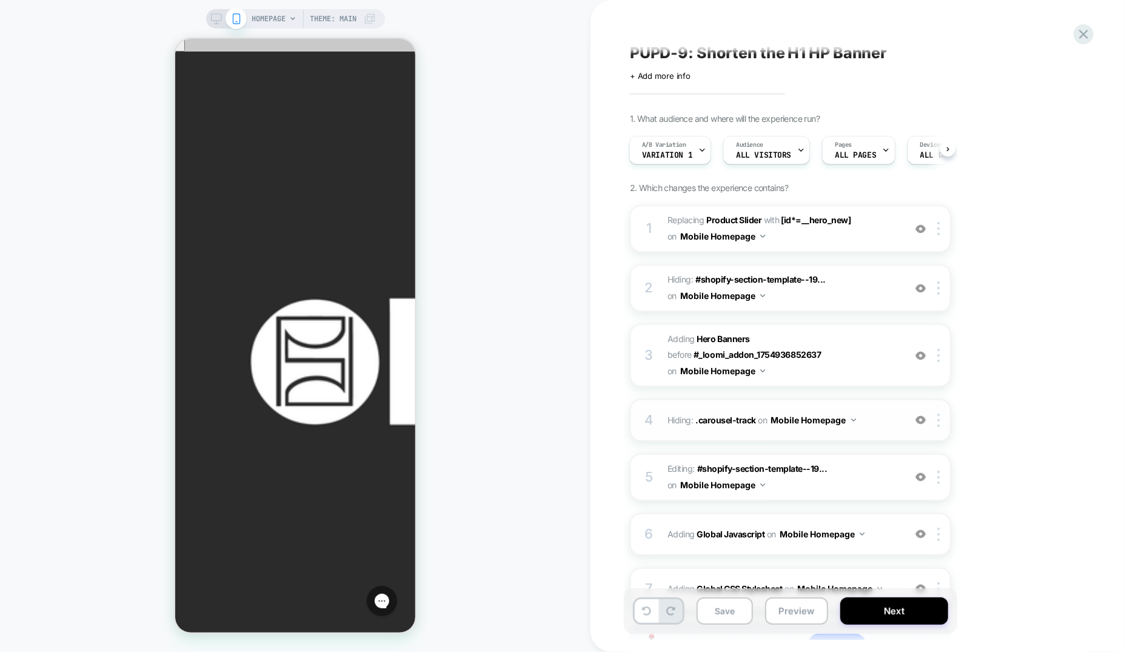
scroll to position [104, 0]
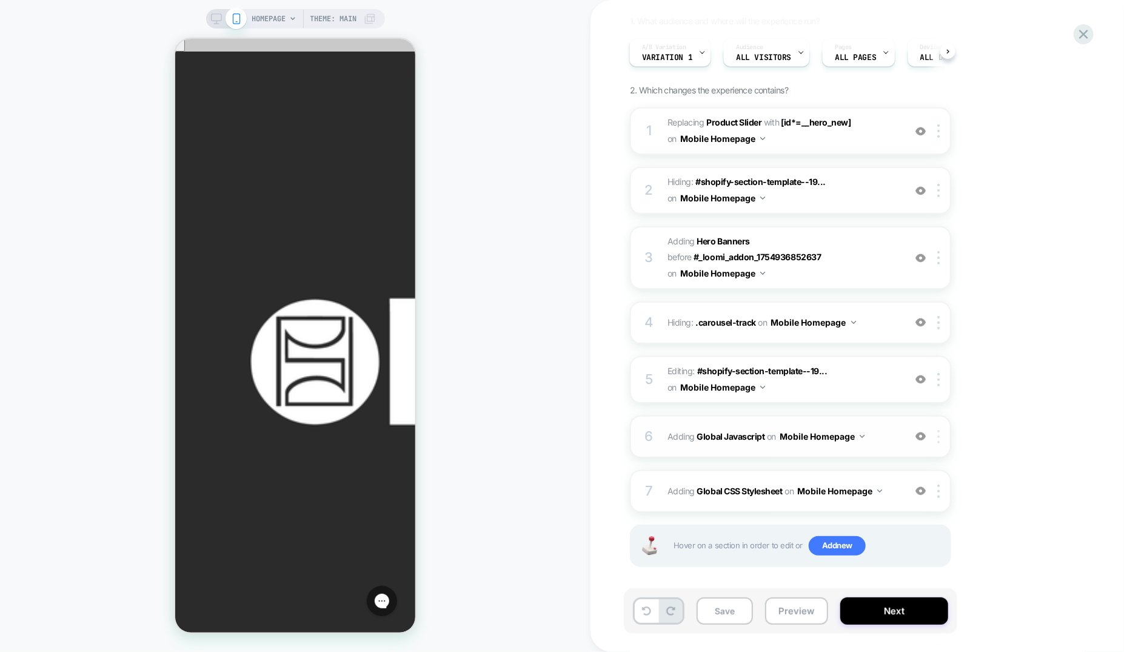
click at [941, 430] on div at bounding box center [940, 436] width 20 height 13
click at [944, 567] on div "Target All Devices" at bounding box center [940, 560] width 108 height 33
click at [941, 485] on div at bounding box center [940, 490] width 20 height 13
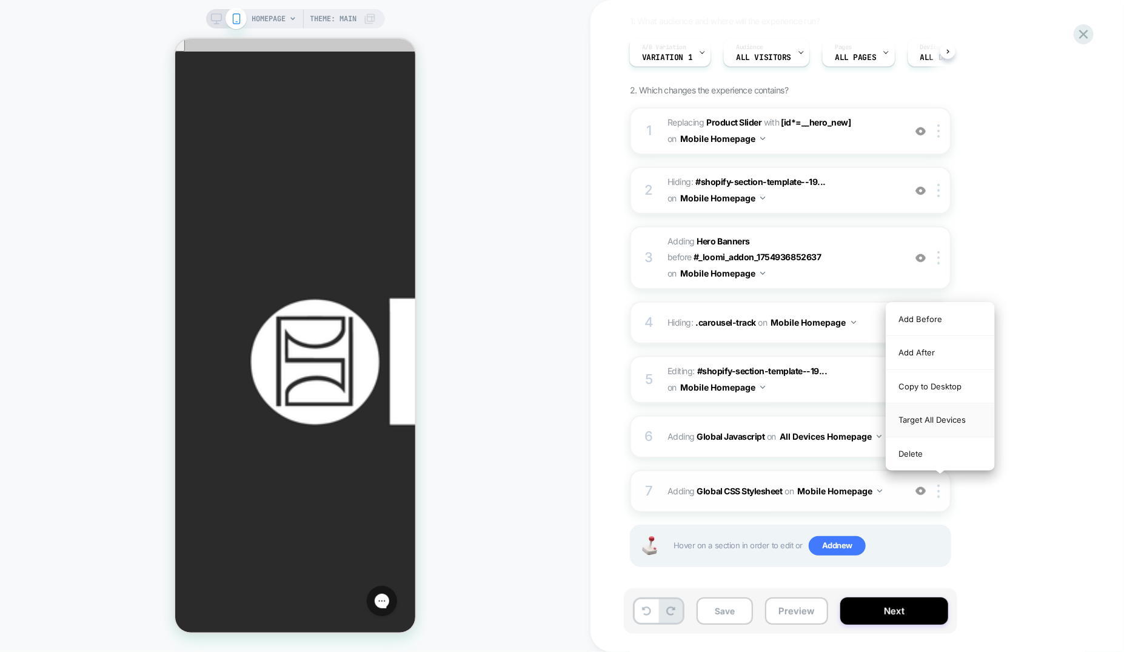
click at [930, 421] on div "Target All Devices" at bounding box center [940, 419] width 108 height 33
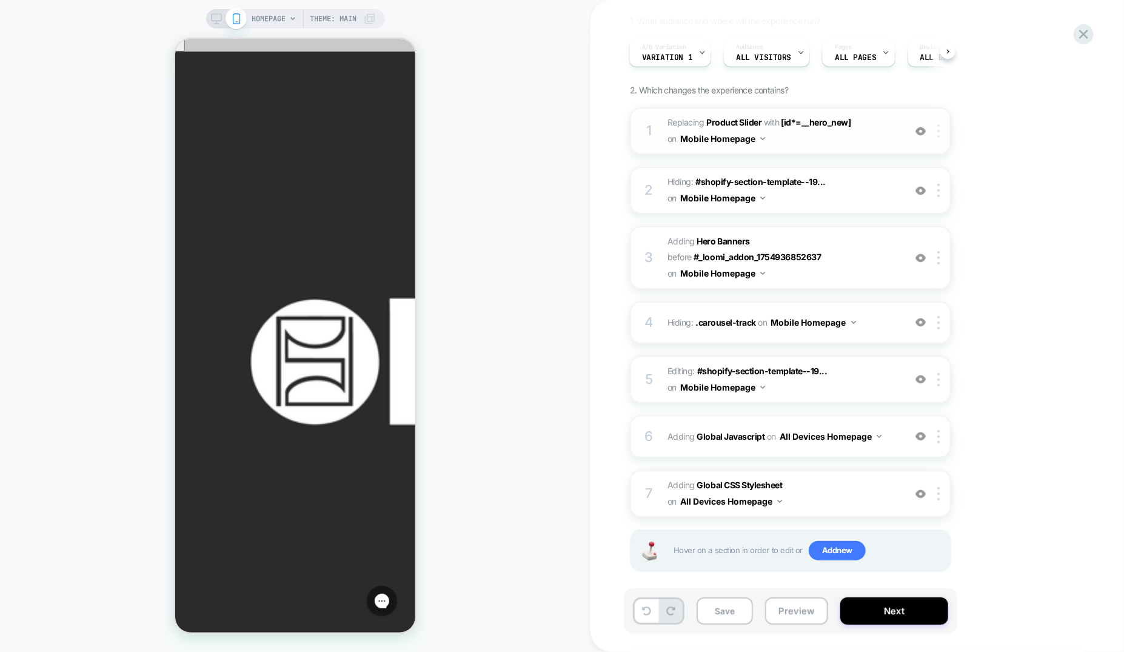
click at [939, 126] on img at bounding box center [938, 130] width 2 height 13
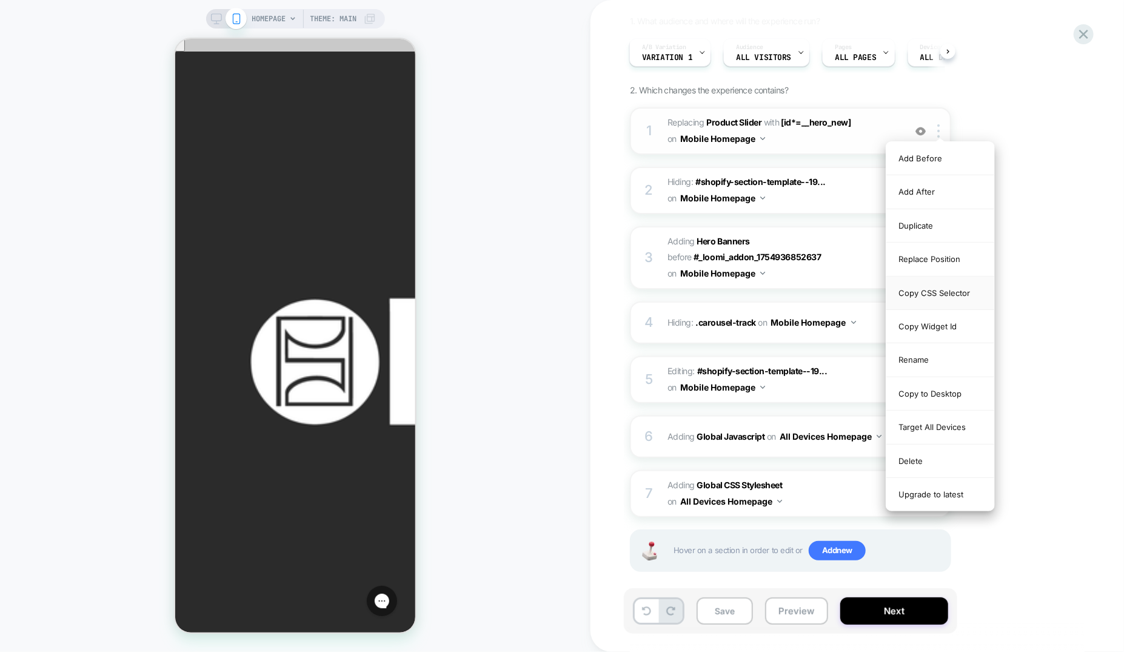
click at [950, 303] on div "Copy CSS Selector" at bounding box center [940, 292] width 108 height 33
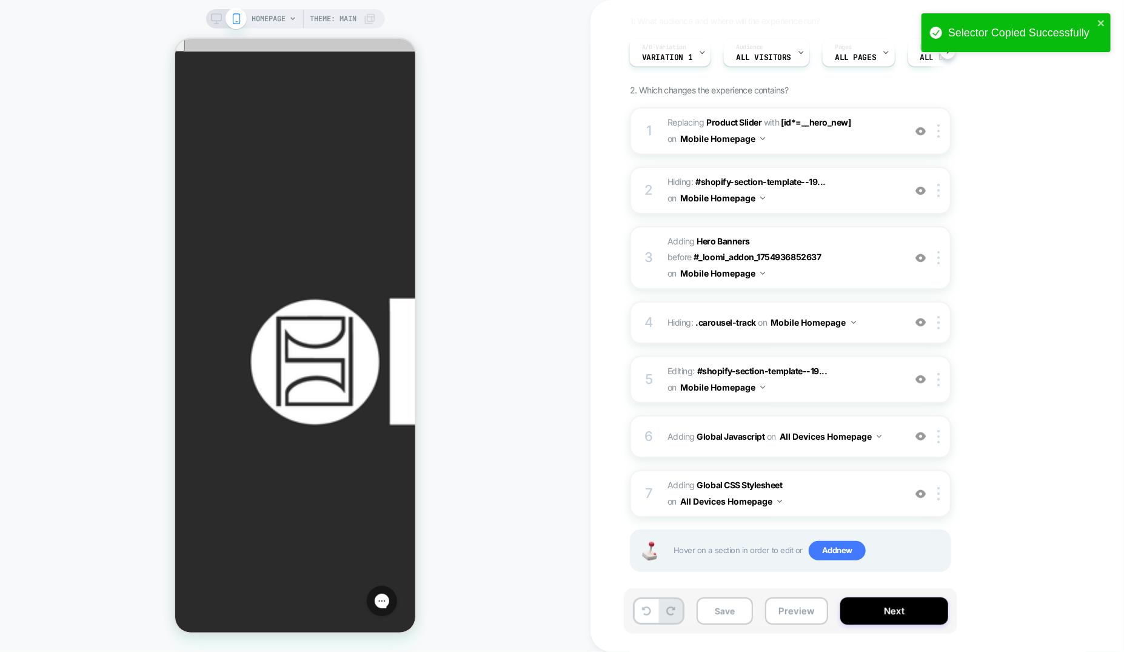
click at [221, 17] on div at bounding box center [226, 18] width 31 height 11
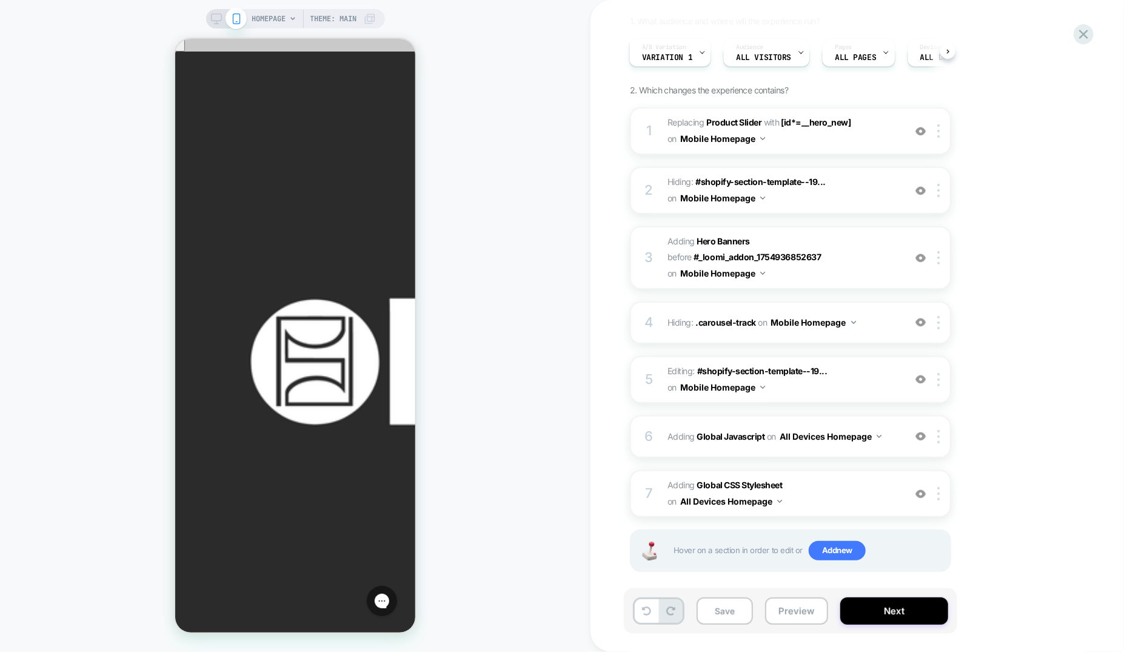
click at [208, 16] on div "HOMEPAGE Theme: MAIN" at bounding box center [295, 18] width 179 height 19
click at [215, 17] on icon at bounding box center [216, 18] width 11 height 11
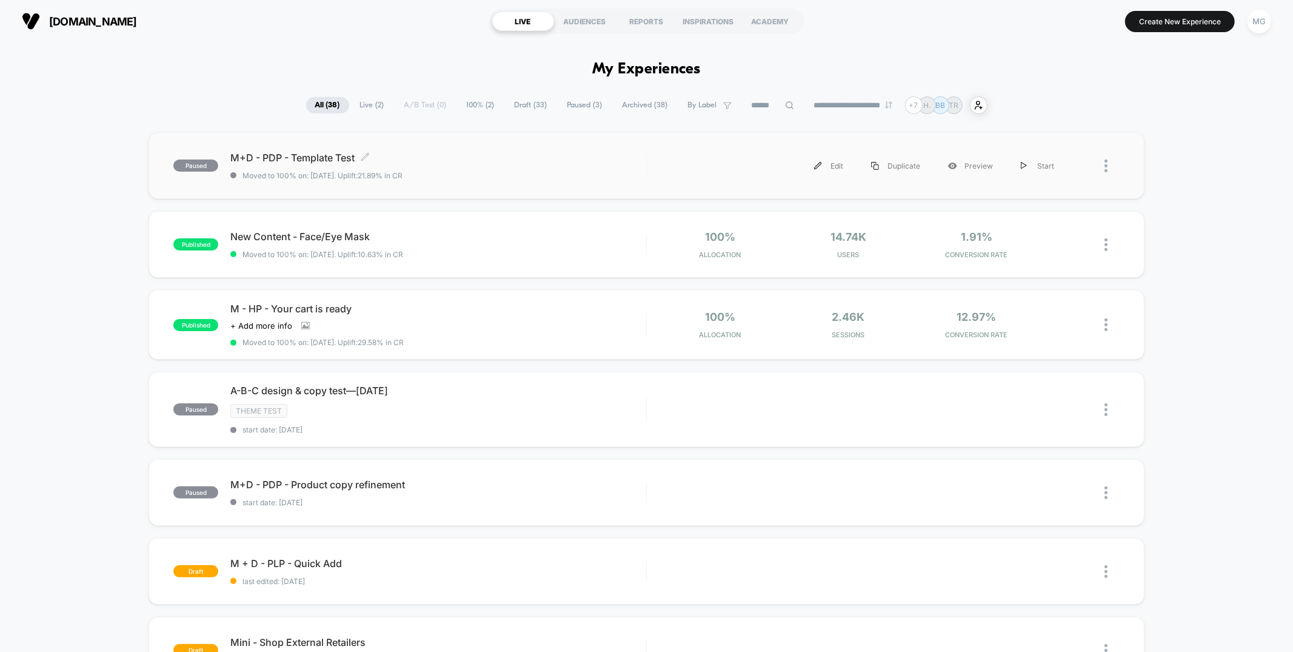
click at [472, 158] on span "M+D - PDP - Template Test Click to edit experience details" at bounding box center [437, 158] width 415 height 12
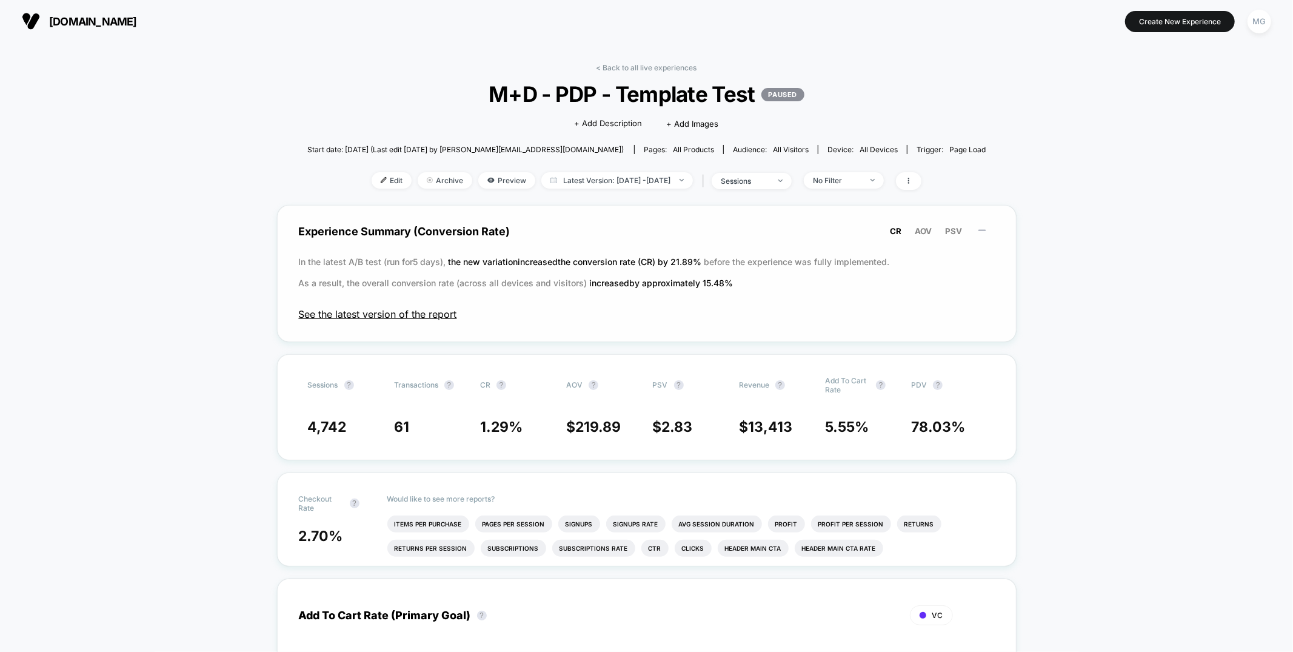
click at [435, 309] on span "See the latest version of the report" at bounding box center [647, 314] width 696 height 12
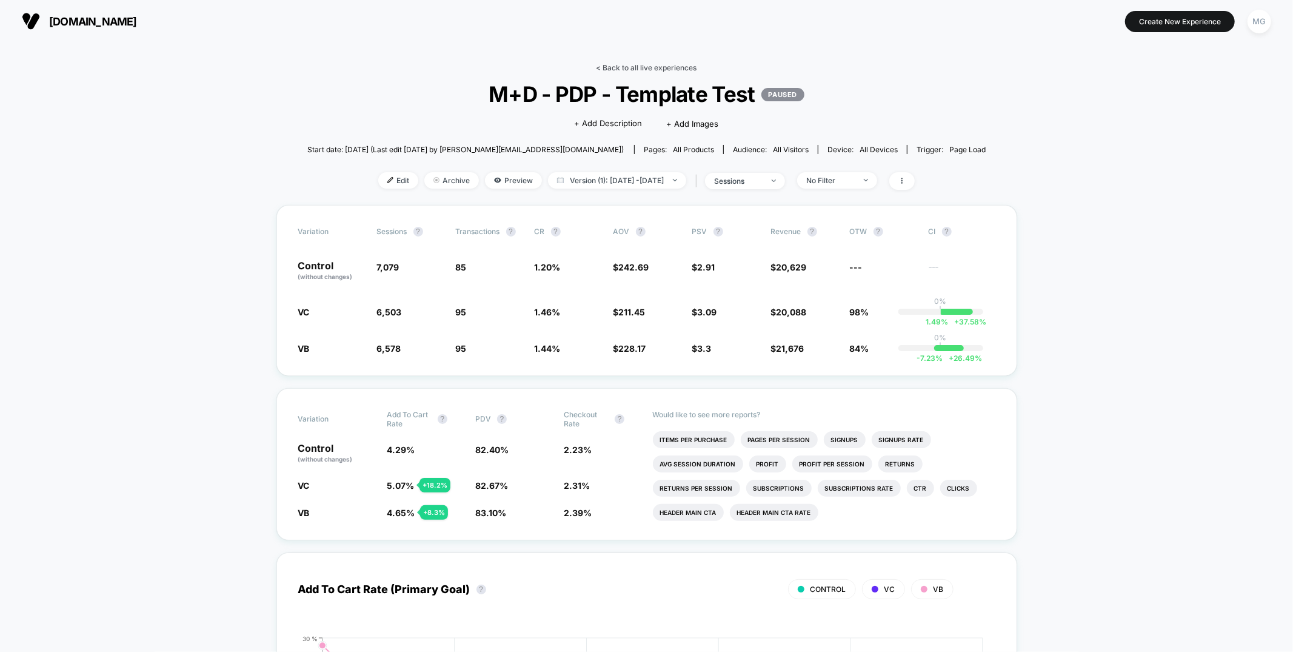
click at [659, 70] on link "< Back to all live experiences" at bounding box center [646, 67] width 101 height 9
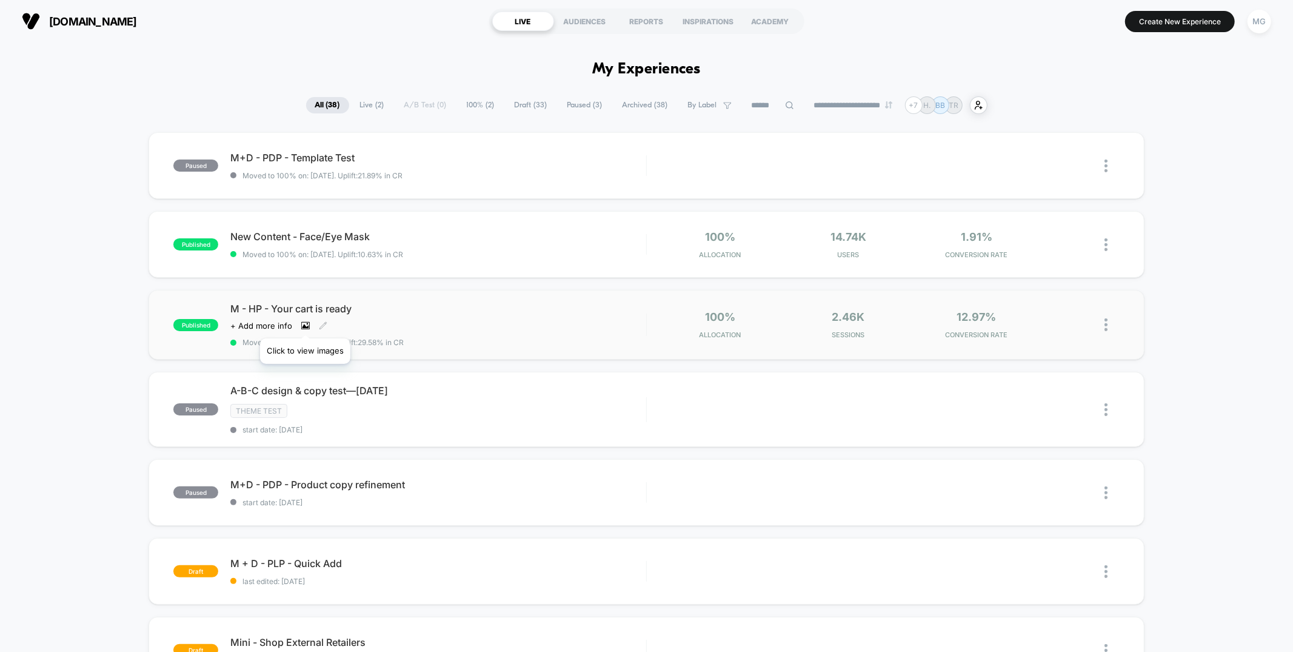
click at [305, 323] on icon at bounding box center [305, 325] width 8 height 8
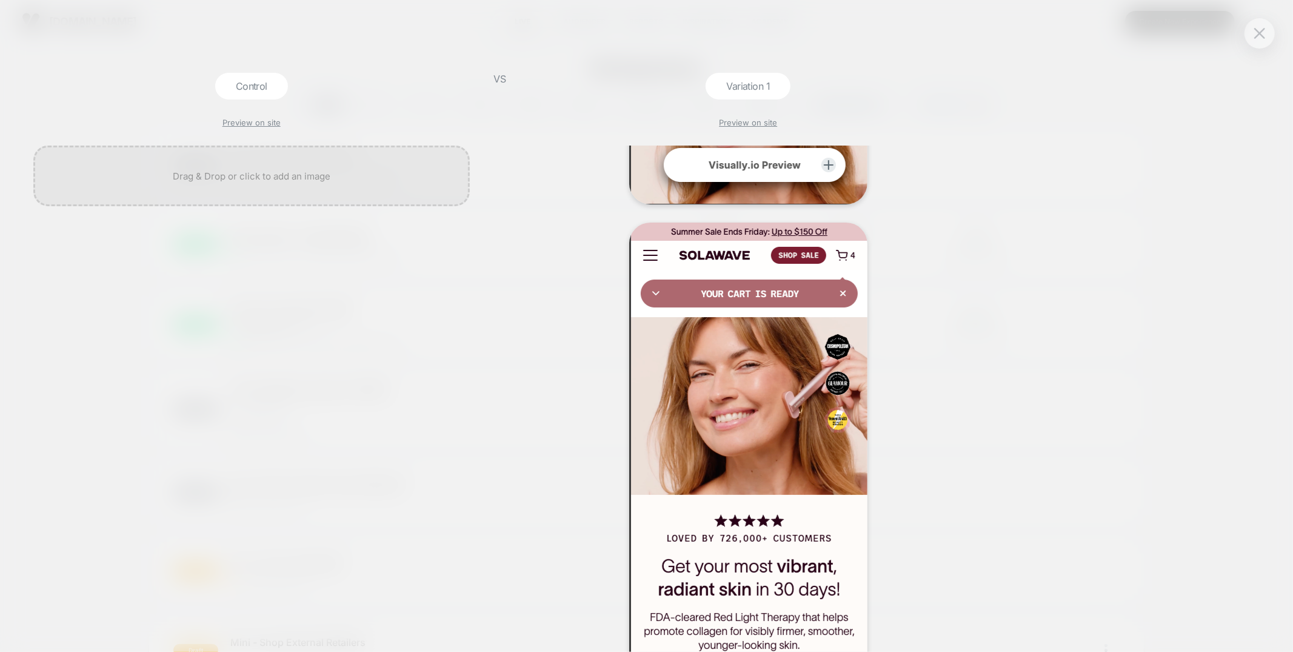
scroll to position [646, 0]
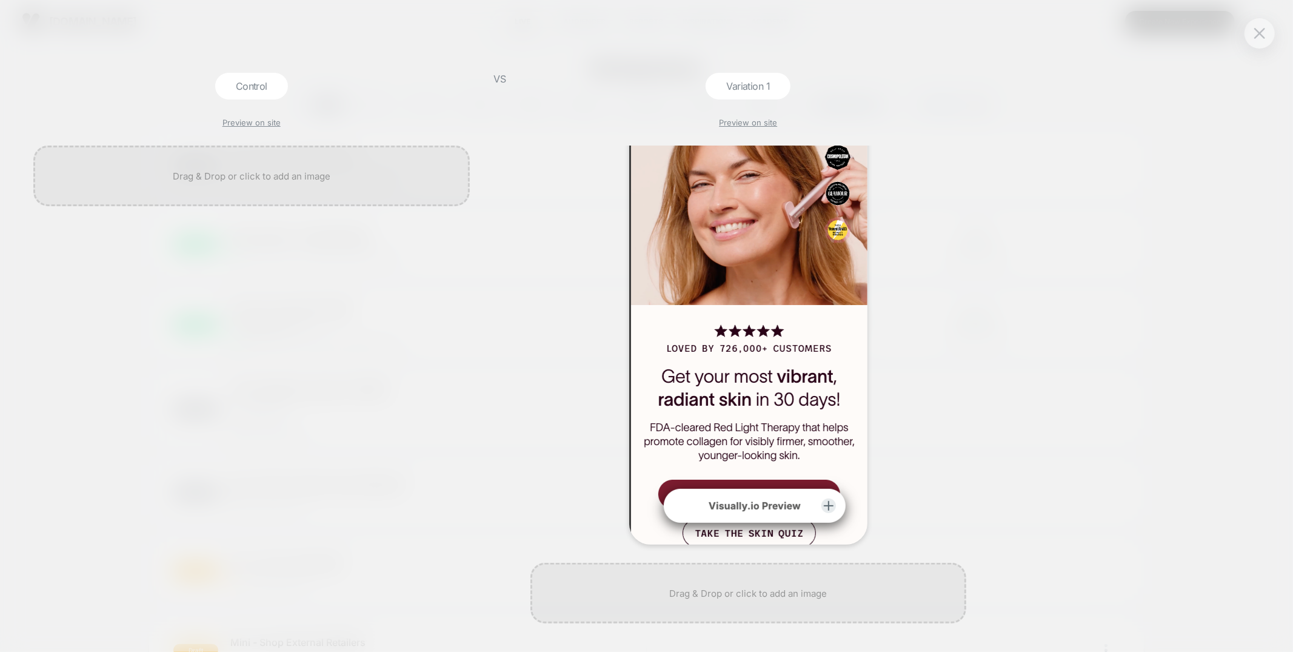
click at [561, 333] on div at bounding box center [748, 289] width 436 height 512
click at [1261, 41] on button at bounding box center [1259, 33] width 18 height 18
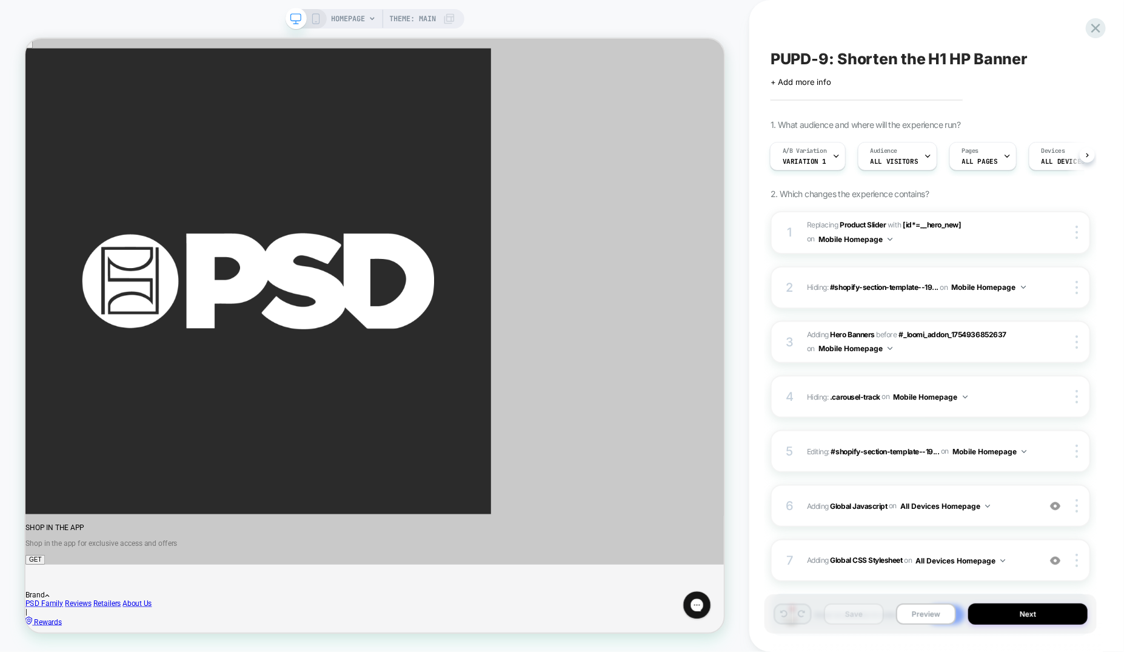
scroll to position [73, 0]
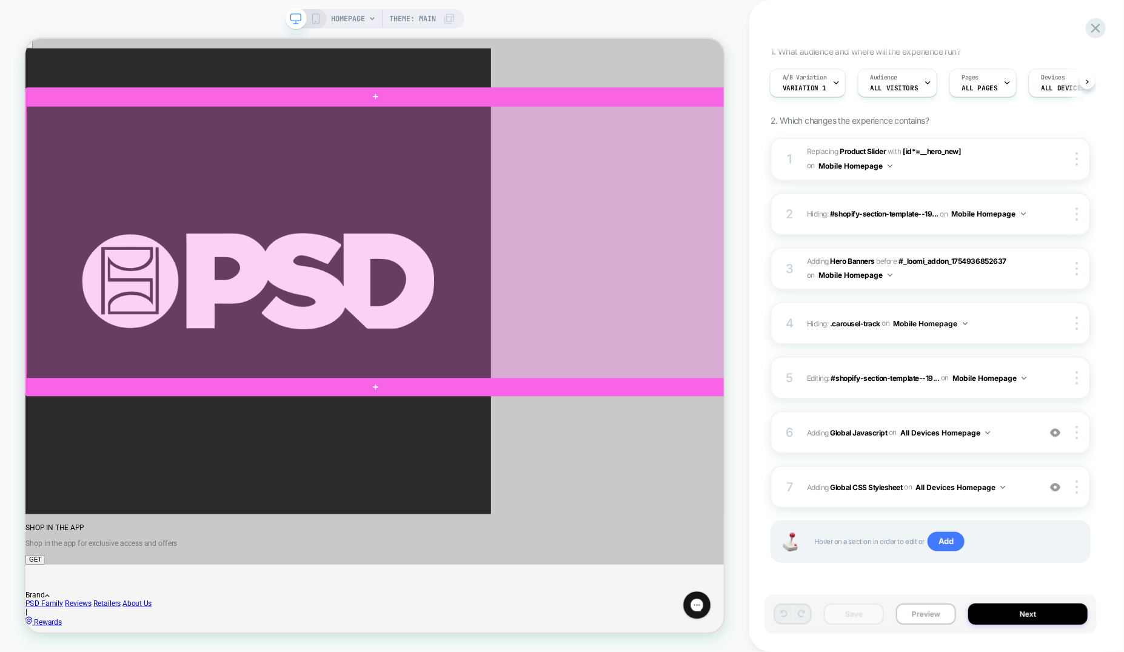
click at [685, 395] on div at bounding box center [492, 310] width 933 height 364
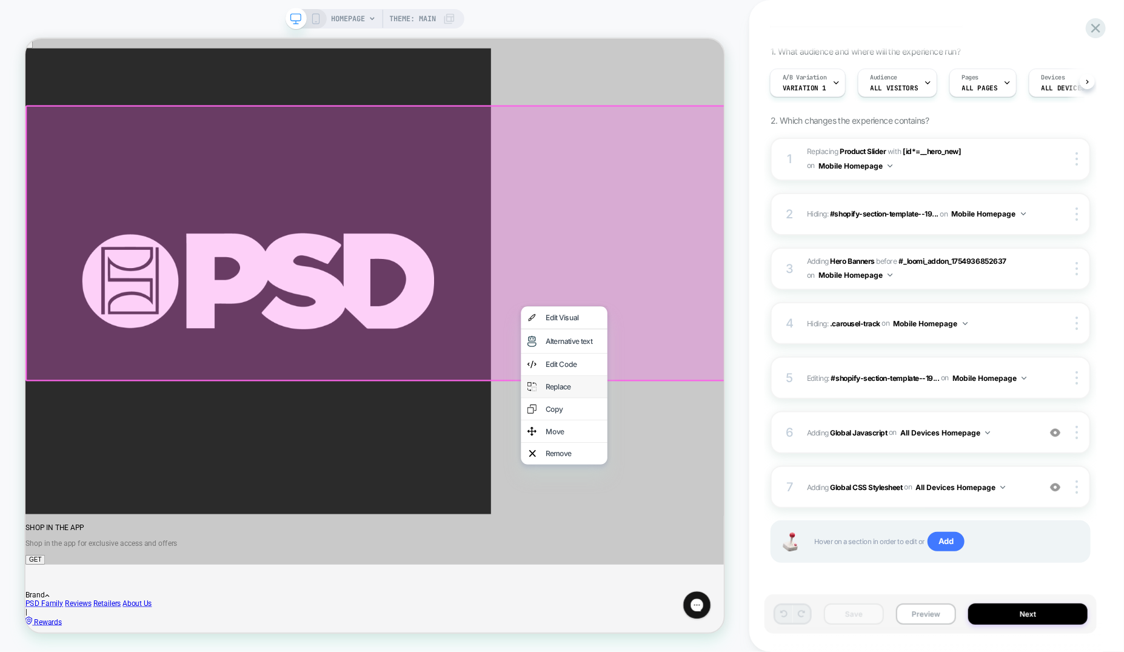
click at [715, 513] on div "Replace" at bounding box center [742, 501] width 115 height 29
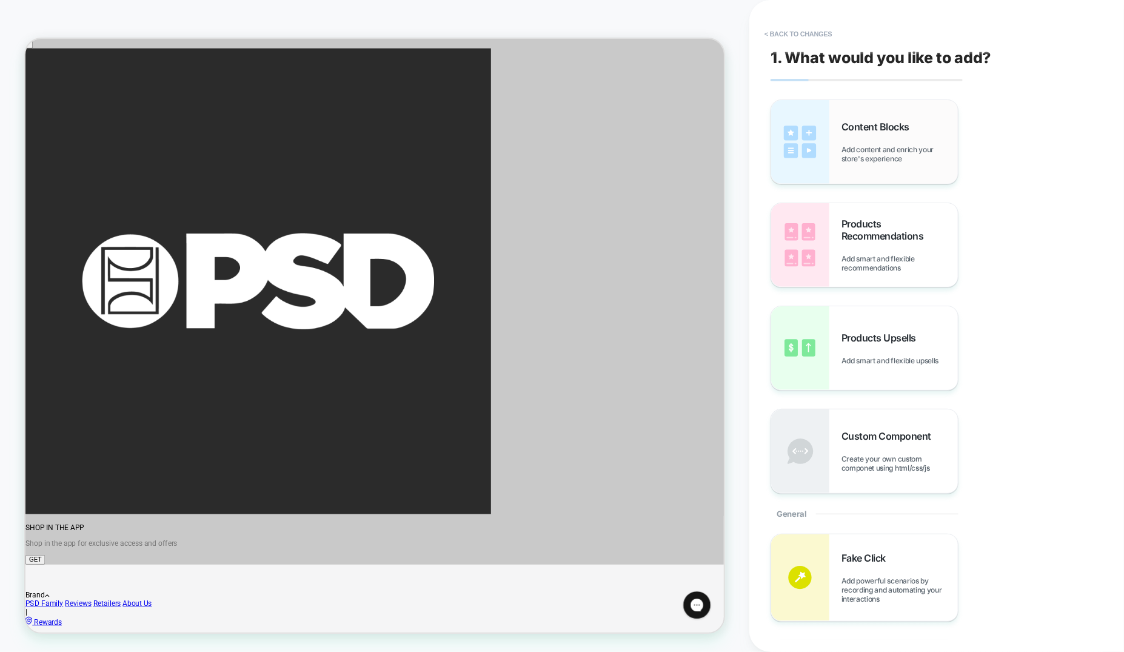
click at [918, 142] on div "Content Blocks Add content and enrich your store's experience" at bounding box center [899, 142] width 116 height 42
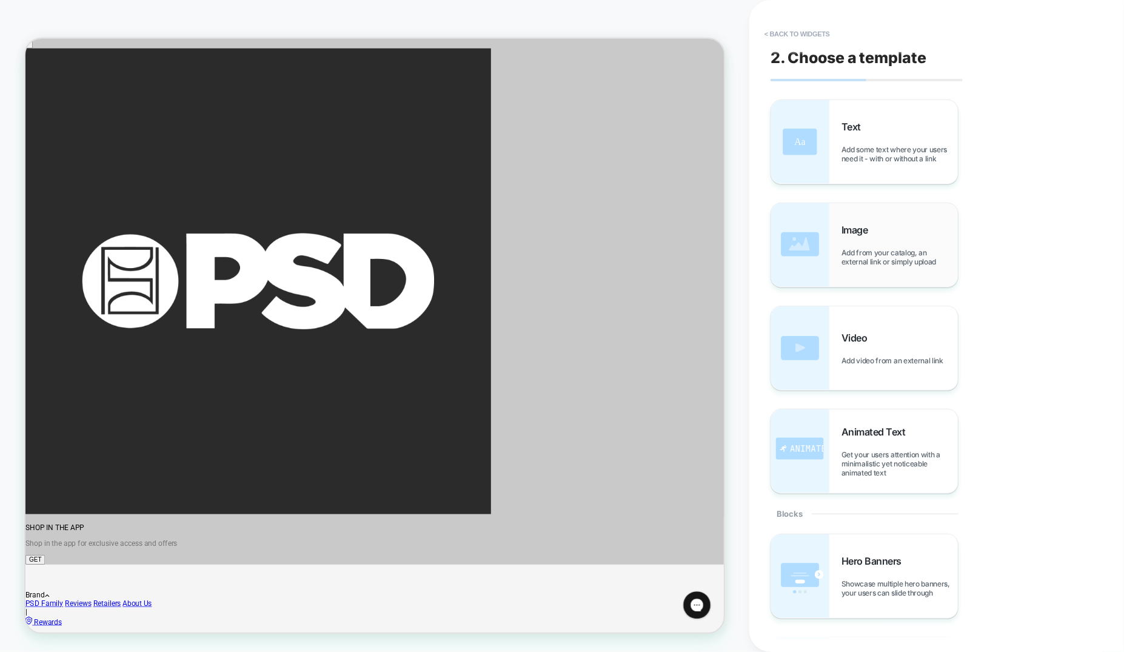
click at [861, 244] on div "Image Add from your catalog, an external link or simply upload" at bounding box center [899, 245] width 116 height 42
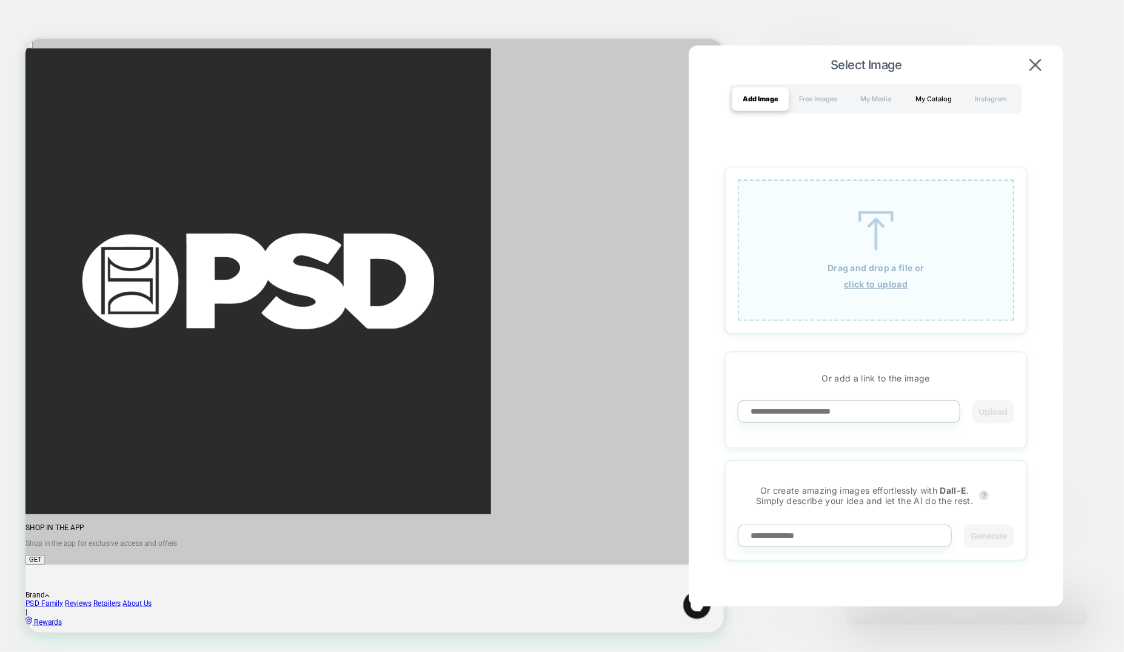
click at [947, 95] on div "My Catalog" at bounding box center [933, 99] width 58 height 24
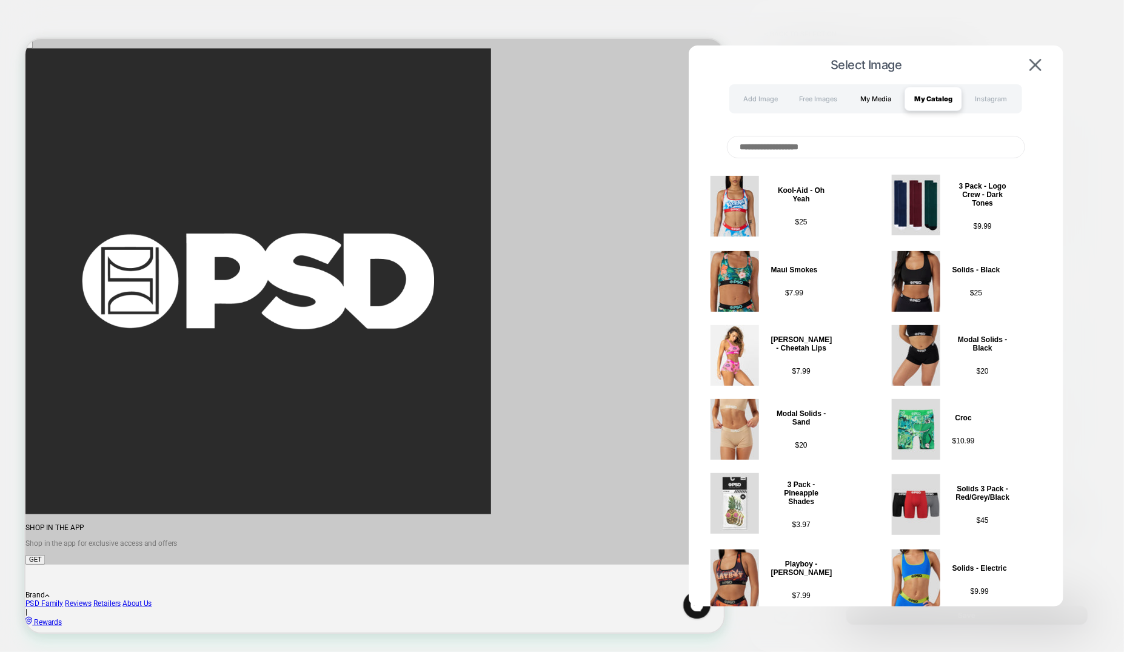
click at [884, 97] on div "My Media" at bounding box center [876, 99] width 58 height 24
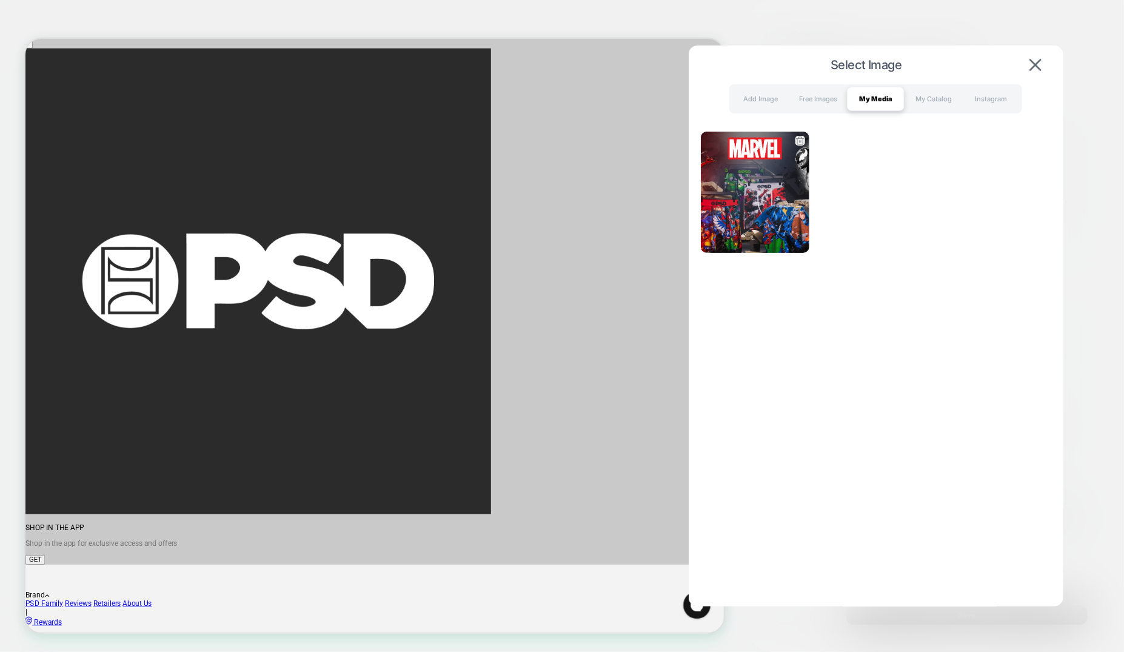
click at [778, 173] on img at bounding box center [755, 192] width 108 height 121
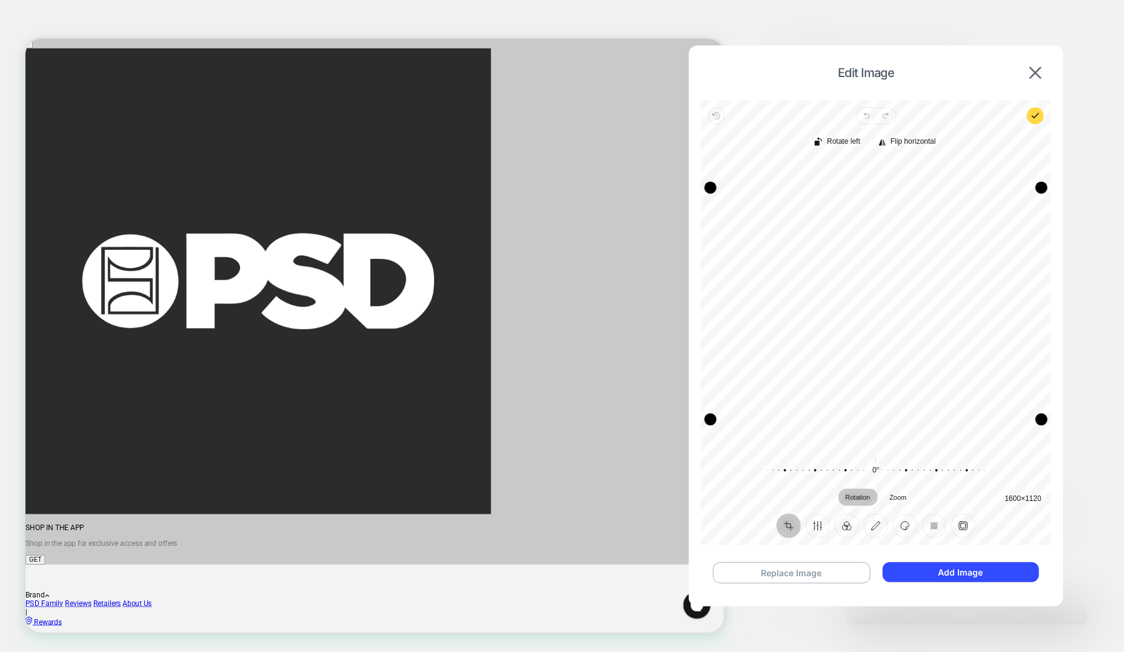
click at [1041, 64] on div "Edit Image" at bounding box center [876, 73] width 350 height 30
click at [1032, 72] on img at bounding box center [1035, 73] width 12 height 12
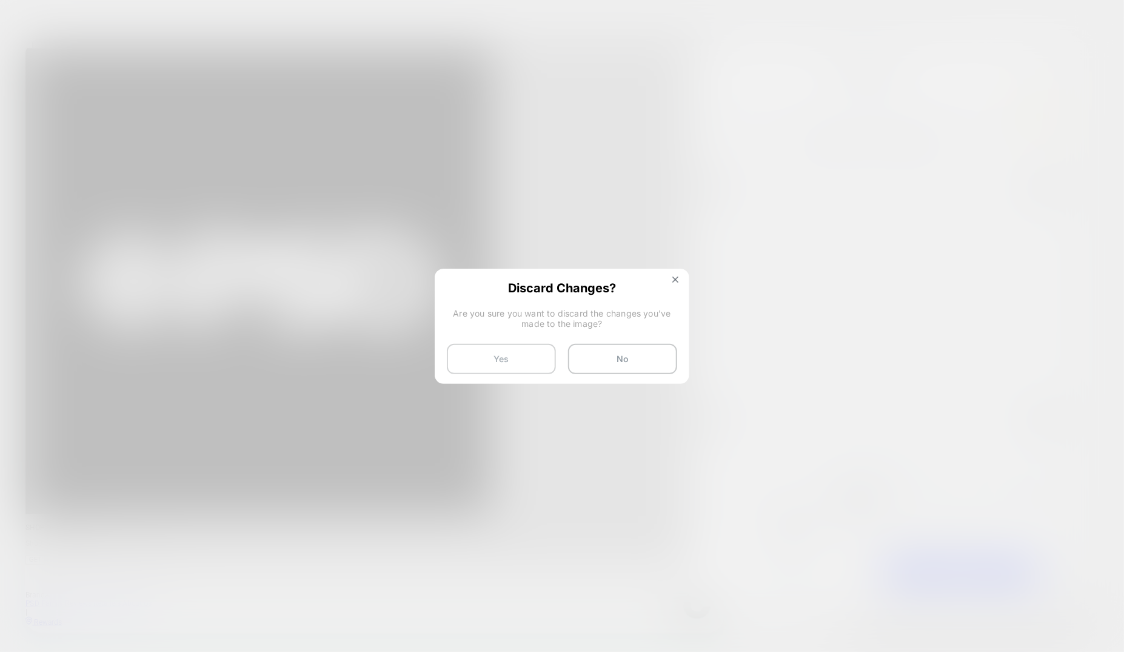
click at [476, 359] on button "Yes" at bounding box center [501, 359] width 109 height 30
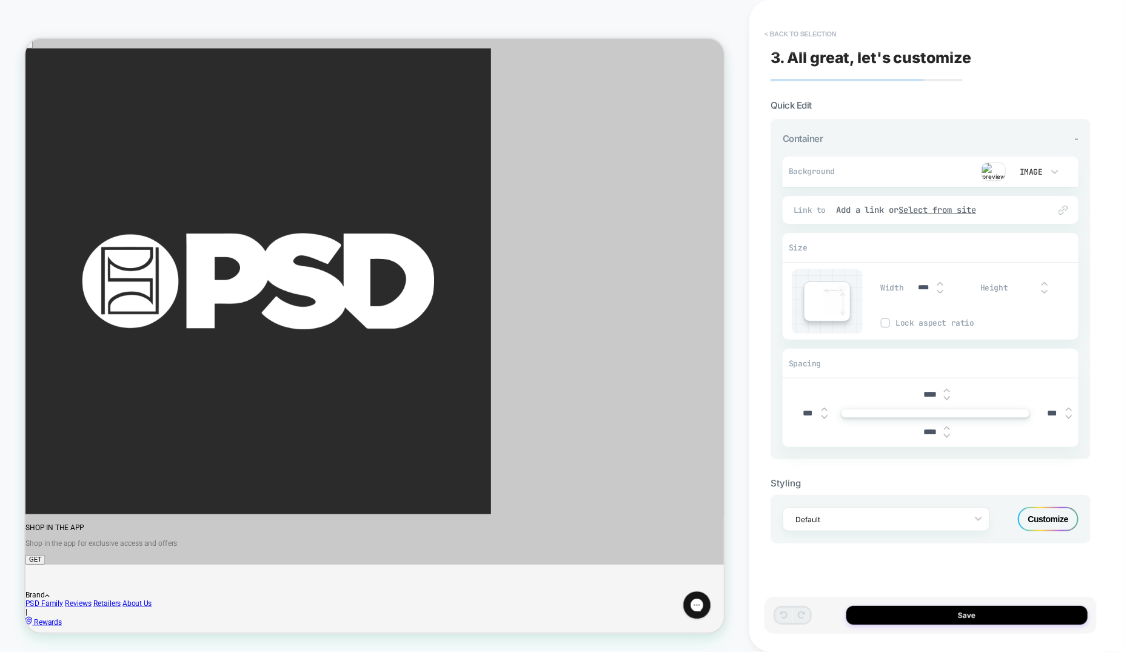
click at [812, 29] on button "< Back to selection" at bounding box center [800, 33] width 84 height 19
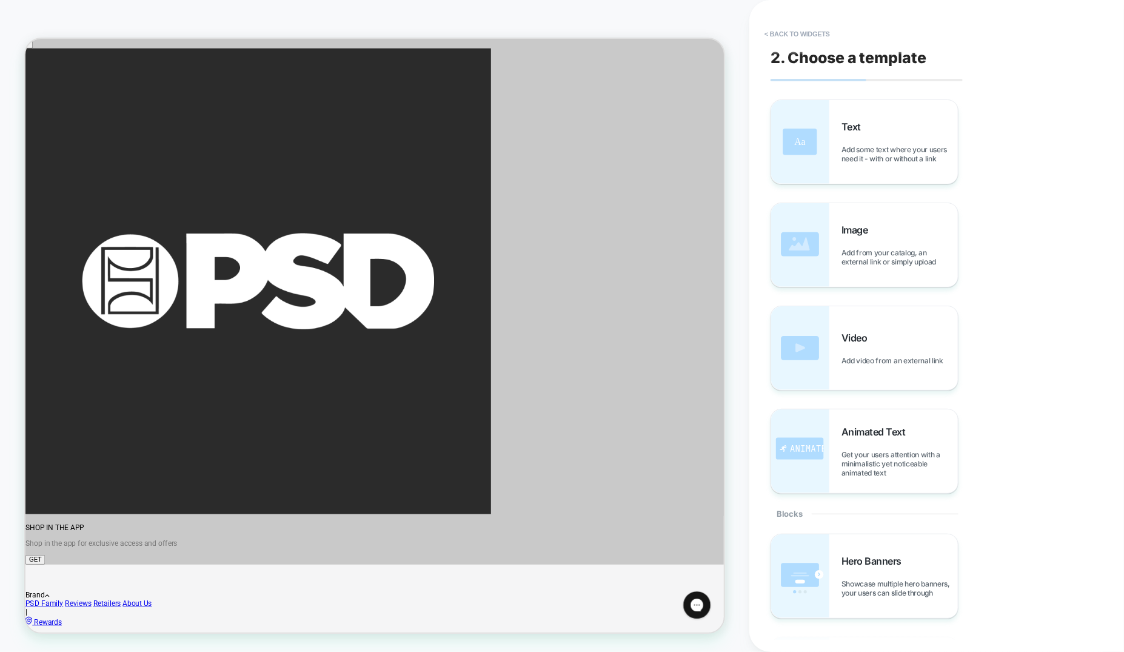
click at [812, 29] on button "< Back to widgets" at bounding box center [797, 33] width 78 height 19
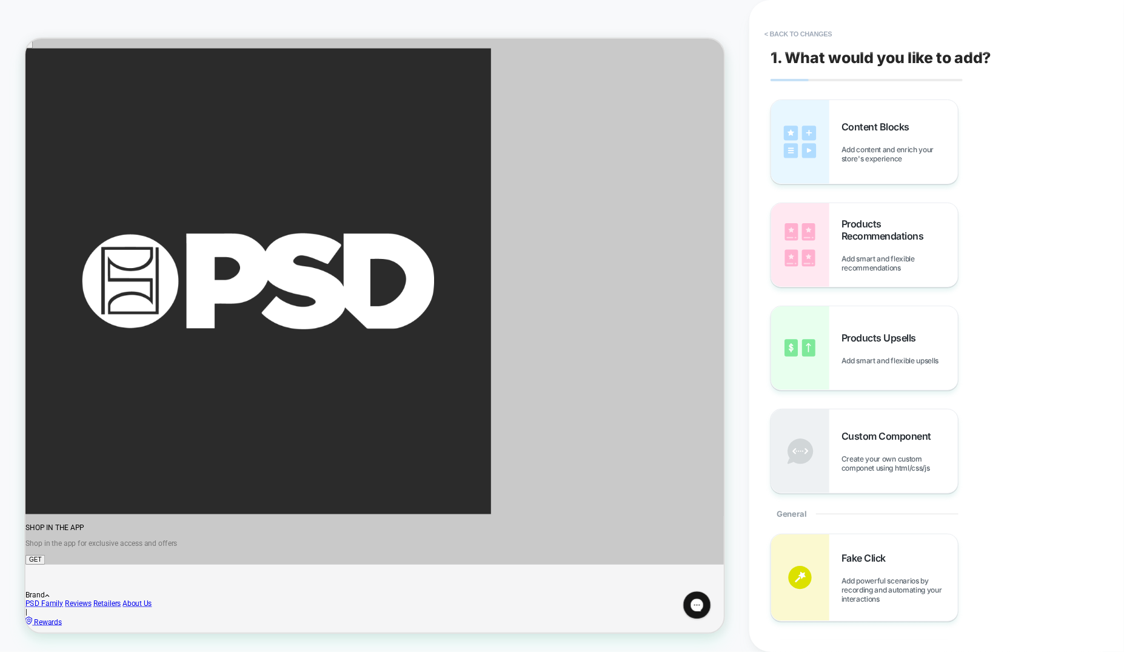
click at [812, 29] on button "< Back to changes" at bounding box center [798, 33] width 80 height 19
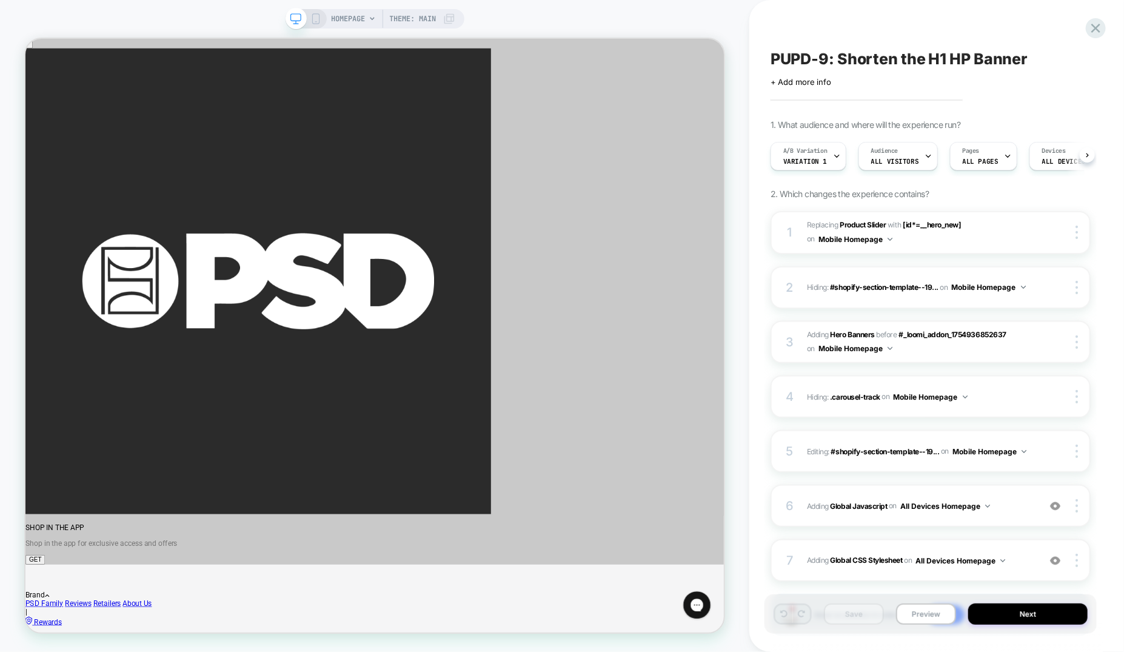
scroll to position [0, 1]
click at [319, 18] on icon at bounding box center [315, 18] width 11 height 11
click at [316, 19] on icon at bounding box center [315, 18] width 11 height 11
click at [315, 14] on rect at bounding box center [315, 19] width 7 height 10
click at [315, 17] on icon at bounding box center [315, 18] width 11 height 11
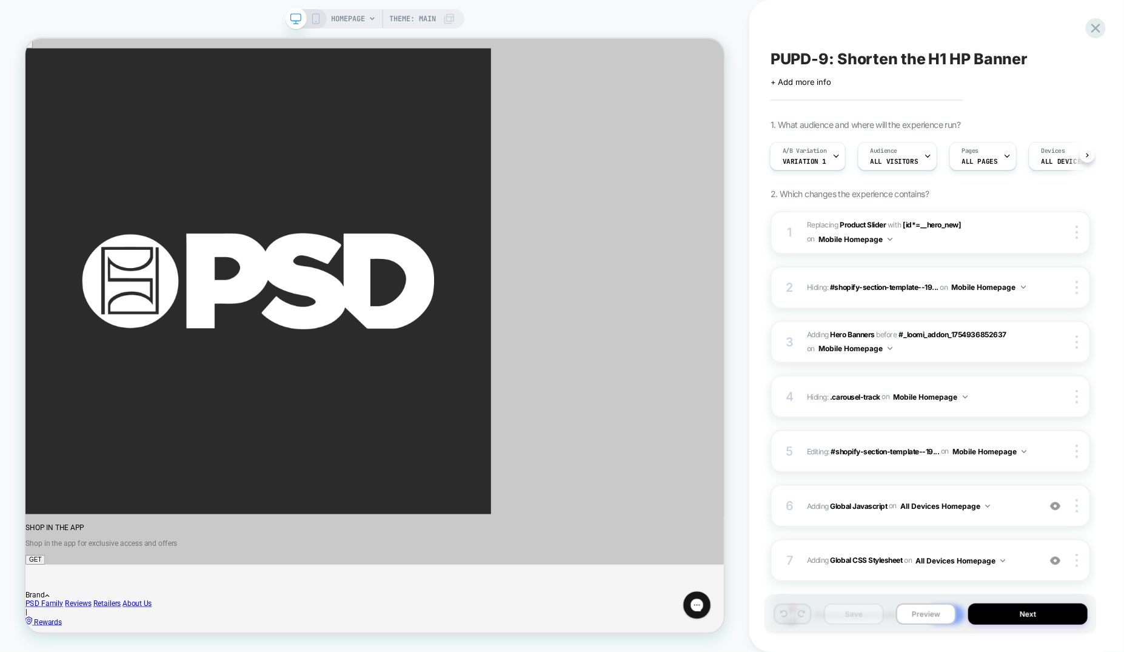
click at [313, 15] on icon at bounding box center [315, 18] width 11 height 11
click at [39, 7] on div "HOMEPAGE Theme: MAIN" at bounding box center [374, 326] width 749 height 652
click at [315, 19] on icon at bounding box center [315, 18] width 11 height 11
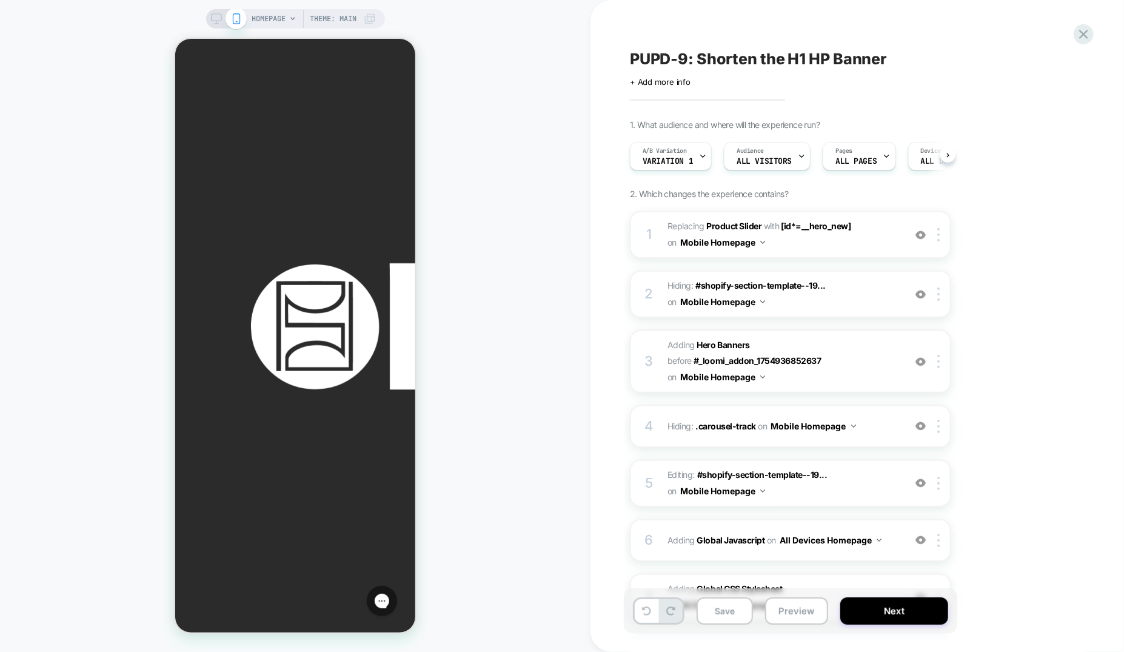
scroll to position [0, 1]
click at [725, 615] on button "Save" at bounding box center [724, 610] width 56 height 27
click at [1082, 35] on icon at bounding box center [1083, 34] width 9 height 9
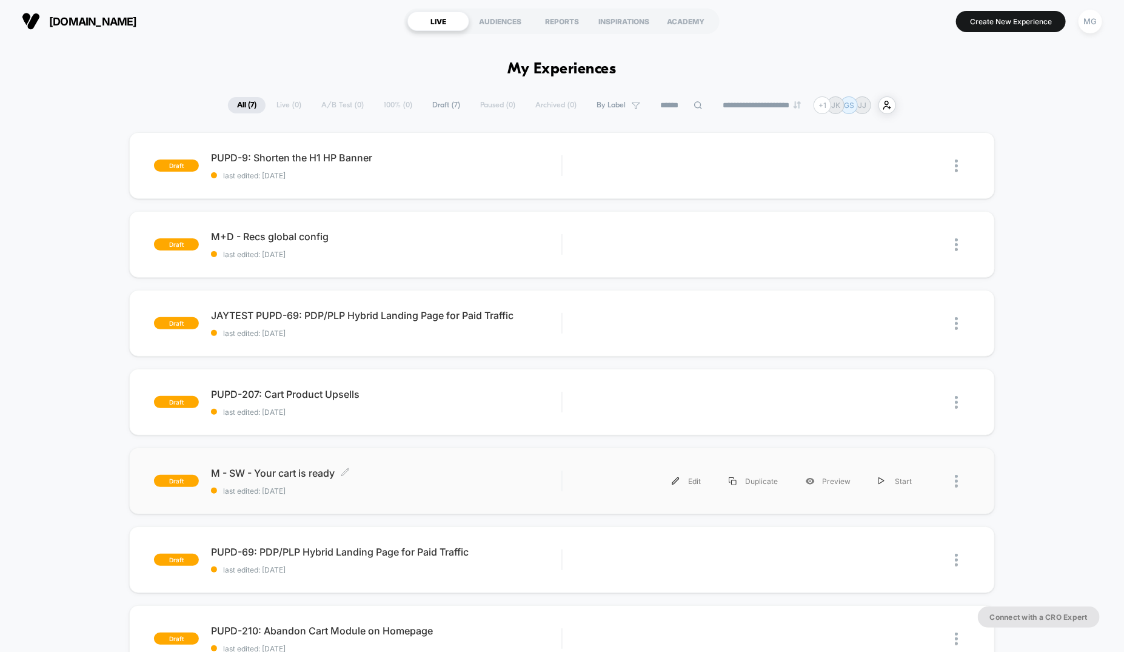
click at [541, 469] on span "M - SW - Your cart is ready Click to edit experience details" at bounding box center [386, 473] width 350 height 12
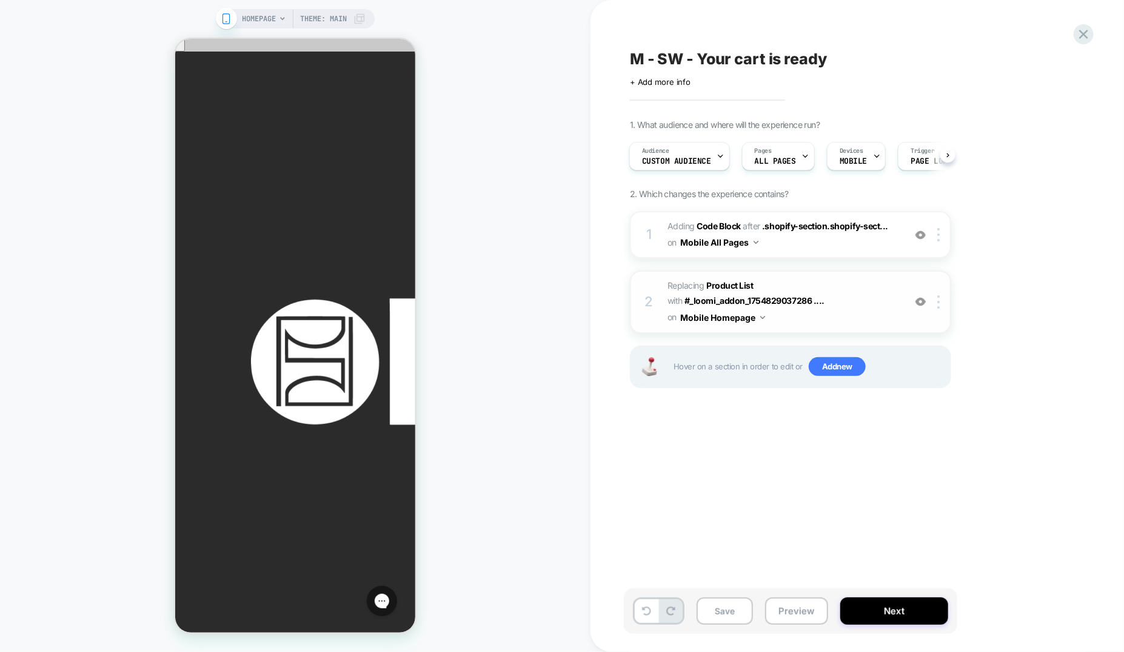
click at [838, 306] on span "#_loomi_addon_1754832259854 Replacing Product List WITH #_loomi_addon_175482903…" at bounding box center [782, 302] width 231 height 48
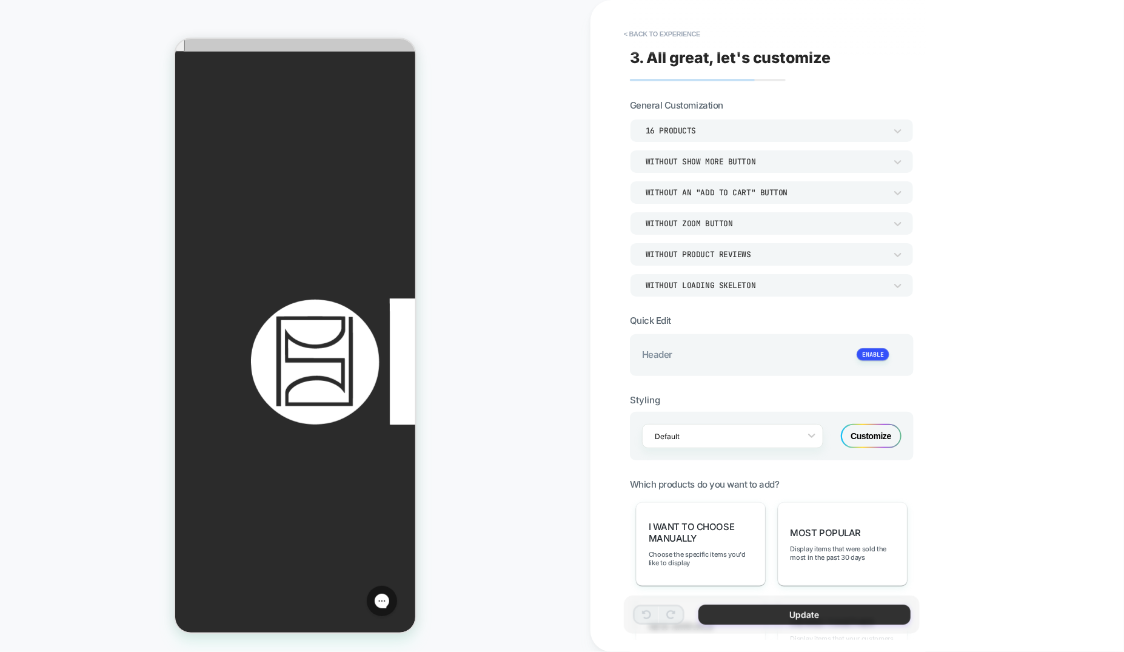
click at [798, 619] on button "Update" at bounding box center [804, 614] width 212 height 20
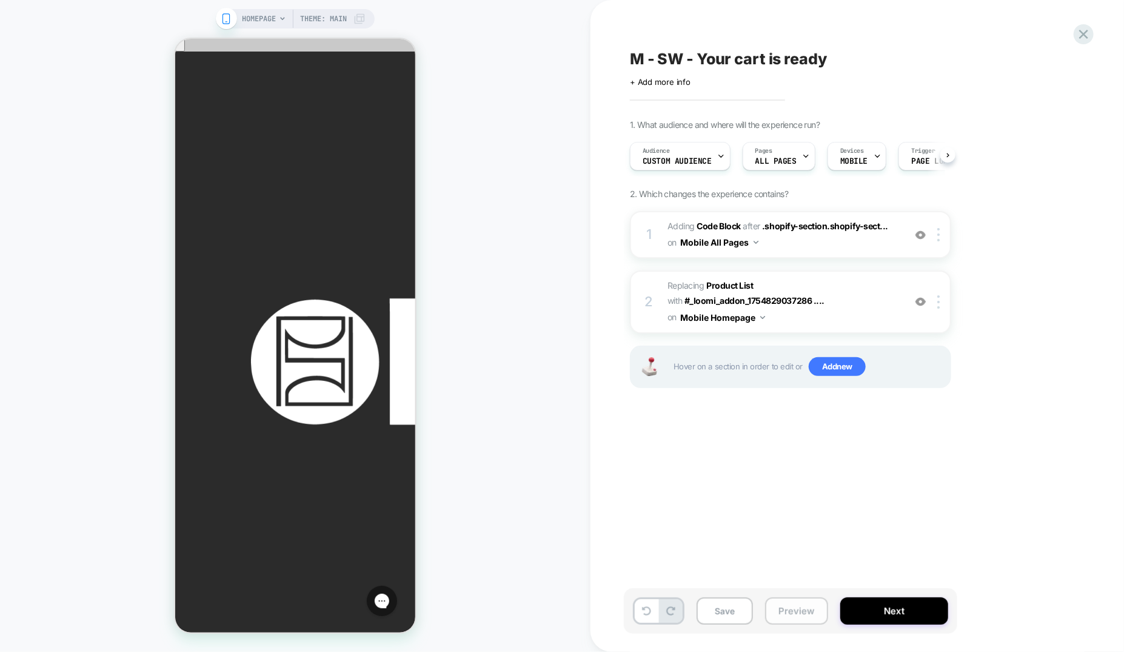
scroll to position [0, 1]
click at [792, 612] on button "Preview" at bounding box center [796, 610] width 63 height 27
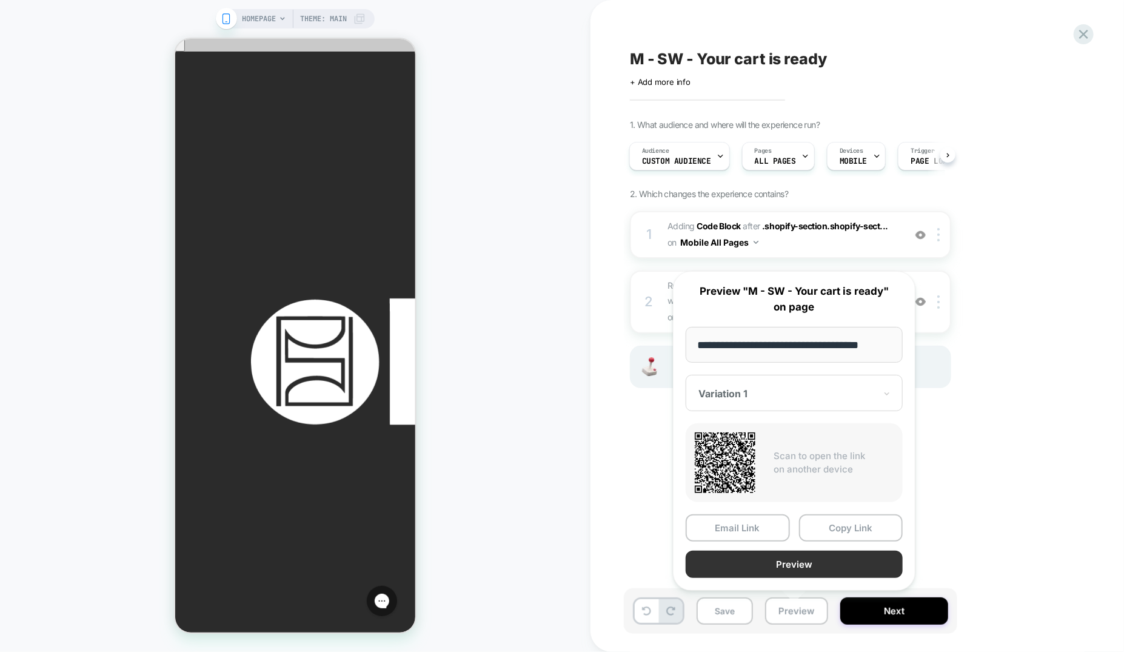
scroll to position [0, 0]
click at [803, 564] on button "Preview" at bounding box center [793, 563] width 217 height 27
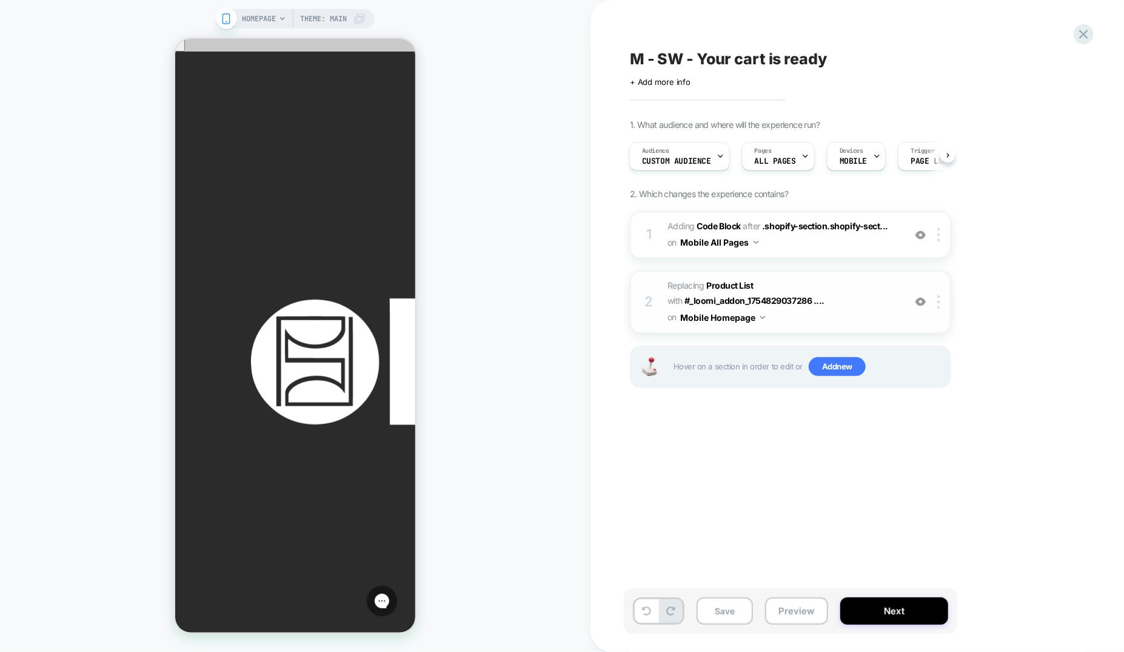
click at [765, 308] on button "Mobile Homepage" at bounding box center [722, 317] width 85 height 18
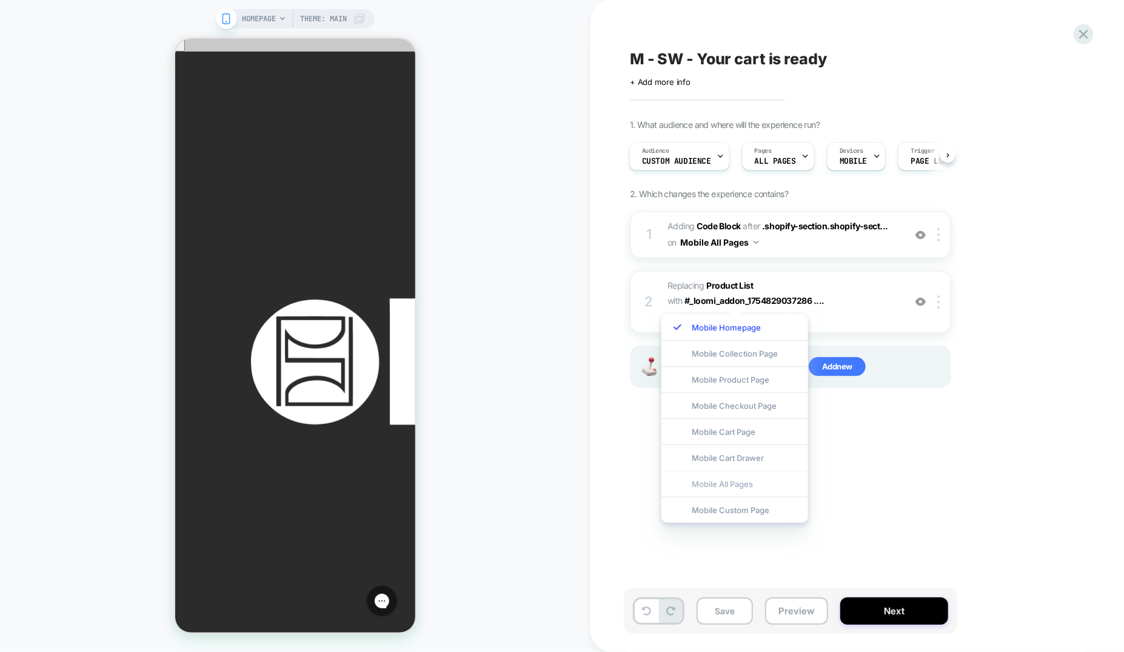
click at [724, 480] on div "Mobile All Pages" at bounding box center [734, 483] width 147 height 26
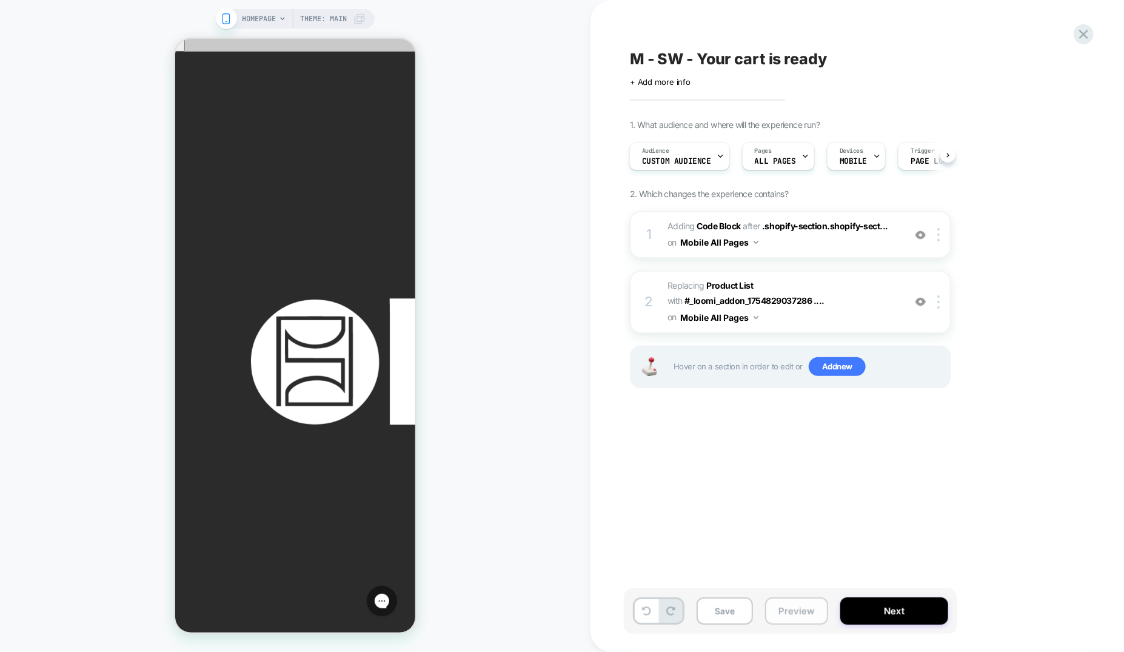
click at [781, 609] on button "Preview" at bounding box center [796, 610] width 63 height 27
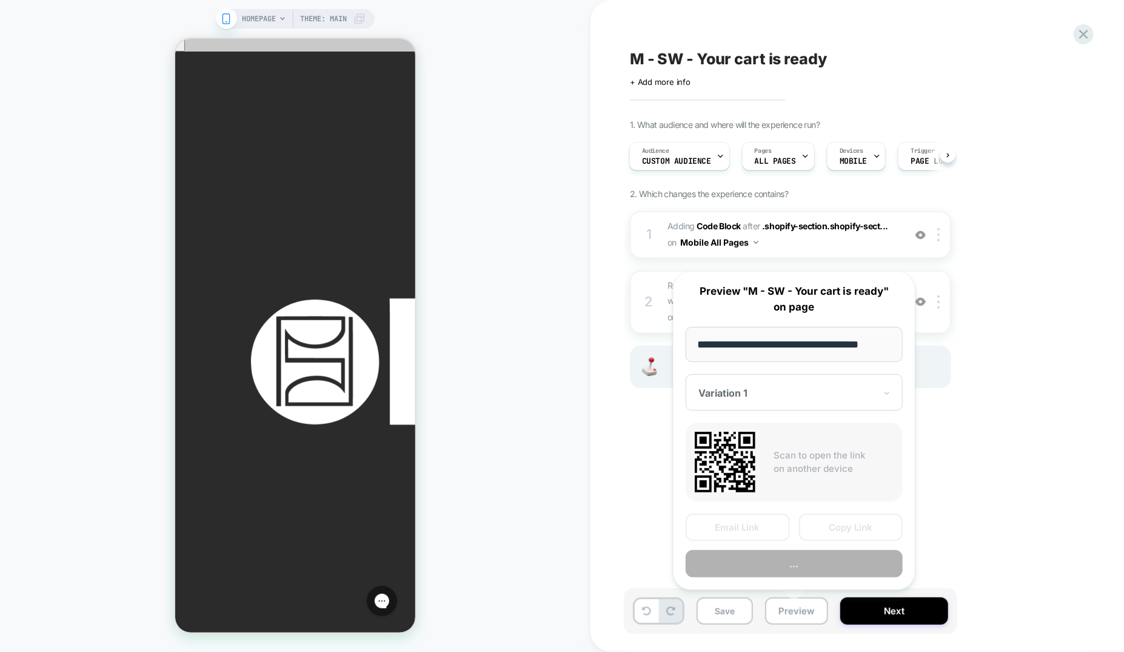
scroll to position [0, 10]
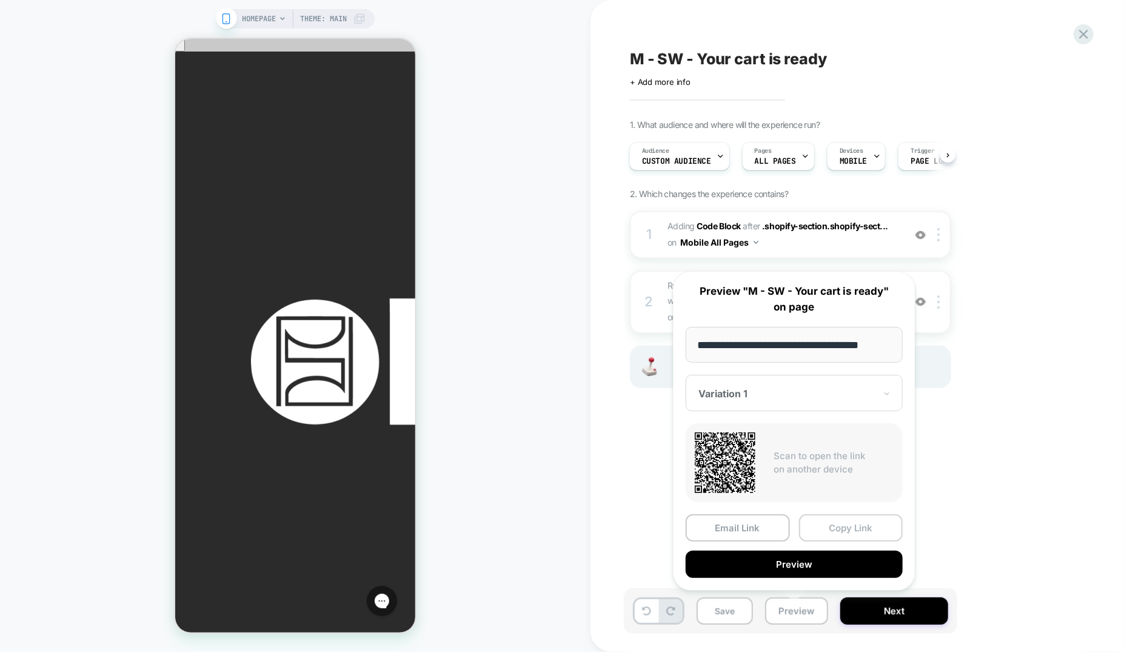
click at [830, 505] on div "**********" at bounding box center [794, 430] width 242 height 319
drag, startPoint x: 885, startPoint y: 530, endPoint x: 769, endPoint y: 504, distance: 118.7
click at [885, 530] on button "Copy Link" at bounding box center [851, 527] width 104 height 27
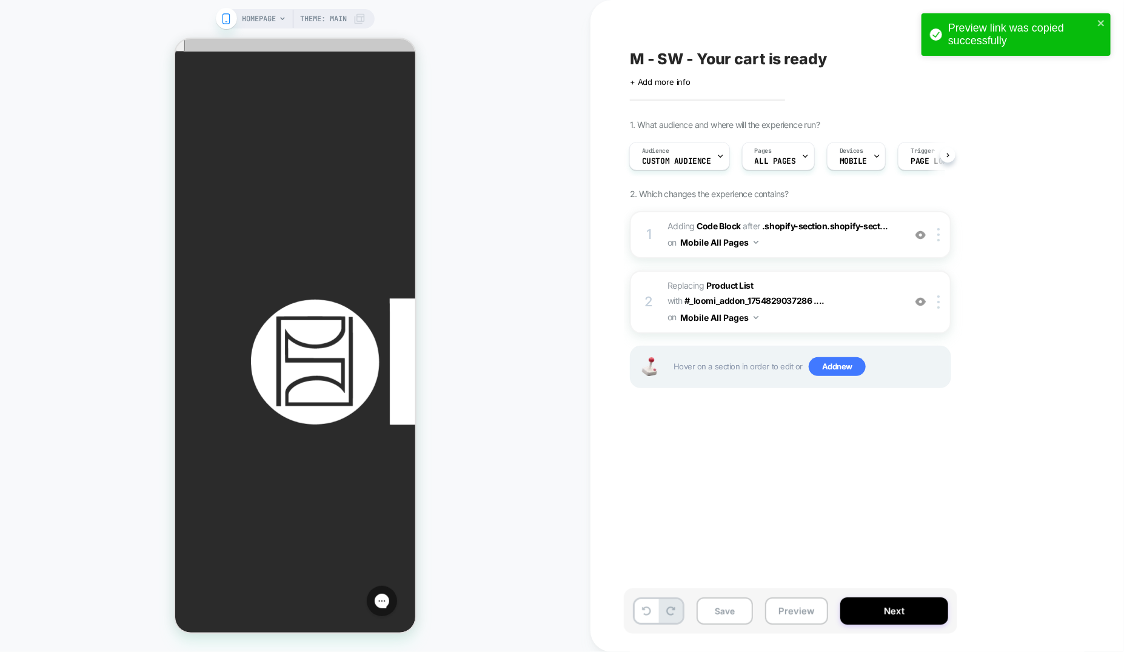
click at [1105, 24] on div "Preview link was copied successfully" at bounding box center [1015, 34] width 189 height 42
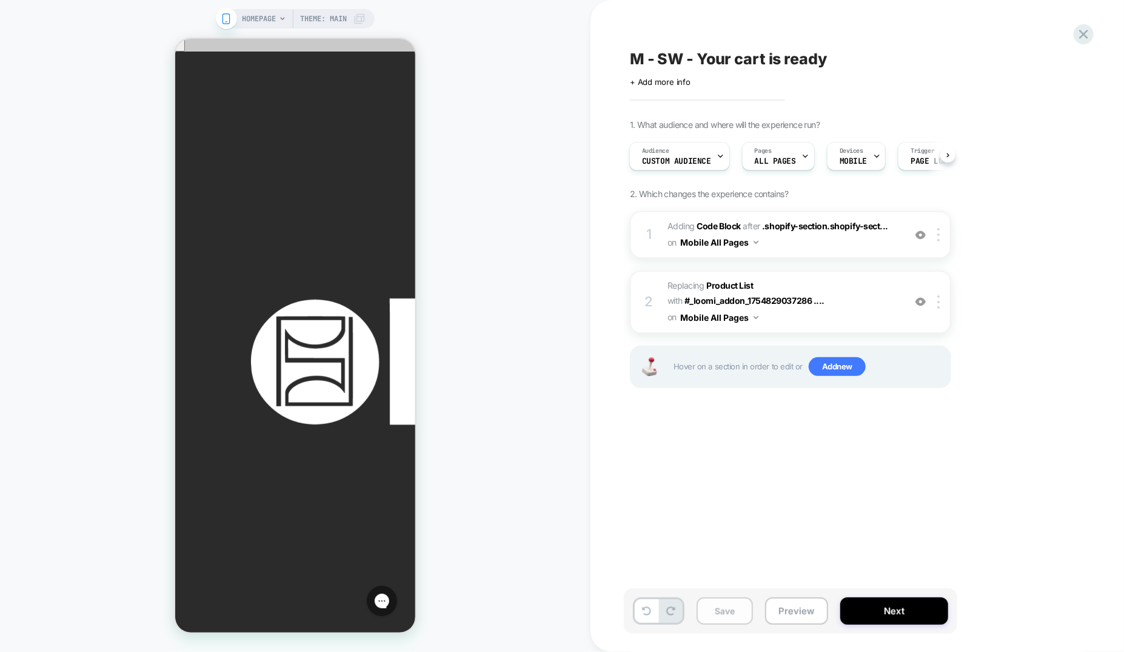
click at [727, 616] on button "Save" at bounding box center [724, 610] width 56 height 27
click at [1087, 31] on icon at bounding box center [1083, 34] width 9 height 9
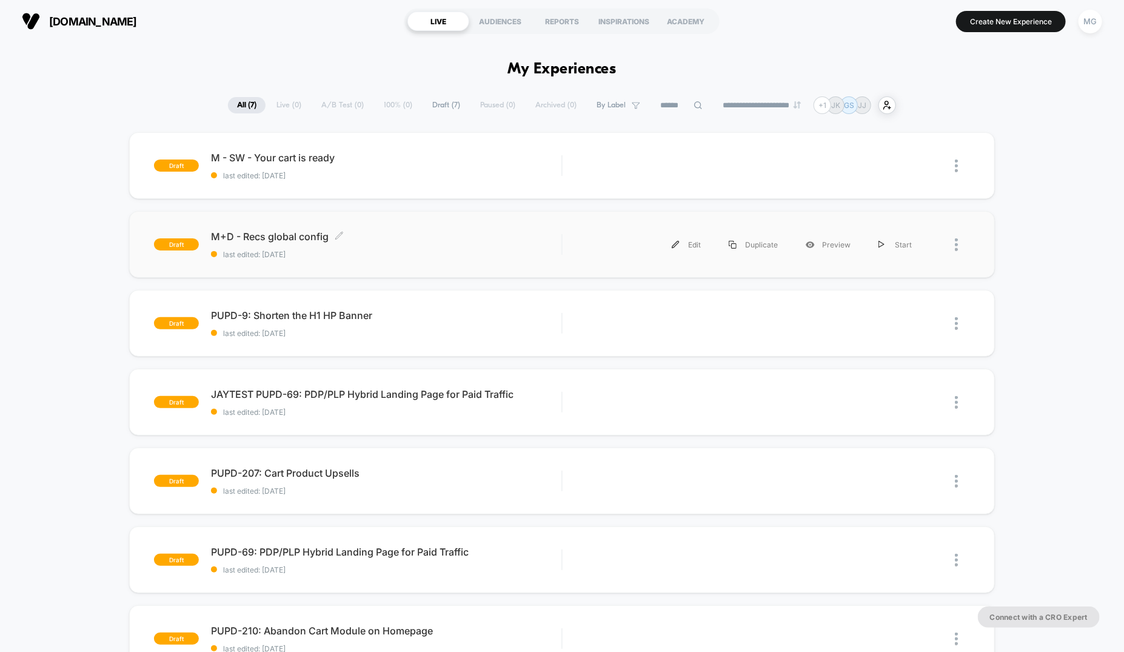
click at [447, 253] on span "last edited: 8/13/2025" at bounding box center [386, 254] width 350 height 9
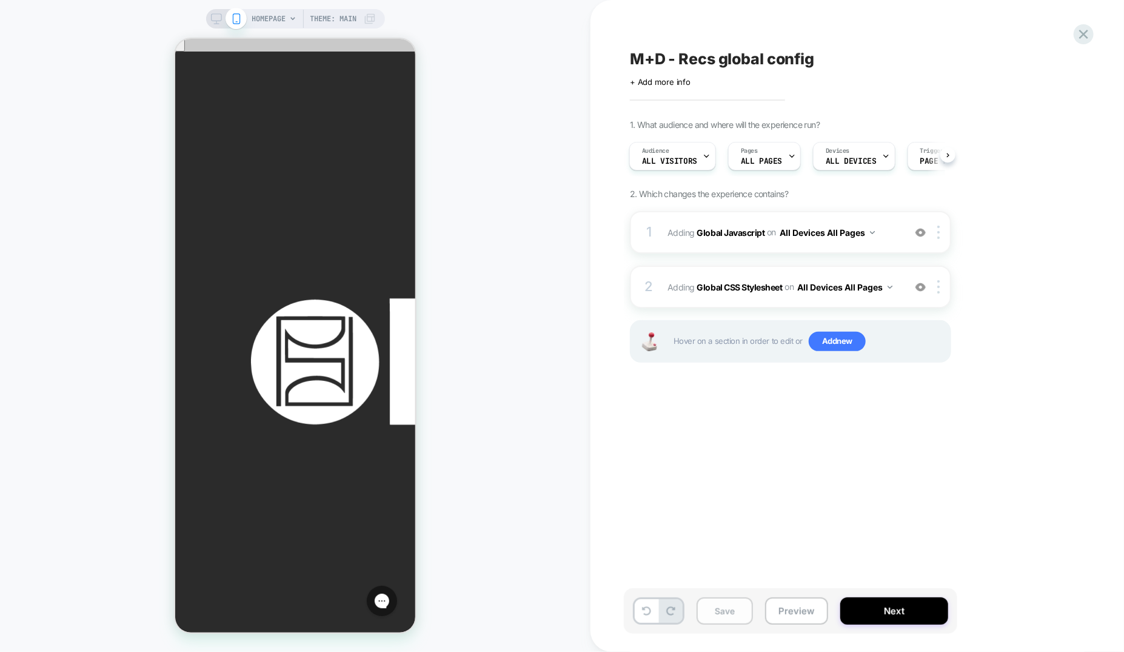
click at [739, 619] on button "Save" at bounding box center [724, 610] width 56 height 27
click at [887, 616] on button "Next" at bounding box center [894, 610] width 108 height 27
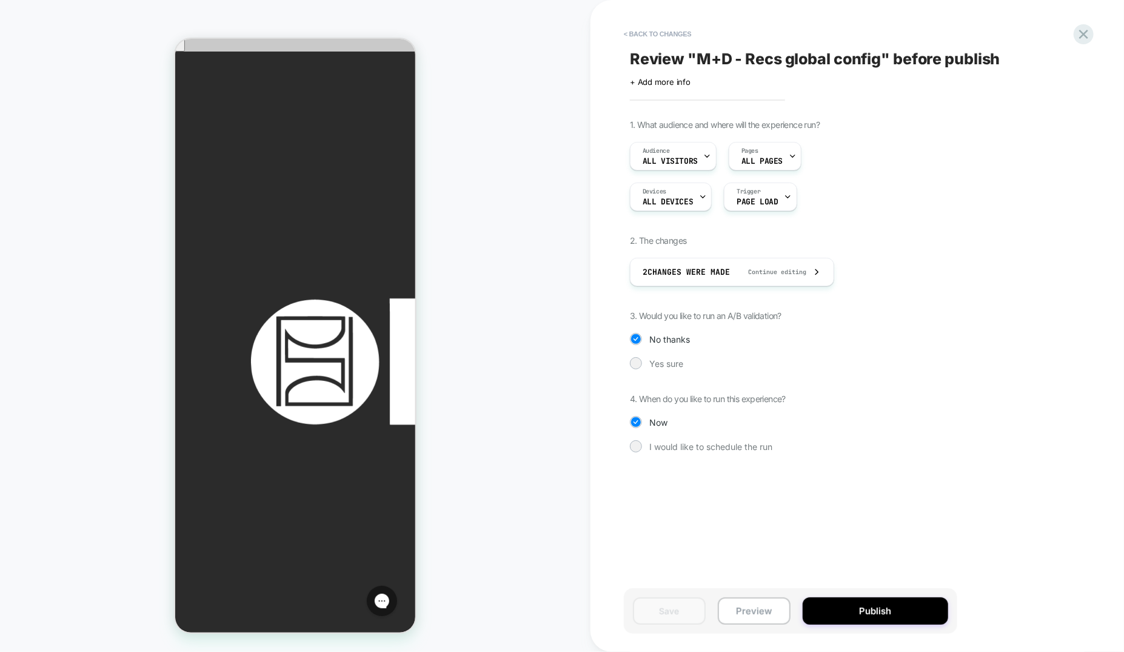
click at [887, 616] on button "Publish" at bounding box center [874, 610] width 145 height 27
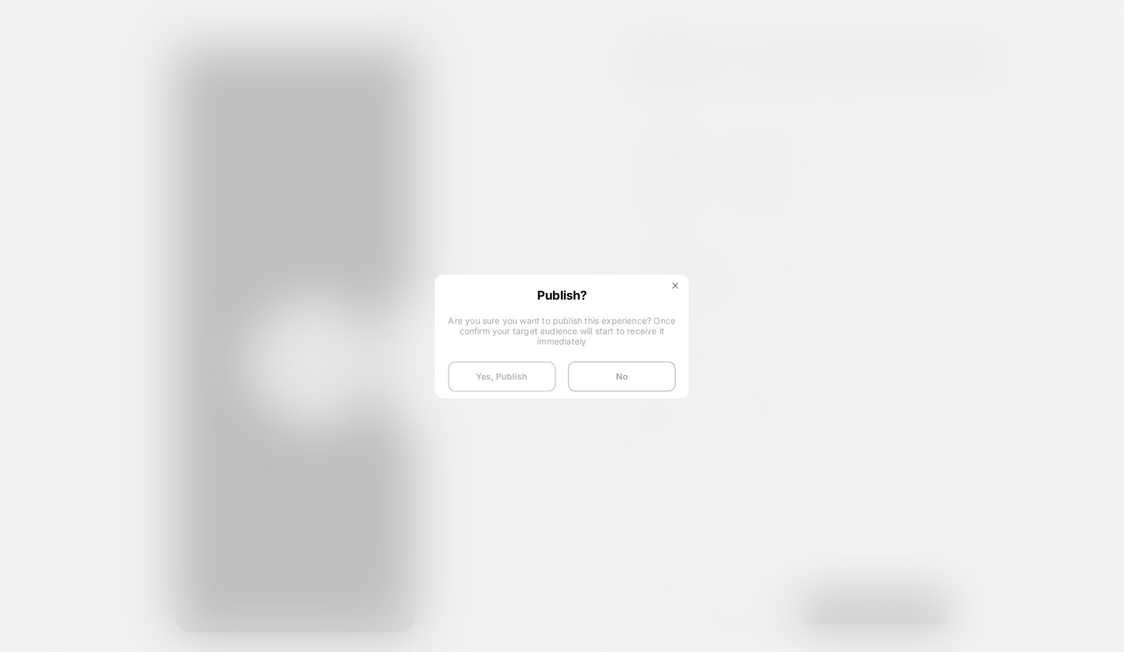
click at [490, 377] on button "Yes, Publish" at bounding box center [502, 376] width 108 height 30
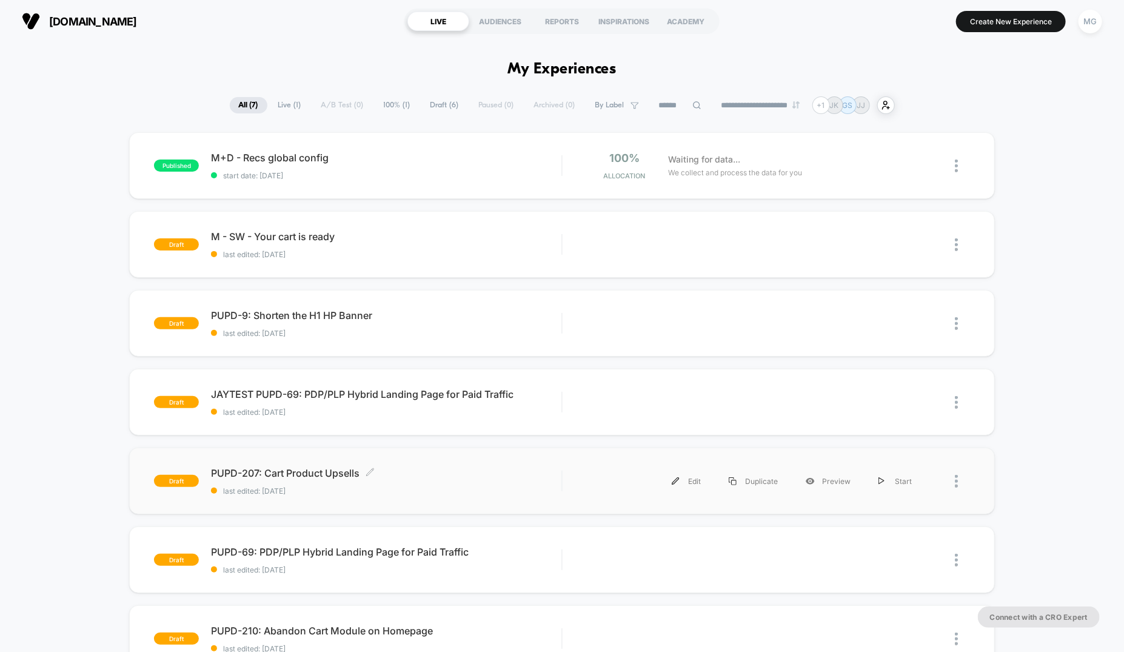
click at [444, 479] on div "PUPD-207: Cart Product Upsells Click to edit experience details Click to edit e…" at bounding box center [386, 481] width 350 height 28
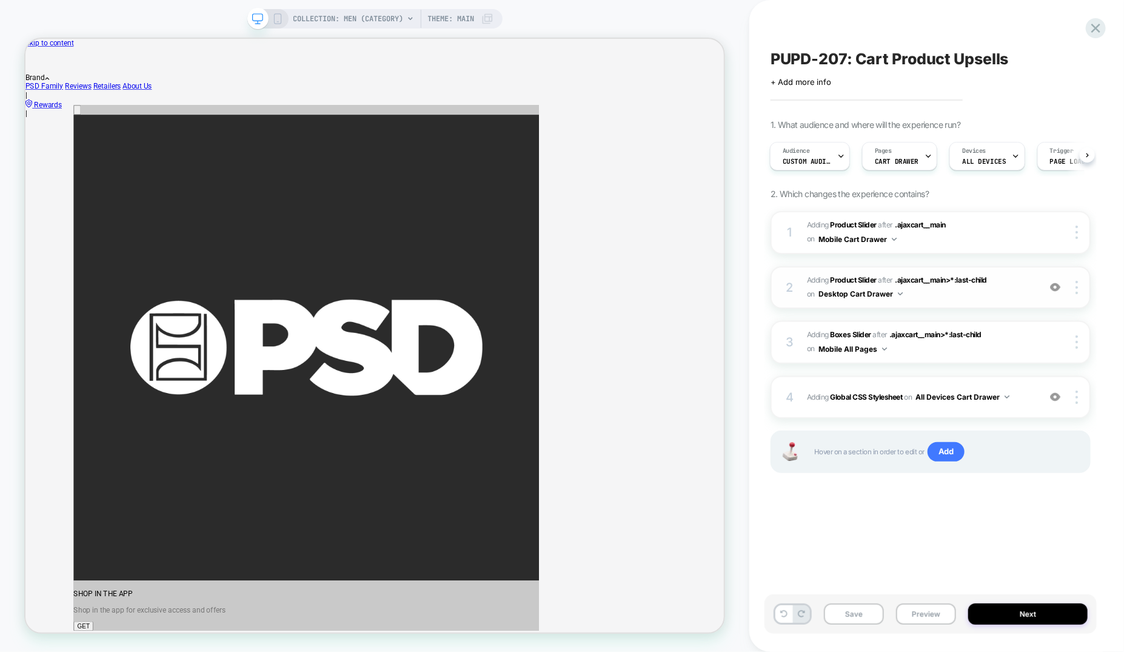
click at [997, 301] on div "2 #_loomi_addon_1754425290507 Adding Product Slider AFTER .ajaxcart__main>*:las…" at bounding box center [930, 287] width 320 height 43
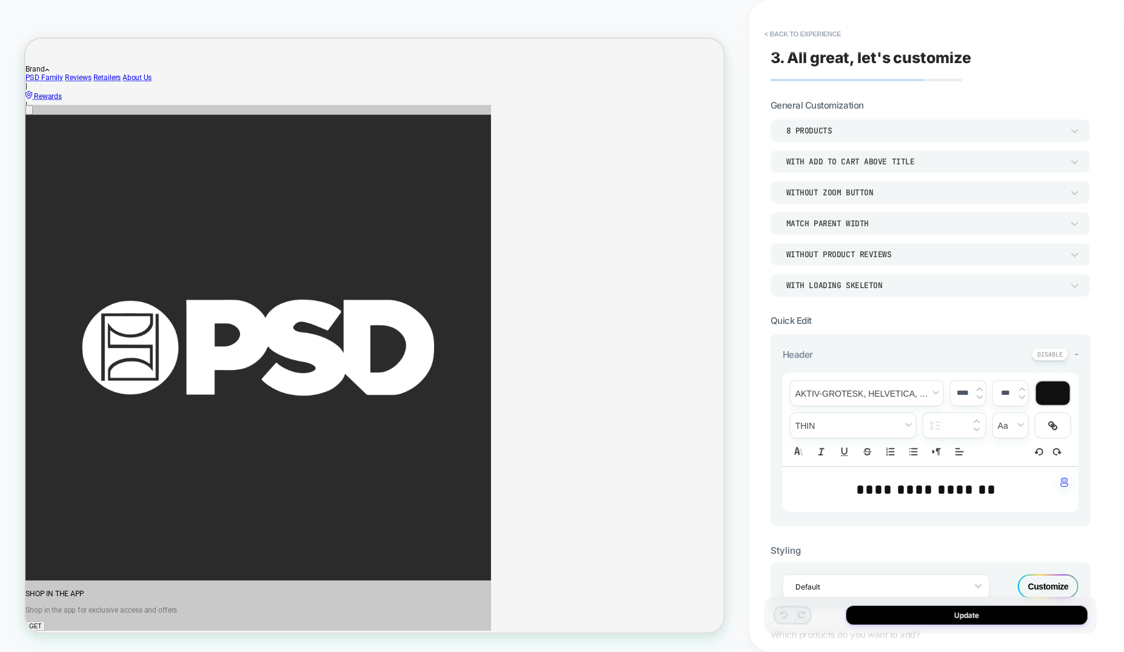
scroll to position [535, 0]
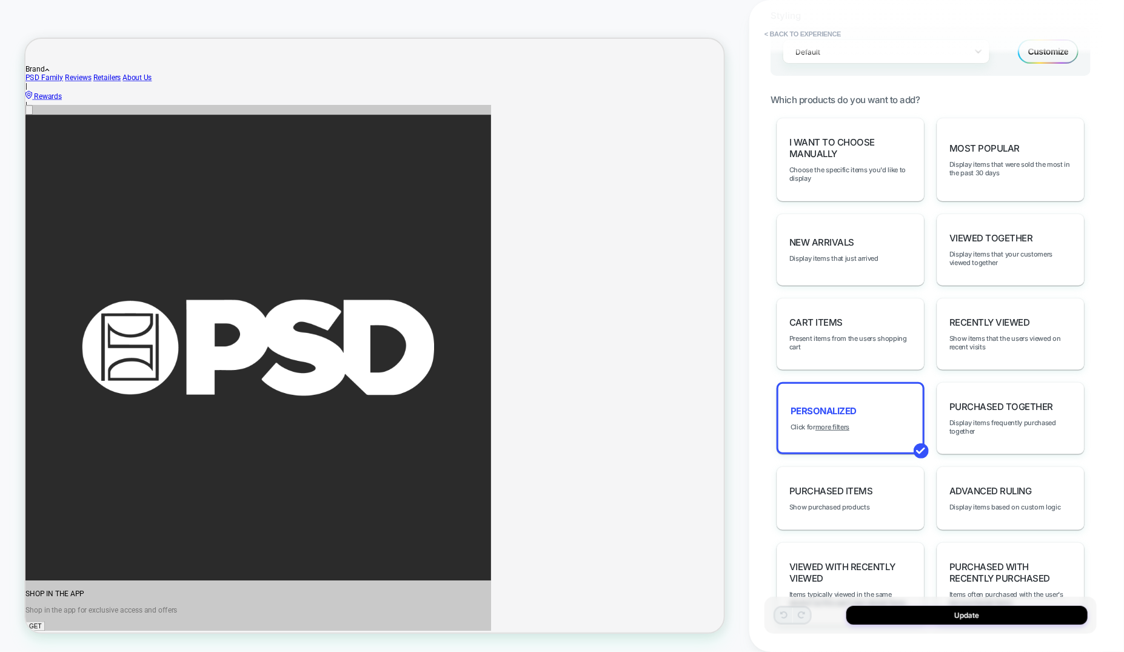
click at [1047, 55] on div "Customize" at bounding box center [1048, 51] width 61 height 24
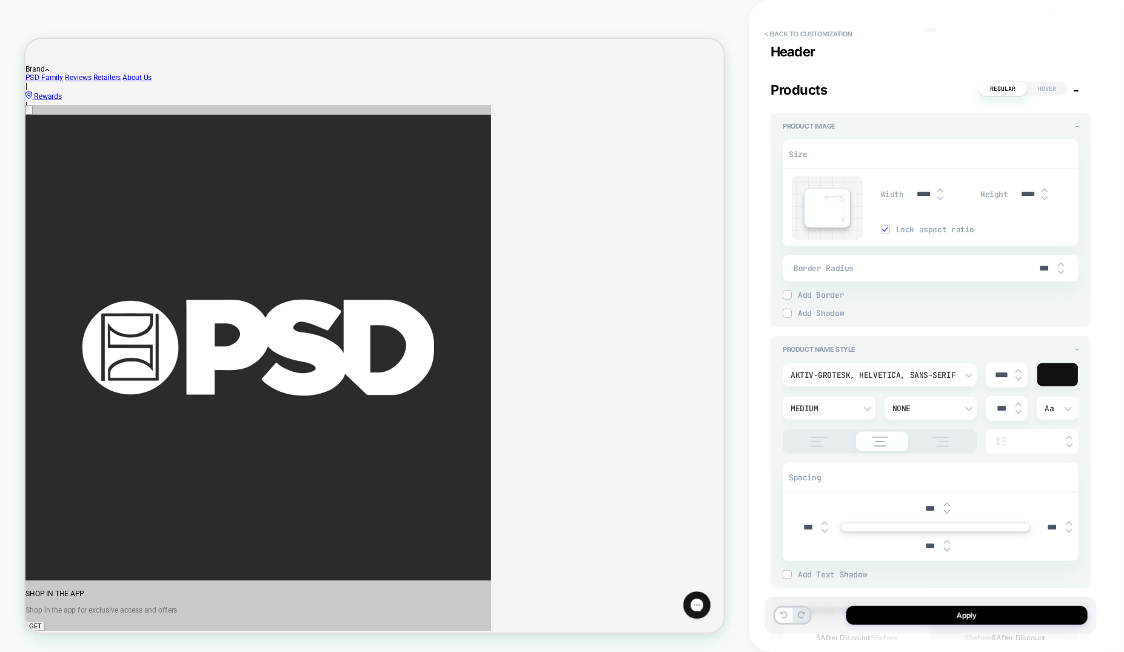
scroll to position [504, 0]
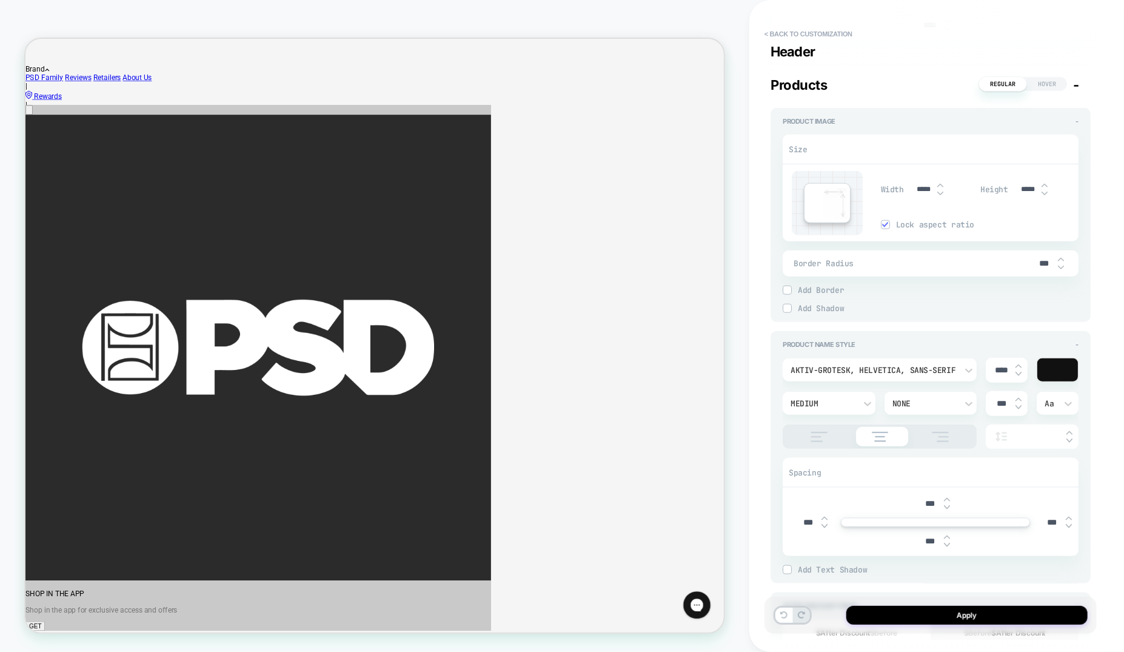
click at [811, 435] on img at bounding box center [819, 437] width 30 height 10
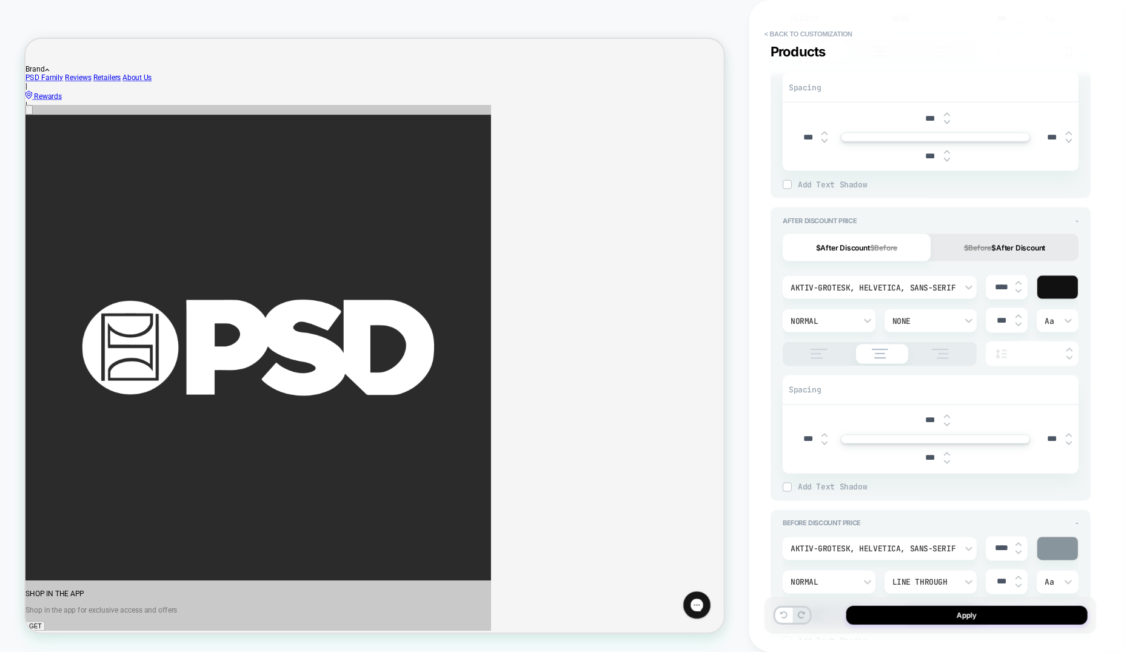
scroll to position [891, 0]
drag, startPoint x: 815, startPoint y: 354, endPoint x: 892, endPoint y: 388, distance: 84.7
click at [815, 354] on img at bounding box center [819, 352] width 30 height 10
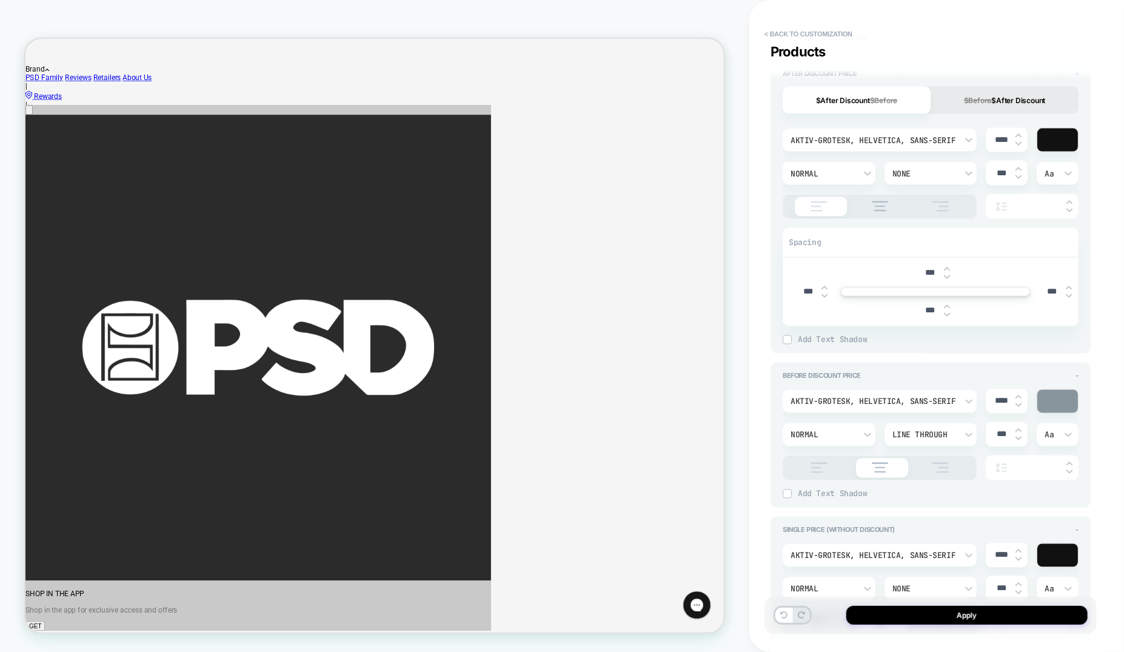
scroll to position [1155, 0]
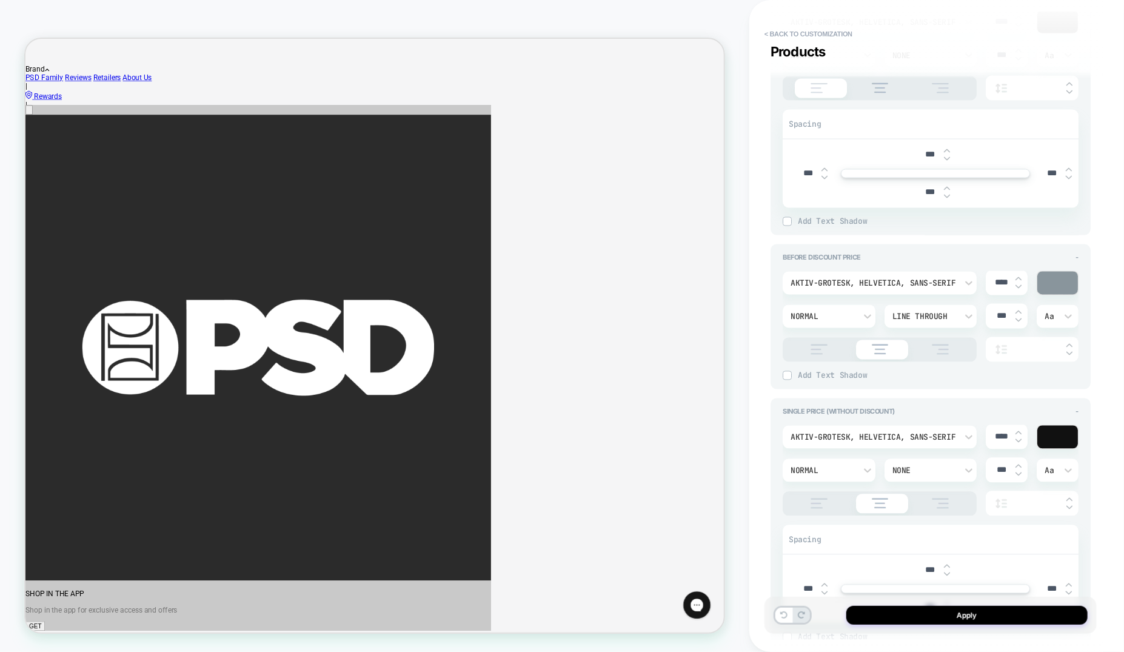
click at [818, 349] on img at bounding box center [819, 349] width 30 height 10
click at [816, 502] on img at bounding box center [819, 503] width 30 height 10
type textarea "*"
click at [919, 620] on button "Apply" at bounding box center [966, 614] width 241 height 19
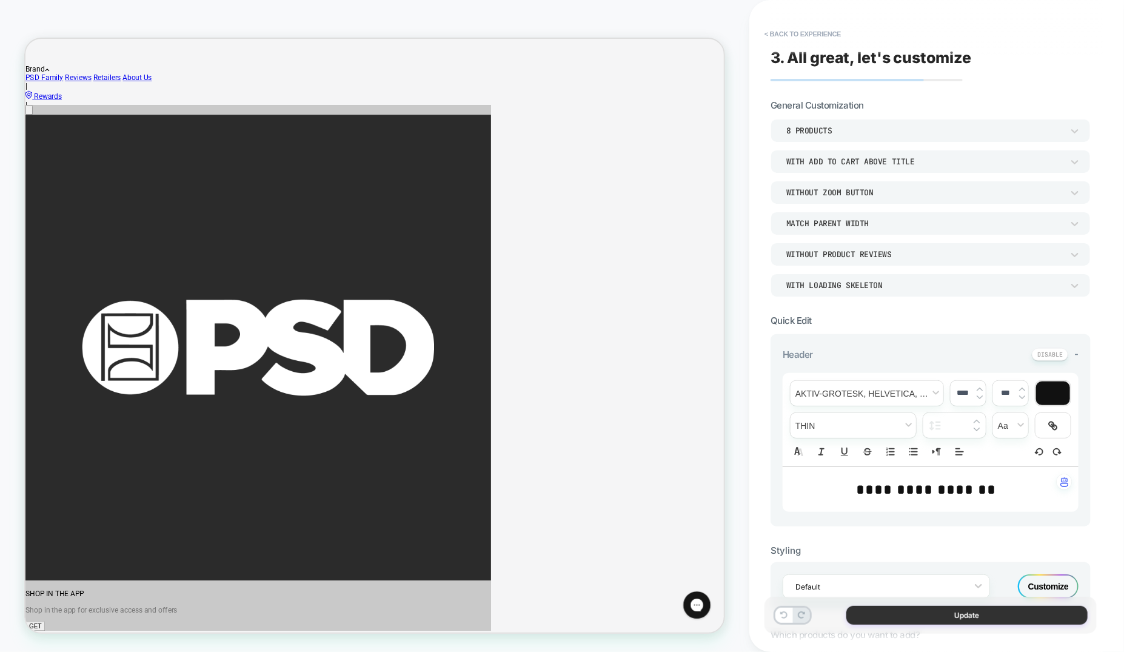
click at [916, 620] on button "Update" at bounding box center [966, 614] width 241 height 19
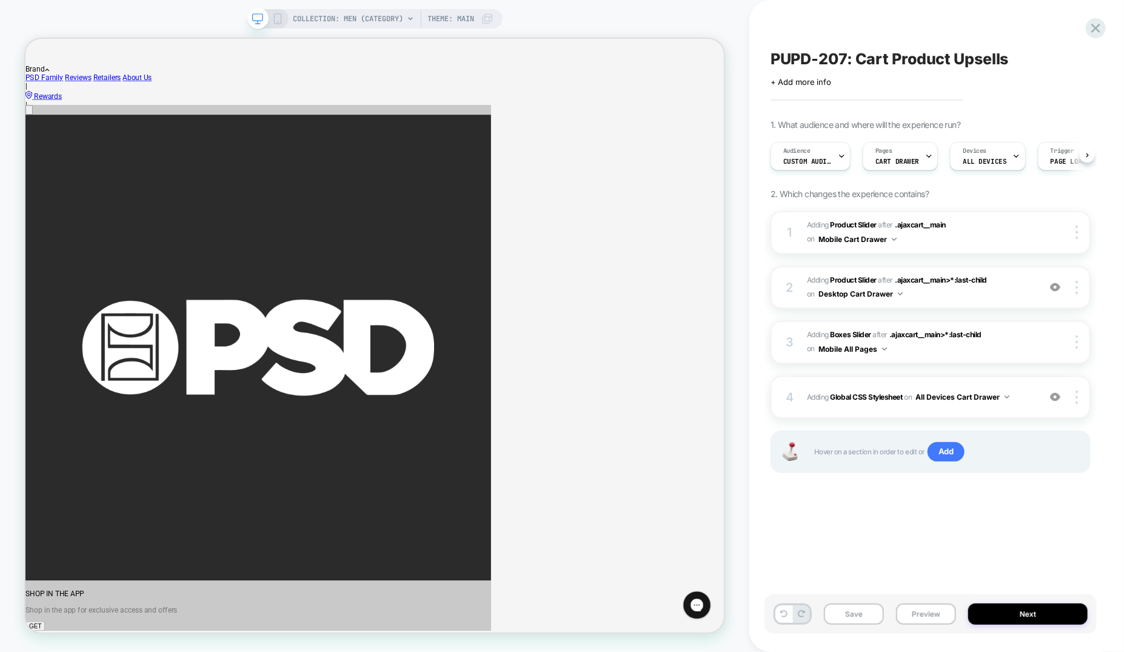
scroll to position [0, 1]
click at [860, 614] on button "Save" at bounding box center [854, 613] width 60 height 21
click at [277, 22] on icon at bounding box center [277, 18] width 11 height 11
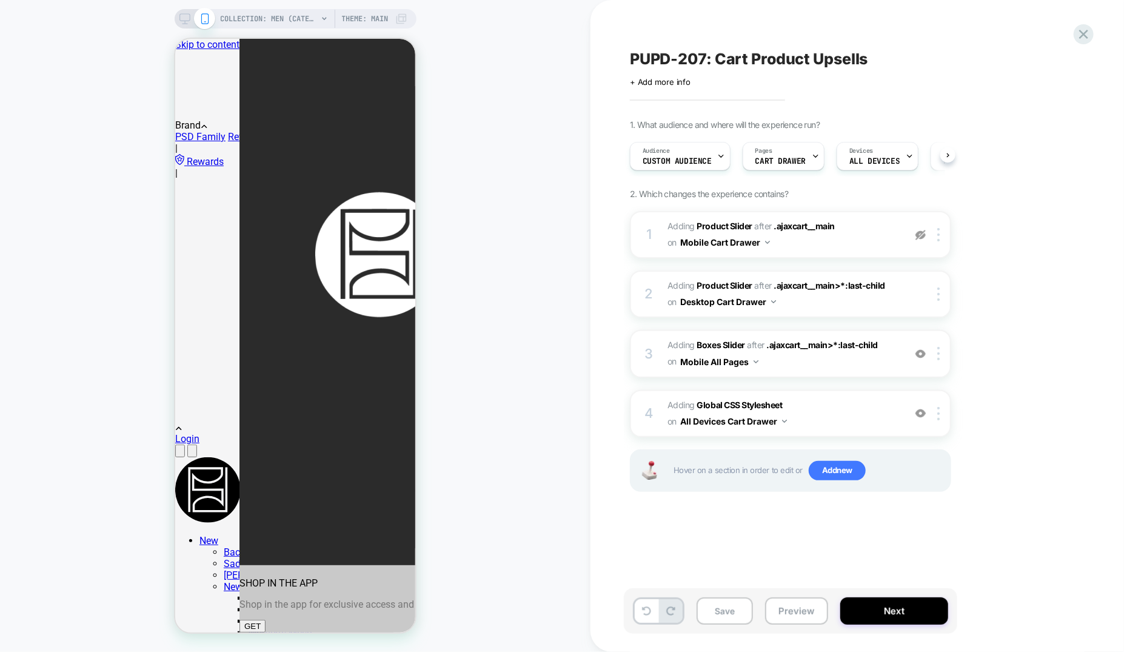
scroll to position [0, 1]
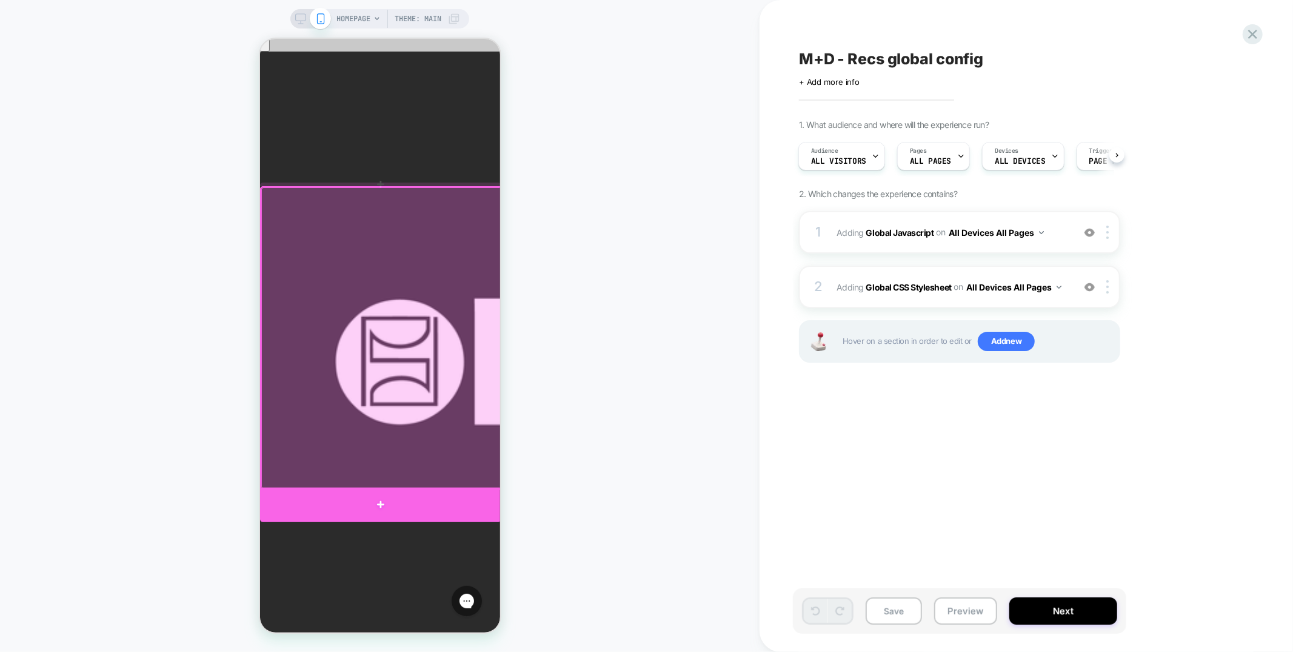
click at [395, 493] on div at bounding box center [379, 504] width 241 height 35
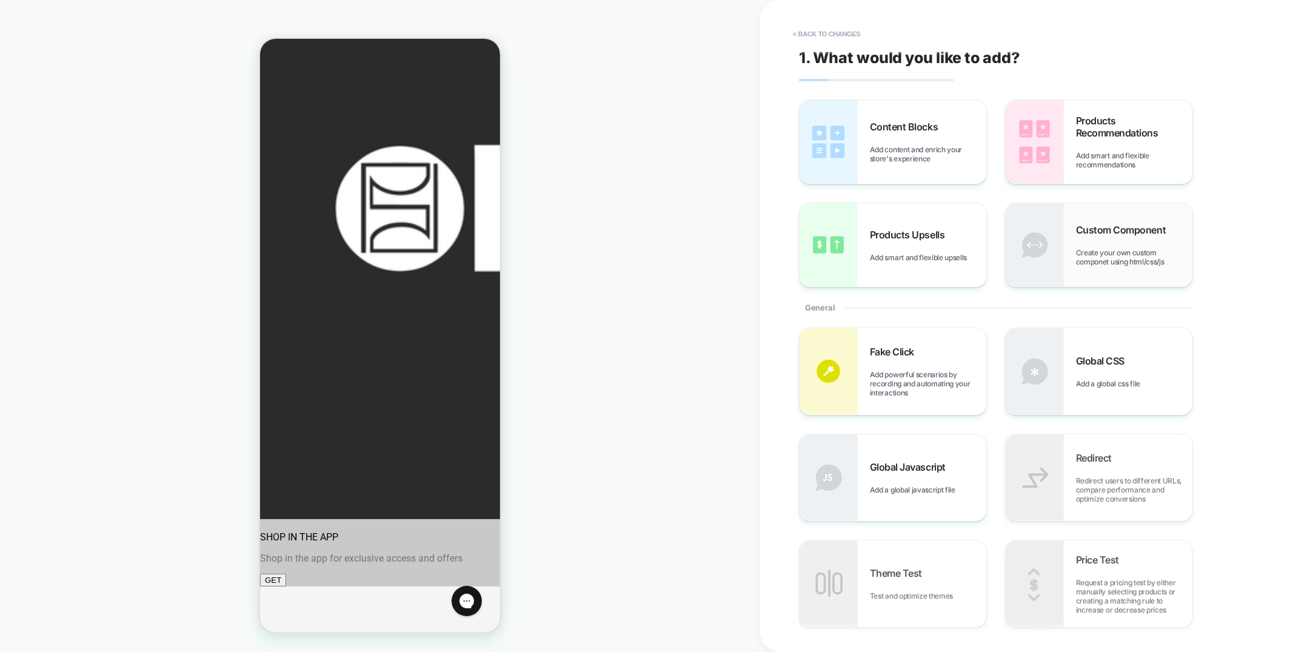
scroll to position [158, 0]
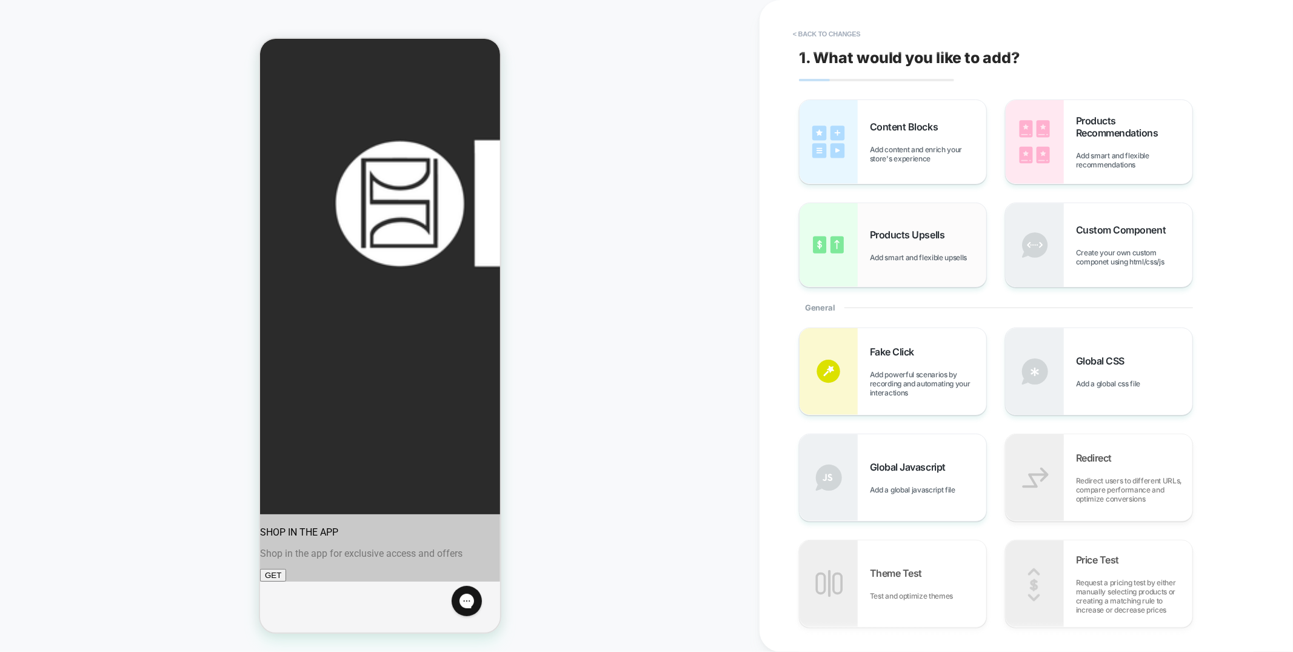
click at [910, 220] on div "Products Upsells Add smart and flexible upsells" at bounding box center [892, 245] width 187 height 84
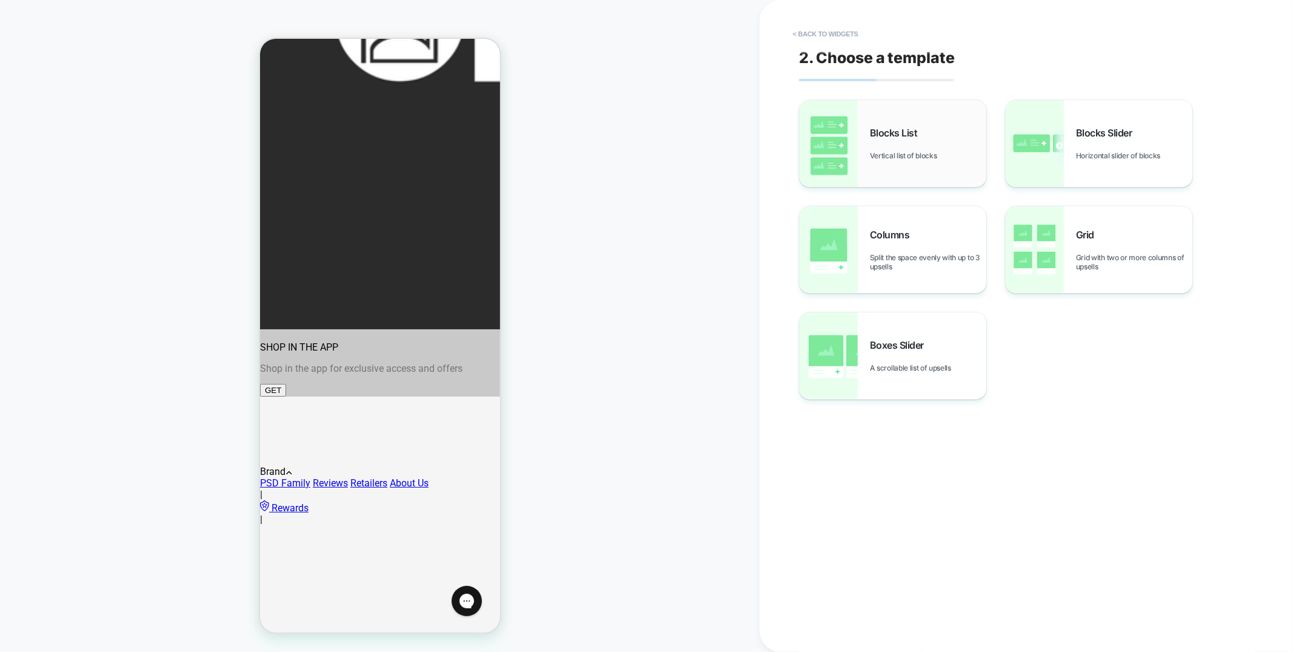
scroll to position [353, 0]
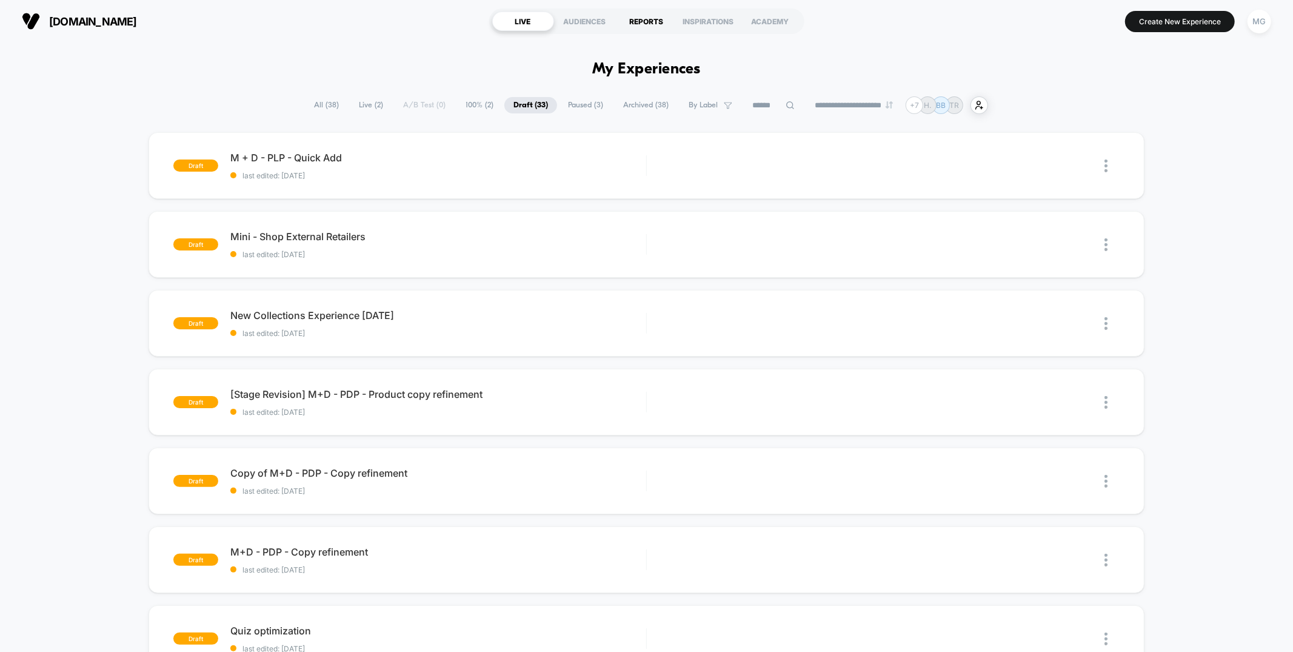
click at [653, 25] on div "REPORTS" at bounding box center [647, 21] width 62 height 19
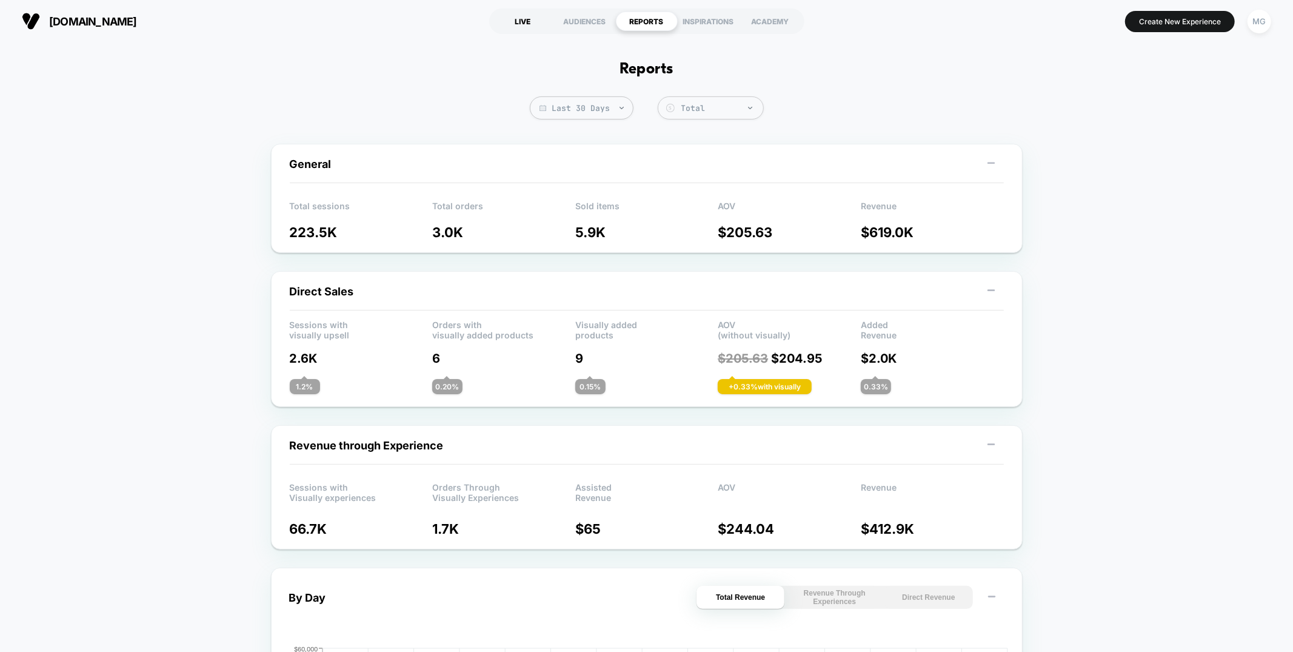
click at [534, 19] on div "LIVE" at bounding box center [523, 21] width 62 height 19
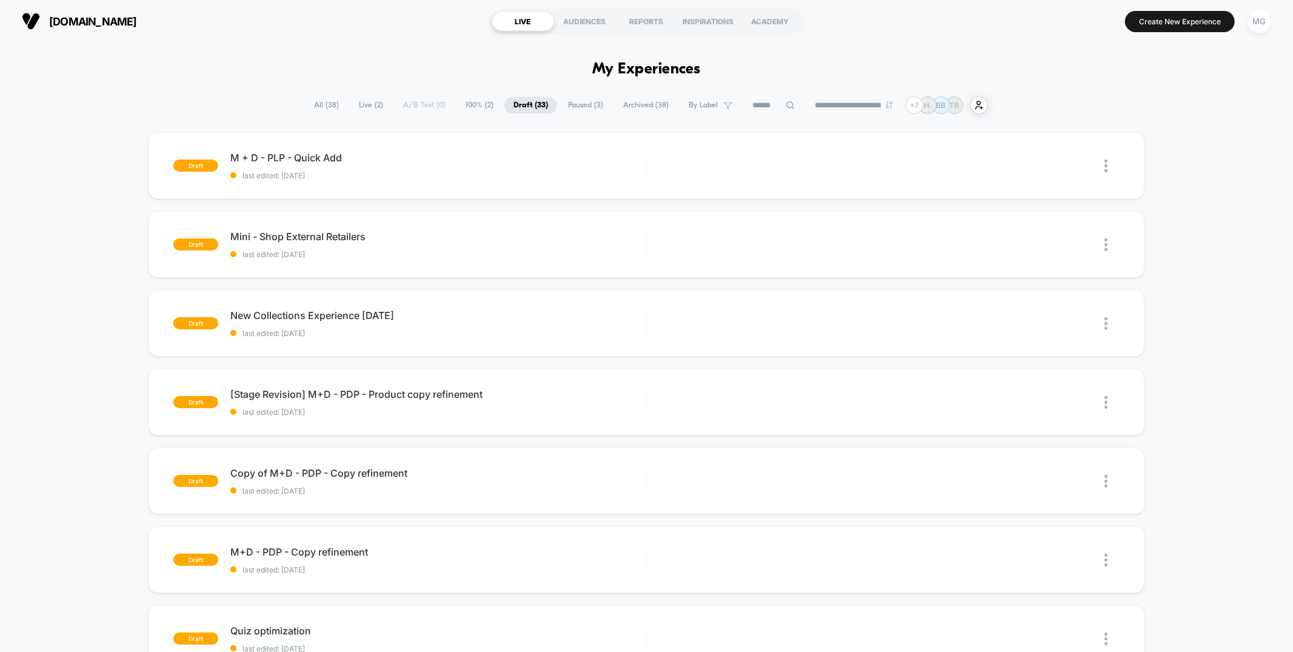
click at [470, 105] on span "100% ( 2 )" at bounding box center [479, 105] width 46 height 16
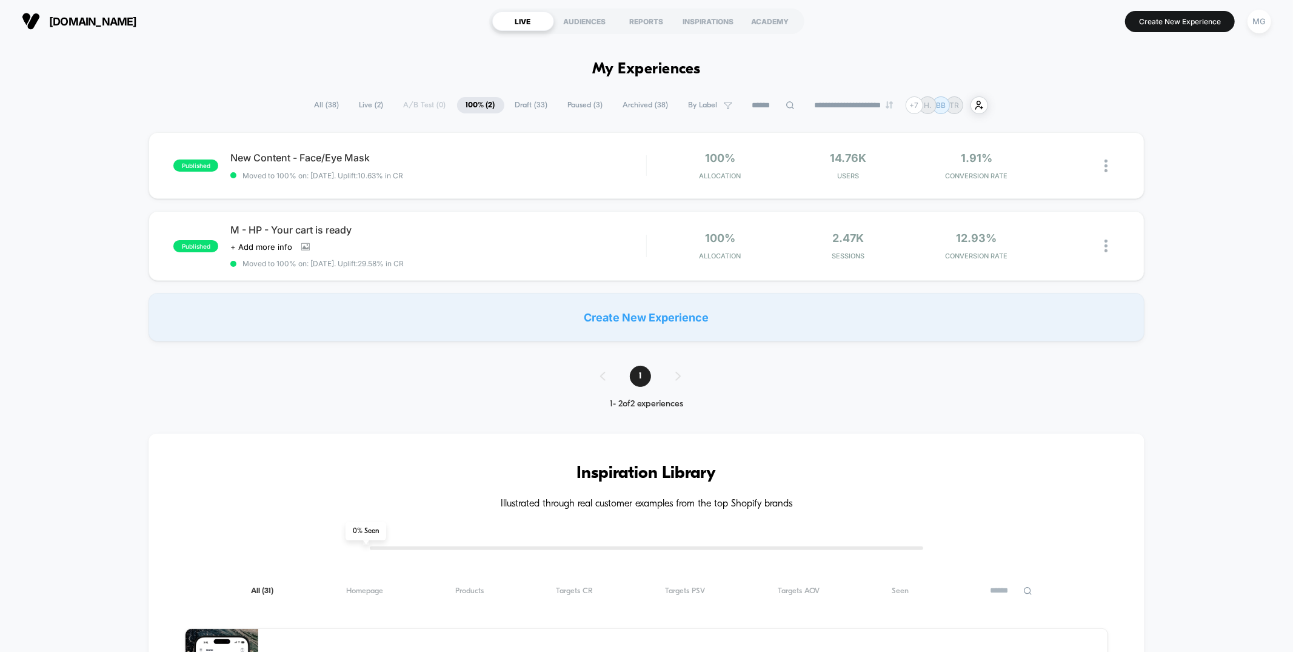
click at [520, 98] on span "Draft ( 33 )" at bounding box center [531, 105] width 51 height 16
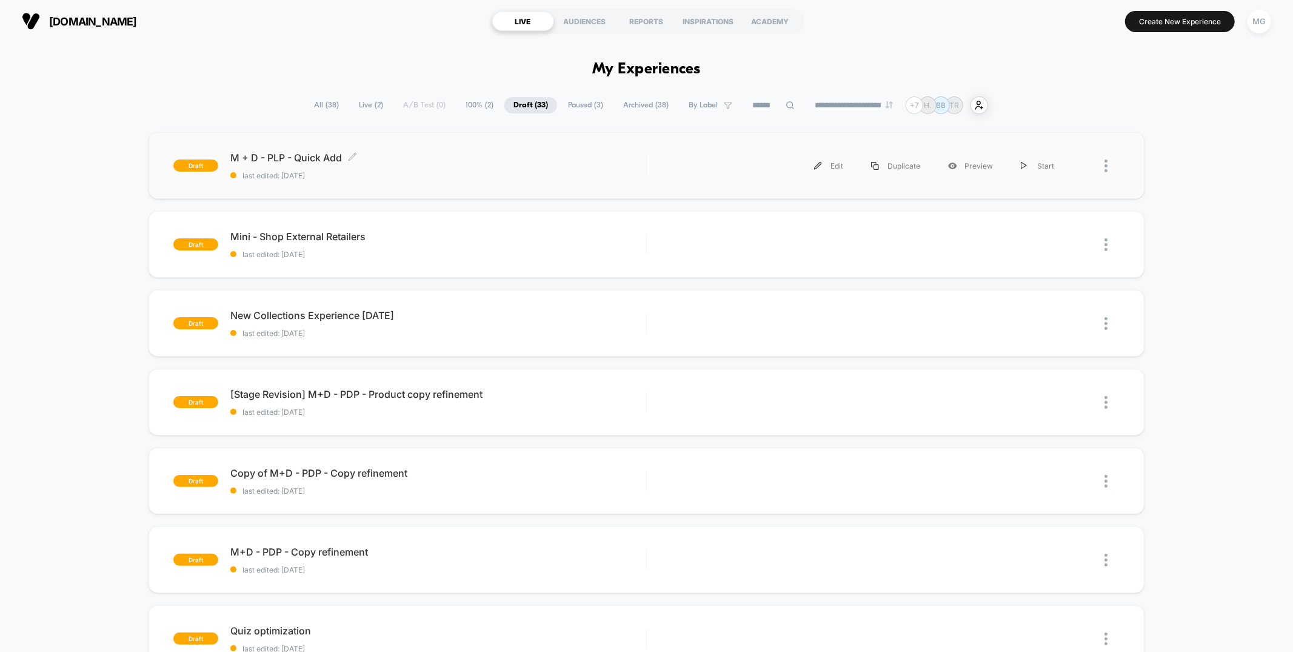
click at [428, 174] on span "last edited: [DATE]" at bounding box center [437, 175] width 415 height 9
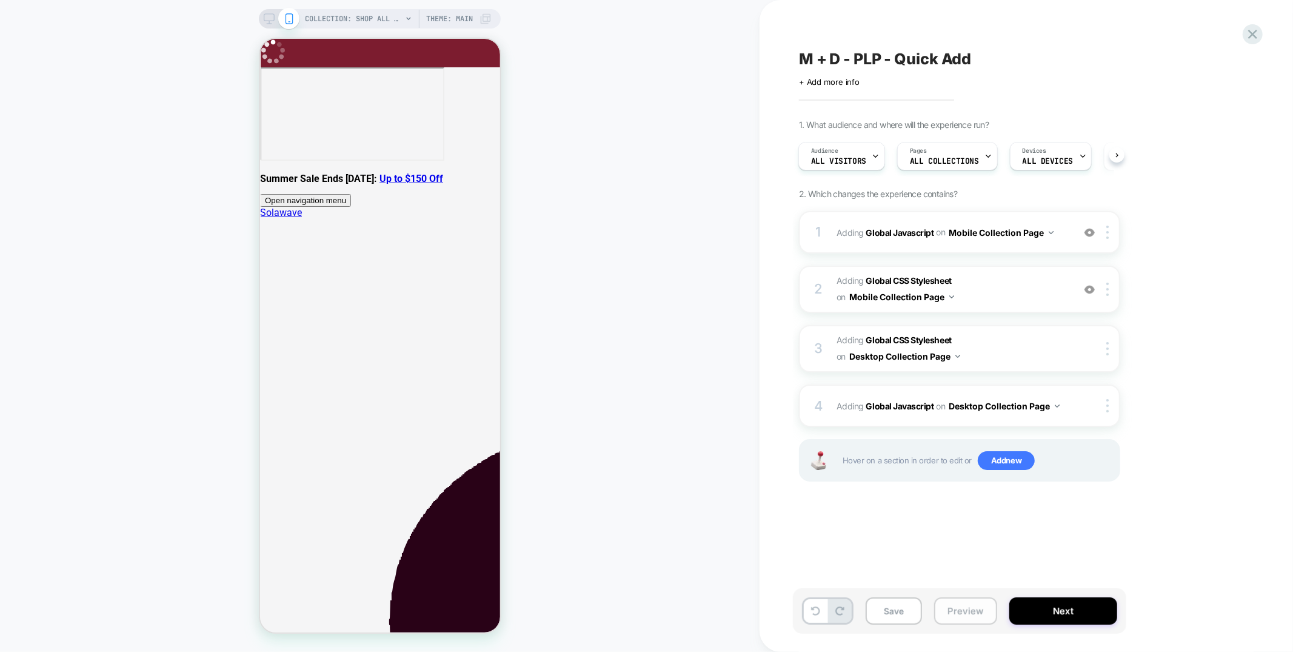
click at [950, 610] on button "Preview" at bounding box center [965, 610] width 63 height 27
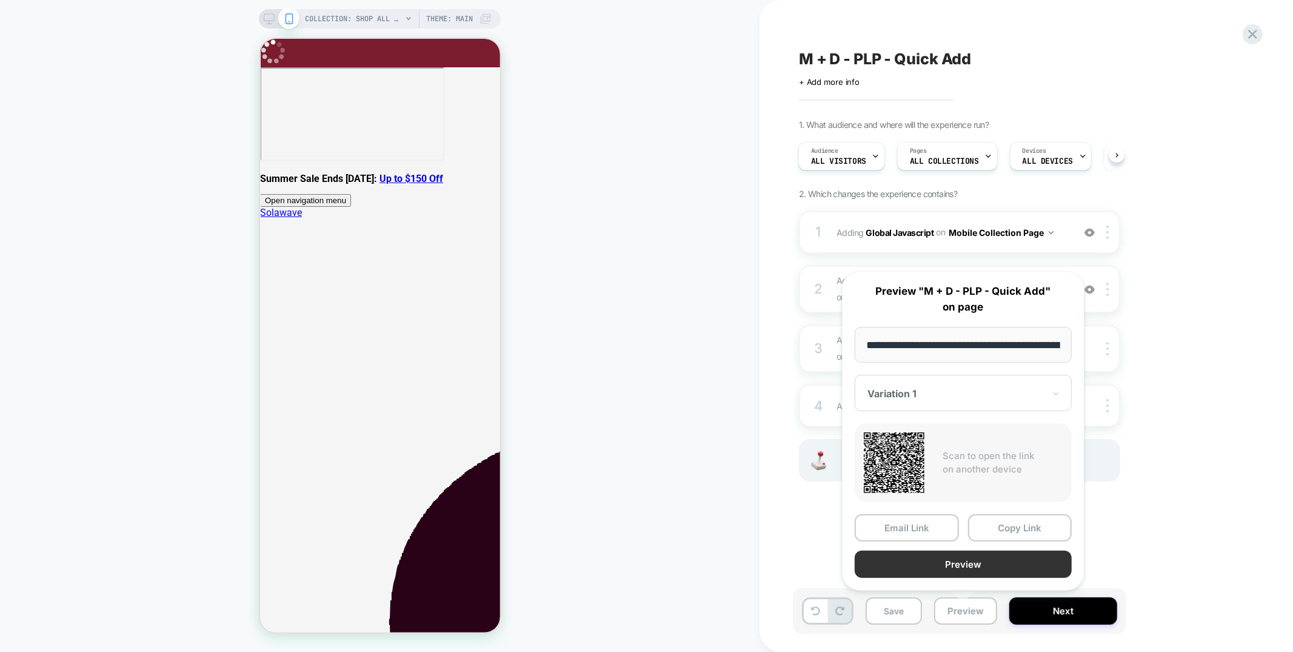
click at [953, 557] on button "Preview" at bounding box center [963, 563] width 217 height 27
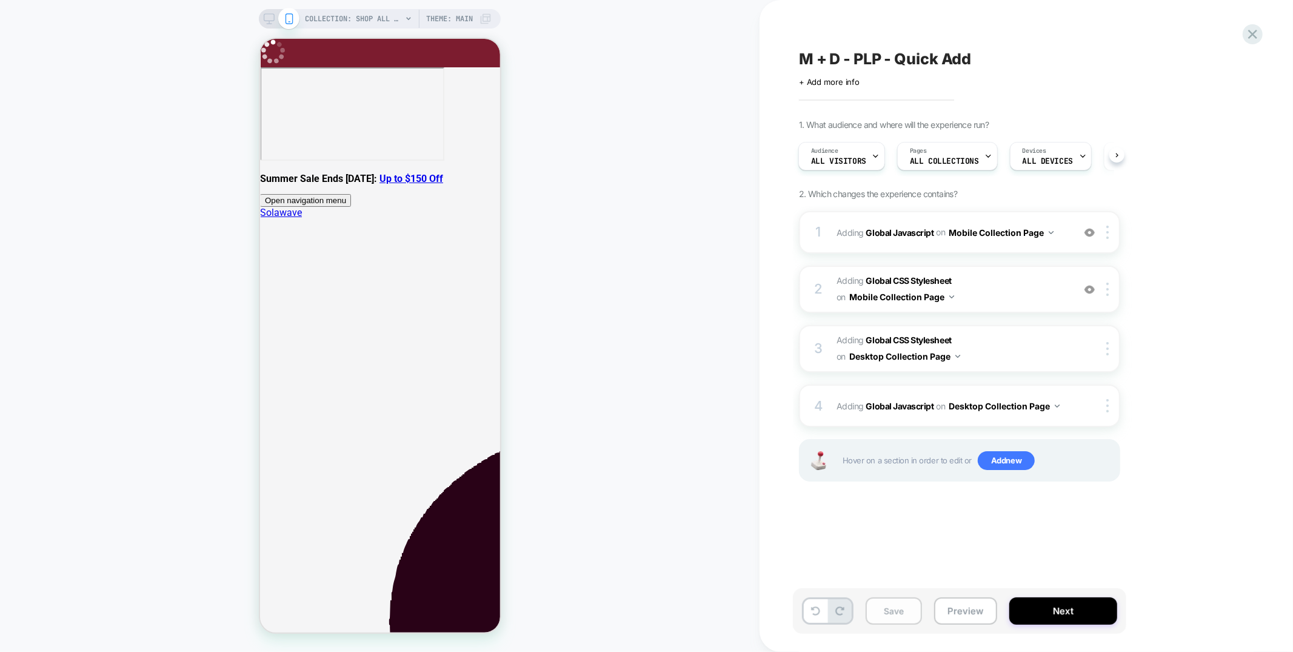
click at [885, 605] on button "Save" at bounding box center [893, 610] width 56 height 27
click at [1240, 31] on div "M + D - PLP - Quick Add Click to edit experience details + Add more info 1. Wha…" at bounding box center [1026, 326] width 455 height 652
click at [1248, 32] on icon at bounding box center [1252, 34] width 16 height 16
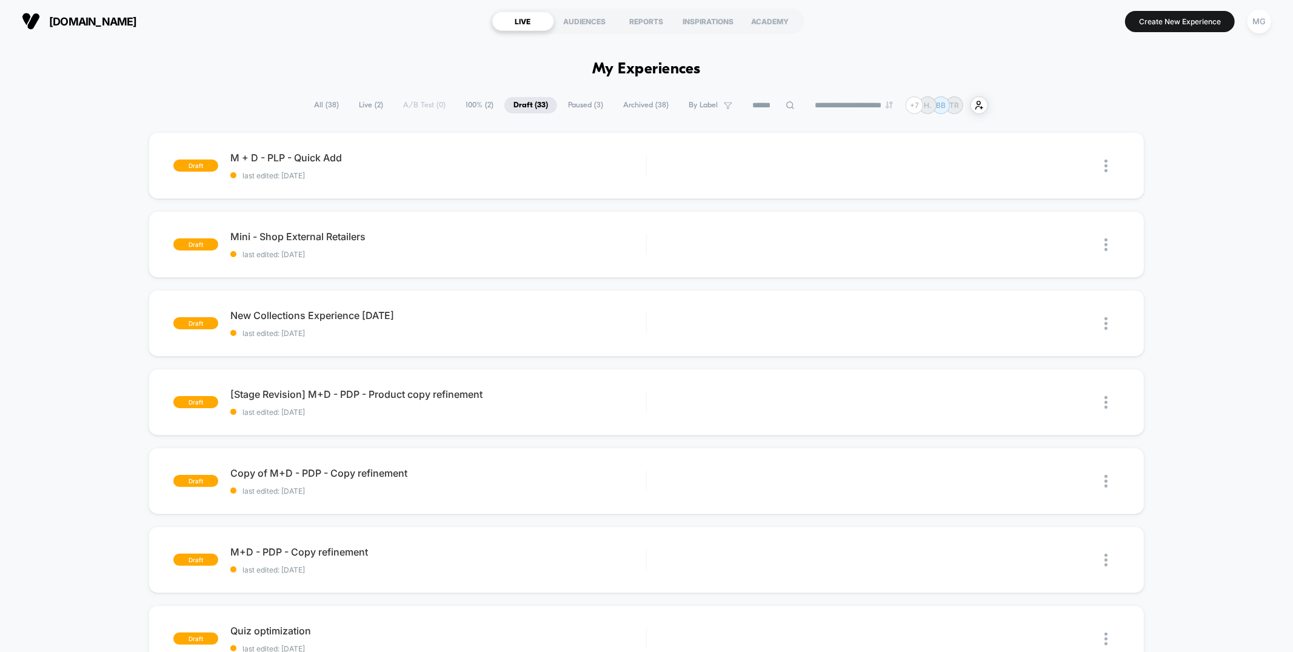
click at [592, 105] on span "Paused ( 3 )" at bounding box center [585, 105] width 53 height 16
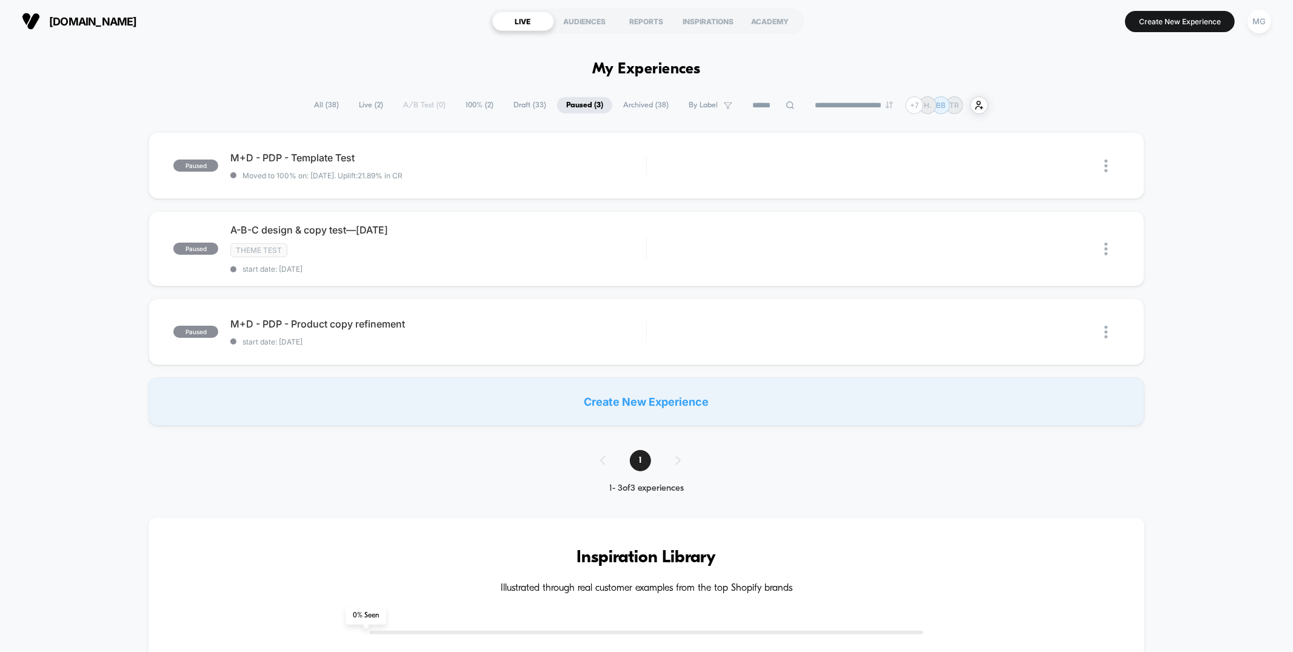
click at [632, 106] on span "Archived ( 38 )" at bounding box center [646, 105] width 64 height 16
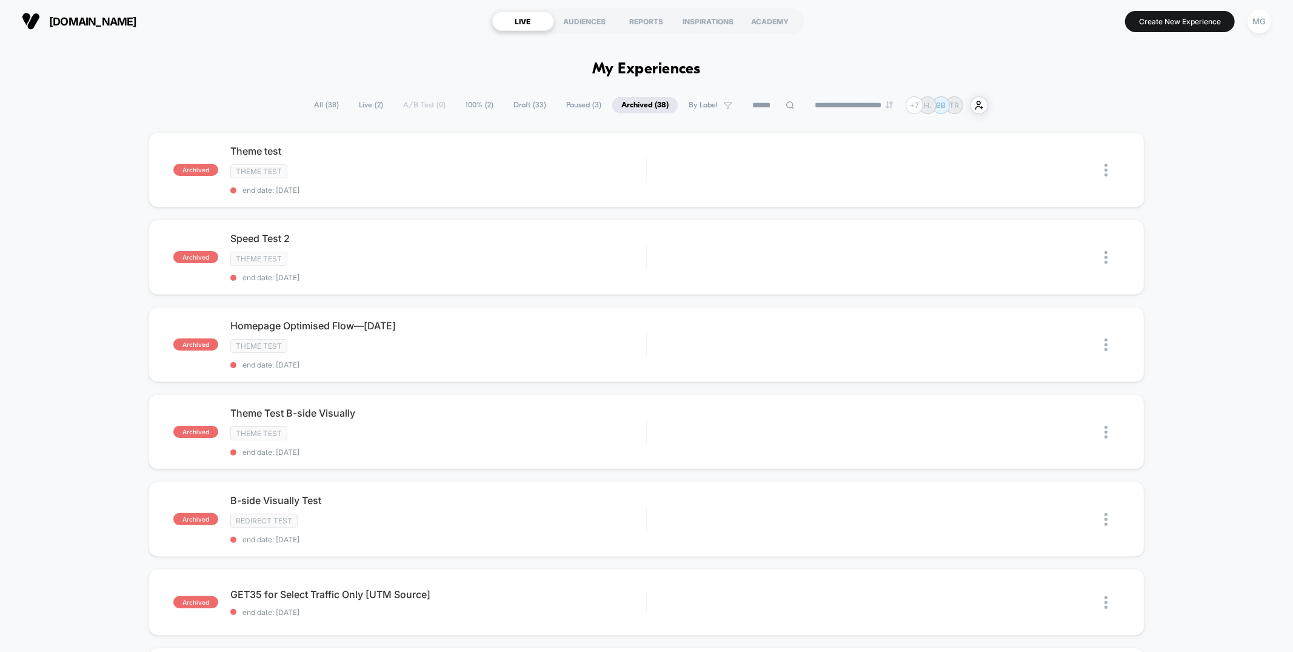
click at [559, 101] on span "Paused ( 3 )" at bounding box center [583, 105] width 53 height 16
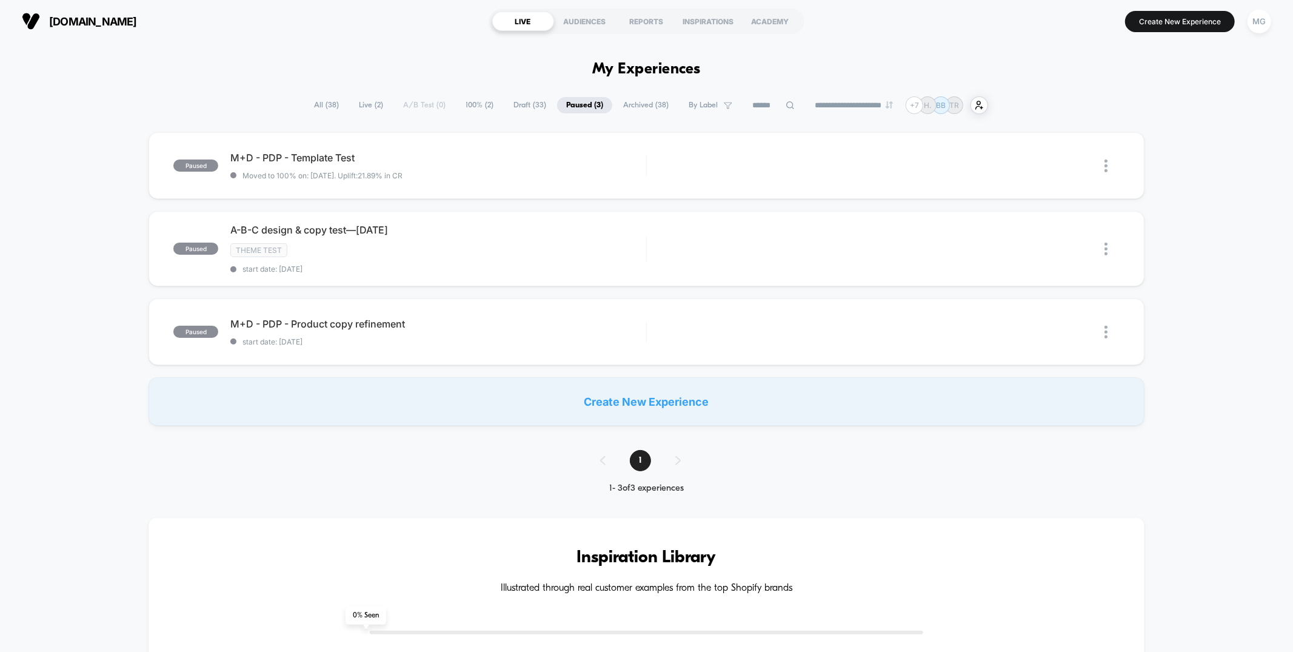
click at [510, 102] on span "Draft ( 33 )" at bounding box center [529, 105] width 51 height 16
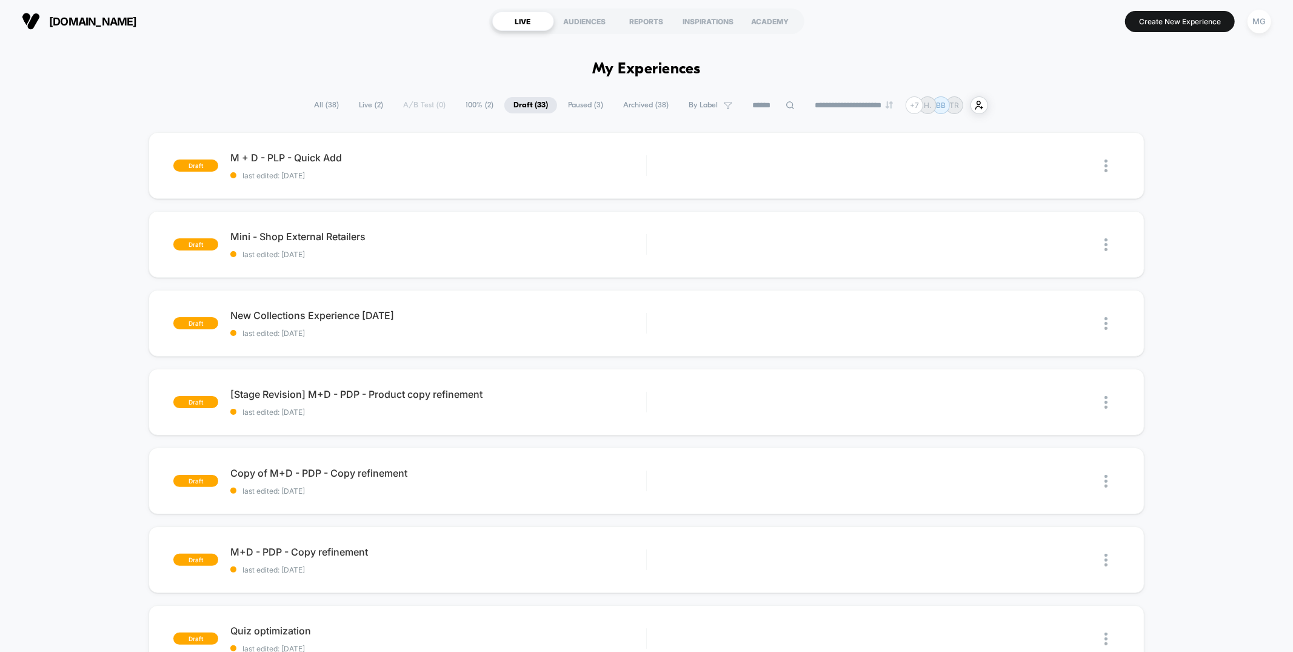
click at [468, 106] on span "100% ( 2 )" at bounding box center [479, 105] width 46 height 16
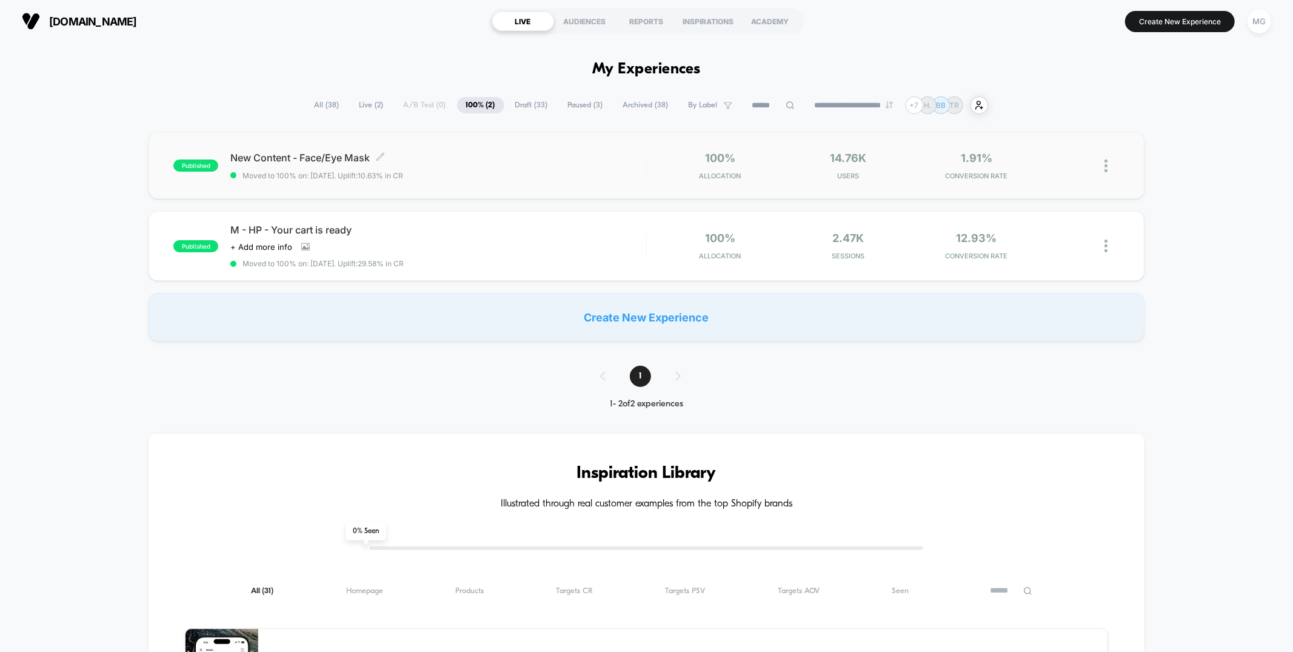
click at [500, 178] on span "Moved to 100% on: 7/29/2025 . Uplift: 10.63% in CR" at bounding box center [437, 175] width 415 height 9
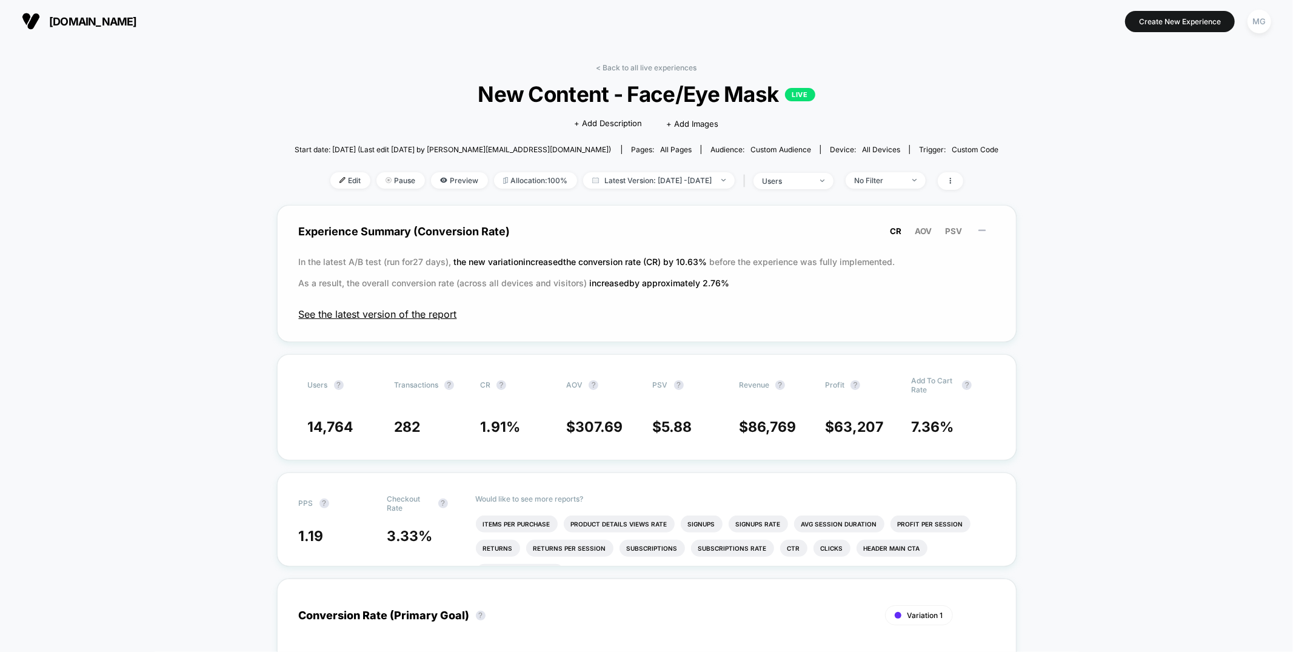
click at [413, 316] on span "See the latest version of the report" at bounding box center [647, 314] width 696 height 12
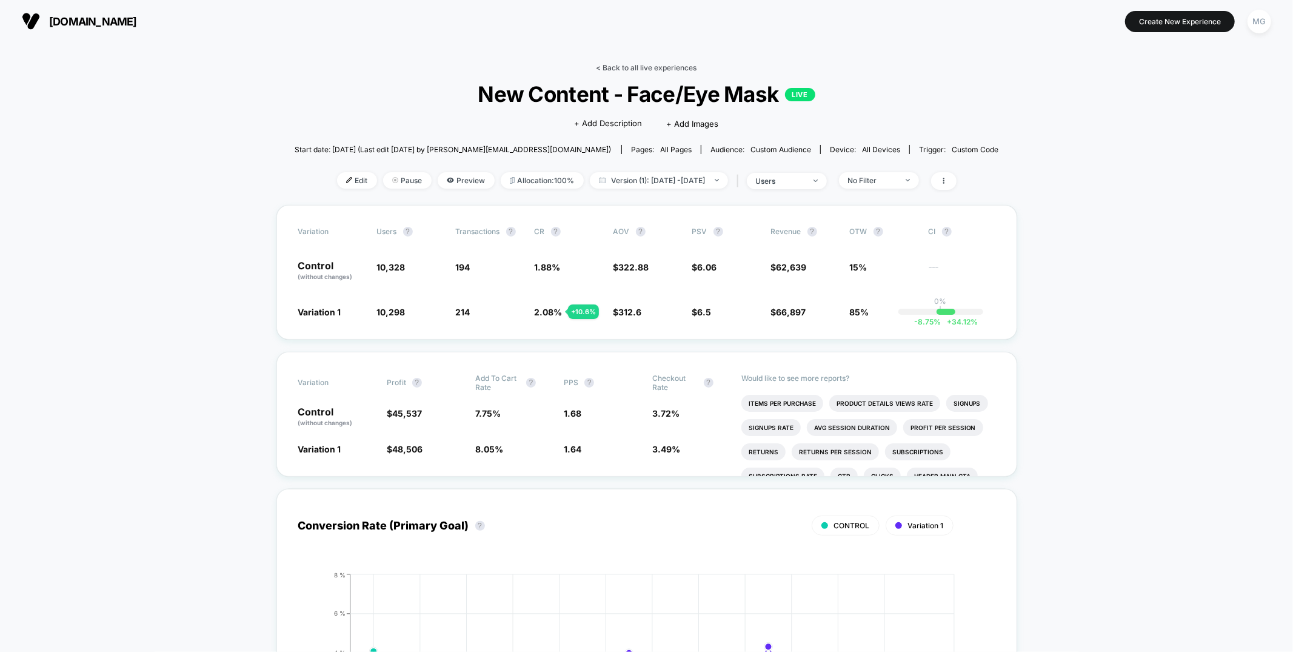
click at [681, 64] on link "< Back to all live experiences" at bounding box center [646, 67] width 101 height 9
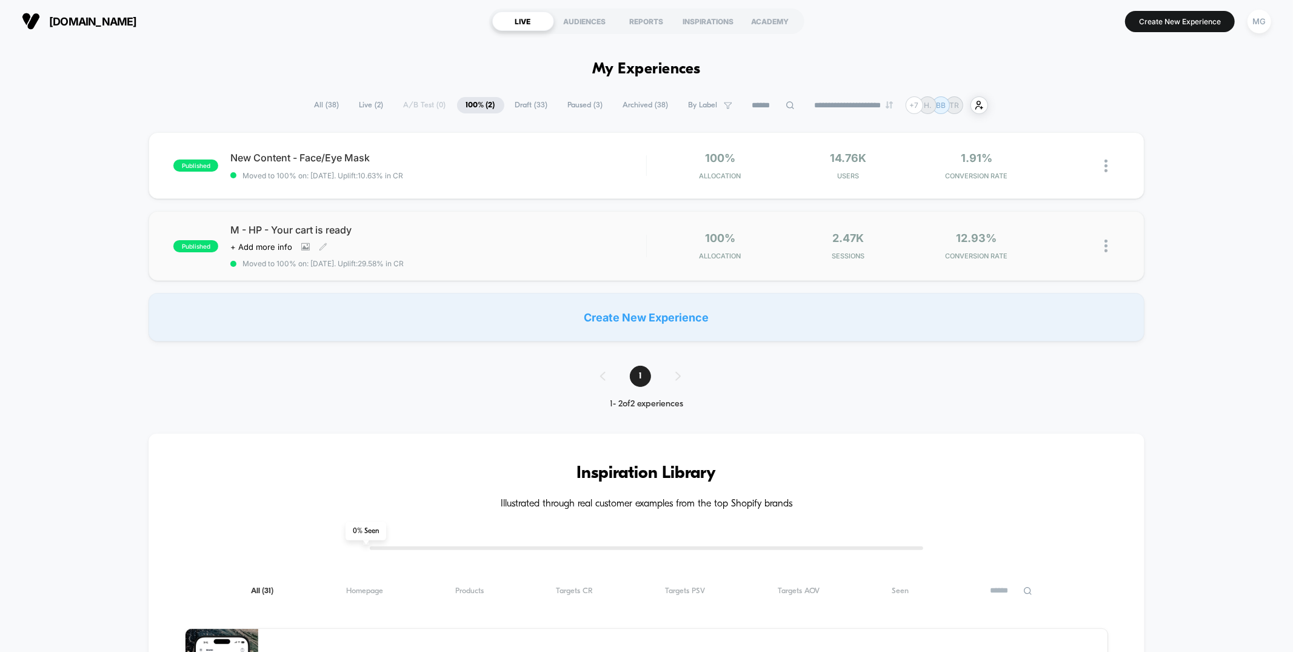
click at [532, 259] on span "Moved to 100% on: 7/29/2025 . Uplift: 29.58% in CR" at bounding box center [437, 263] width 415 height 9
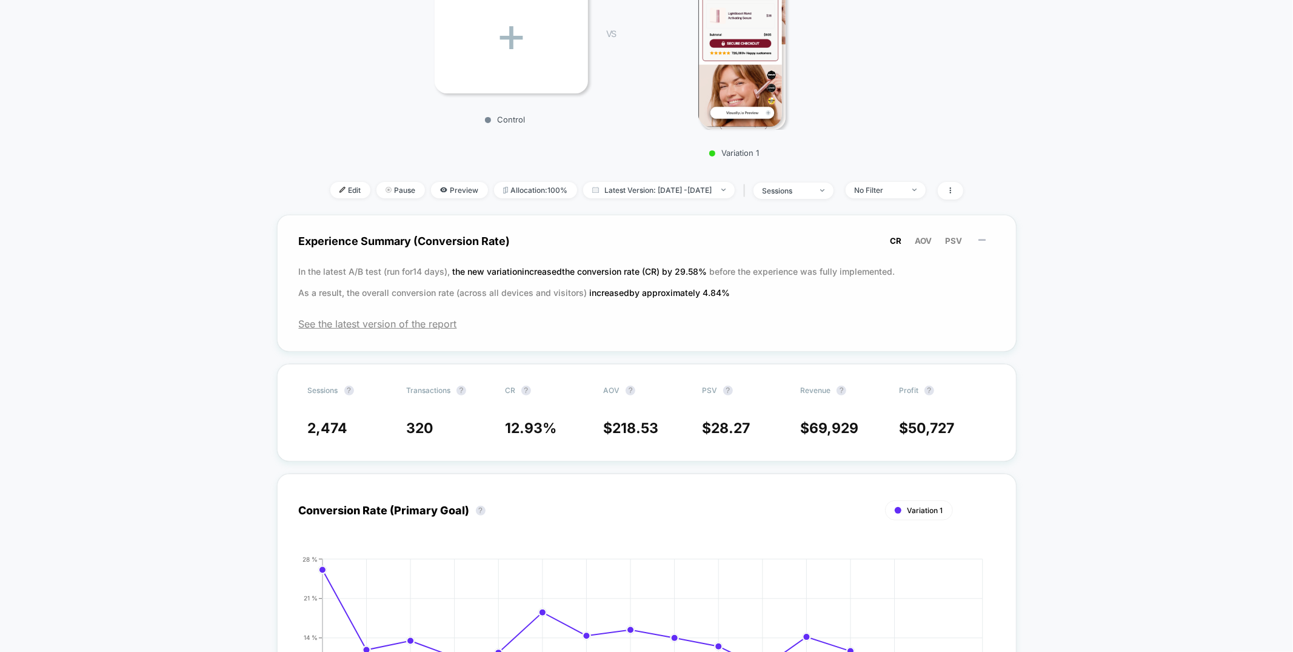
scroll to position [291, 0]
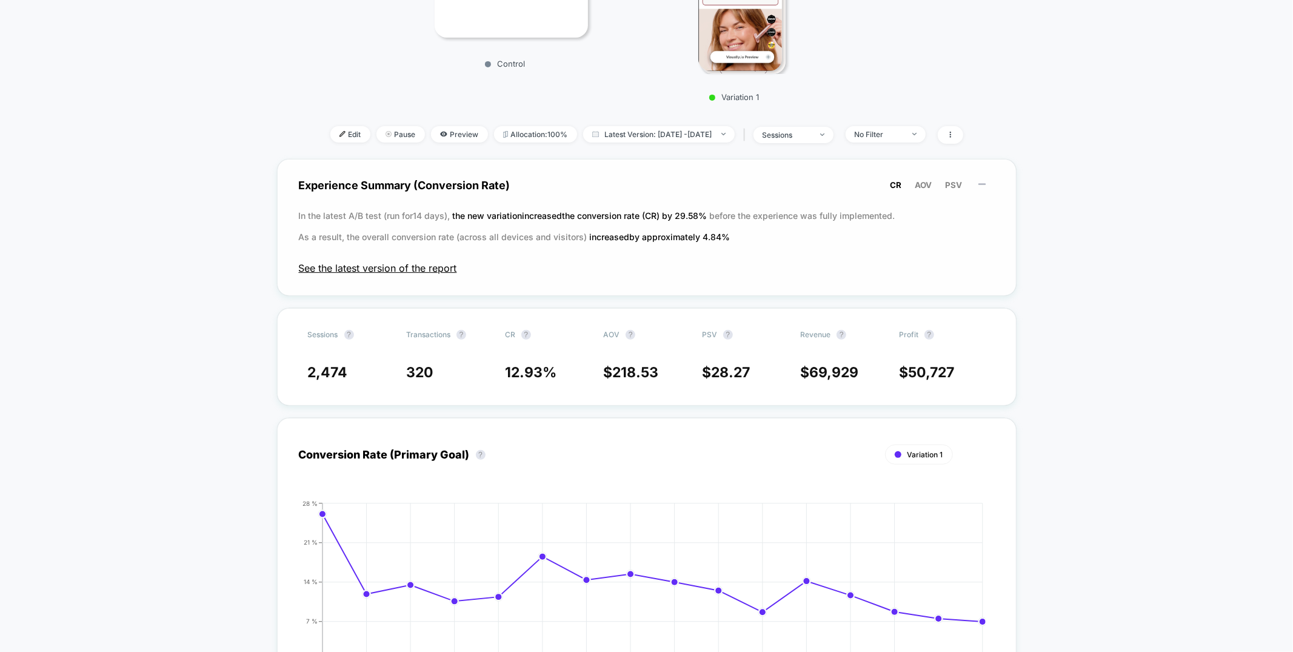
click at [364, 264] on span "See the latest version of the report" at bounding box center [647, 268] width 696 height 12
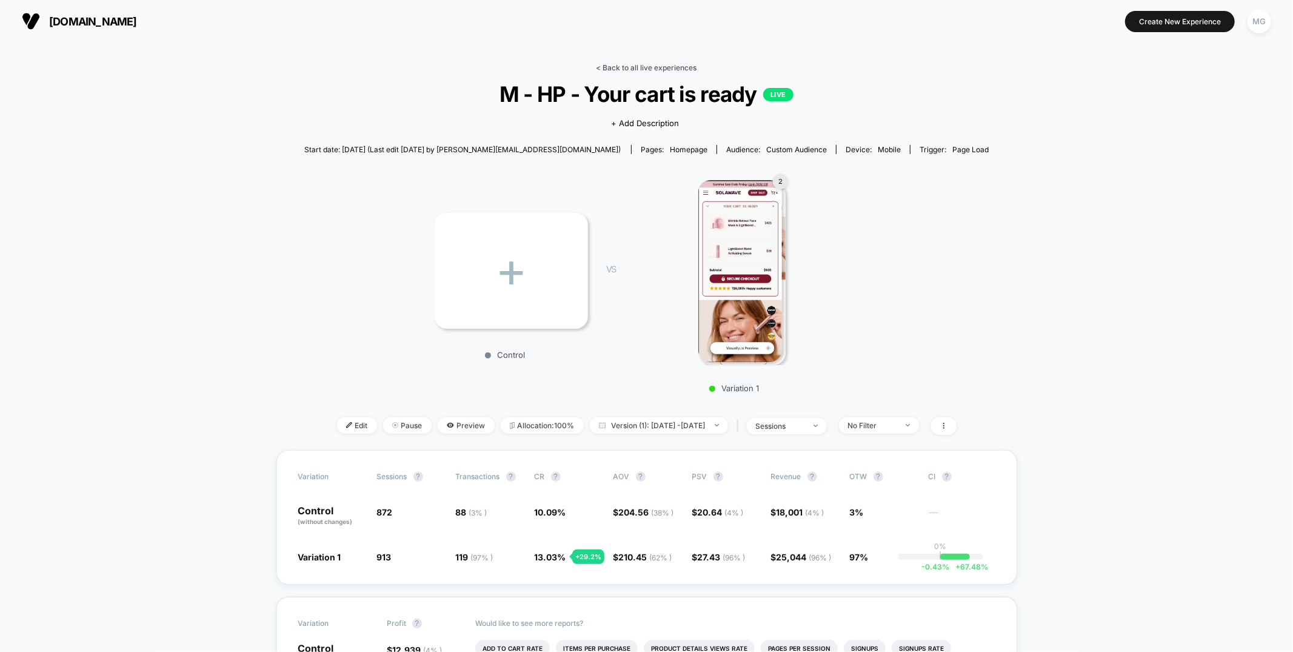
click at [619, 65] on link "< Back to all live experiences" at bounding box center [646, 67] width 101 height 9
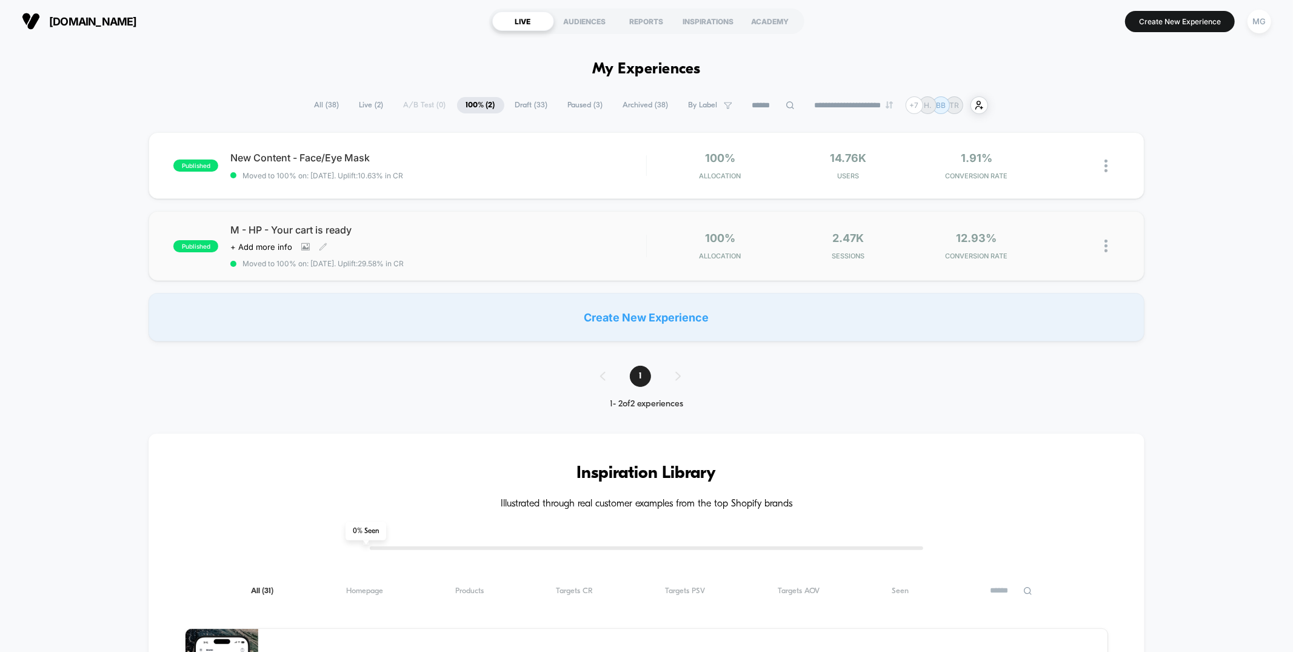
click at [486, 239] on div "M - HP - Your cart is ready Click to view images Click to edit experience detai…" at bounding box center [437, 246] width 415 height 44
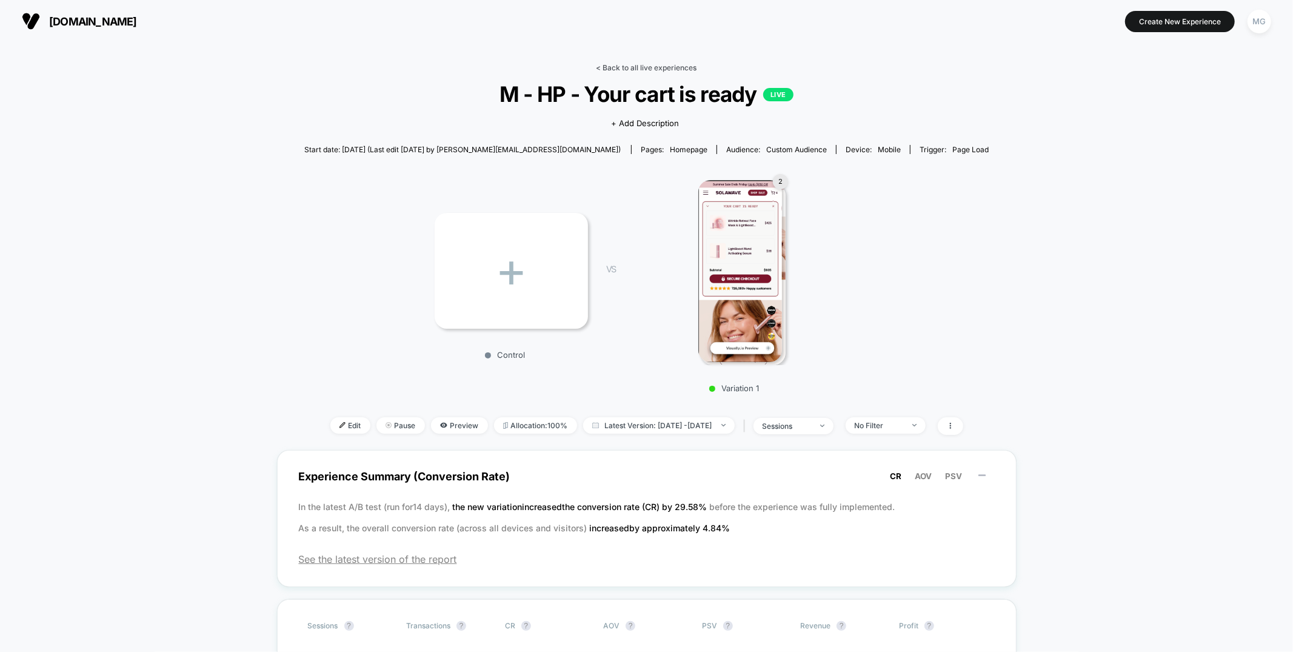
click at [627, 70] on link "< Back to all live experiences" at bounding box center [646, 67] width 101 height 9
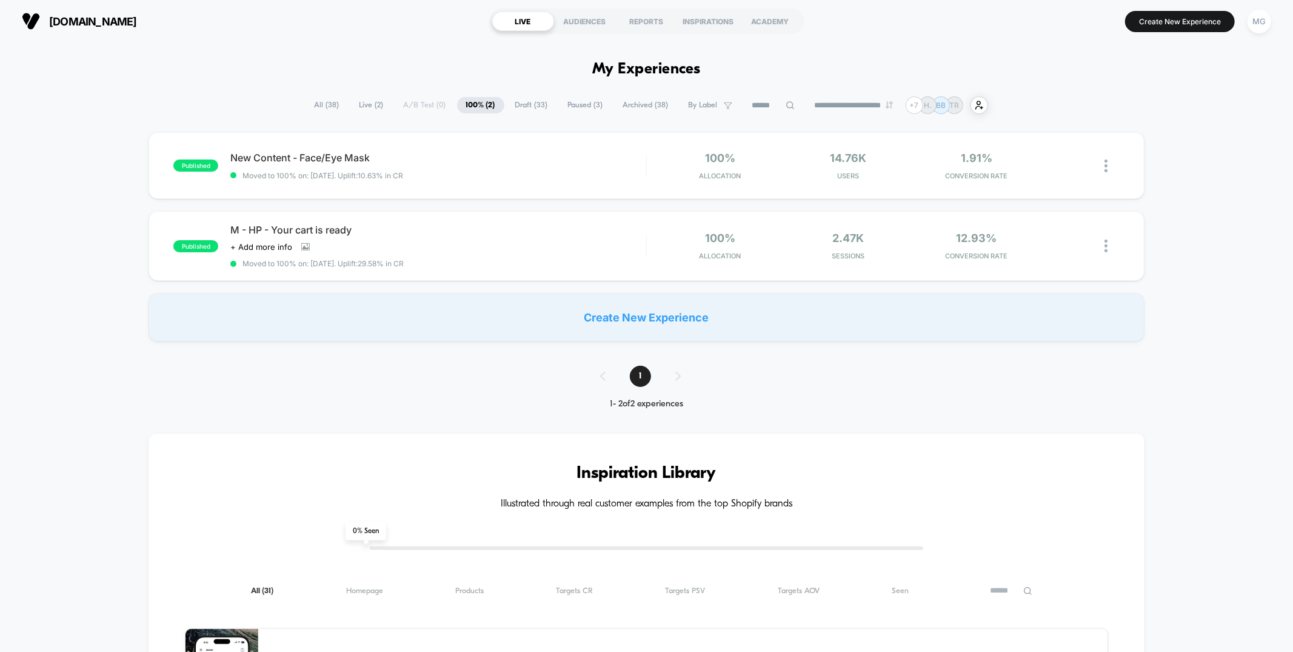
click at [364, 110] on span "Live ( 2 )" at bounding box center [371, 105] width 42 height 16
click at [472, 244] on div "Click to view images Click to edit experience details + Add more info" at bounding box center [375, 246] width 291 height 10
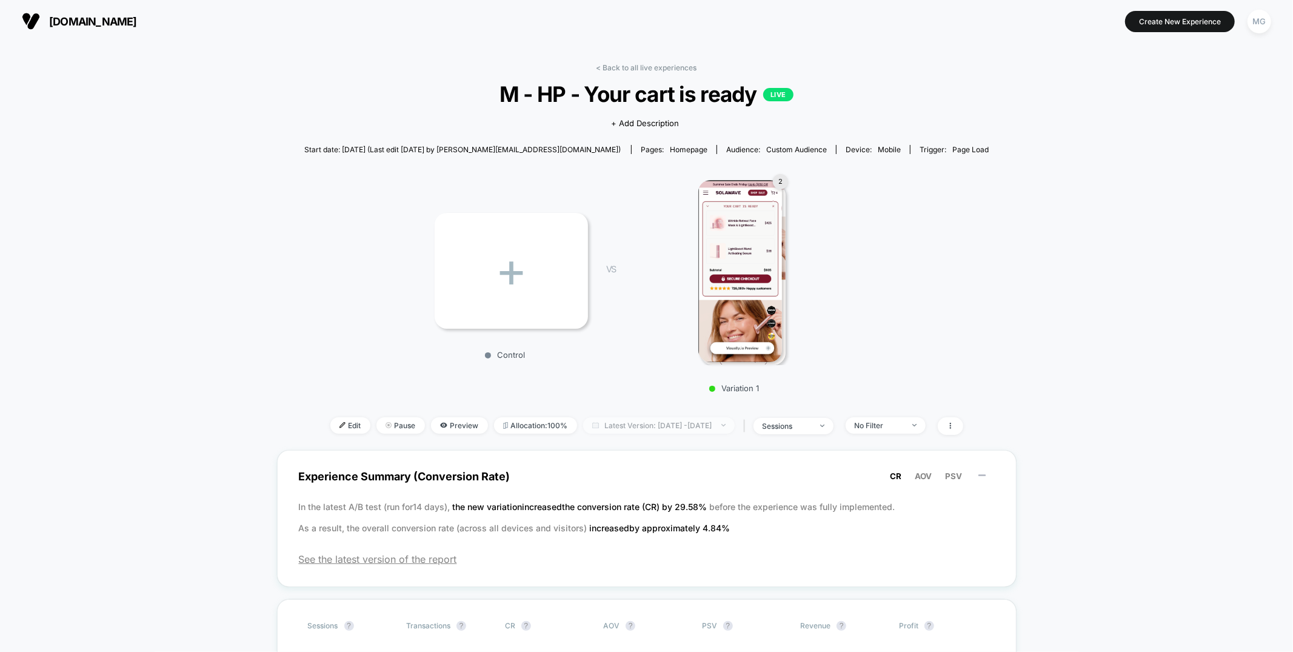
click at [627, 427] on span "Latest Version: Jul 29, 2025 - Aug 13, 2025" at bounding box center [659, 425] width 152 height 16
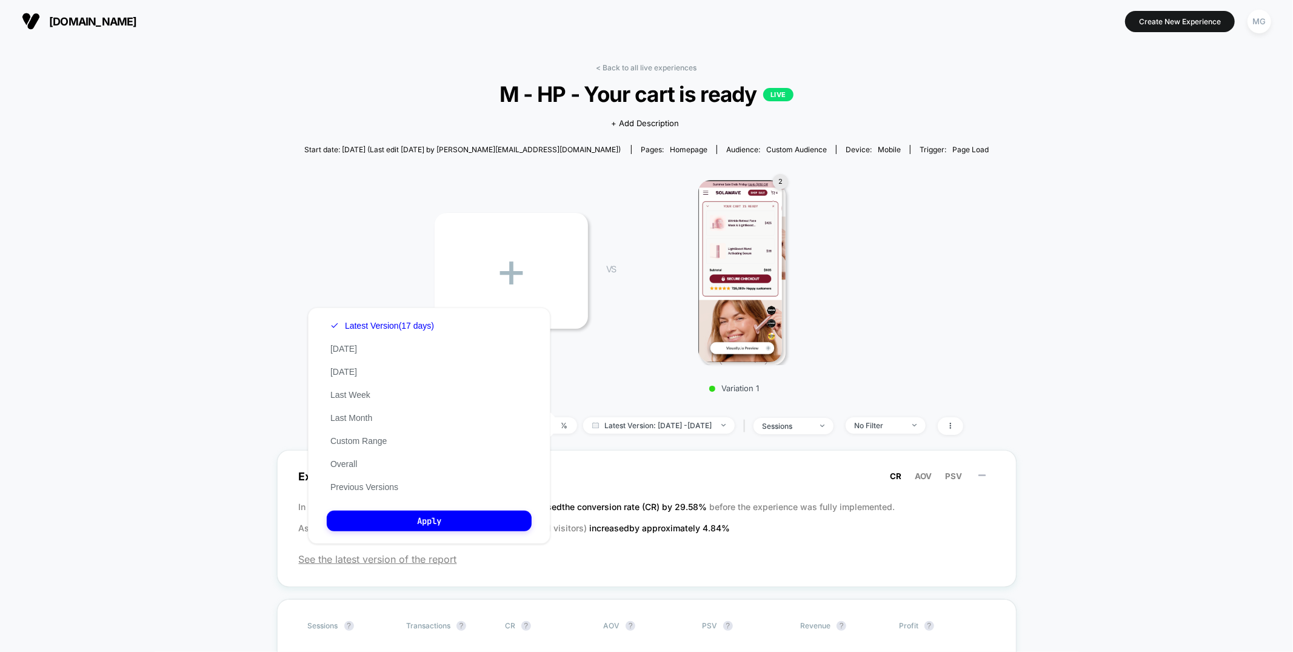
click at [738, 78] on div "< Back to all live experiences M - HP - Your cart is ready LIVE Click to view i…" at bounding box center [646, 256] width 685 height 387
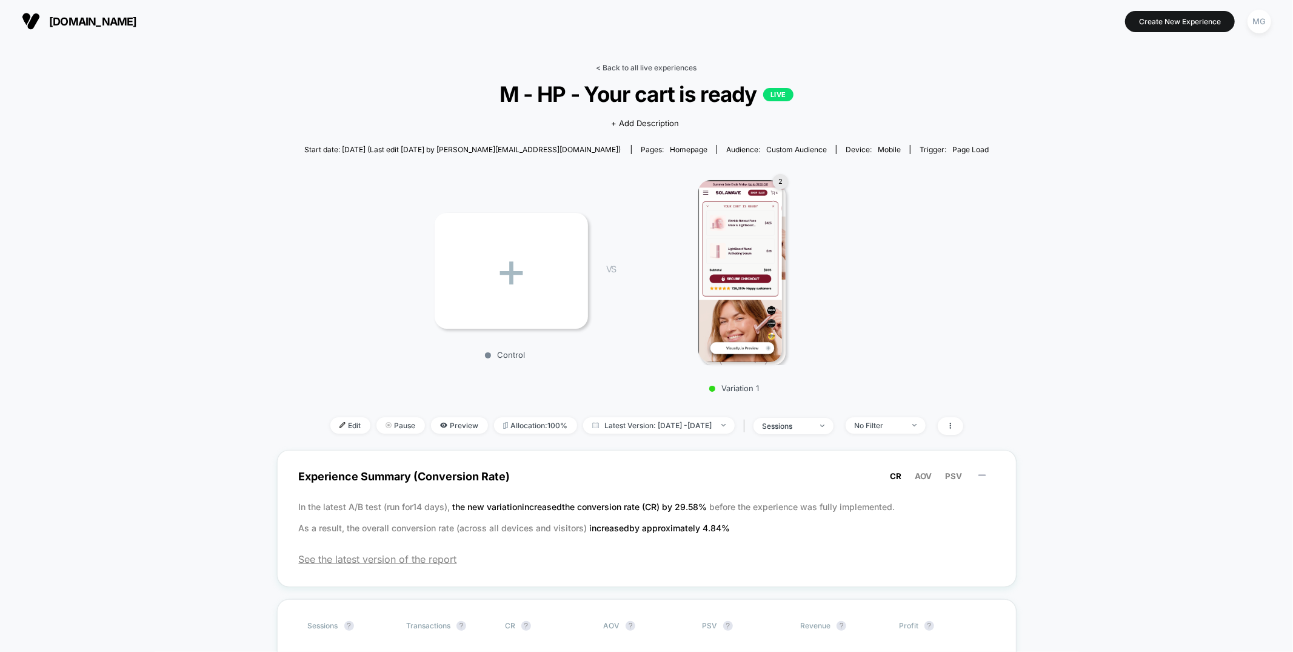
click at [681, 63] on link "< Back to all live experiences" at bounding box center [646, 67] width 101 height 9
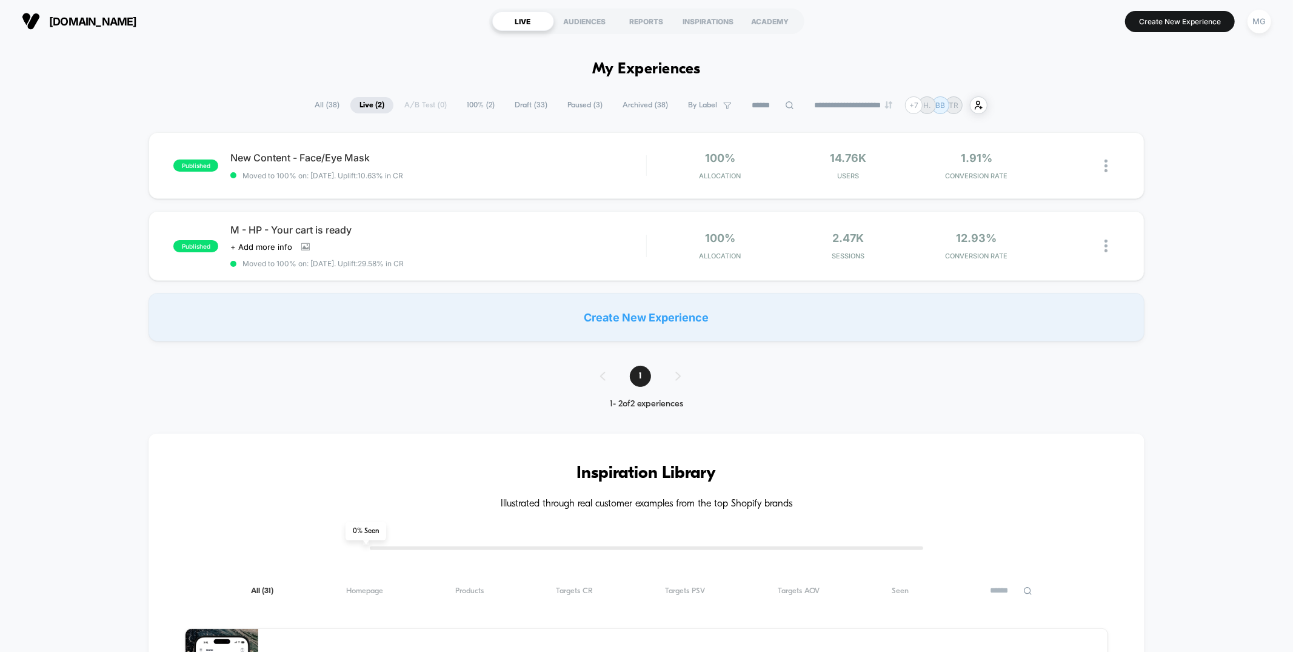
click at [531, 110] on span "Draft ( 33 )" at bounding box center [530, 105] width 51 height 16
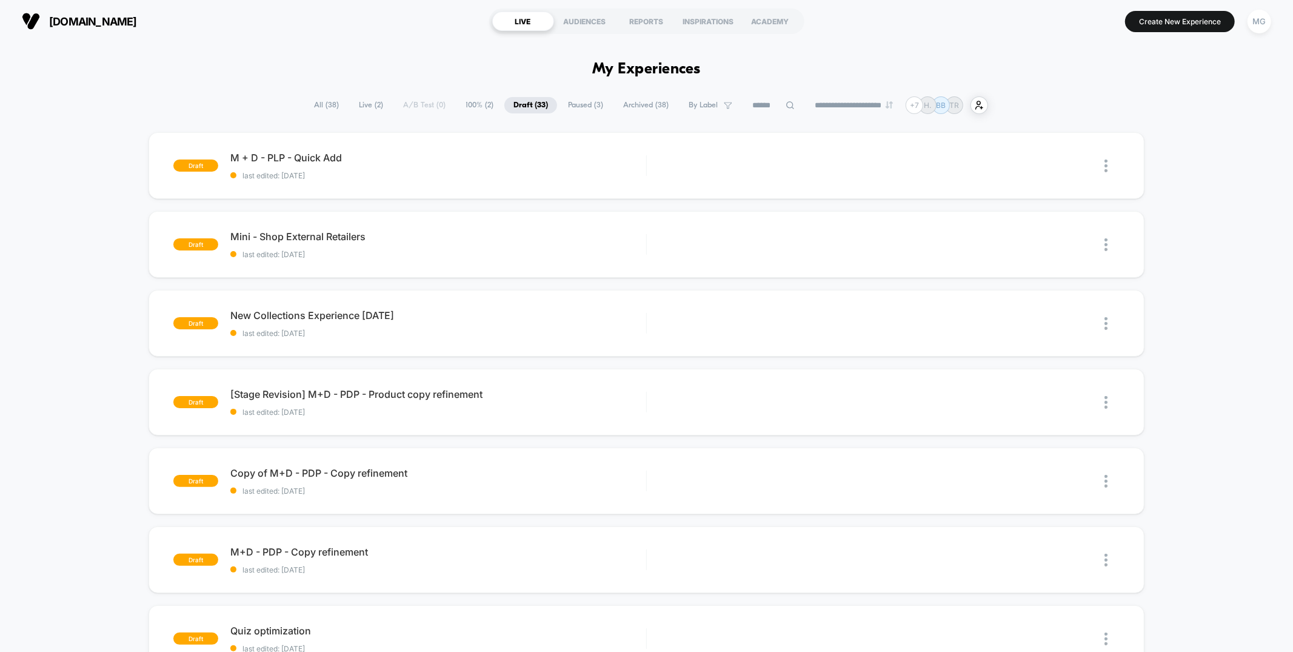
click at [583, 109] on span "Paused ( 3 )" at bounding box center [585, 105] width 53 height 16
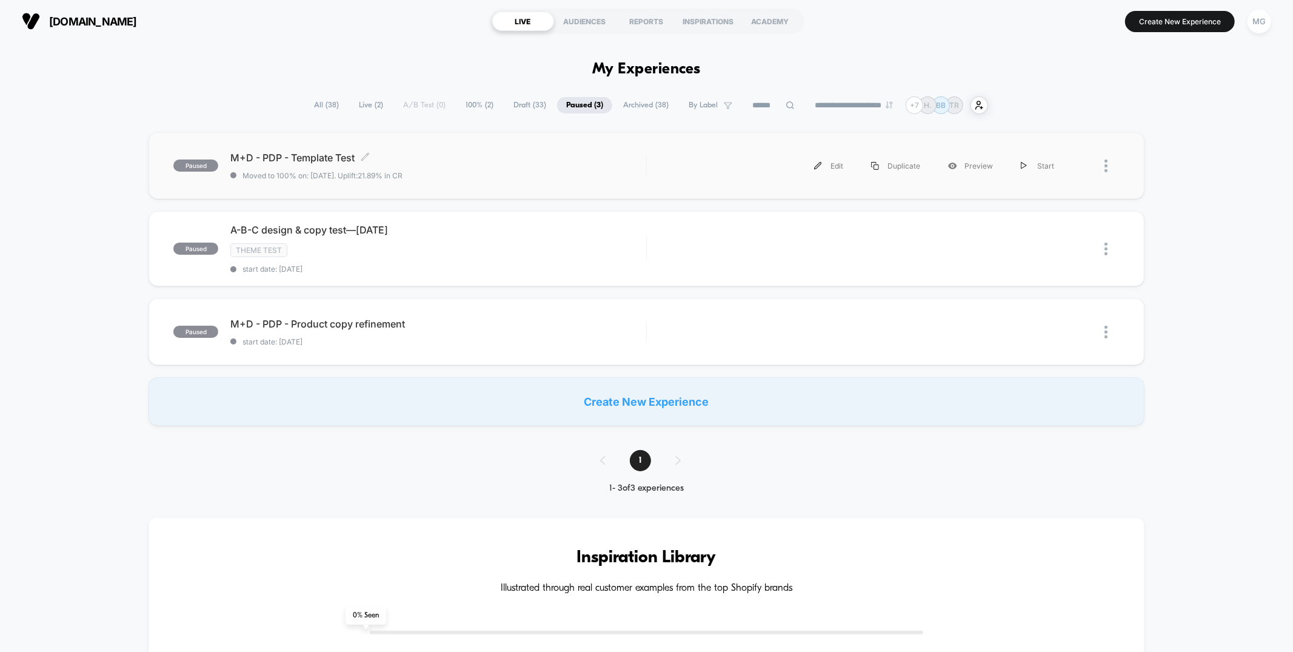
click at [531, 175] on span "Moved to 100% on: 8/11/2025 . Uplift: 21.89% in CR" at bounding box center [437, 175] width 415 height 9
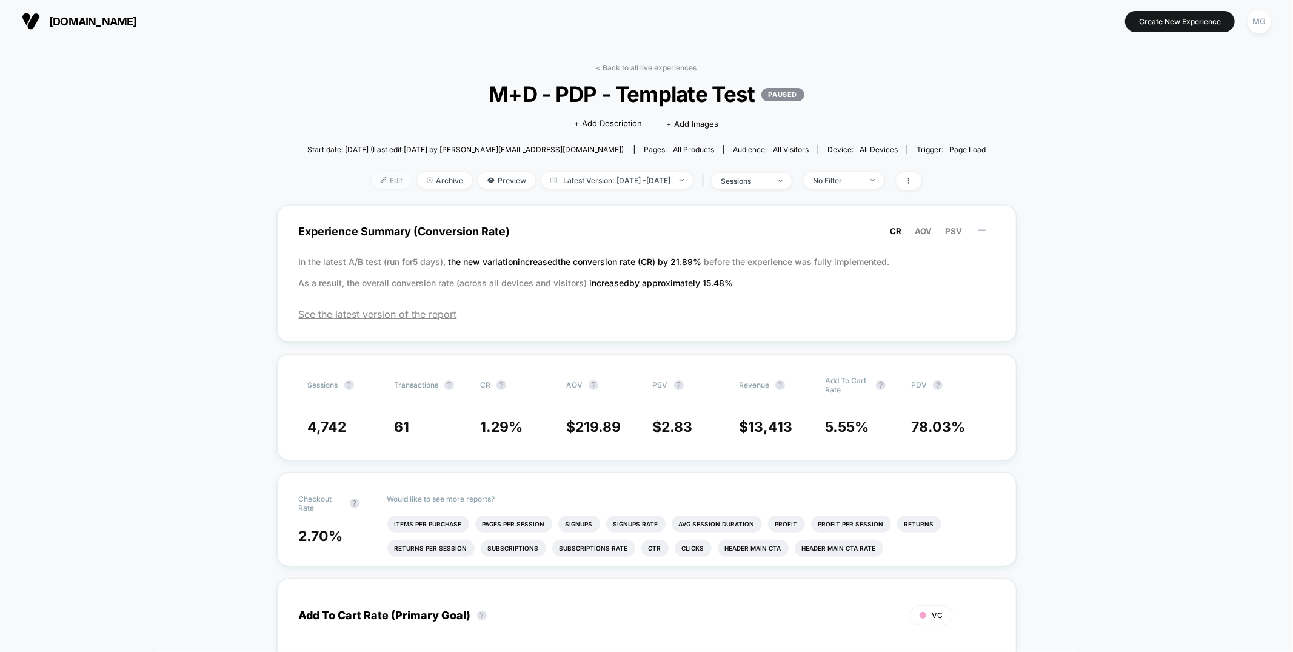
click at [379, 178] on span "Edit" at bounding box center [392, 180] width 40 height 16
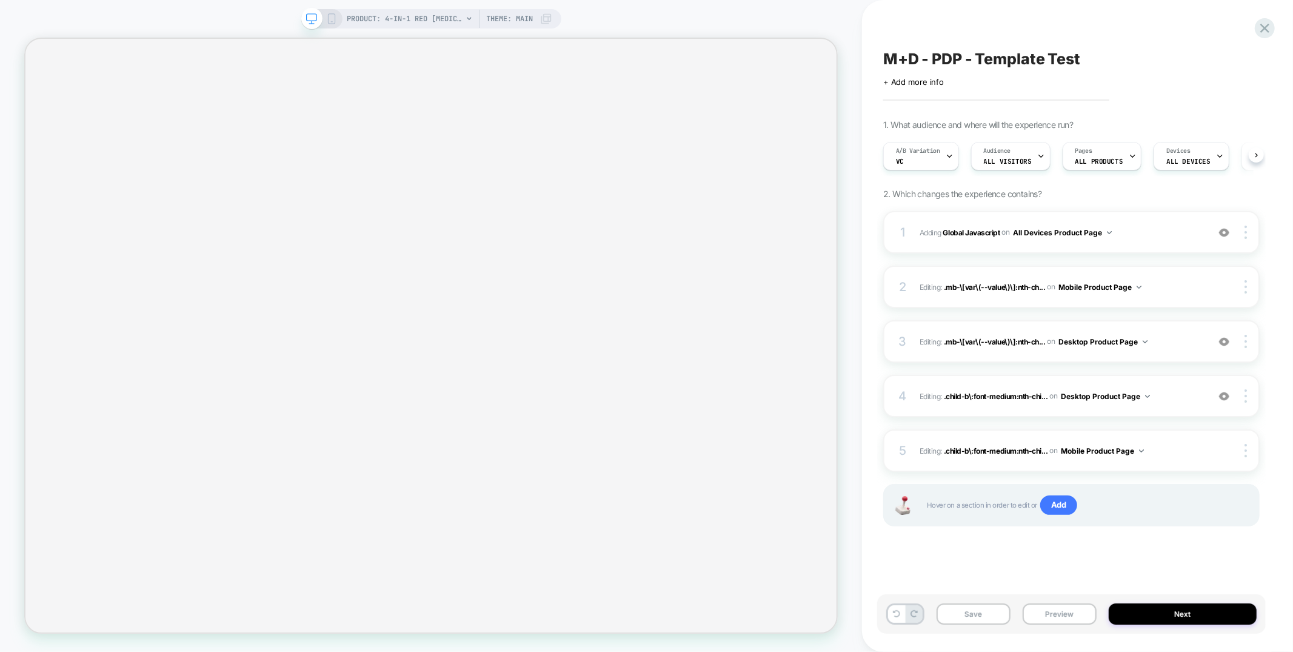
scroll to position [0, 1]
click at [1261, 27] on icon at bounding box center [1264, 28] width 16 height 16
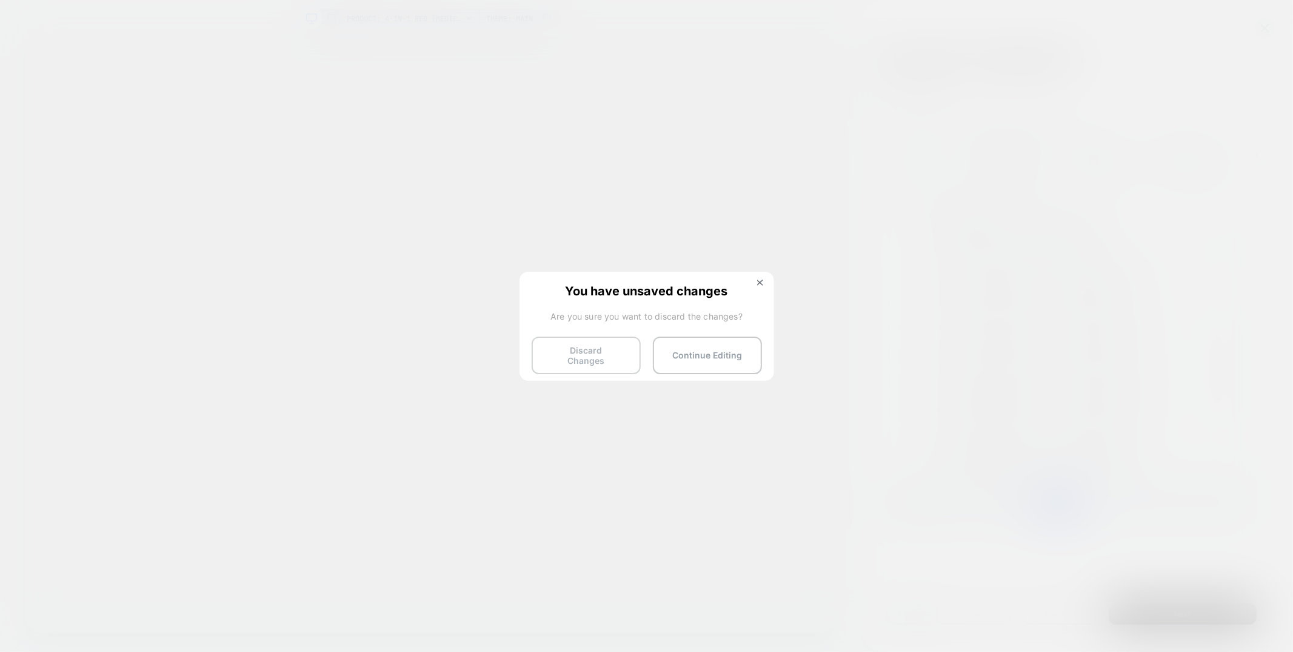
click at [582, 355] on button "Discard Changes" at bounding box center [586, 355] width 109 height 38
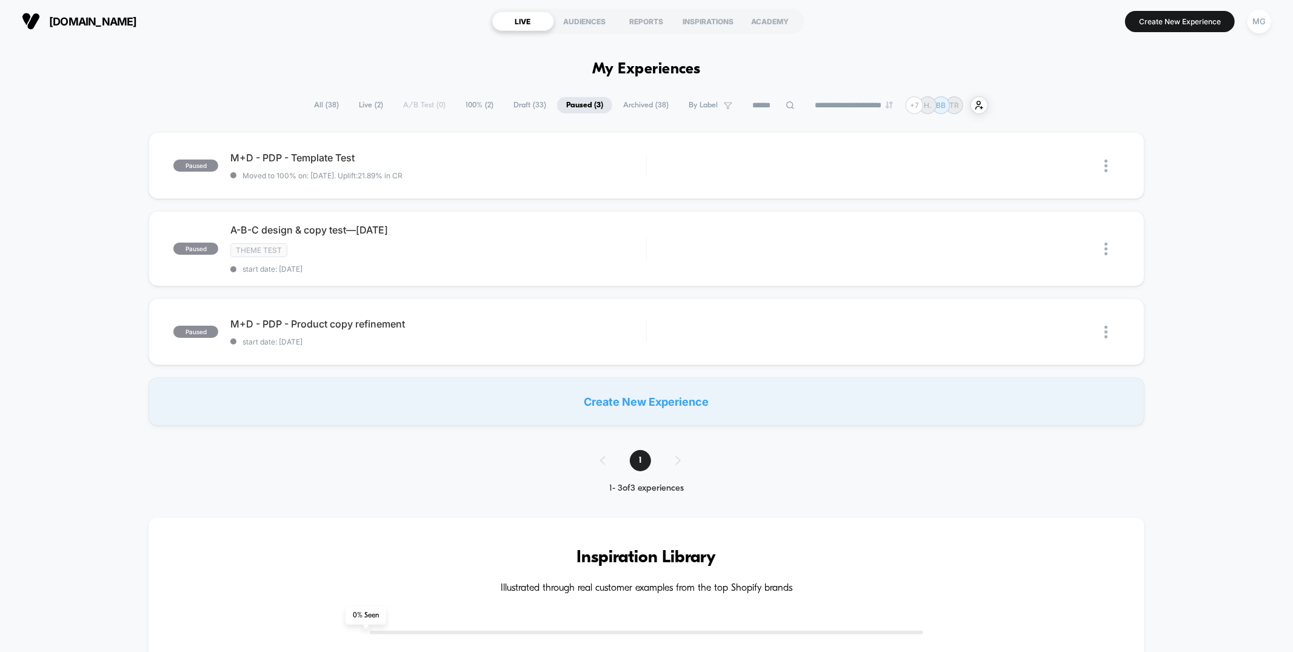
click at [470, 107] on span "100% ( 2 )" at bounding box center [479, 105] width 46 height 16
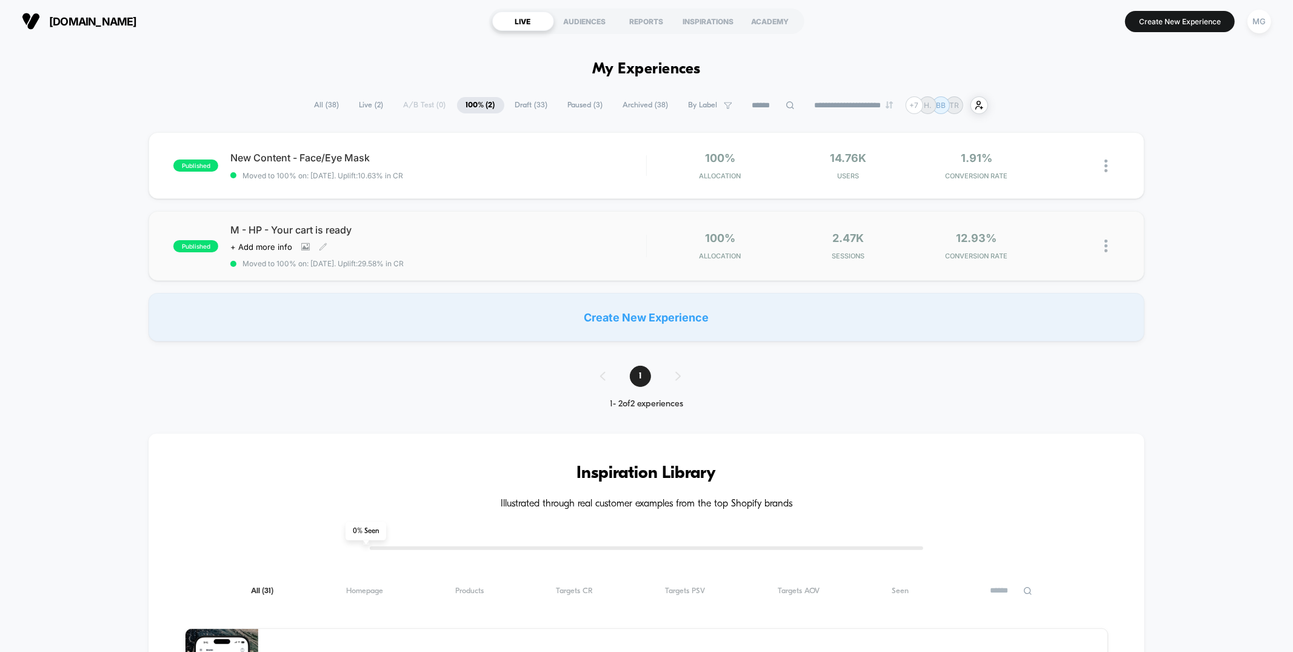
click at [507, 245] on div "Click to view images Click to edit experience details + Add more info" at bounding box center [375, 247] width 291 height 10
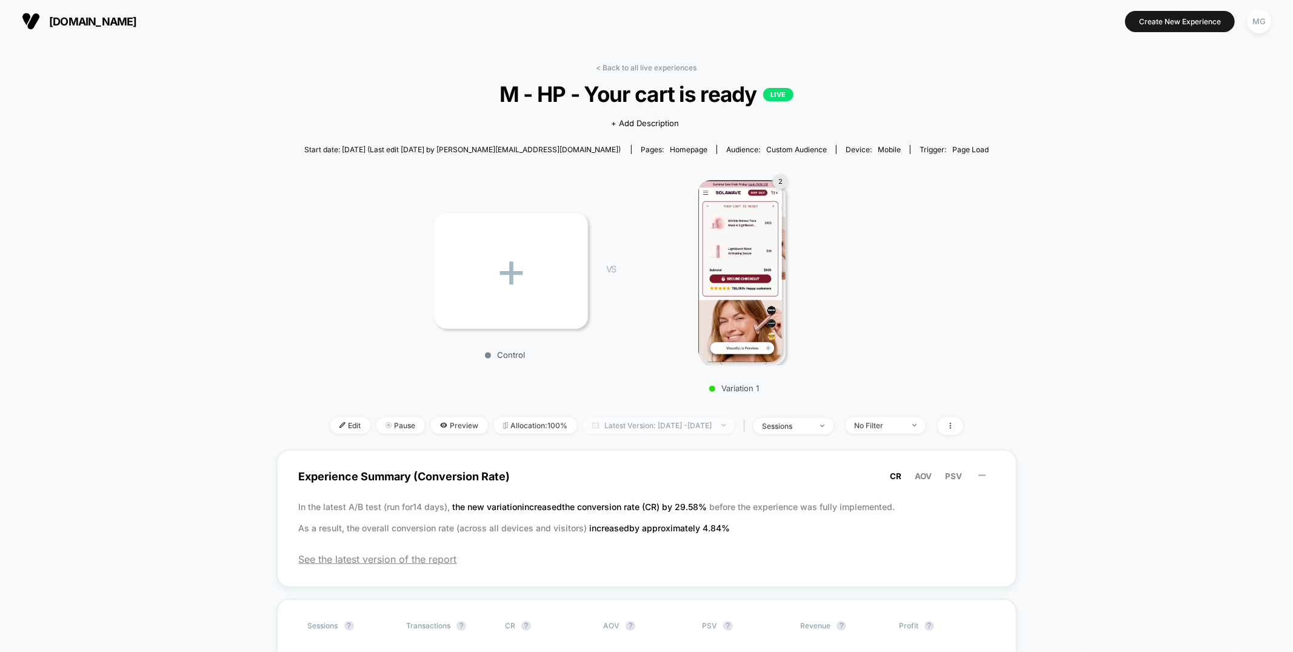
click at [633, 426] on span "Latest Version: Jul 29, 2025 - Aug 13, 2025" at bounding box center [659, 425] width 152 height 16
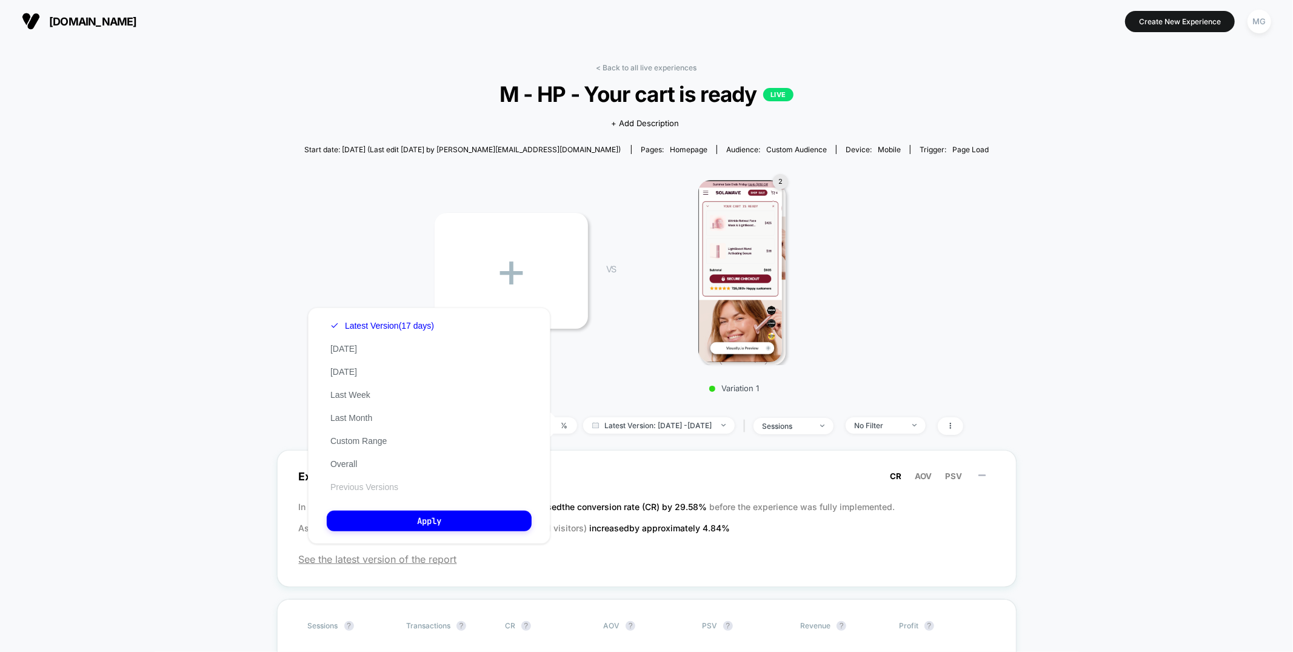
click at [370, 481] on button "Previous Versions" at bounding box center [364, 486] width 75 height 11
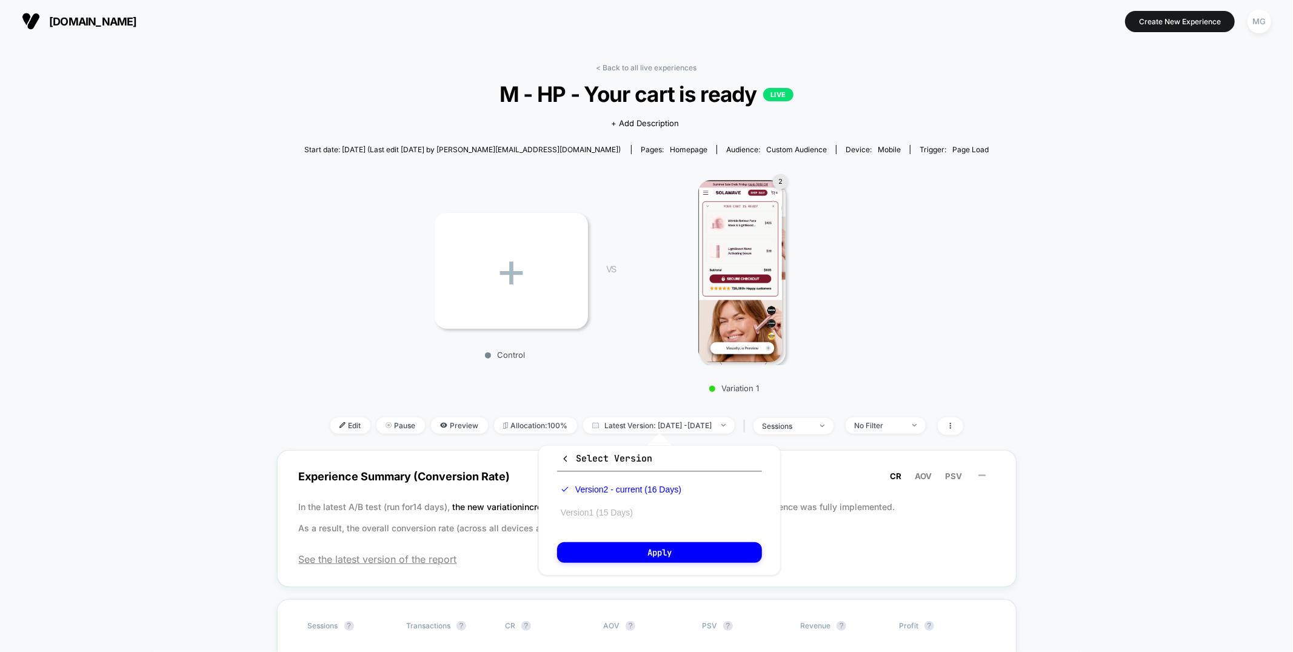
click at [575, 512] on button "Version 1 (15 Days)" at bounding box center [596, 512] width 79 height 11
click at [587, 547] on button "Apply" at bounding box center [659, 552] width 205 height 21
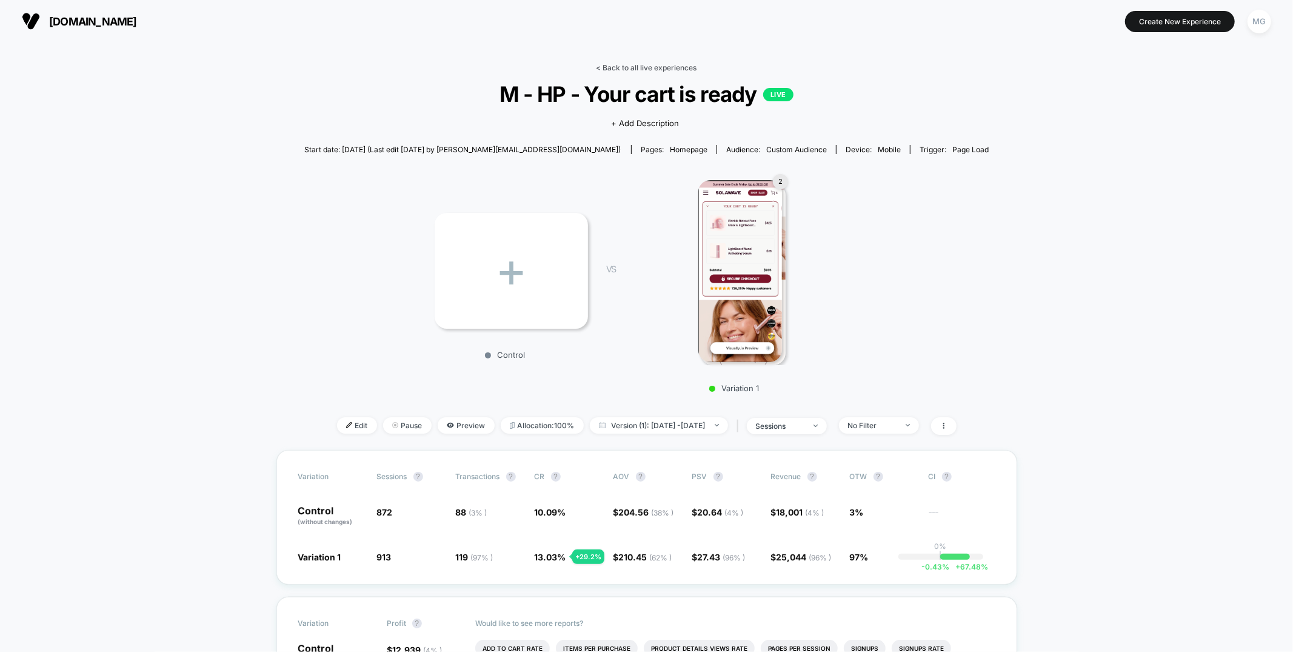
click at [626, 68] on link "< Back to all live experiences" at bounding box center [646, 67] width 101 height 9
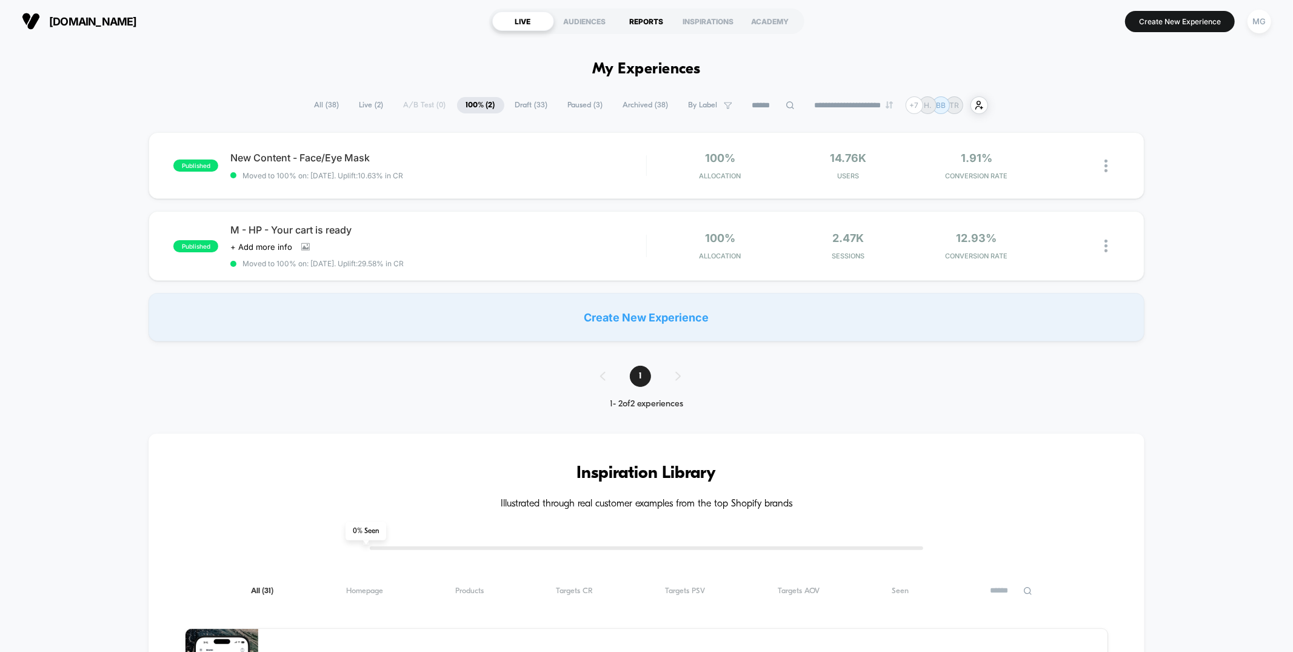
click at [652, 19] on div "REPORTS" at bounding box center [647, 21] width 62 height 19
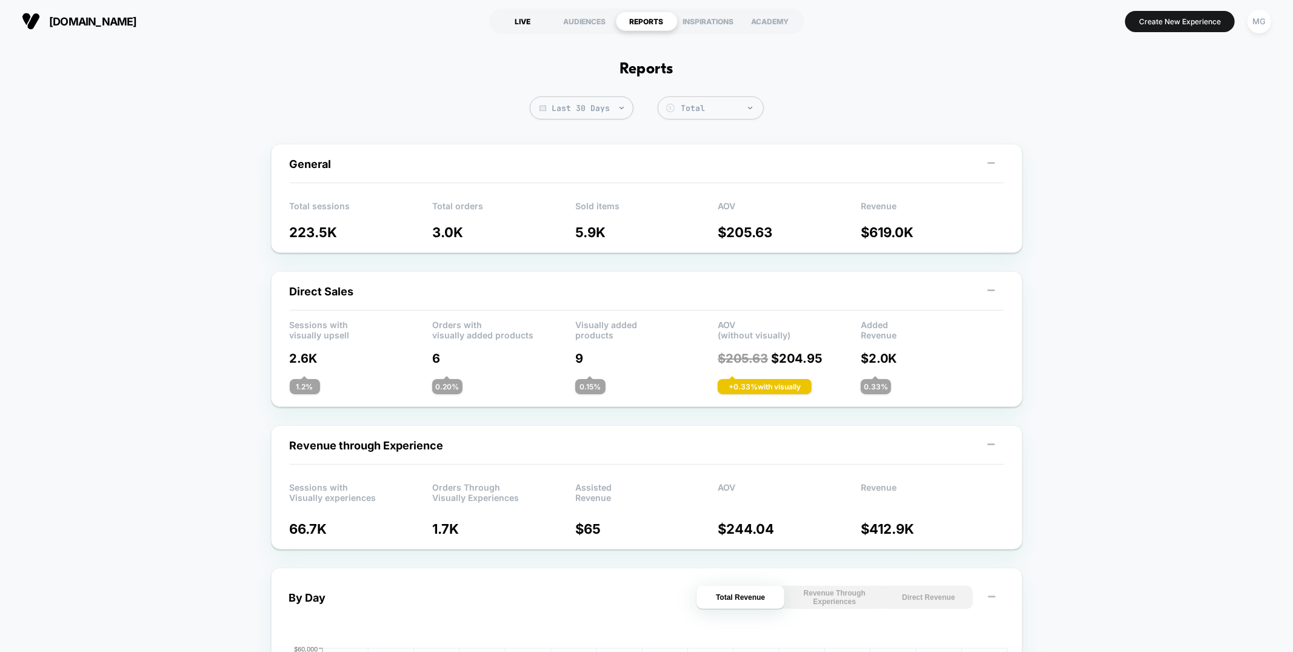
click at [515, 21] on div "LIVE" at bounding box center [523, 21] width 62 height 19
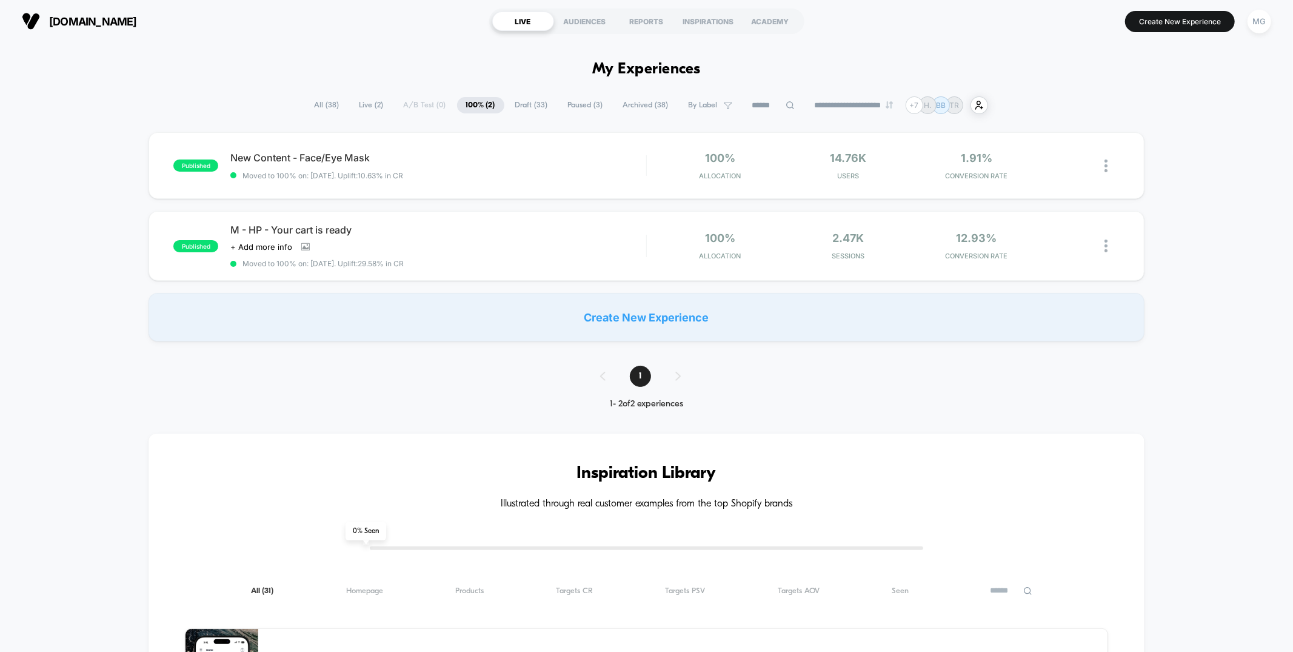
click at [584, 105] on span "Paused ( 3 )" at bounding box center [585, 105] width 53 height 16
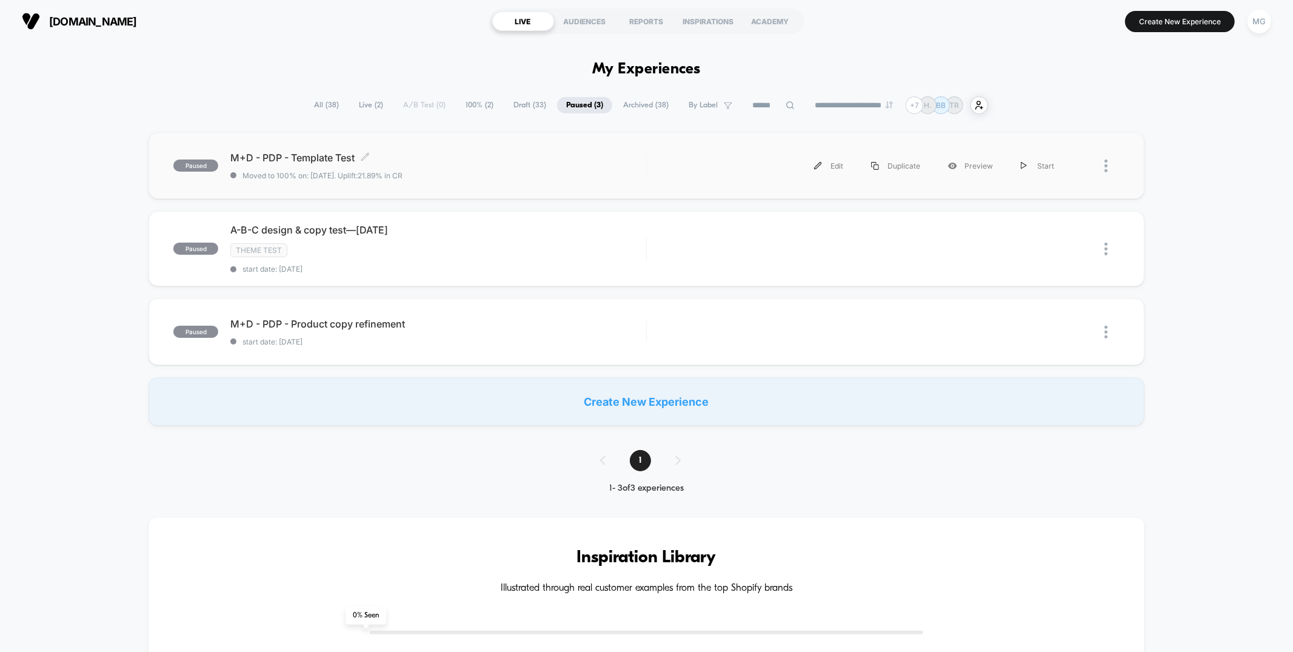
click at [532, 169] on div "M+D - PDP - Template Test Click to edit experience details Click to edit experi…" at bounding box center [437, 166] width 415 height 28
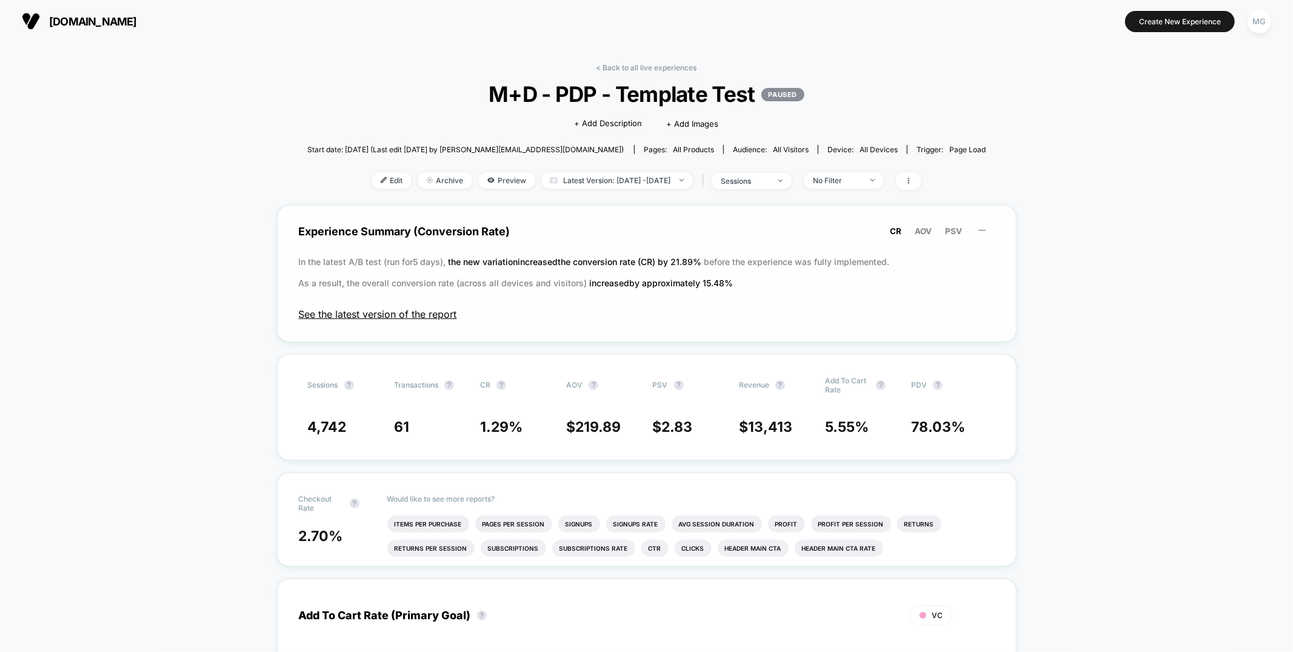
click at [395, 312] on span "See the latest version of the report" at bounding box center [647, 314] width 696 height 12
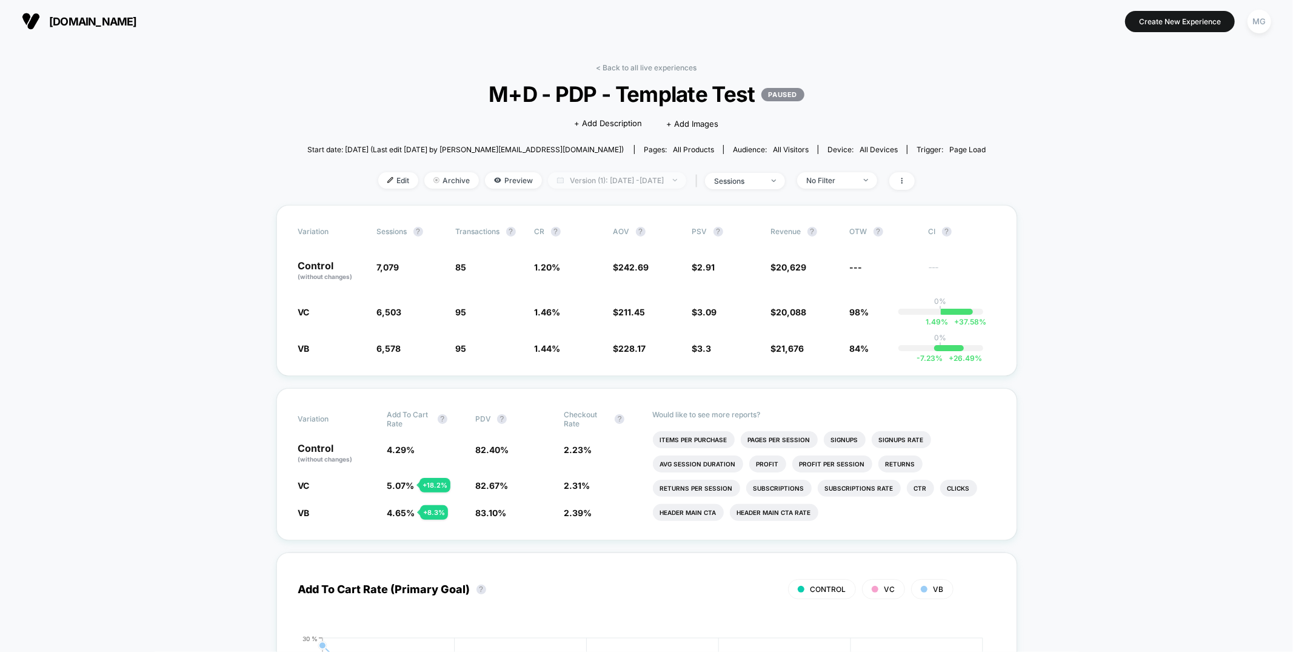
click at [635, 173] on span "Version (1): Aug 6, 2025 - Aug 11, 2025" at bounding box center [617, 180] width 138 height 16
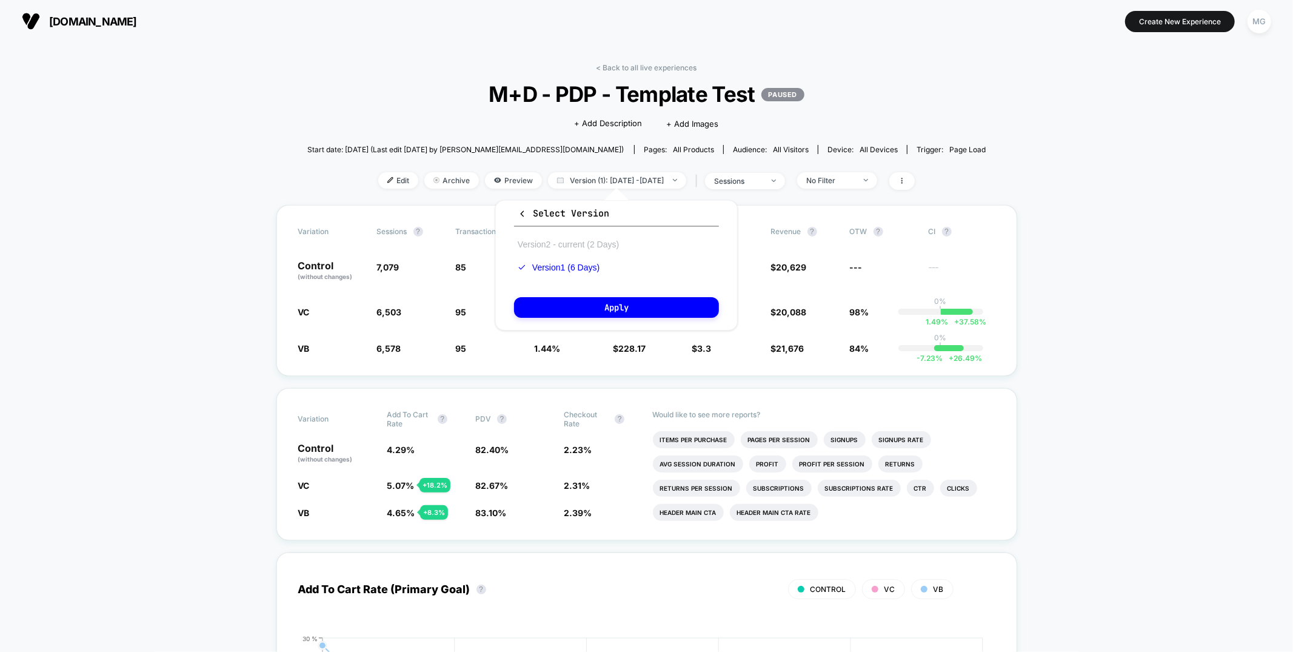
click at [590, 244] on button "Version 2 - current (2 Days)" at bounding box center [568, 244] width 108 height 11
click at [583, 303] on button "Apply" at bounding box center [616, 307] width 205 height 21
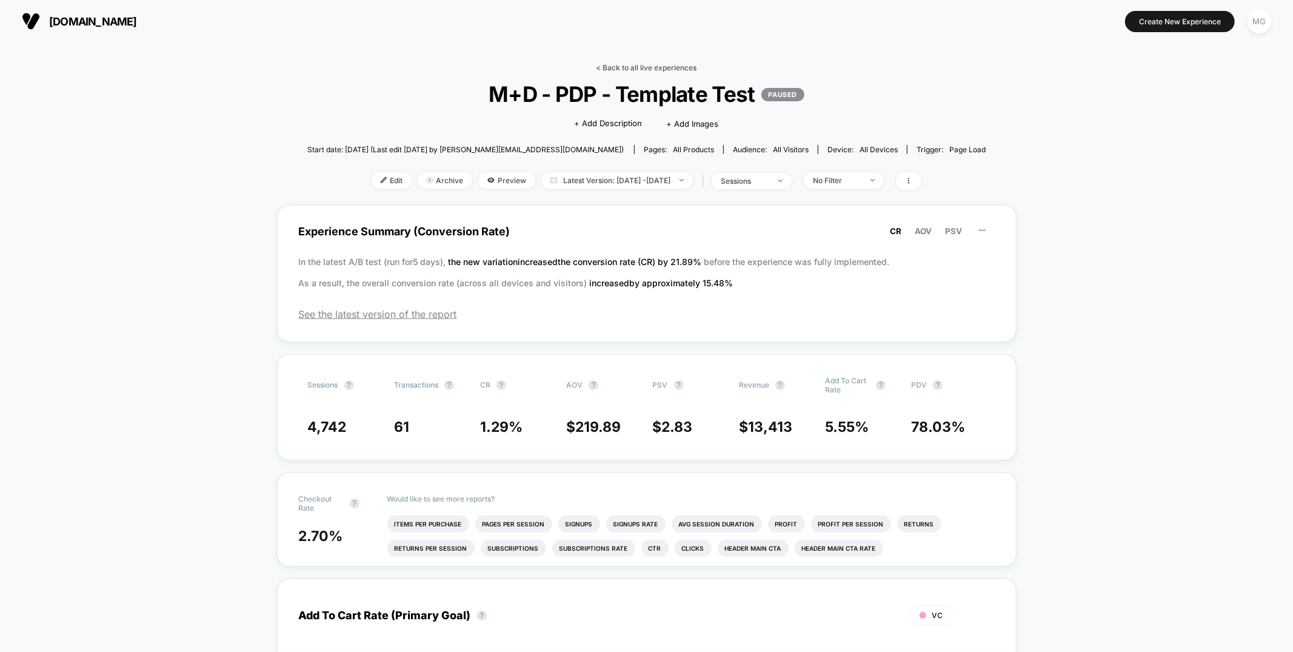
click at [638, 68] on link "< Back to all live experiences" at bounding box center [646, 67] width 101 height 9
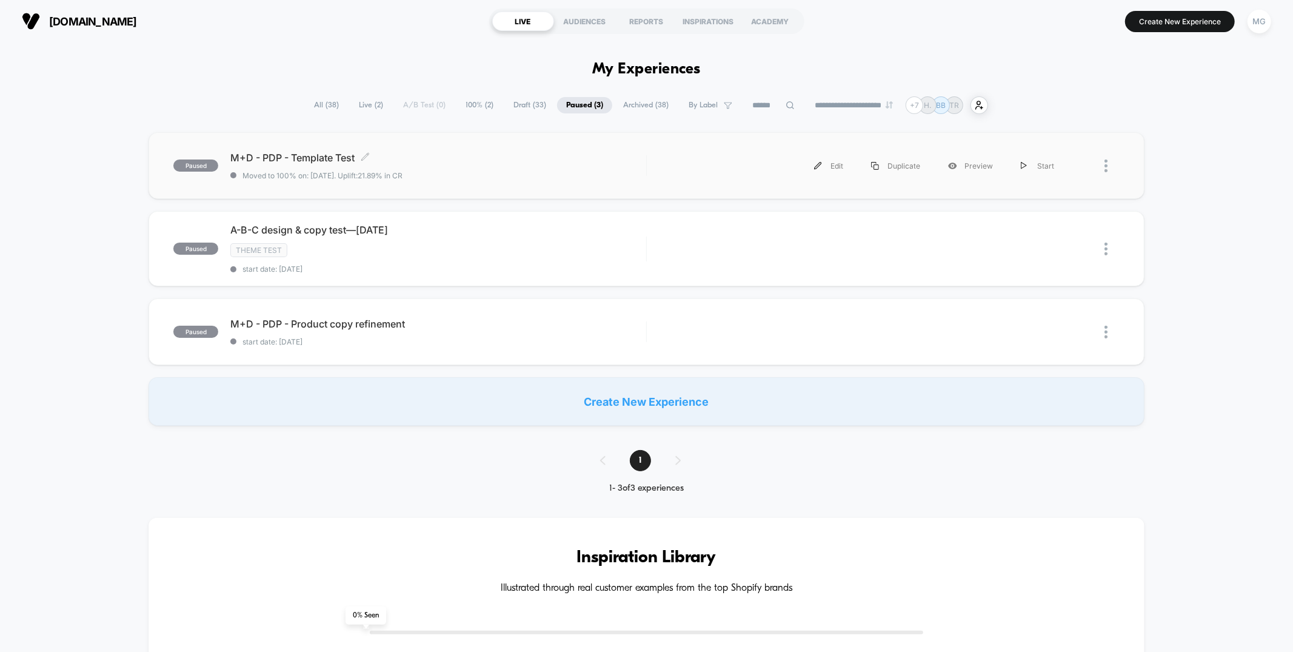
click at [588, 178] on span "Moved to 100% on: 8/11/2025 . Uplift: 21.89% in CR" at bounding box center [437, 175] width 415 height 9
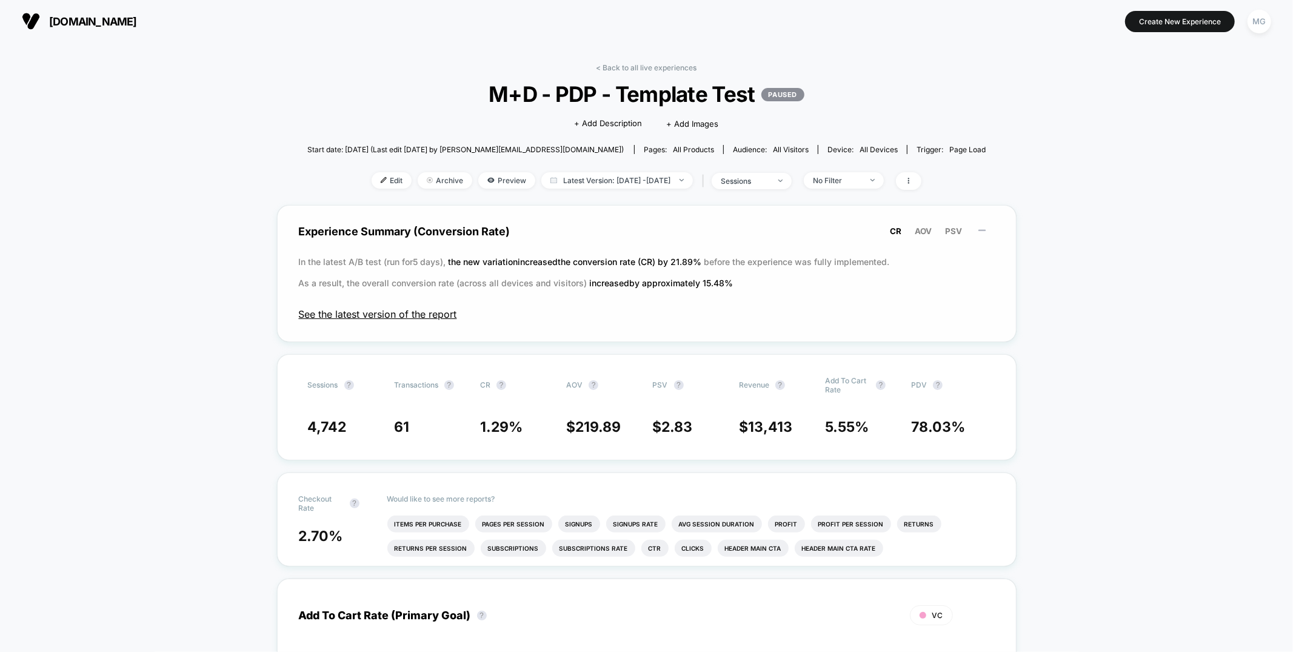
click at [424, 314] on span "See the latest version of the report" at bounding box center [647, 314] width 696 height 12
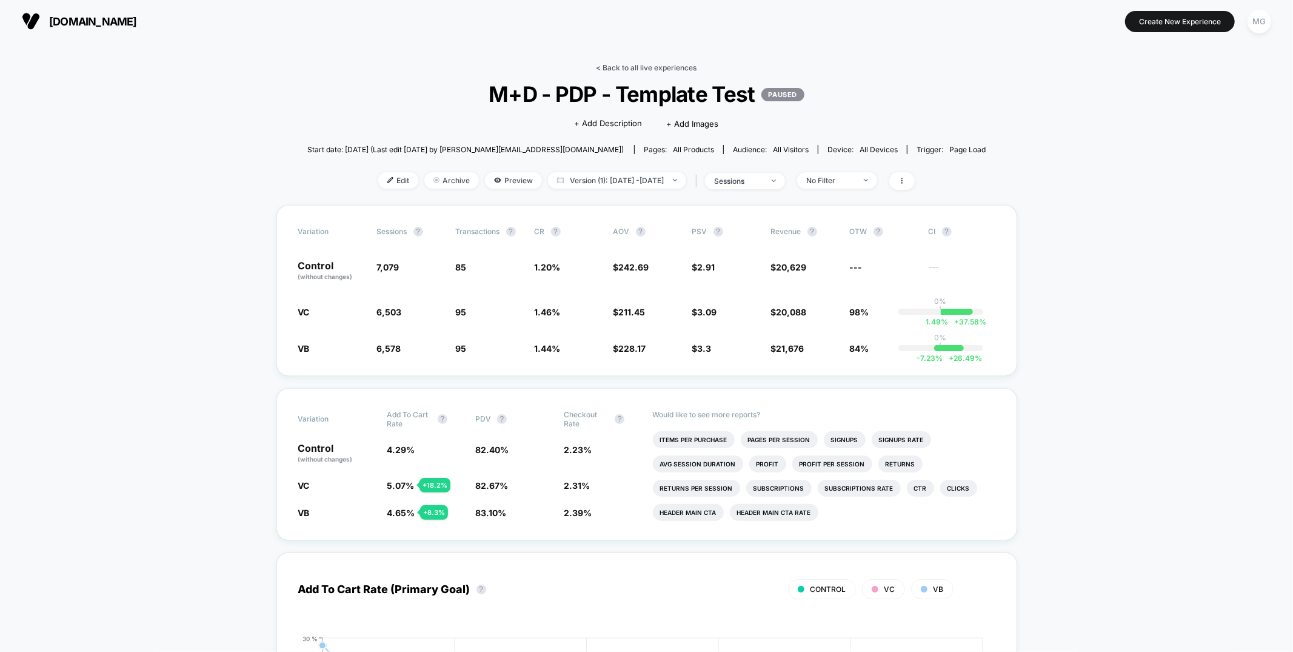
click at [632, 64] on link "< Back to all live experiences" at bounding box center [646, 67] width 101 height 9
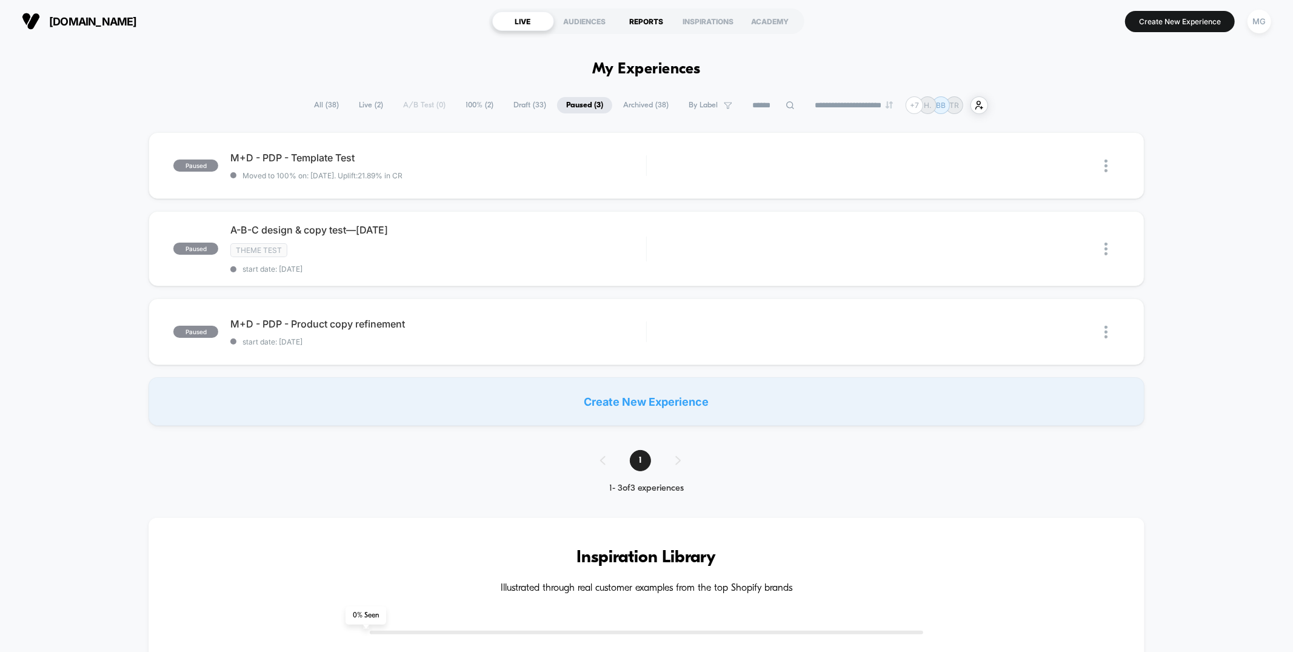
click at [633, 21] on div "REPORTS" at bounding box center [647, 21] width 62 height 19
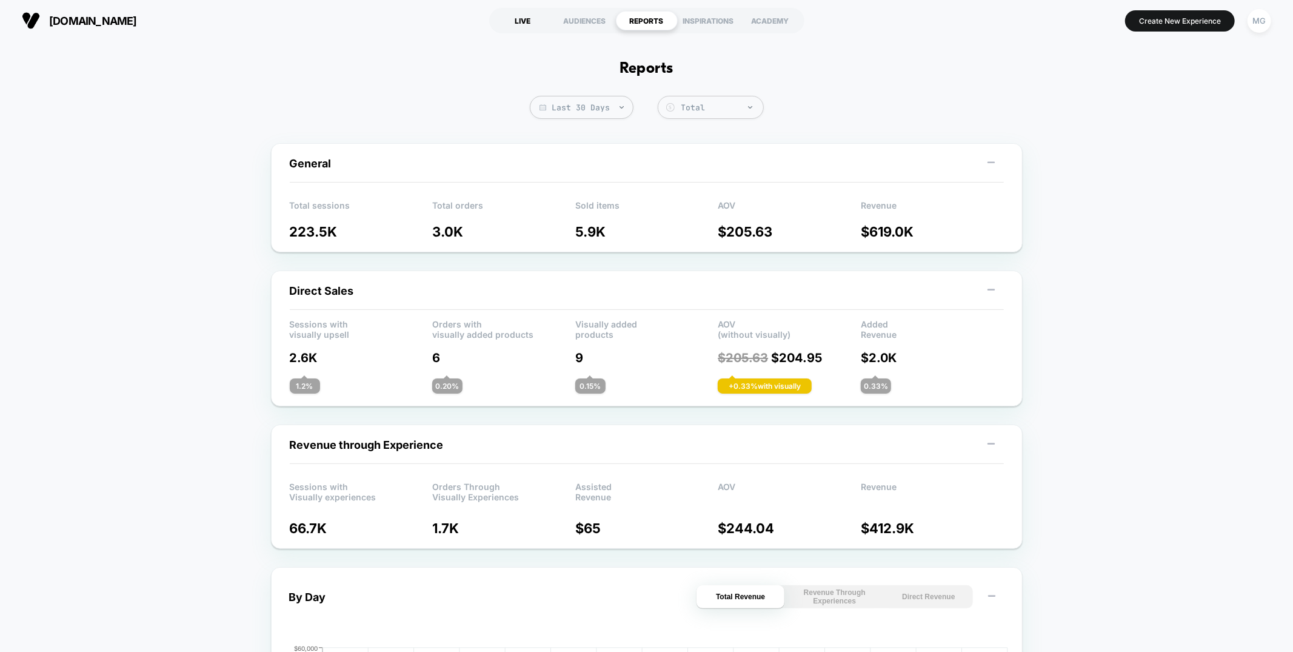
scroll to position [4, 0]
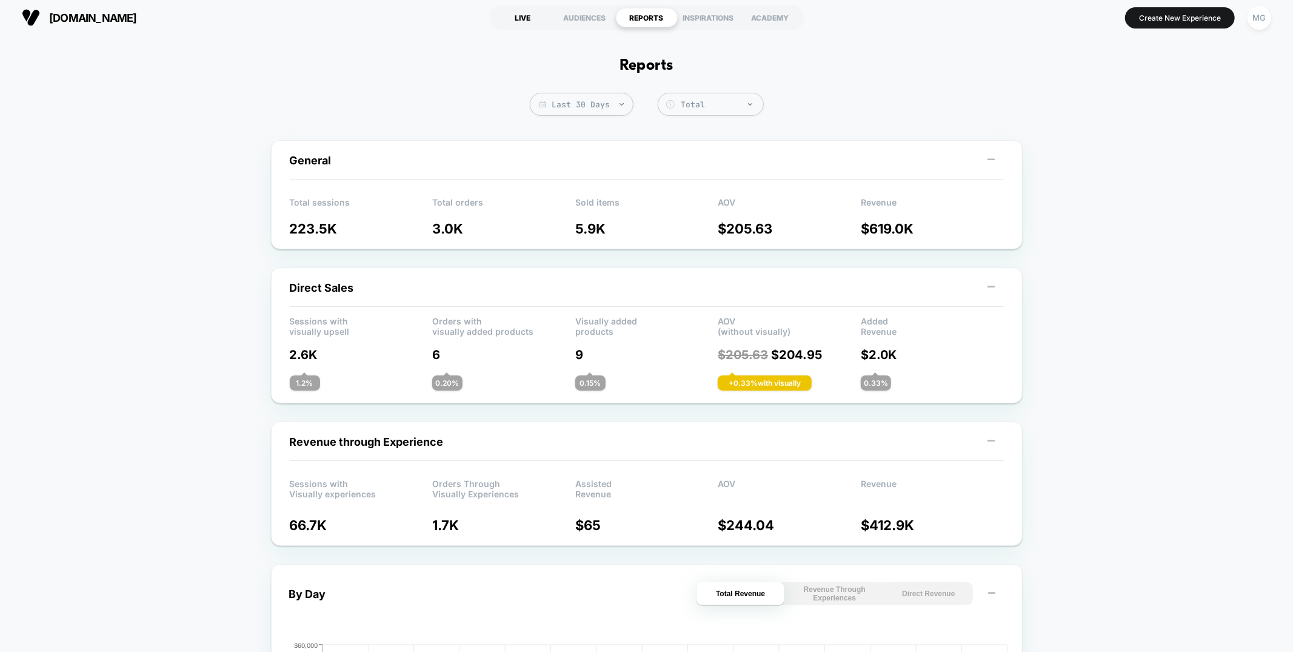
click at [533, 21] on div "LIVE" at bounding box center [523, 17] width 62 height 19
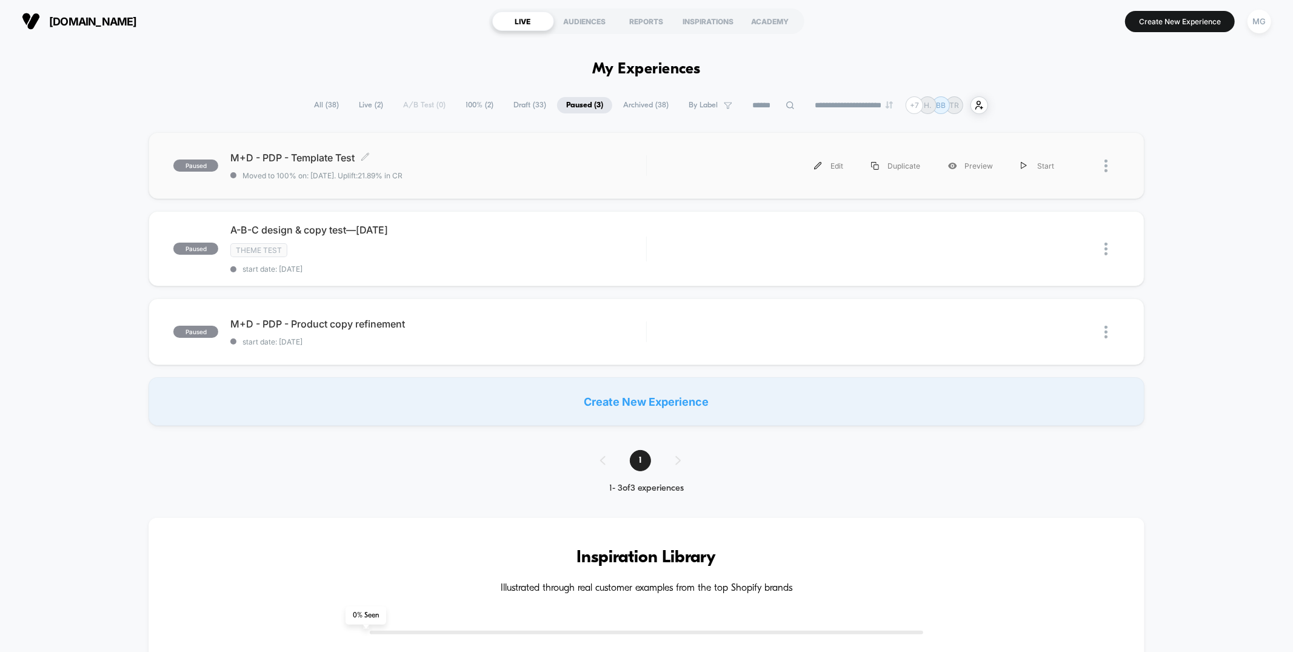
click at [464, 162] on span "M+D - PDP - Template Test Click to edit experience details" at bounding box center [437, 158] width 415 height 12
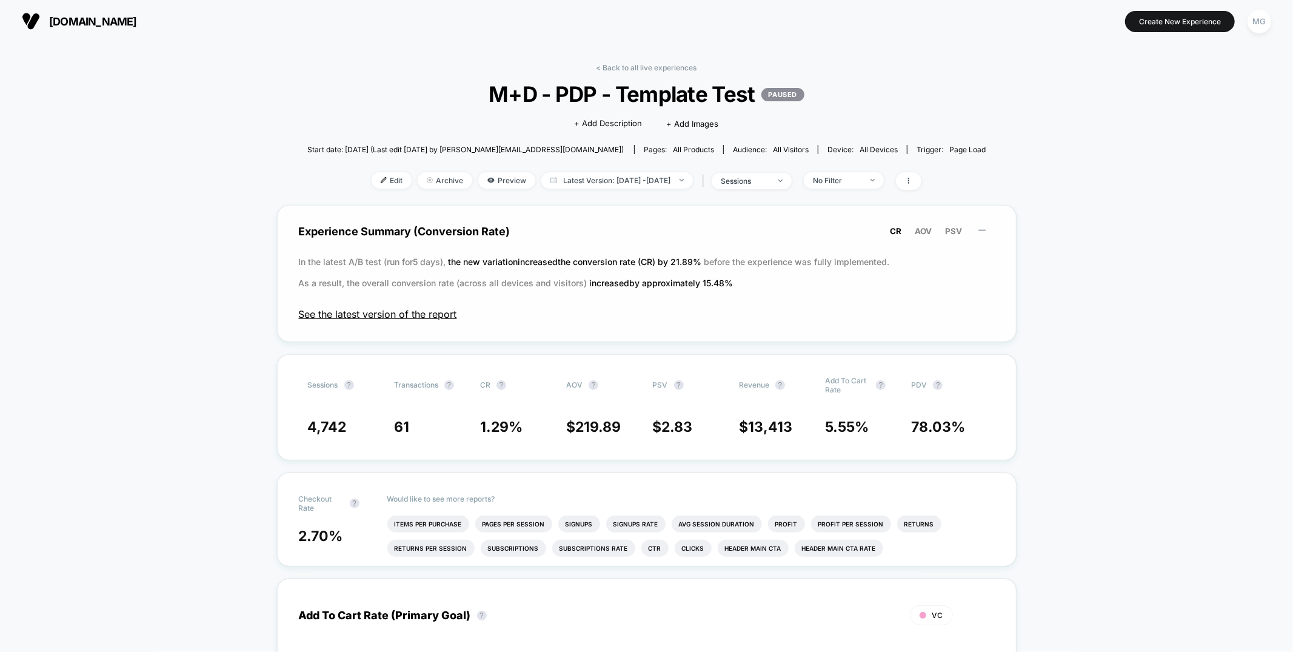
click at [469, 311] on span "See the latest version of the report" at bounding box center [647, 314] width 696 height 12
click at [436, 312] on span "See the latest version of the report" at bounding box center [647, 314] width 696 height 12
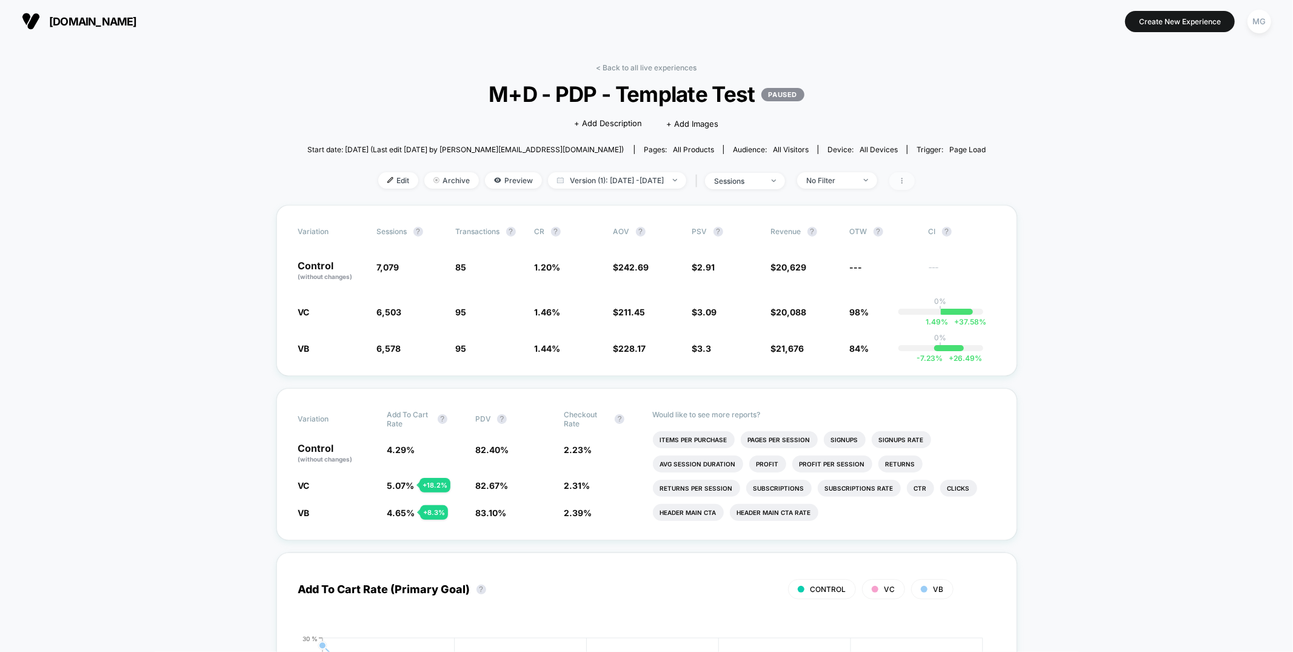
click at [905, 182] on icon at bounding box center [901, 180] width 7 height 7
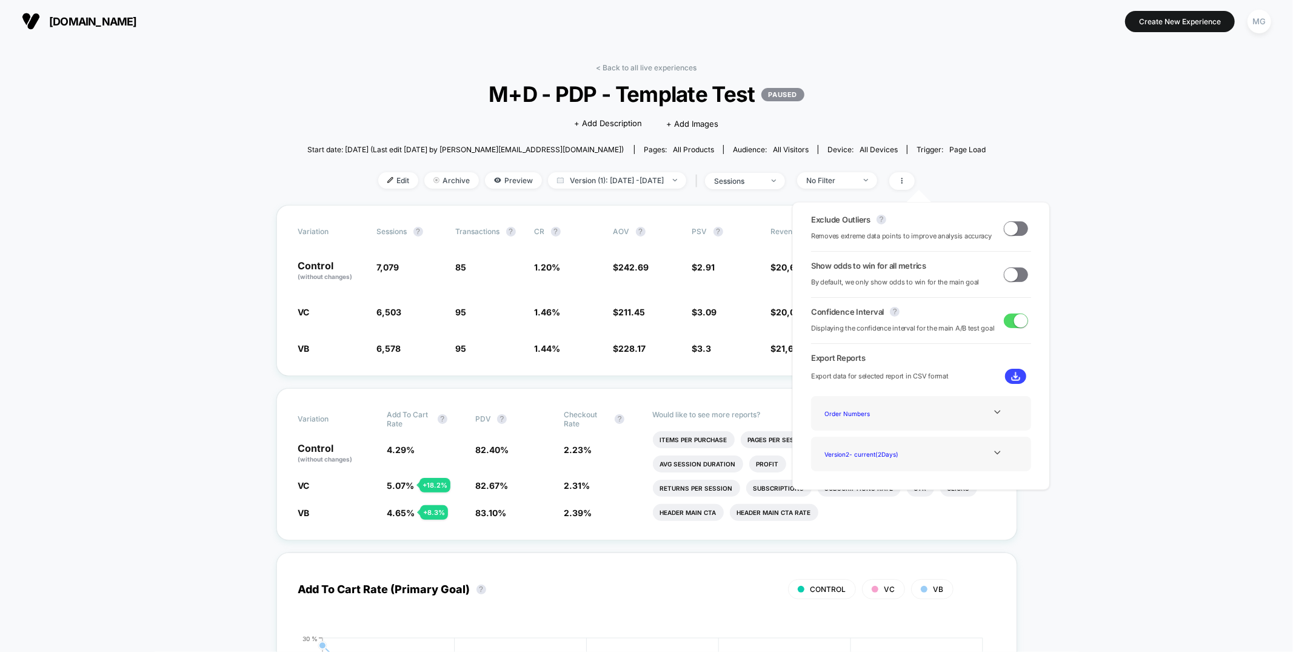
click at [1011, 230] on span at bounding box center [1010, 227] width 13 height 13
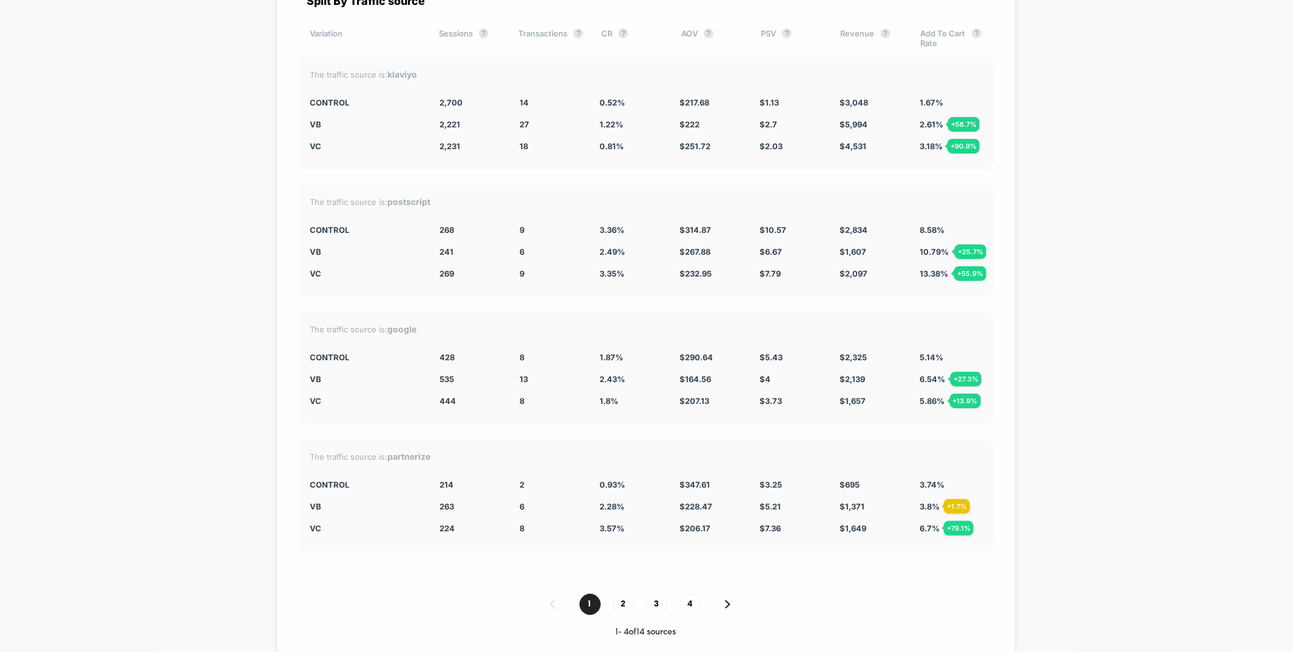
scroll to position [2719, 0]
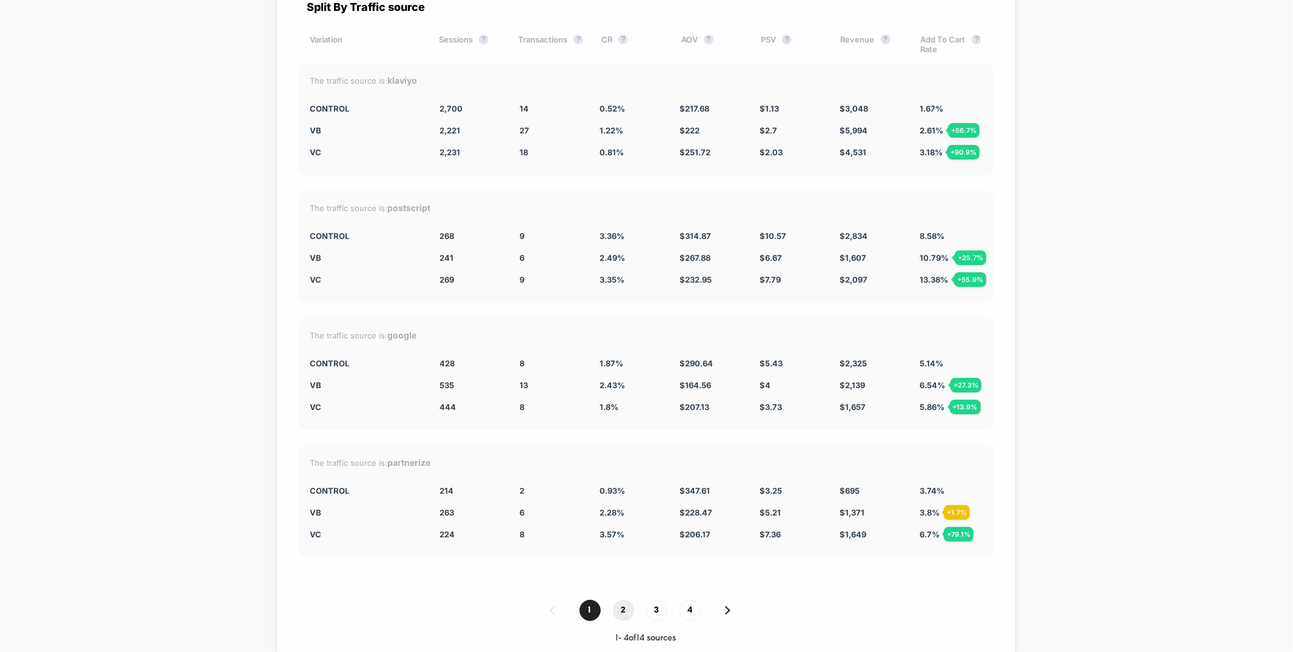
click at [618, 599] on span "2" at bounding box center [623, 609] width 21 height 21
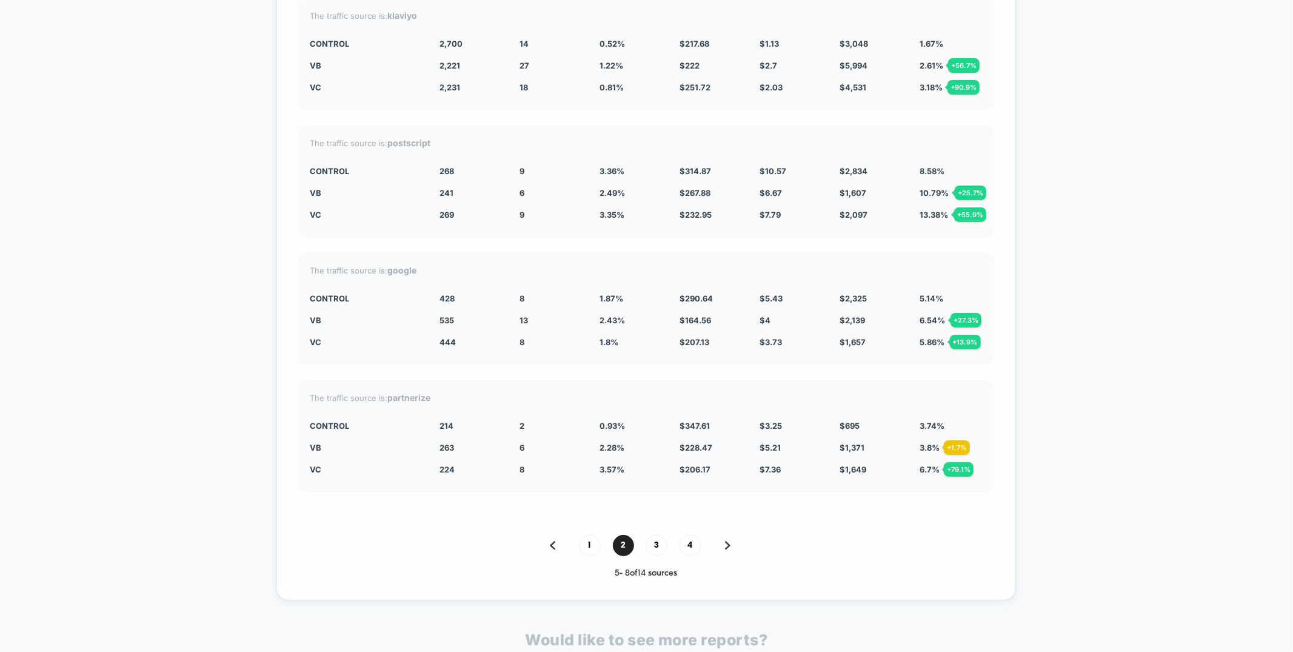
scroll to position [2801, 0]
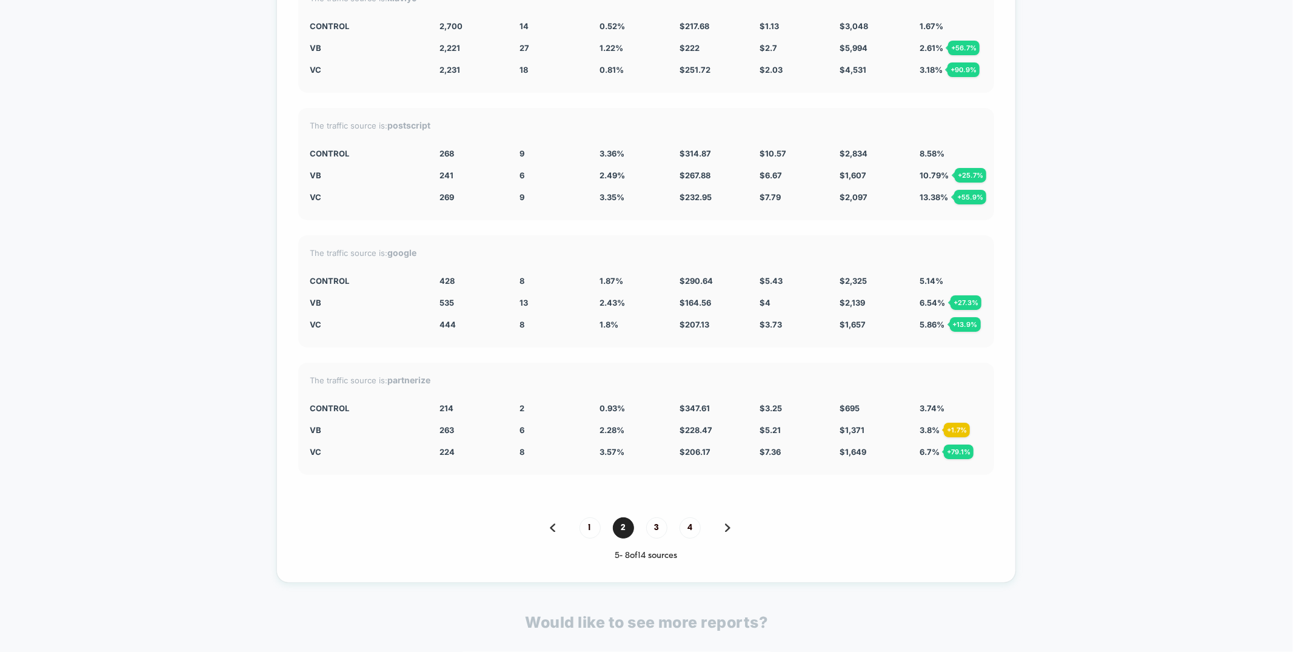
click at [653, 518] on div "Split By Traffic source Variation Sessions ? Transactions ? CR ? AOV ? PSV ? Re…" at bounding box center [645, 239] width 739 height 686
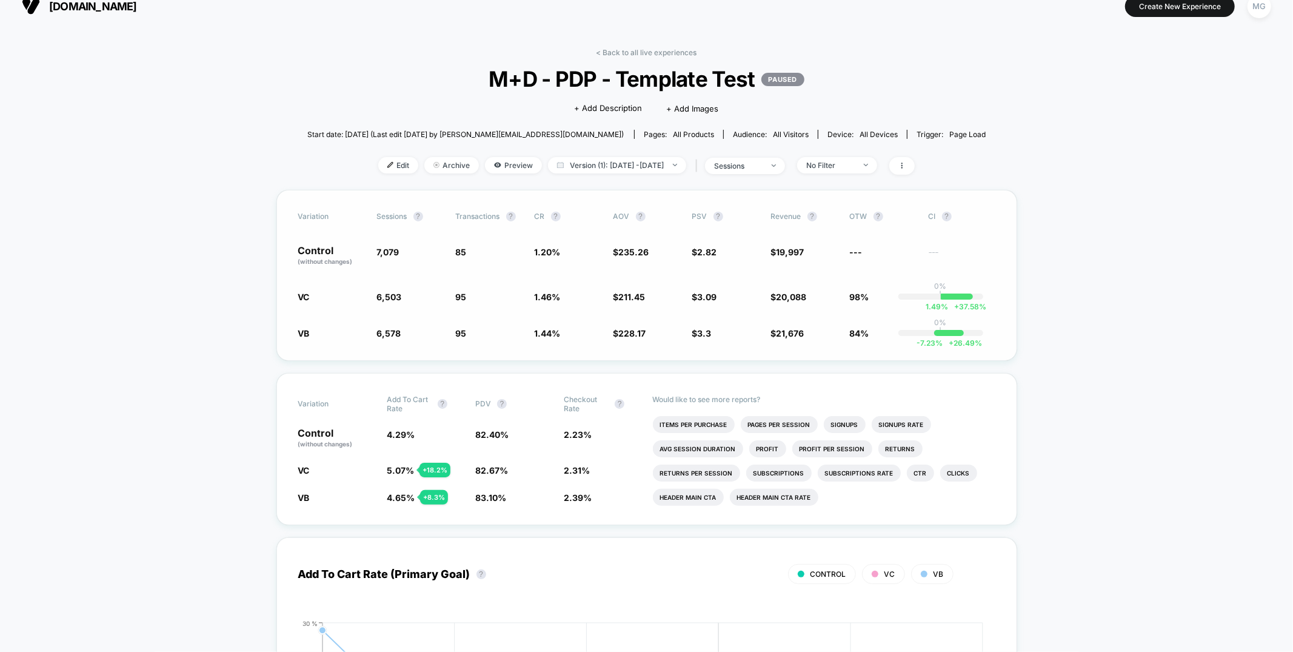
scroll to position [0, 0]
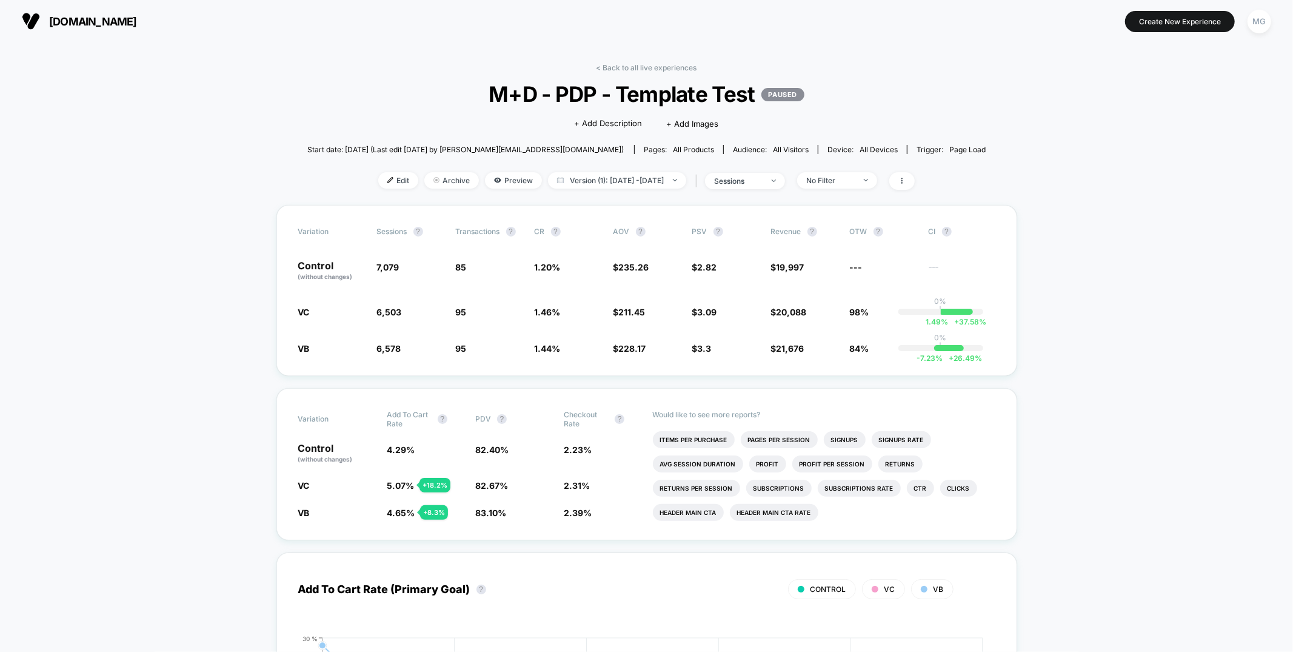
click at [658, 64] on link "< Back to all live experiences" at bounding box center [646, 67] width 101 height 9
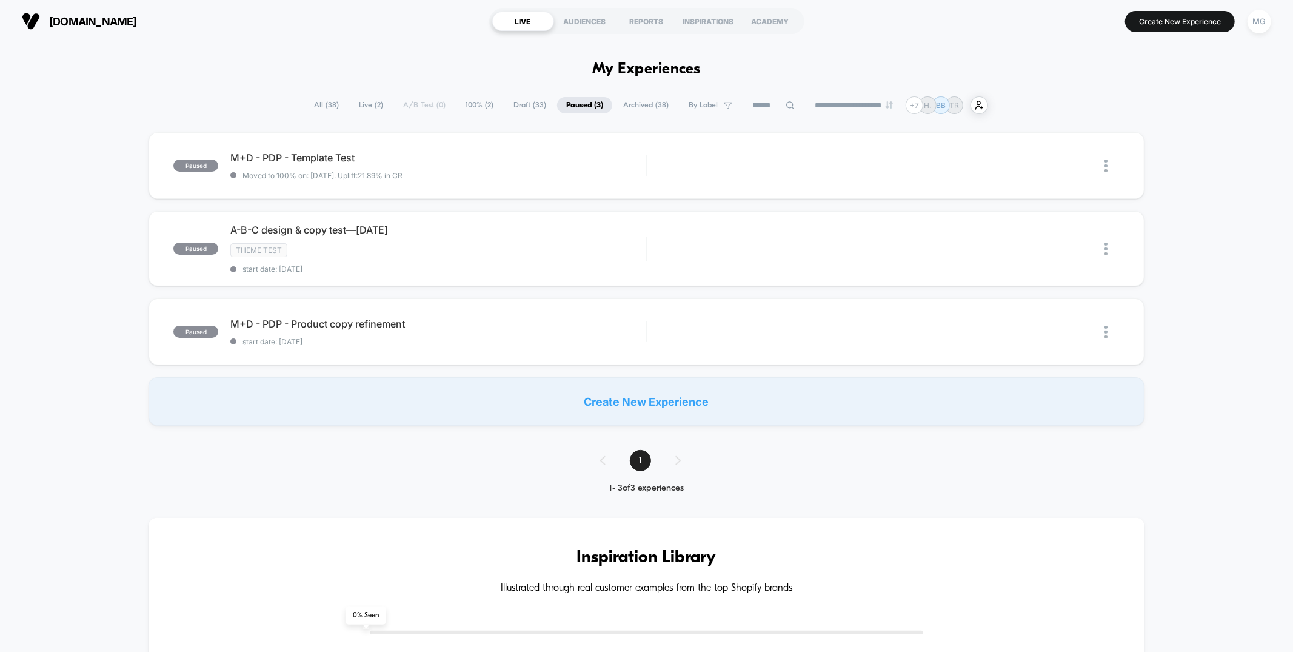
click at [467, 105] on span "100% ( 2 )" at bounding box center [479, 105] width 46 height 16
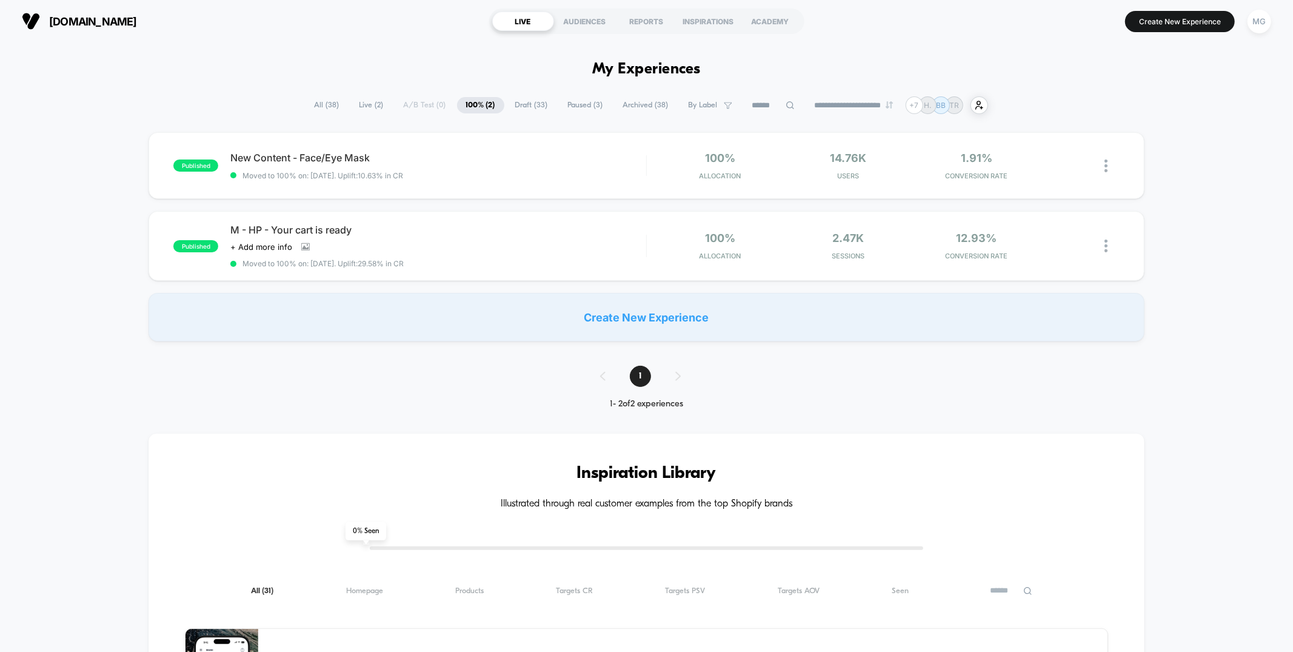
click at [533, 107] on span "Draft ( 33 )" at bounding box center [531, 105] width 51 height 16
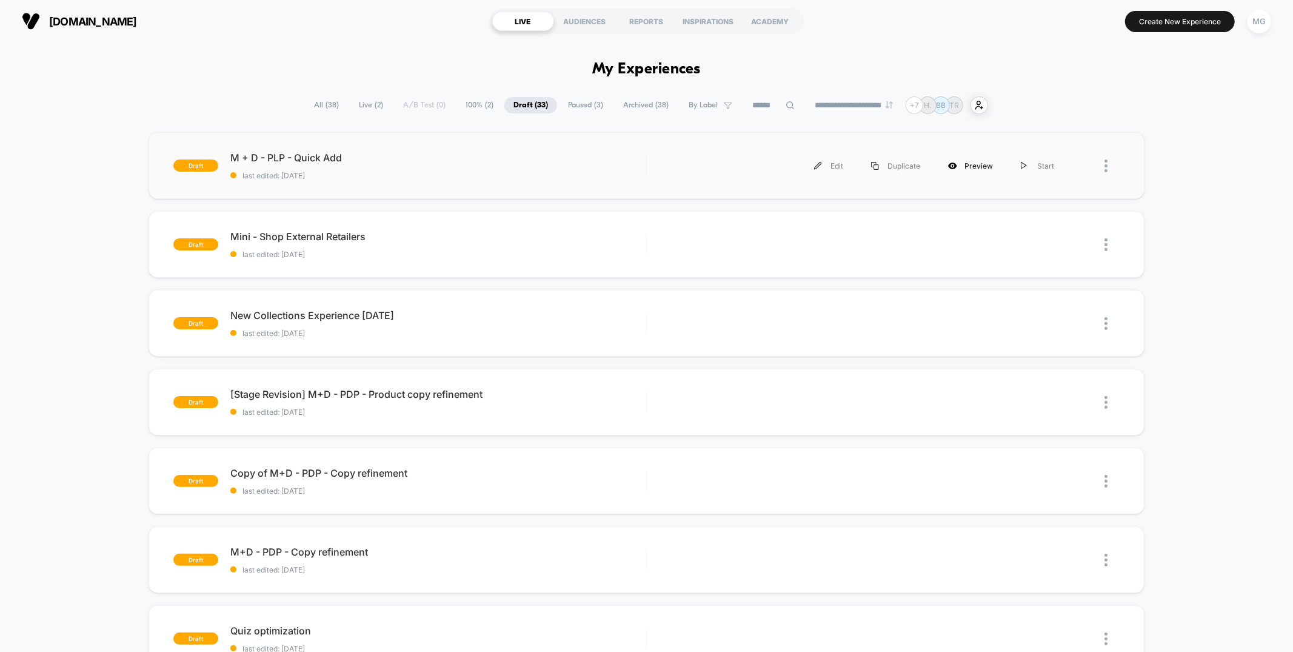
click at [984, 167] on div "Preview" at bounding box center [970, 165] width 73 height 27
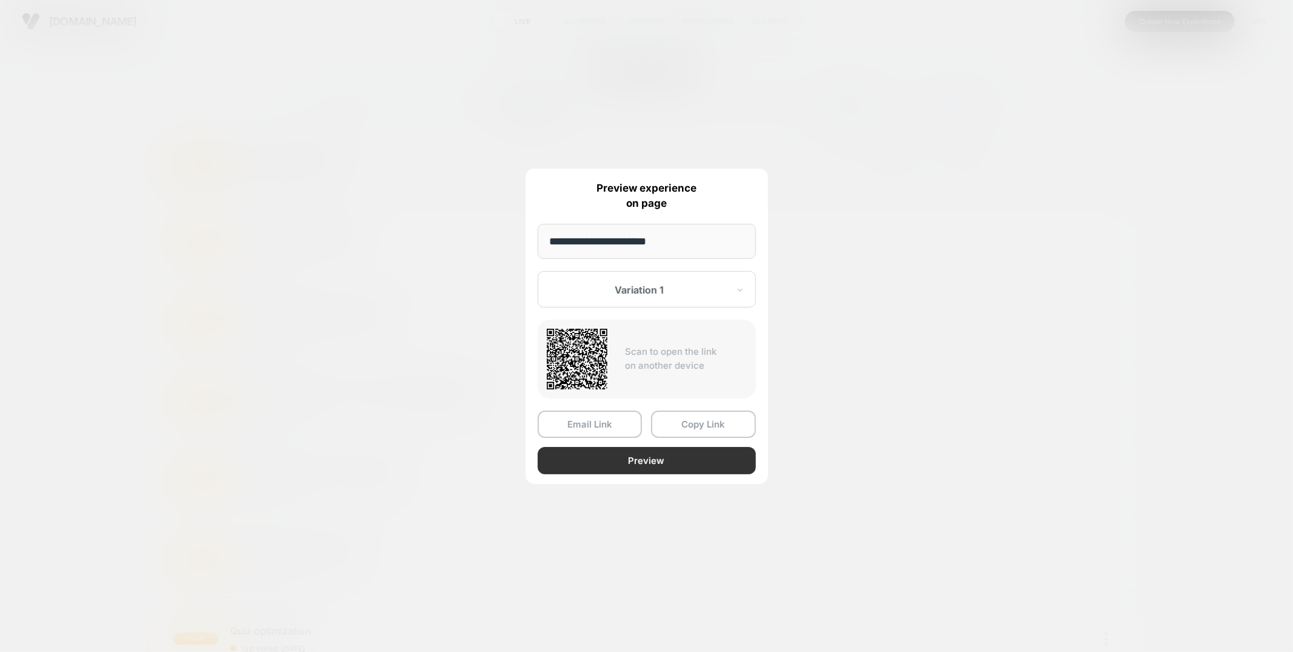
click at [685, 459] on button "Preview" at bounding box center [647, 460] width 218 height 27
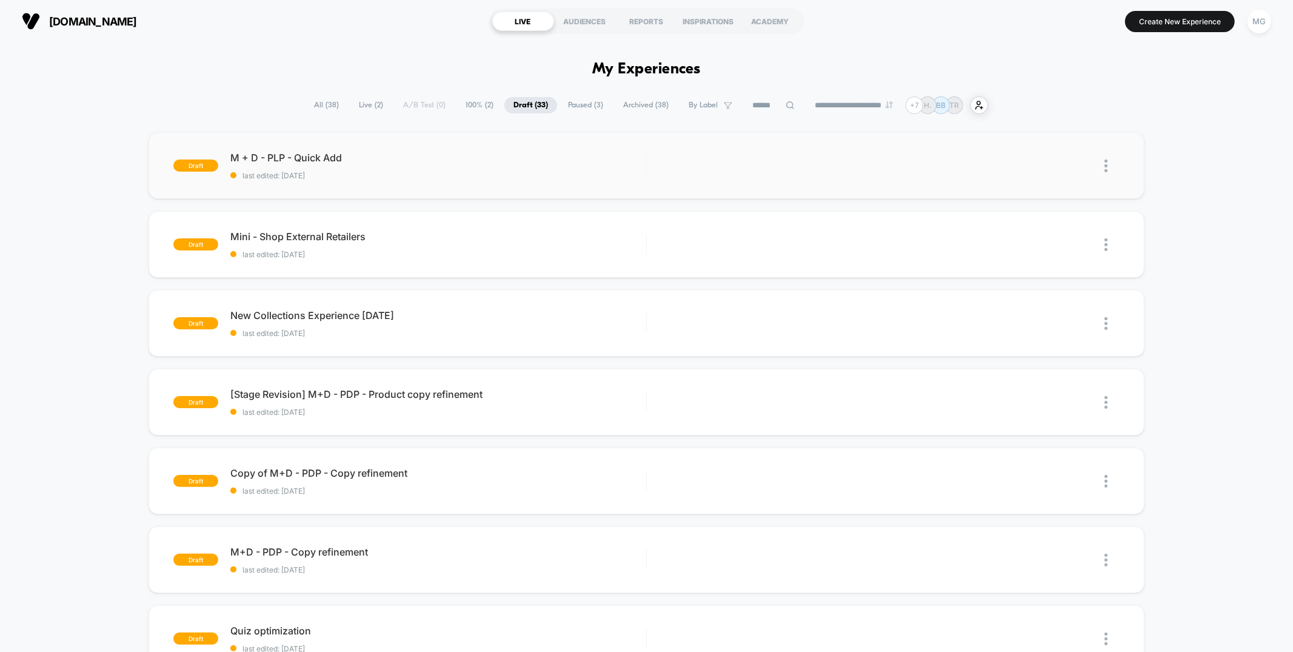
click at [633, 105] on span "Archived ( 38 )" at bounding box center [646, 105] width 64 height 16
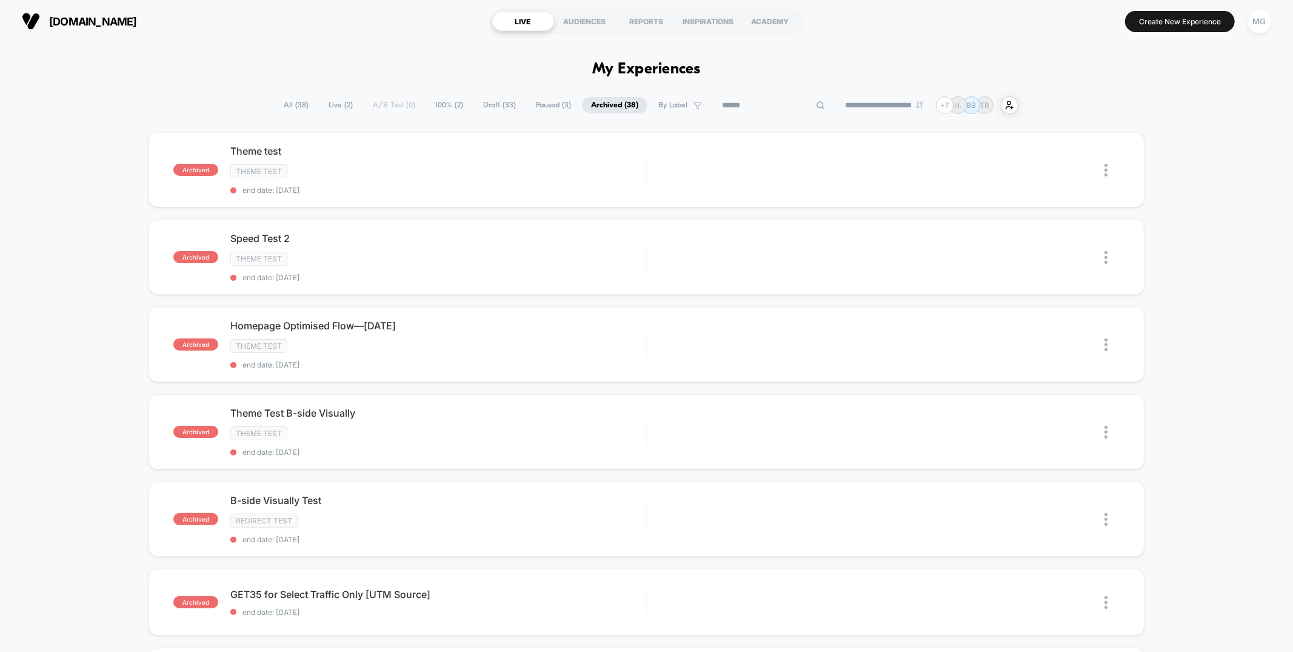
click at [761, 99] on input at bounding box center [773, 105] width 121 height 15
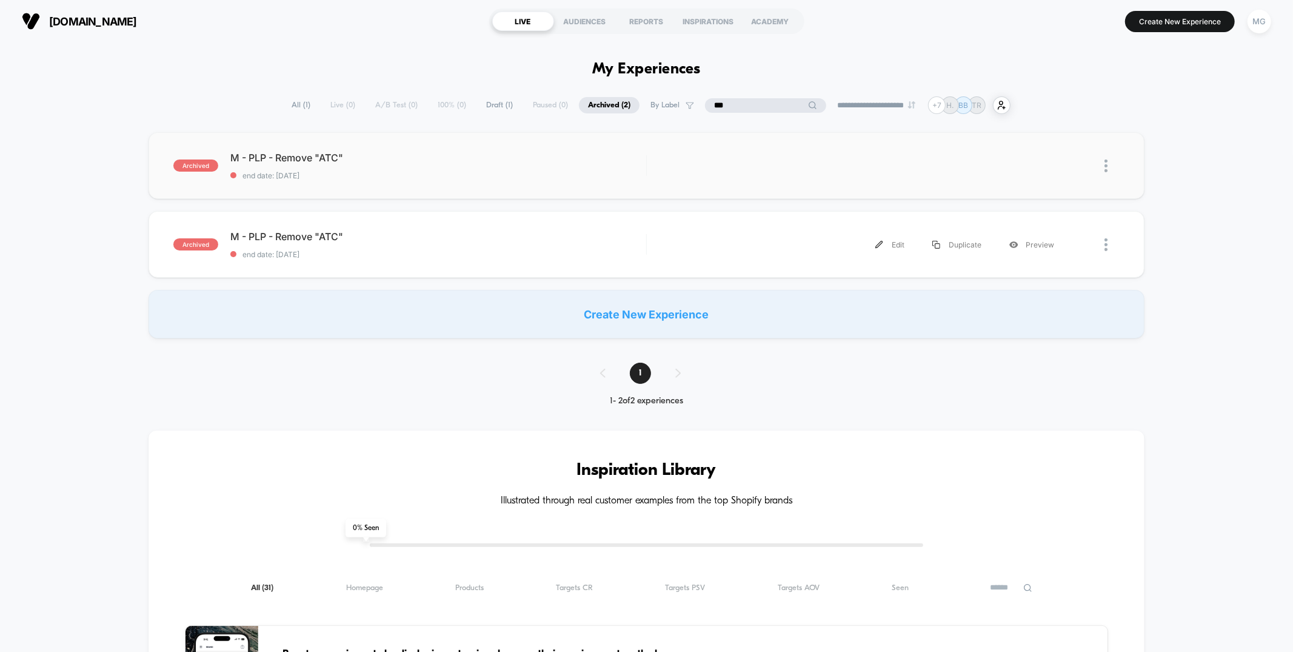
type input "***"
click at [466, 163] on div "M - PLP - Remove "ATC" Click to edit experience details Click to edit experienc…" at bounding box center [437, 166] width 415 height 28
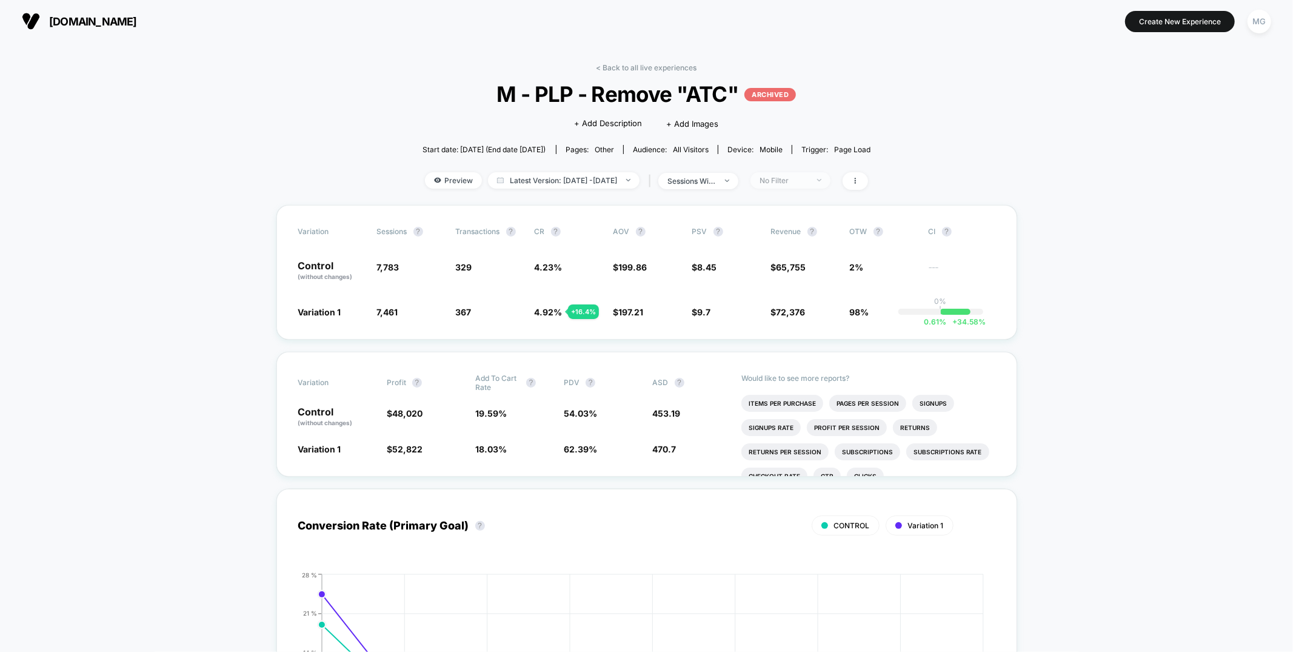
click at [830, 182] on span "No Filter" at bounding box center [790, 180] width 80 height 16
click at [659, 67] on link "< Back to all live experiences" at bounding box center [646, 67] width 101 height 9
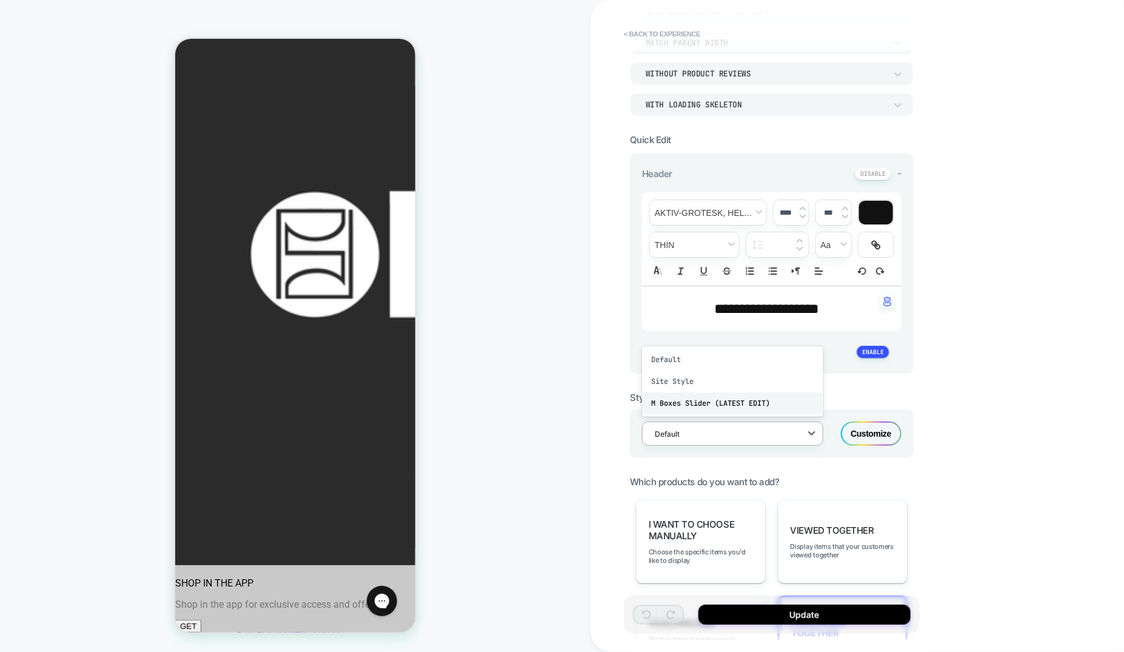
click at [688, 397] on div "M Boxes Slider (LATEST EDIT)" at bounding box center [732, 403] width 181 height 22
type textarea "*"
click at [681, 34] on button "< Back to experience" at bounding box center [662, 33] width 88 height 19
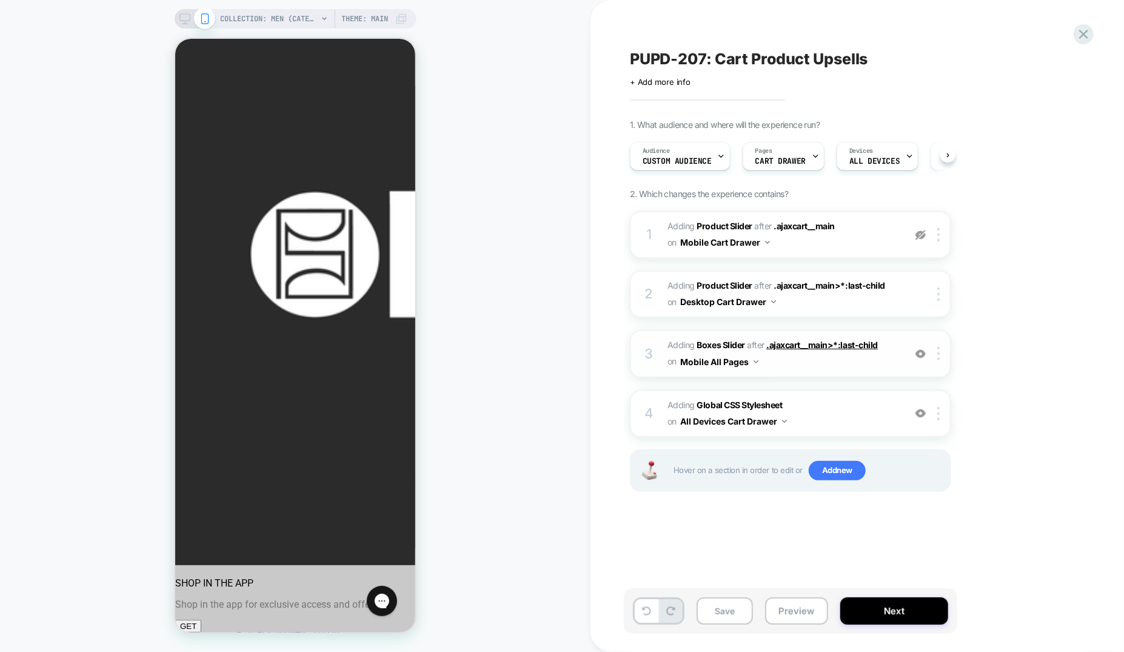
scroll to position [0, 1]
click at [181, 20] on rect at bounding box center [184, 17] width 10 height 7
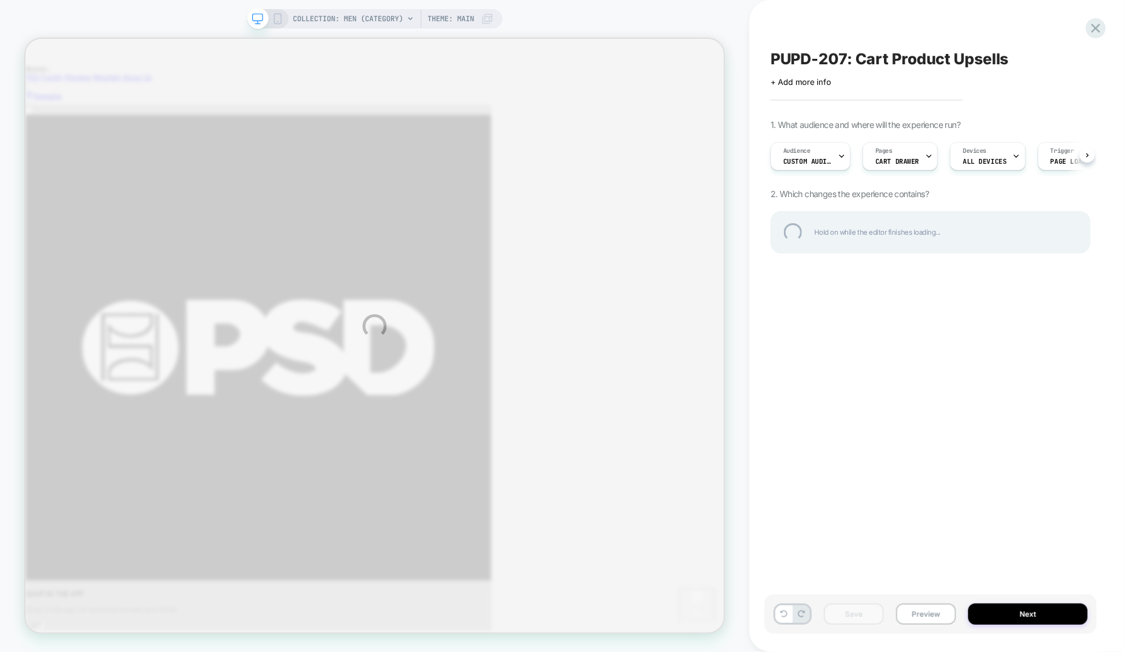
click at [1096, 20] on div at bounding box center [1095, 28] width 20 height 20
click at [1114, 28] on div "COLLECTION: Men (Category) COLLECTION: Men (Category) Theme: MAIN PUPD-207: Car…" at bounding box center [562, 326] width 1124 height 652
click at [1096, 28] on div at bounding box center [1095, 28] width 25 height 25
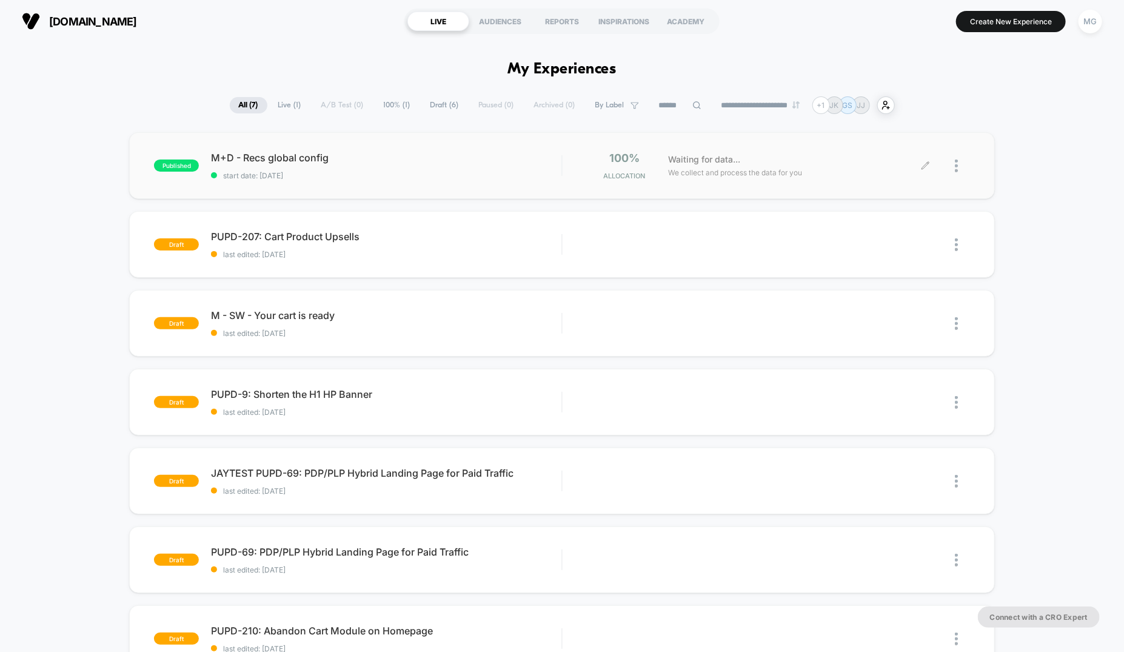
click at [925, 164] on icon at bounding box center [925, 165] width 9 height 9
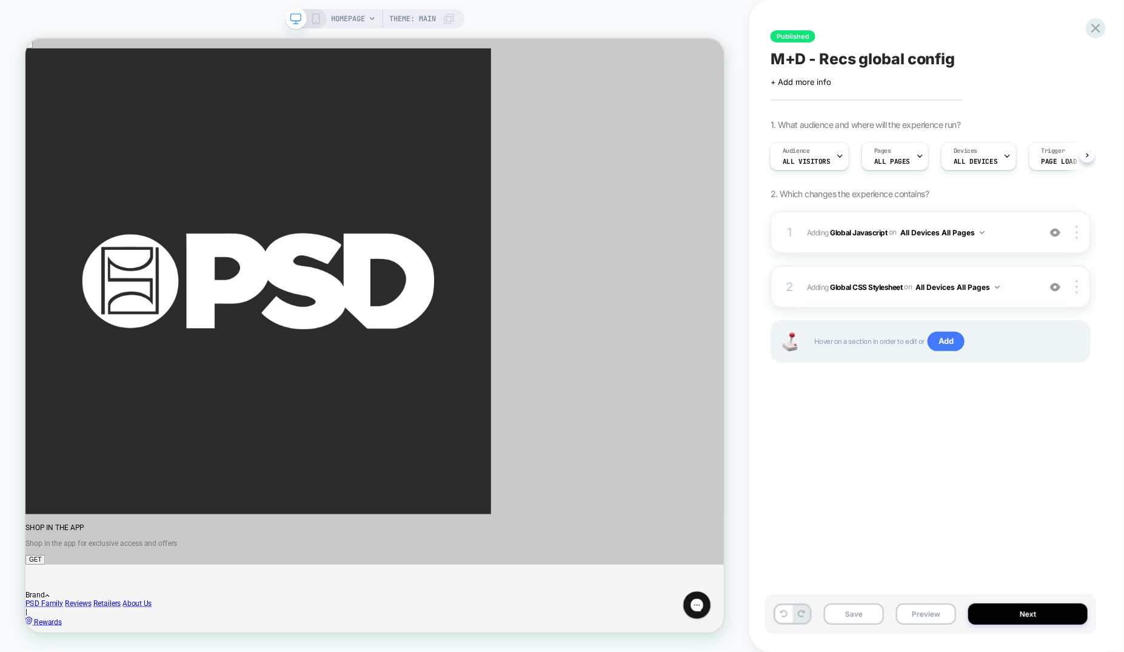
click at [884, 274] on div "2 Adding Global CSS Stylesheet on All Devices All Pages Add Before Add After Ta…" at bounding box center [930, 286] width 320 height 42
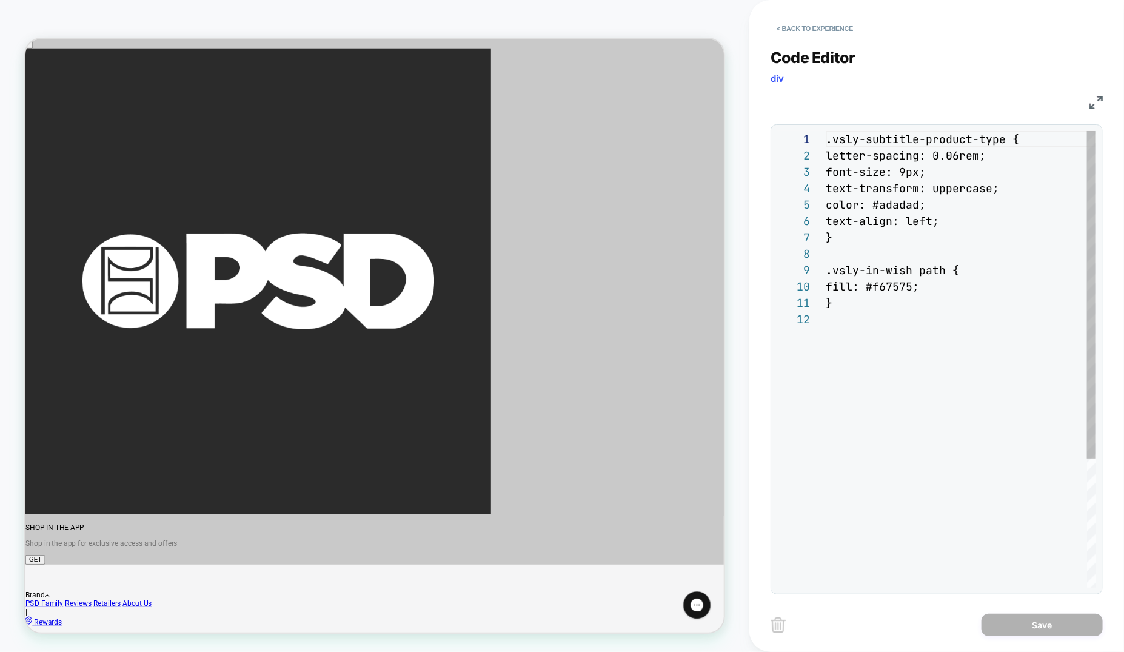
scroll to position [164, 0]
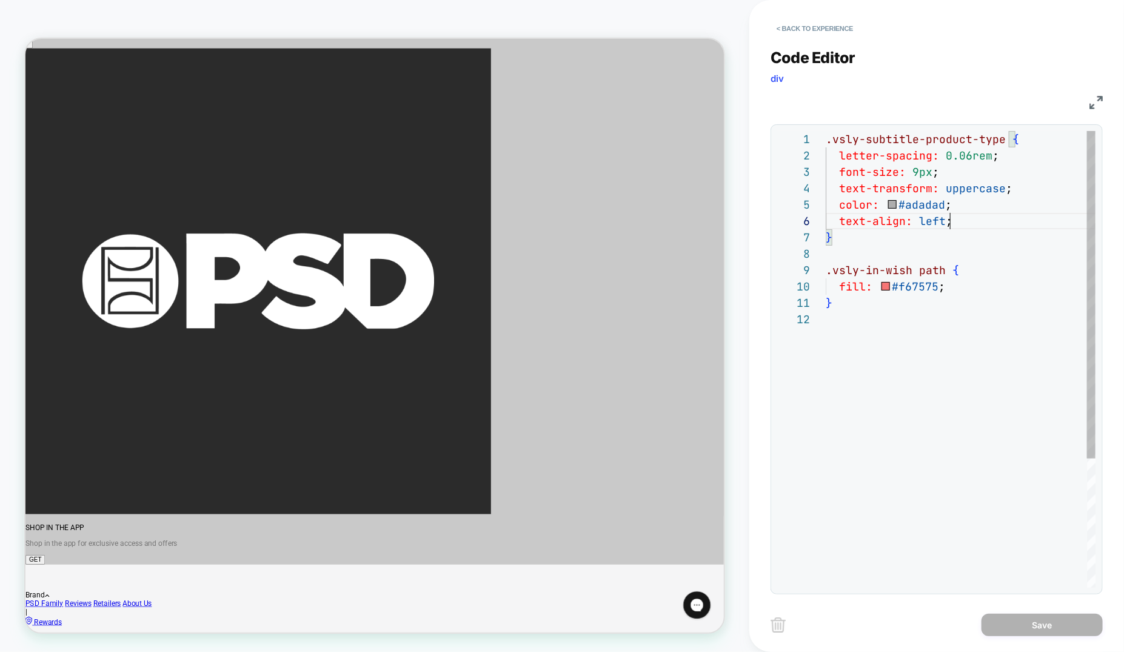
click at [985, 222] on div ".vsly-subtitle-product-type { letter-spacing: 0.06rem ; font-size: 9px ; text-t…" at bounding box center [960, 449] width 270 height 636
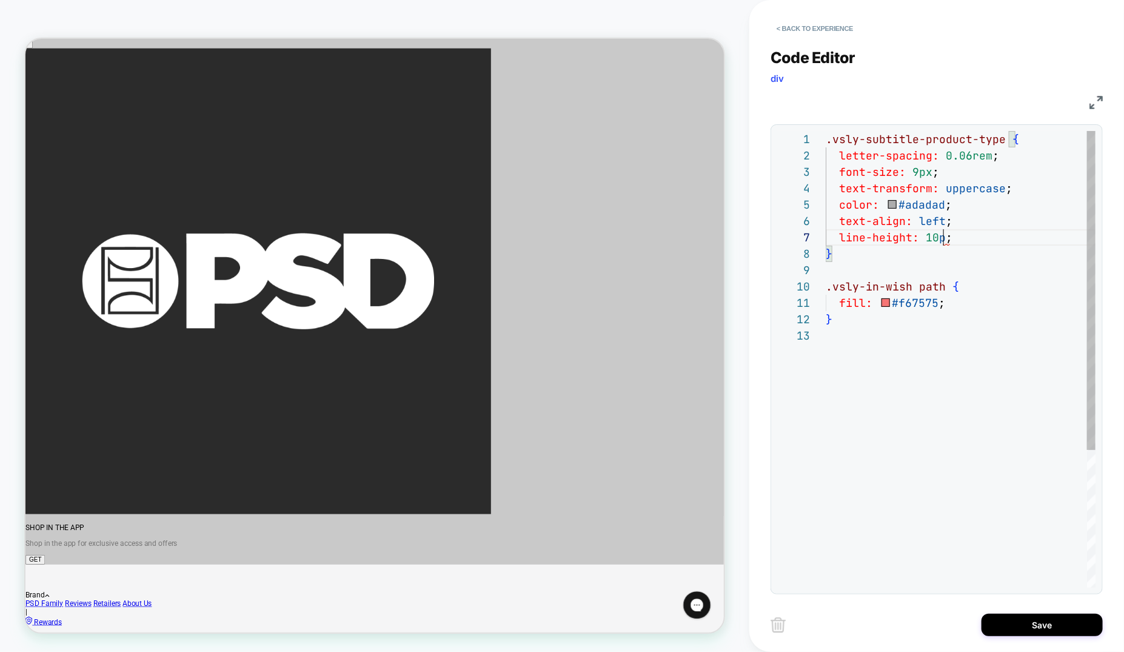
scroll to position [98, 124]
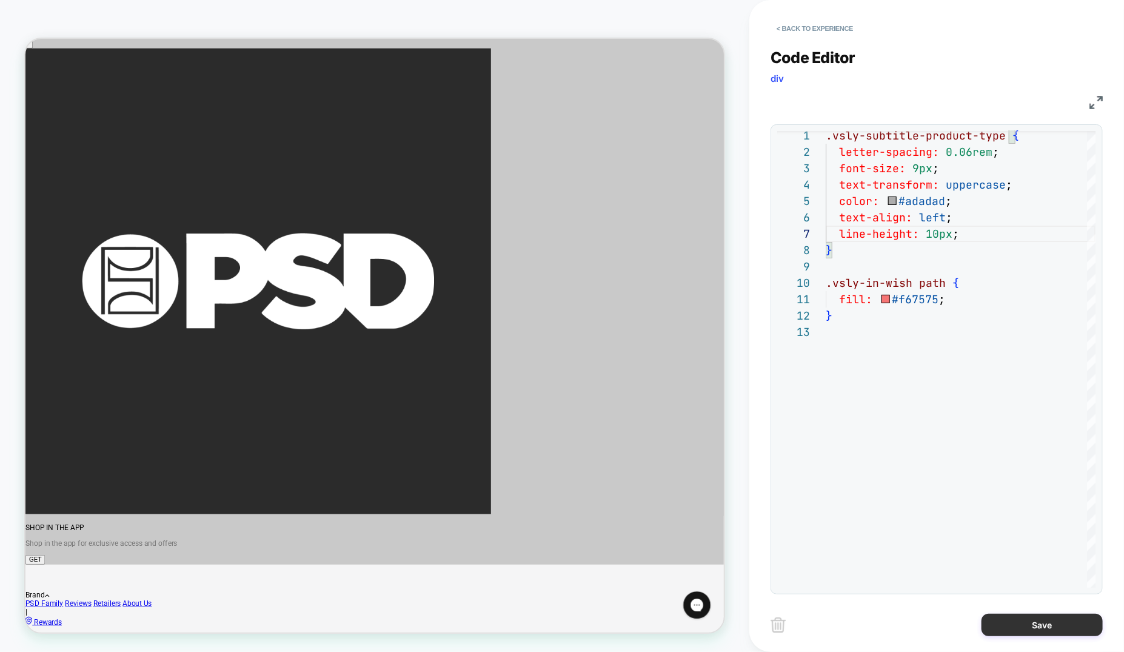
type textarea "**********"
click at [1017, 628] on button "Save" at bounding box center [1041, 624] width 121 height 22
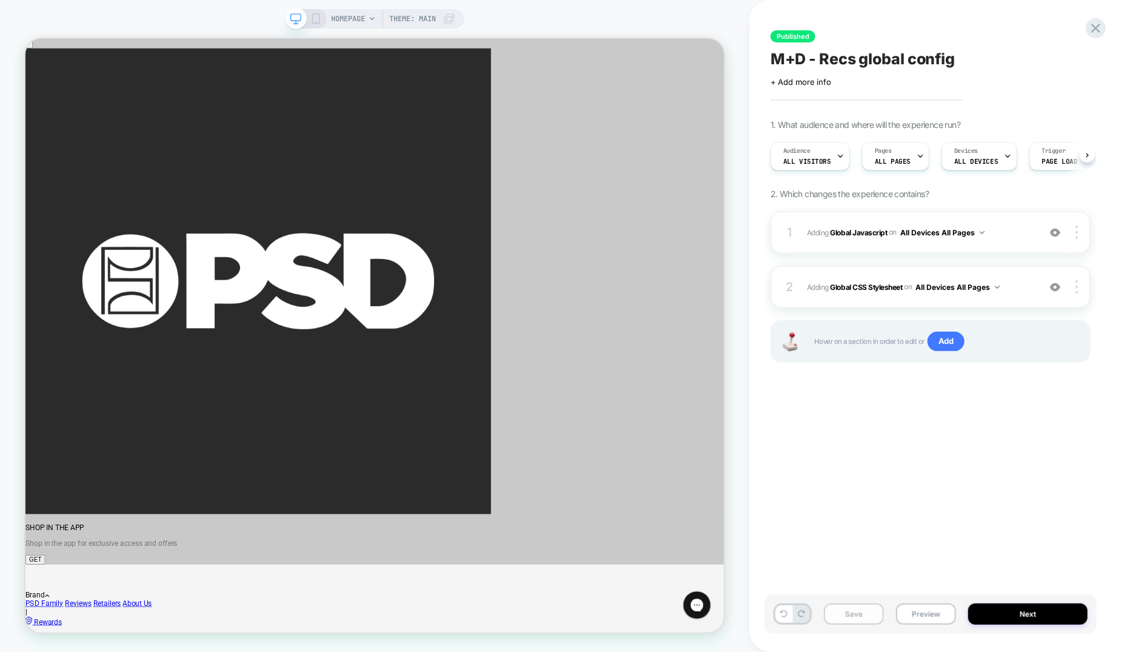
scroll to position [0, 1]
click at [847, 615] on button "Save" at bounding box center [854, 613] width 60 height 21
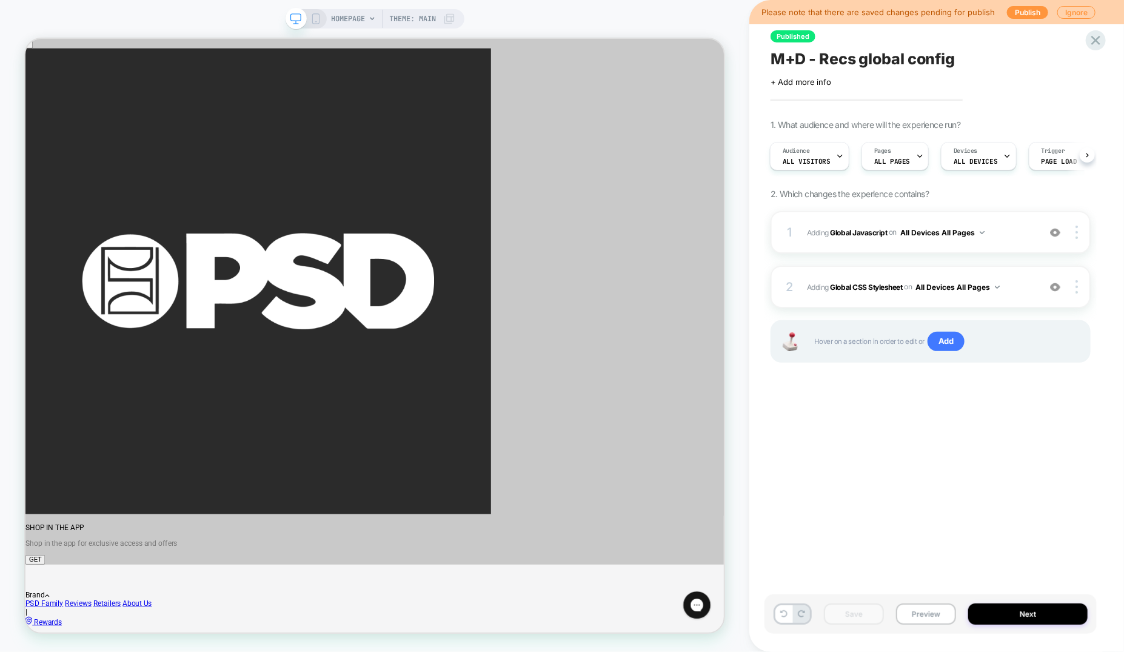
click at [1031, 2] on div "Please note that there are saved changes pending for publish Publish Ignore" at bounding box center [936, 12] width 375 height 24
click at [1028, 9] on button "Publish" at bounding box center [1027, 12] width 41 height 13
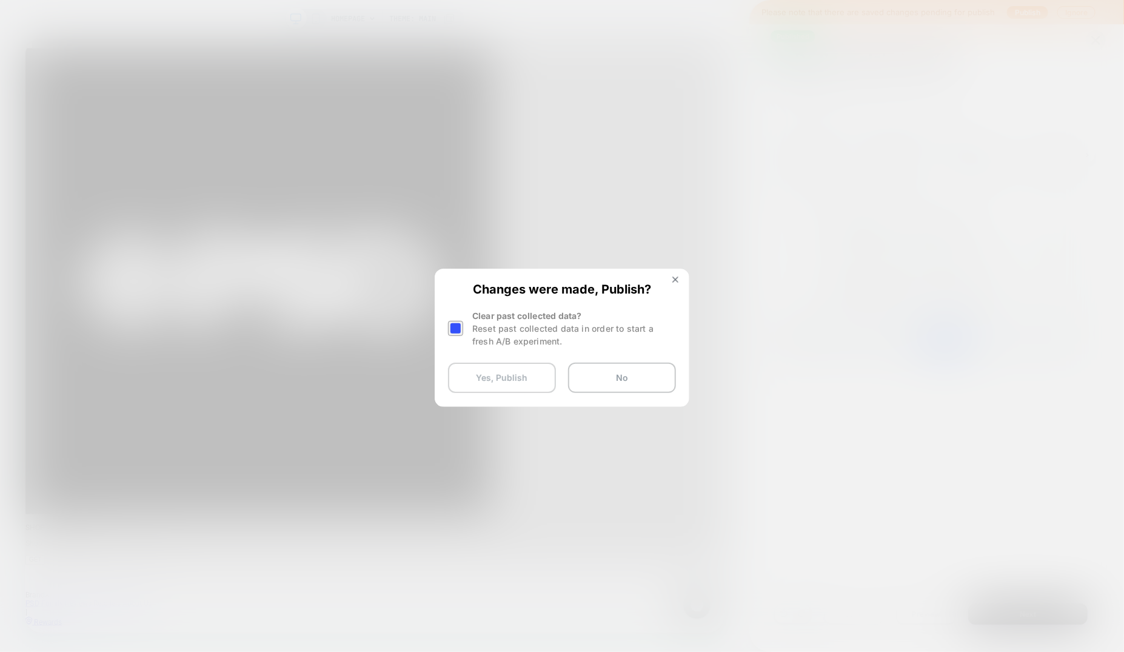
click at [515, 378] on button "Yes, Publish" at bounding box center [502, 377] width 108 height 30
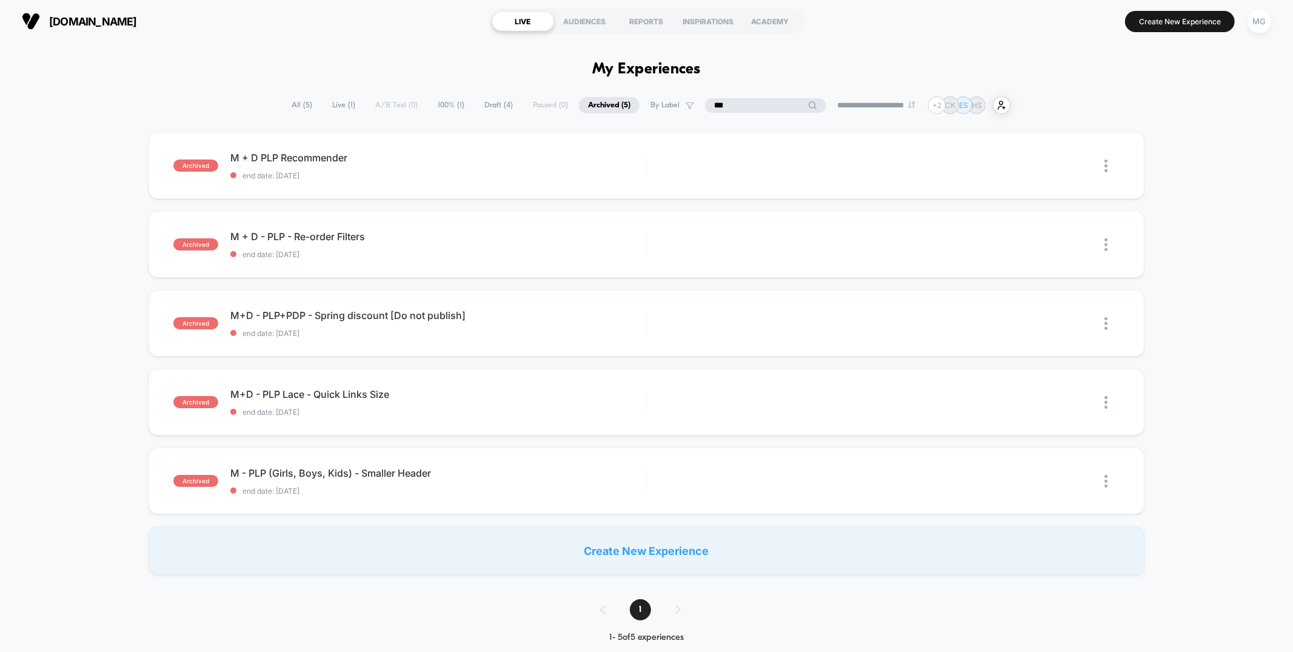
click at [752, 106] on input "***" at bounding box center [765, 105] width 121 height 15
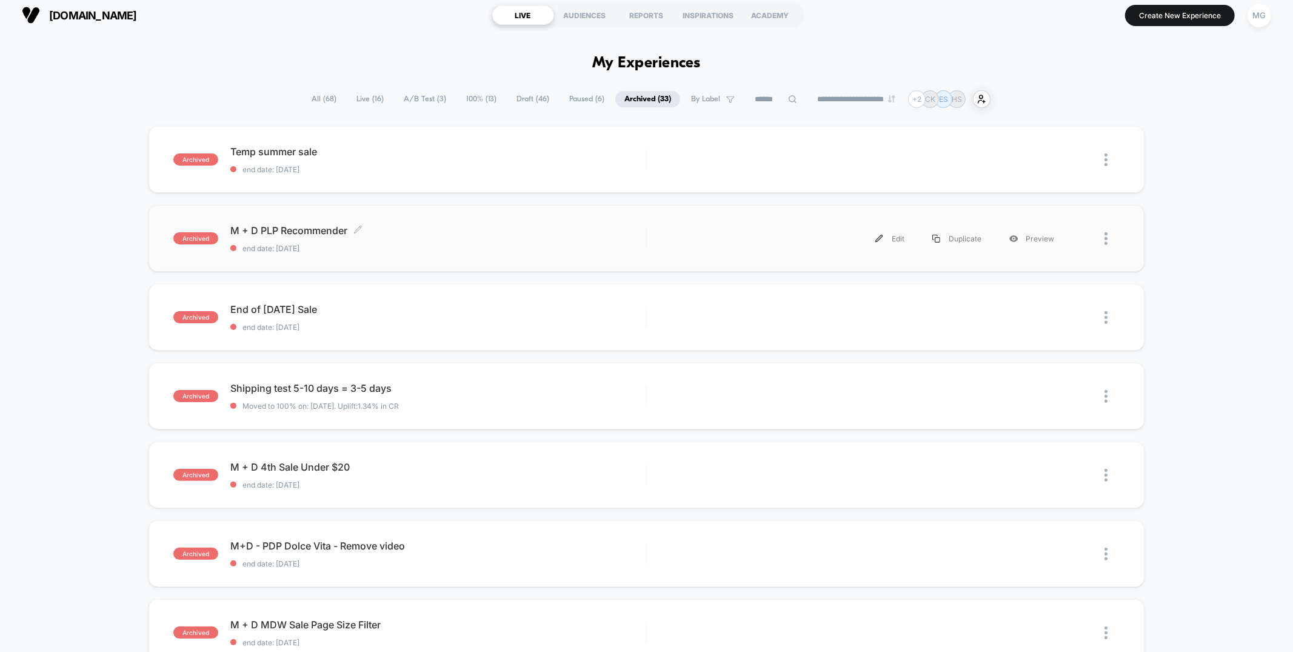
click at [475, 237] on div "M + D PLP Recommender Click to edit experience details Click to edit experience…" at bounding box center [437, 238] width 415 height 28
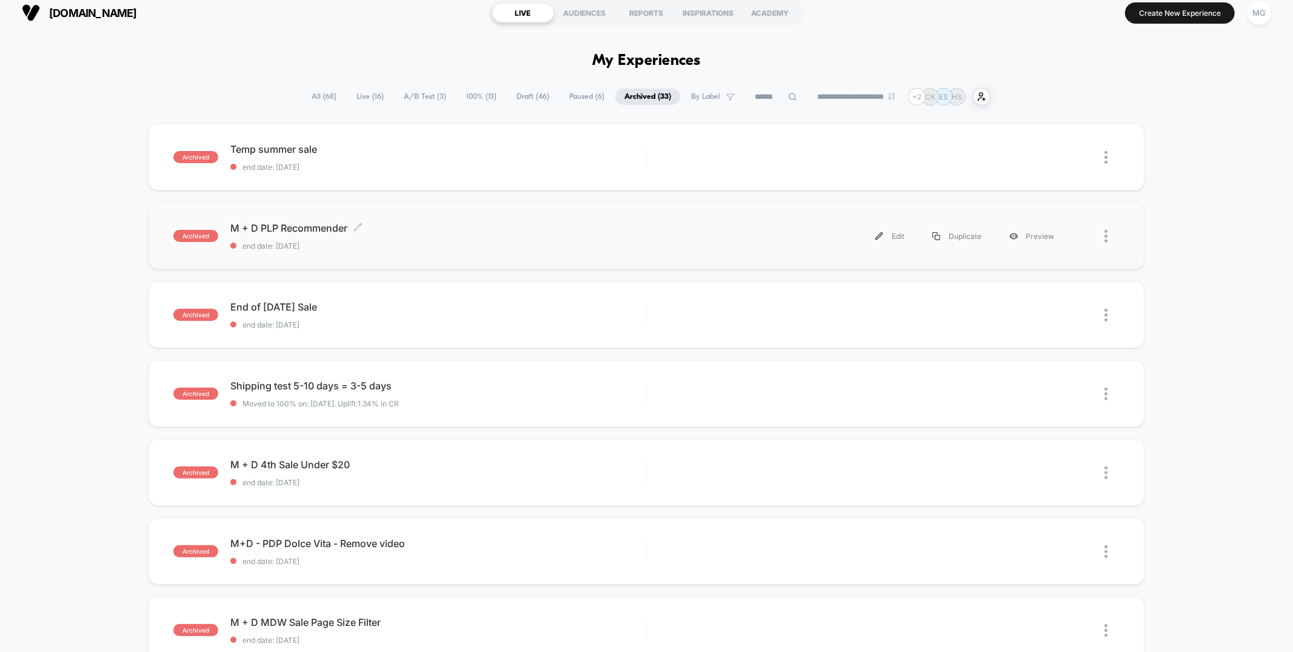
scroll to position [4, 0]
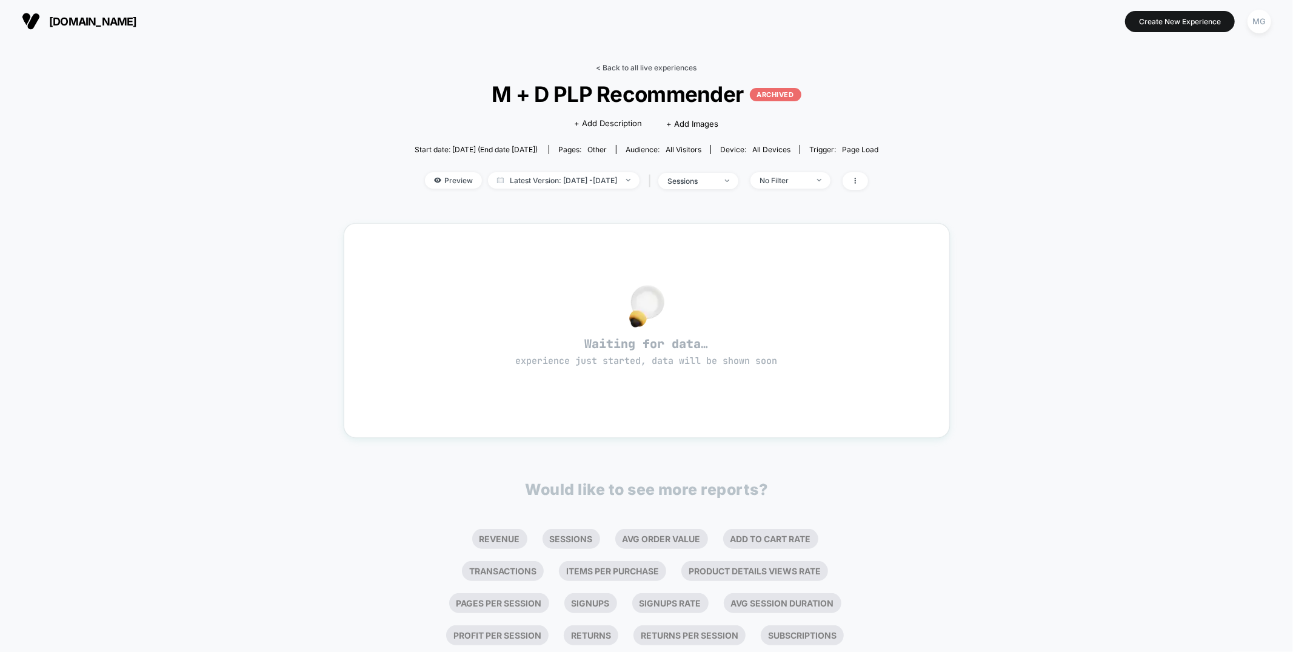
click at [669, 64] on link "< Back to all live experiences" at bounding box center [646, 67] width 101 height 9
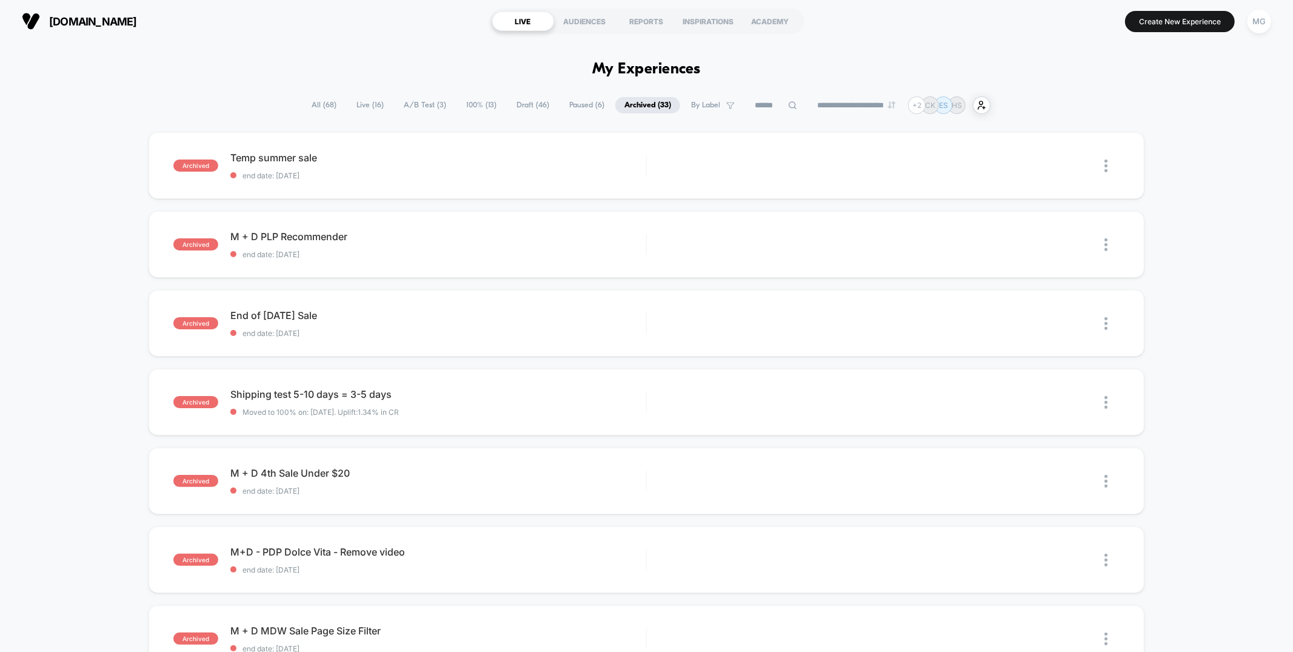
click at [427, 105] on span "A/B Test ( 3 )" at bounding box center [425, 105] width 61 height 16
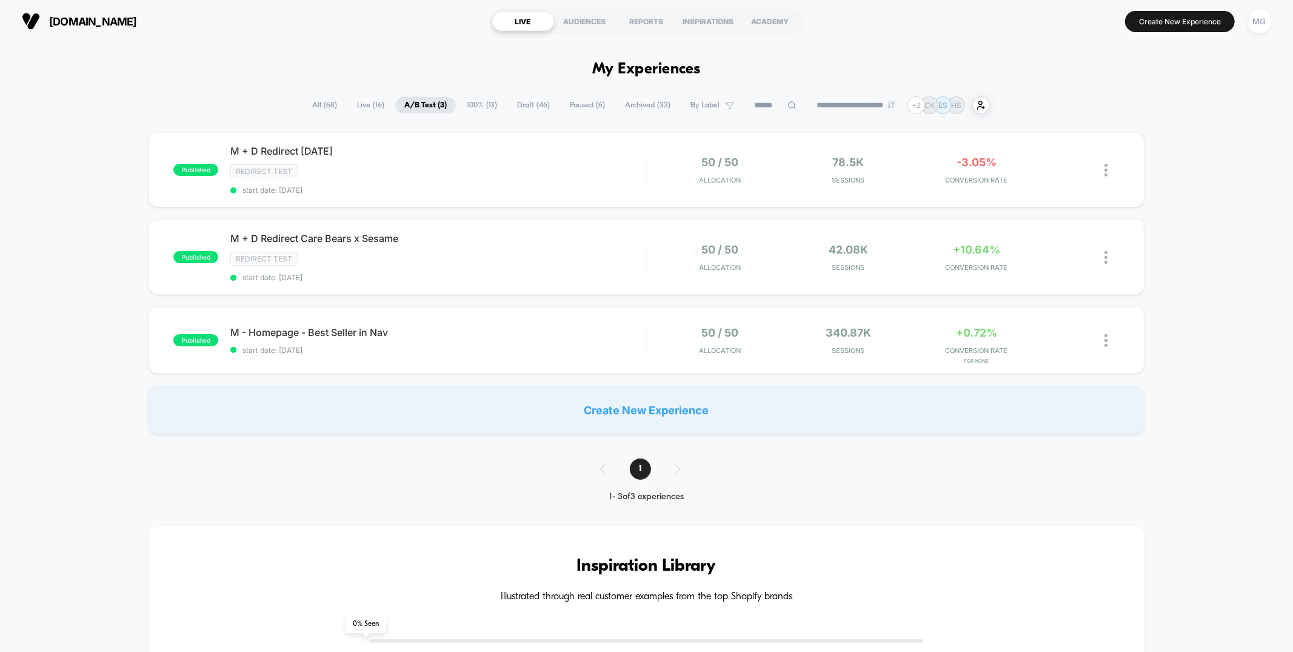
scroll to position [4, 0]
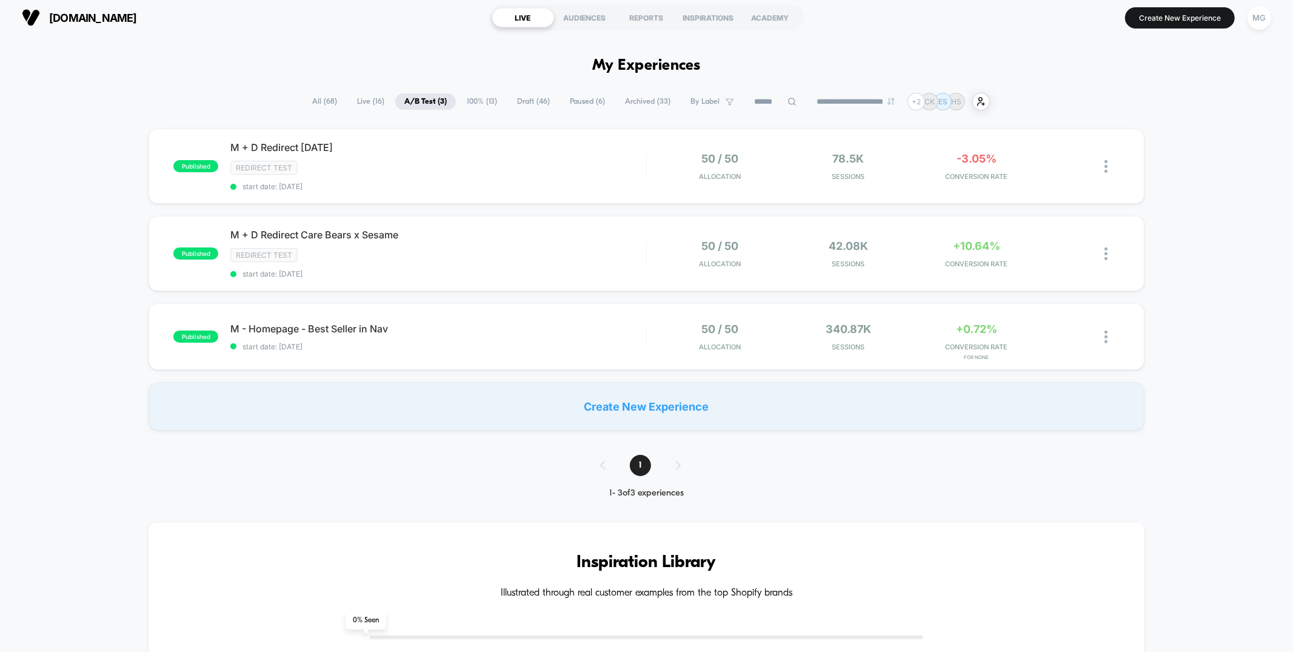
click at [479, 103] on span "100% ( 13 )" at bounding box center [482, 101] width 48 height 16
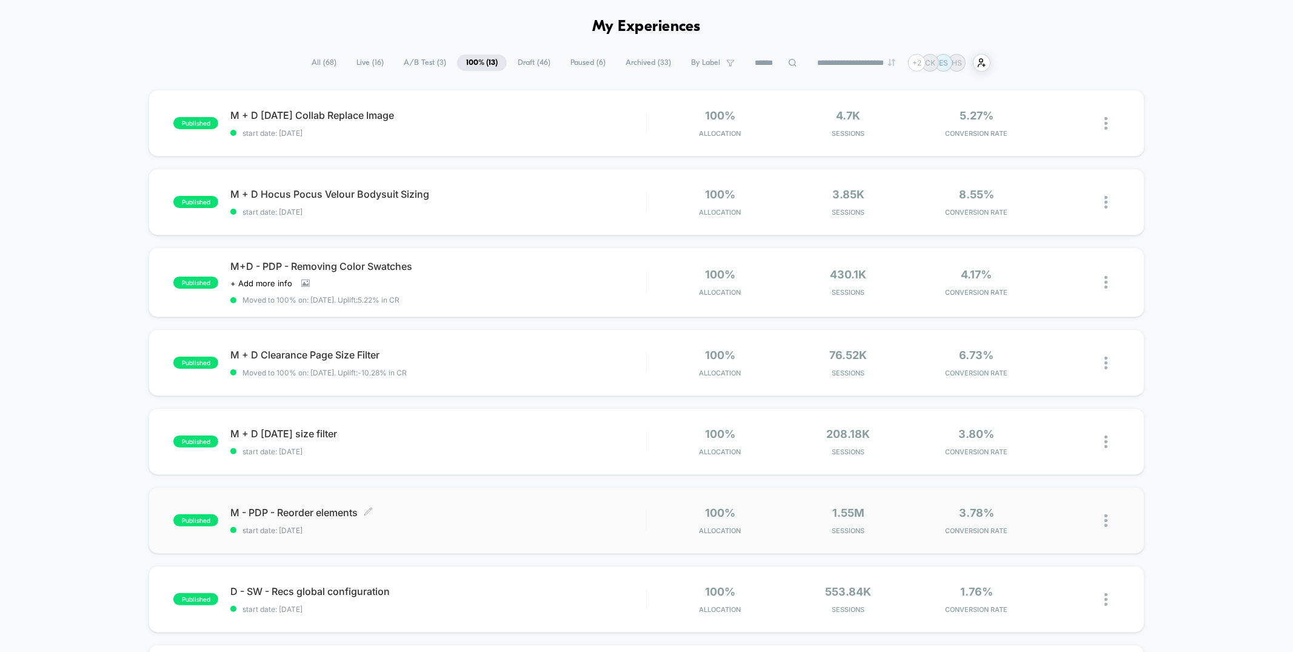
scroll to position [0, 0]
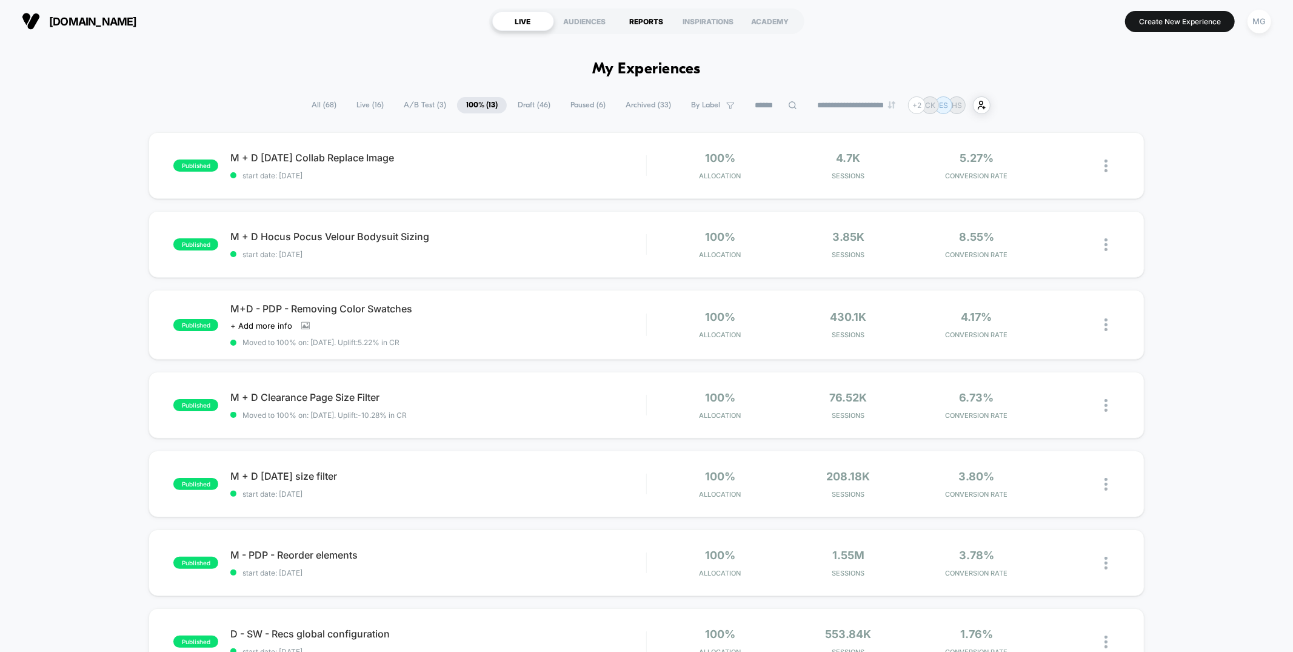
click at [658, 22] on div "REPORTS" at bounding box center [647, 21] width 62 height 19
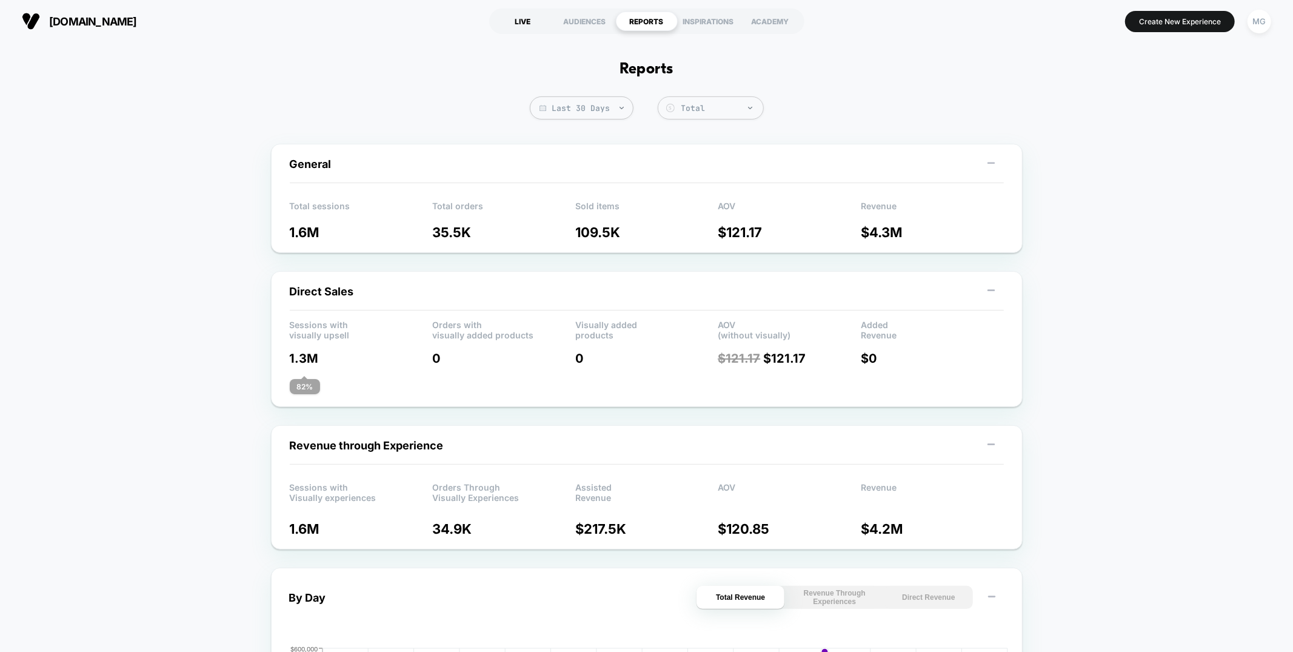
click at [541, 24] on div "LIVE" at bounding box center [523, 21] width 62 height 19
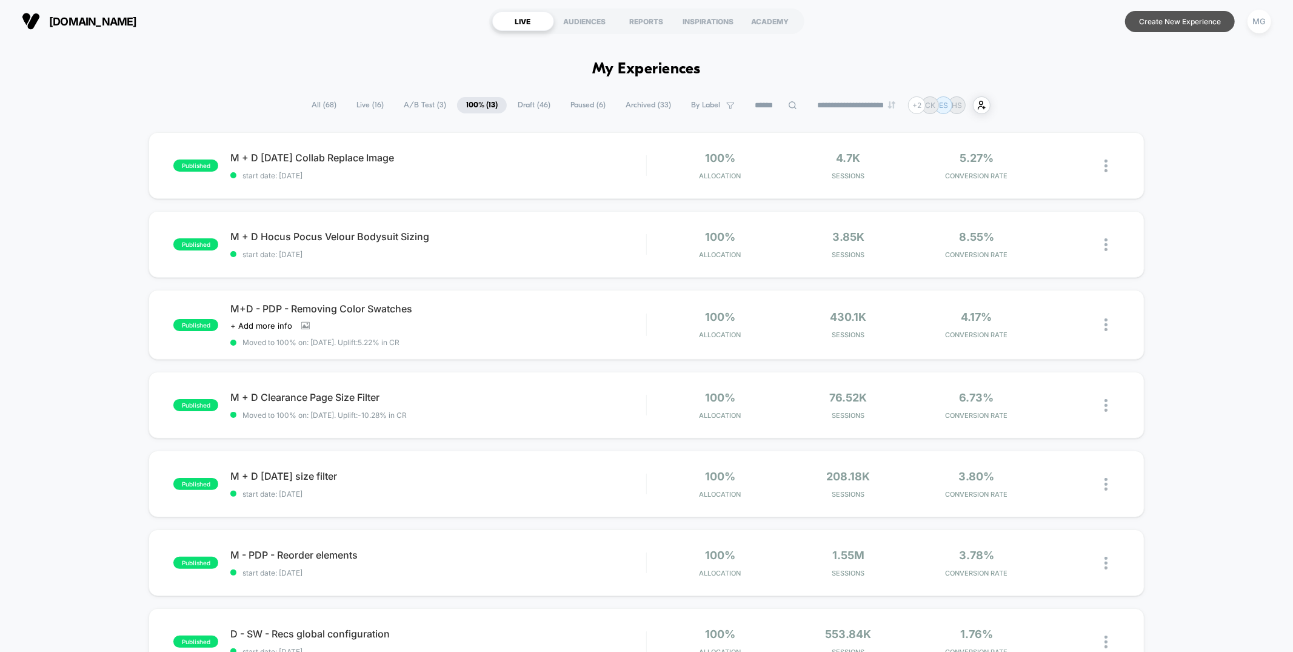
click at [1196, 30] on button "Create New Experience" at bounding box center [1180, 21] width 110 height 21
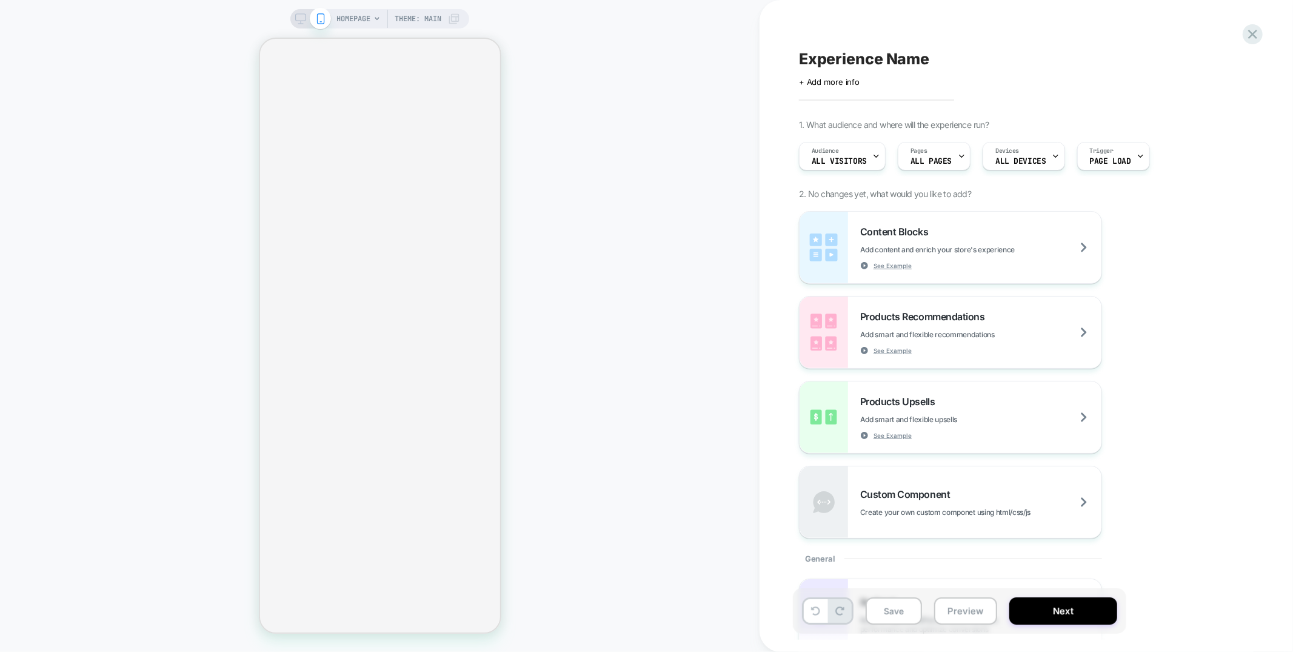
click at [298, 18] on icon at bounding box center [300, 18] width 11 height 11
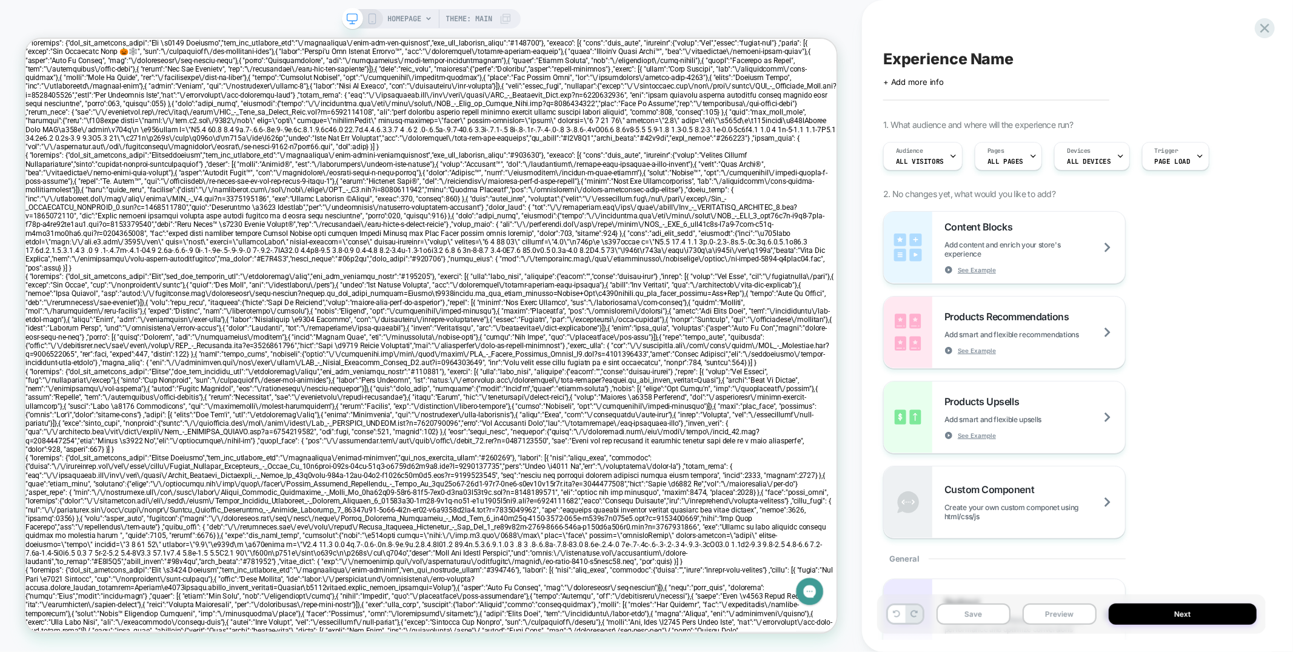
click at [428, 19] on icon at bounding box center [428, 18] width 5 height 3
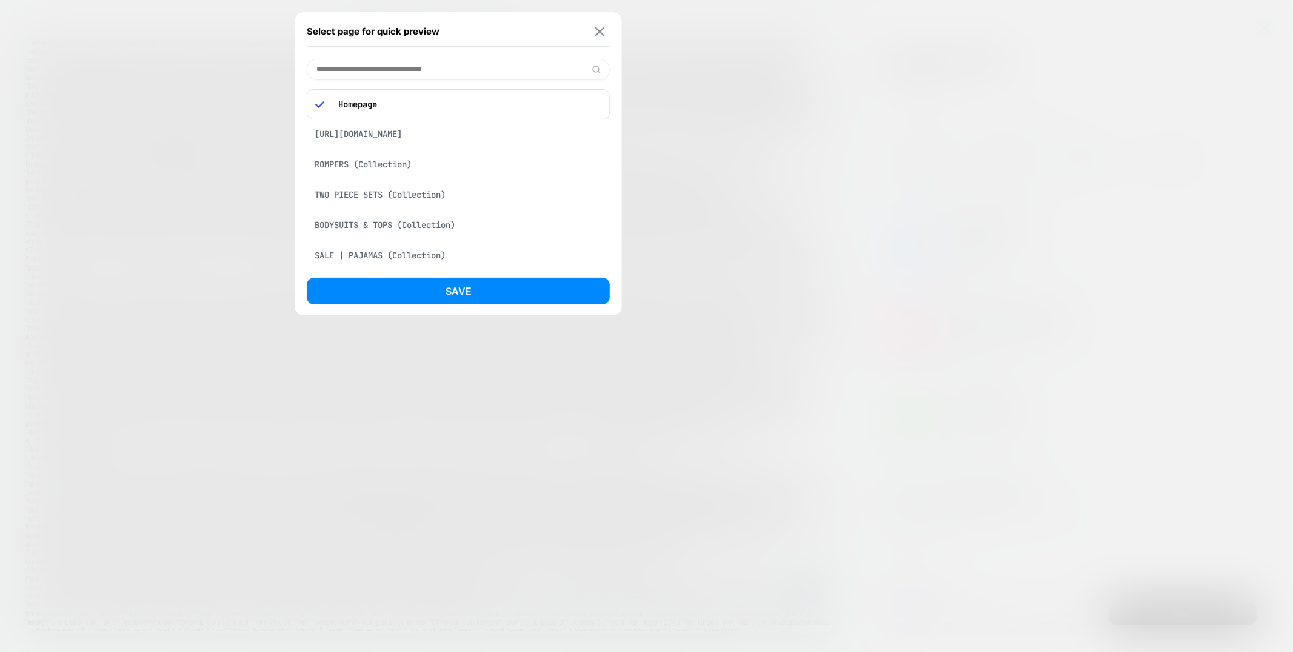
click at [603, 31] on img at bounding box center [600, 31] width 10 height 9
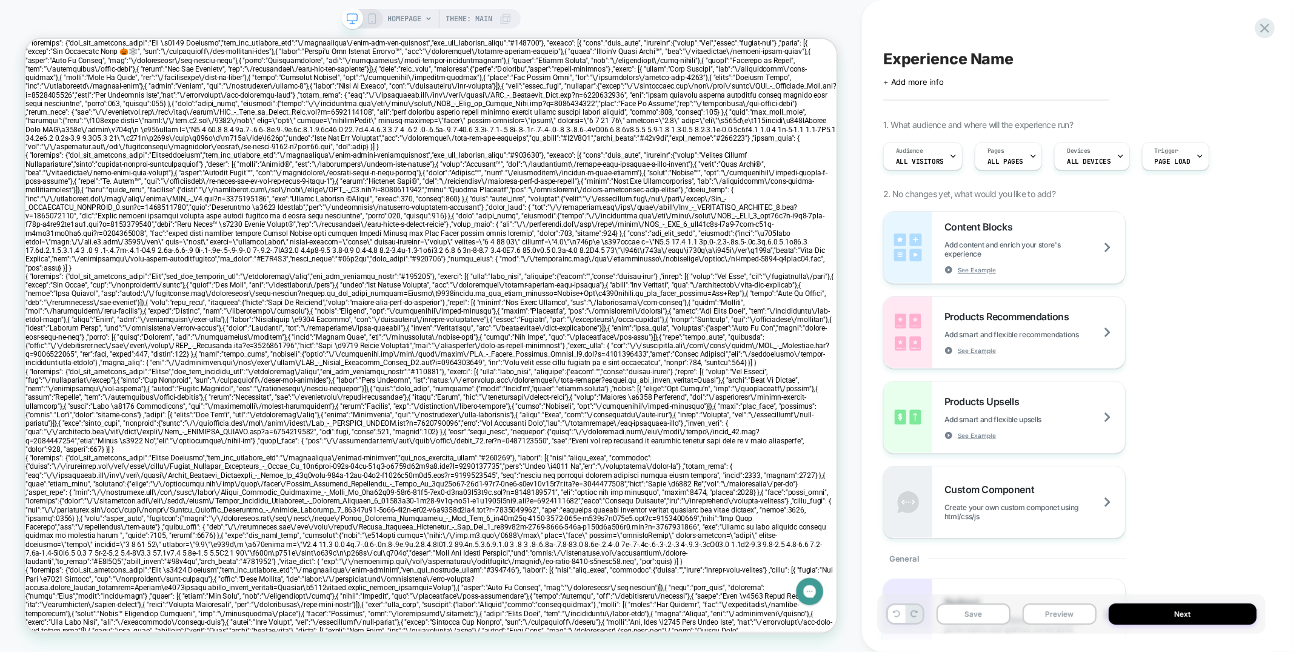
drag, startPoint x: 379, startPoint y: 17, endPoint x: 571, endPoint y: 2, distance: 192.1
click at [379, 17] on div "HOMEPAGE Theme: MAIN" at bounding box center [431, 18] width 179 height 19
click at [368, 16] on rect at bounding box center [371, 19] width 7 height 10
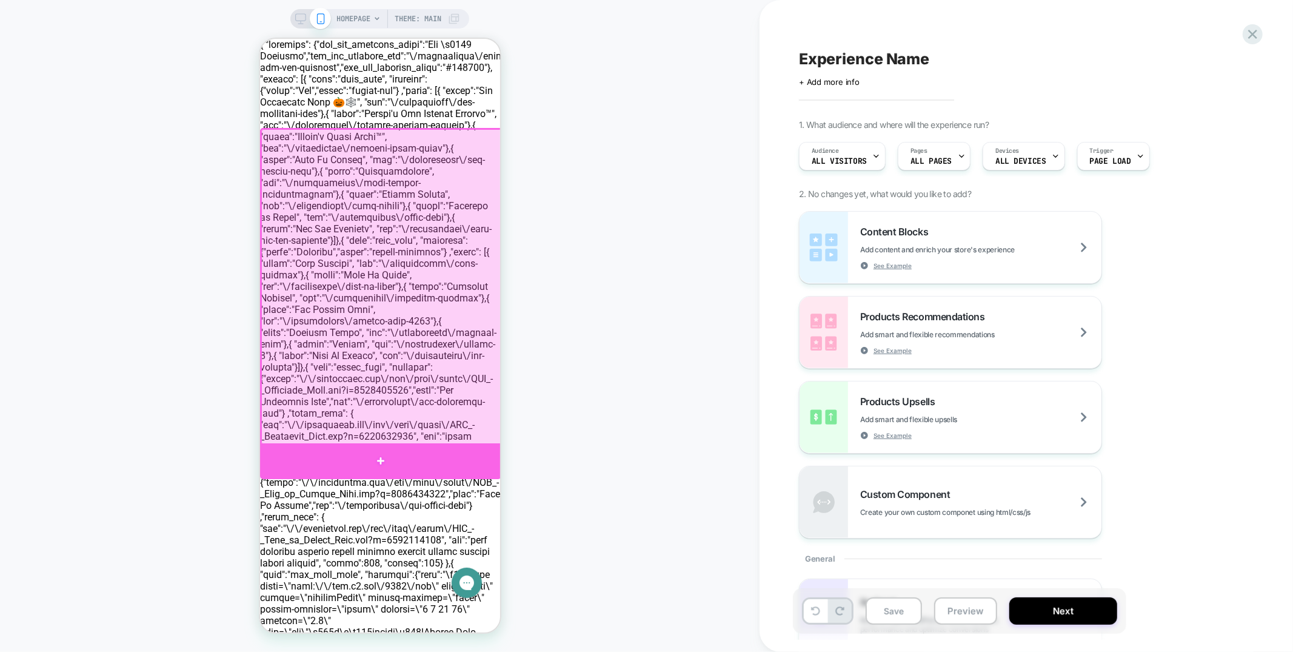
click at [481, 450] on div at bounding box center [379, 460] width 241 height 36
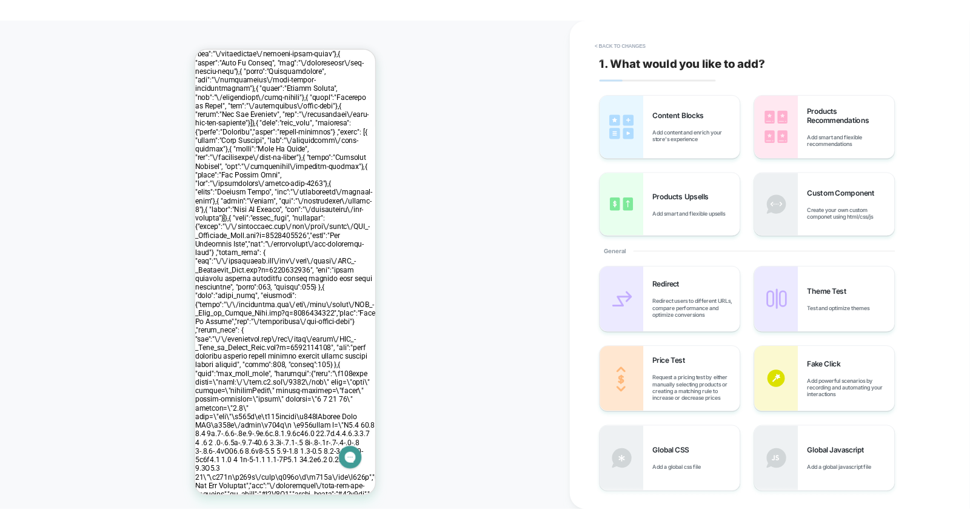
scroll to position [124, 0]
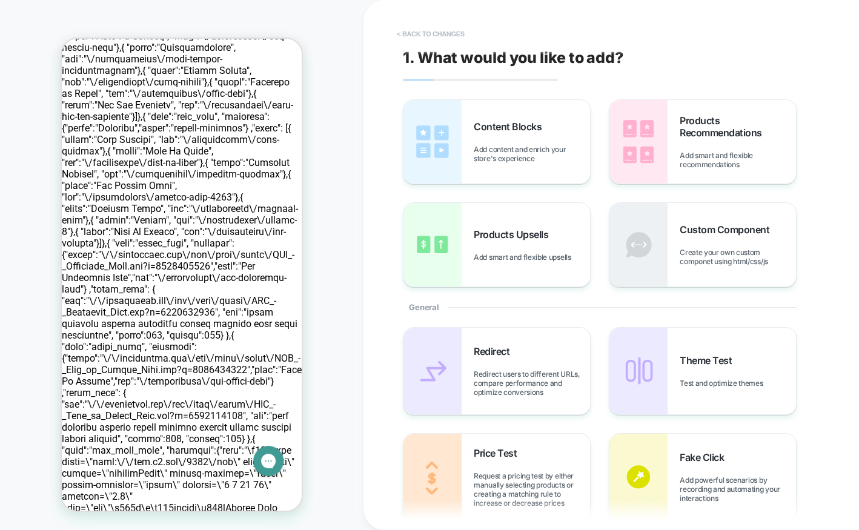
click at [459, 36] on button "< Back to changes" at bounding box center [431, 33] width 80 height 19
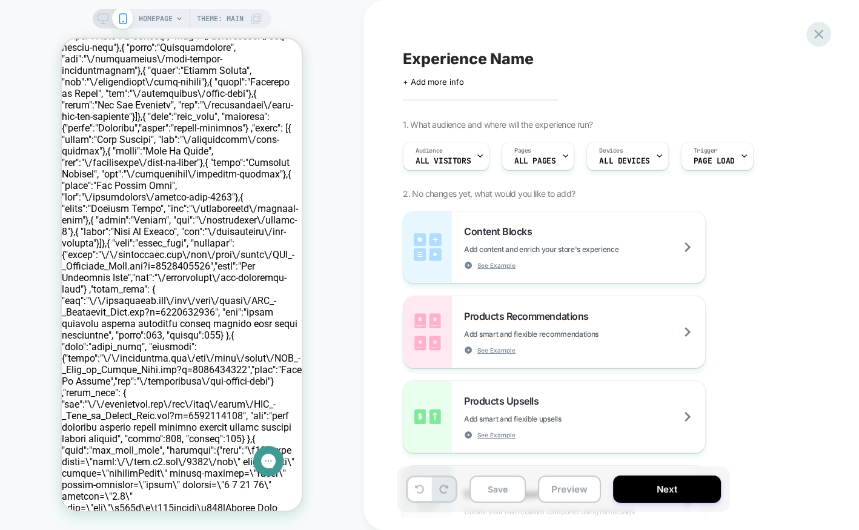
click at [812, 39] on icon at bounding box center [819, 34] width 16 height 16
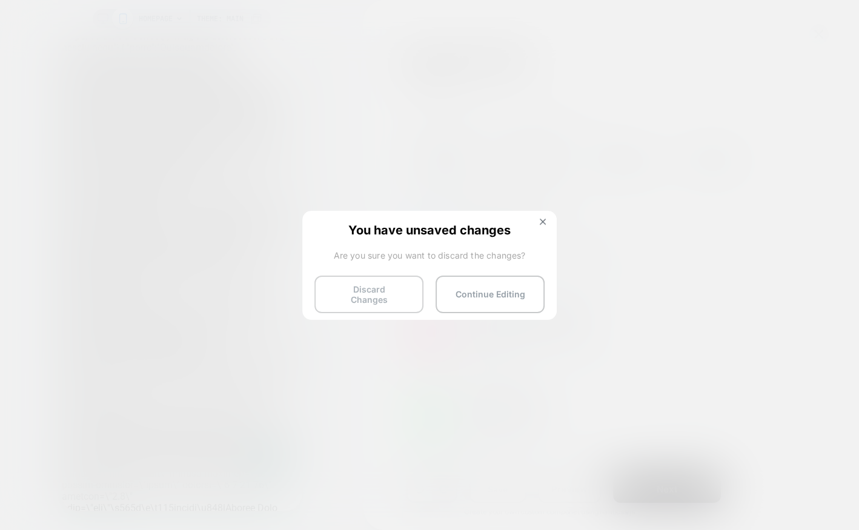
click at [345, 290] on button "Discard Changes" at bounding box center [369, 295] width 109 height 38
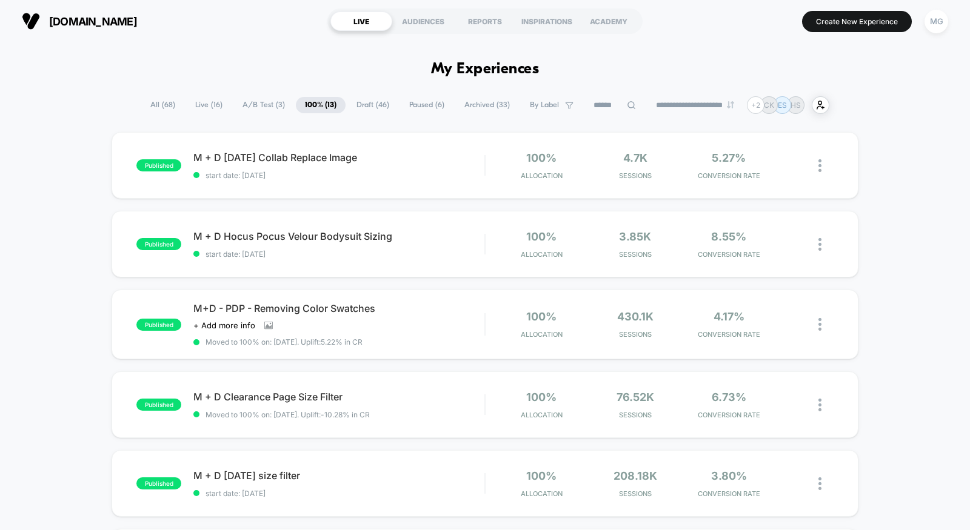
click at [372, 112] on span "Draft ( 46 )" at bounding box center [372, 105] width 51 height 16
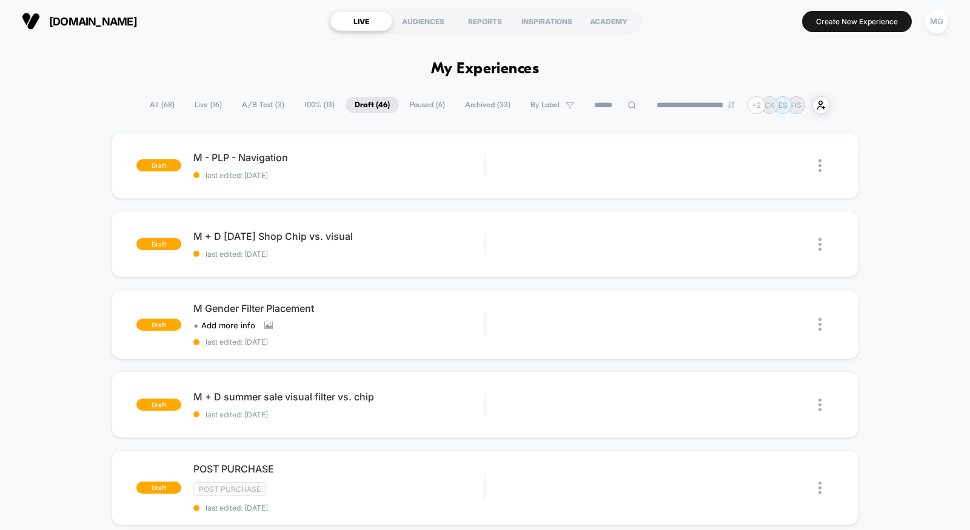
click at [421, 104] on span "Paused ( 6 )" at bounding box center [427, 105] width 53 height 16
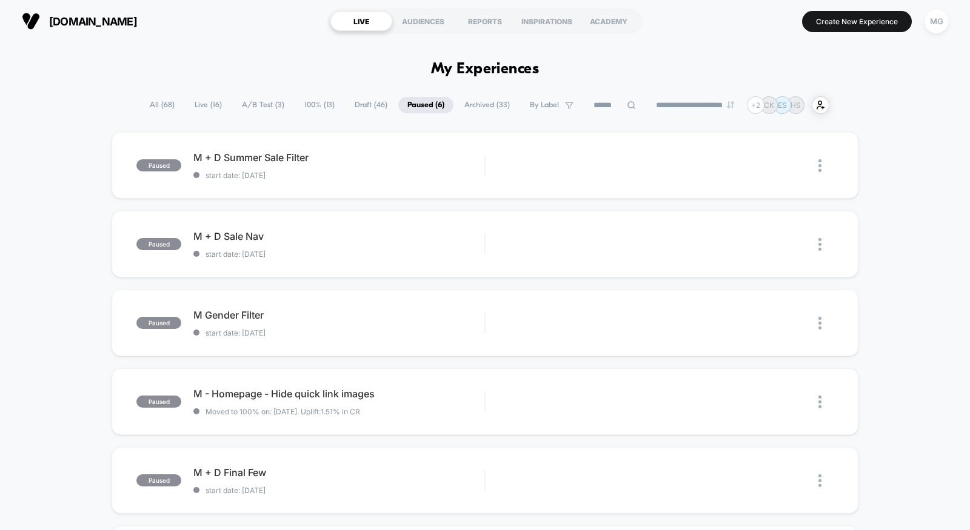
click at [469, 107] on span "Archived ( 33 )" at bounding box center [487, 105] width 64 height 16
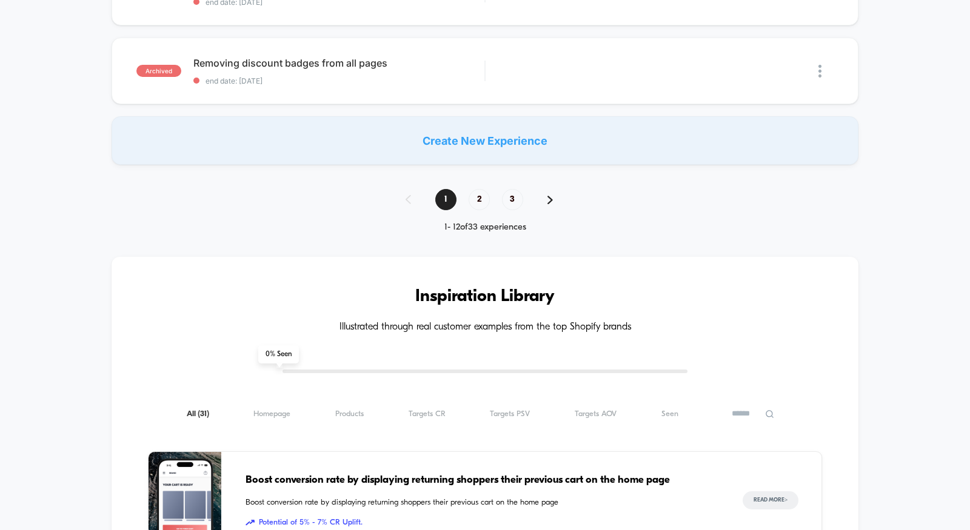
scroll to position [912, 0]
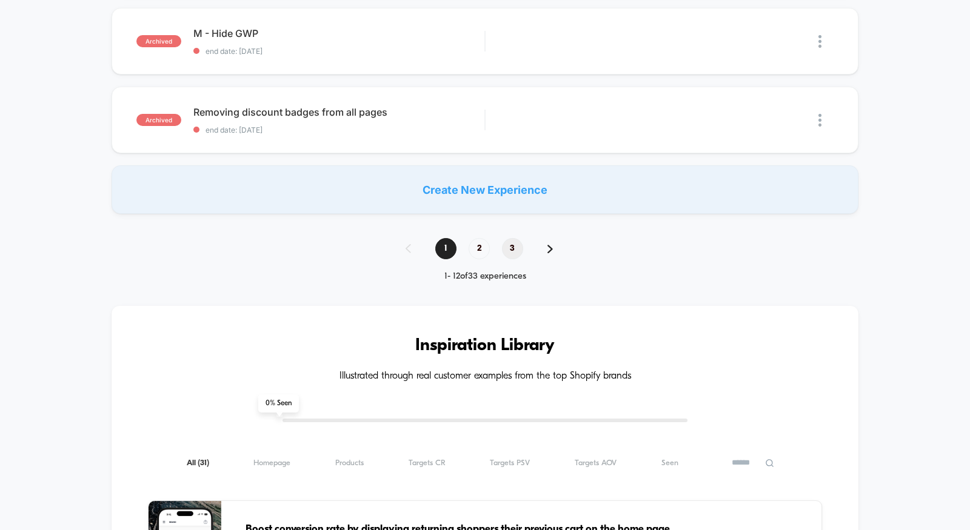
click at [516, 250] on span "3" at bounding box center [512, 248] width 21 height 21
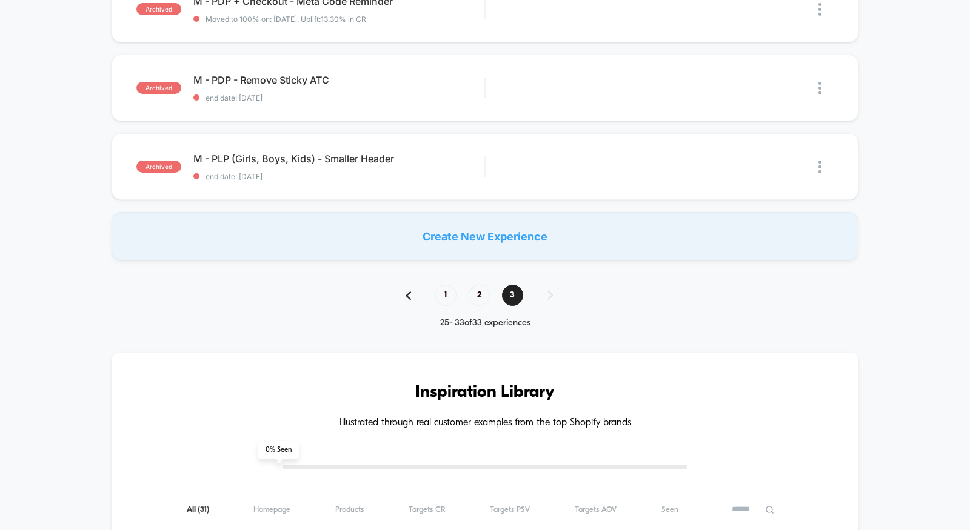
scroll to position [785, 0]
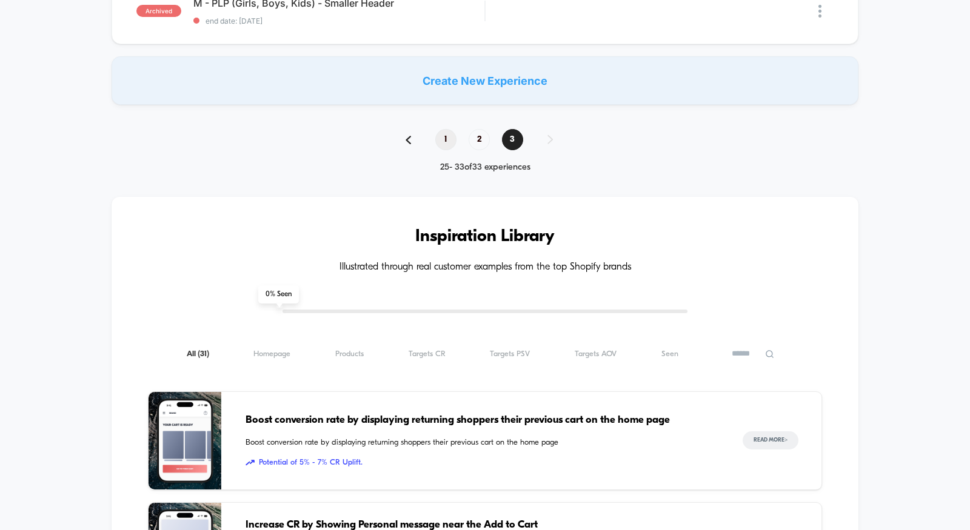
click at [450, 131] on span "1" at bounding box center [445, 139] width 21 height 21
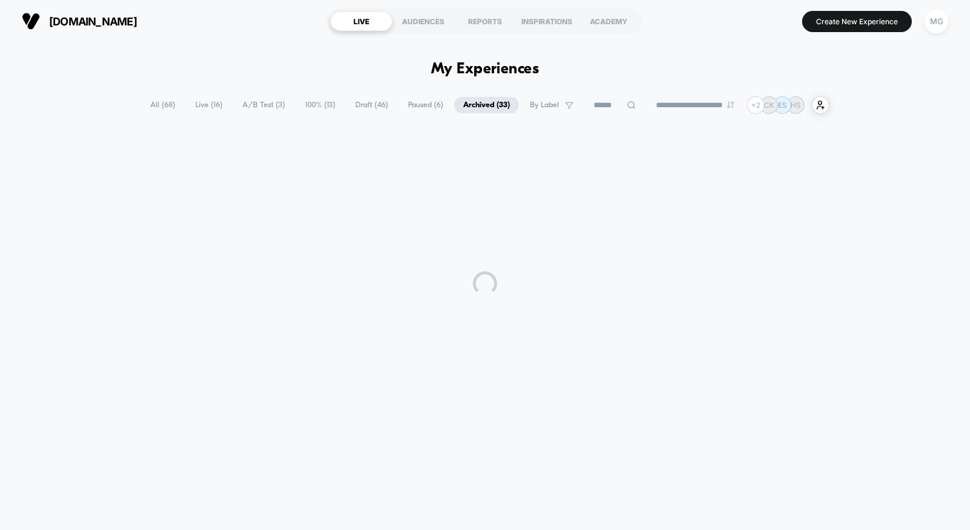
scroll to position [0, 0]
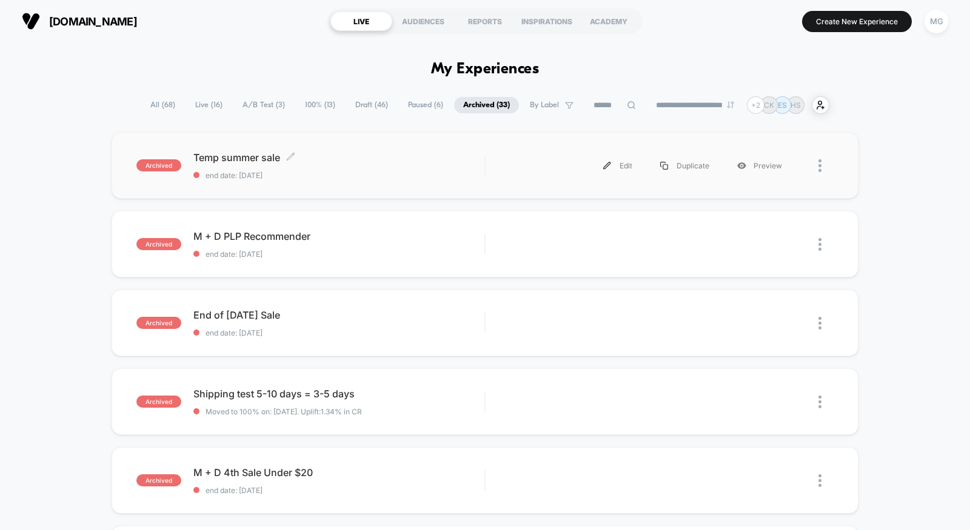
click at [426, 158] on span "Temp summer sale Click to edit experience details" at bounding box center [338, 158] width 291 height 12
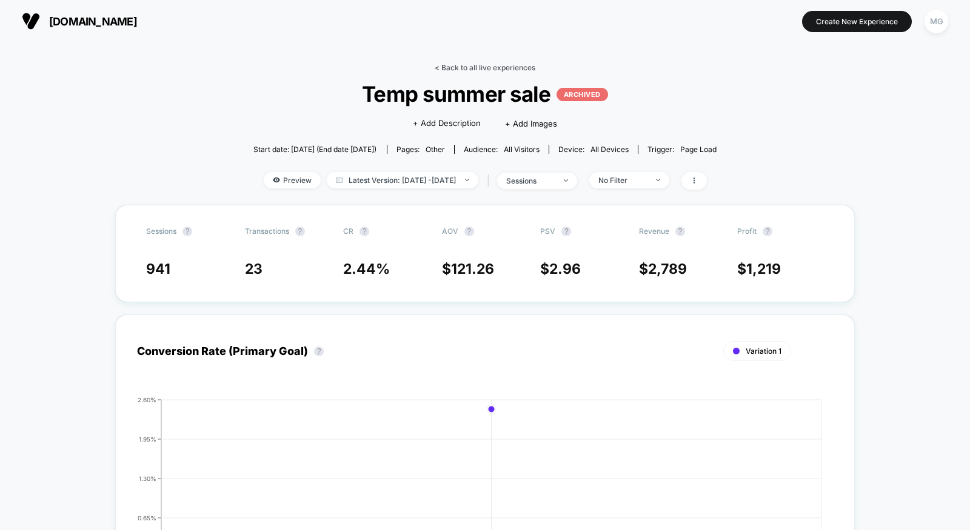
click at [499, 63] on link "< Back to all live experiences" at bounding box center [485, 67] width 101 height 9
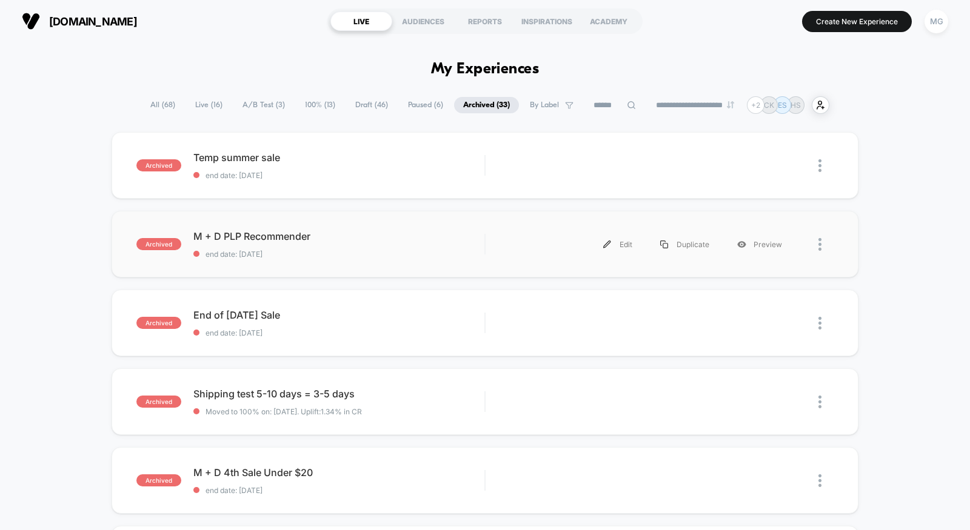
click at [373, 266] on div "archived M + D PLP Recommender end date: 7/3/2025 Edit Duplicate Preview" at bounding box center [485, 244] width 747 height 67
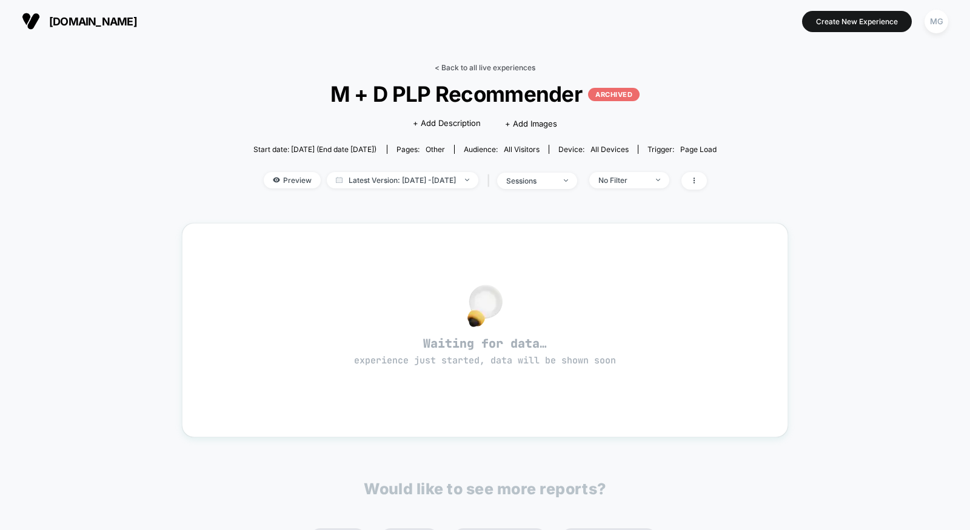
click at [501, 65] on link "< Back to all live experiences" at bounding box center [485, 67] width 101 height 9
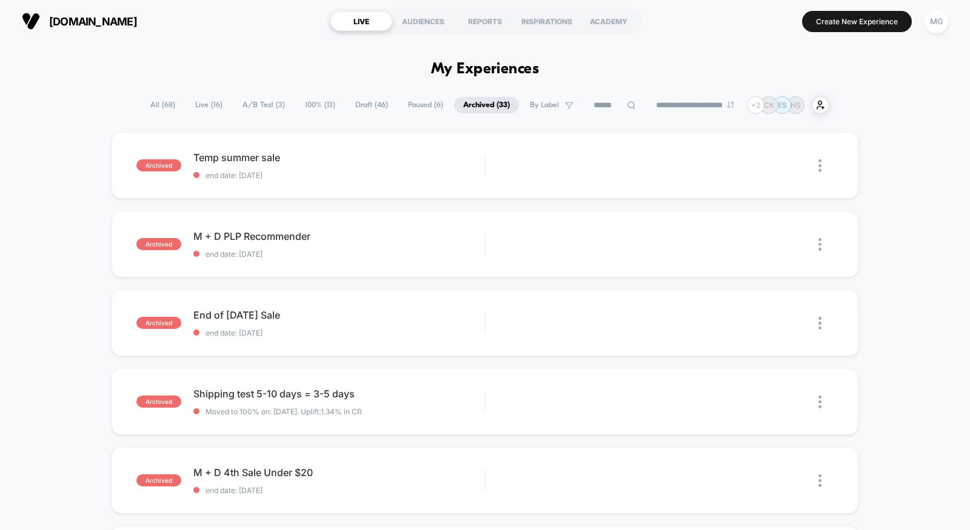
click at [405, 104] on span "Paused ( 6 )" at bounding box center [425, 105] width 53 height 16
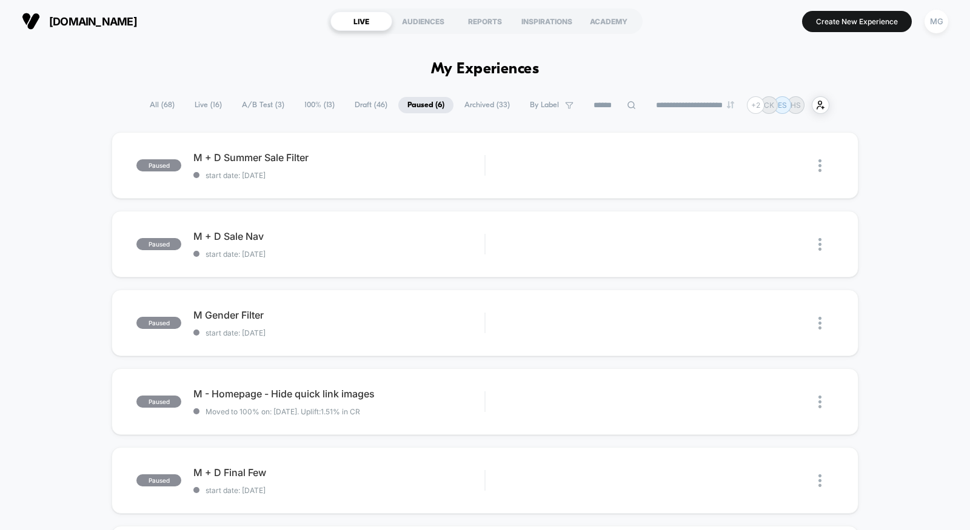
click at [306, 107] on span "100% ( 13 )" at bounding box center [319, 105] width 48 height 16
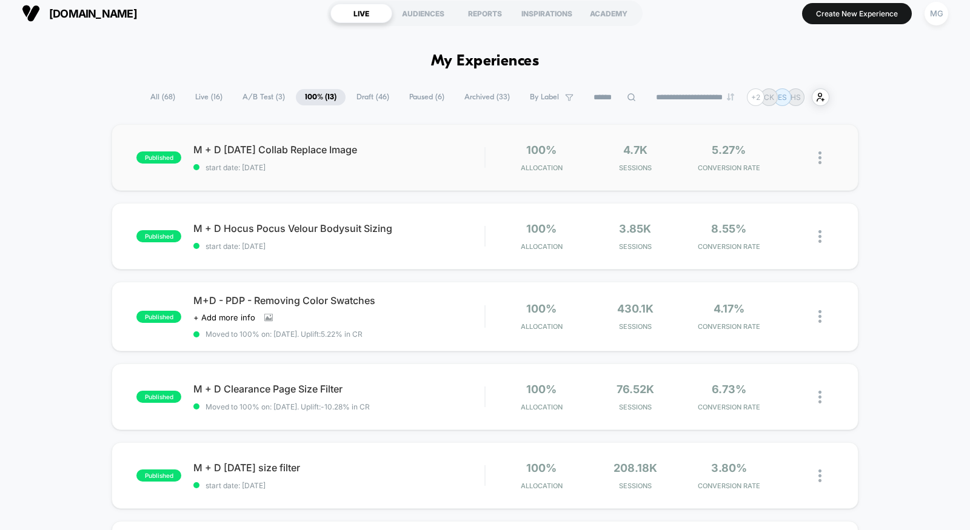
scroll to position [4, 0]
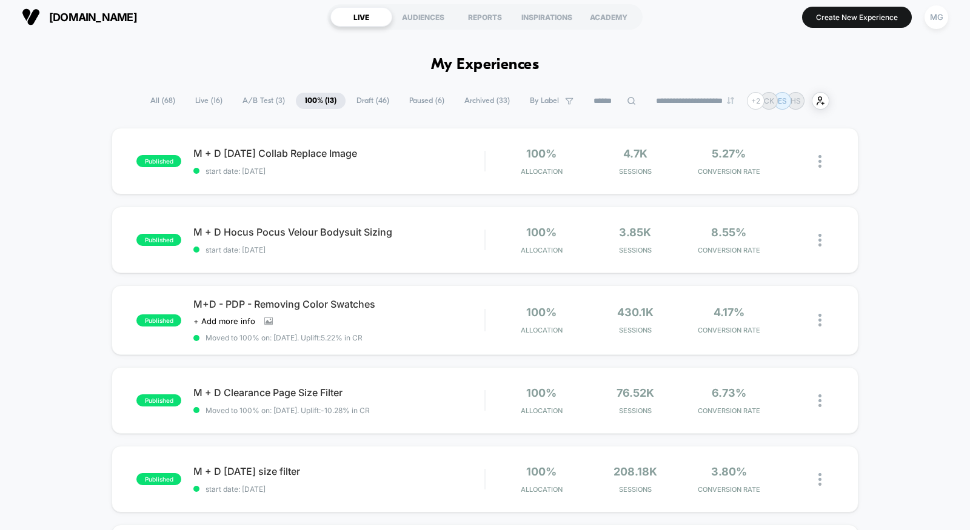
click at [250, 97] on span "A/B Test ( 3 )" at bounding box center [263, 101] width 61 height 16
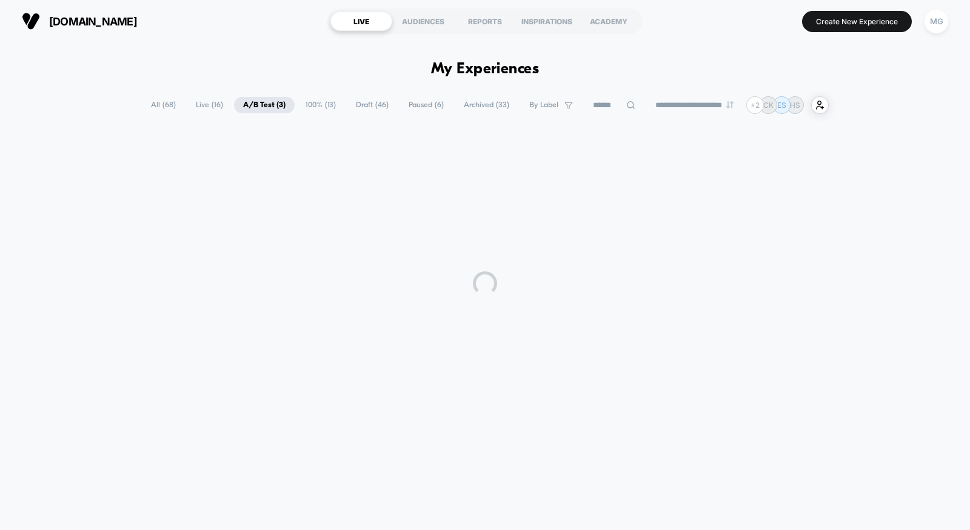
scroll to position [0, 0]
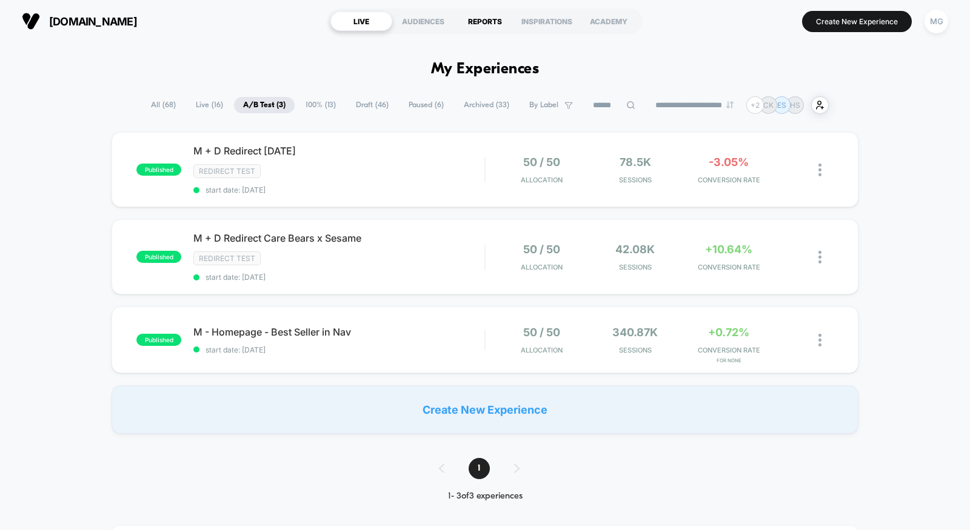
click at [485, 24] on div "REPORTS" at bounding box center [485, 21] width 62 height 19
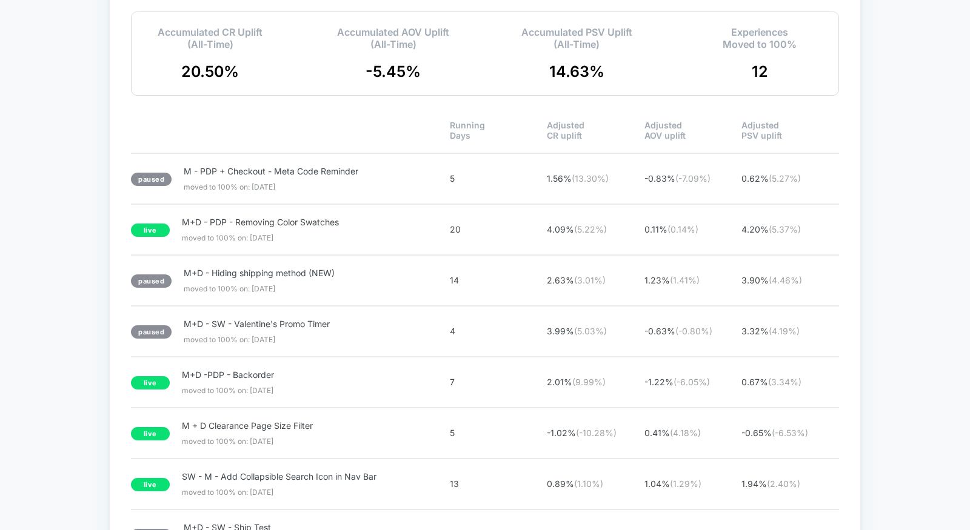
scroll to position [1976, 0]
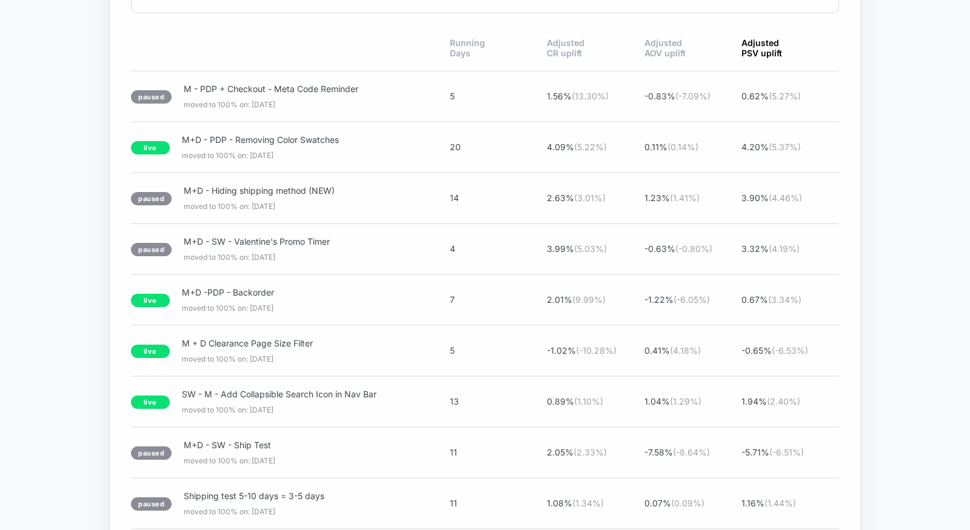
click at [775, 50] on span "Adjusted PSV uplift" at bounding box center [790, 48] width 98 height 21
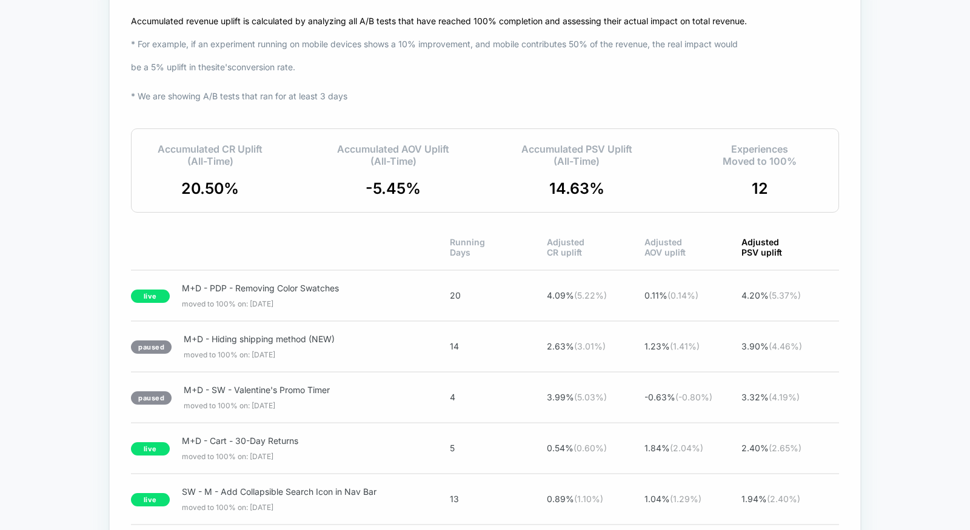
scroll to position [1762, 0]
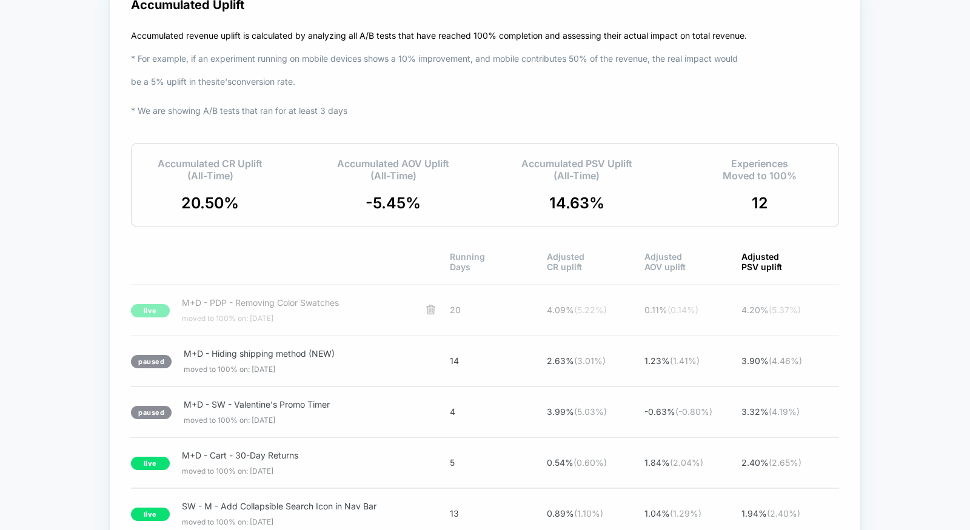
click at [248, 296] on div "live M+D - PDP - Removing Color Swatches moved to 100% on: 7/28/2025 20 4.09 % …" at bounding box center [485, 310] width 708 height 52
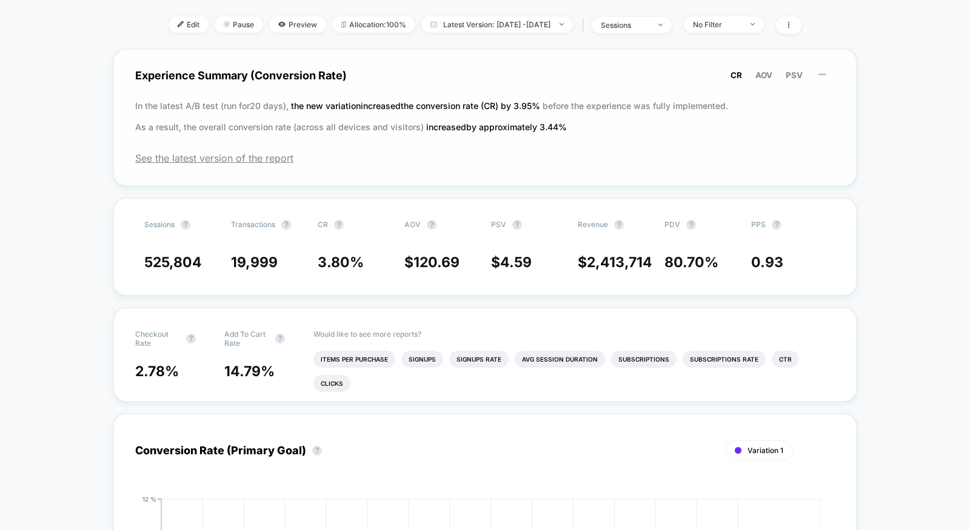
scroll to position [298, 0]
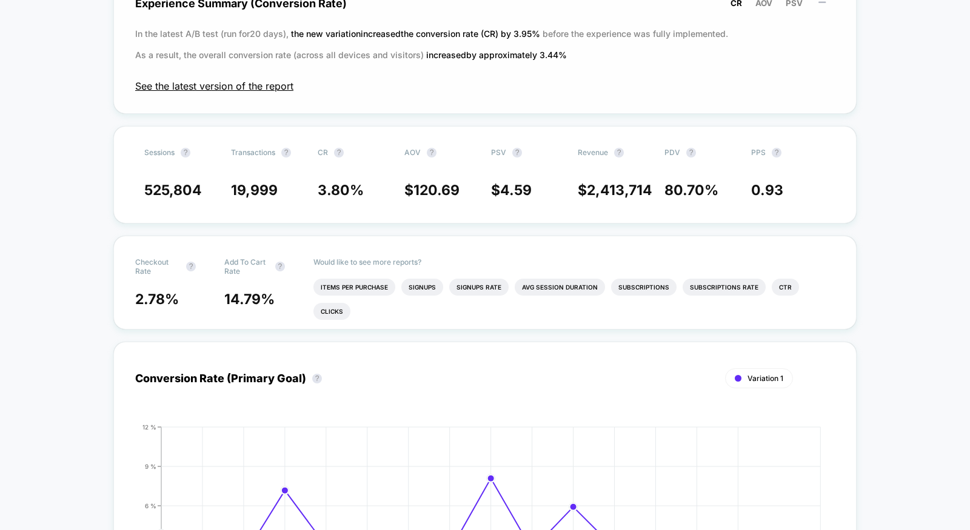
click at [242, 92] on span "See the latest version of the report" at bounding box center [484, 86] width 699 height 12
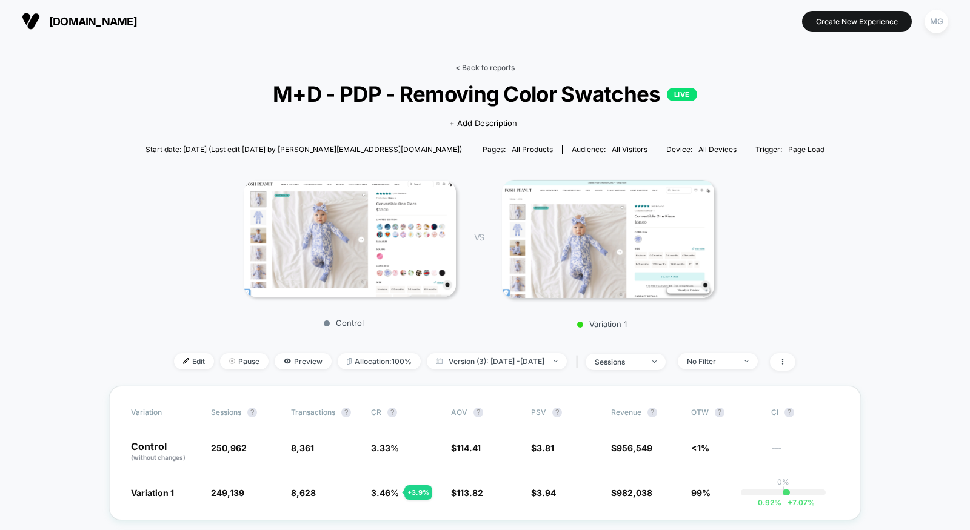
click at [485, 65] on link "< Back to reports" at bounding box center [484, 67] width 59 height 9
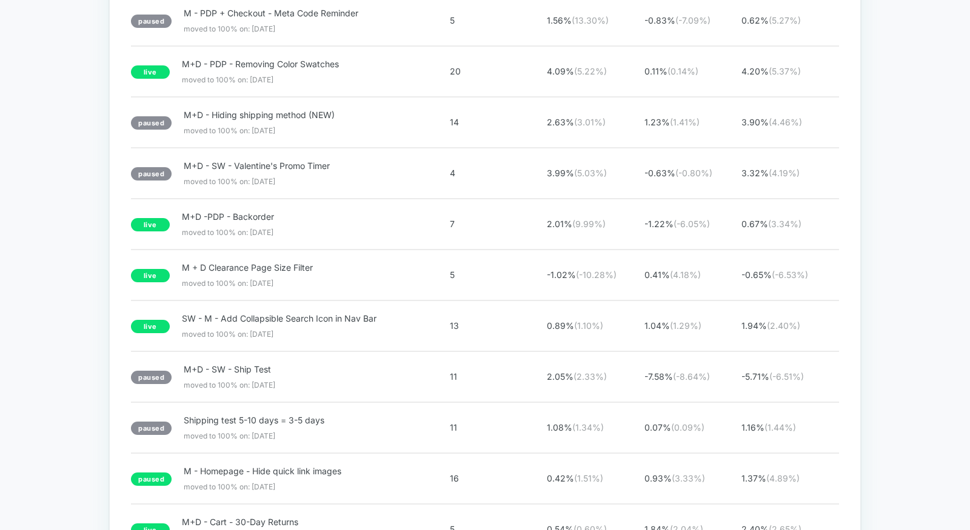
scroll to position [2008, 0]
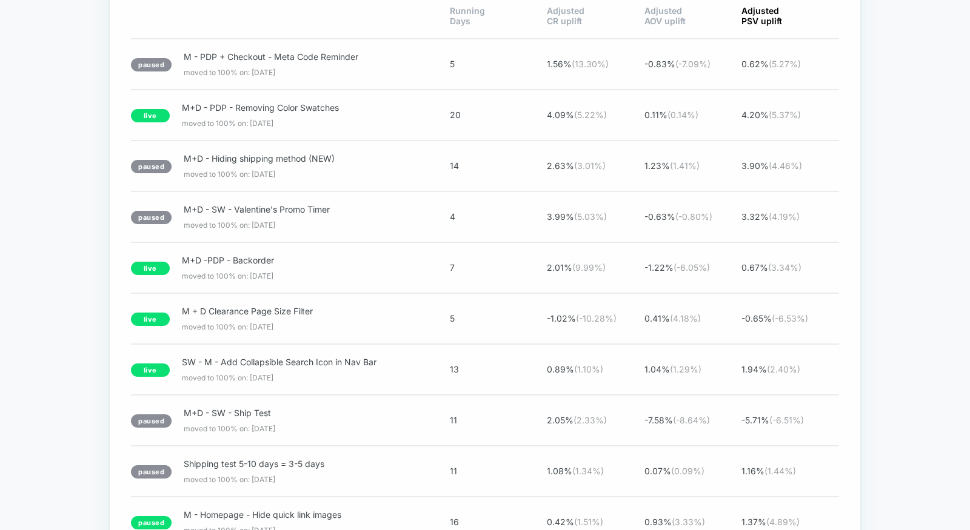
click at [764, 18] on span "Adjusted PSV uplift" at bounding box center [790, 15] width 98 height 21
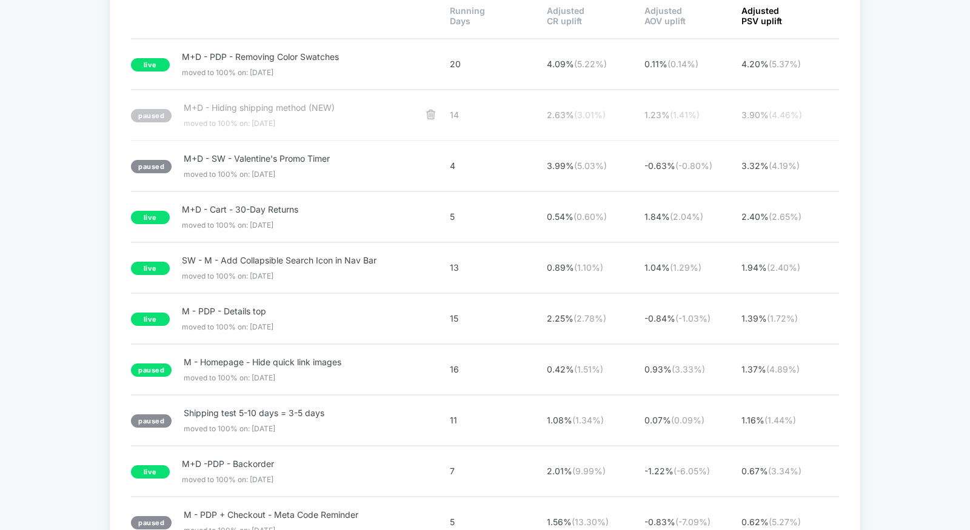
click at [312, 122] on span "moved to 100% on: 11/5/2024" at bounding box center [299, 123] width 230 height 9
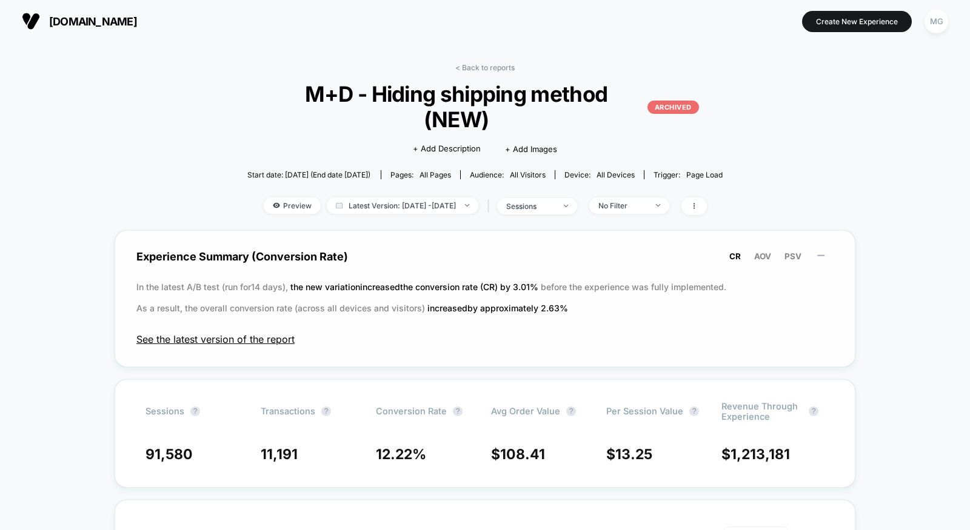
click at [270, 333] on span "See the latest version of the report" at bounding box center [484, 339] width 697 height 12
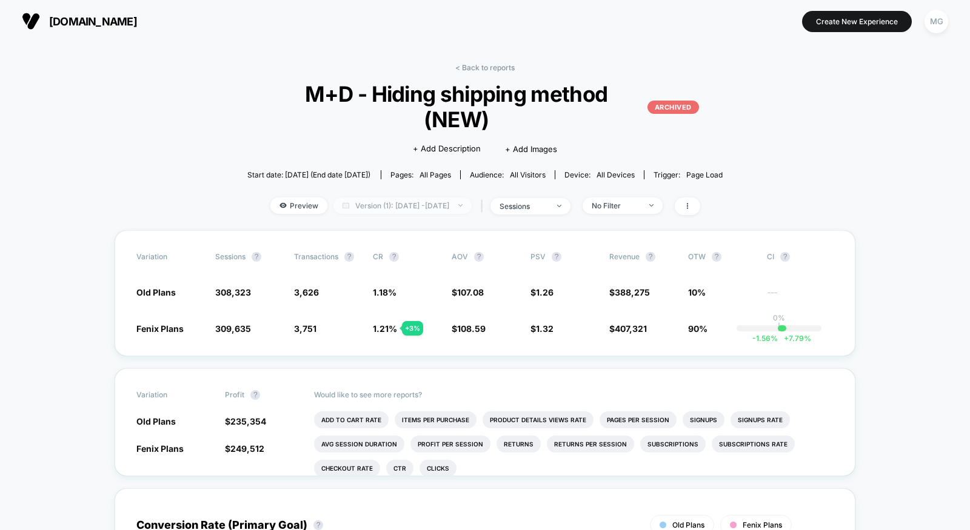
click at [467, 198] on span "Version (1): Oct 23, 2024 - Nov 5, 2024" at bounding box center [402, 206] width 138 height 16
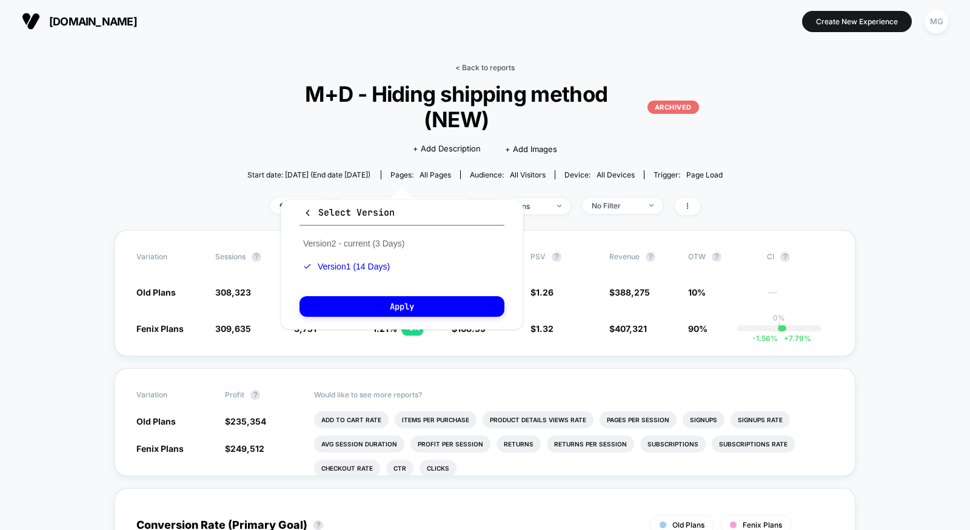
click at [494, 68] on link "< Back to reports" at bounding box center [484, 67] width 59 height 9
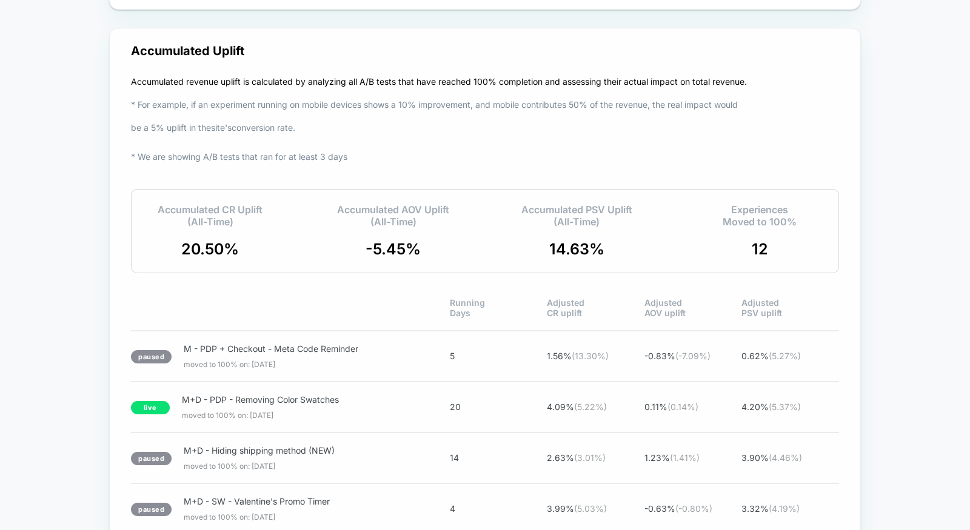
scroll to position [1715, 0]
click at [598, 308] on span "Adjusted CR uplift" at bounding box center [596, 309] width 98 height 21
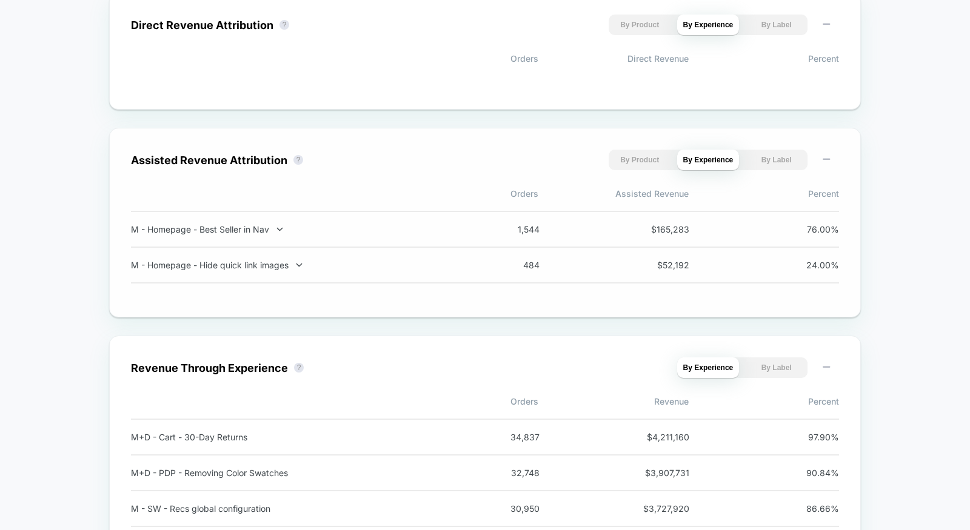
scroll to position [0, 0]
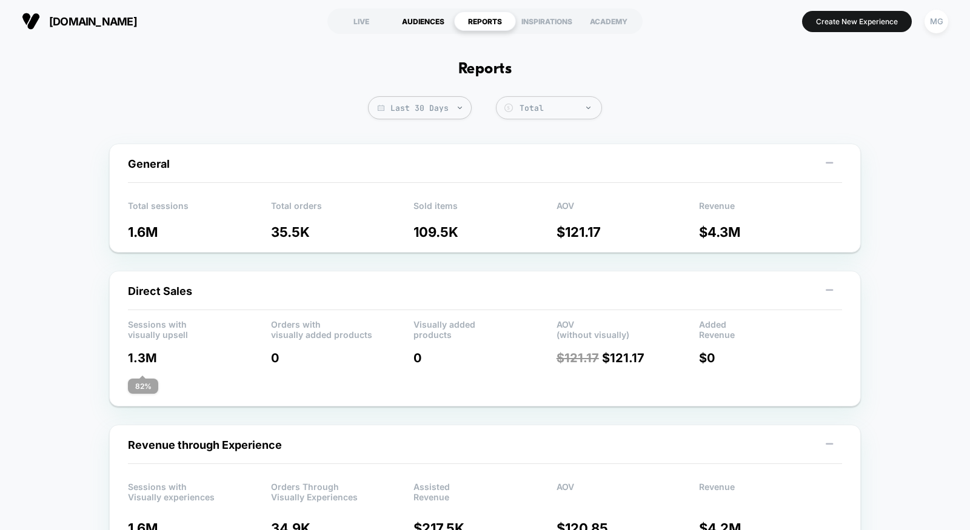
click at [427, 26] on div "AUDIENCES" at bounding box center [423, 21] width 62 height 19
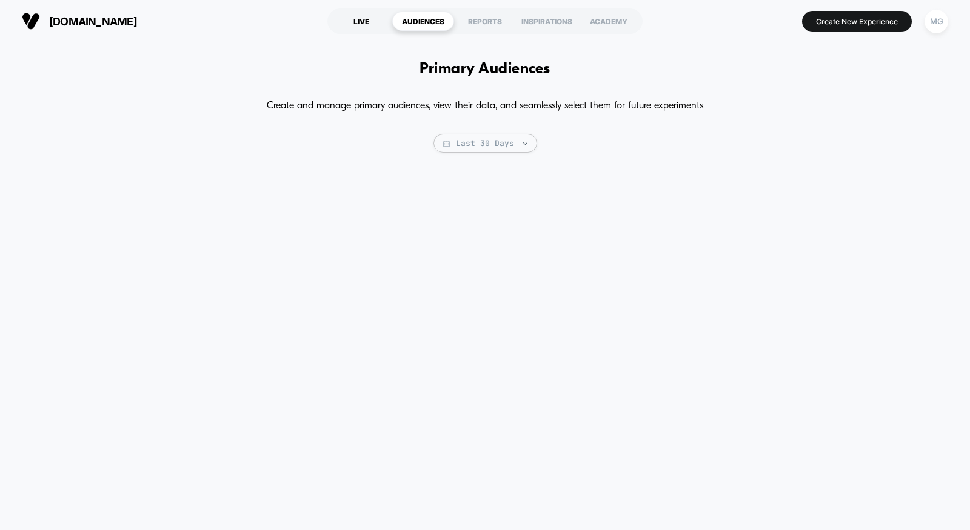
click at [356, 22] on div "LIVE" at bounding box center [361, 21] width 62 height 19
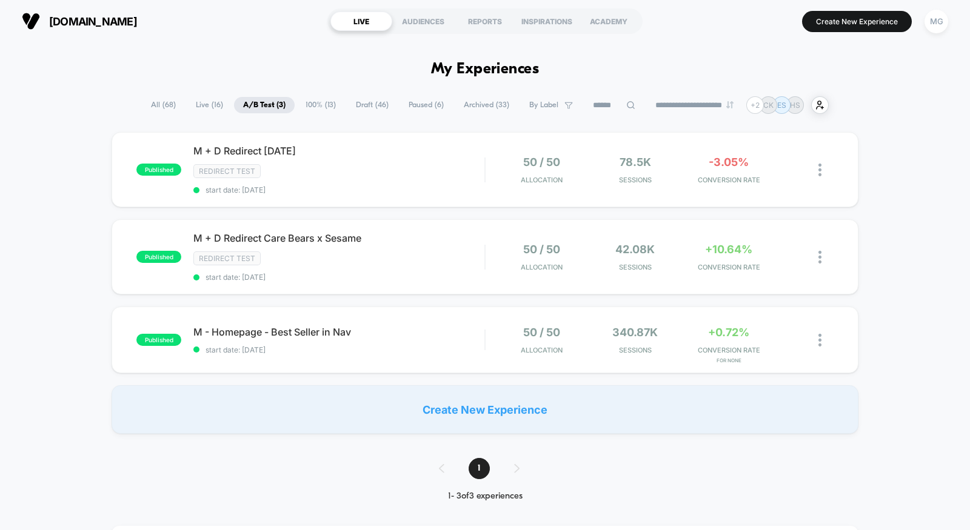
click at [315, 104] on span "100% ( 13 )" at bounding box center [320, 105] width 48 height 16
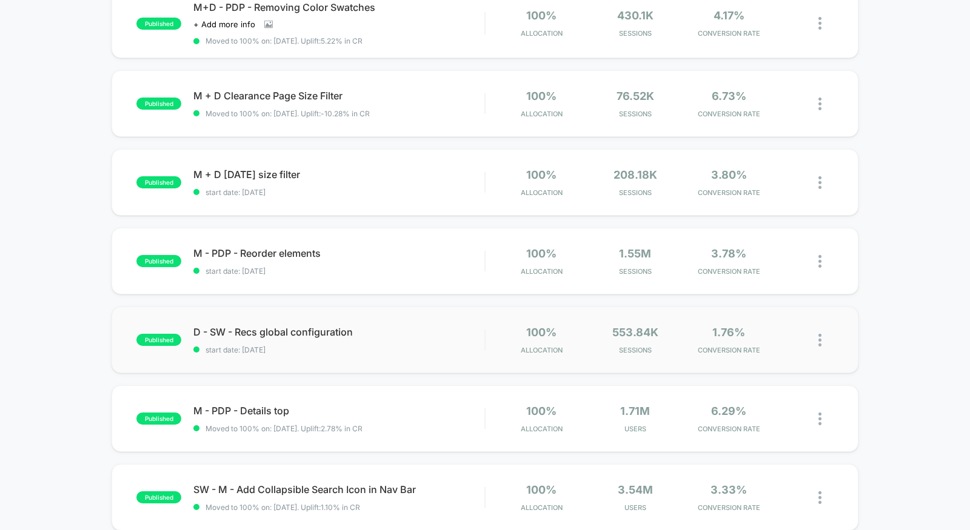
scroll to position [365, 0]
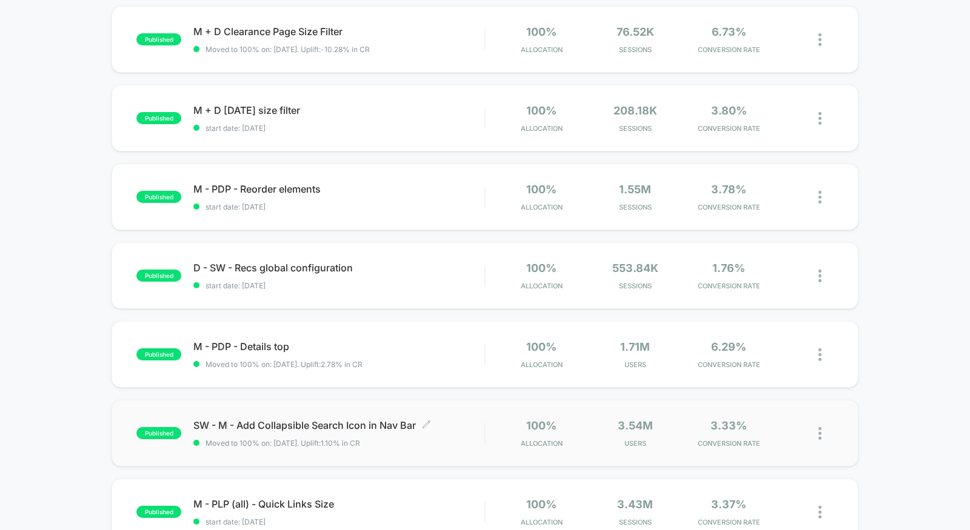
click at [428, 444] on span "Moved to 100% on: 4/22/2025 . Uplift: 1.10% in CR" at bounding box center [338, 443] width 291 height 9
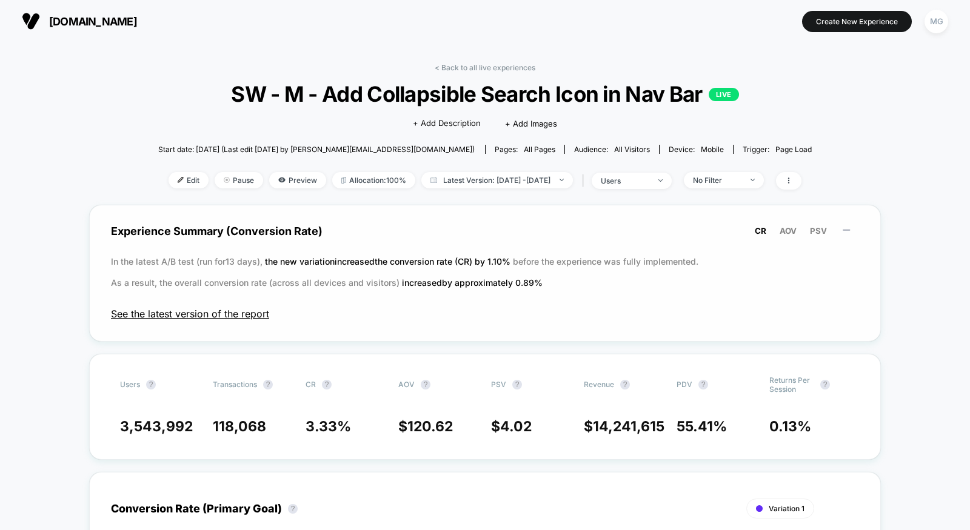
click at [212, 318] on span "See the latest version of the report" at bounding box center [485, 314] width 748 height 12
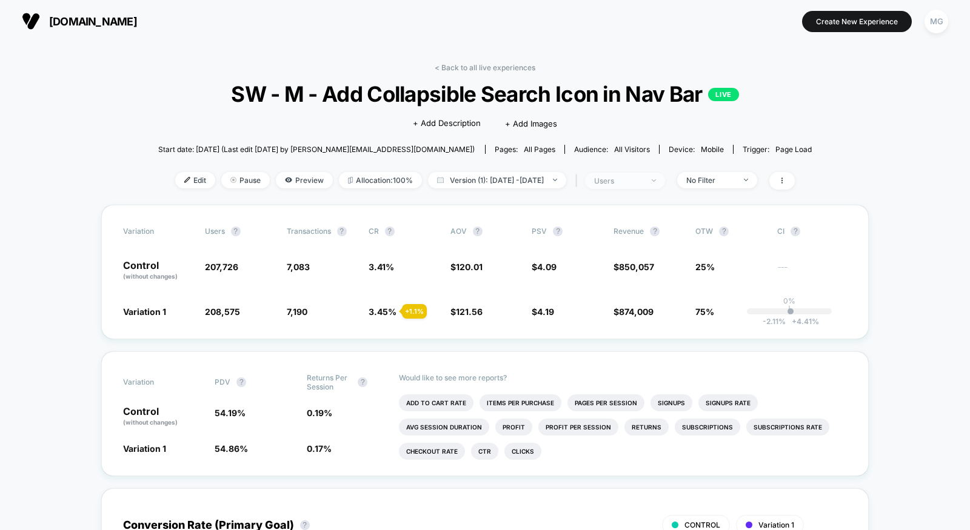
click at [652, 184] on span "users" at bounding box center [625, 181] width 80 height 16
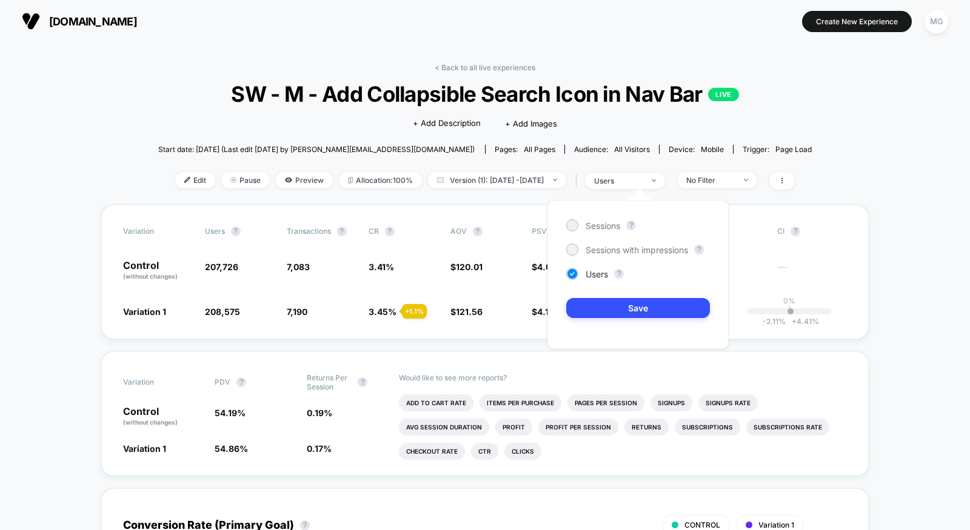
drag, startPoint x: 587, startPoint y: 249, endPoint x: 601, endPoint y: 291, distance: 44.1
click at [587, 250] on span "Sessions with impressions" at bounding box center [636, 250] width 102 height 10
click at [605, 301] on button "Save" at bounding box center [638, 308] width 144 height 20
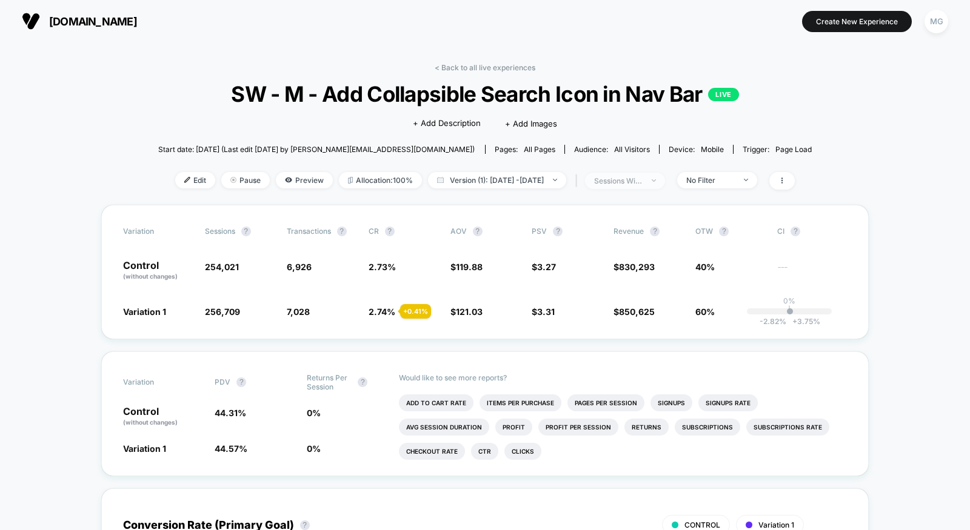
click at [639, 176] on div "sessions with impression" at bounding box center [618, 180] width 48 height 9
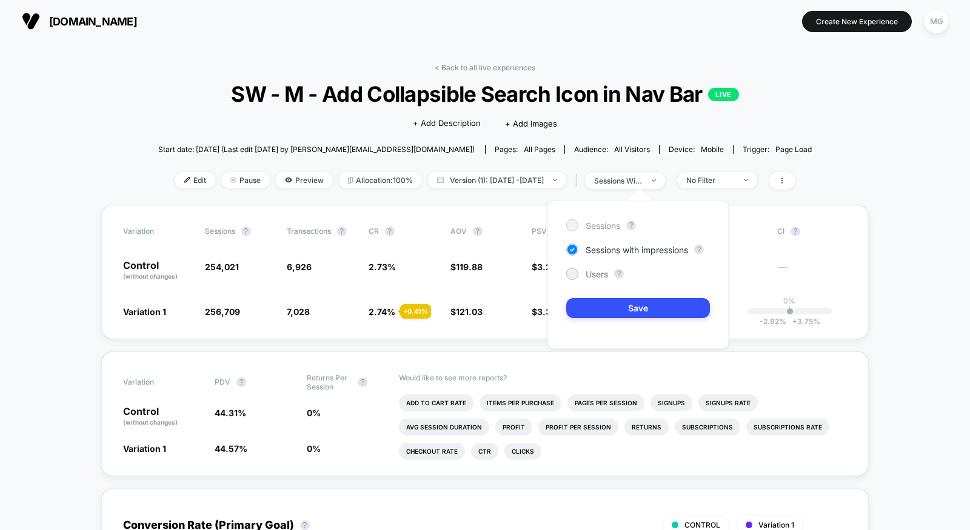
click at [579, 222] on div "Sessions" at bounding box center [593, 225] width 54 height 12
click at [624, 308] on button "Save" at bounding box center [638, 308] width 144 height 20
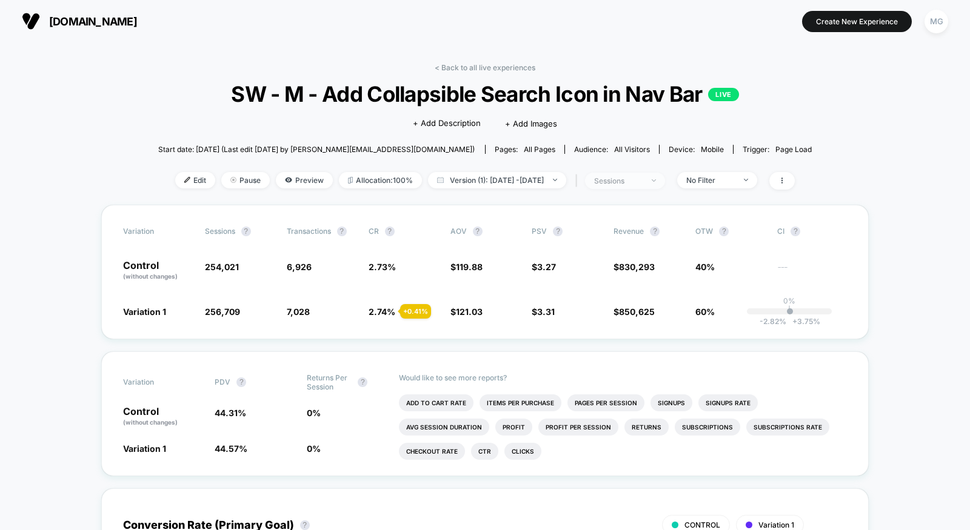
click at [627, 175] on span "sessions" at bounding box center [625, 181] width 80 height 16
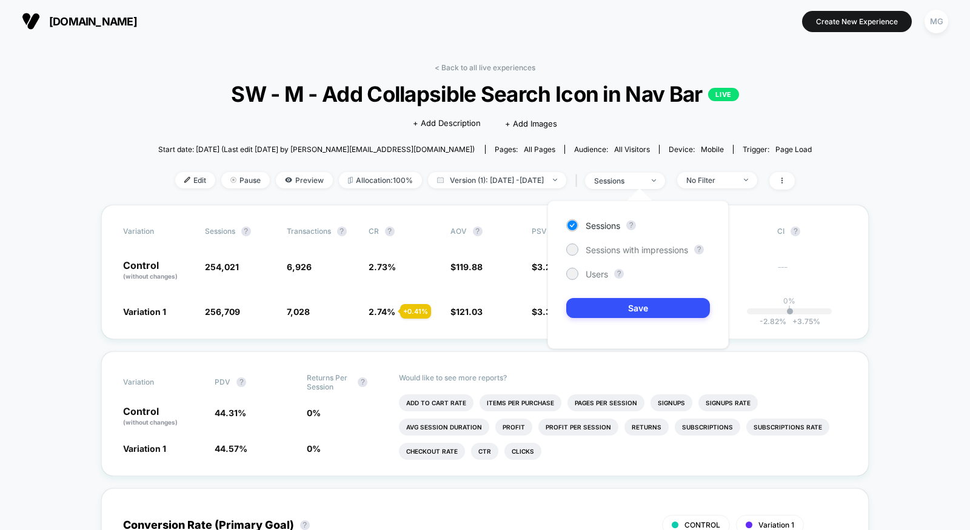
click at [585, 277] on span "Users" at bounding box center [596, 274] width 22 height 10
click at [598, 304] on button "Save" at bounding box center [638, 308] width 144 height 20
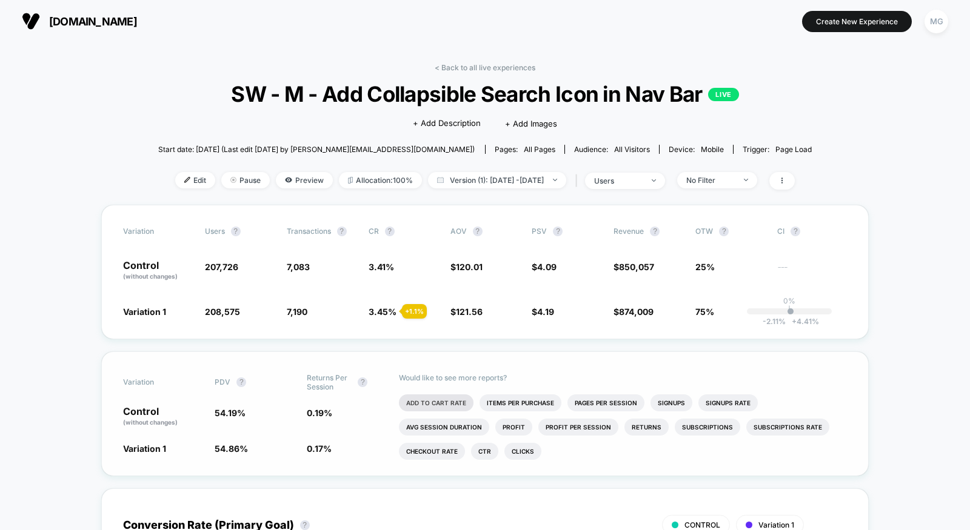
click at [449, 398] on li "Add To Cart Rate" at bounding box center [436, 403] width 75 height 17
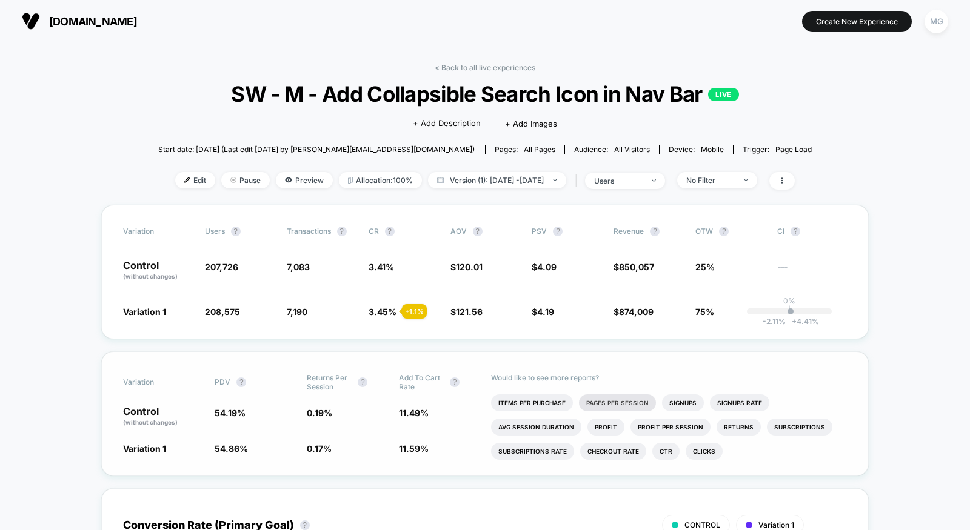
click at [619, 405] on li "Pages Per Session" at bounding box center [617, 403] width 77 height 17
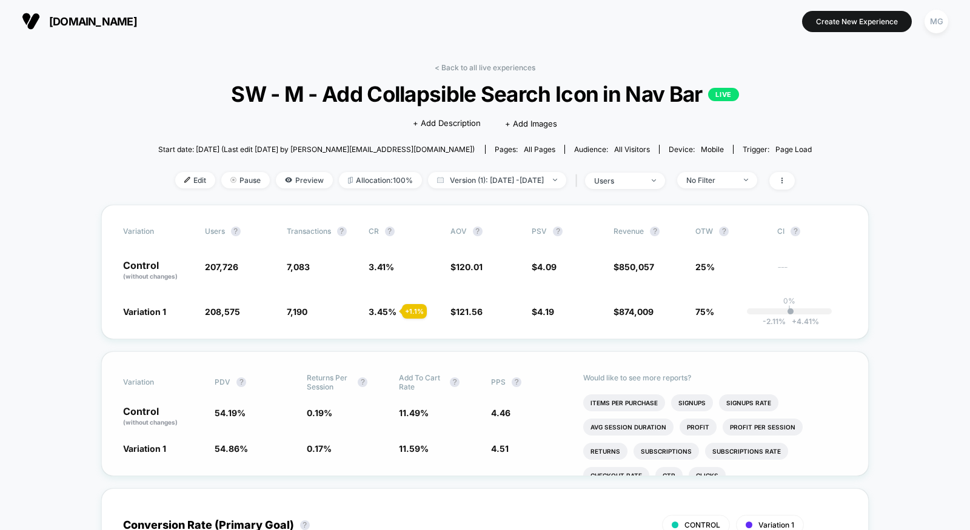
drag, startPoint x: 539, startPoint y: 316, endPoint x: 536, endPoint y: 389, distance: 73.4
click at [539, 319] on div "Variation users ? Transactions ? CR ? AOV ? PSV ? Revenue ? OTW ? CI ? Control …" at bounding box center [485, 272] width 768 height 135
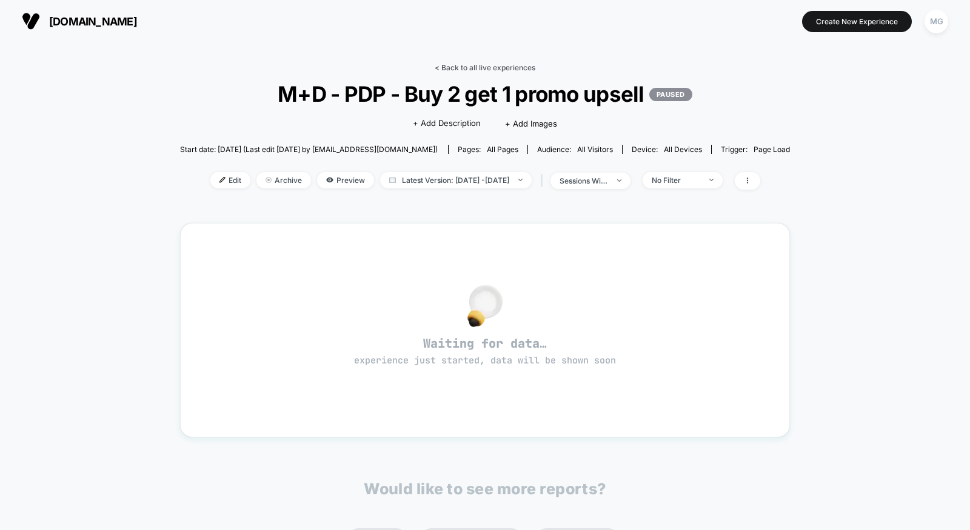
click at [504, 69] on link "< Back to all live experiences" at bounding box center [485, 67] width 101 height 9
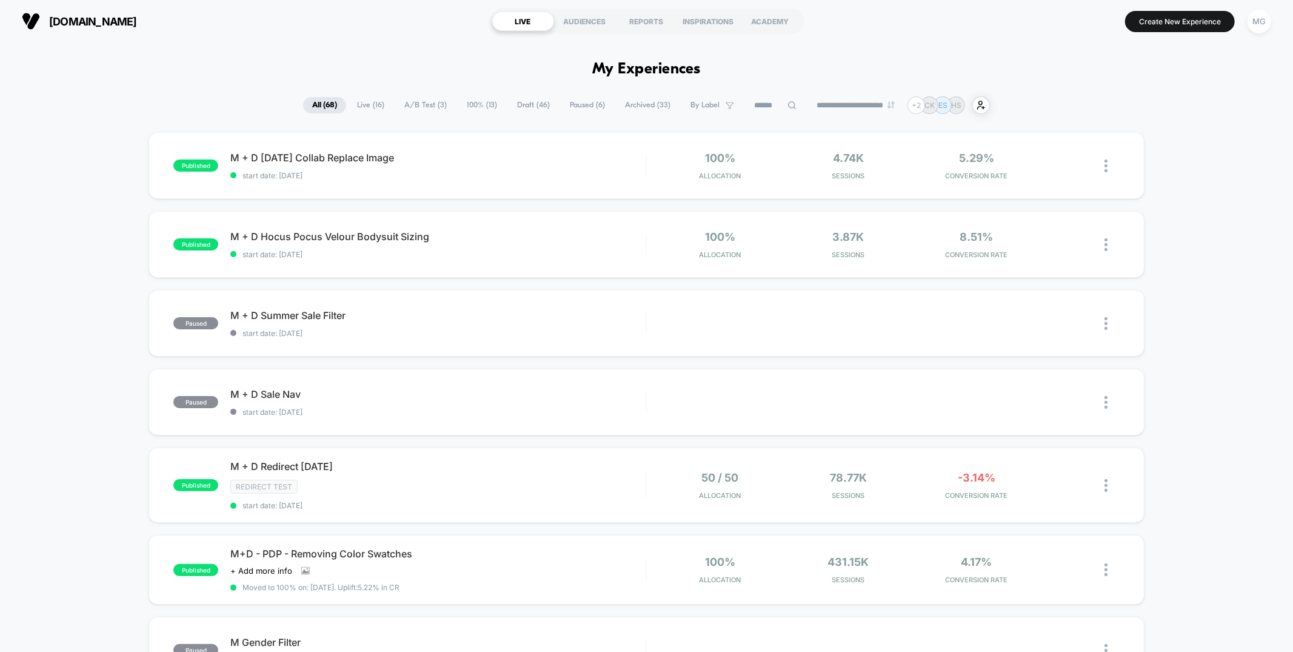
click at [425, 110] on span "A/B Test ( 3 )" at bounding box center [425, 105] width 61 height 16
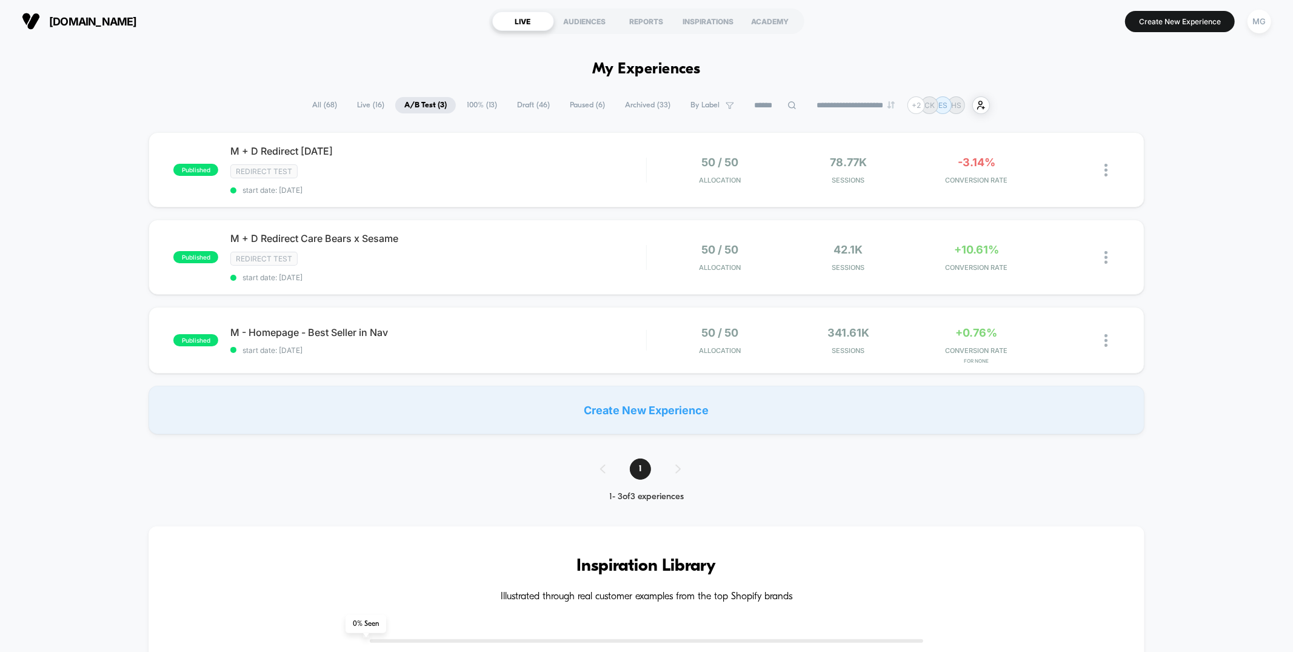
click at [473, 103] on span "100% ( 13 )" at bounding box center [482, 105] width 48 height 16
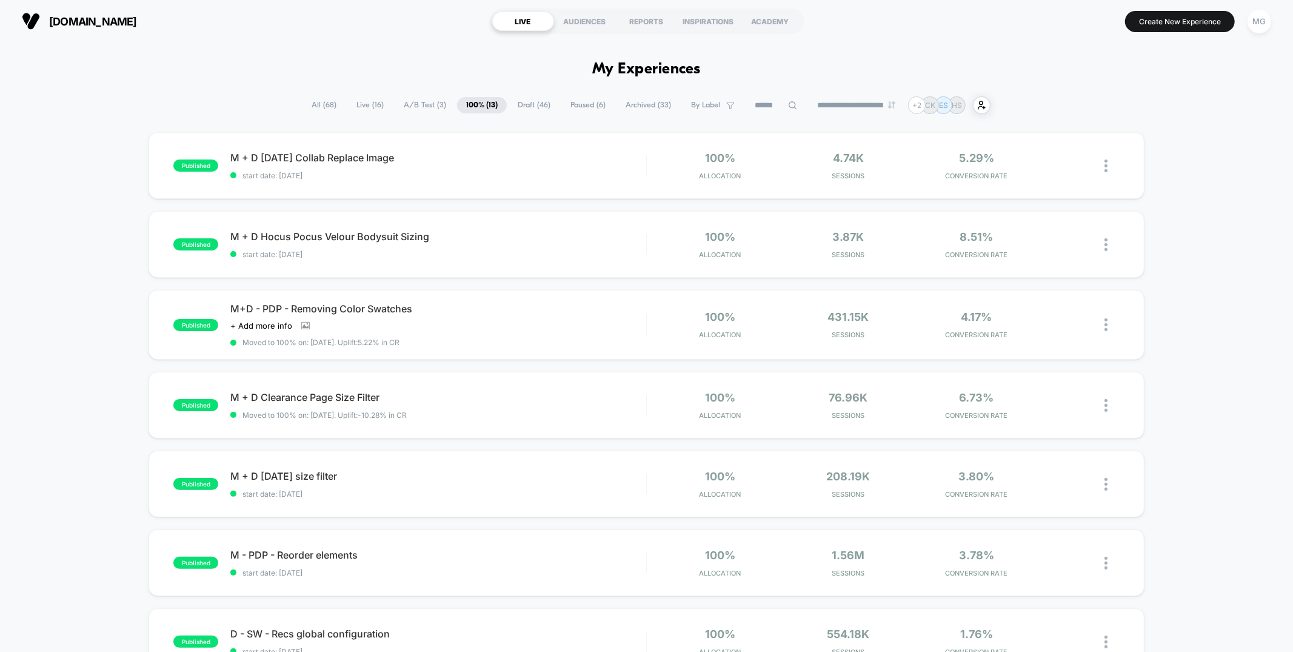
click at [571, 106] on span "Paused ( 6 )" at bounding box center [587, 105] width 53 height 16
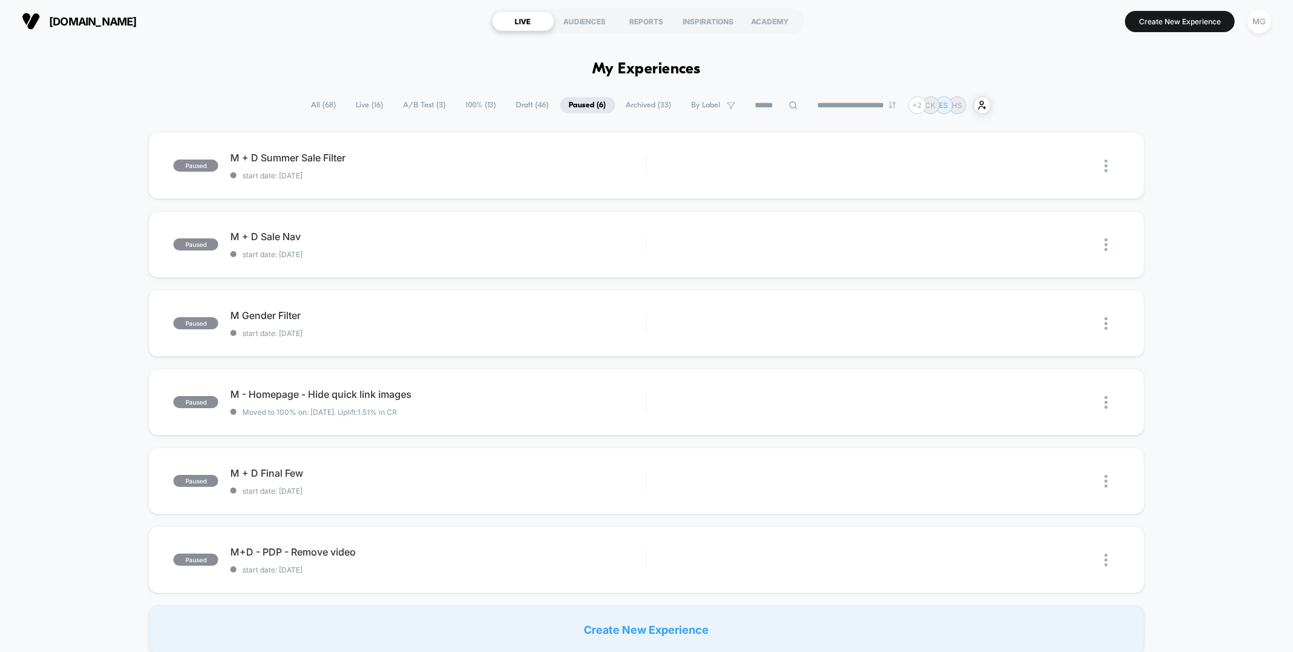
click at [309, 106] on span "All ( 68 )" at bounding box center [323, 105] width 43 height 16
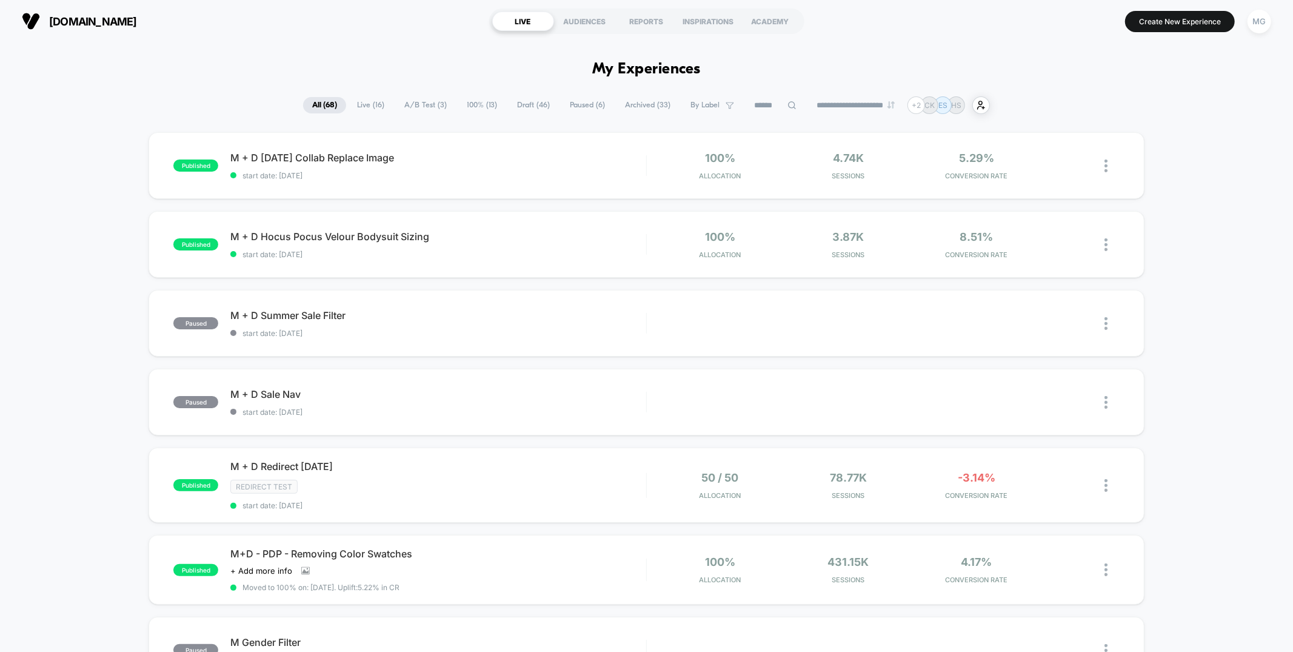
click at [771, 108] on input at bounding box center [775, 105] width 61 height 15
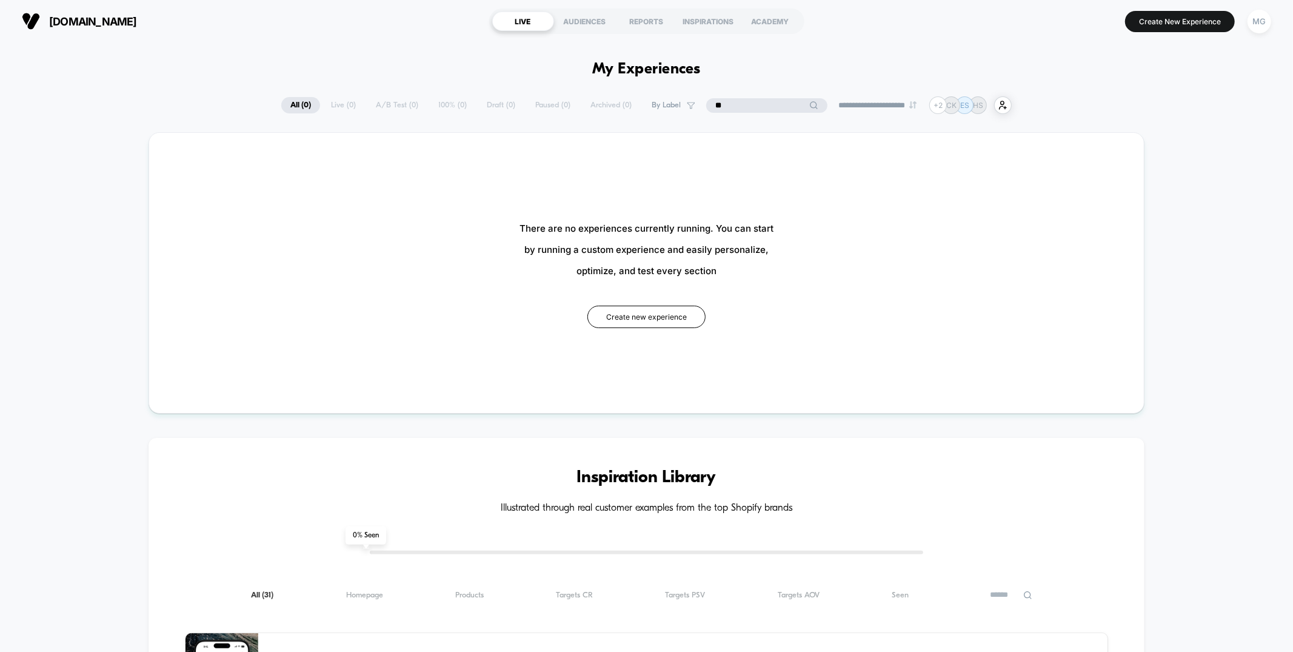
type input "*"
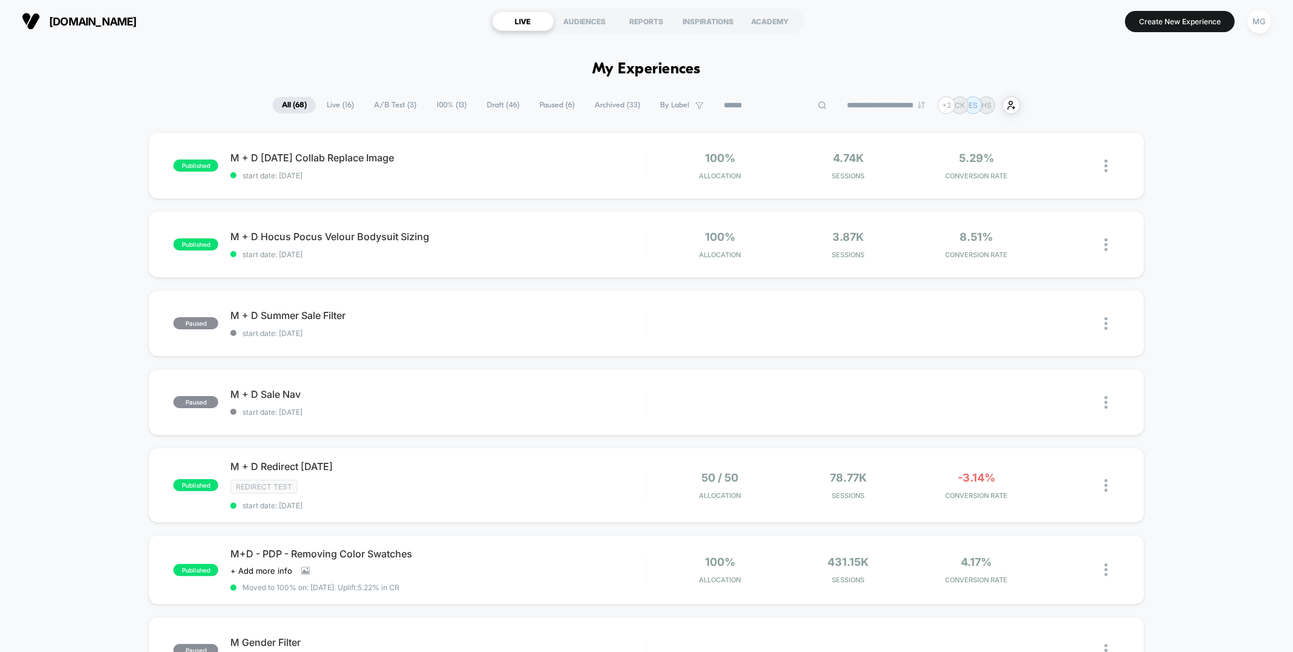
click at [496, 106] on span "Draft ( 46 )" at bounding box center [503, 105] width 51 height 16
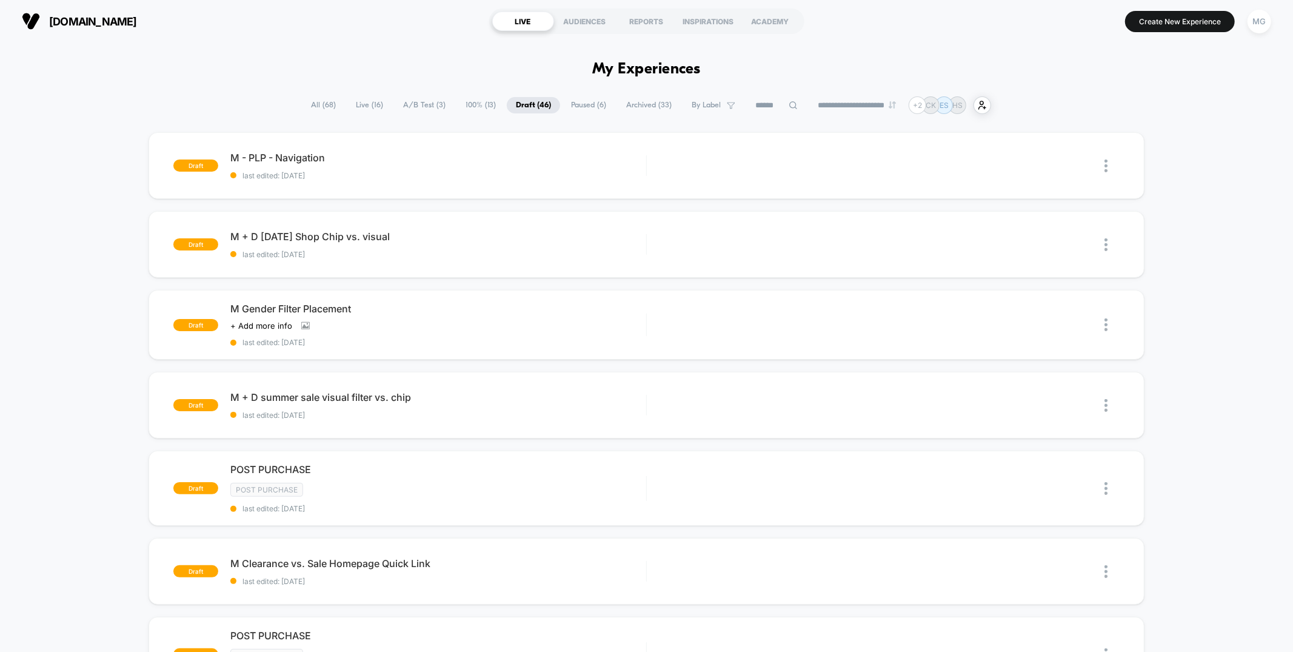
click at [565, 104] on span "Paused ( 6 )" at bounding box center [588, 105] width 53 height 16
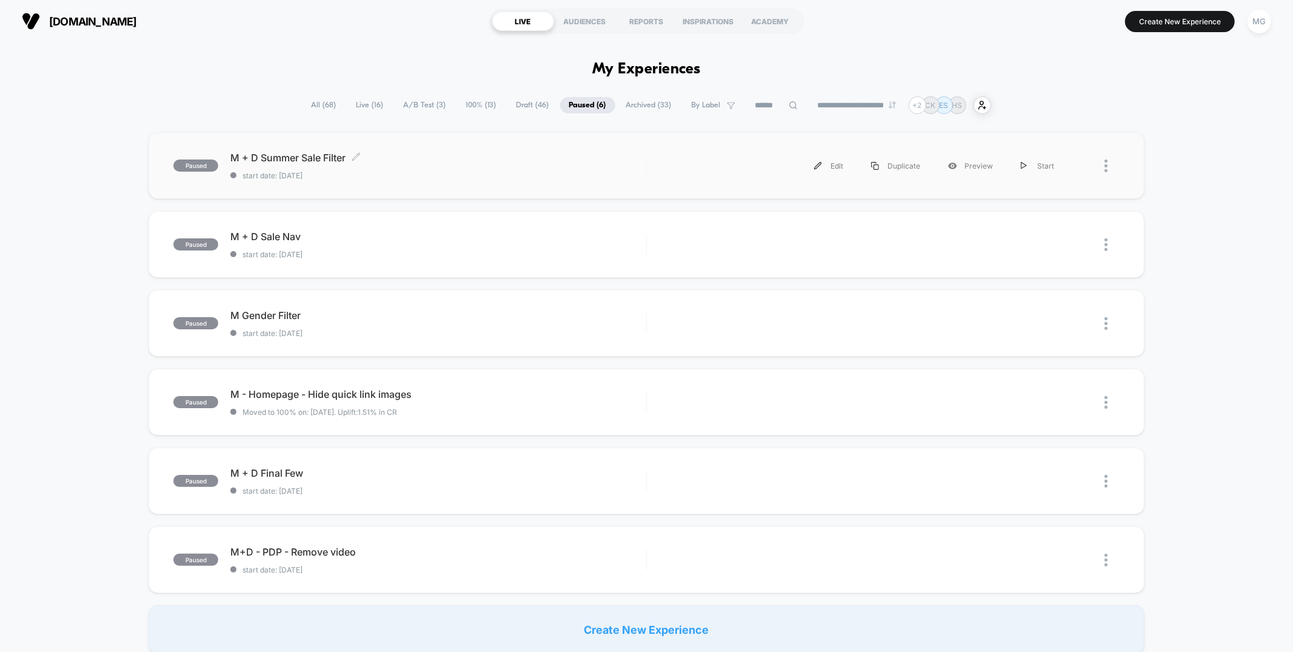
click at [418, 166] on div "M + D Summer Sale Filter Click to edit experience details Click to edit experie…" at bounding box center [437, 166] width 415 height 28
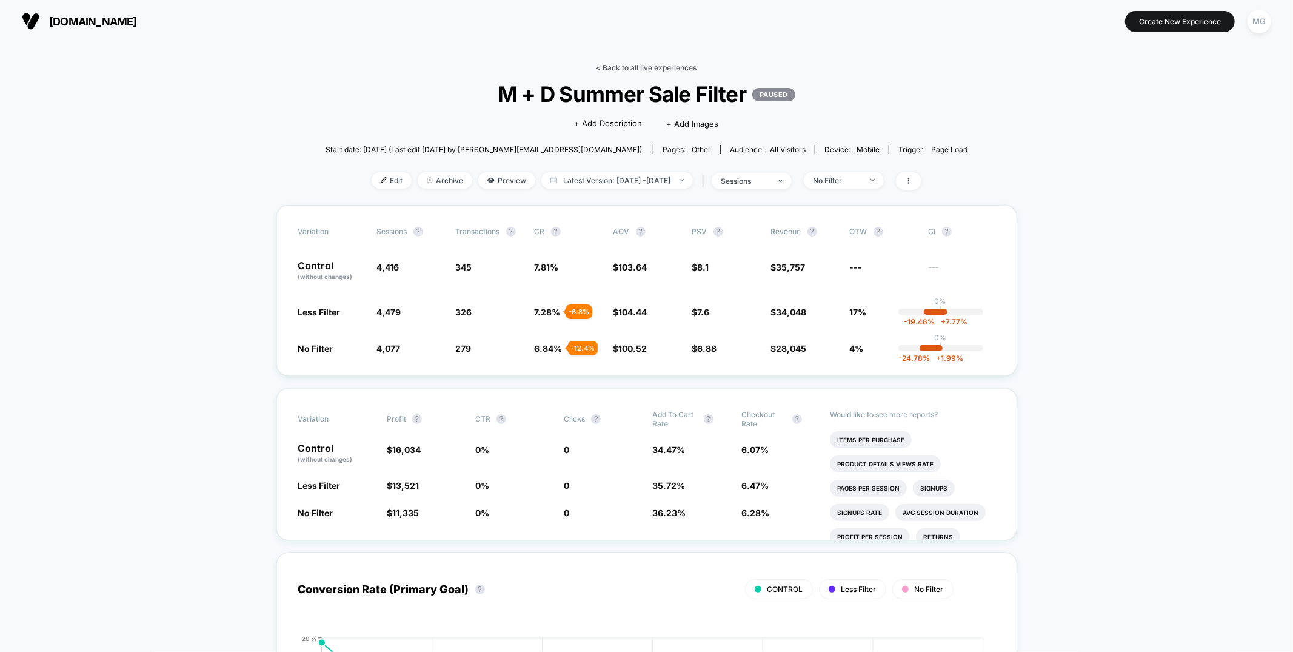
click at [624, 65] on link "< Back to all live experiences" at bounding box center [646, 67] width 101 height 9
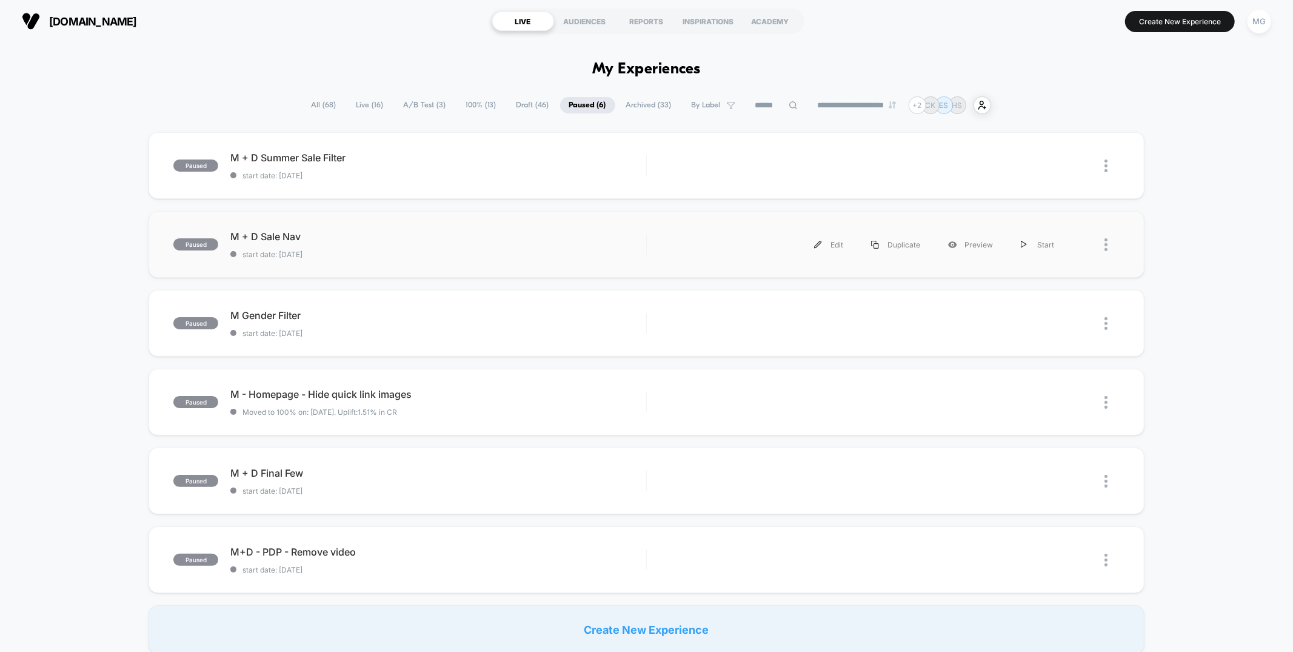
click at [460, 259] on div "paused M + D Sale Nav start date: [DATE] Edit Duplicate Preview Start" at bounding box center [645, 244] width 995 height 67
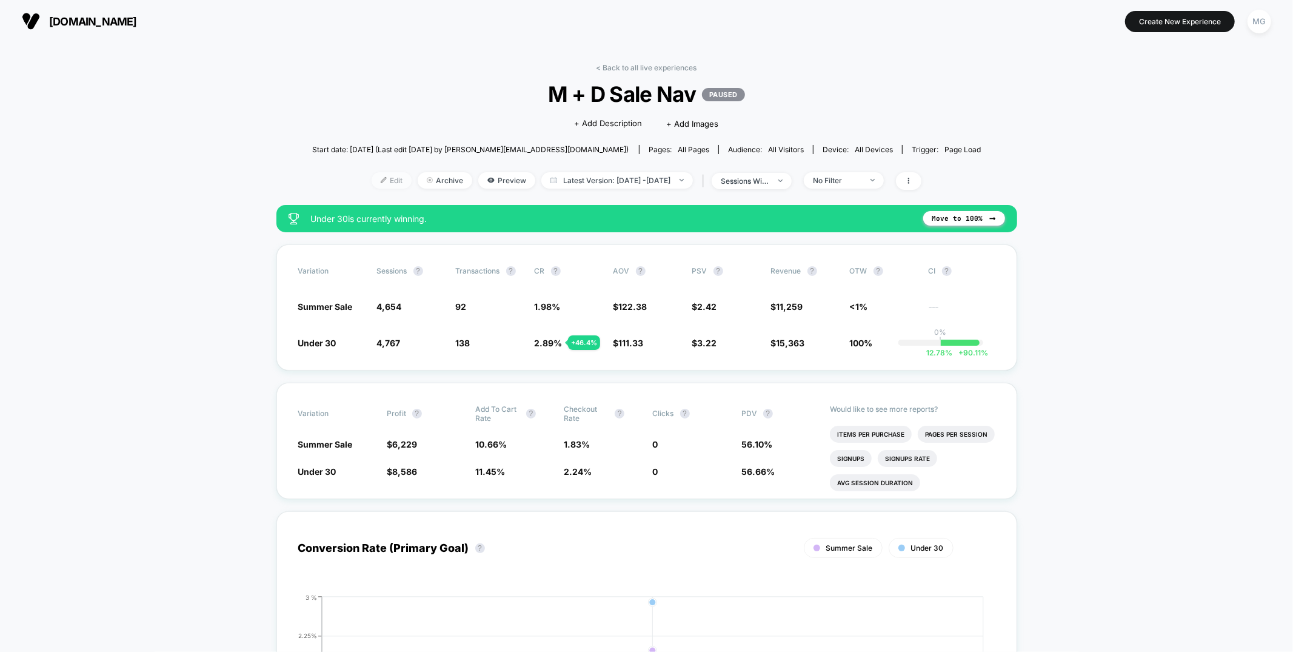
click at [375, 180] on span "Edit" at bounding box center [392, 180] width 40 height 16
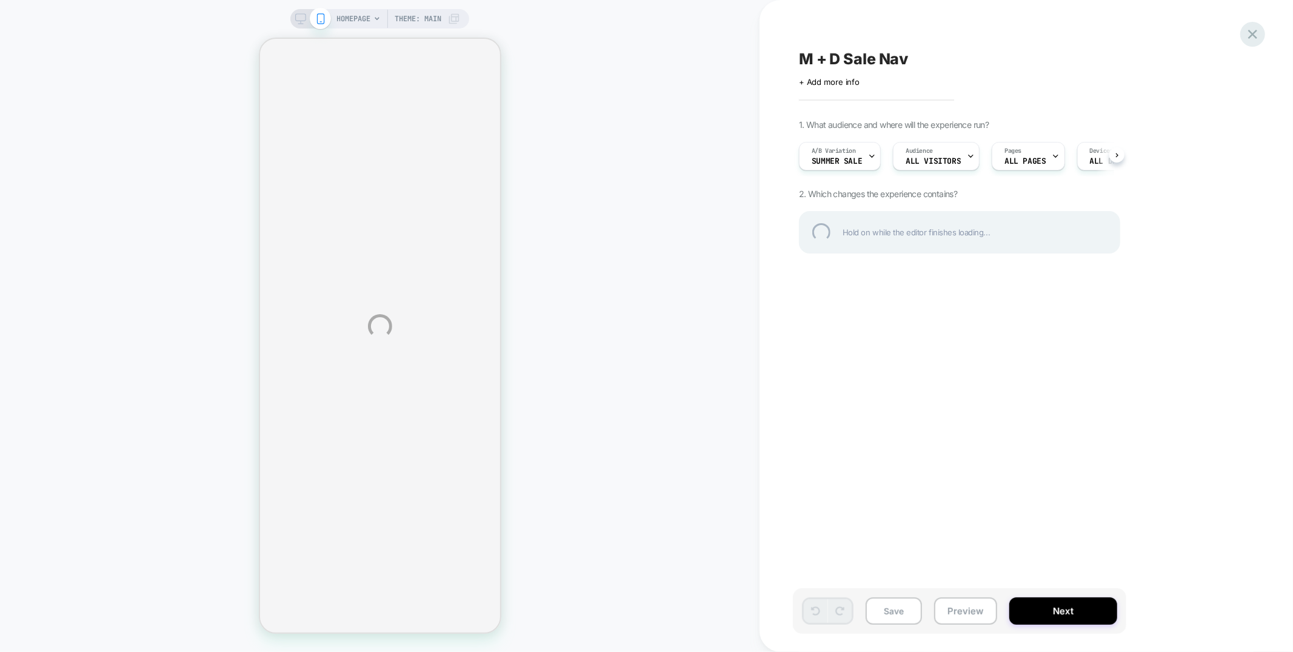
click at [1253, 28] on div at bounding box center [1252, 34] width 25 height 25
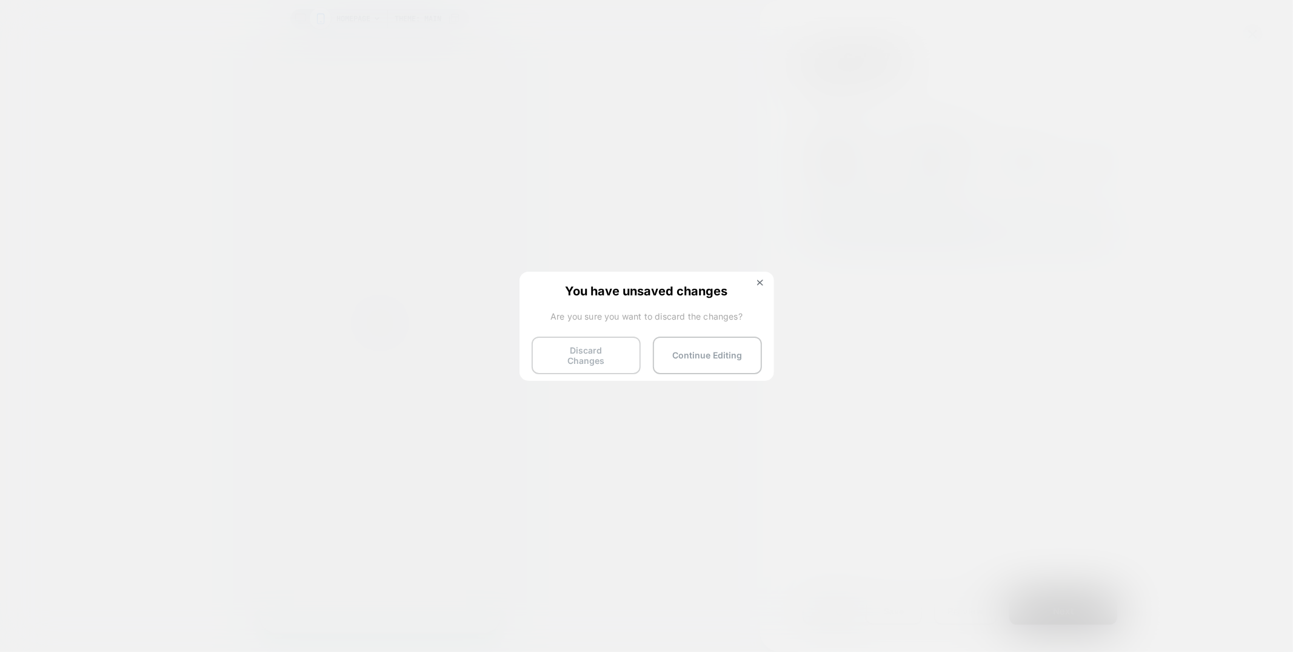
click at [586, 352] on button "Discard Changes" at bounding box center [586, 355] width 109 height 38
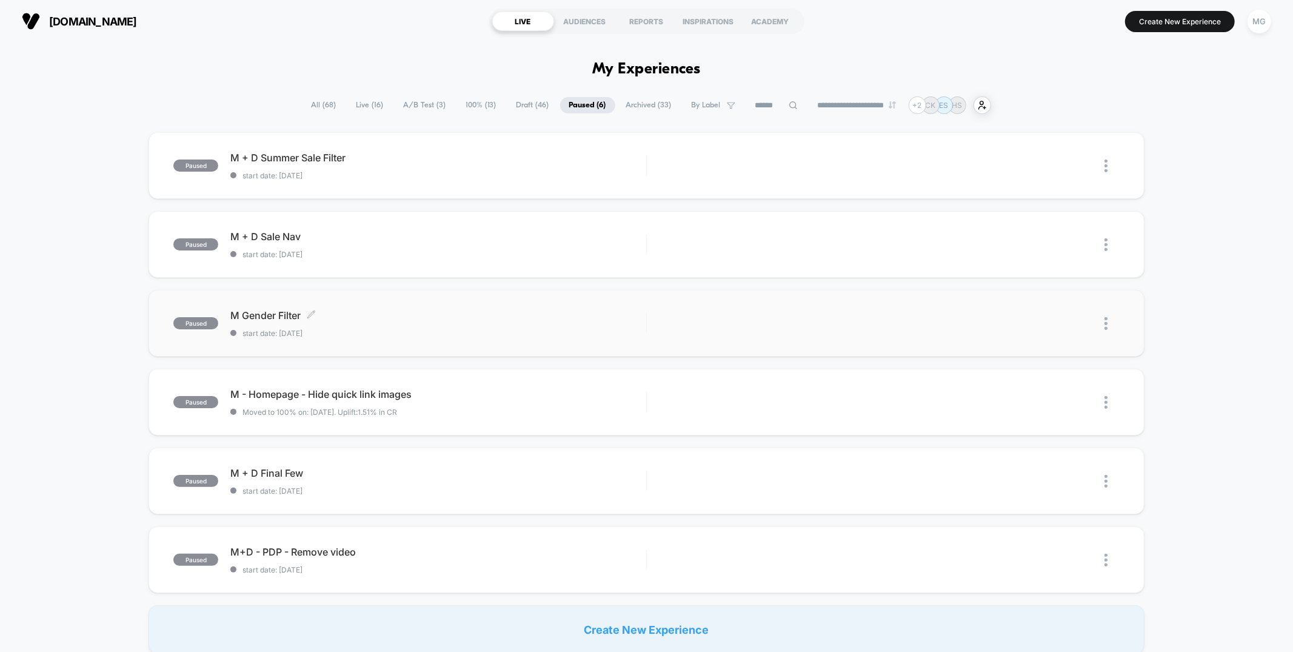
click at [435, 328] on span "start date: [DATE]" at bounding box center [437, 332] width 415 height 9
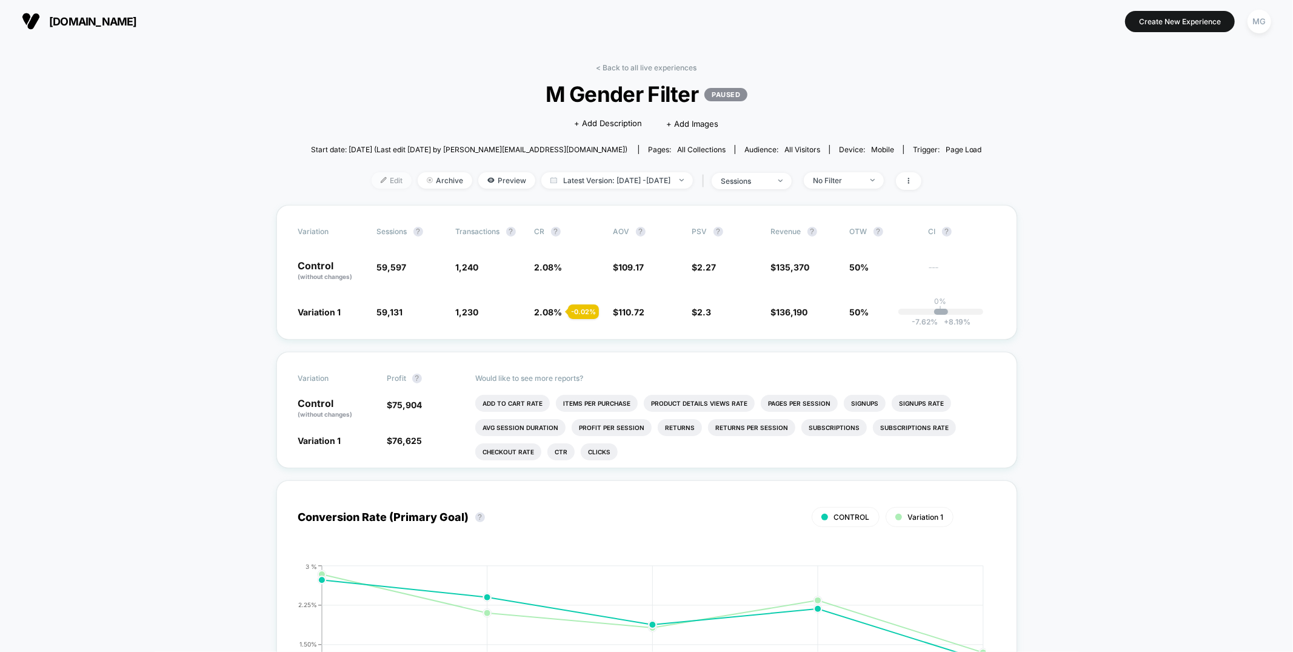
click at [375, 178] on span "Edit" at bounding box center [392, 180] width 40 height 16
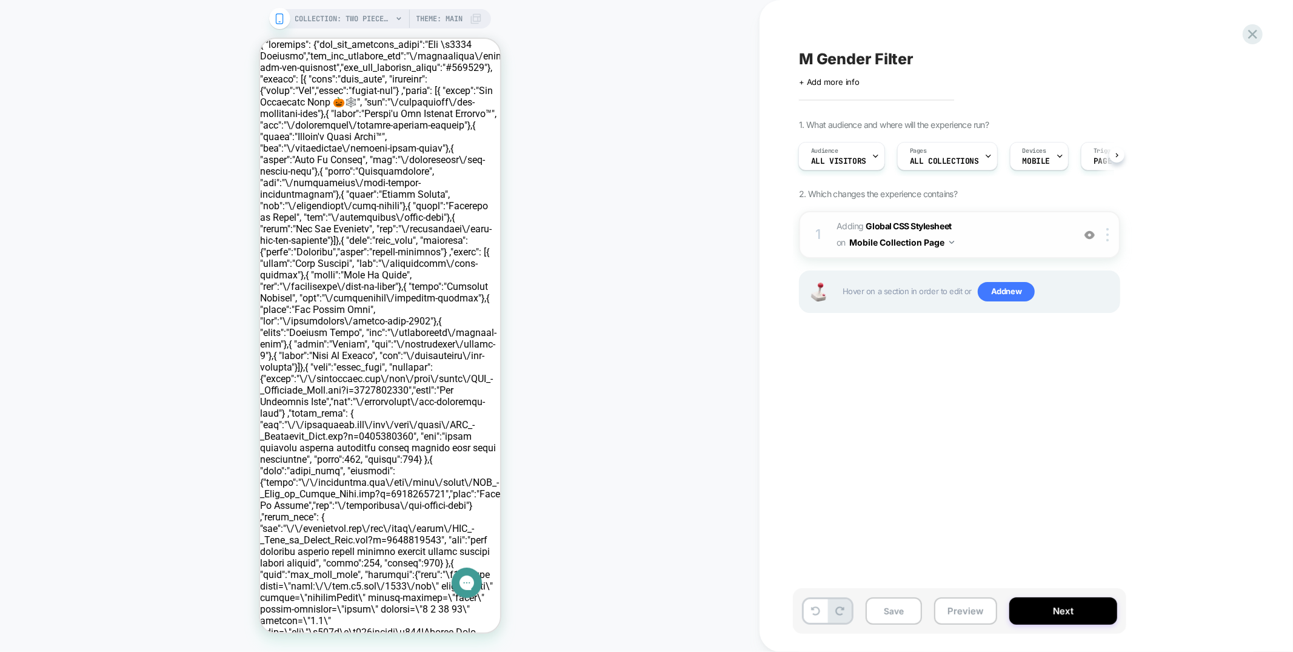
click at [1093, 235] on img at bounding box center [1089, 235] width 10 height 10
click at [979, 235] on span "Adding Global CSS Stylesheet on Mobile Collection Page" at bounding box center [951, 234] width 231 height 33
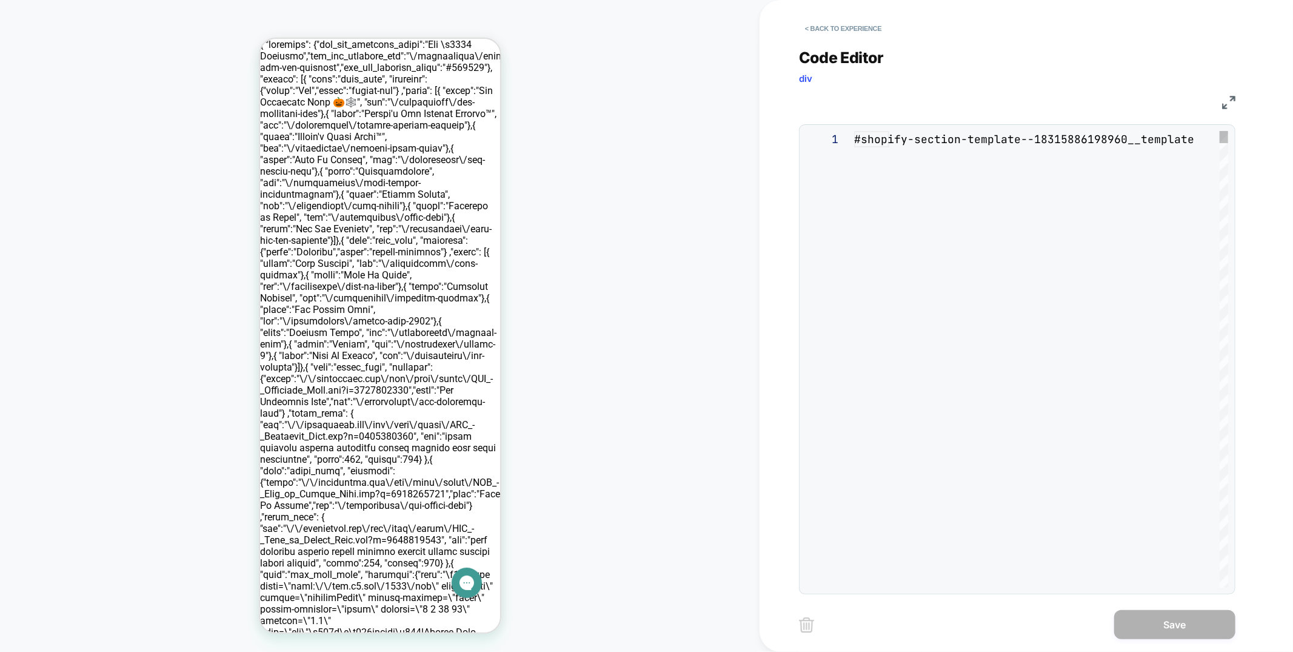
scroll to position [164, 0]
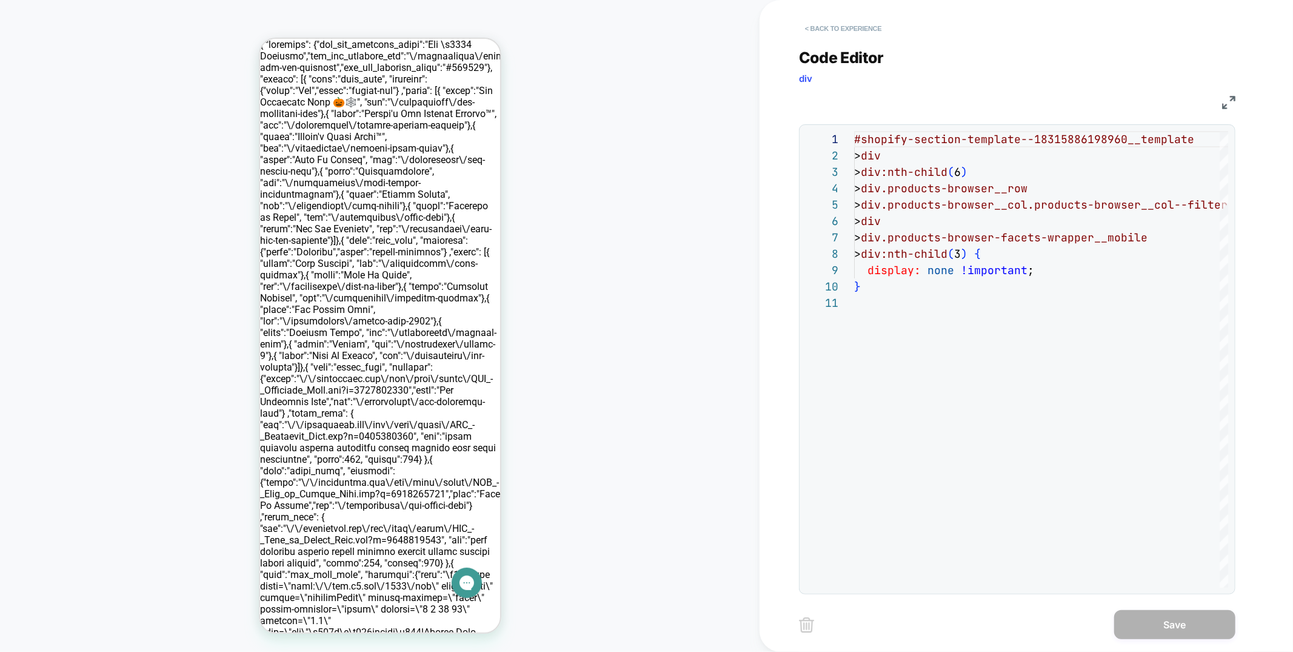
click at [840, 25] on button "< Back to experience" at bounding box center [843, 28] width 88 height 19
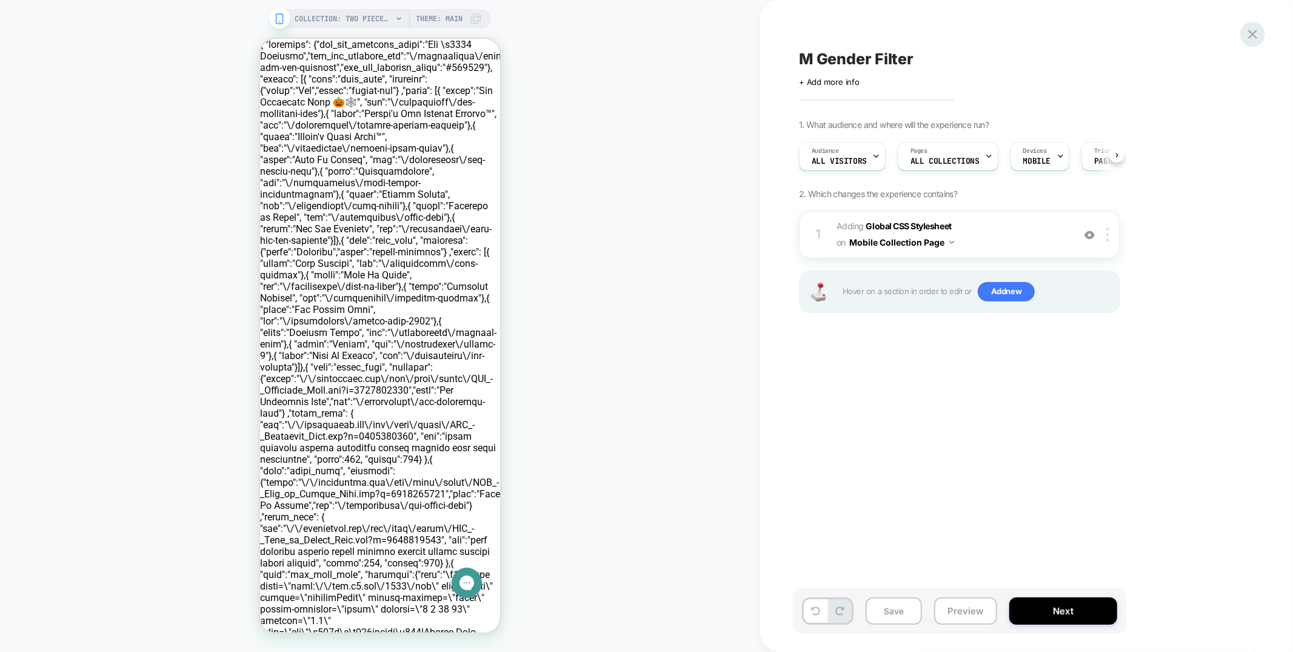
scroll to position [0, 1]
click at [1256, 27] on icon at bounding box center [1252, 34] width 16 height 16
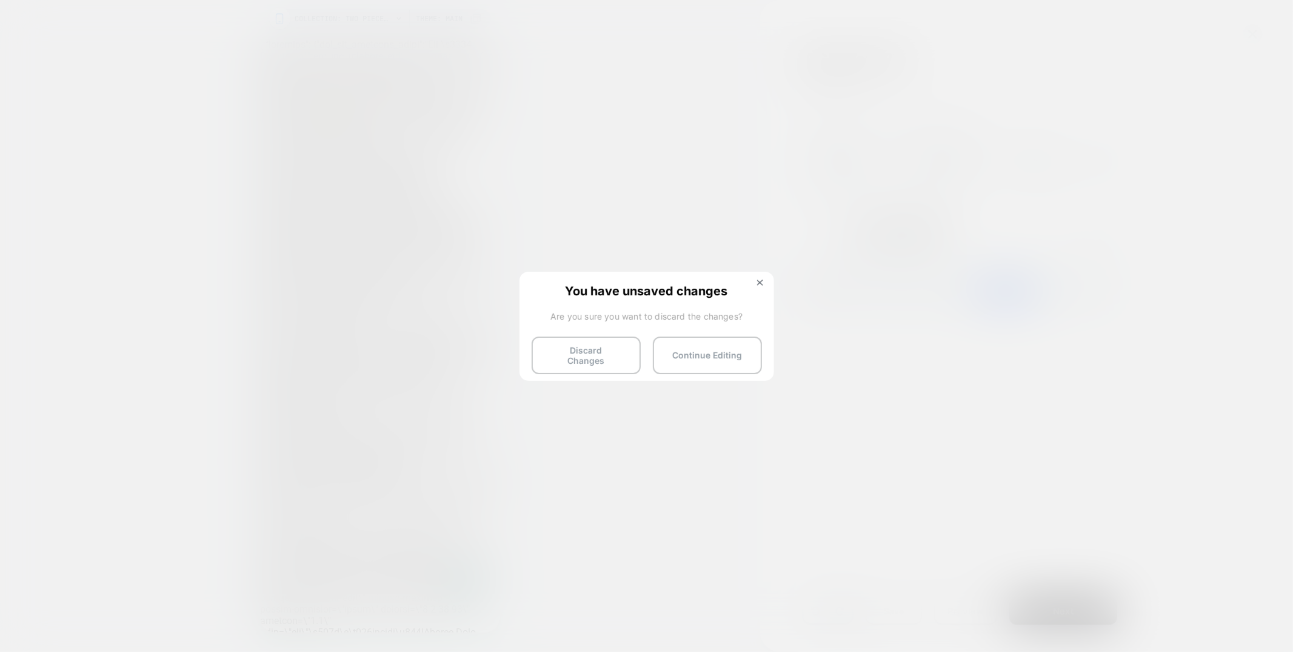
click at [588, 352] on div "You have unsaved changes Are you sure you want to discard the changes? Discard …" at bounding box center [646, 326] width 255 height 109
click at [588, 352] on button "Discard Changes" at bounding box center [586, 355] width 109 height 38
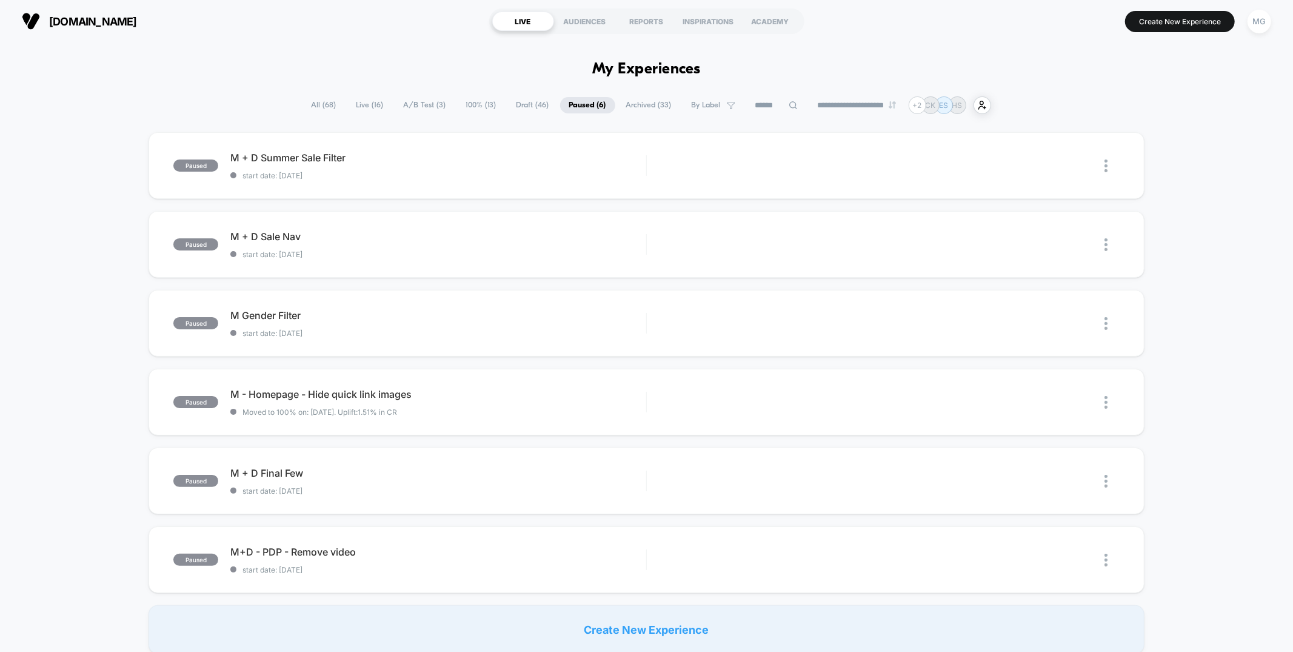
click at [635, 104] on span "Archived ( 33 )" at bounding box center [649, 105] width 64 height 16
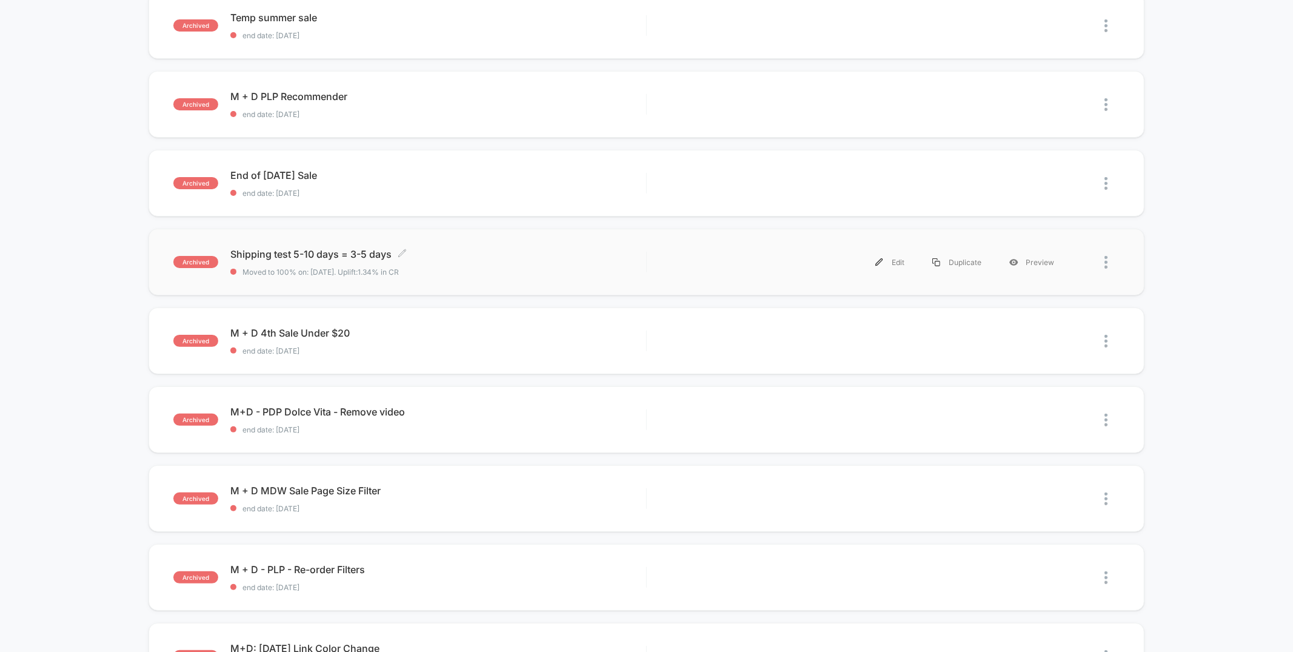
scroll to position [147, 0]
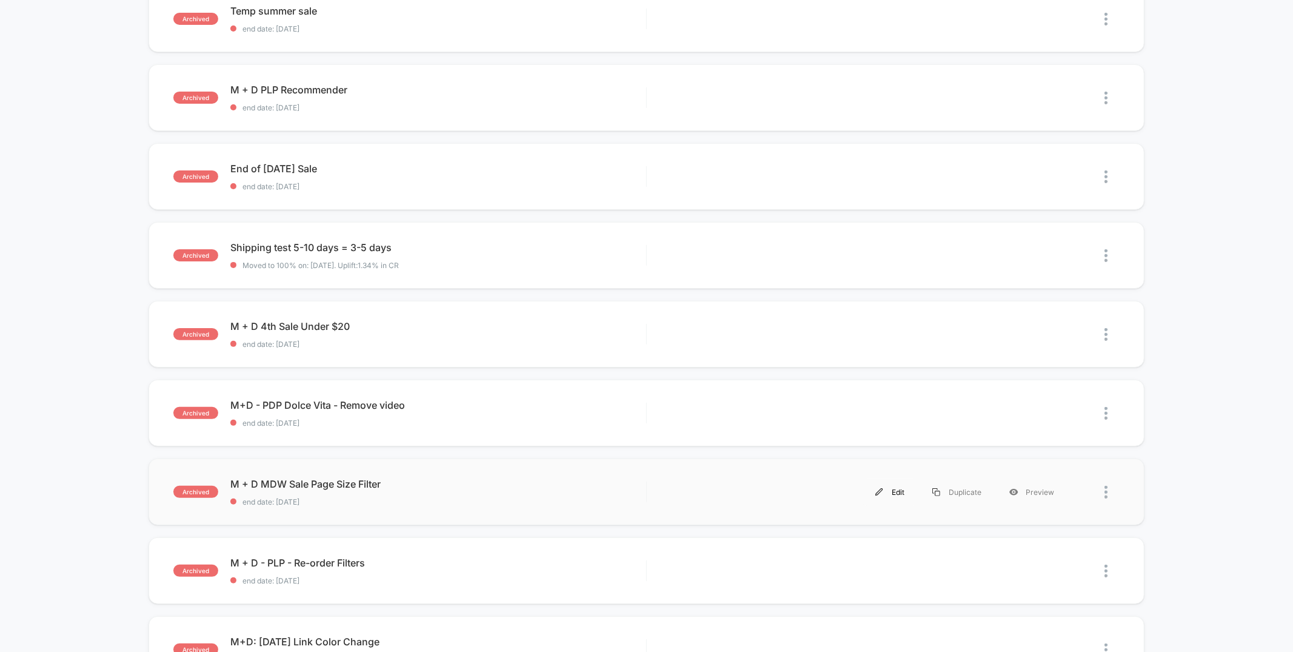
click at [893, 493] on div "Edit" at bounding box center [889, 491] width 57 height 27
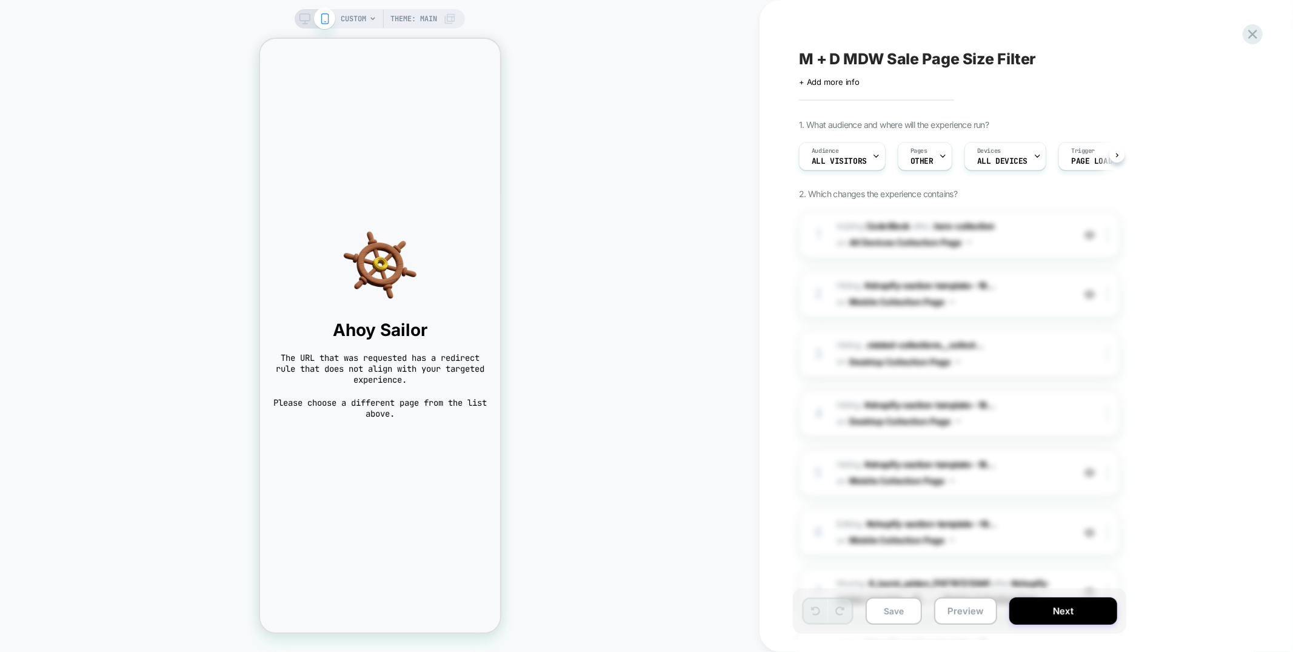
scroll to position [0, 1]
click at [364, 22] on span "CUSTOM" at bounding box center [353, 18] width 25 height 19
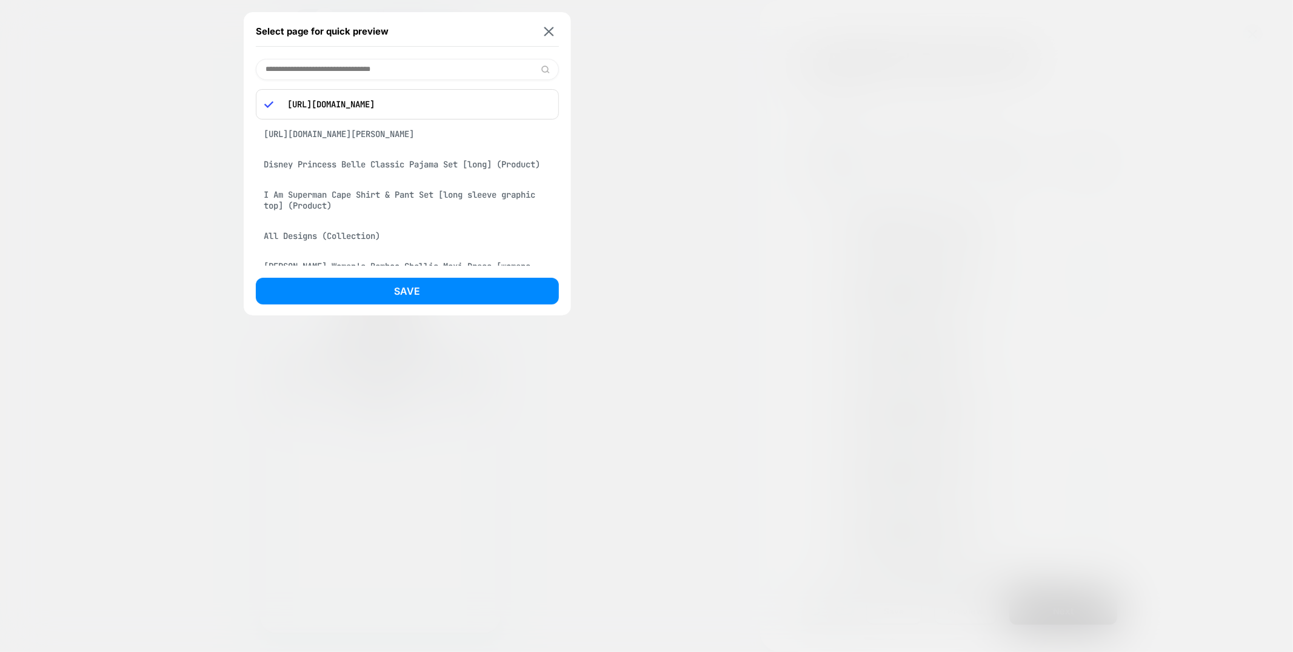
click at [405, 130] on div "[URL][DOMAIN_NAME][PERSON_NAME]" at bounding box center [407, 133] width 303 height 23
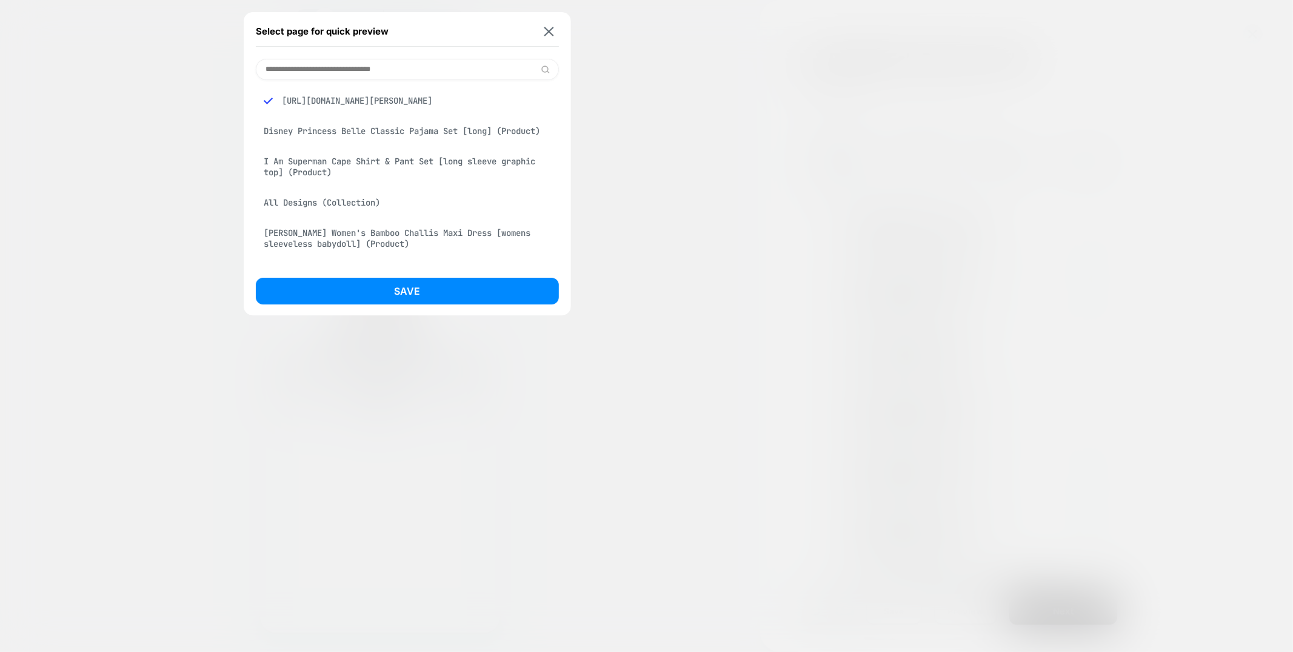
click at [368, 214] on div "All Designs (Collection)" at bounding box center [407, 202] width 303 height 23
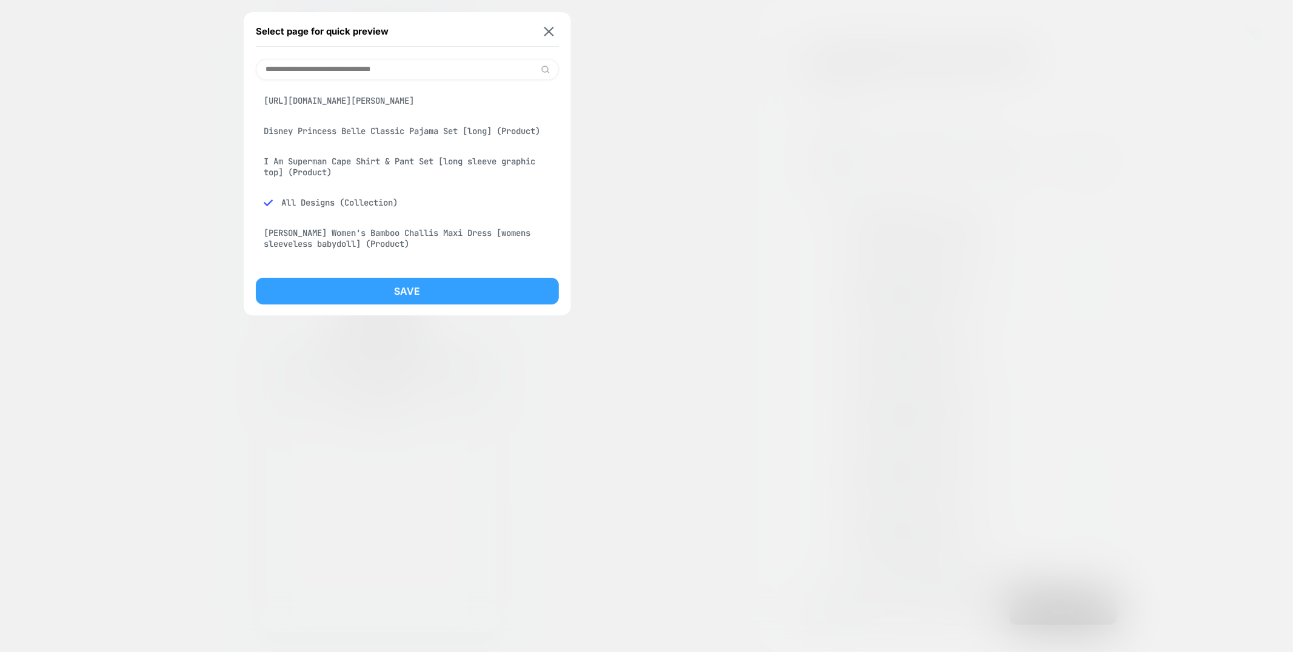
click at [395, 289] on button "Save" at bounding box center [407, 291] width 303 height 27
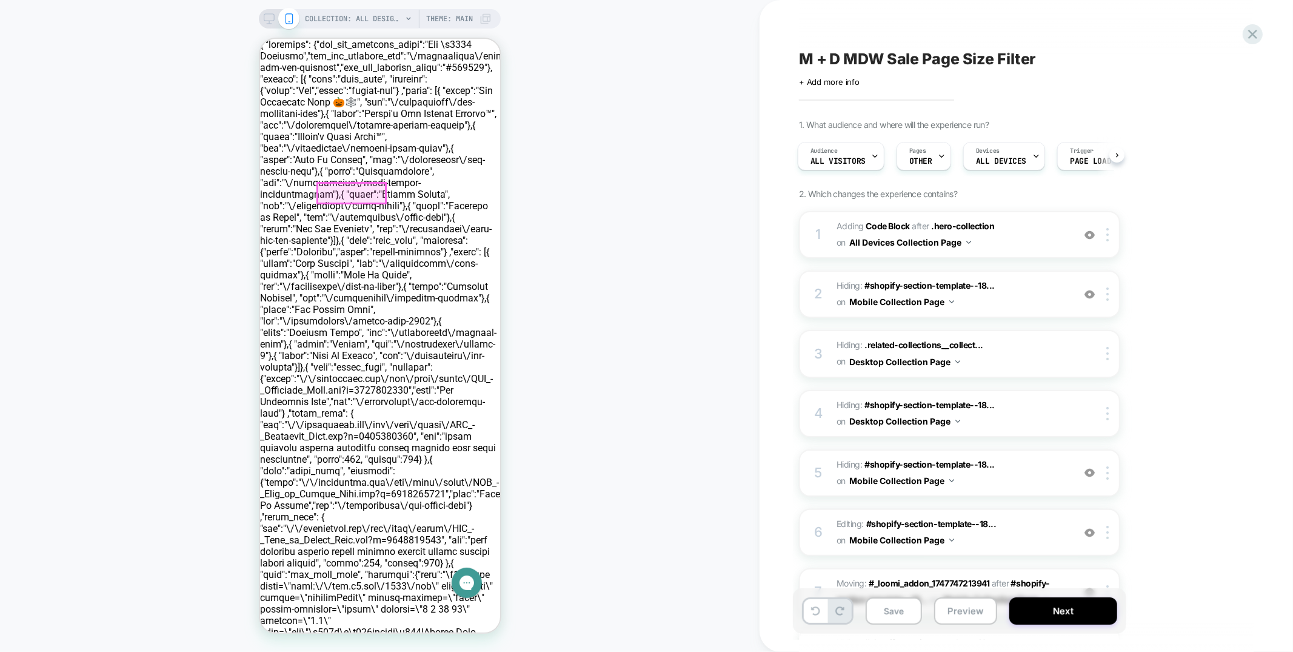
scroll to position [0, 0]
click at [374, 22] on span "COLLECTION: All Designs (Category)" at bounding box center [353, 18] width 97 height 19
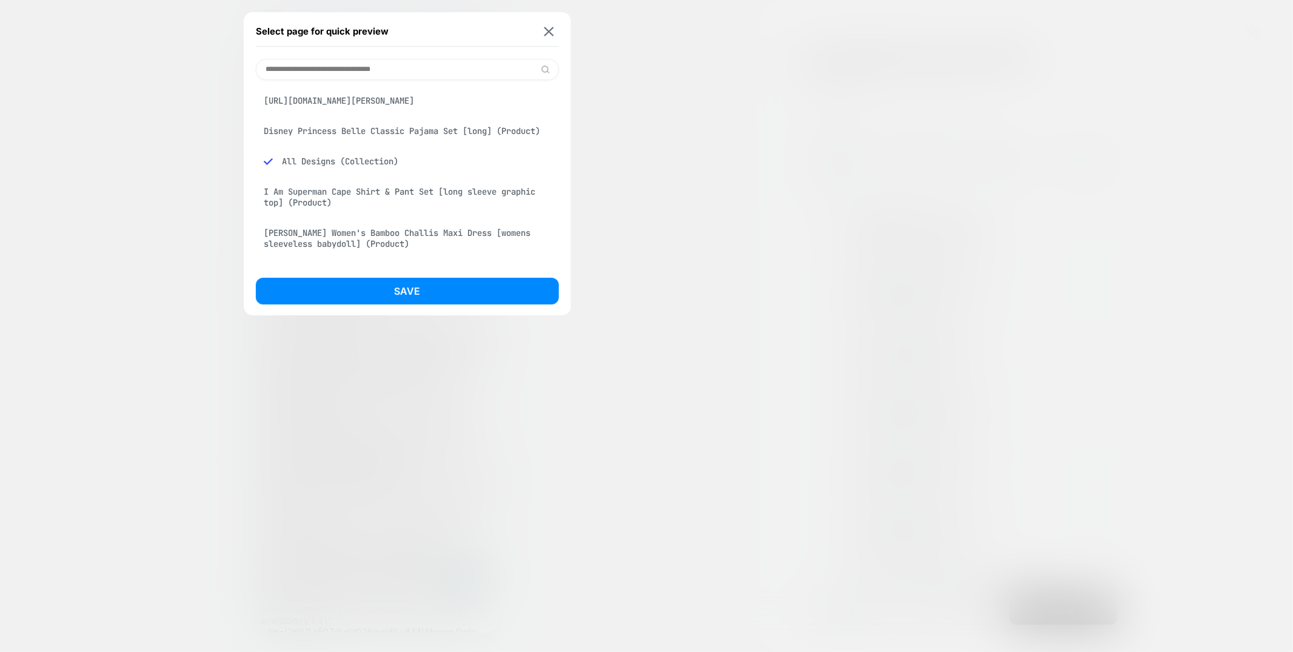
click at [434, 99] on div "[URL][DOMAIN_NAME][PERSON_NAME]" at bounding box center [407, 100] width 303 height 23
click at [417, 76] on input at bounding box center [407, 69] width 303 height 21
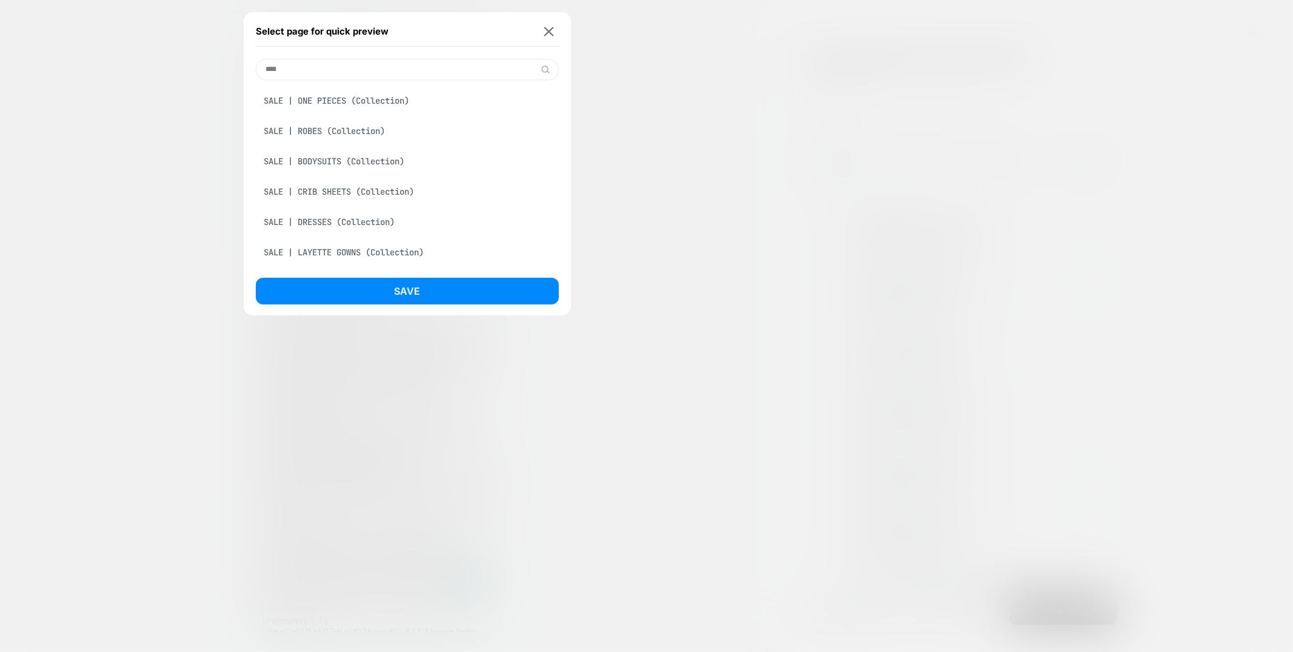
type input "****"
click at [370, 103] on div "SALE | ONE PIECES (Collection)" at bounding box center [407, 100] width 303 height 23
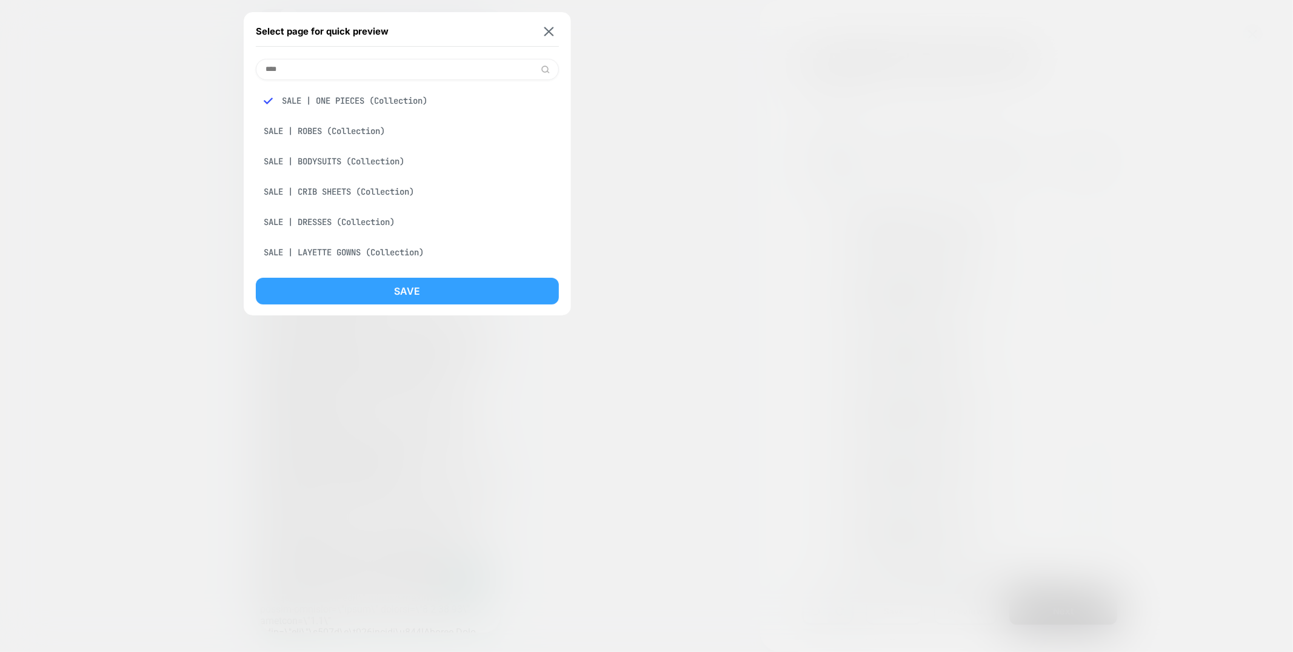
click at [403, 294] on button "Save" at bounding box center [407, 291] width 303 height 27
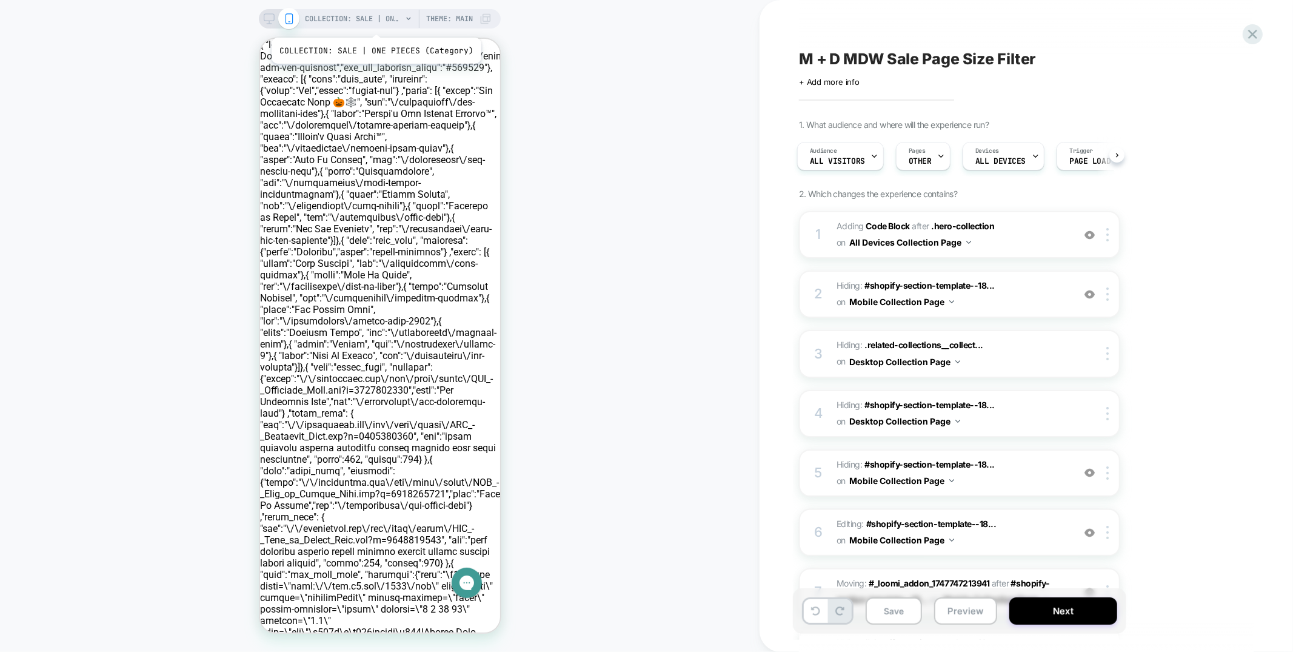
click at [374, 19] on span "COLLECTION: SALE | ONE PIECES (Category)" at bounding box center [353, 18] width 97 height 19
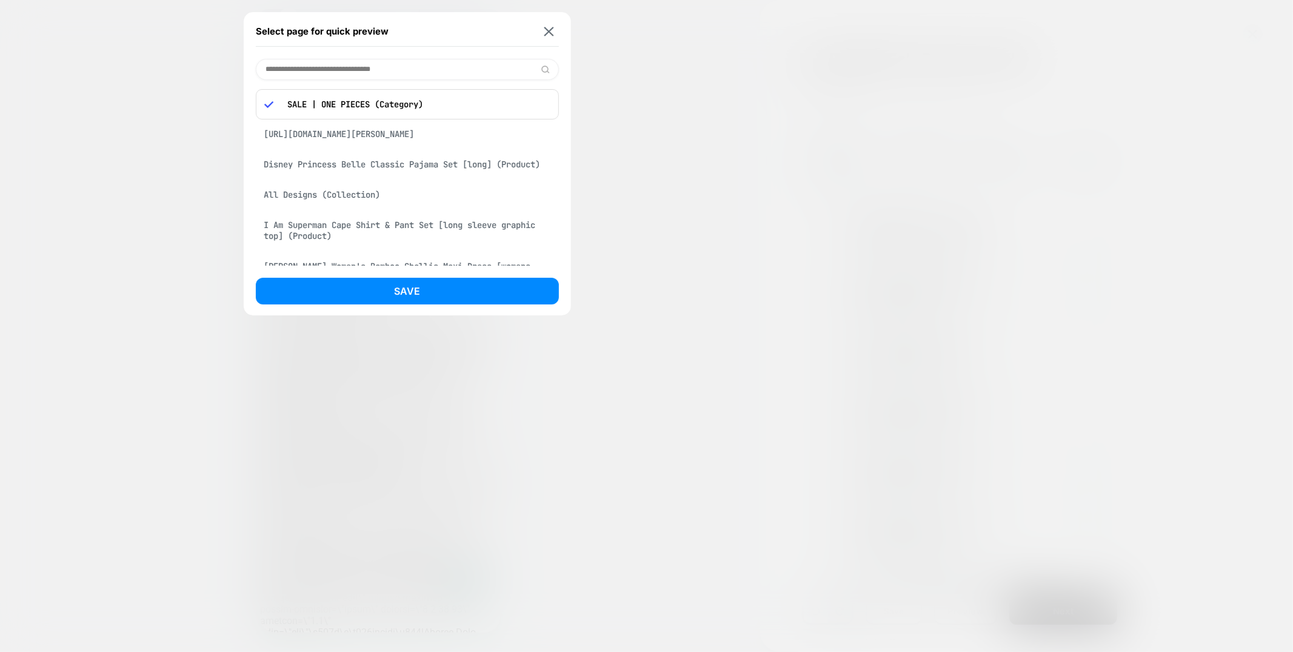
click at [410, 71] on input at bounding box center [407, 69] width 303 height 21
paste input "**********"
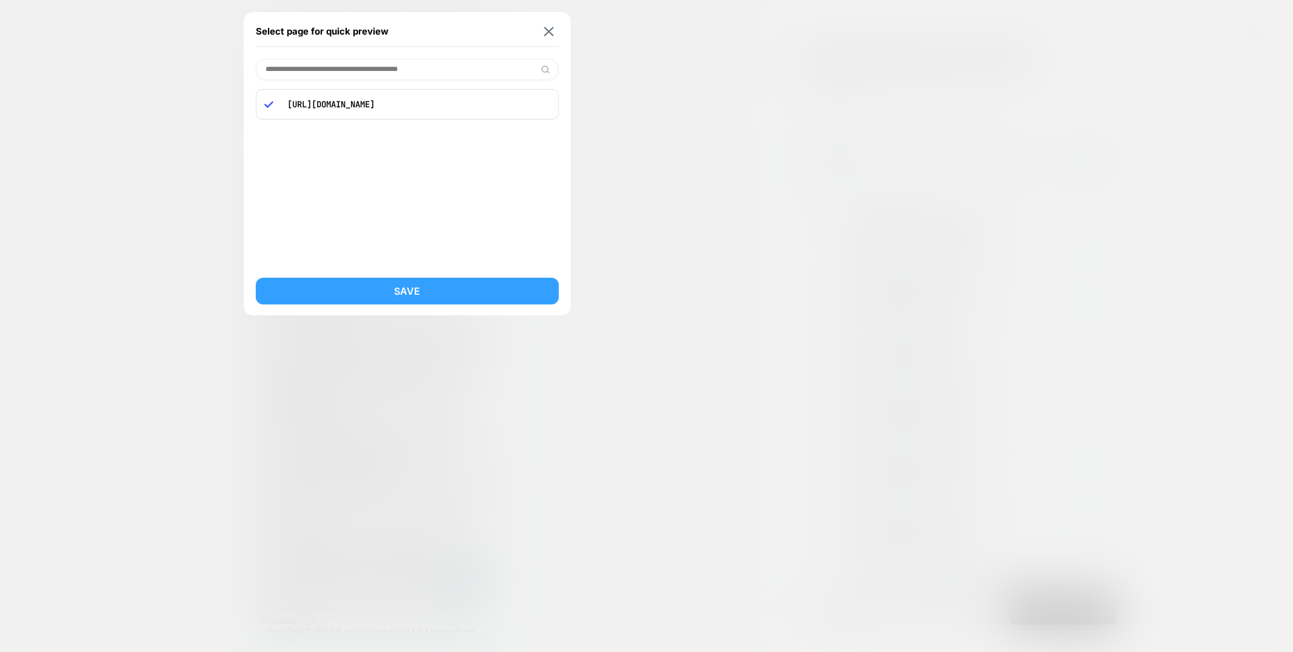
type input "**********"
click at [424, 293] on button "Save" at bounding box center [407, 291] width 303 height 27
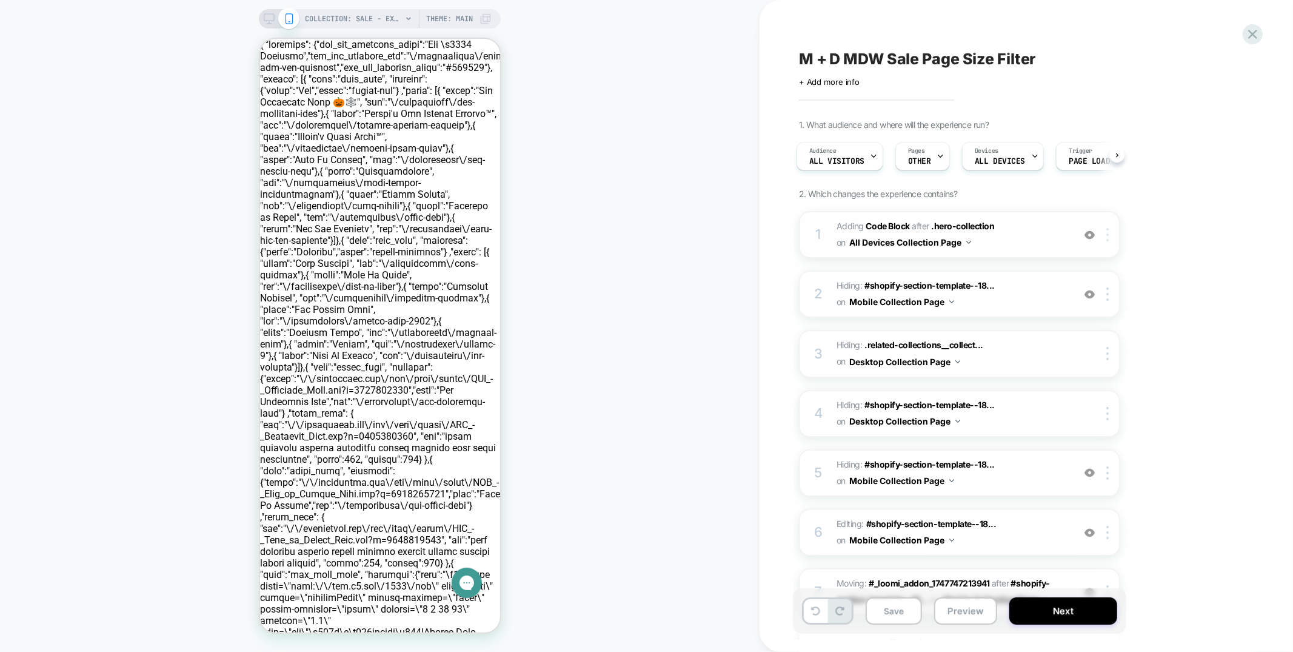
click at [1107, 231] on img at bounding box center [1107, 234] width 2 height 13
click at [1103, 368] on div "Replace Position" at bounding box center [1109, 363] width 108 height 33
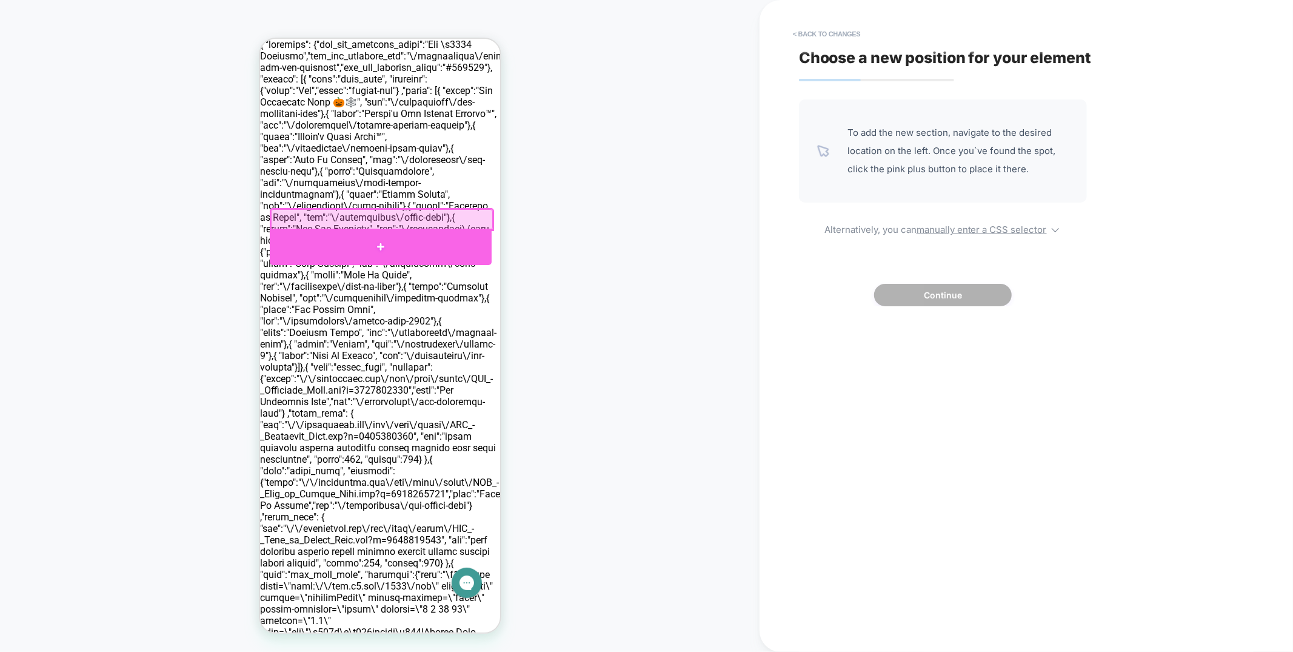
click at [456, 245] on div at bounding box center [380, 246] width 222 height 36
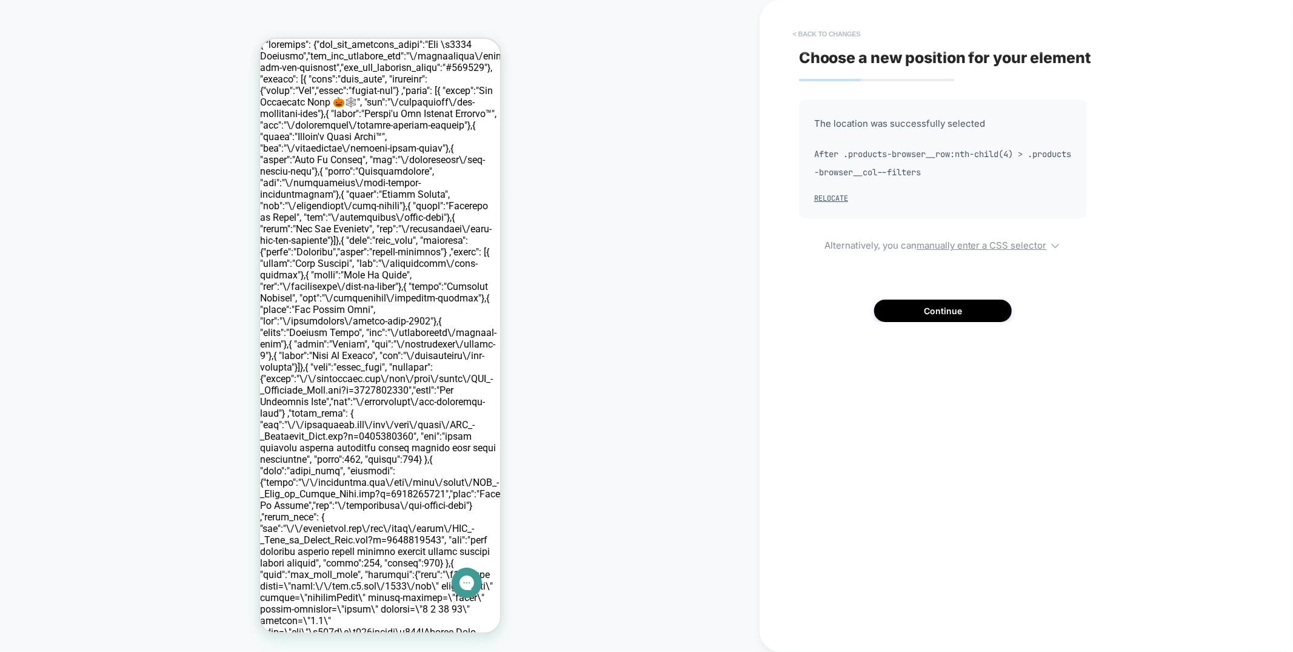
click at [829, 30] on button "< Back to changes" at bounding box center [827, 33] width 80 height 19
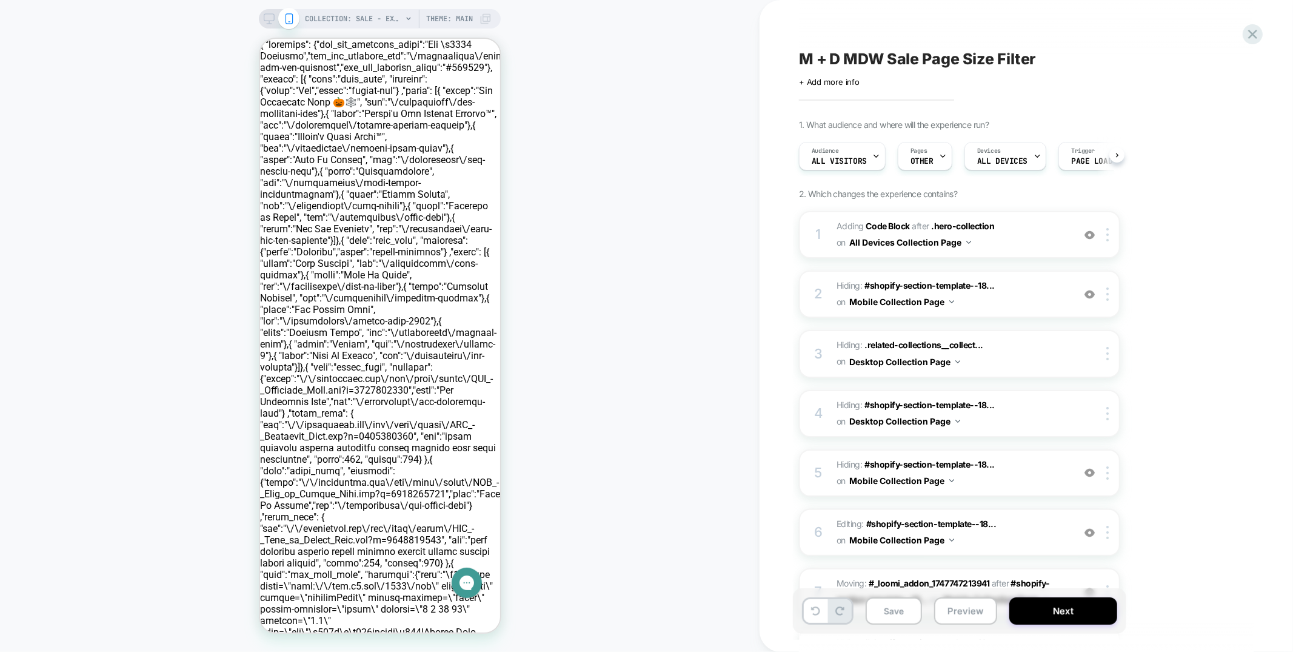
scroll to position [0, 1]
click at [1251, 32] on icon at bounding box center [1252, 34] width 16 height 16
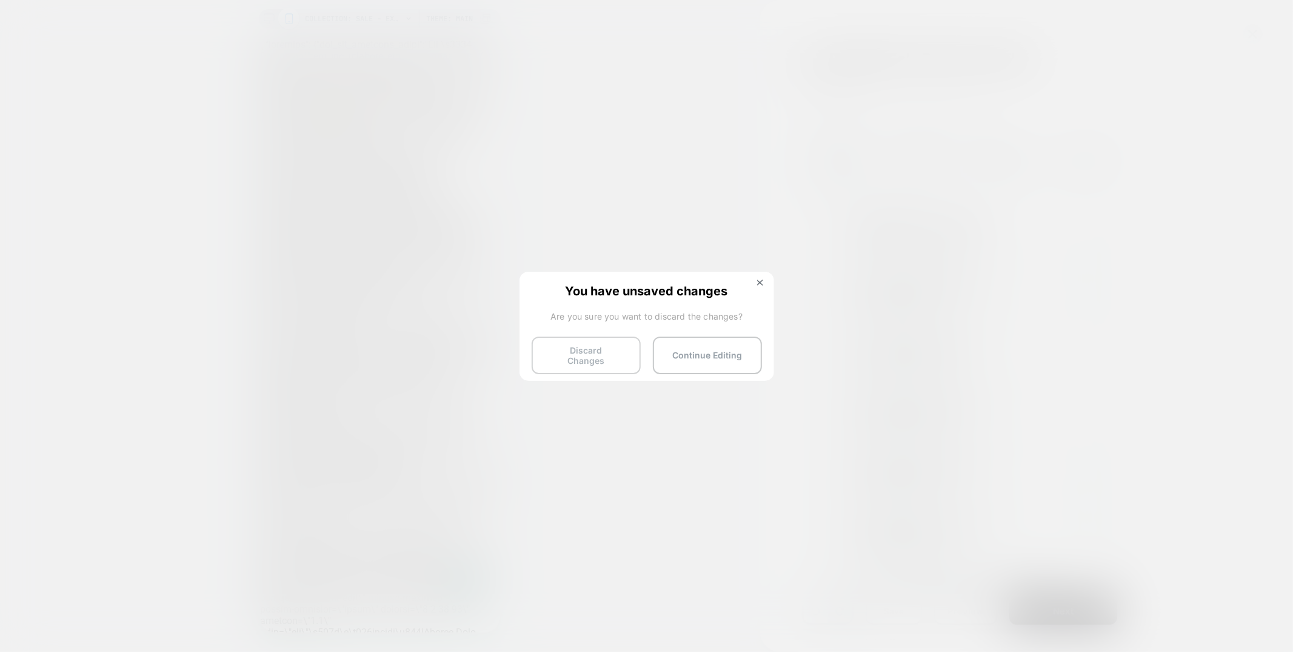
click at [544, 347] on button "Discard Changes" at bounding box center [586, 355] width 109 height 38
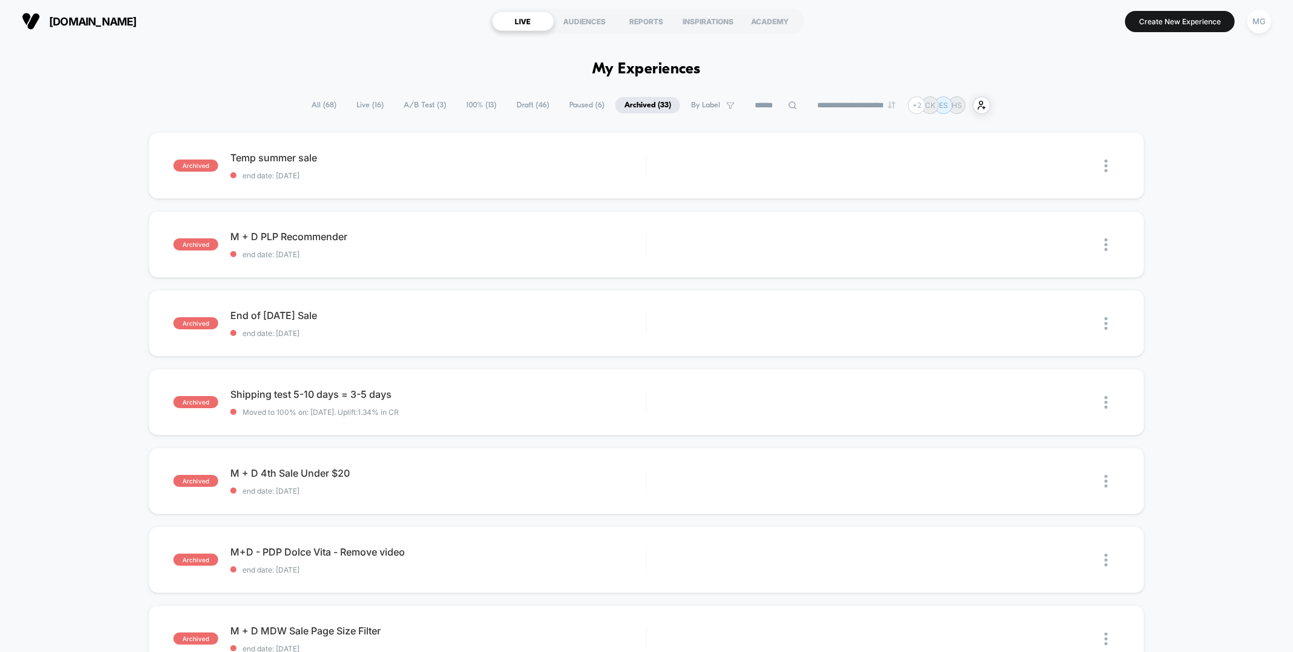
click at [418, 106] on span "A/B Test ( 3 )" at bounding box center [425, 105] width 61 height 16
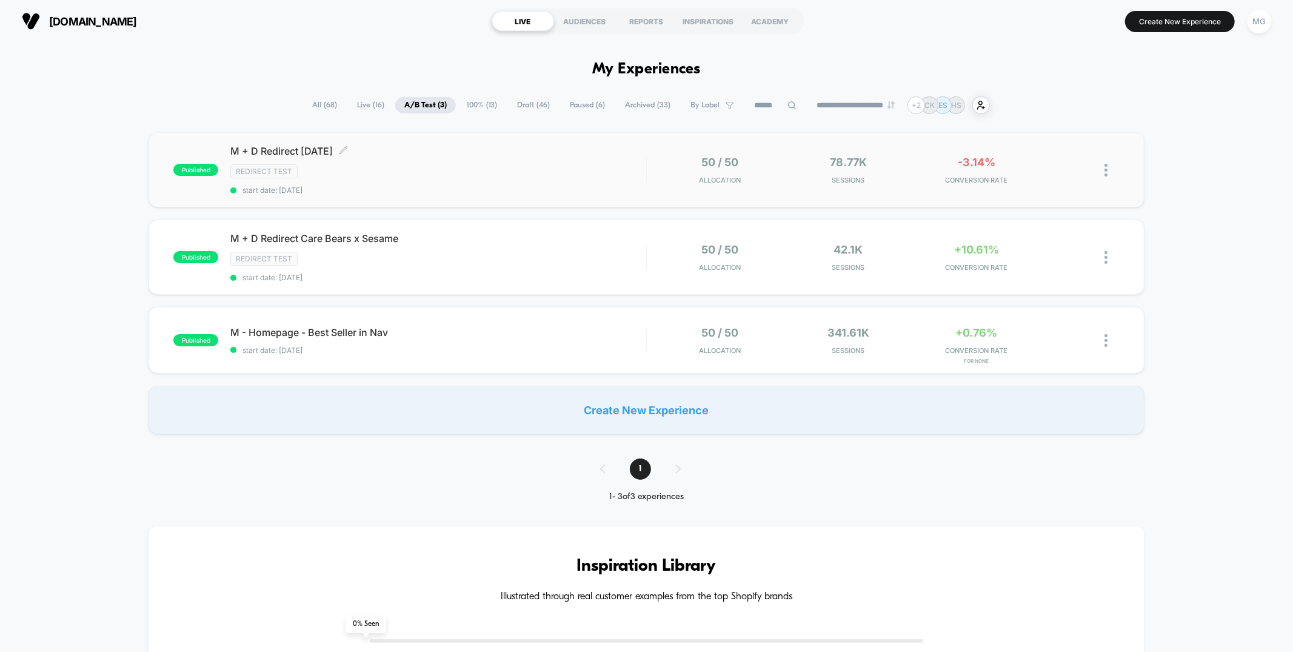
click at [501, 178] on div "M + D Redirect [DATE] Click to edit experience details Click to edit experience…" at bounding box center [437, 170] width 415 height 50
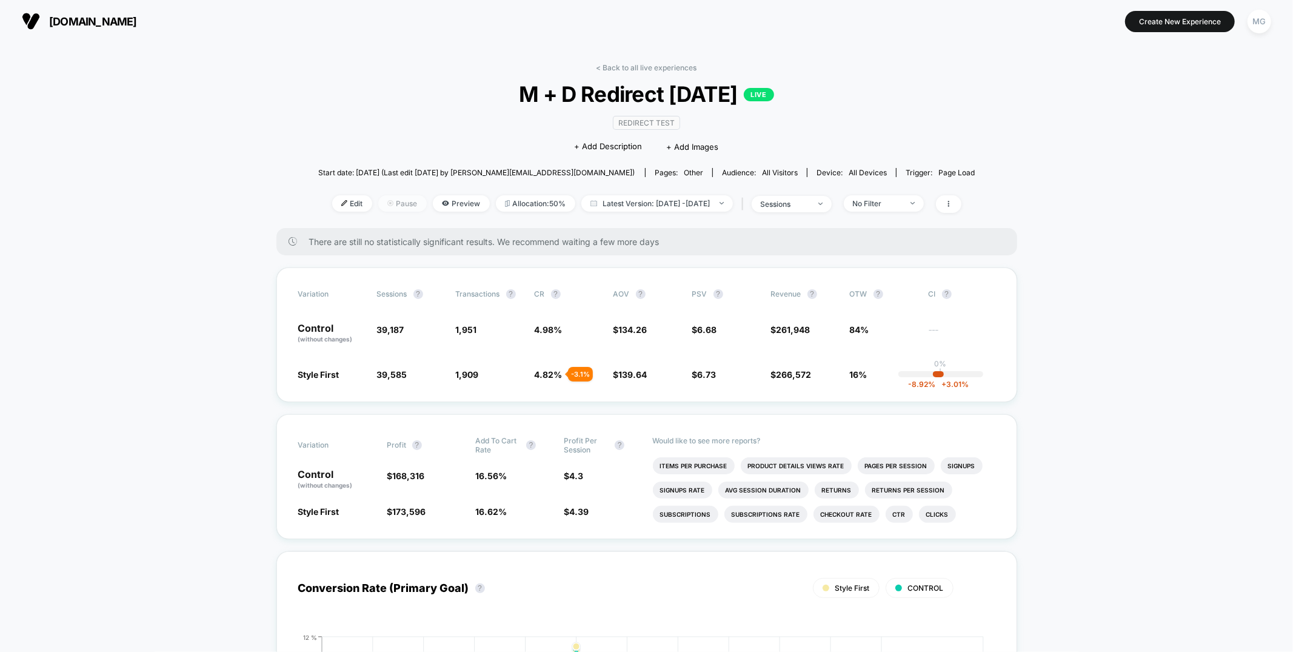
click at [379, 203] on span "Pause" at bounding box center [402, 203] width 48 height 16
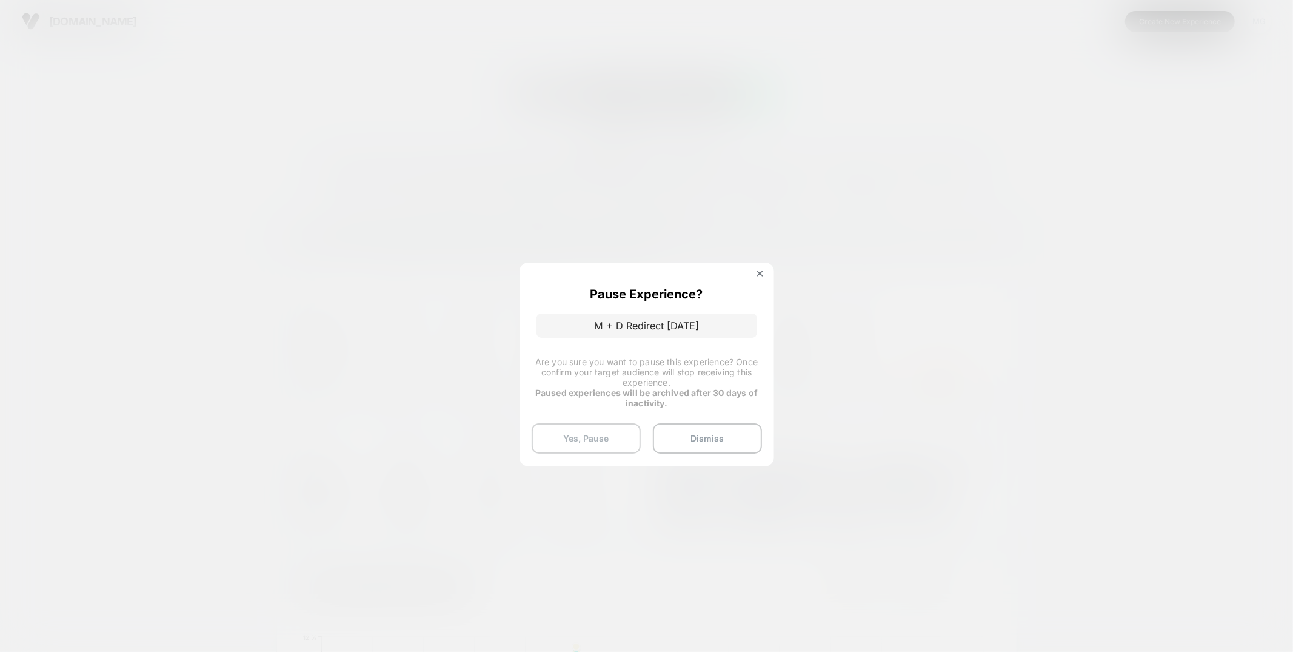
click at [604, 430] on button "Yes, Pause" at bounding box center [586, 438] width 109 height 30
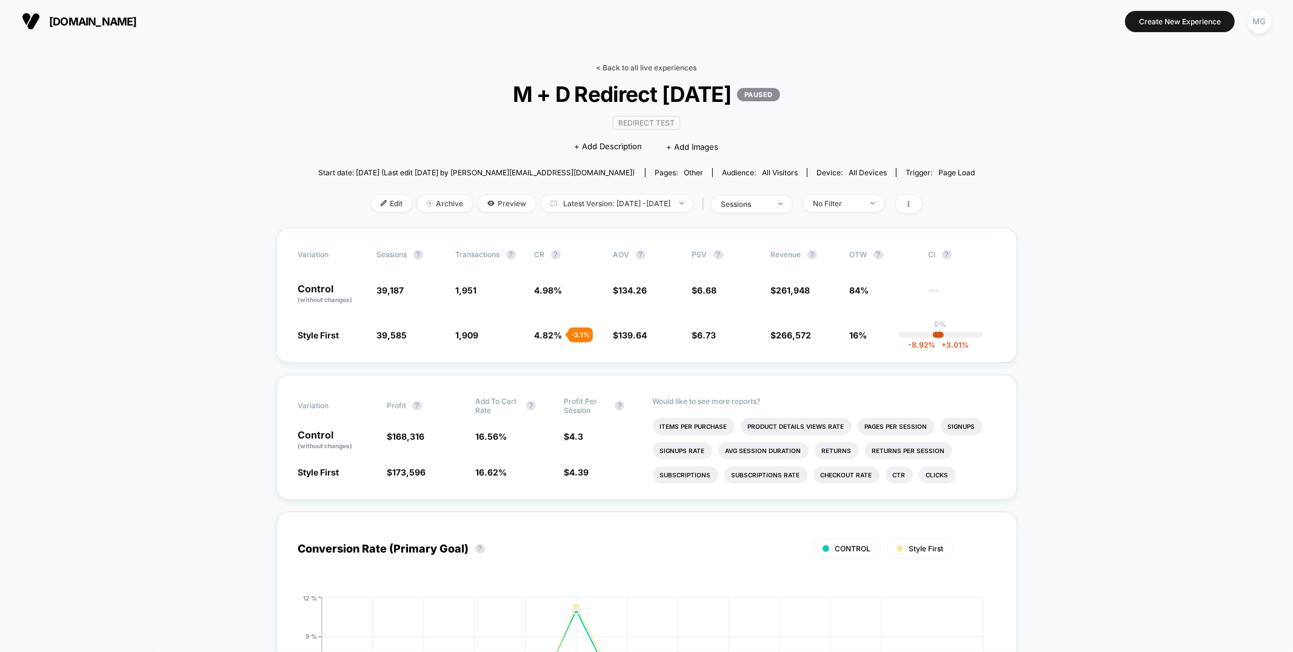
click at [642, 68] on link "< Back to all live experiences" at bounding box center [646, 67] width 101 height 9
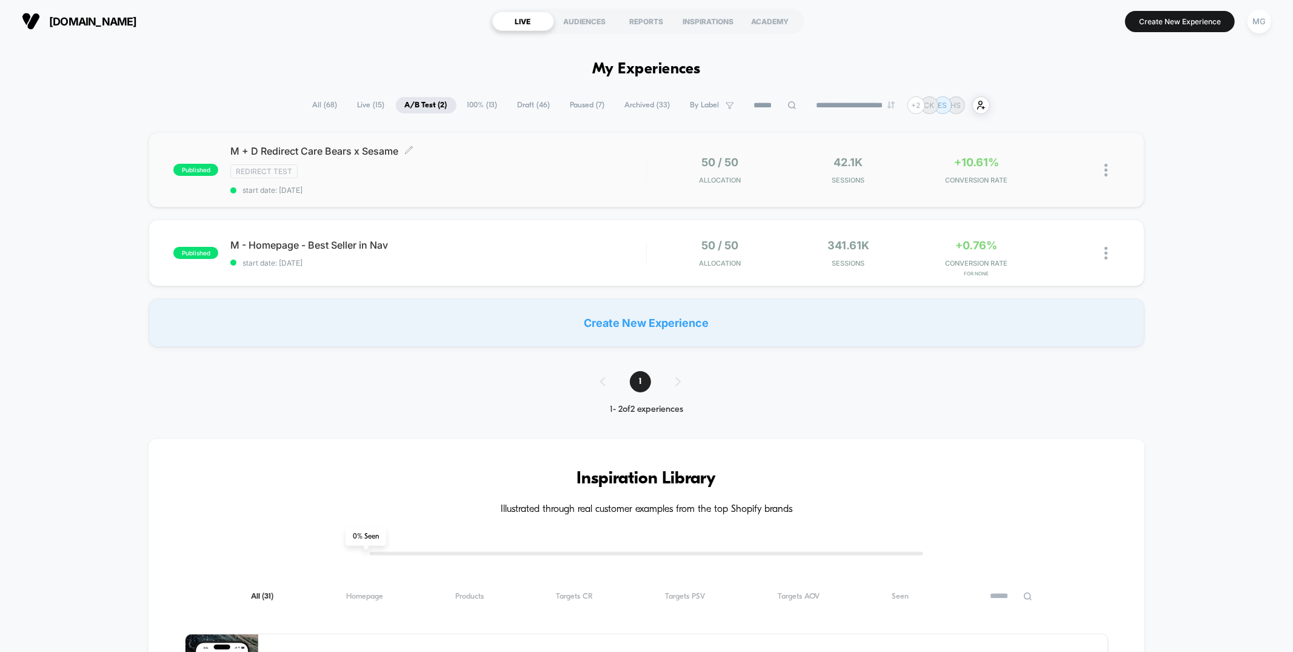
click at [573, 175] on div "Redirect Test" at bounding box center [437, 171] width 415 height 14
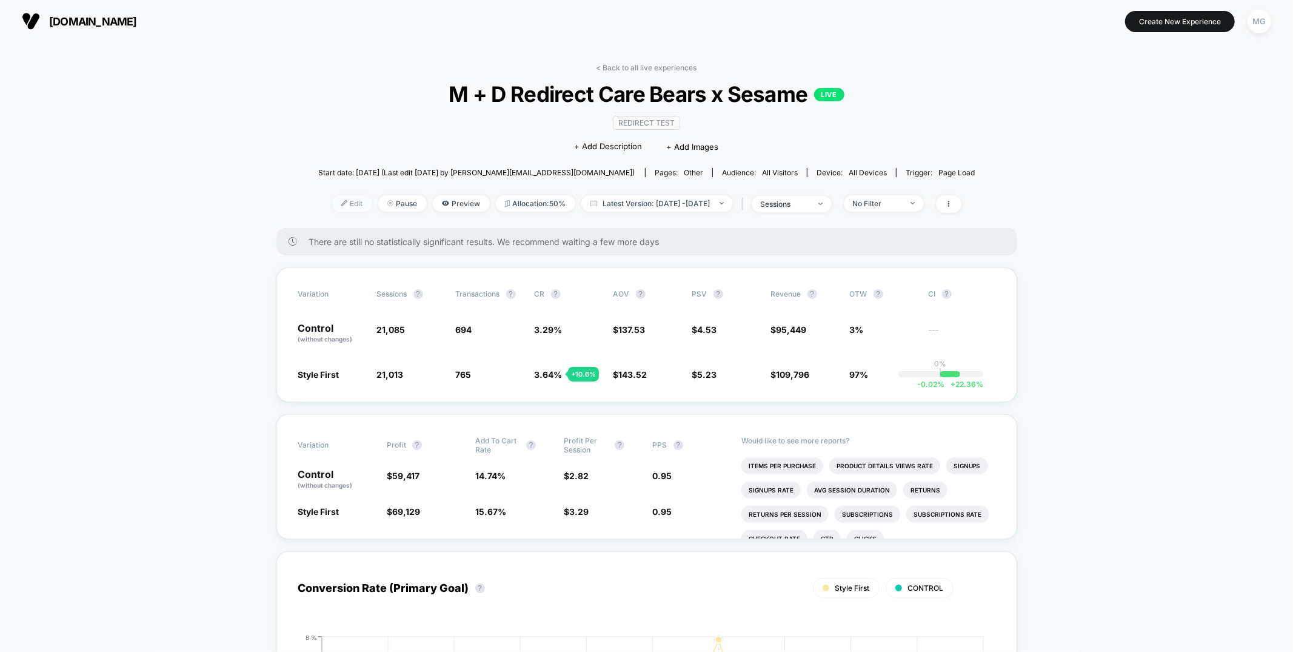
click at [333, 207] on span "Edit" at bounding box center [352, 203] width 40 height 16
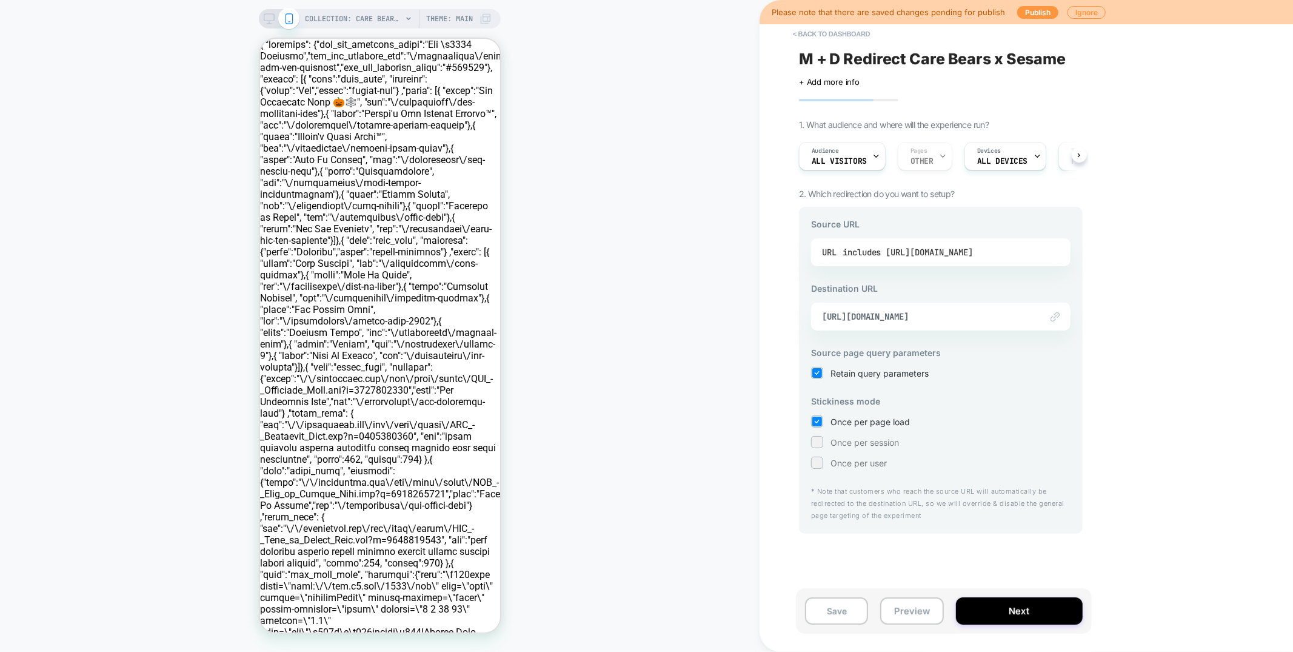
click at [973, 248] on div "includes [URL][DOMAIN_NAME]" at bounding box center [907, 252] width 130 height 18
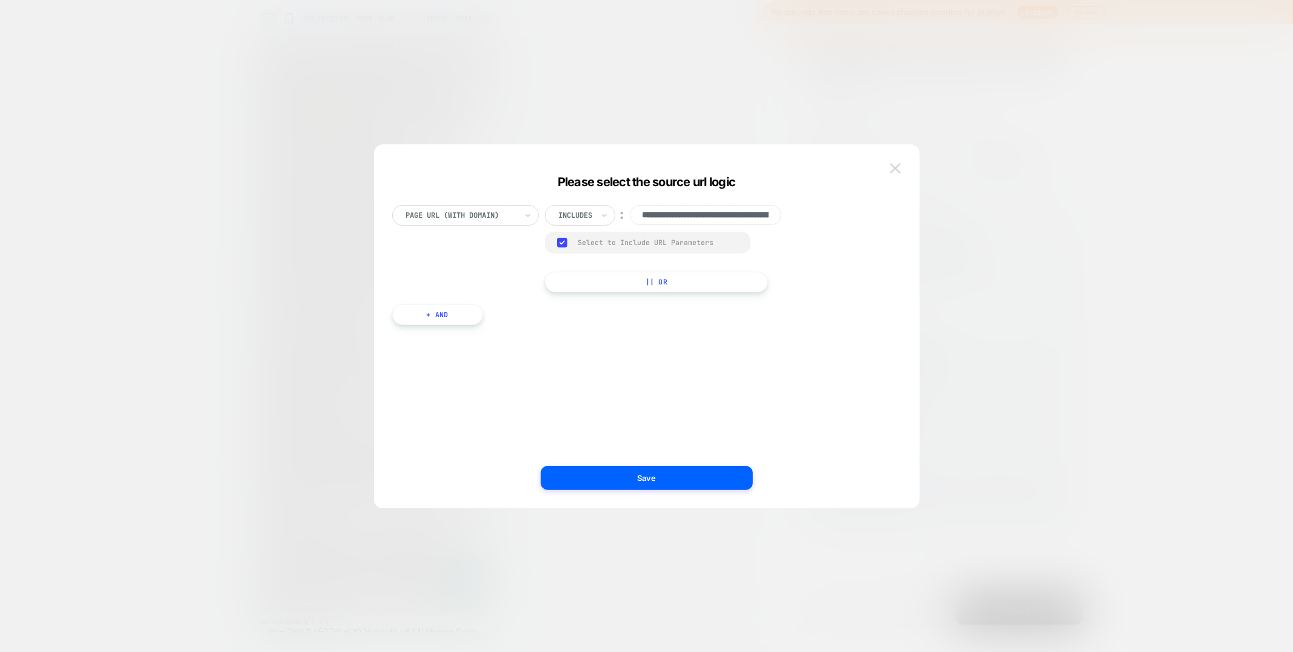
click at [895, 168] on img at bounding box center [895, 168] width 11 height 10
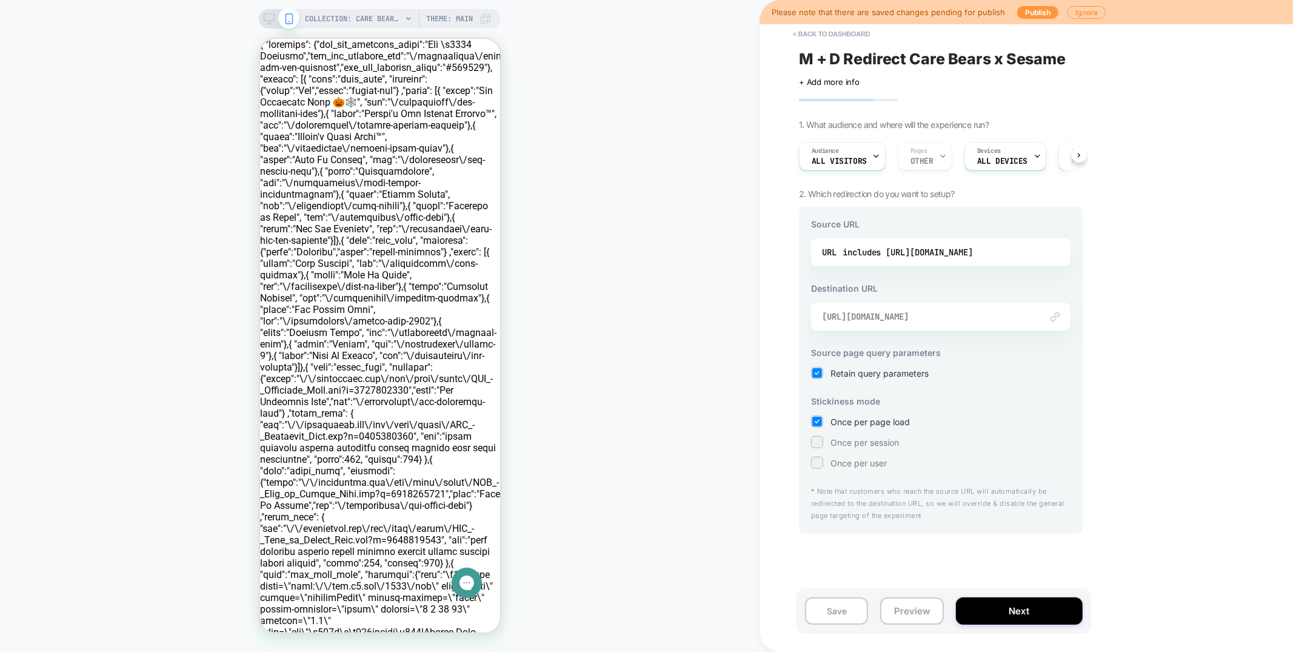
click at [996, 315] on span "[URL][DOMAIN_NAME]" at bounding box center [925, 316] width 207 height 11
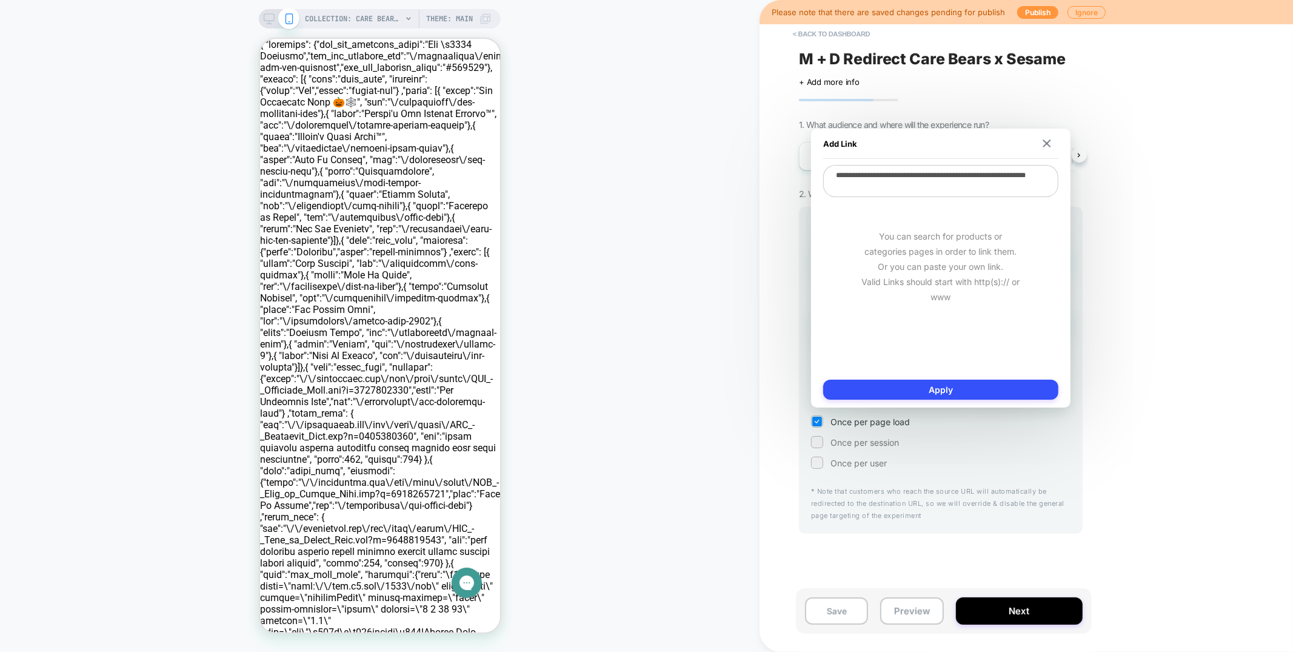
click at [934, 185] on textarea "**********" at bounding box center [940, 181] width 235 height 32
click at [935, 185] on textarea "**********" at bounding box center [940, 181] width 235 height 32
drag, startPoint x: 935, startPoint y: 185, endPoint x: 837, endPoint y: 172, distance: 99.1
click at [837, 172] on textarea "**********" at bounding box center [940, 181] width 235 height 32
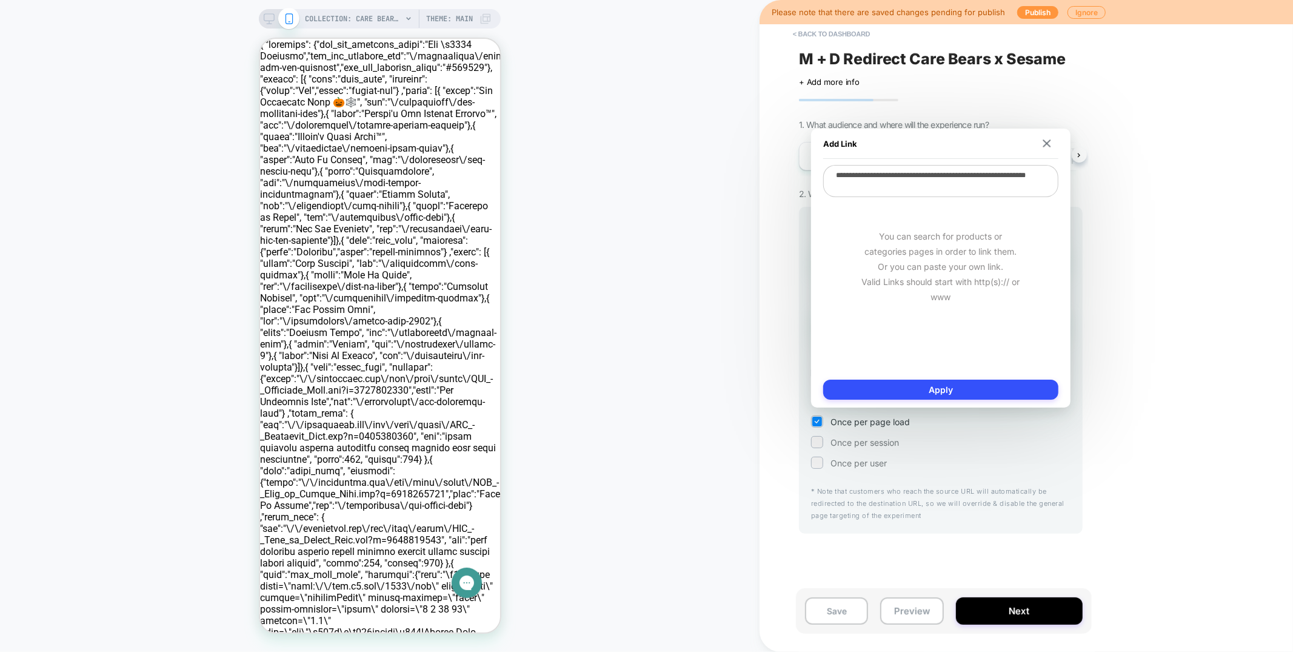
click at [1110, 230] on div "< back to dashboard M + D Redirect Care Bears x Sesame Click to edit experience…" at bounding box center [1025, 326] width 533 height 652
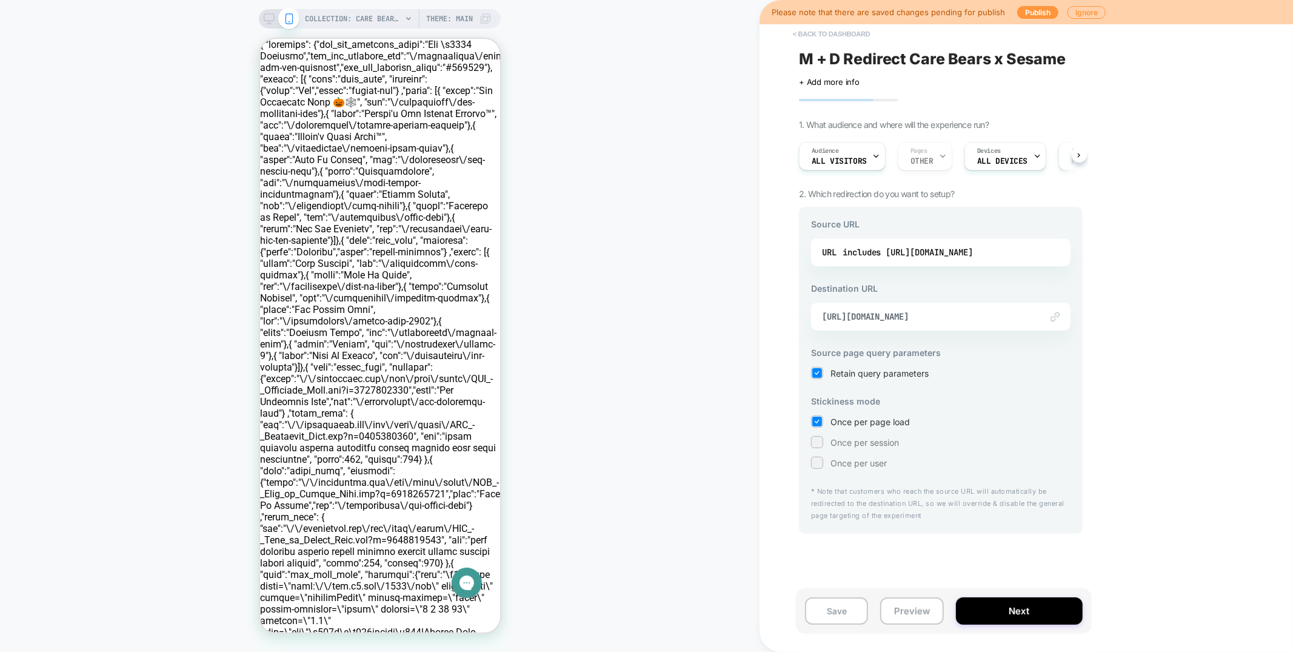
click at [857, 34] on button "< back to dashboard" at bounding box center [831, 33] width 89 height 19
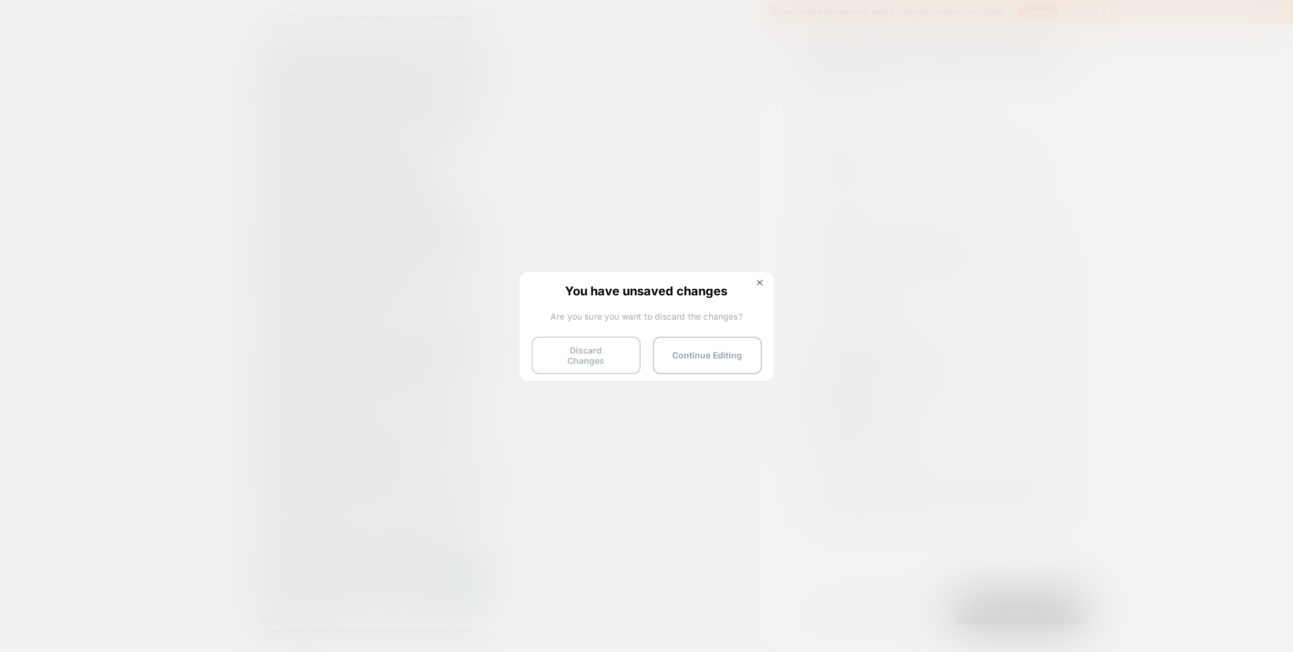
click at [562, 355] on button "Discard Changes" at bounding box center [586, 355] width 109 height 38
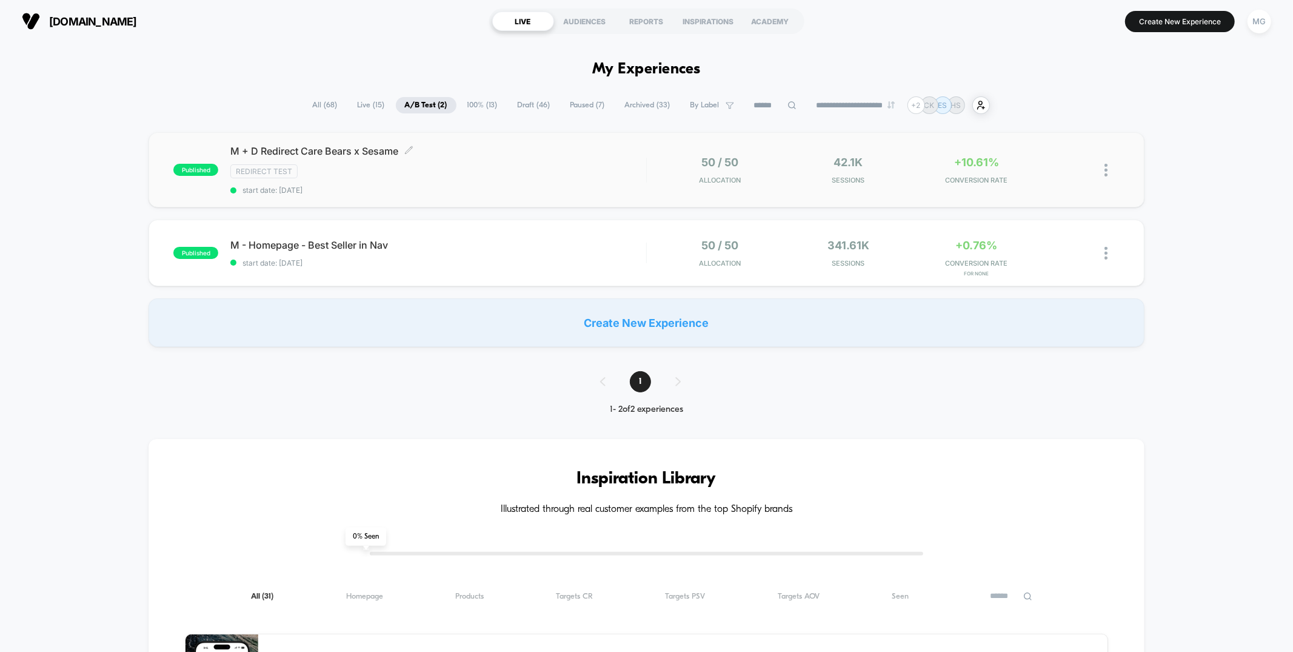
click at [530, 173] on div "Redirect Test" at bounding box center [437, 171] width 415 height 14
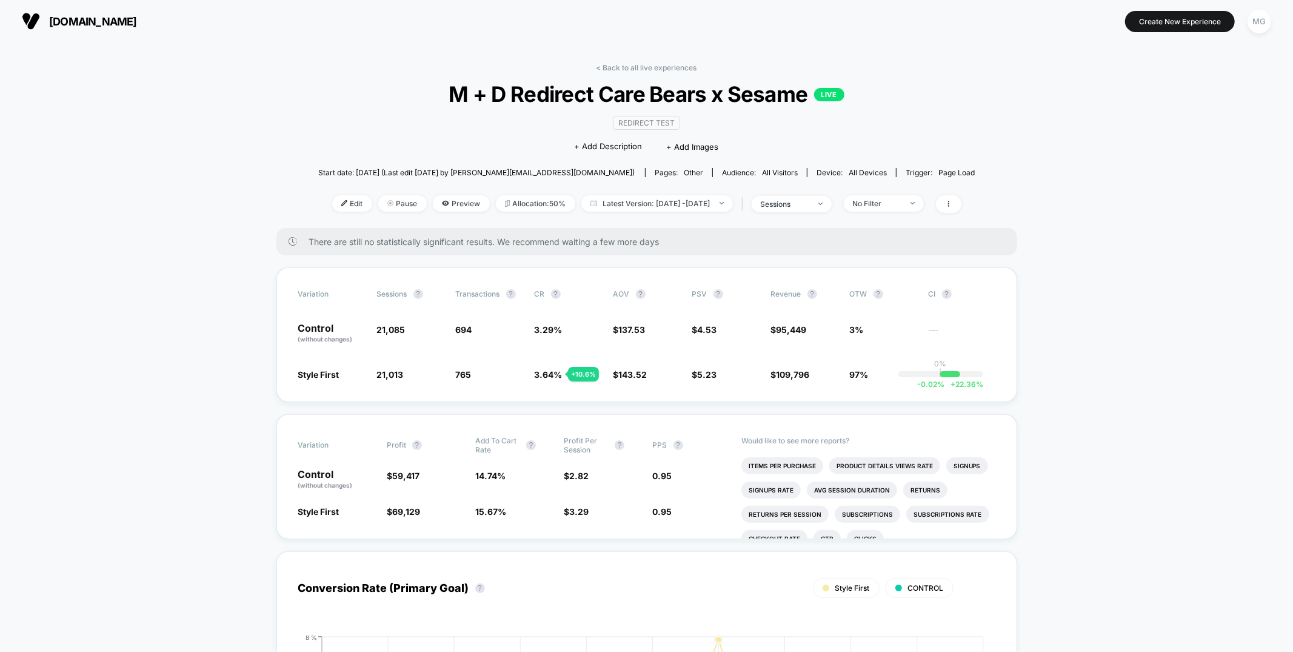
click at [447, 211] on div "Edit Pause Preview Allocation: 50% Latest Version: [DATE] - [DATE] | sessions N…" at bounding box center [646, 204] width 657 height 18
click at [444, 198] on span "Preview" at bounding box center [461, 203] width 57 height 16
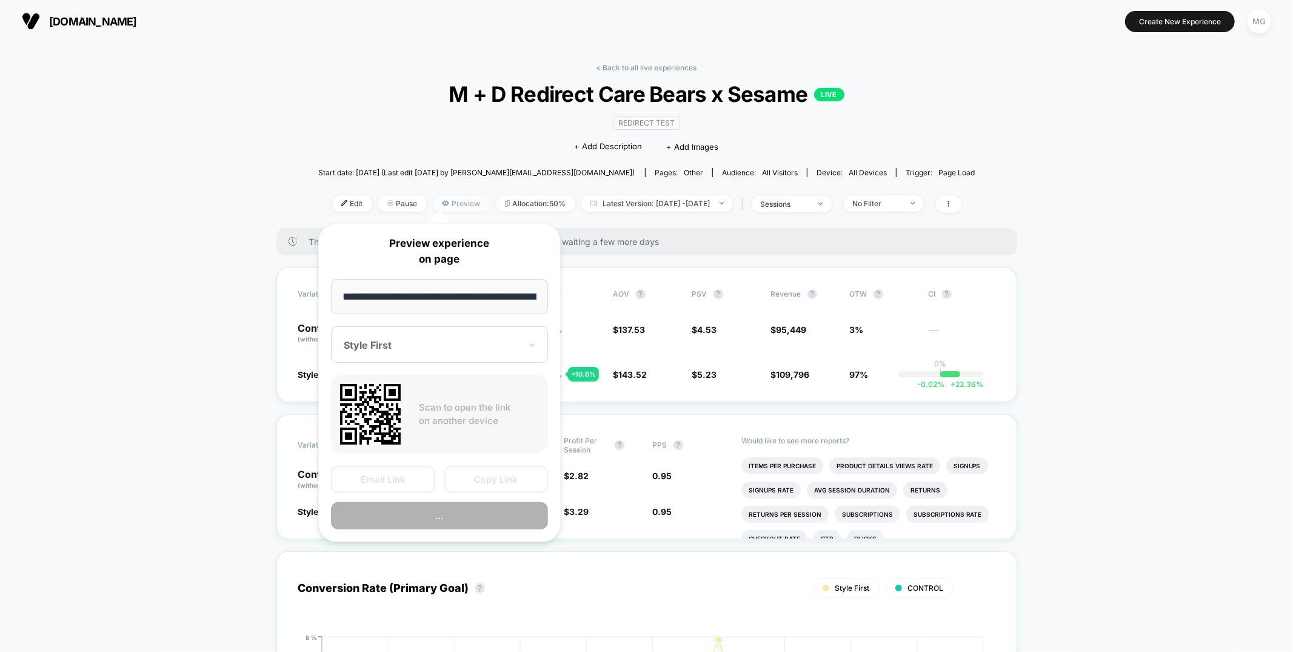
scroll to position [0, 110]
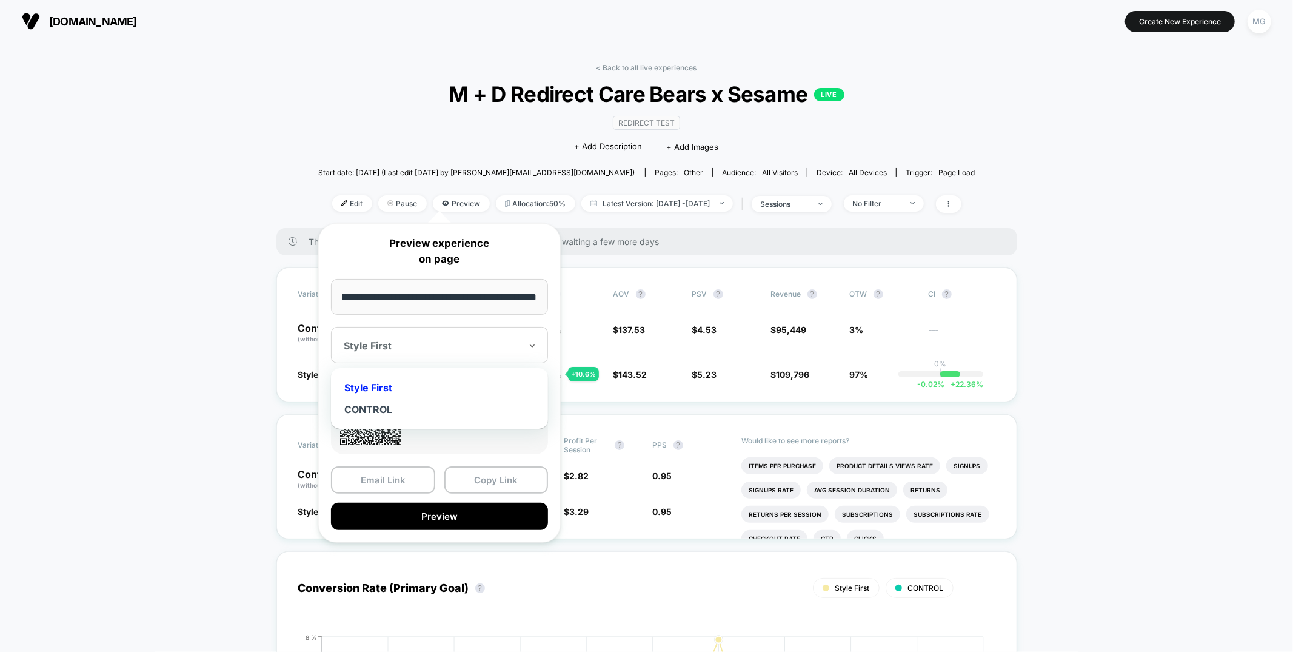
click at [416, 356] on div "Style First" at bounding box center [439, 345] width 217 height 36
click at [373, 412] on div "CONTROL" at bounding box center [439, 409] width 205 height 22
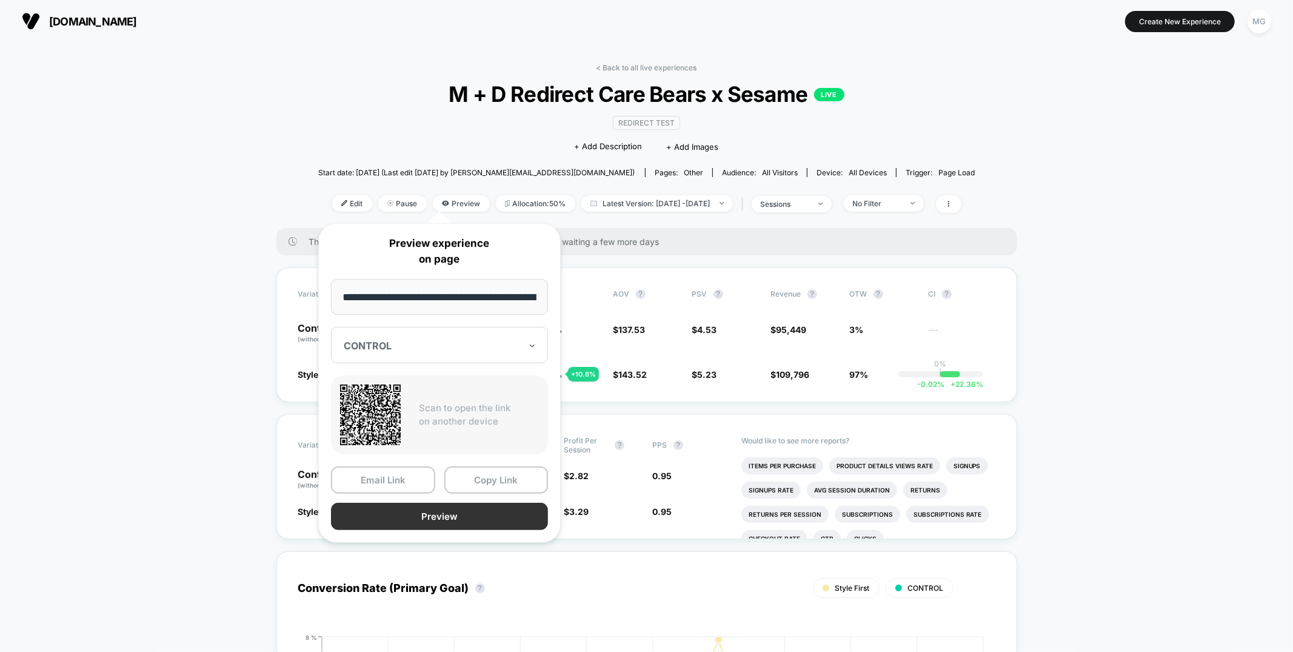
click at [470, 516] on button "Preview" at bounding box center [439, 515] width 217 height 27
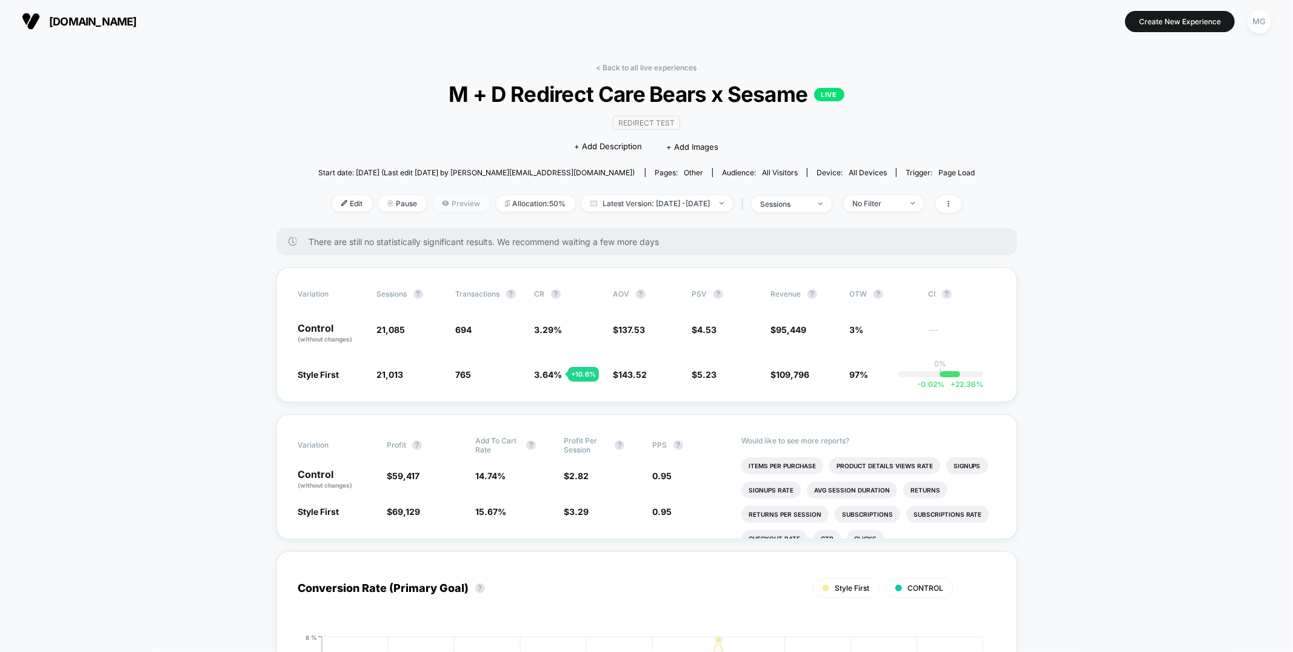
click at [442, 204] on span "Preview" at bounding box center [461, 203] width 57 height 16
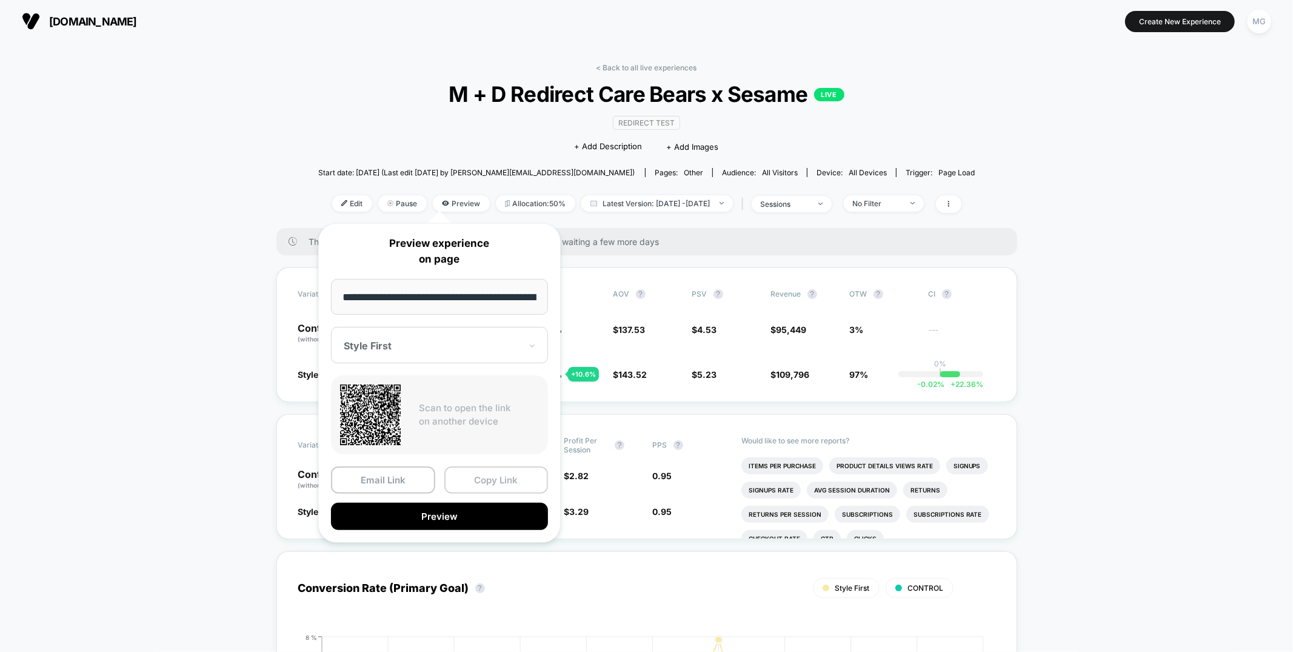
click at [487, 476] on button "Copy Link" at bounding box center [496, 479] width 104 height 27
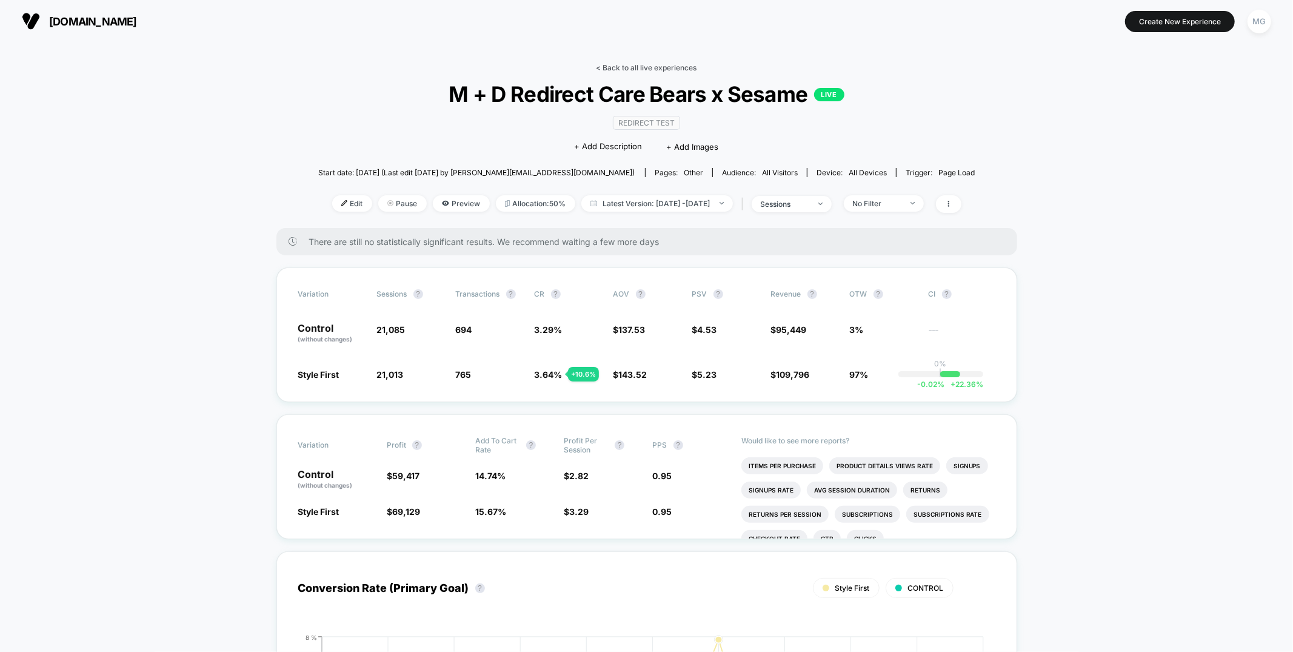
click at [659, 66] on link "< Back to all live experiences" at bounding box center [646, 67] width 101 height 9
